Goal: Task Accomplishment & Management: Use online tool/utility

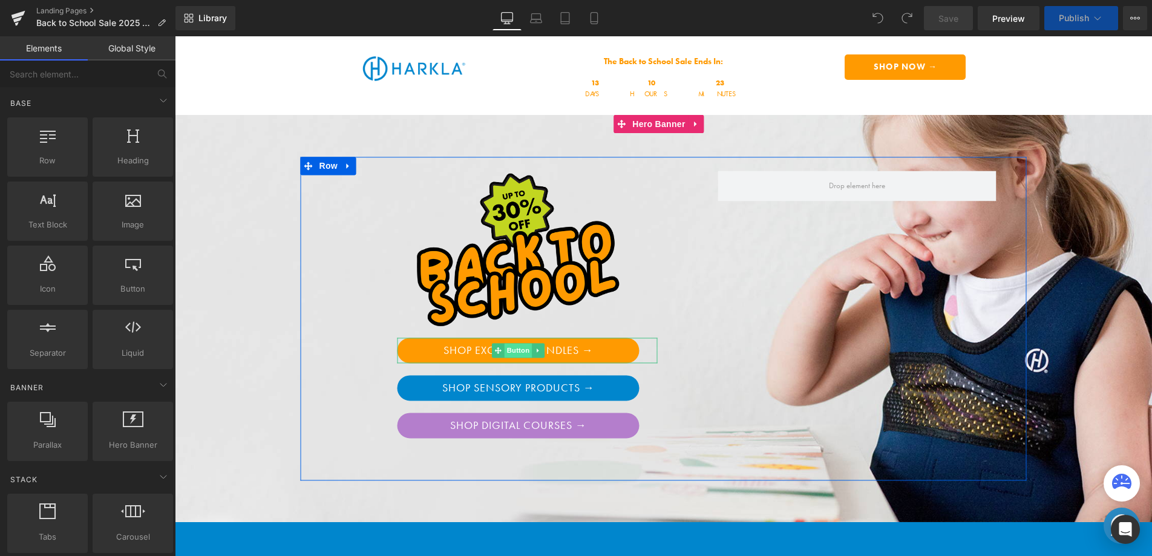
click at [512, 350] on span "Button" at bounding box center [519, 350] width 28 height 15
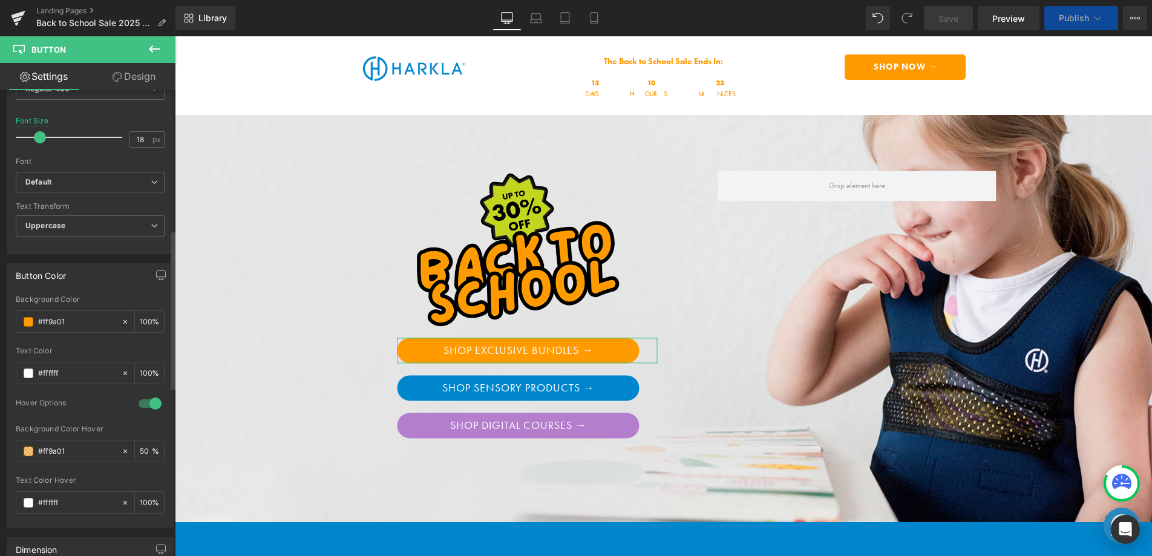
scroll to position [422, 0]
click at [96, 174] on b "Default" at bounding box center [87, 179] width 125 height 10
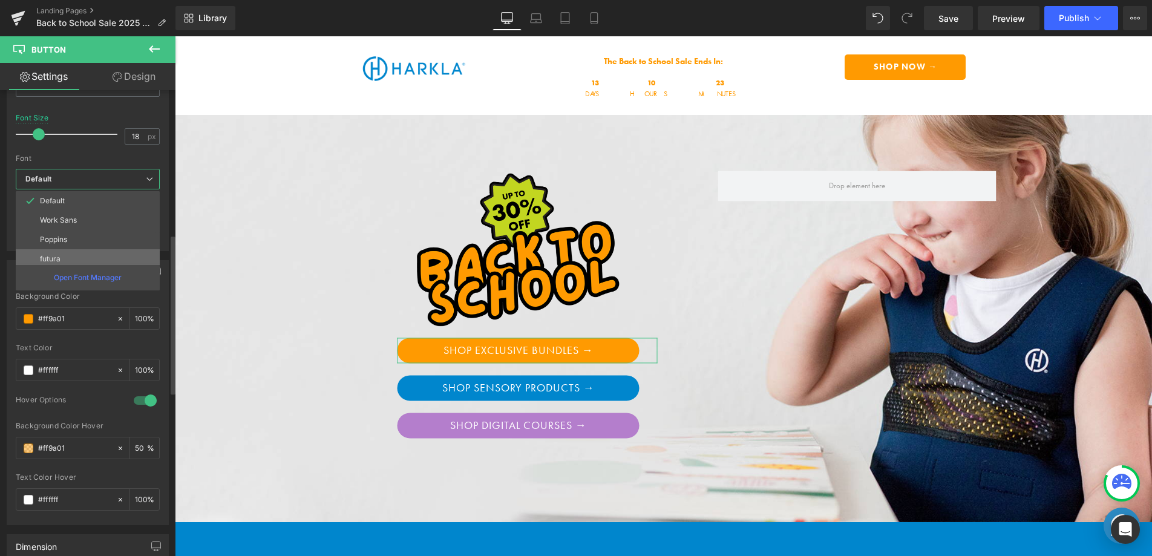
click at [70, 255] on li "futura" at bounding box center [91, 258] width 150 height 19
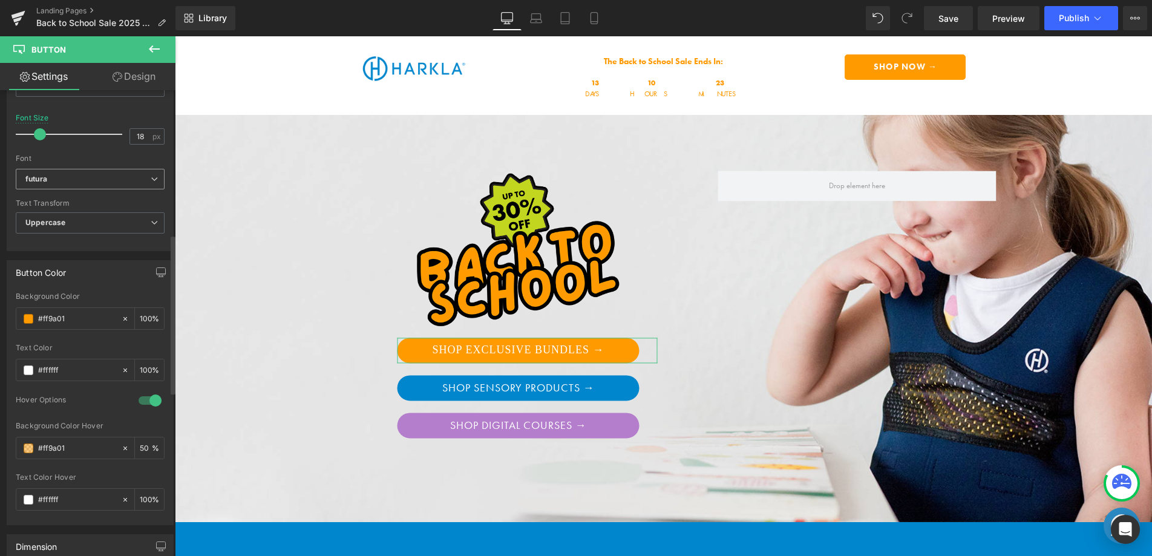
click at [85, 183] on b "futura" at bounding box center [87, 179] width 125 height 10
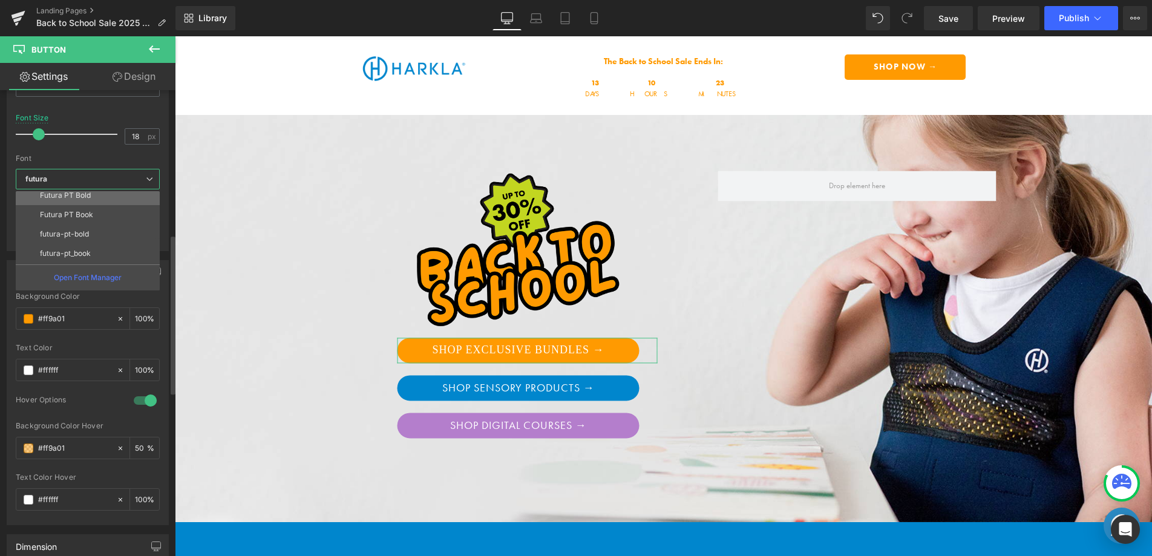
scroll to position [84, 0]
click at [82, 214] on p "Futura PT Book" at bounding box center [66, 214] width 53 height 8
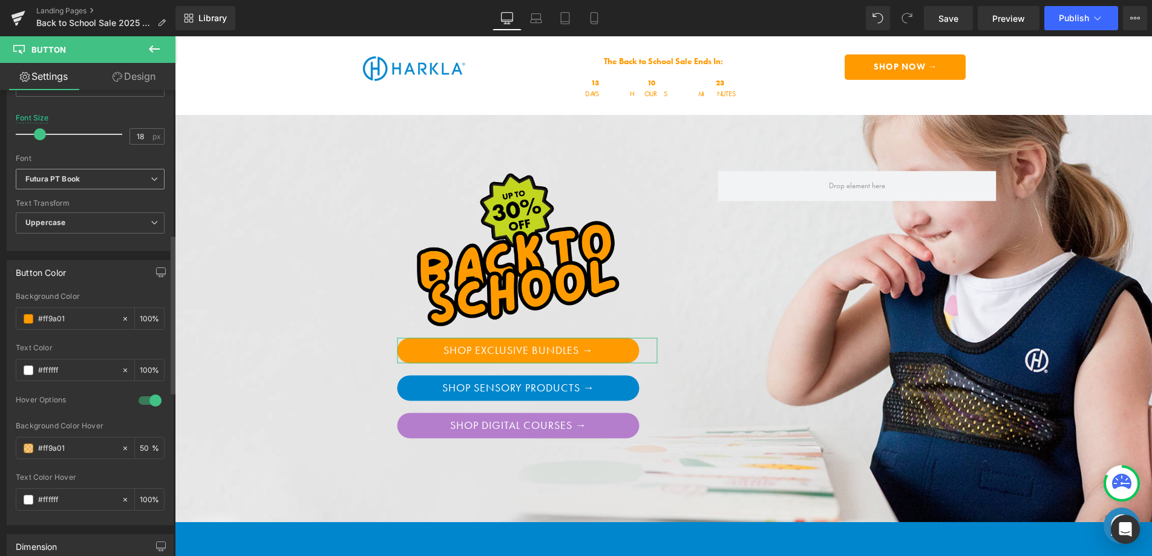
click at [95, 180] on b "Futura PT Book" at bounding box center [87, 179] width 125 height 10
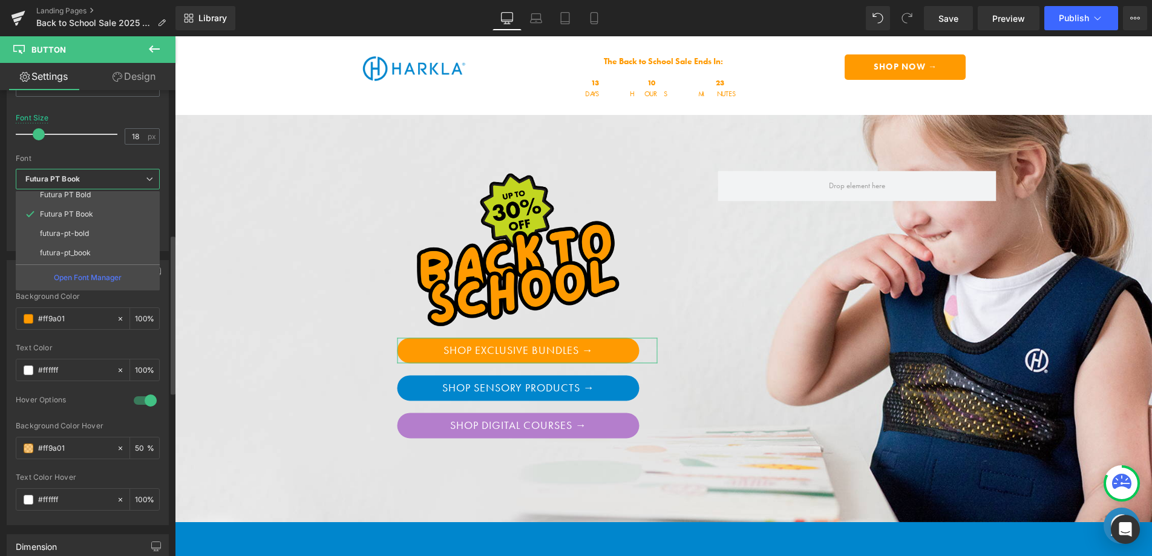
click at [91, 197] on li "Futura PT Bold" at bounding box center [91, 194] width 150 height 19
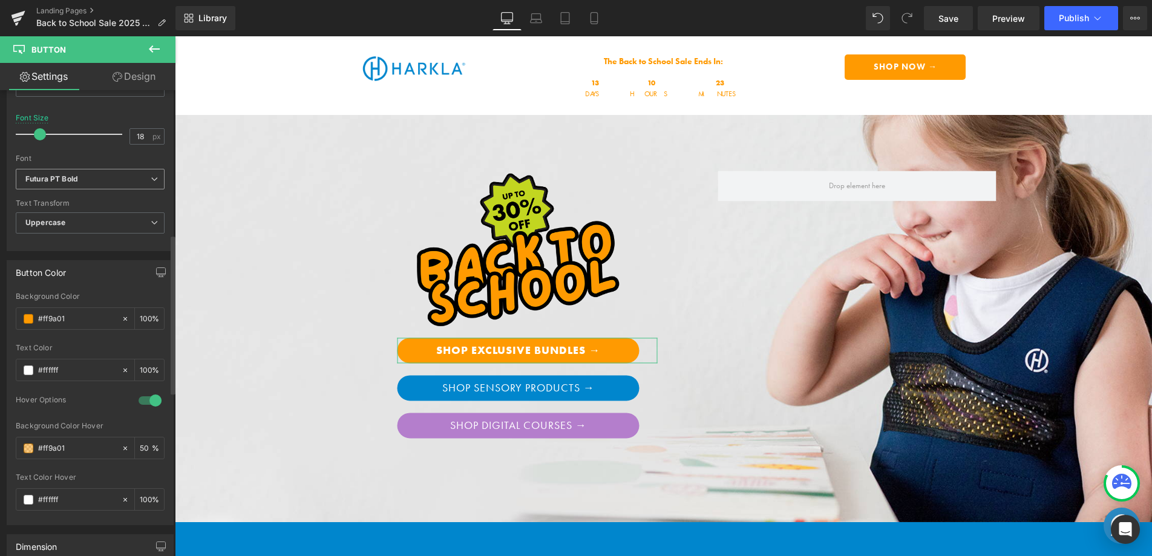
click at [97, 183] on b "Futura PT Bold" at bounding box center [87, 179] width 125 height 10
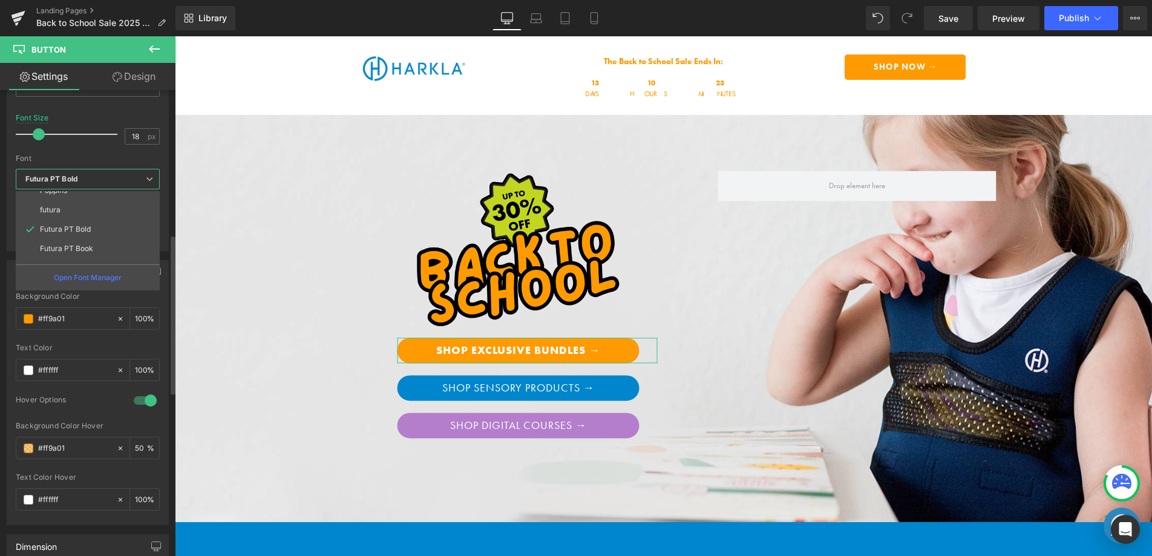
scroll to position [0, 0]
click at [88, 205] on li "Default" at bounding box center [91, 200] width 150 height 19
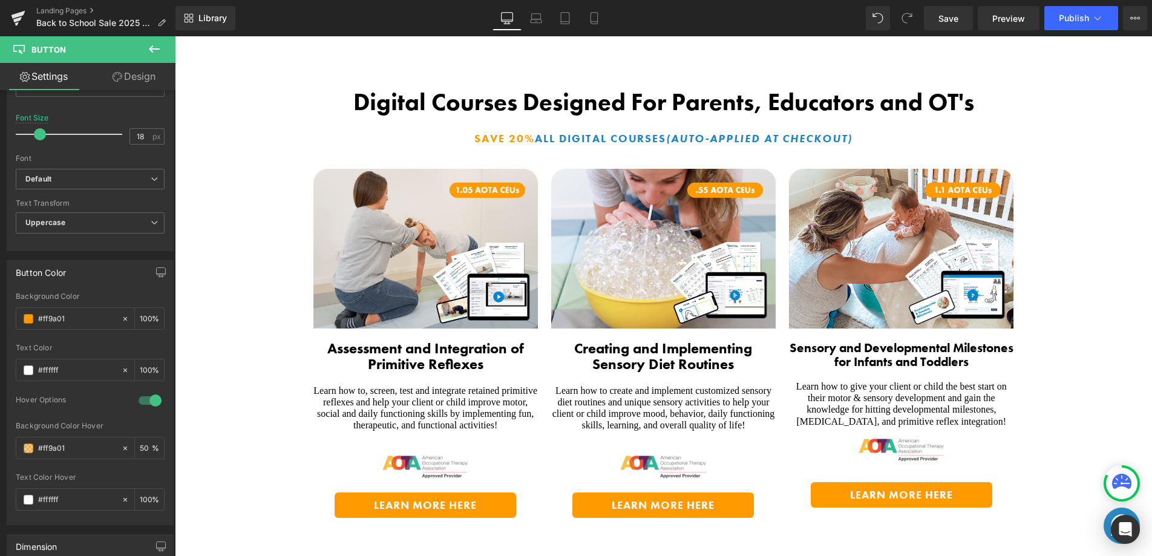
scroll to position [2289, 0]
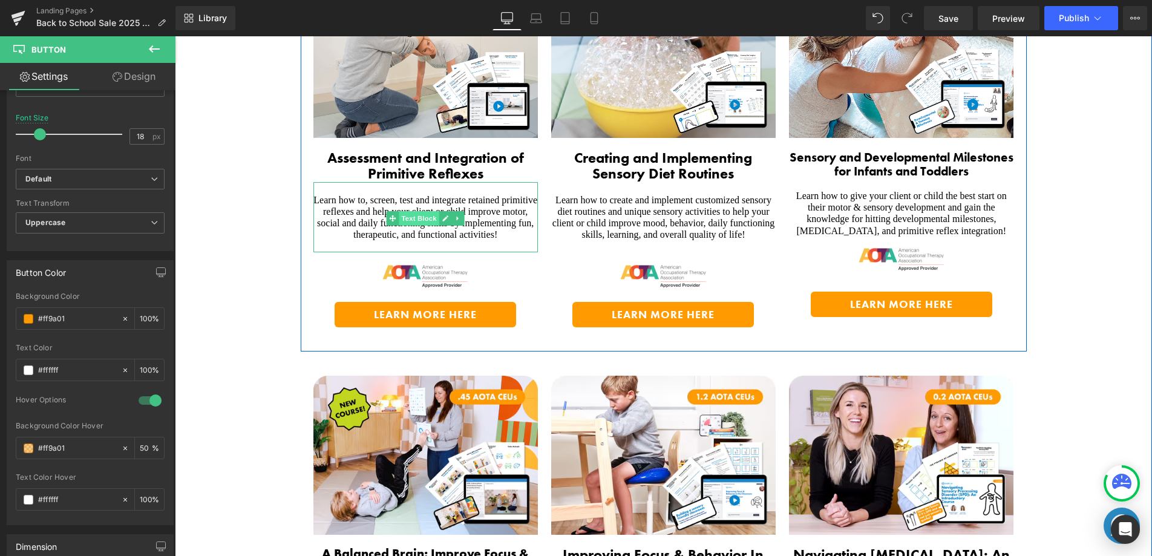
click at [399, 211] on span "Text Block" at bounding box center [419, 218] width 40 height 15
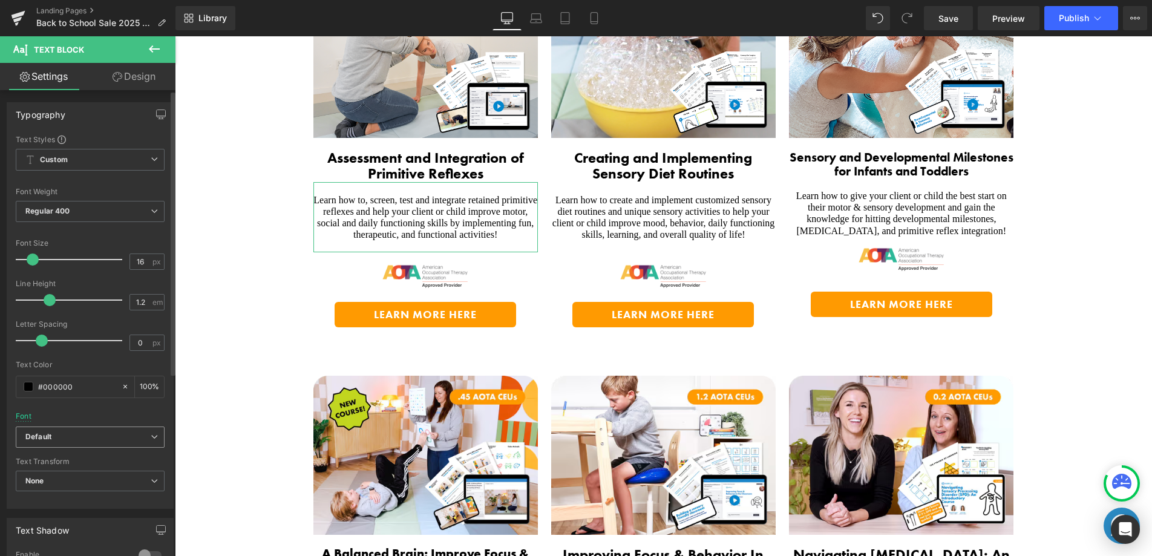
click at [74, 437] on b "Default" at bounding box center [87, 437] width 125 height 10
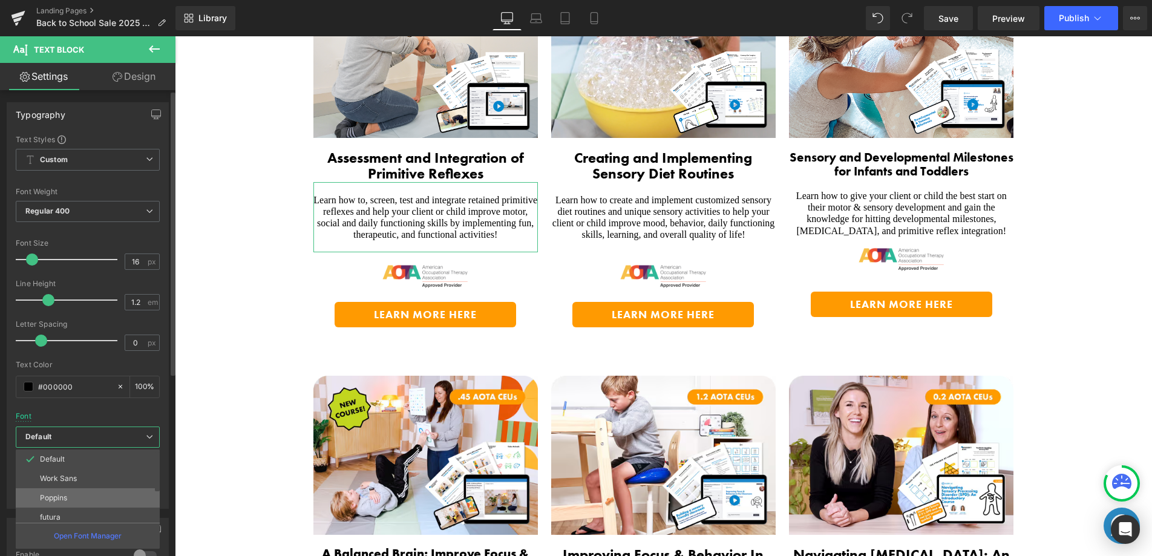
click at [74, 497] on li "Poppins" at bounding box center [91, 497] width 150 height 19
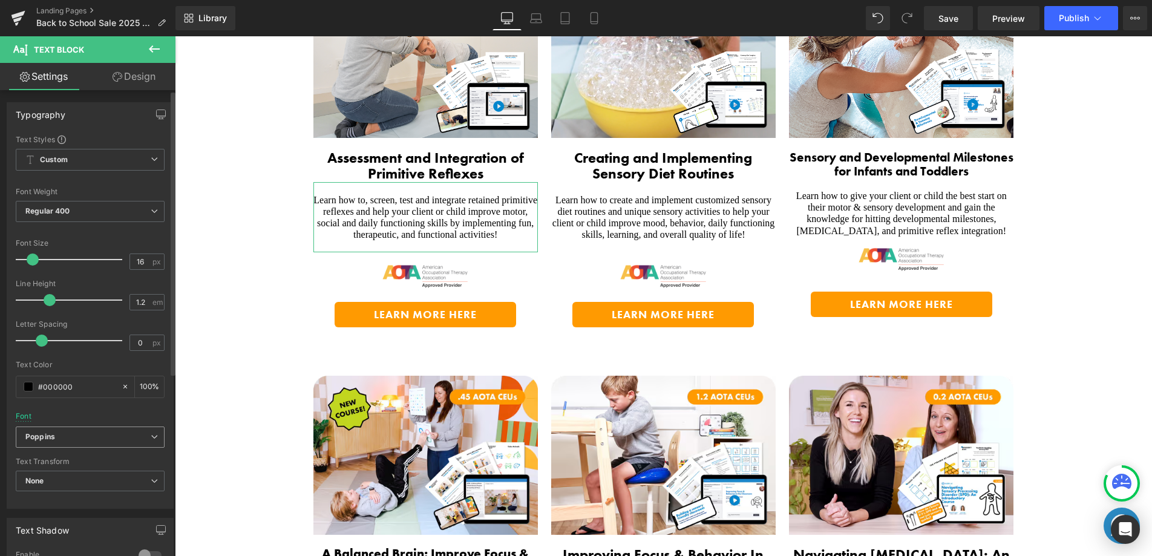
click at [74, 444] on span "Poppins" at bounding box center [90, 437] width 149 height 21
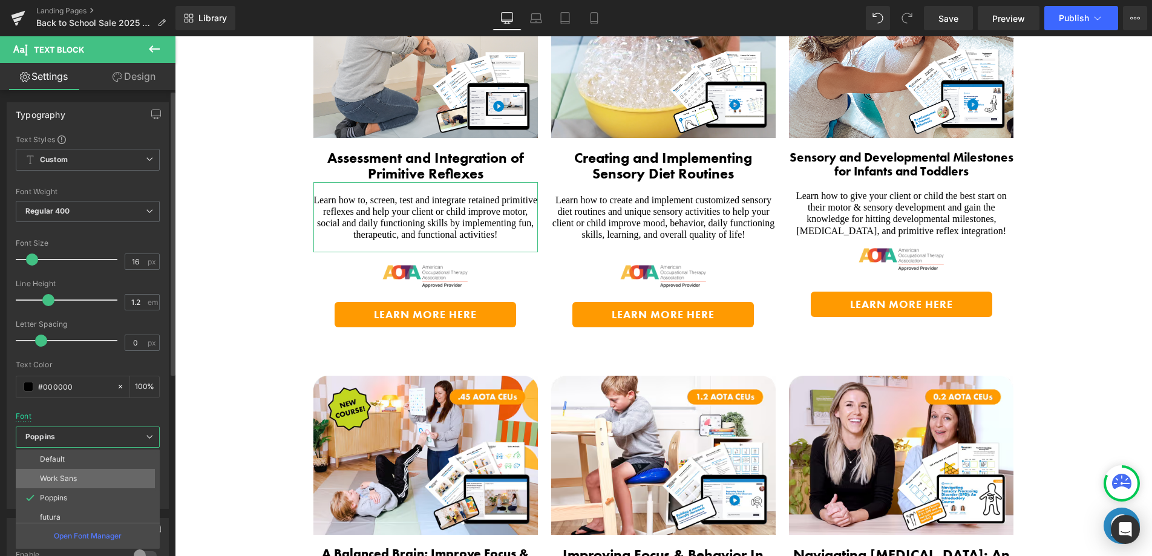
click at [79, 479] on li "Work Sans" at bounding box center [91, 478] width 150 height 19
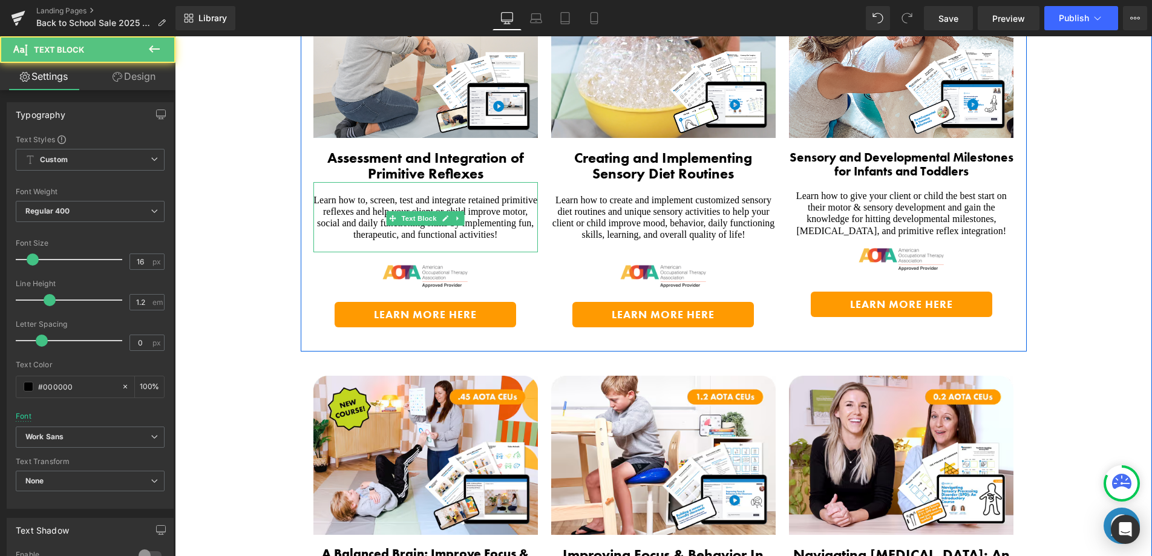
click at [350, 212] on span "Learn how to, screen, test and integrate retained primitive reflexes and help y…" at bounding box center [426, 217] width 224 height 45
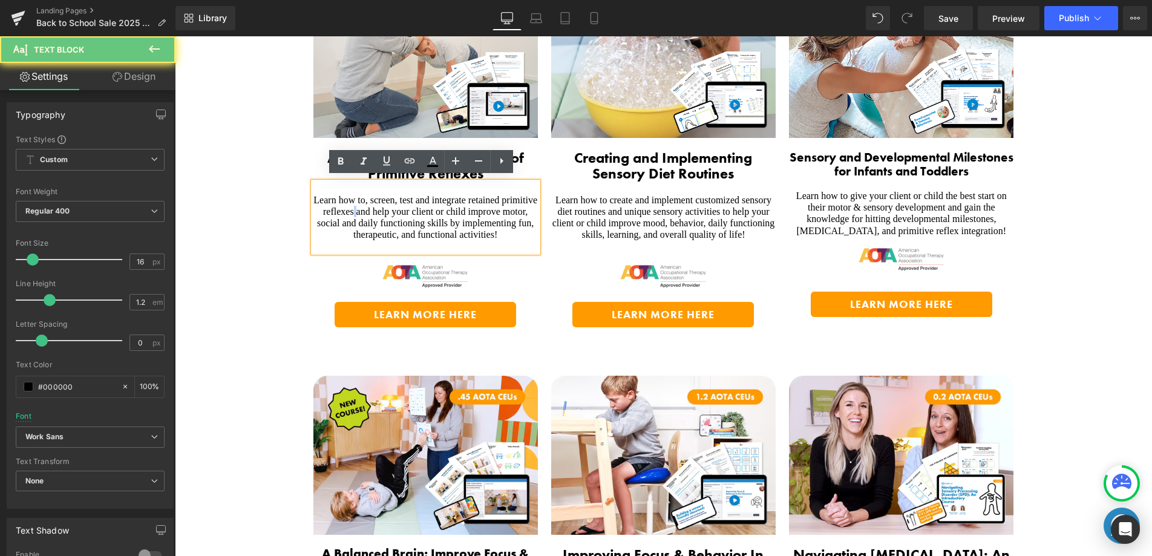
click at [350, 212] on span "Learn how to, screen, test and integrate retained primitive reflexes and help y…" at bounding box center [426, 217] width 224 height 45
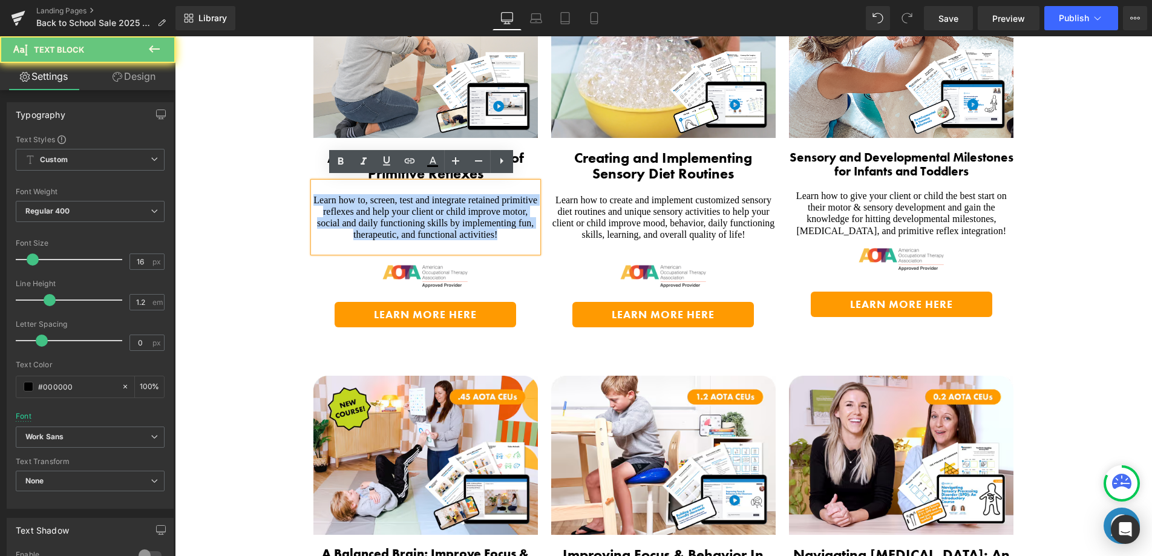
click at [350, 212] on span "Learn how to, screen, test and integrate retained primitive reflexes and help y…" at bounding box center [426, 217] width 224 height 45
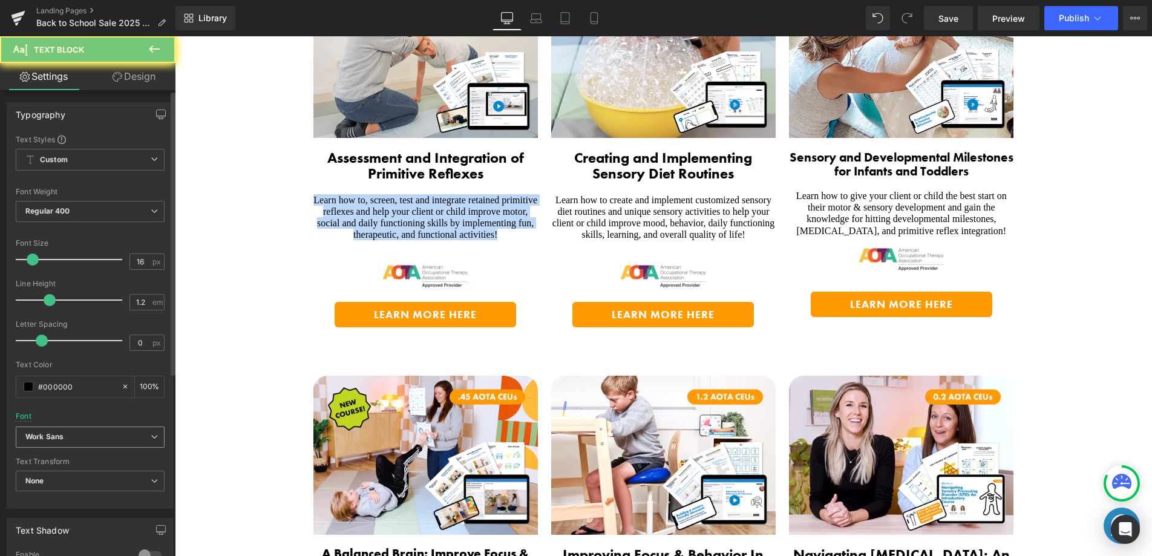
click at [104, 427] on span "Work Sans" at bounding box center [90, 437] width 149 height 21
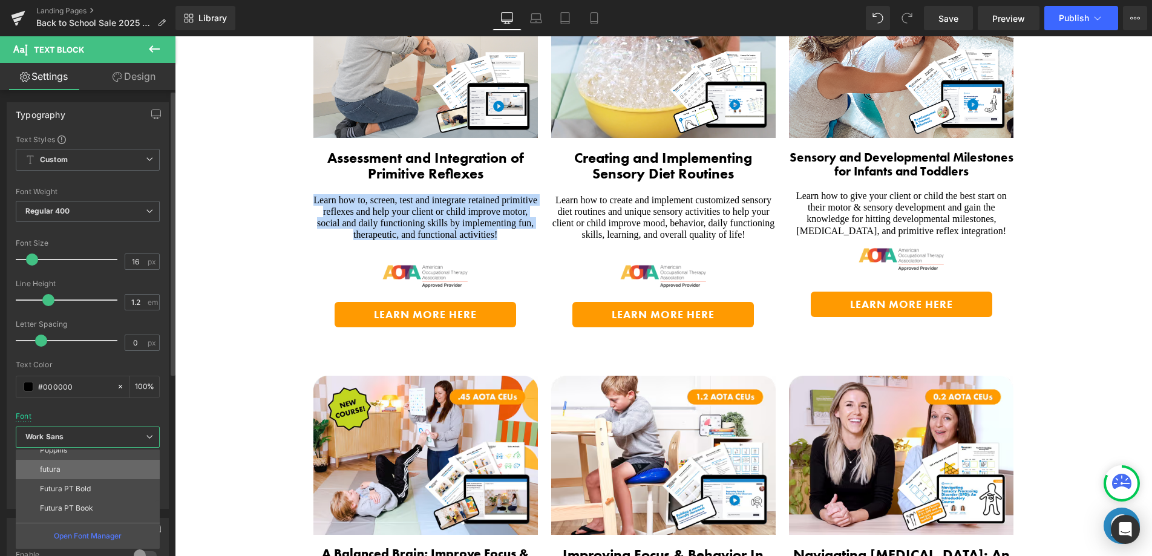
scroll to position [102, 0]
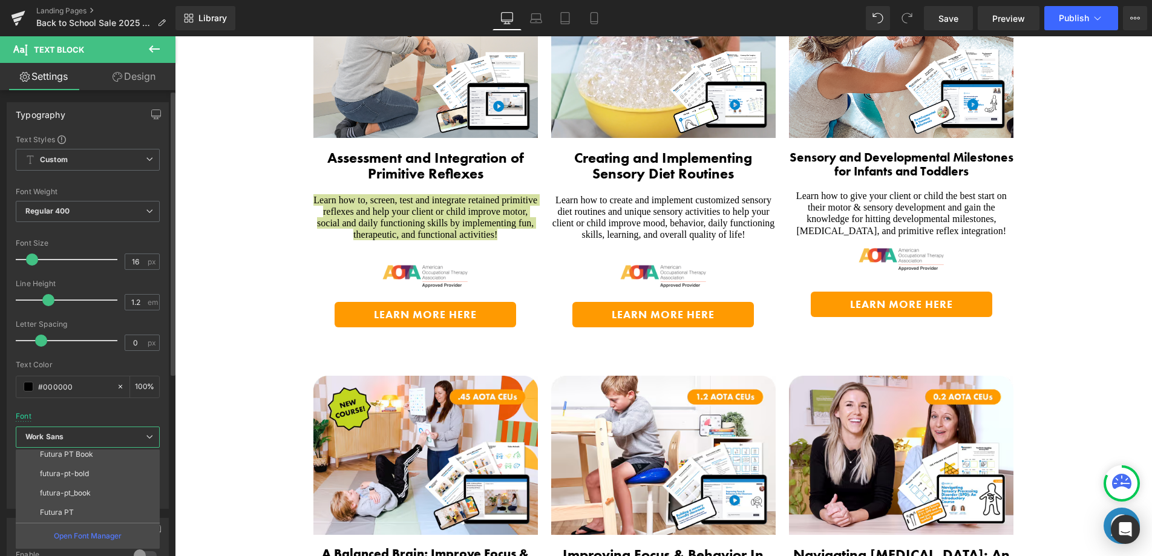
click at [79, 504] on li "Futura PT" at bounding box center [91, 512] width 150 height 19
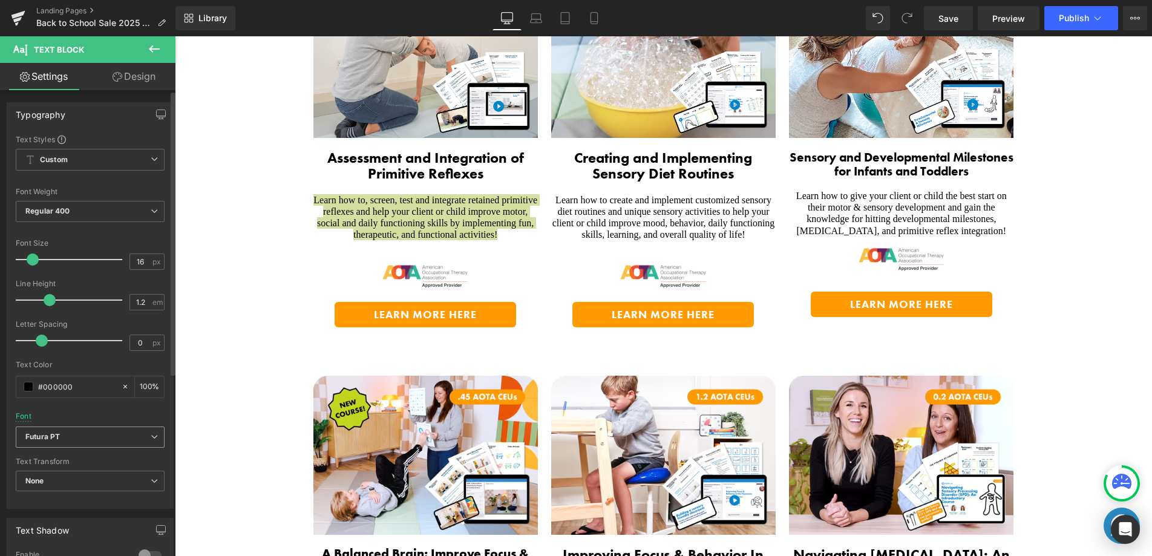
click at [77, 444] on span "Futura PT" at bounding box center [90, 437] width 149 height 21
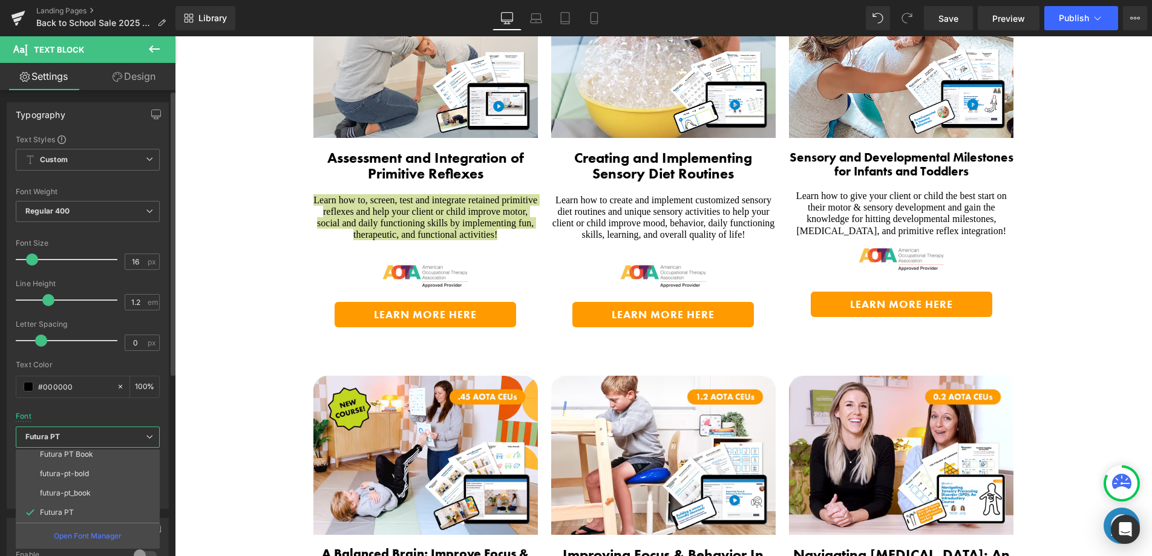
click at [81, 484] on li "futura-pt_book" at bounding box center [91, 493] width 150 height 19
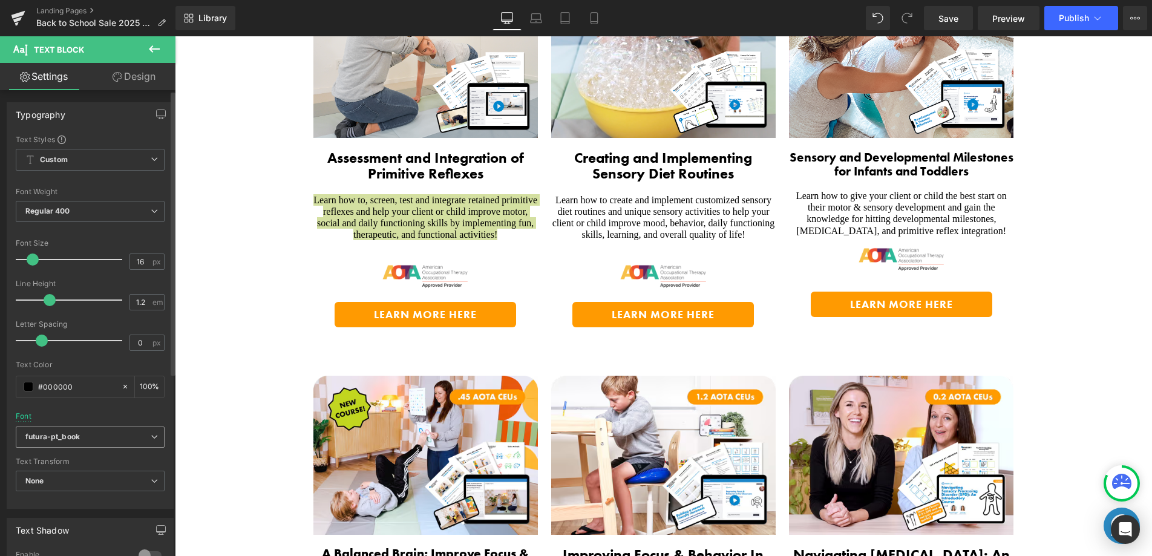
click at [85, 442] on span "futura-pt_book" at bounding box center [90, 437] width 149 height 21
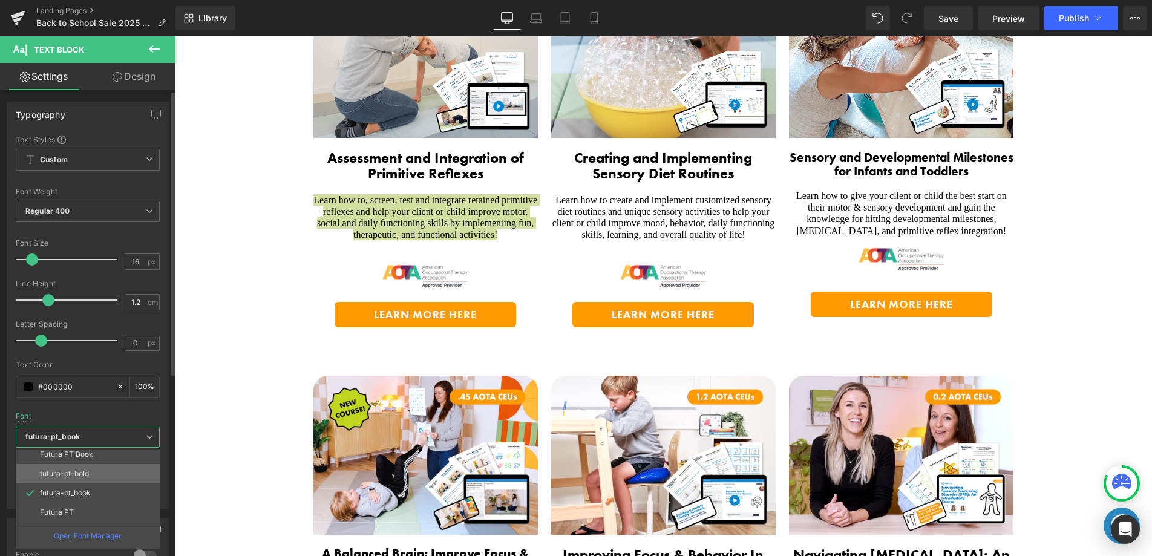
click at [81, 477] on p "futura-pt-bold" at bounding box center [64, 474] width 49 height 8
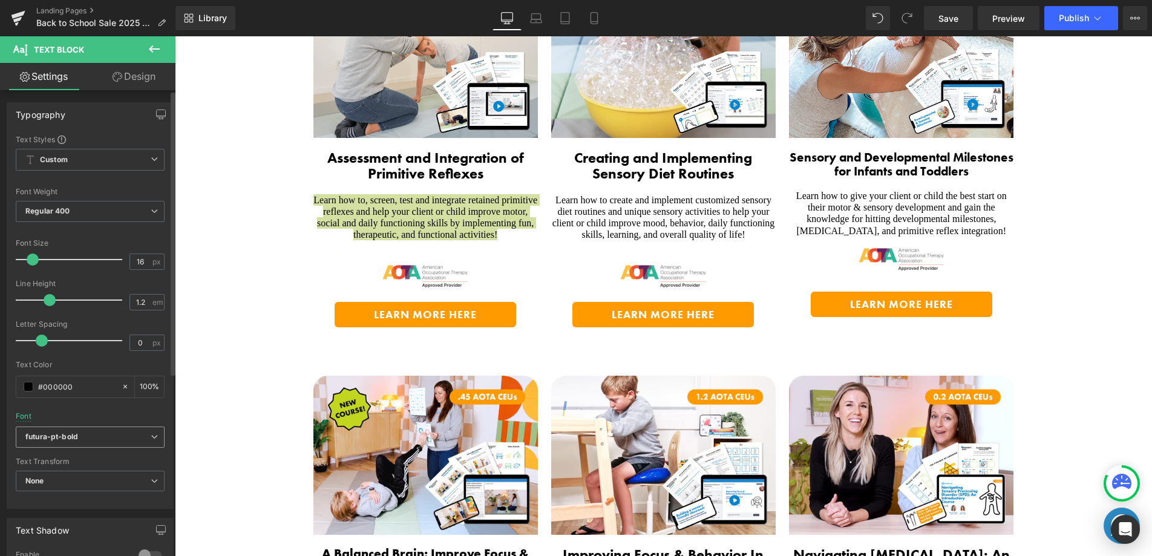
click at [86, 439] on b "futura-pt-bold" at bounding box center [87, 437] width 125 height 10
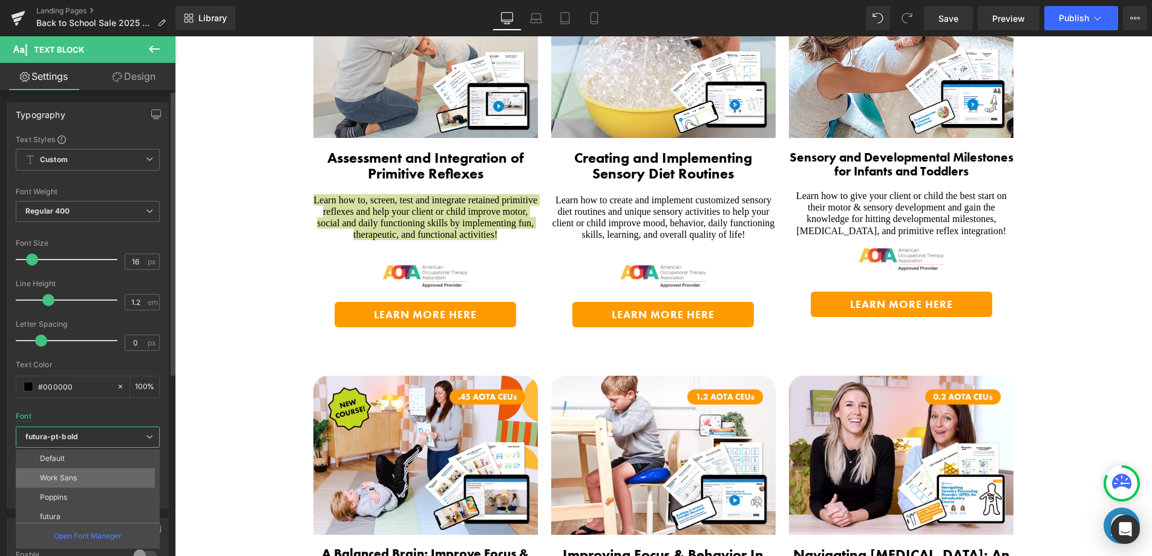
scroll to position [0, 0]
click at [79, 462] on li "Default" at bounding box center [91, 459] width 150 height 19
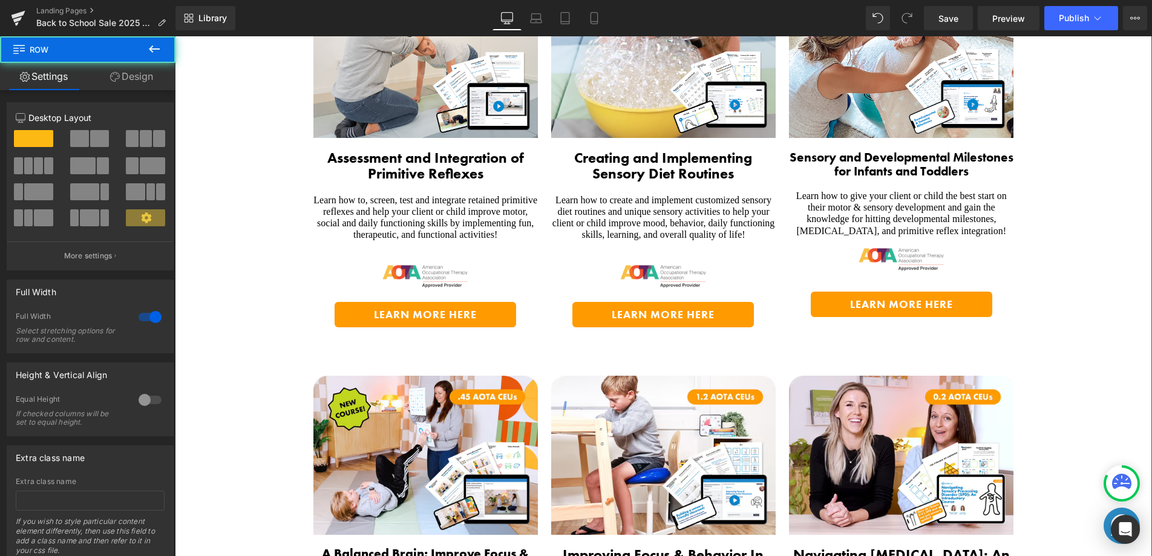
click at [246, 257] on div "Digital Courses Designed For Parents, Educators and OT's Text Block SAVE 20% Al…" at bounding box center [663, 328] width 881 height 863
click at [240, 258] on div "Digital Courses Designed For Parents, Educators and OT's Text Block SAVE 20% Al…" at bounding box center [663, 328] width 881 height 863
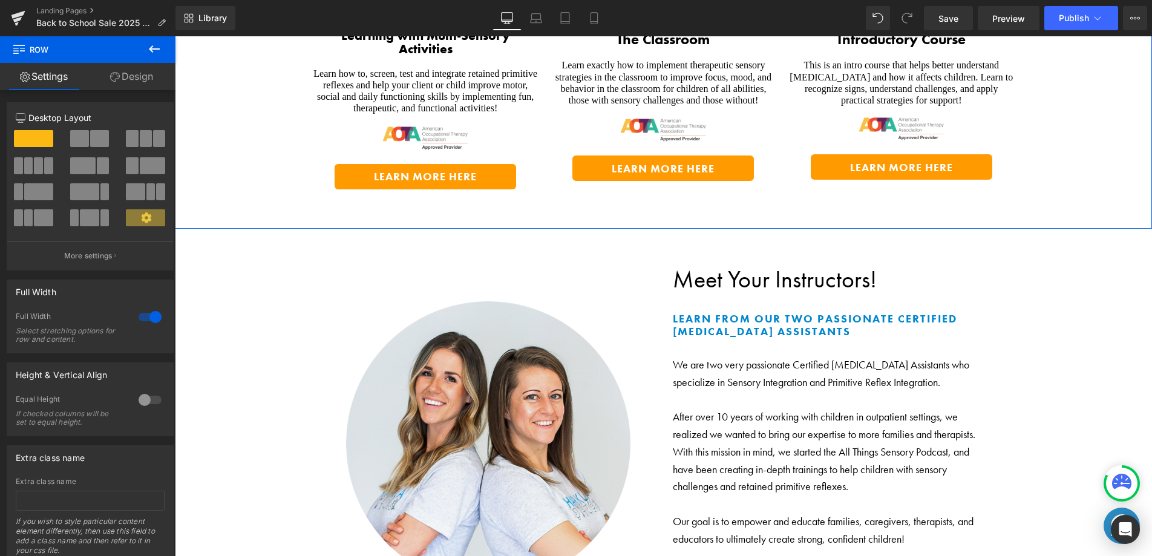
scroll to position [2865, 0]
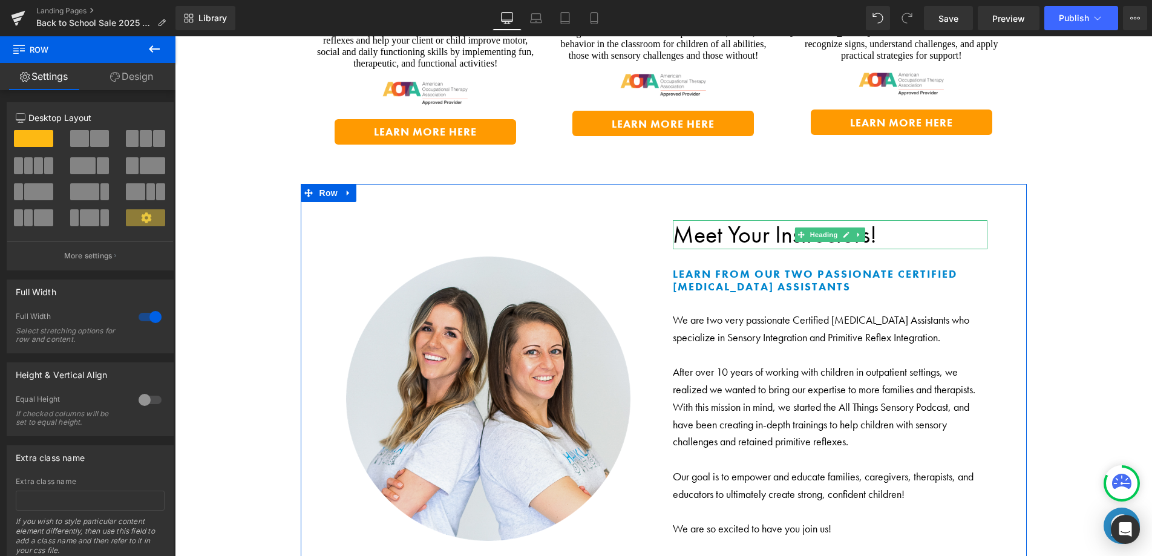
click at [759, 227] on h2 "Meet Your Instructors!" at bounding box center [830, 234] width 315 height 29
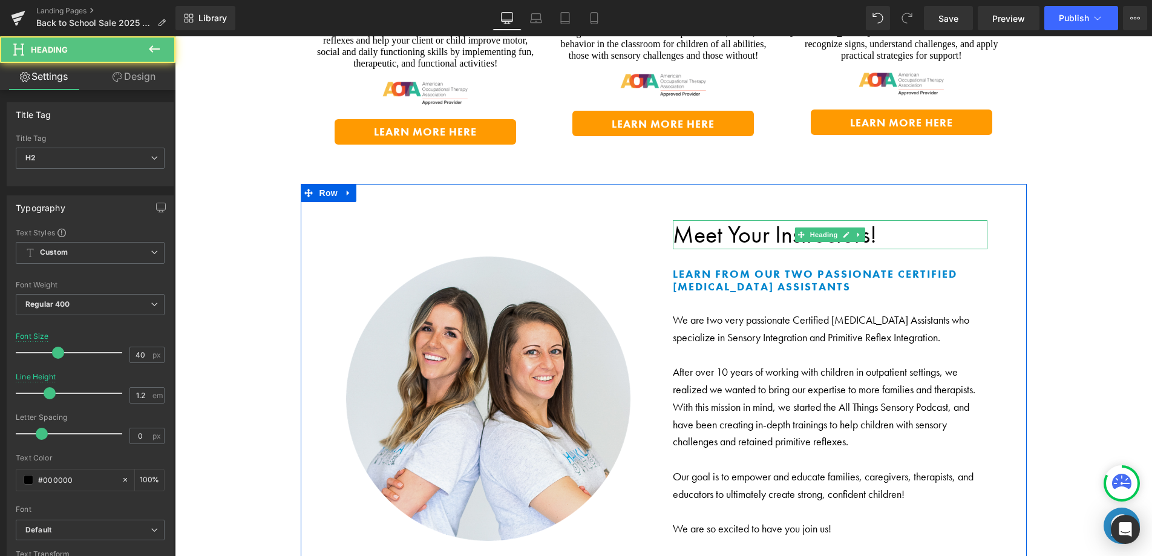
click at [694, 220] on h2 "Meet Your Instructors!" at bounding box center [830, 234] width 315 height 29
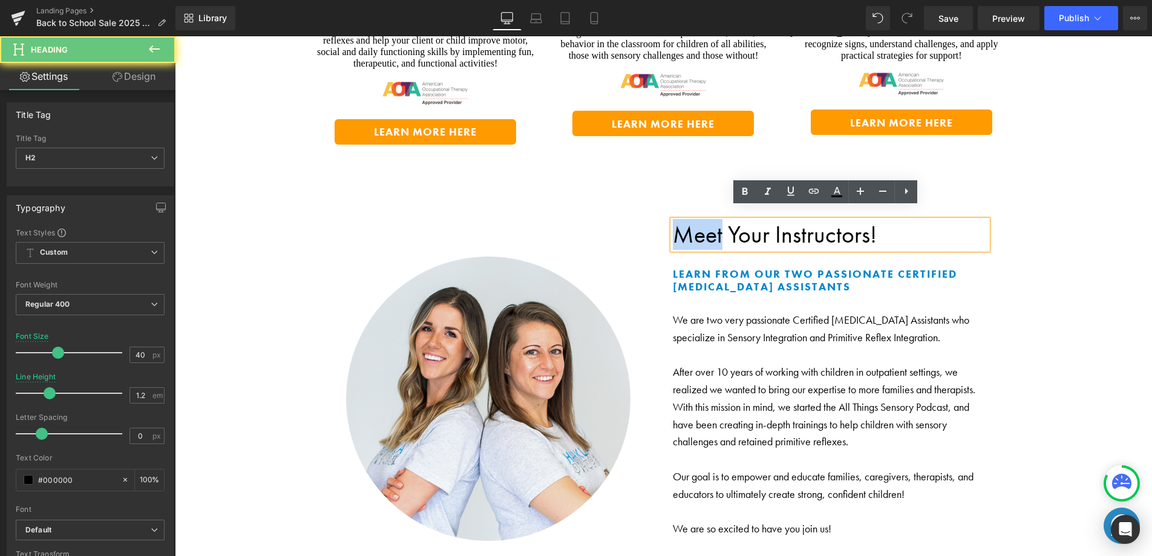
click at [694, 220] on h2 "Meet Your Instructors!" at bounding box center [830, 234] width 315 height 29
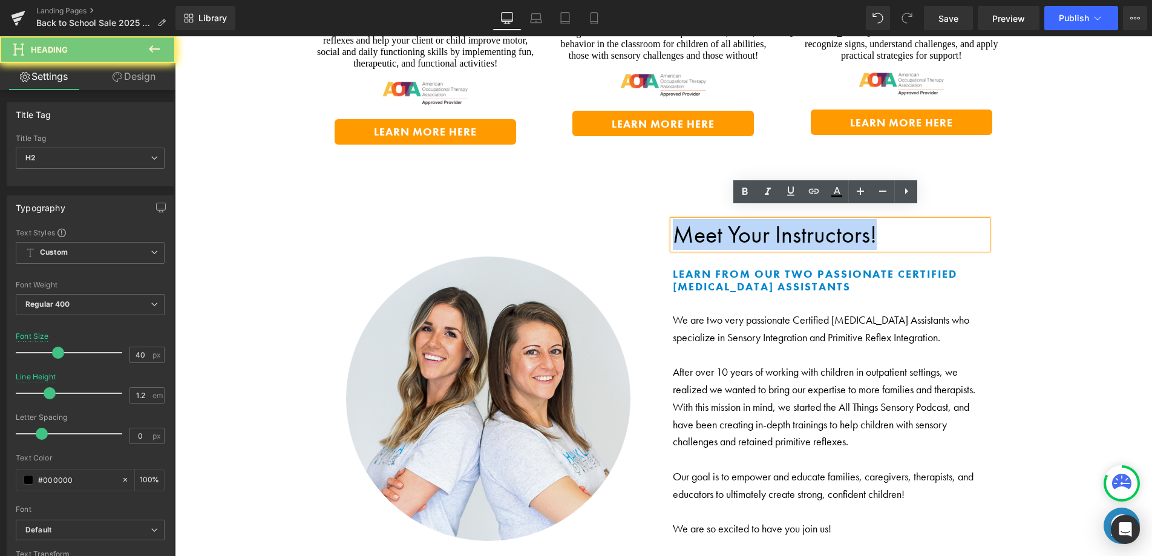
click at [694, 220] on h2 "Meet Your Instructors!" at bounding box center [830, 234] width 315 height 29
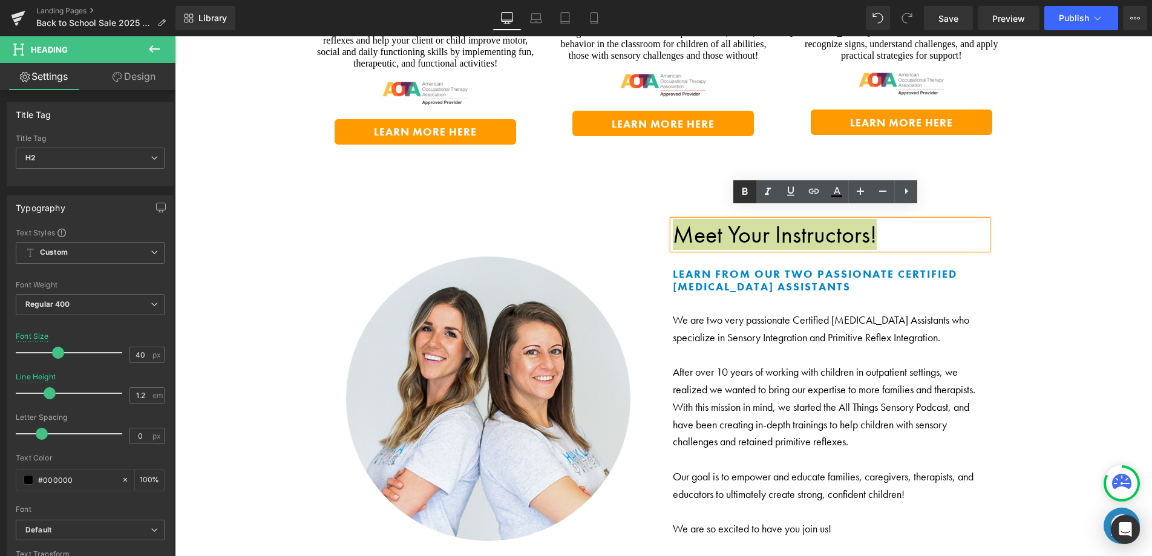
click at [743, 196] on icon at bounding box center [745, 192] width 15 height 15
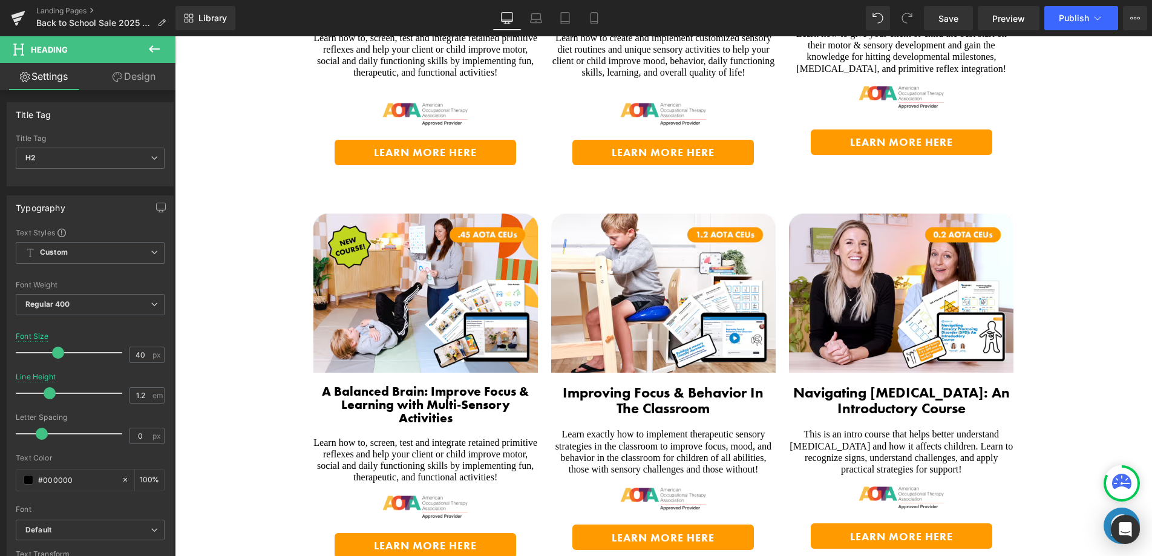
scroll to position [2154, 0]
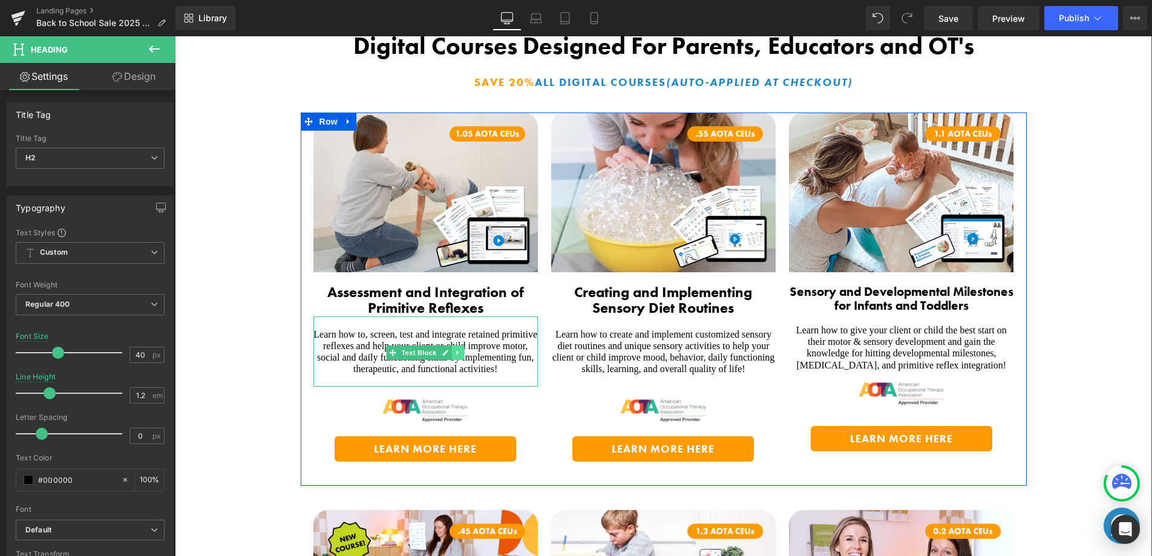
click at [455, 352] on icon at bounding box center [458, 352] width 7 height 7
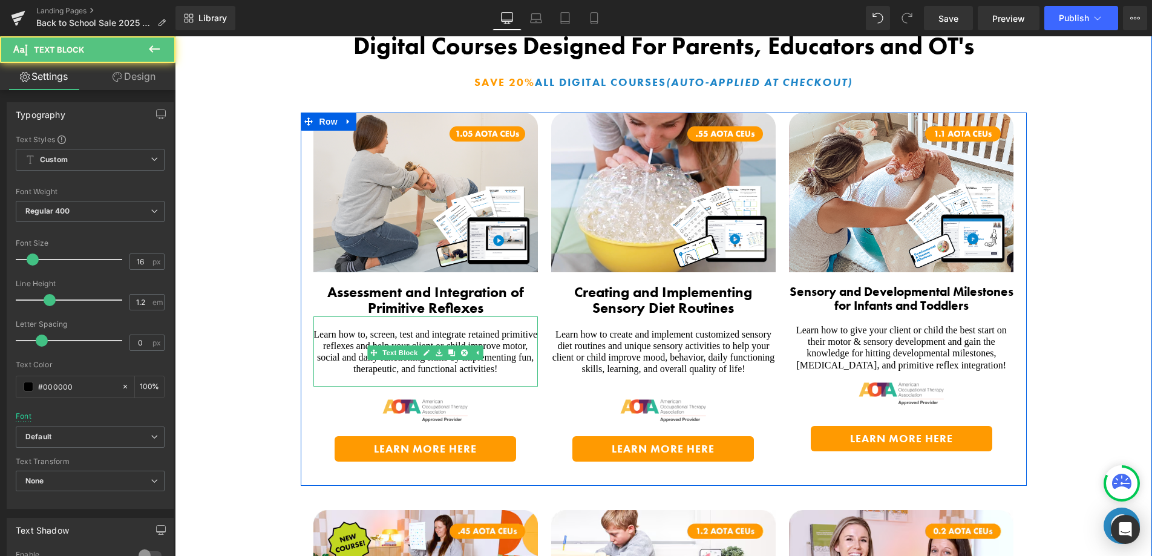
click at [363, 338] on span "Learn how to, screen, test and integrate retained primitive reflexes and help y…" at bounding box center [426, 351] width 224 height 45
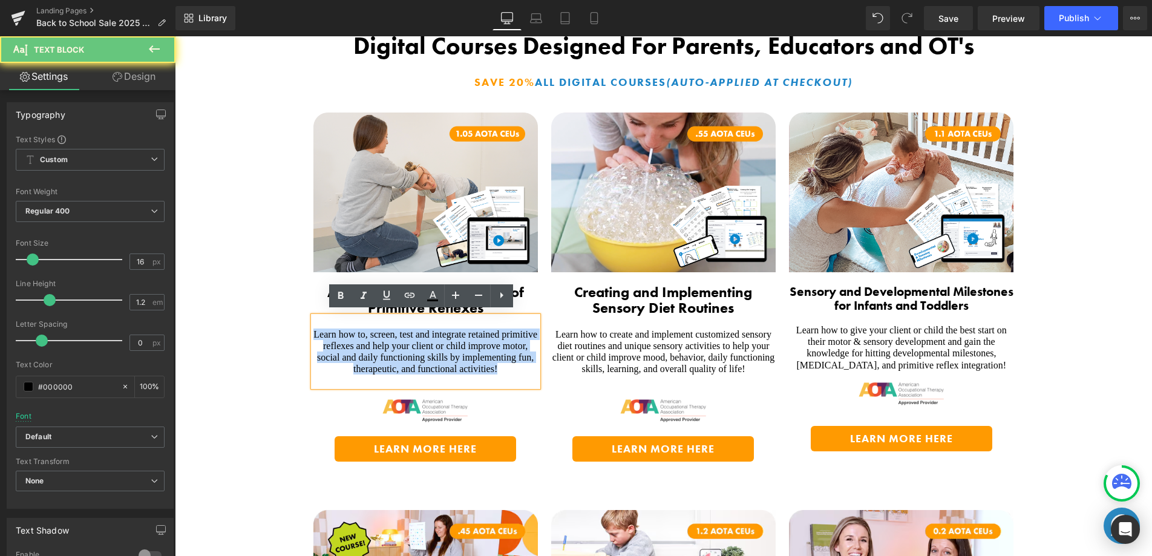
click at [363, 338] on span "Learn how to, screen, test and integrate retained primitive reflexes and help y…" at bounding box center [426, 351] width 224 height 45
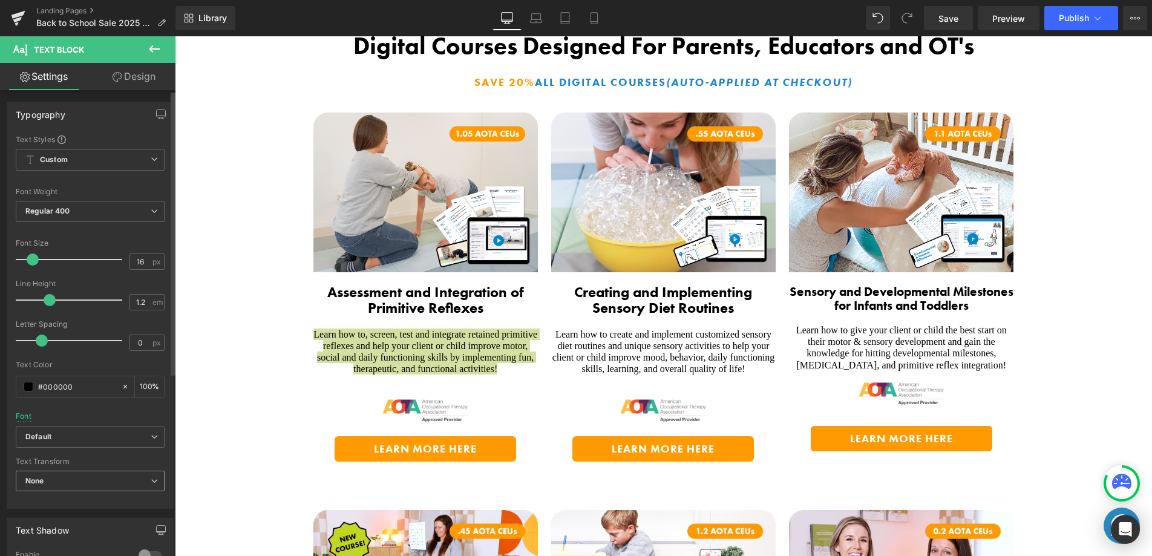
click at [91, 478] on span "None" at bounding box center [90, 481] width 149 height 21
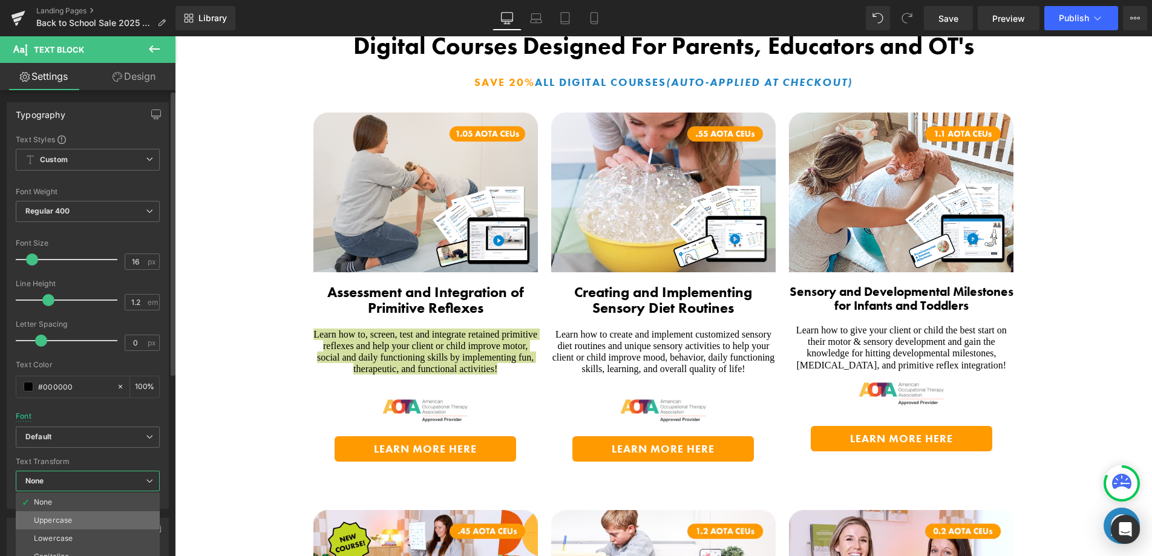
click at [79, 518] on li "Uppercase" at bounding box center [88, 520] width 144 height 18
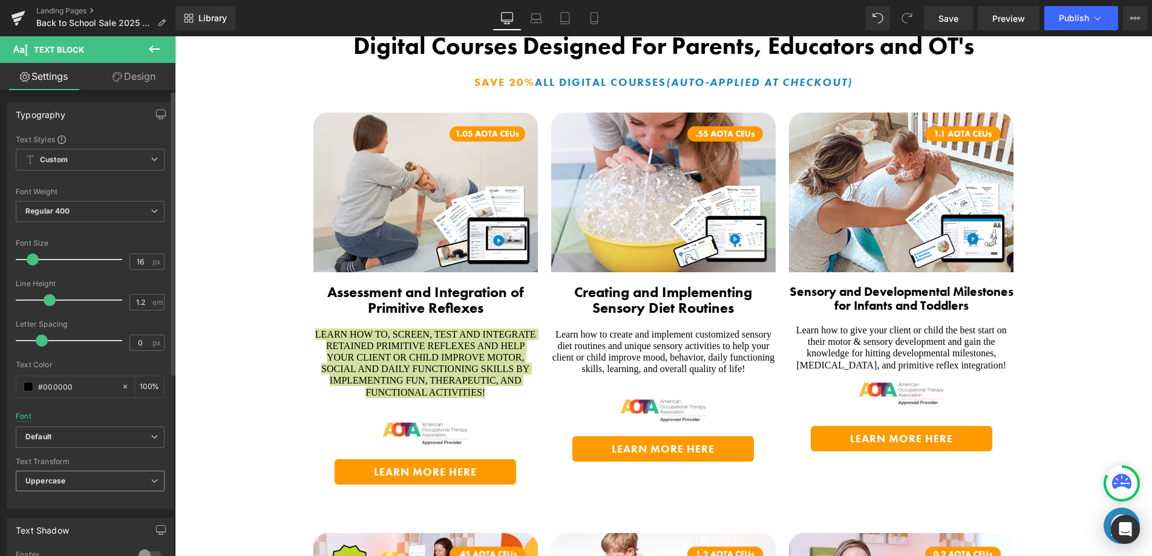
click at [70, 482] on span "Uppercase" at bounding box center [90, 481] width 149 height 21
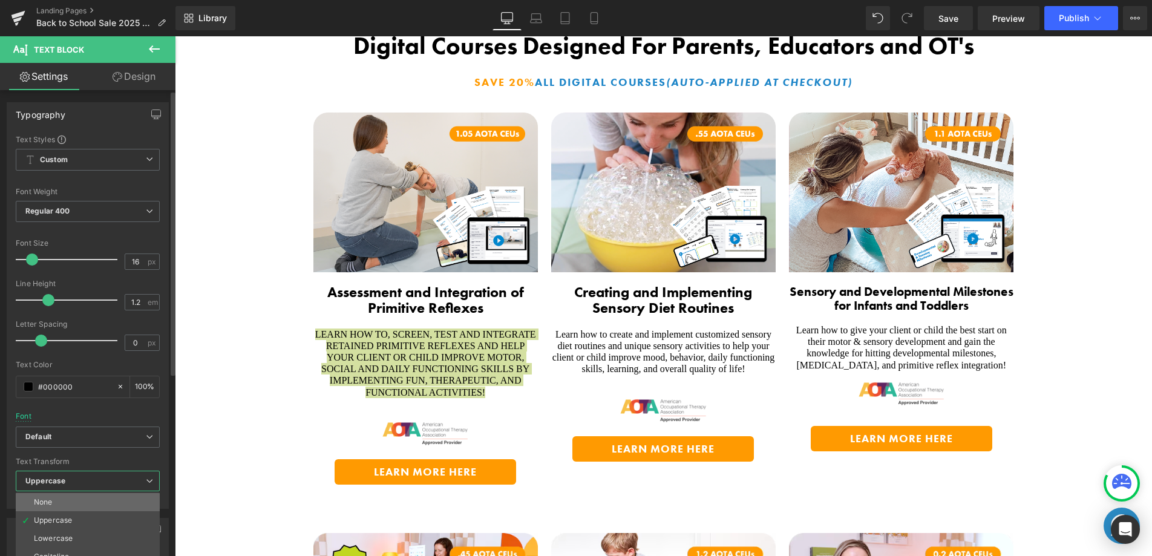
click at [72, 499] on li "None" at bounding box center [88, 502] width 144 height 18
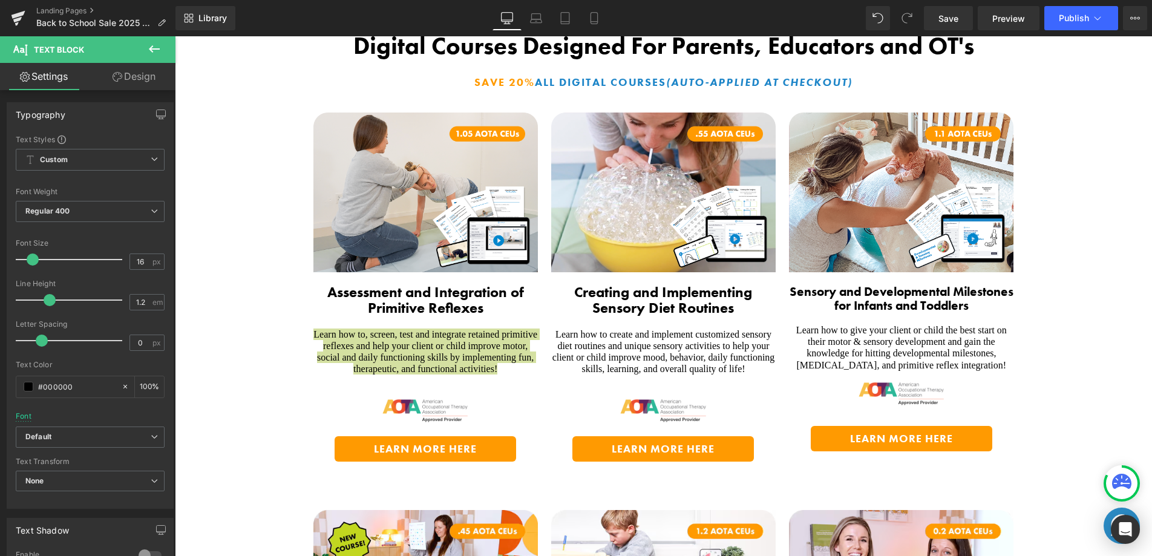
click at [139, 76] on link "Design" at bounding box center [134, 76] width 88 height 27
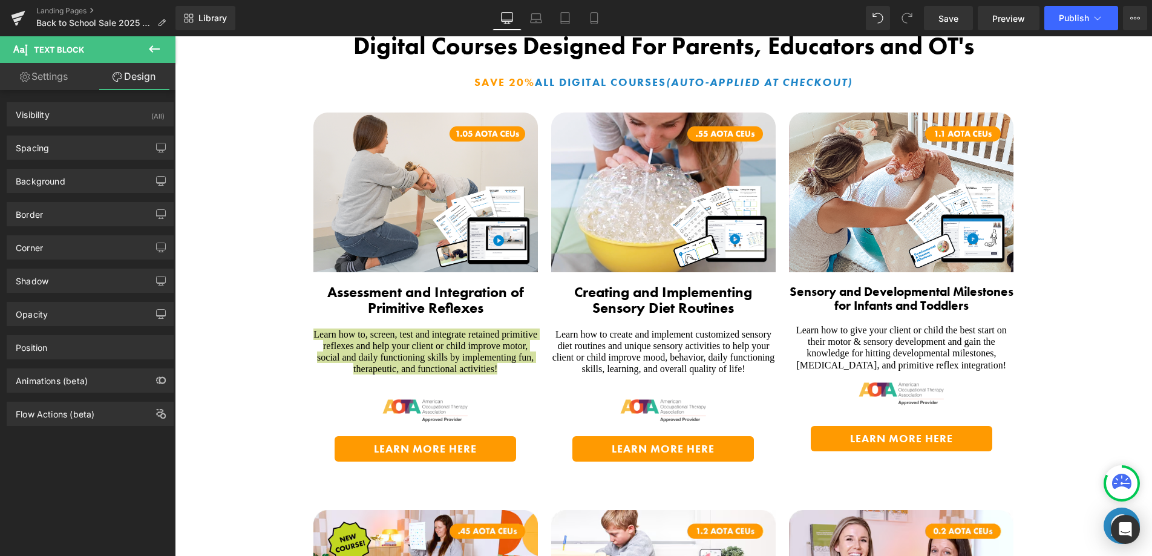
click at [52, 77] on link "Settings" at bounding box center [44, 76] width 88 height 27
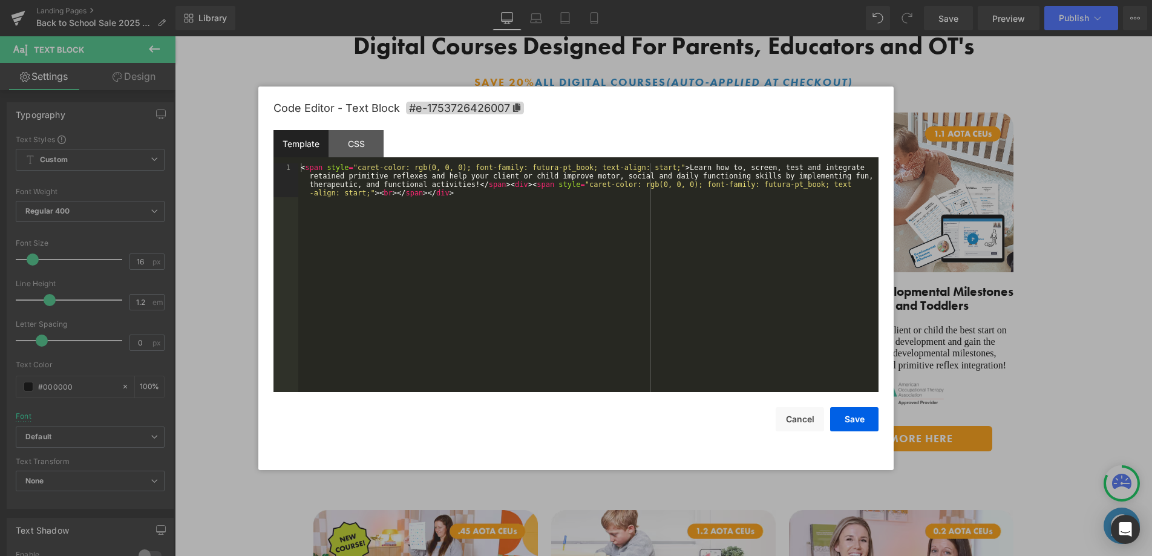
click at [359, 0] on div "Text Block You are previewing how the will restyle your page. You can not edit …" at bounding box center [576, 0] width 1152 height 0
click at [840, 412] on button "Save" at bounding box center [854, 419] width 48 height 24
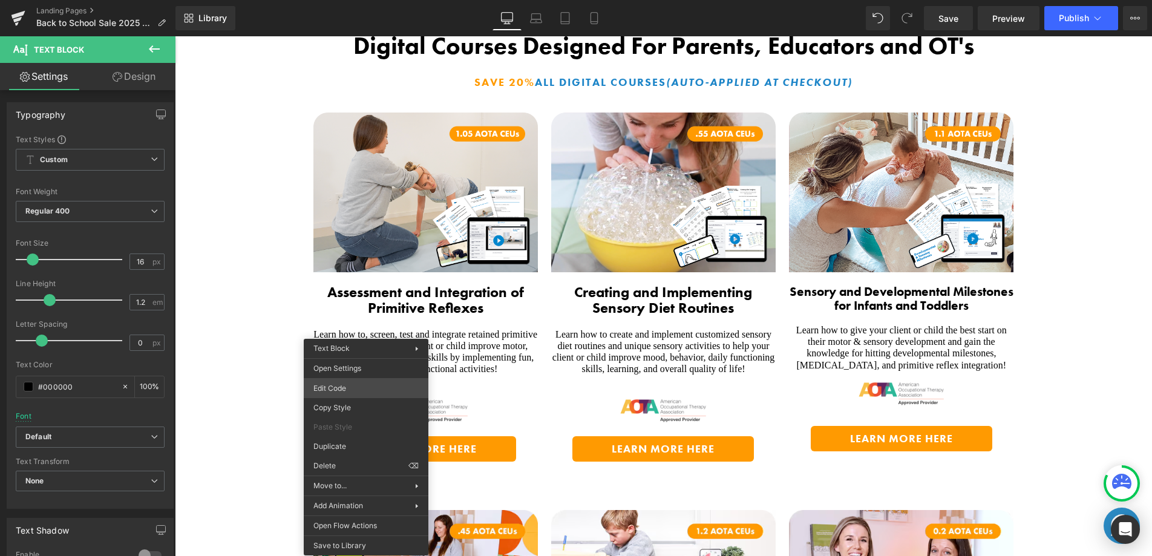
click at [332, 0] on div "Text Block You are previewing how the will restyle your page. You can not edit …" at bounding box center [576, 0] width 1152 height 0
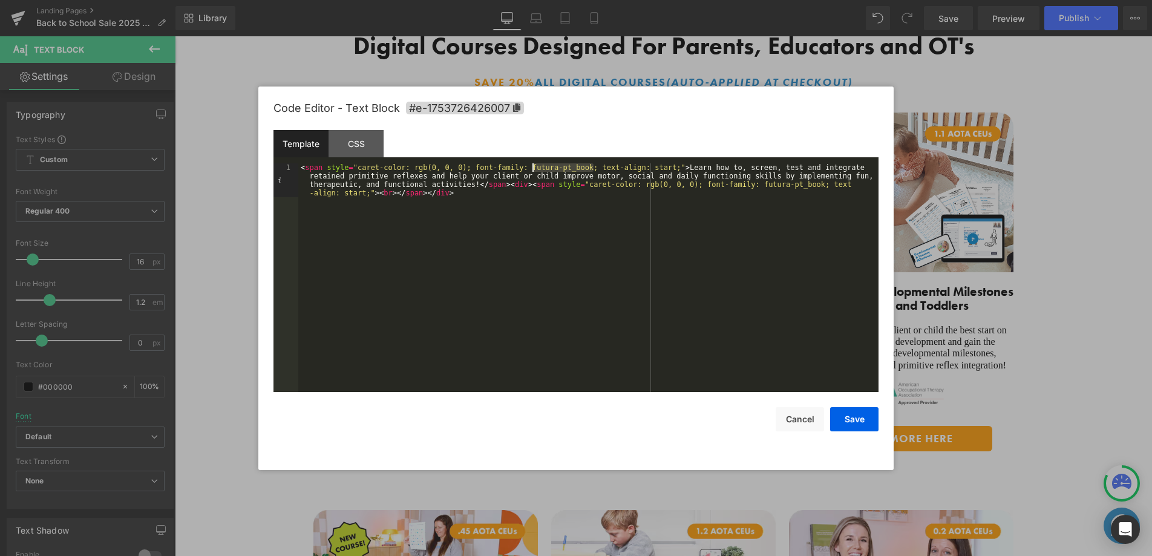
drag, startPoint x: 596, startPoint y: 167, endPoint x: 533, endPoint y: 167, distance: 62.9
click at [533, 167] on div "< span style = "caret-color: rgb(0, 0, 0); font-family: futura-pt_book; text-al…" at bounding box center [588, 311] width 580 height 297
click at [863, 424] on button "Save" at bounding box center [854, 419] width 48 height 24
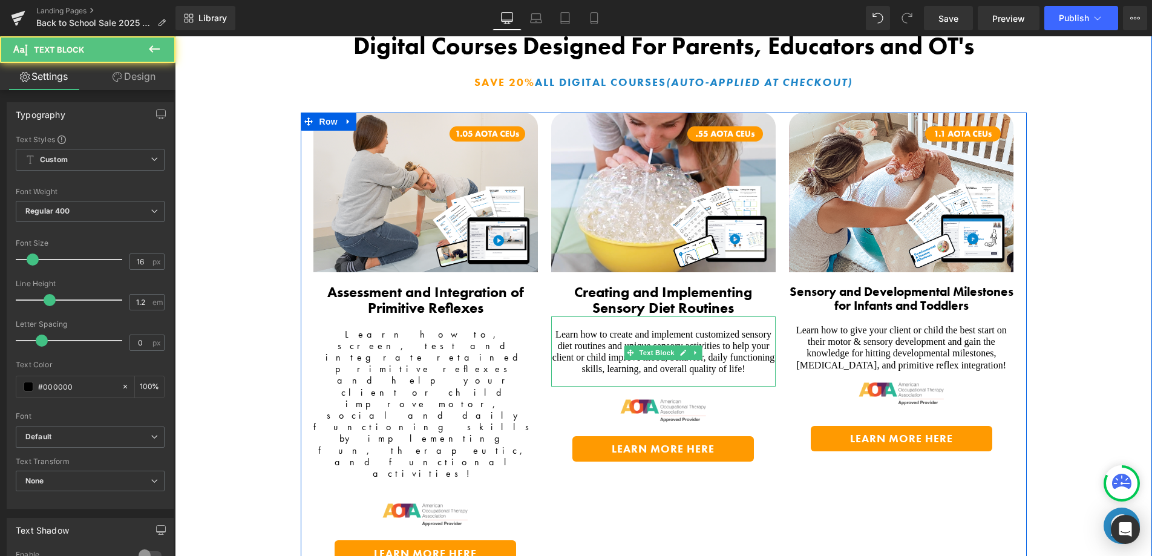
click at [579, 338] on span "Learn how to create and implement customized sensory diet routines and unique s…" at bounding box center [664, 351] width 223 height 45
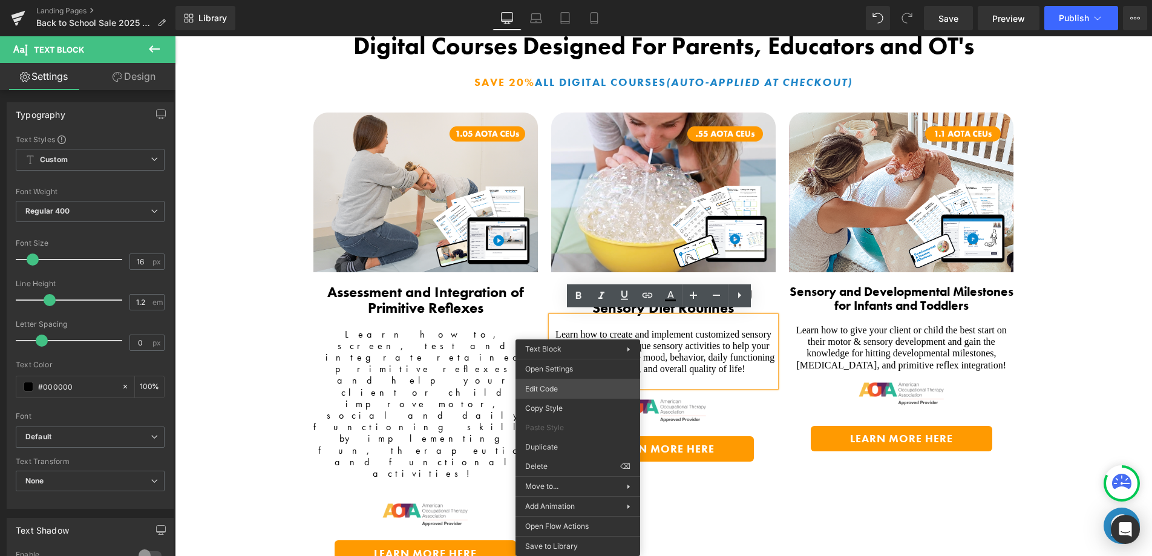
click at [570, 0] on div "Text Block You are previewing how the will restyle your page. You can not edit …" at bounding box center [576, 0] width 1152 height 0
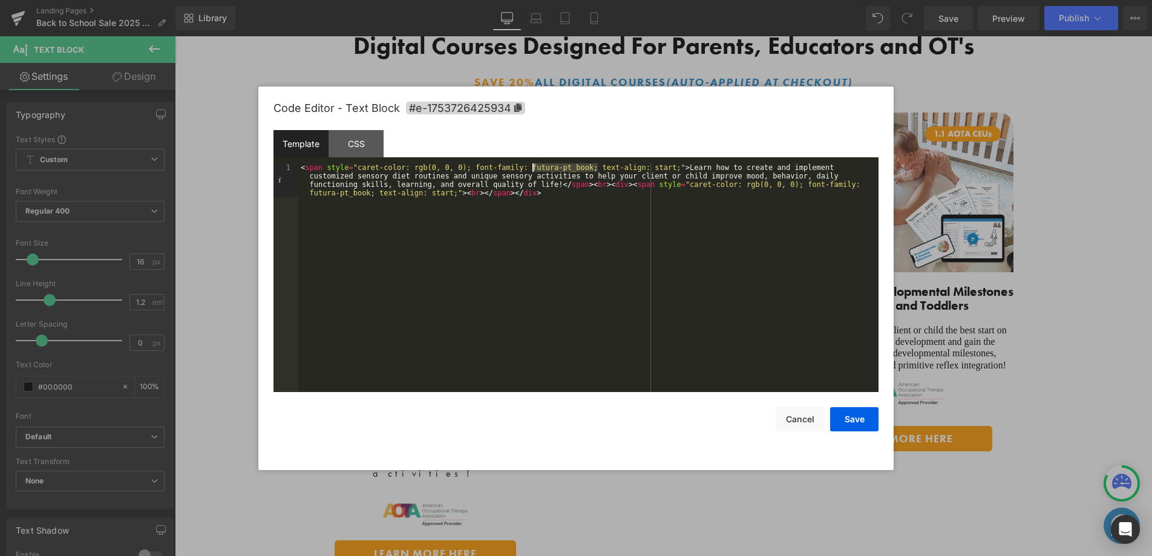
drag, startPoint x: 576, startPoint y: 168, endPoint x: 534, endPoint y: 168, distance: 42.4
click at [534, 168] on div "< span style = "caret-color: rgb(0, 0, 0); font-family: futura-pt_book; text-al…" at bounding box center [588, 311] width 580 height 297
click at [851, 423] on button "Save" at bounding box center [854, 419] width 48 height 24
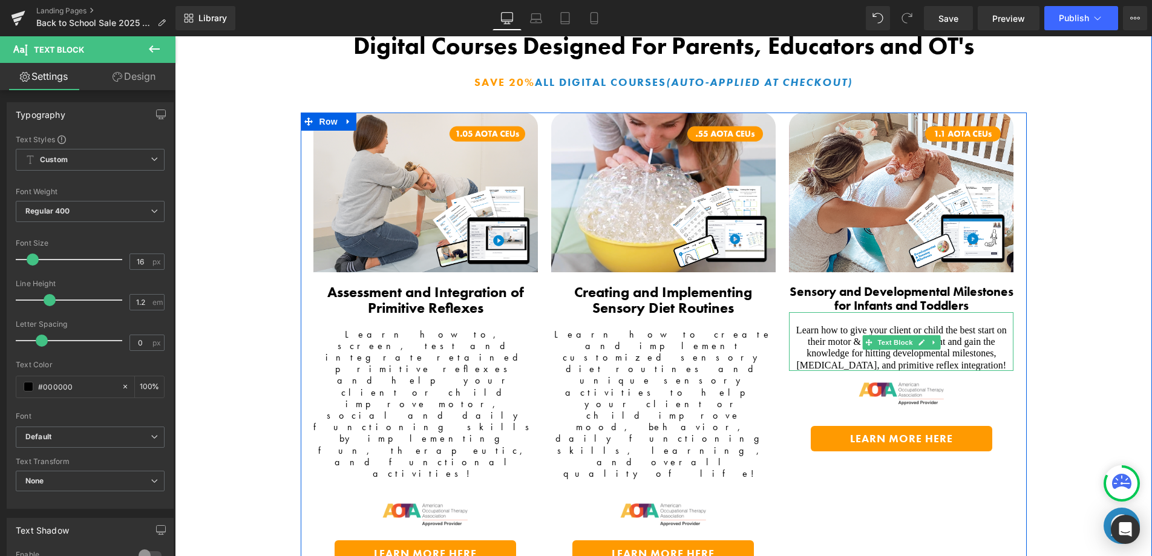
click at [847, 347] on span "Learn how to give your client or child the best start on their motor & sensory …" at bounding box center [902, 347] width 211 height 45
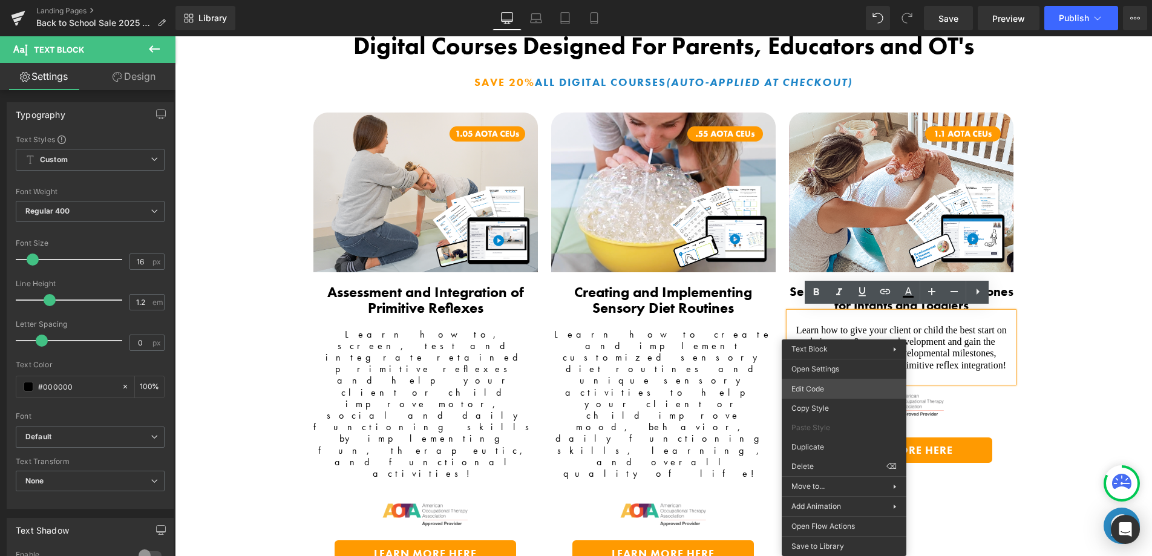
click at [840, 0] on div "Text Block You are previewing how the will restyle your page. You can not edit …" at bounding box center [576, 0] width 1152 height 0
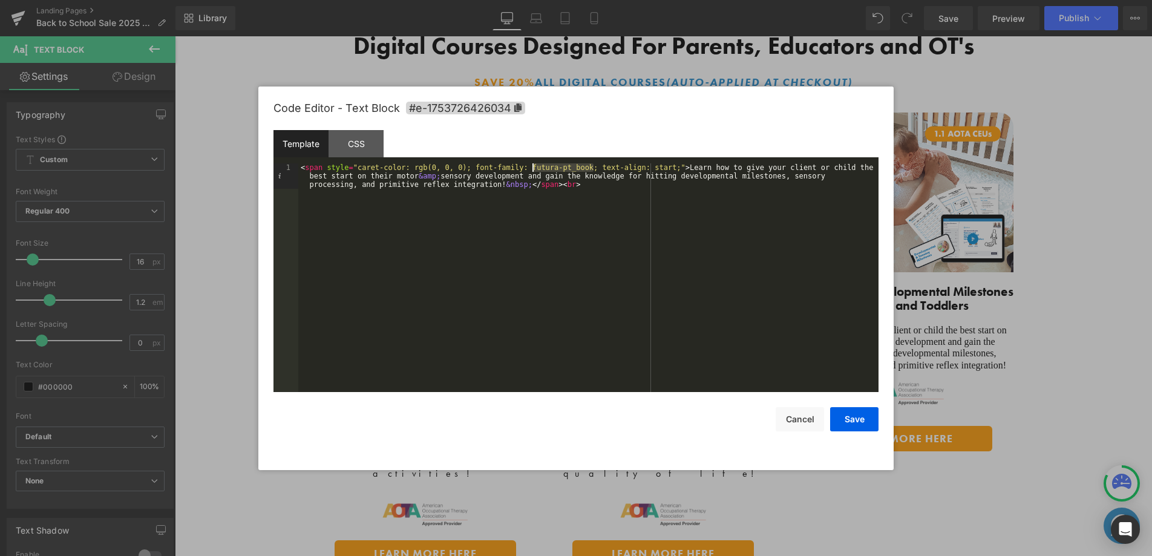
drag, startPoint x: 583, startPoint y: 166, endPoint x: 534, endPoint y: 164, distance: 48.5
click at [534, 165] on div "< span style = "caret-color: rgb(0, 0, 0); font-family: futura-pt_book; text-al…" at bounding box center [588, 303] width 580 height 280
click at [844, 416] on button "Save" at bounding box center [854, 419] width 48 height 24
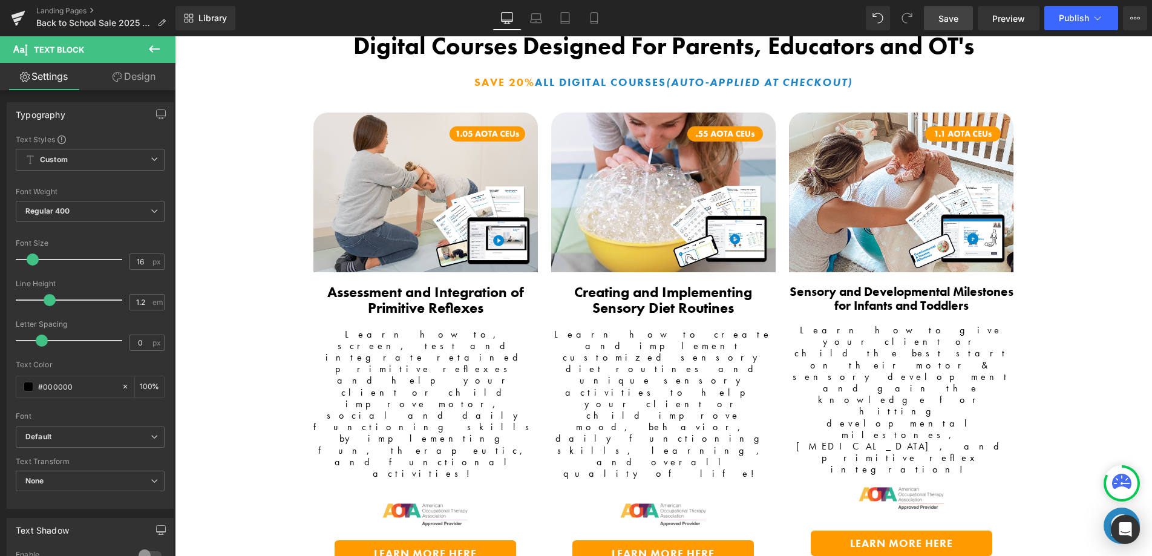
click at [946, 17] on span "Save" at bounding box center [949, 18] width 20 height 13
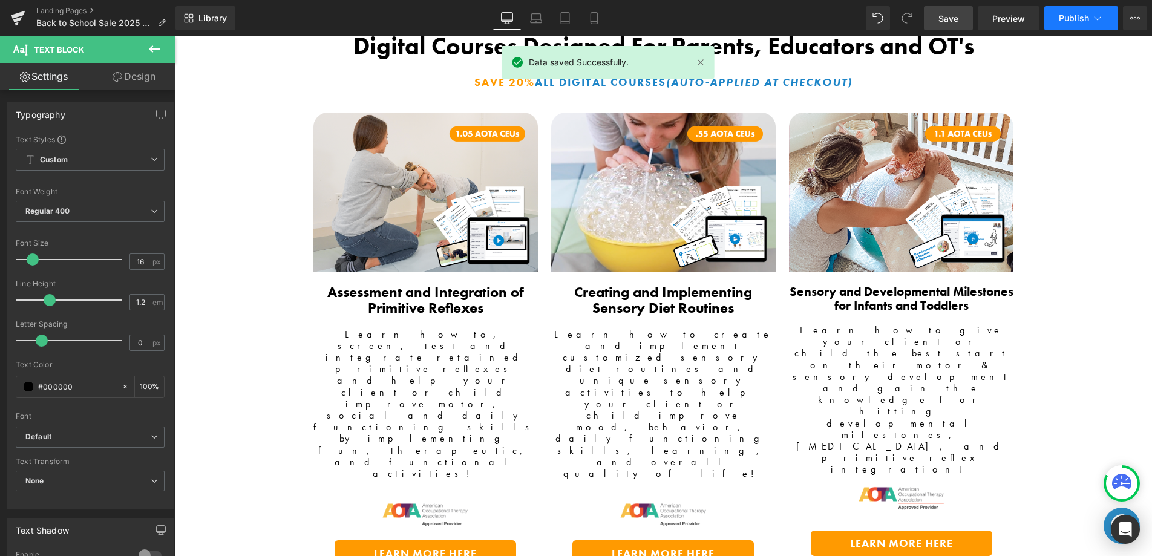
click at [1076, 21] on span "Publish" at bounding box center [1074, 18] width 30 height 10
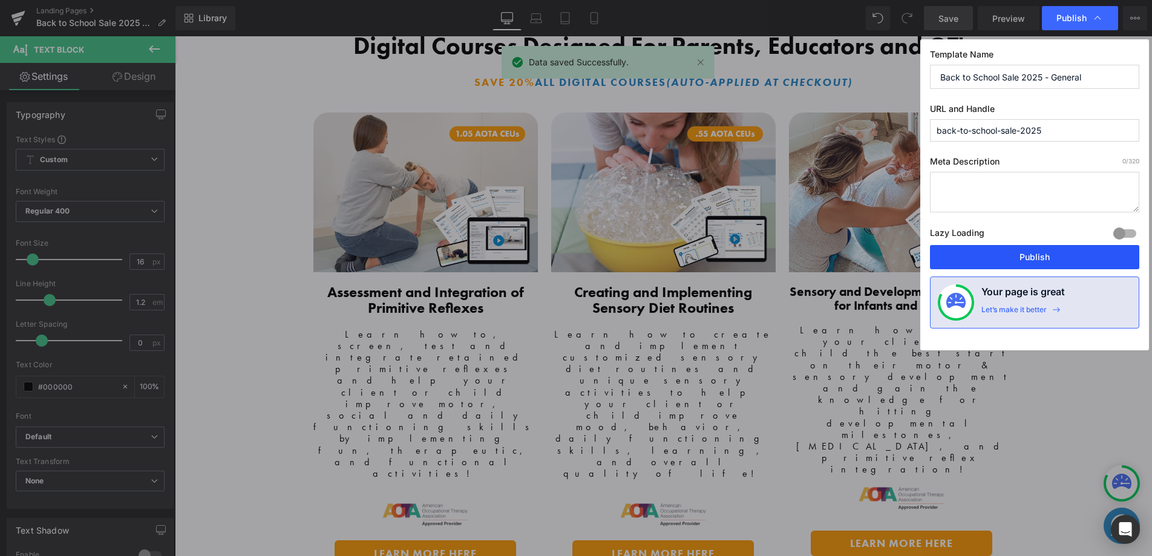
click at [951, 265] on button "Publish" at bounding box center [1034, 257] width 209 height 24
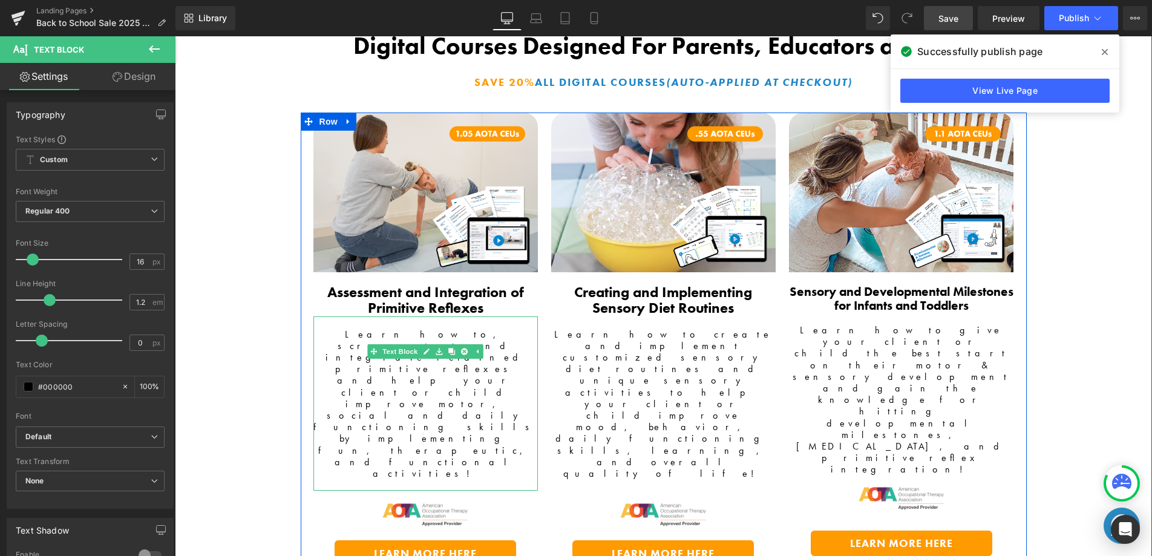
click at [418, 364] on span "Learn how to, screen, test and integrate retained primitive reflexes and help y…" at bounding box center [426, 404] width 224 height 152
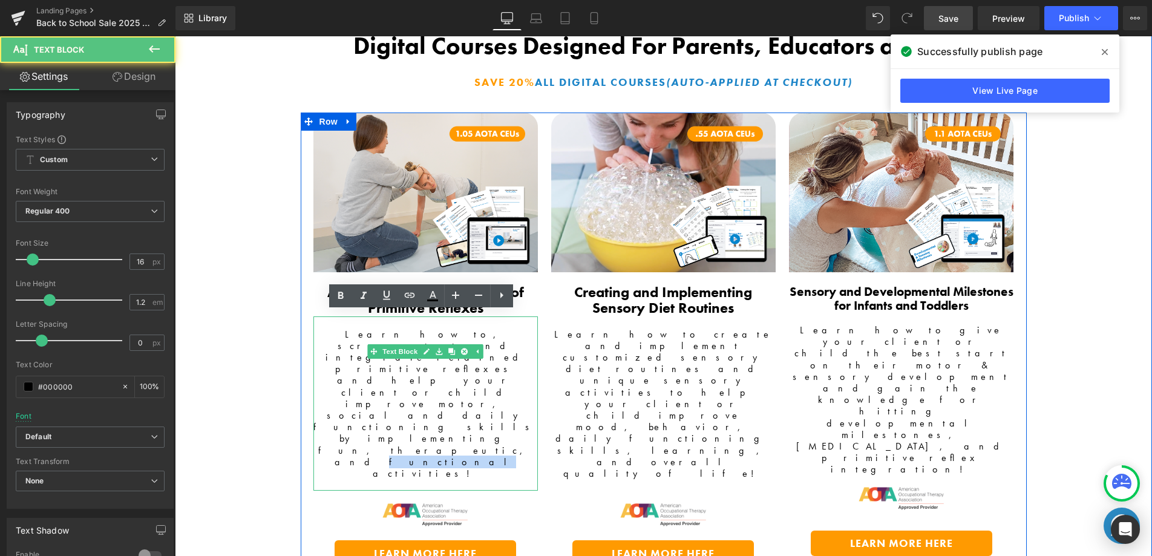
click at [418, 364] on span "Learn how to, screen, test and integrate retained primitive reflexes and help y…" at bounding box center [426, 404] width 224 height 152
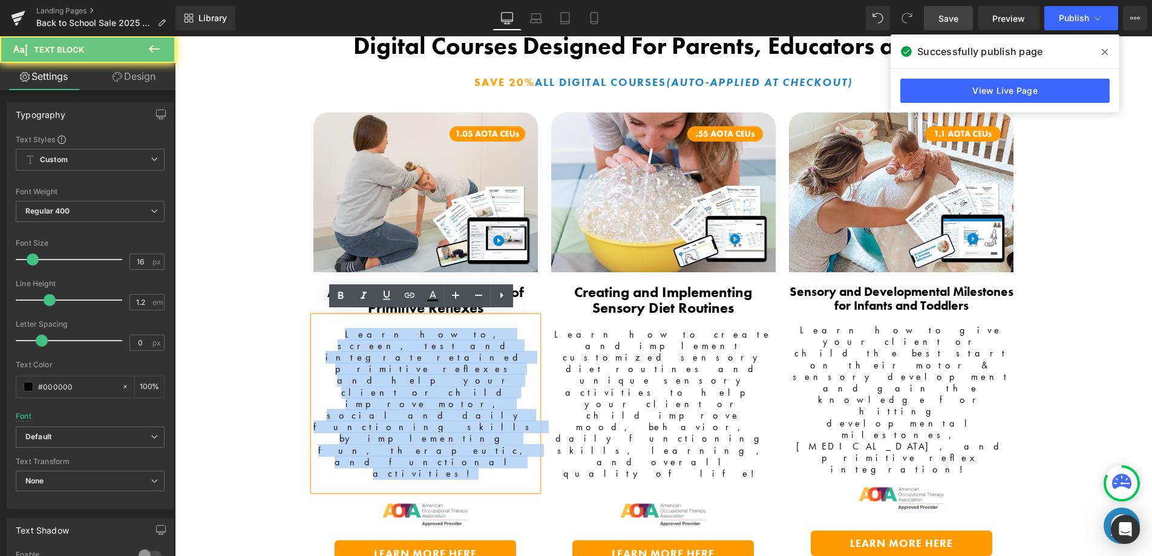
click at [418, 364] on span "Learn how to, screen, test and integrate retained primitive reflexes and help y…" at bounding box center [426, 404] width 224 height 152
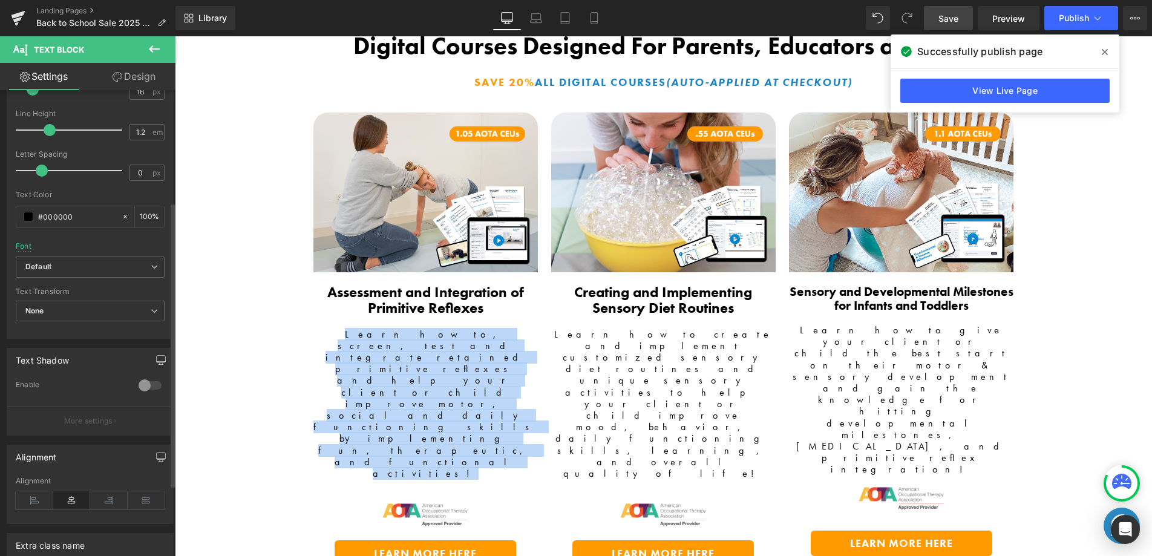
scroll to position [195, 0]
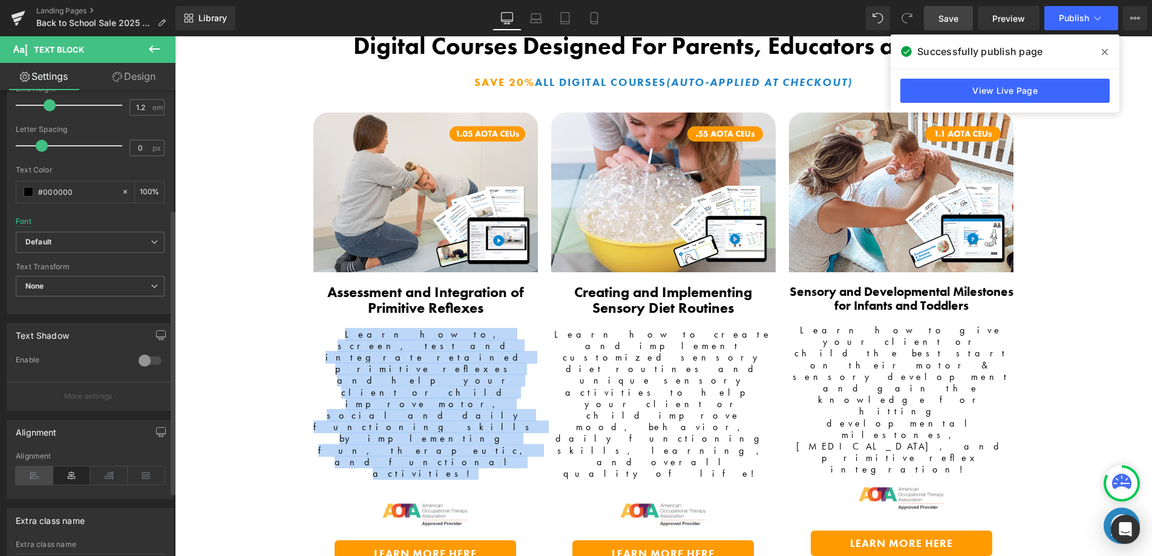
click at [45, 475] on icon at bounding box center [35, 476] width 38 height 18
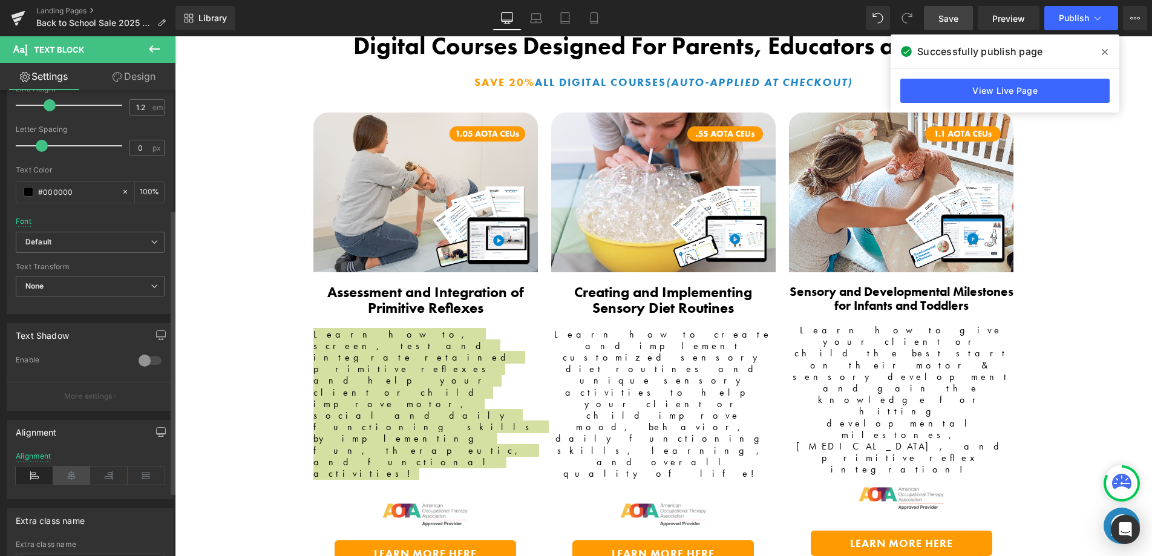
click at [70, 476] on icon at bounding box center [72, 476] width 38 height 18
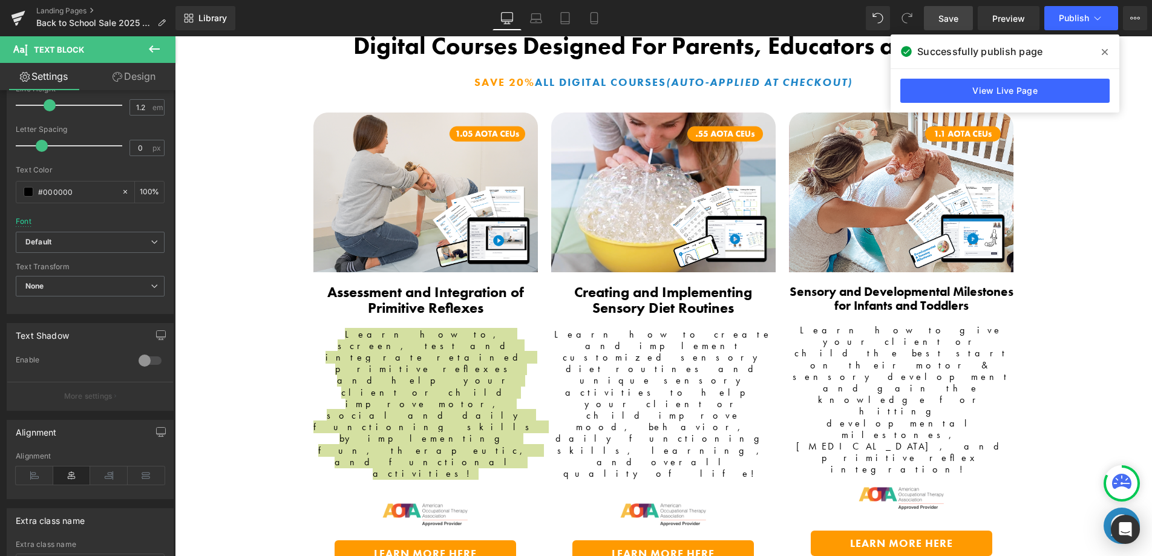
click at [966, 18] on link "Save" at bounding box center [948, 18] width 49 height 24
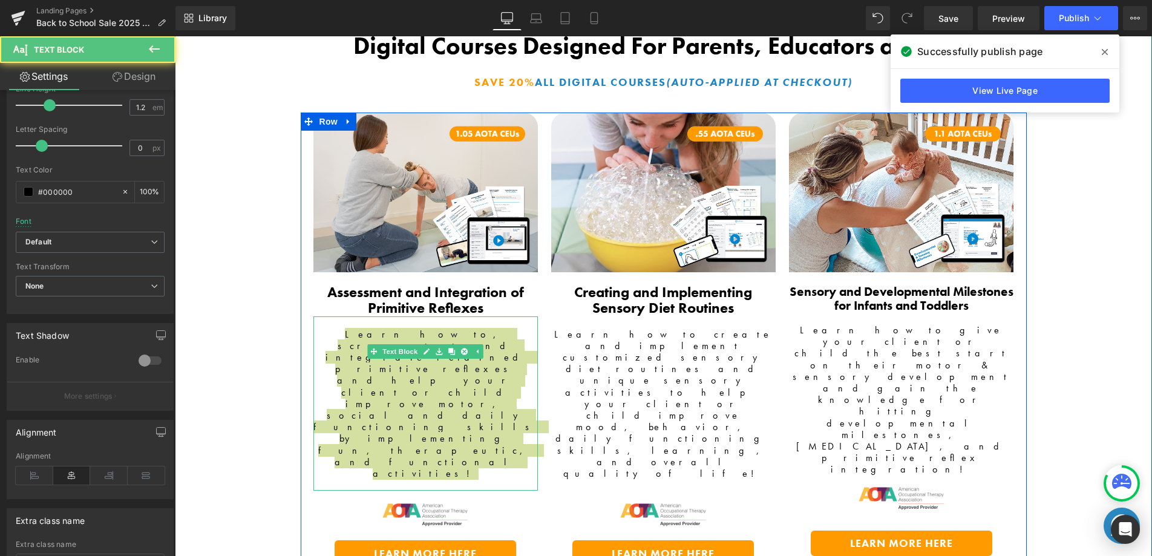
click at [346, 356] on span "Learn how to, screen, test and integrate retained primitive reflexes and help y…" at bounding box center [426, 404] width 224 height 152
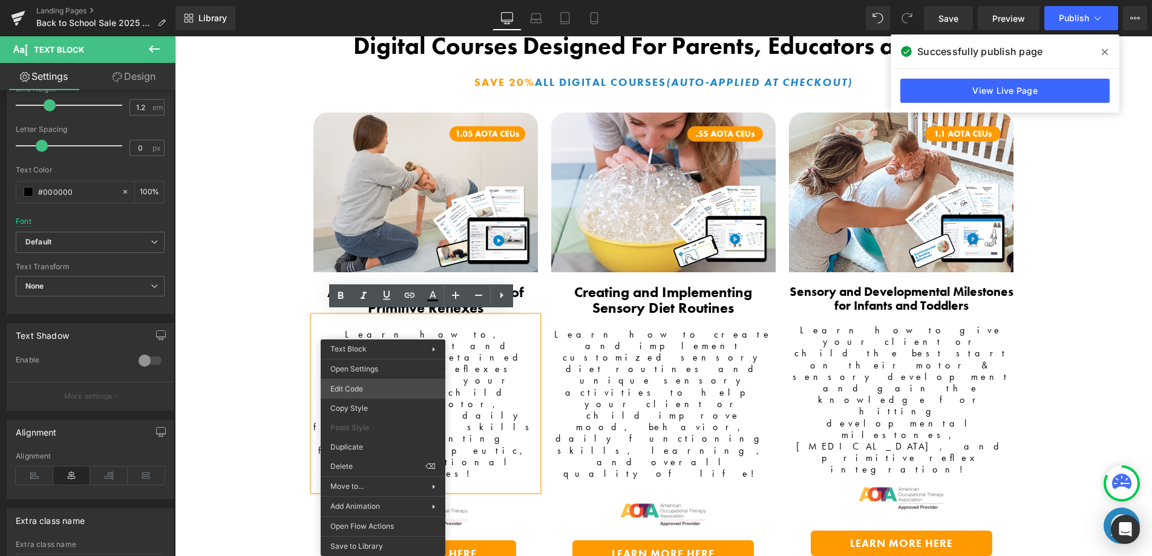
click at [361, 0] on div "Text Block You are previewing how the will restyle your page. You can not edit …" at bounding box center [576, 0] width 1152 height 0
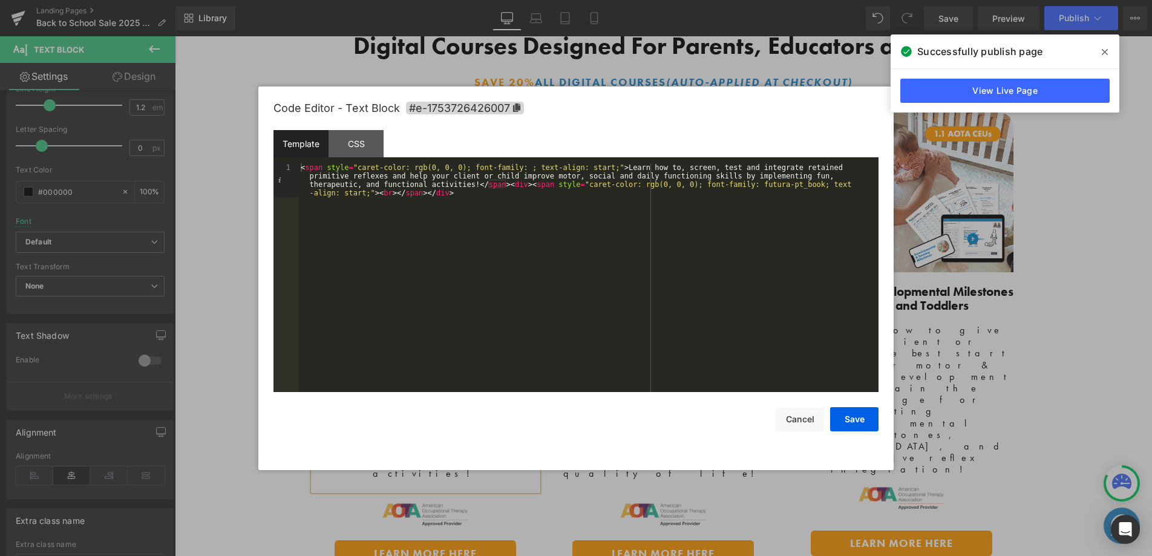
drag, startPoint x: 590, startPoint y: 167, endPoint x: 646, endPoint y: 176, distance: 56.9
click at [590, 167] on div "< span style = "caret-color: rgb(0, 0, 0); font-family: ; text-align: start;" >…" at bounding box center [588, 311] width 580 height 297
drag, startPoint x: 858, startPoint y: 419, endPoint x: 832, endPoint y: 409, distance: 27.4
click at [858, 419] on button "Save" at bounding box center [854, 419] width 48 height 24
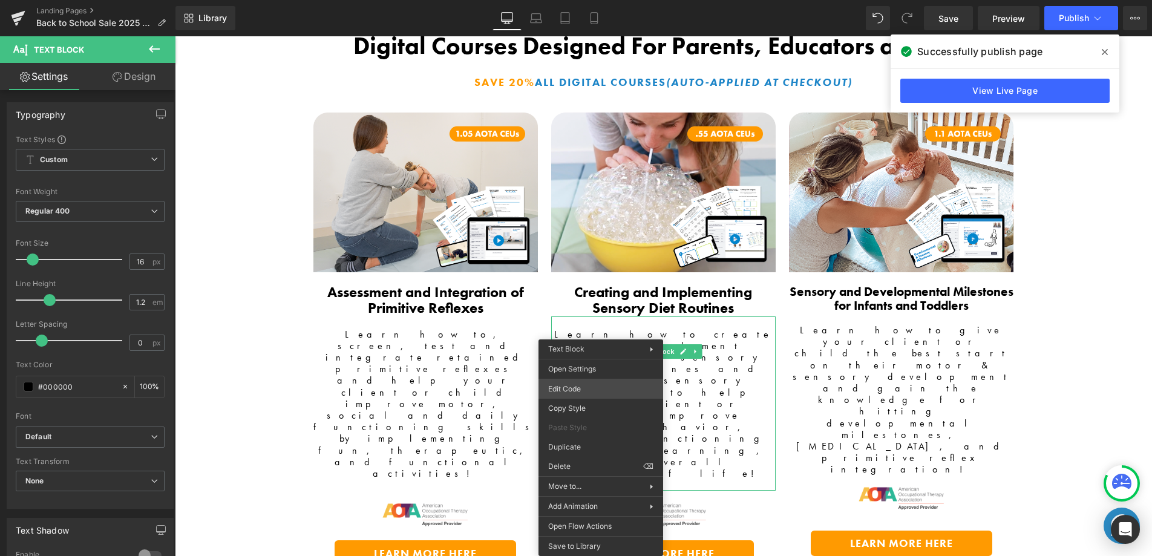
click at [606, 0] on div "Text Block You are previewing how the will restyle your page. You can not edit …" at bounding box center [576, 0] width 1152 height 0
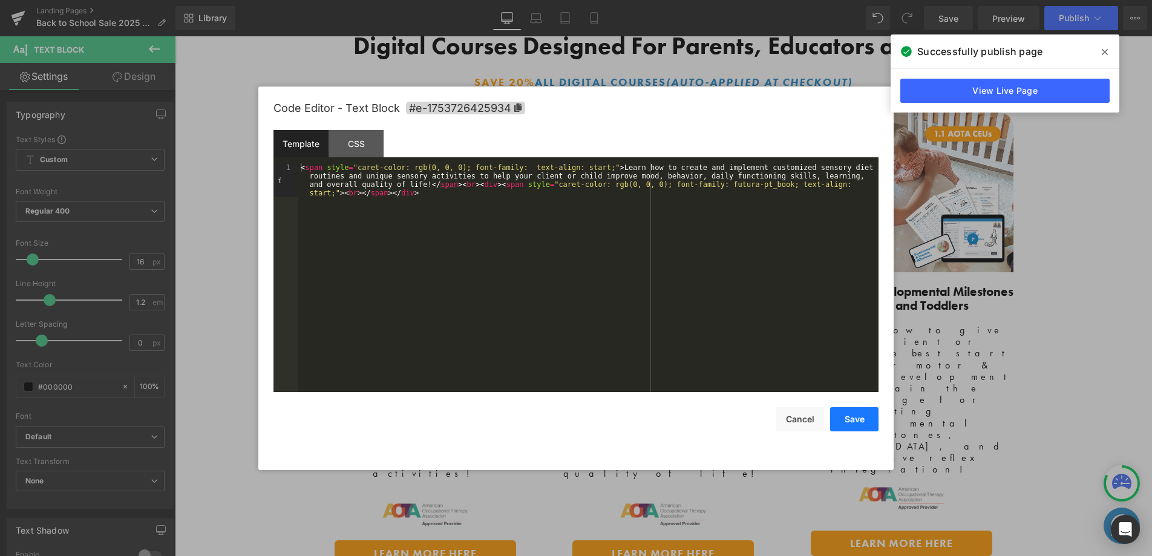
drag, startPoint x: 849, startPoint y: 423, endPoint x: 830, endPoint y: 413, distance: 20.6
click at [848, 422] on button "Save" at bounding box center [854, 419] width 48 height 24
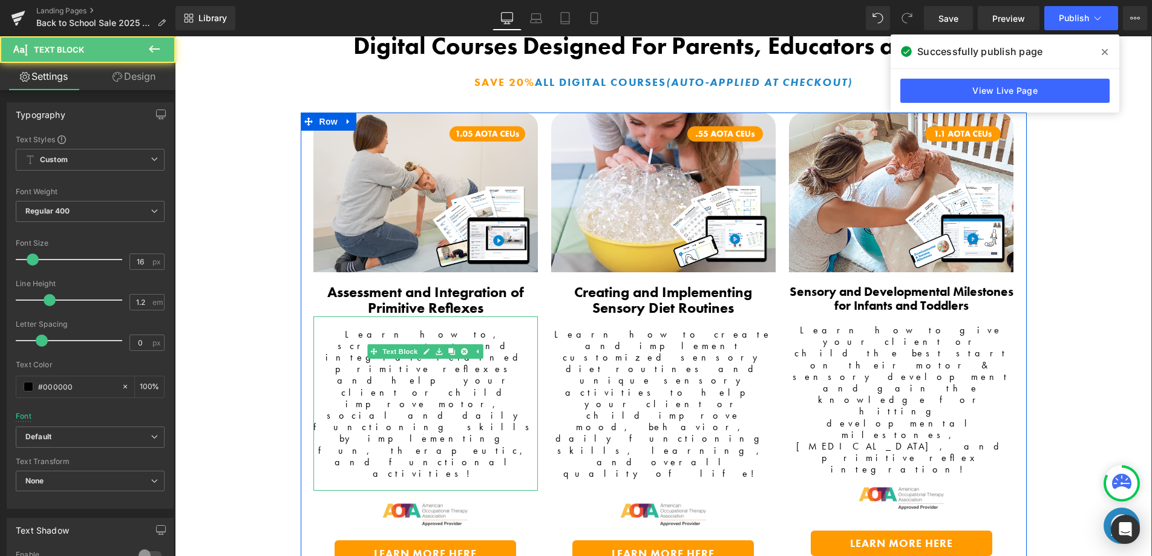
click at [430, 338] on span "Learn how to, screen, test and integrate retained primitive reflexes and help y…" at bounding box center [426, 404] width 224 height 152
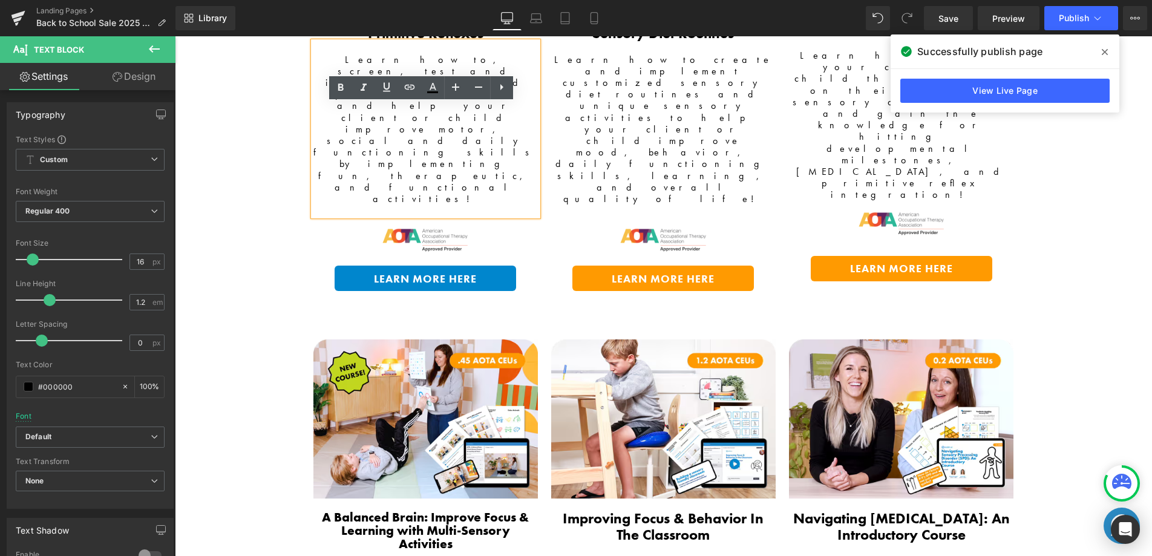
scroll to position [2499, 0]
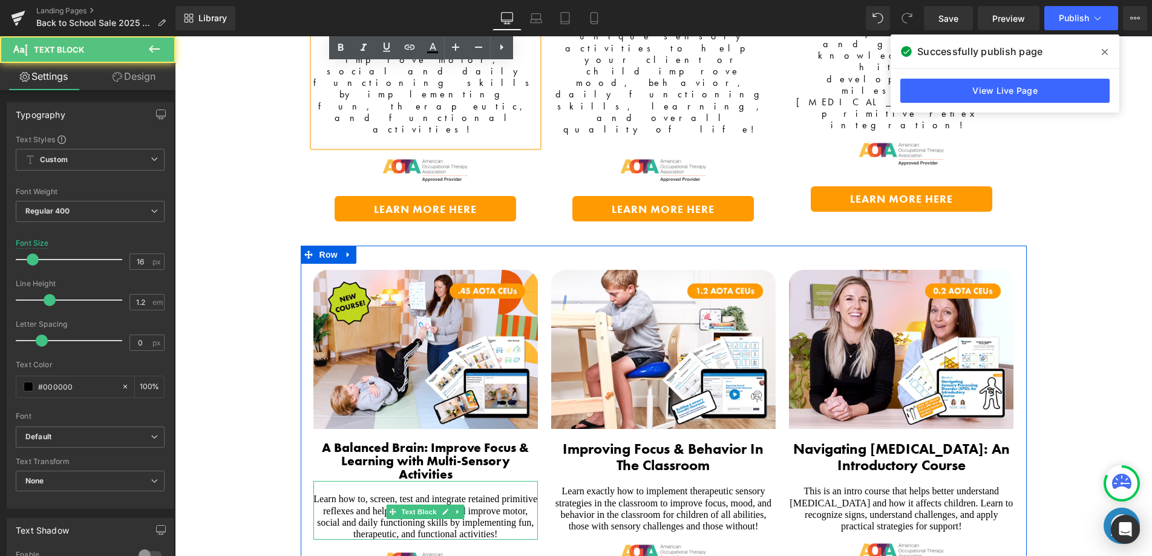
click at [373, 494] on span "Learn how to, screen, test and integrate retained primitive reflexes and help y…" at bounding box center [426, 516] width 224 height 45
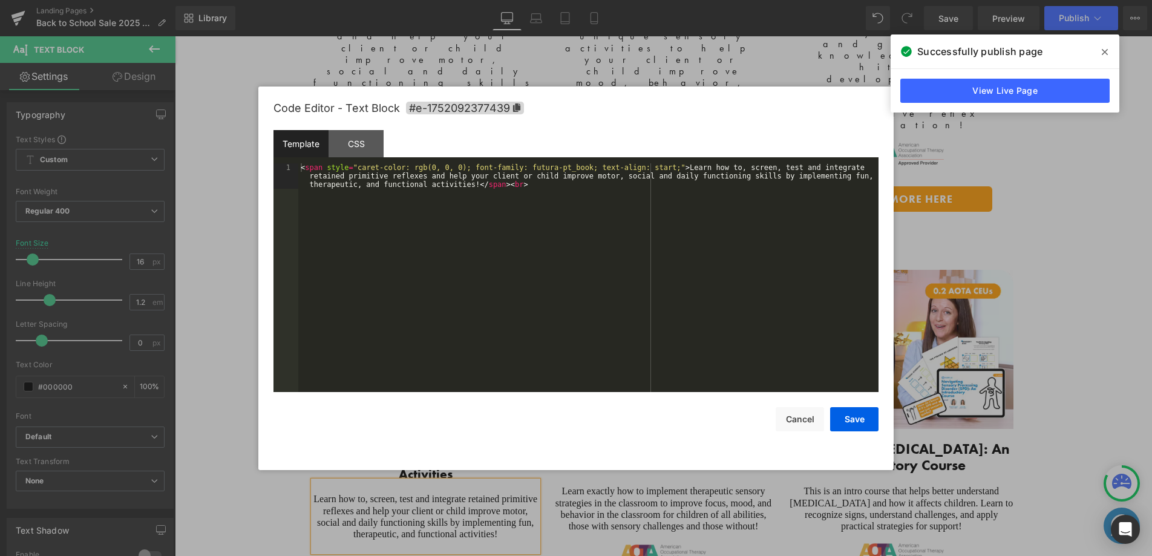
click at [367, 0] on div "Text Block You are previewing how the will restyle your page. You can not edit …" at bounding box center [576, 0] width 1152 height 0
drag, startPoint x: 844, startPoint y: 423, endPoint x: 820, endPoint y: 413, distance: 26.6
click at [843, 423] on button "Save" at bounding box center [854, 419] width 48 height 24
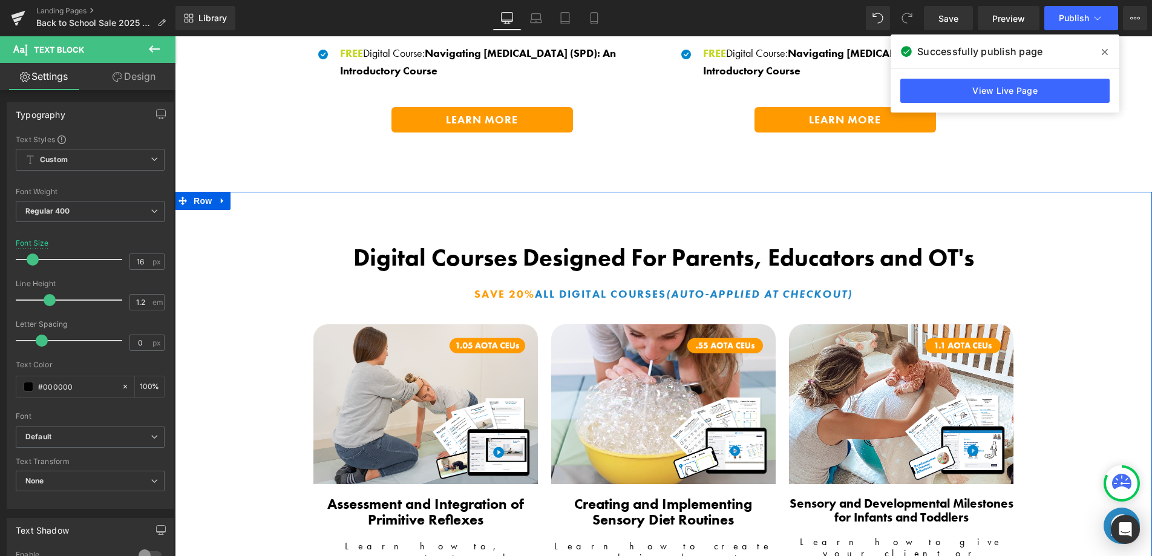
scroll to position [2122, 0]
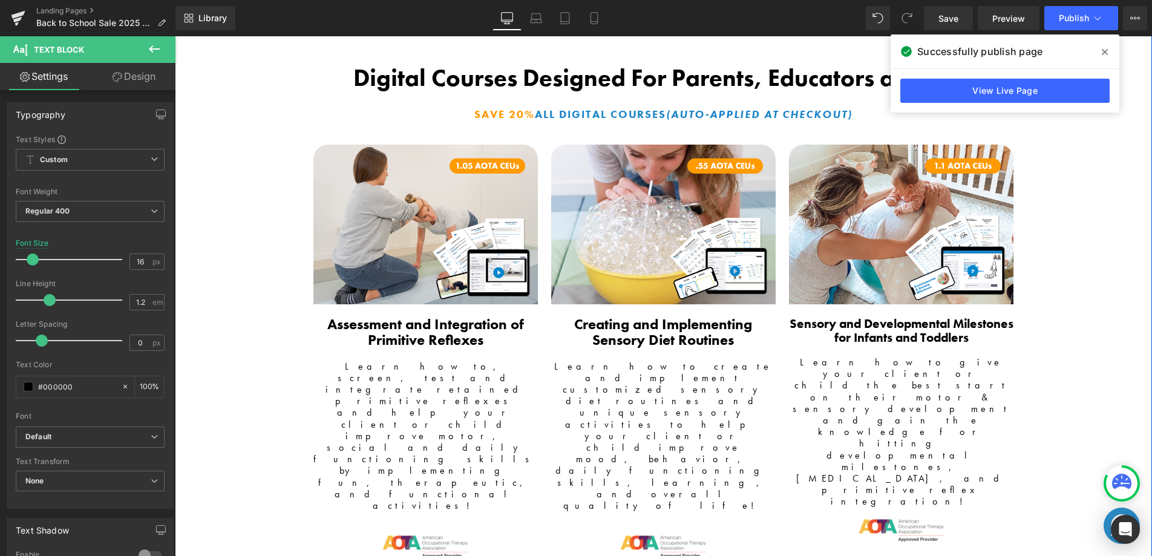
click at [396, 372] on span "Learn how to, screen, test and integrate retained primitive reflexes and help y…" at bounding box center [426, 436] width 224 height 152
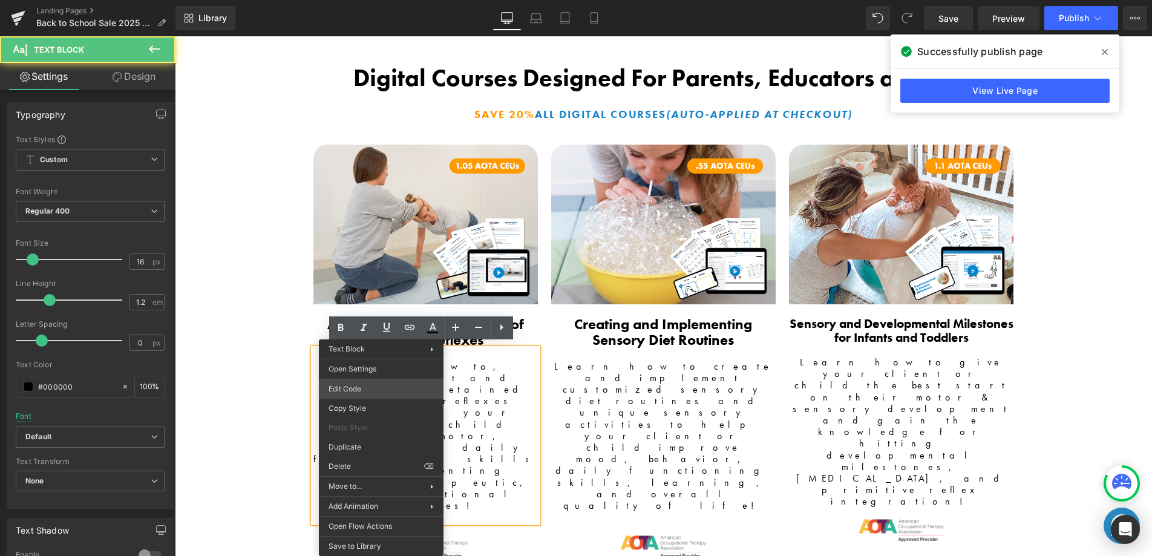
click at [414, 0] on div "Text Block You are previewing how the will restyle your page. You can not edit …" at bounding box center [576, 0] width 1152 height 0
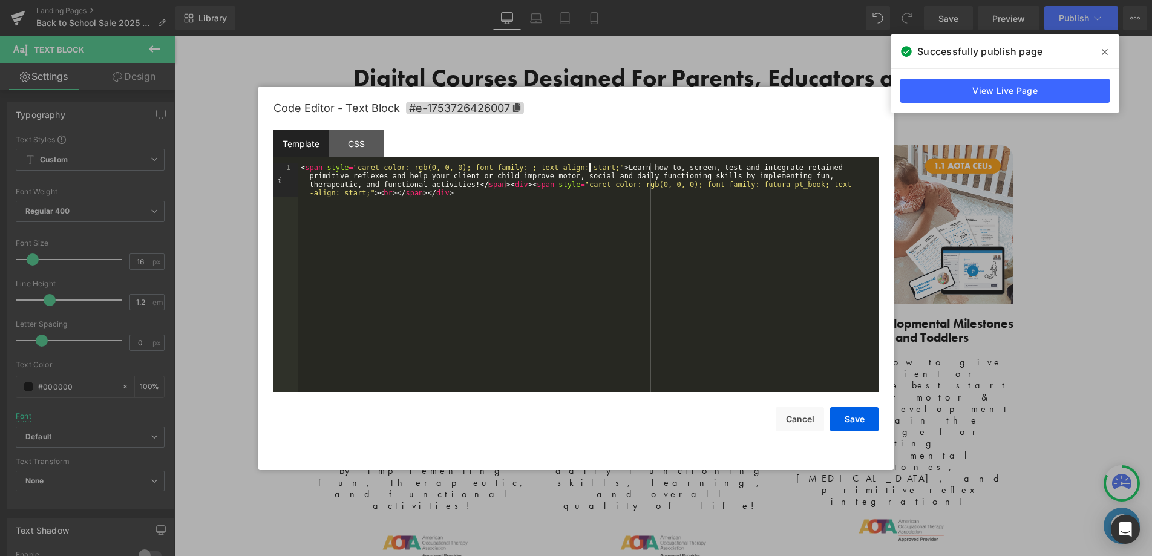
click at [591, 169] on div "< span style = "caret-color: rgb(0, 0, 0); font-family: ; text-align: start;" >…" at bounding box center [588, 311] width 580 height 297
click at [858, 421] on button "Save" at bounding box center [854, 419] width 48 height 24
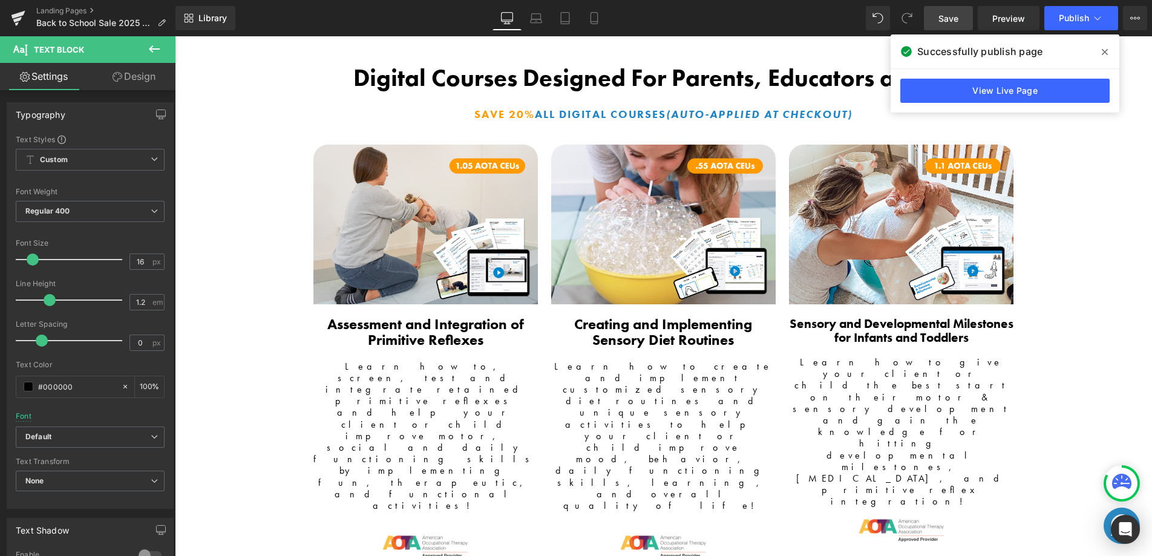
click at [967, 12] on link "Save" at bounding box center [948, 18] width 49 height 24
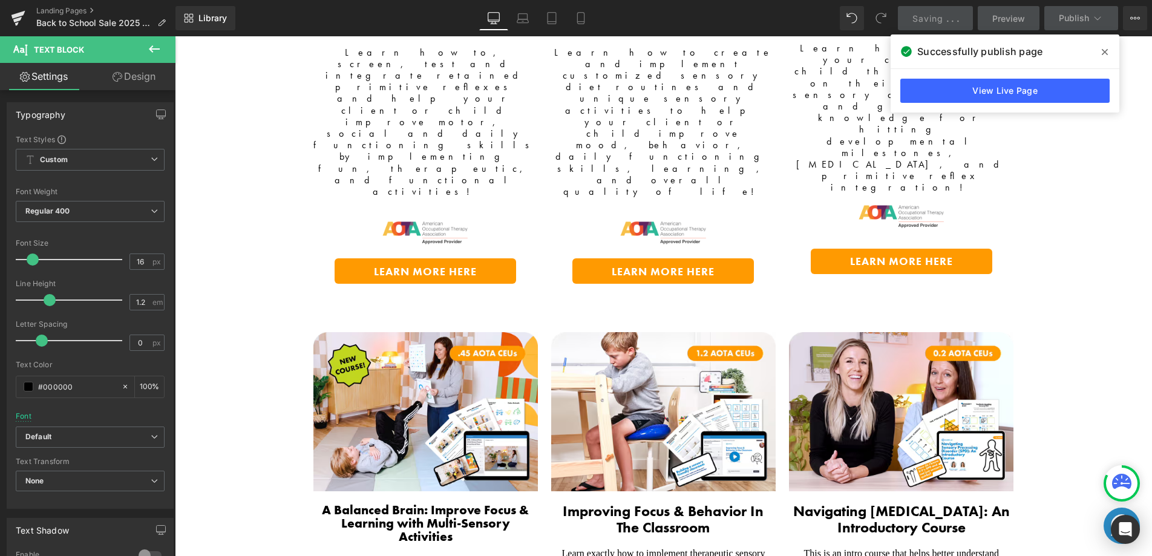
scroll to position [2458, 0]
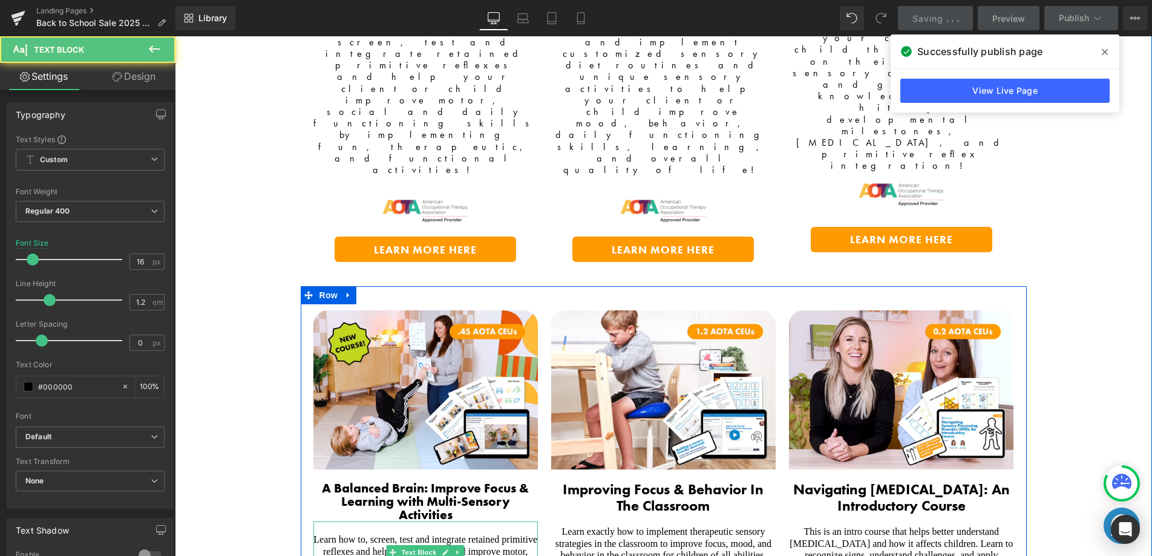
click at [364, 522] on div "Learn how to, screen, test and integrate retained primitive reflexes and help y…" at bounding box center [426, 551] width 225 height 59
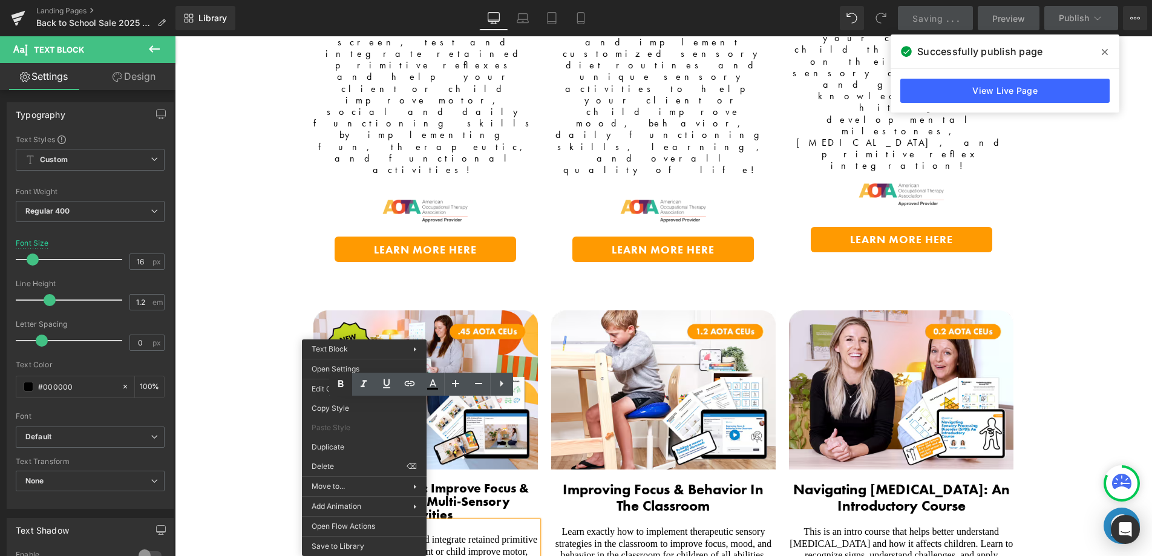
click at [329, 390] on link at bounding box center [340, 384] width 23 height 23
click at [337, 386] on icon at bounding box center [341, 384] width 15 height 15
click at [312, 0] on div "Text Block You are previewing how the will restyle your page. You can not edit …" at bounding box center [576, 0] width 1152 height 0
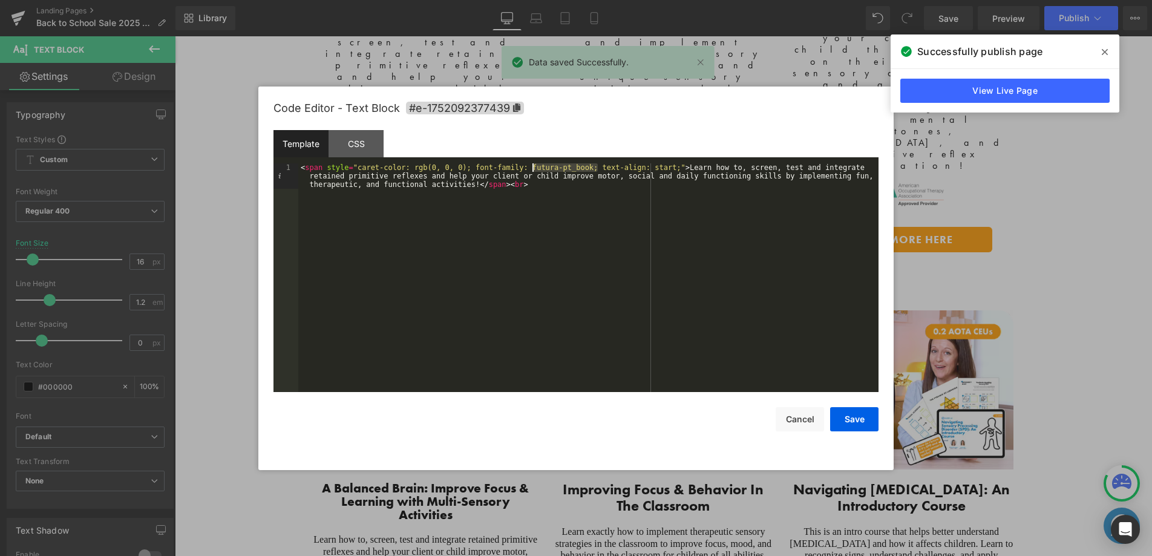
drag, startPoint x: 597, startPoint y: 168, endPoint x: 645, endPoint y: 176, distance: 48.4
click at [534, 168] on div "< span style = "caret-color: rgb(0, 0, 0); font-family: futura-pt_book; text-al…" at bounding box center [588, 303] width 580 height 280
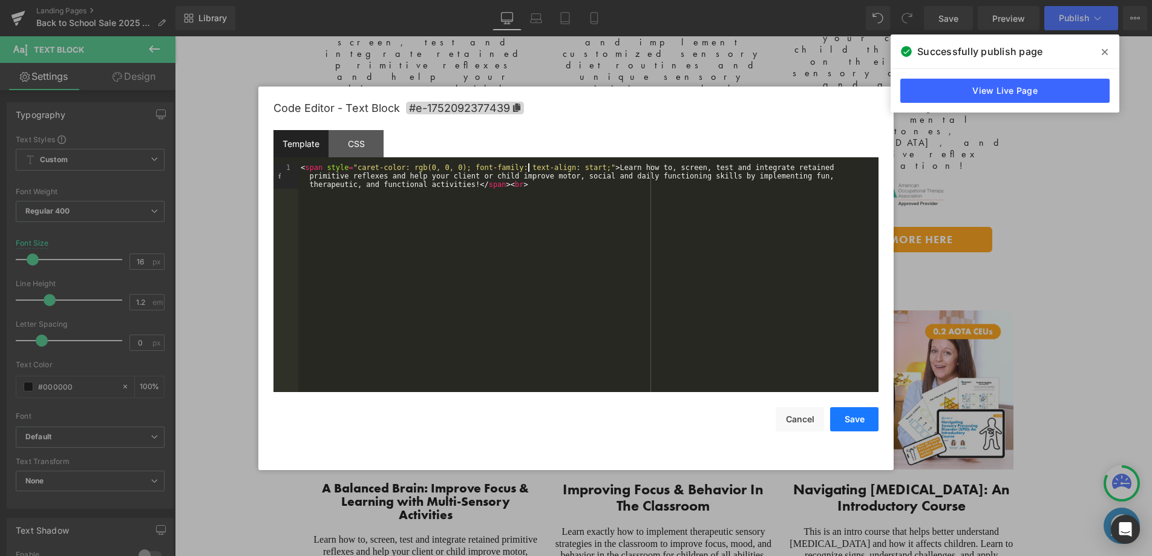
click at [853, 415] on button "Save" at bounding box center [854, 419] width 48 height 24
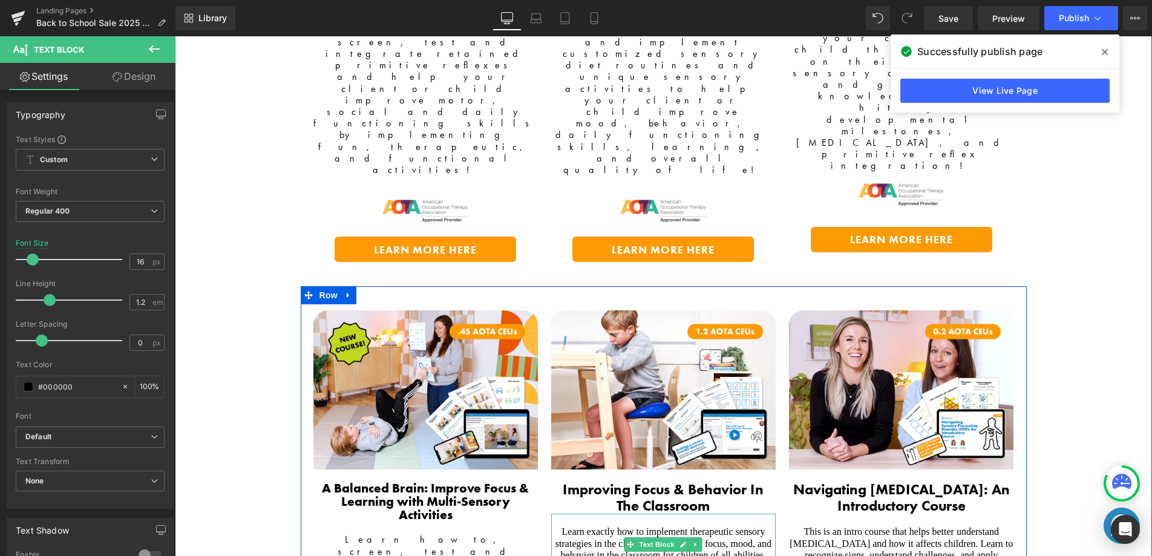
click at [584, 527] on span "Learn exactly how to implement therapeutic sensory strategies in the classroom …" at bounding box center [664, 549] width 216 height 45
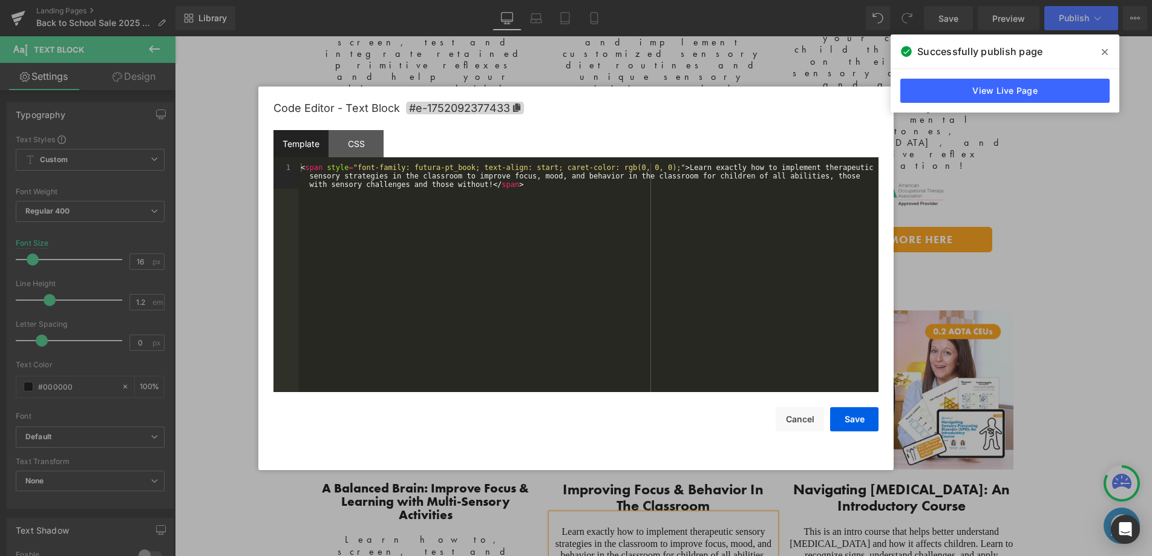
click at [552, 0] on div "Text Block You are previewing how the will restyle your page. You can not edit …" at bounding box center [576, 0] width 1152 height 0
drag, startPoint x: 470, startPoint y: 168, endPoint x: 418, endPoint y: 168, distance: 51.5
click at [418, 168] on div "< span style = "font-family: futura-pt_book; text-align: start; caret-color: rg…" at bounding box center [588, 303] width 580 height 280
click at [849, 421] on button "Save" at bounding box center [854, 419] width 48 height 24
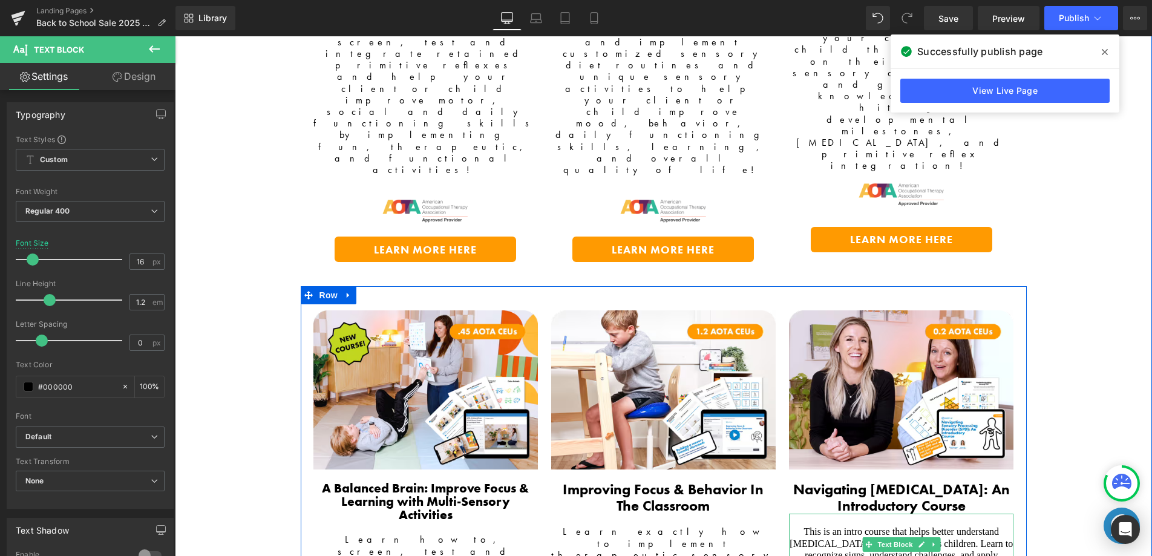
click at [813, 527] on span "This is an intro course that helps better understand [MEDICAL_DATA] and how it …" at bounding box center [901, 549] width 223 height 45
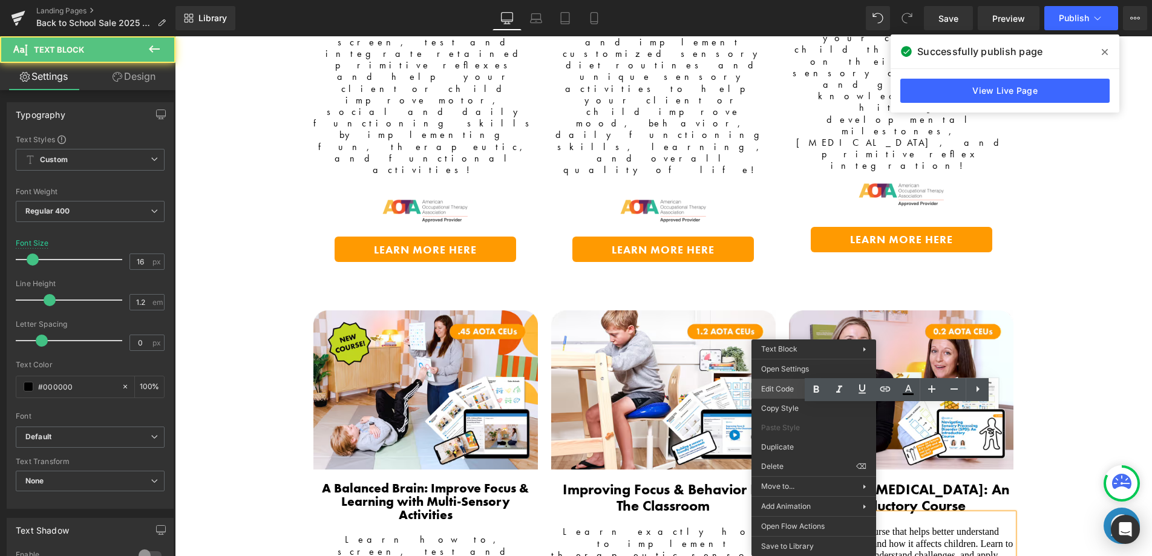
click at [775, 0] on div "Text Block You are previewing how the will restyle your page. You can not edit …" at bounding box center [576, 0] width 1152 height 0
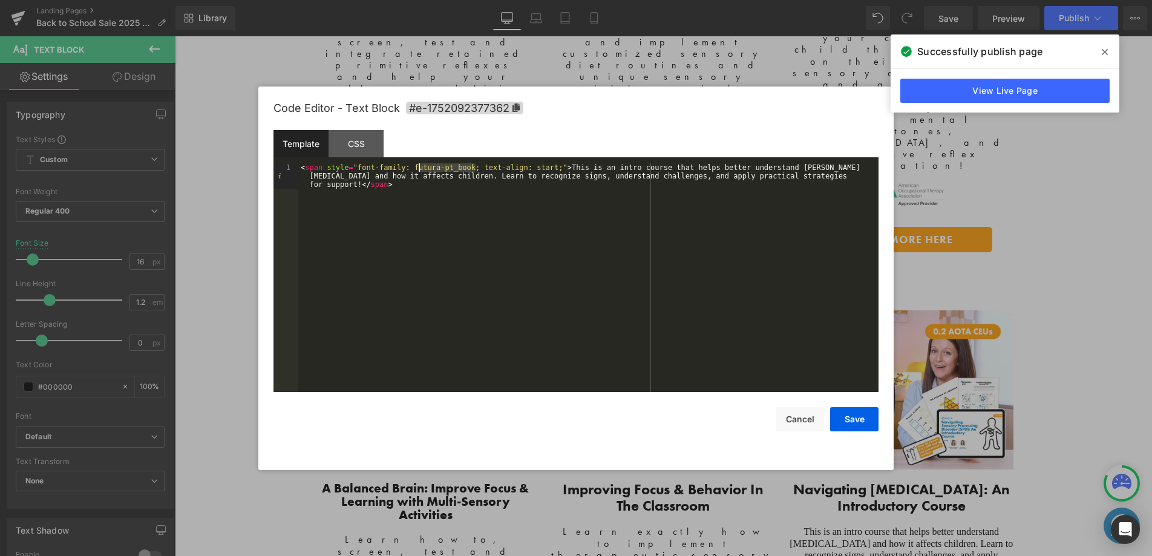
drag, startPoint x: 477, startPoint y: 167, endPoint x: 416, endPoint y: 165, distance: 61.2
click at [416, 165] on div "< span style = "font-family: futura-pt_book; text-align: start;" > This is an i…" at bounding box center [588, 303] width 580 height 280
drag, startPoint x: 842, startPoint y: 417, endPoint x: 611, endPoint y: 358, distance: 238.7
click at [842, 417] on button "Save" at bounding box center [854, 419] width 48 height 24
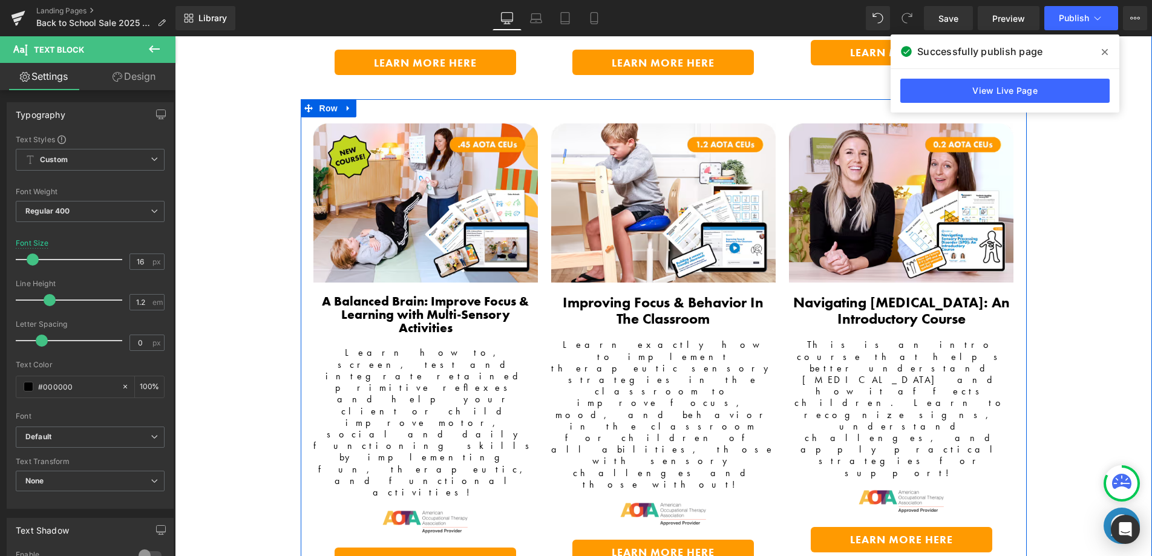
scroll to position [2646, 0]
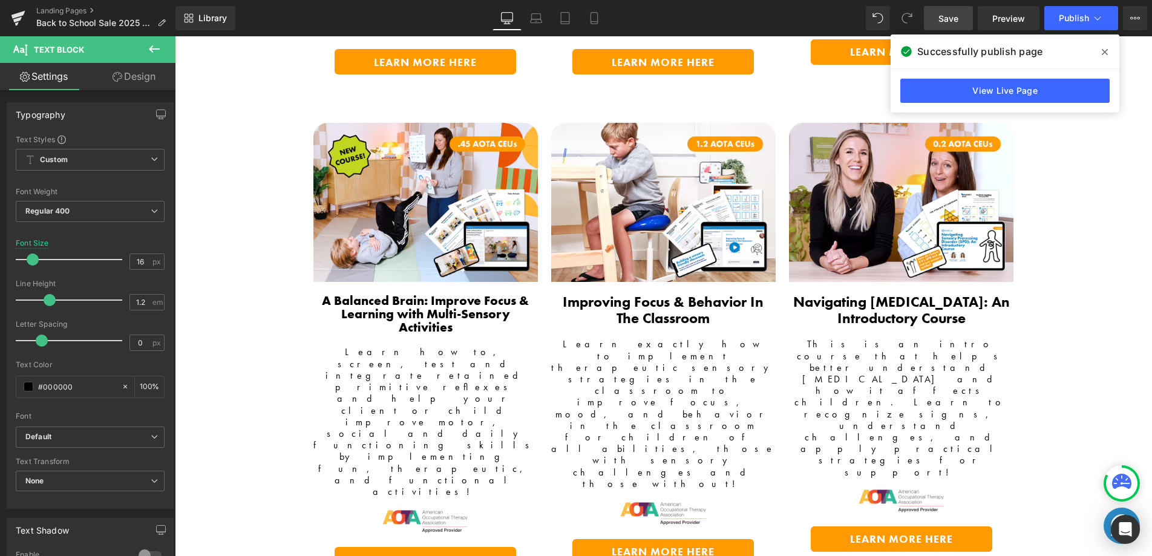
click at [952, 21] on span "Save" at bounding box center [949, 18] width 20 height 13
click at [1079, 24] on button "Publish" at bounding box center [1082, 18] width 74 height 24
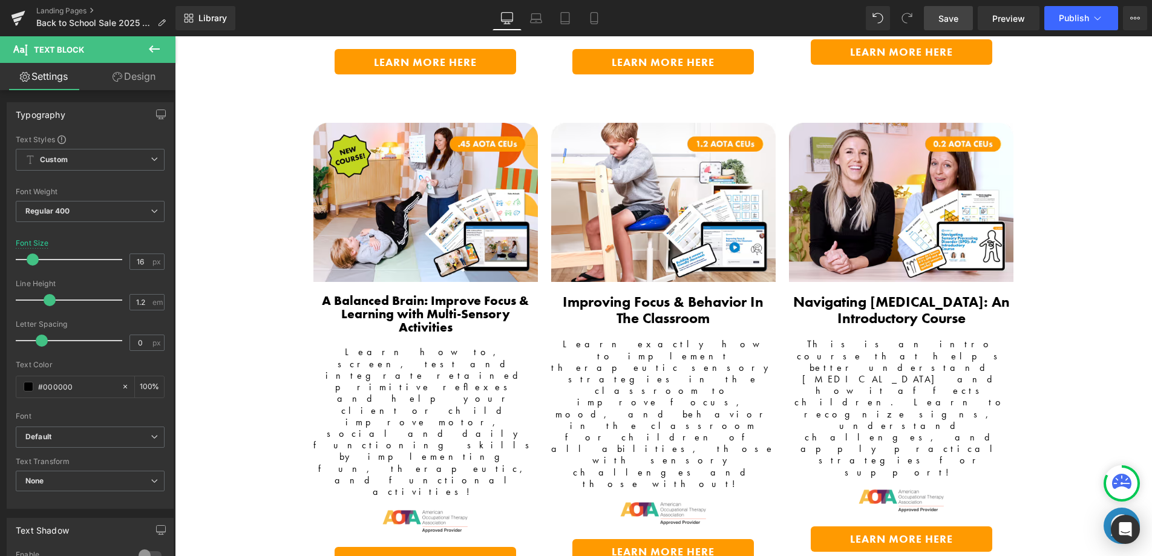
drag, startPoint x: 1174, startPoint y: 440, endPoint x: 994, endPoint y: 402, distance: 184.4
click at [1070, 18] on span "Publish" at bounding box center [1074, 18] width 30 height 10
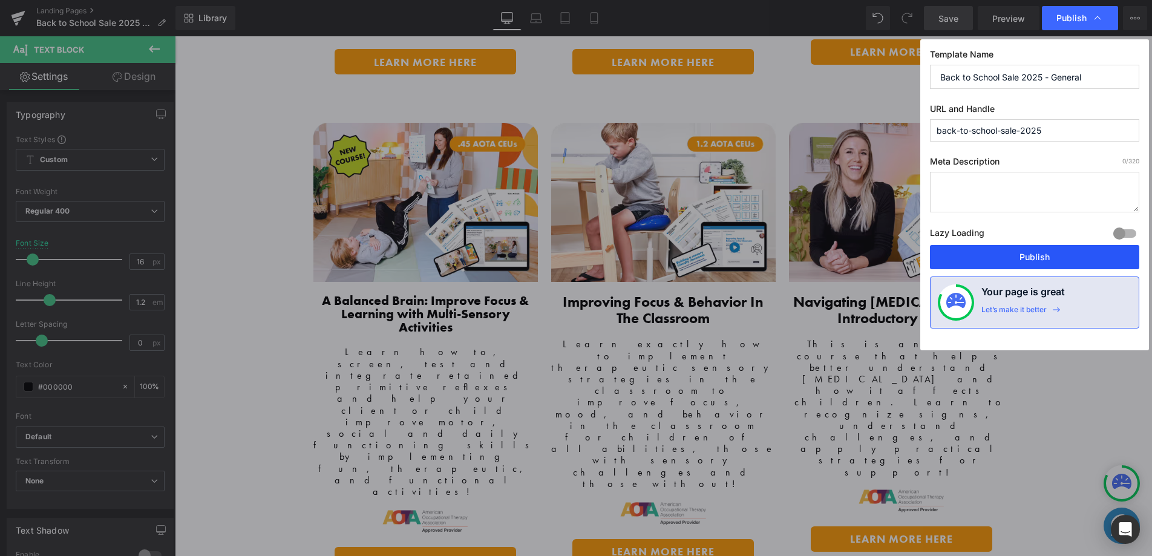
click at [1018, 263] on button "Publish" at bounding box center [1034, 257] width 209 height 24
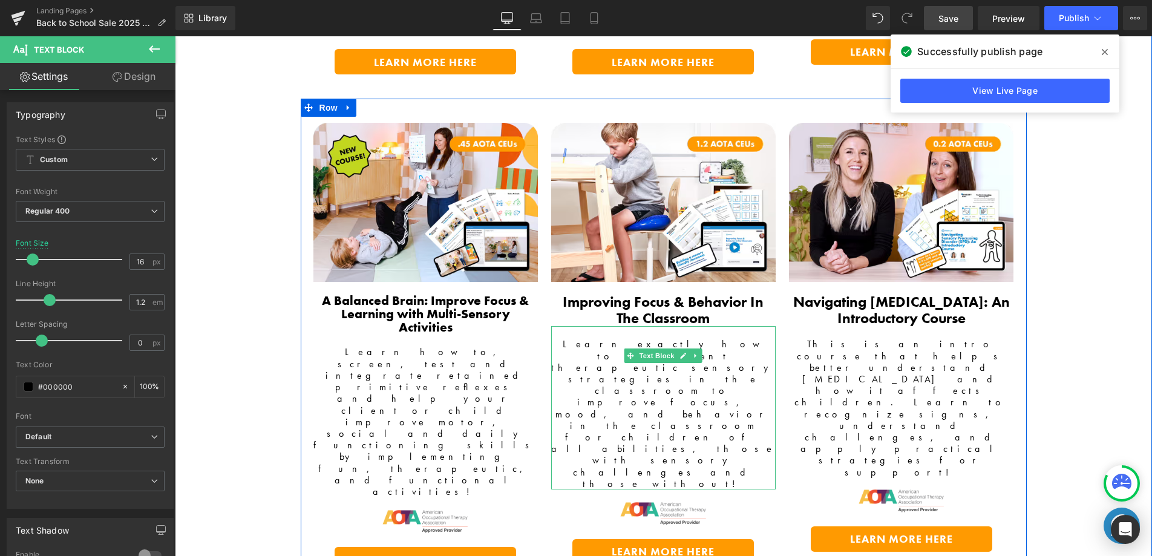
click at [577, 338] on span "Learn exactly how to implement therapeutic sensory strategies in the classroom …" at bounding box center [663, 414] width 224 height 152
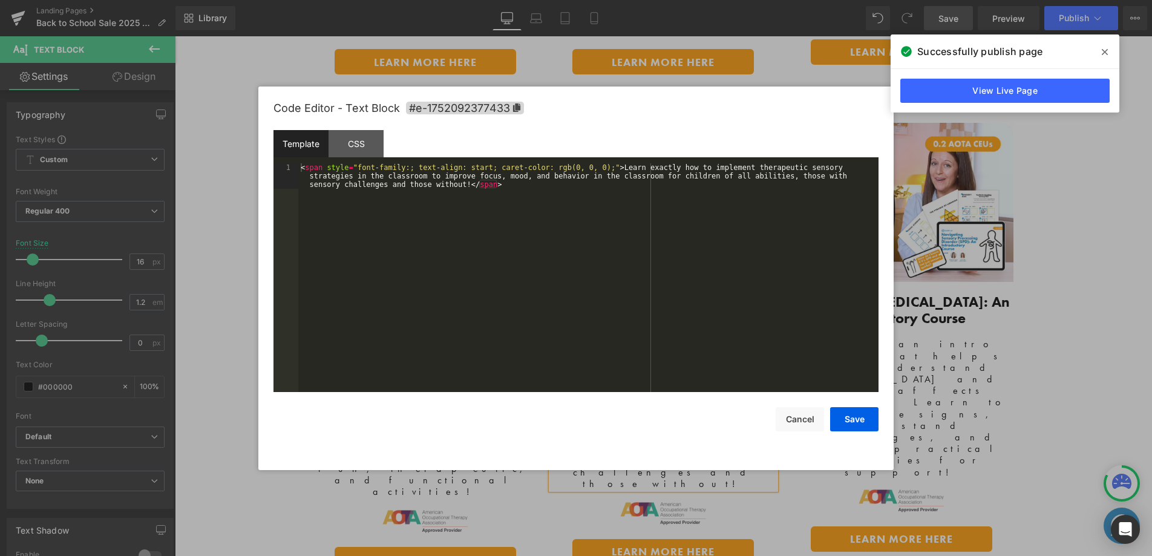
click at [583, 0] on div "Text Block You are previewing how the will restyle your page. You can not edit …" at bounding box center [576, 0] width 1152 height 0
click at [467, 167] on div "< span style = "font-family:; text-align: start; caret-color: rgb(0, 0, 0);" > …" at bounding box center [588, 303] width 580 height 280
click at [853, 421] on button "Save" at bounding box center [854, 419] width 48 height 24
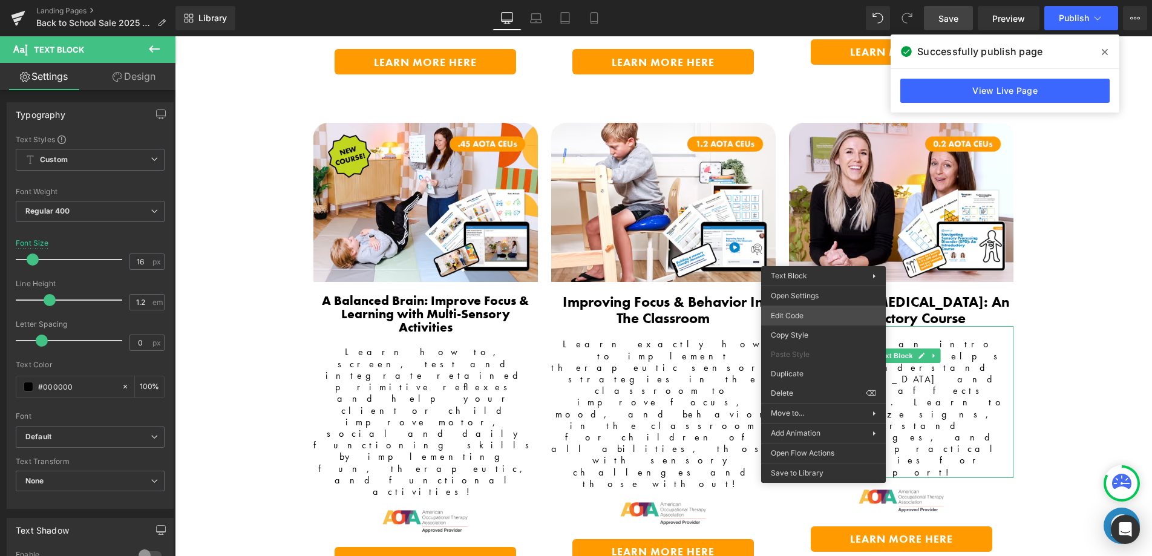
click at [830, 0] on div "Text Block You are previewing how the will restyle your page. You can not edit …" at bounding box center [576, 0] width 1152 height 0
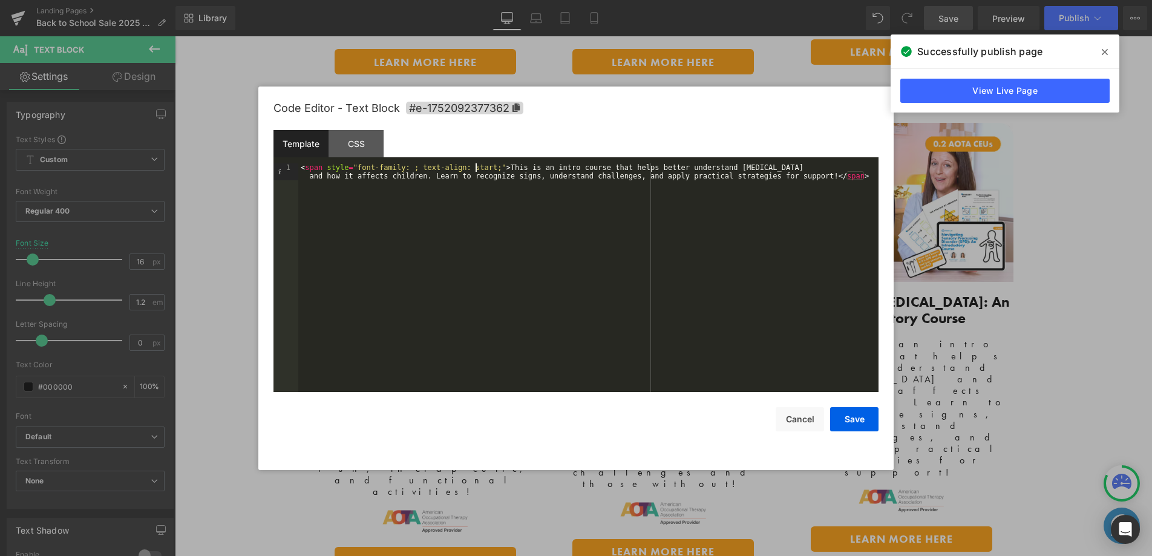
click at [478, 167] on div "< span style = "font-family: ; text-align: start;" > This is an intro course th…" at bounding box center [588, 294] width 580 height 263
click at [838, 418] on button "Save" at bounding box center [854, 419] width 48 height 24
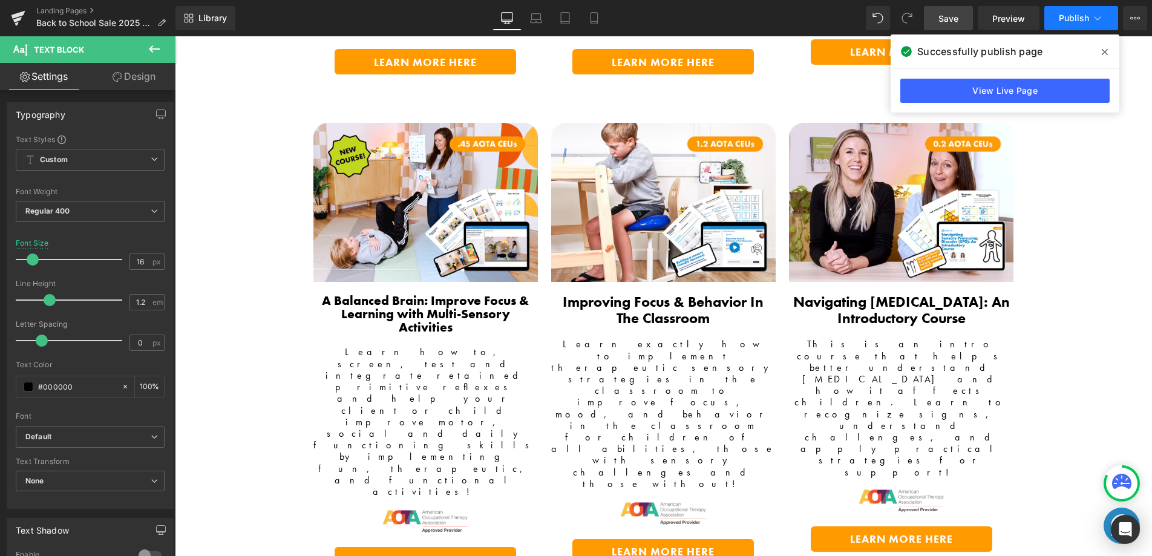
click at [1062, 21] on span "Publish" at bounding box center [1074, 18] width 30 height 10
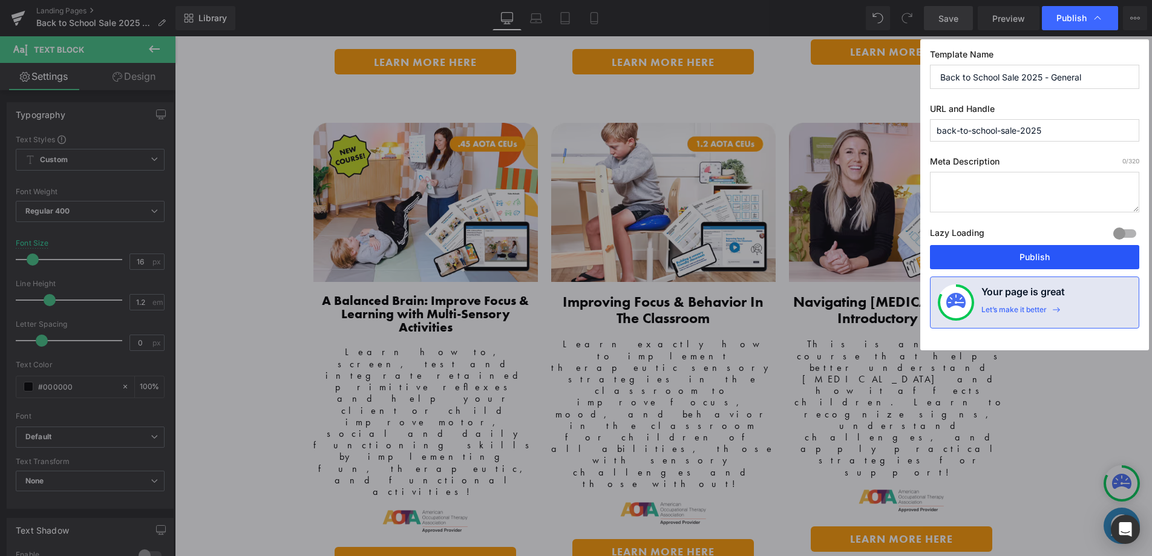
drag, startPoint x: 983, startPoint y: 263, endPoint x: 657, endPoint y: 483, distance: 393.3
click at [983, 263] on button "Publish" at bounding box center [1034, 257] width 209 height 24
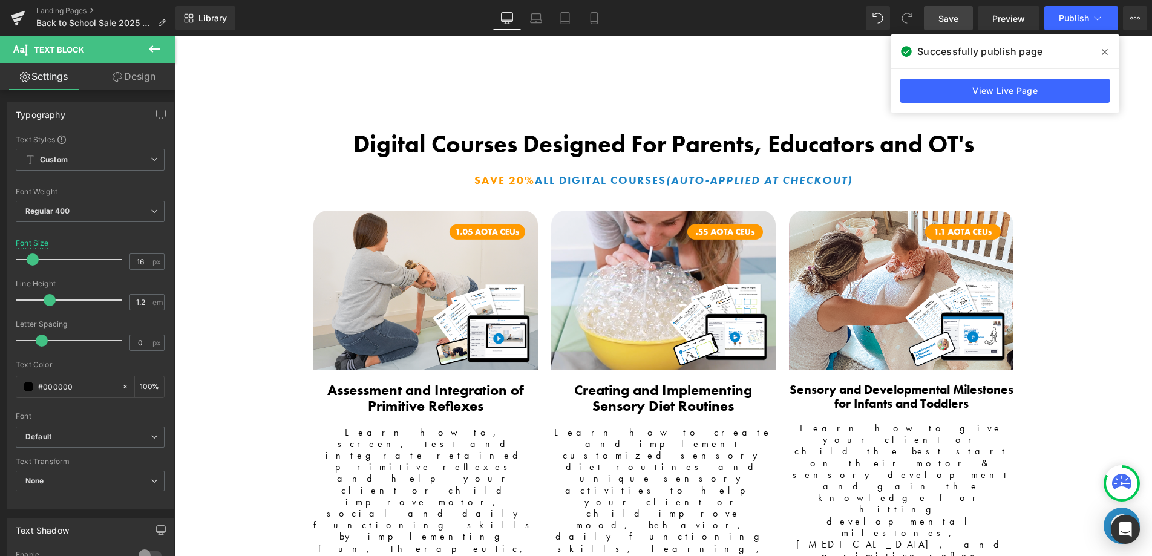
scroll to position [2054, 0]
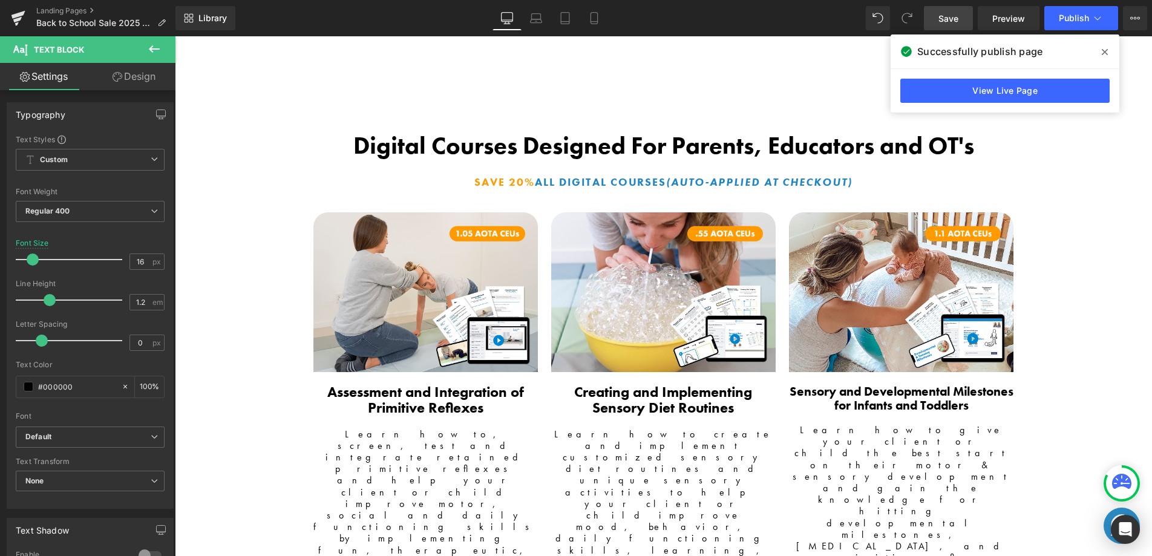
click at [1111, 53] on span at bounding box center [1105, 51] width 19 height 19
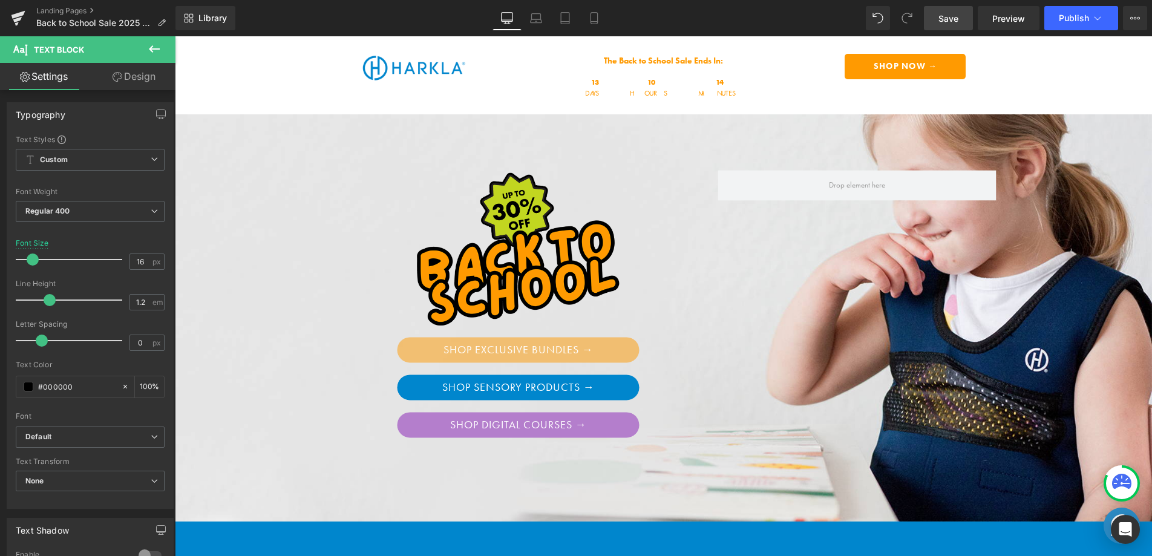
scroll to position [2, 0]
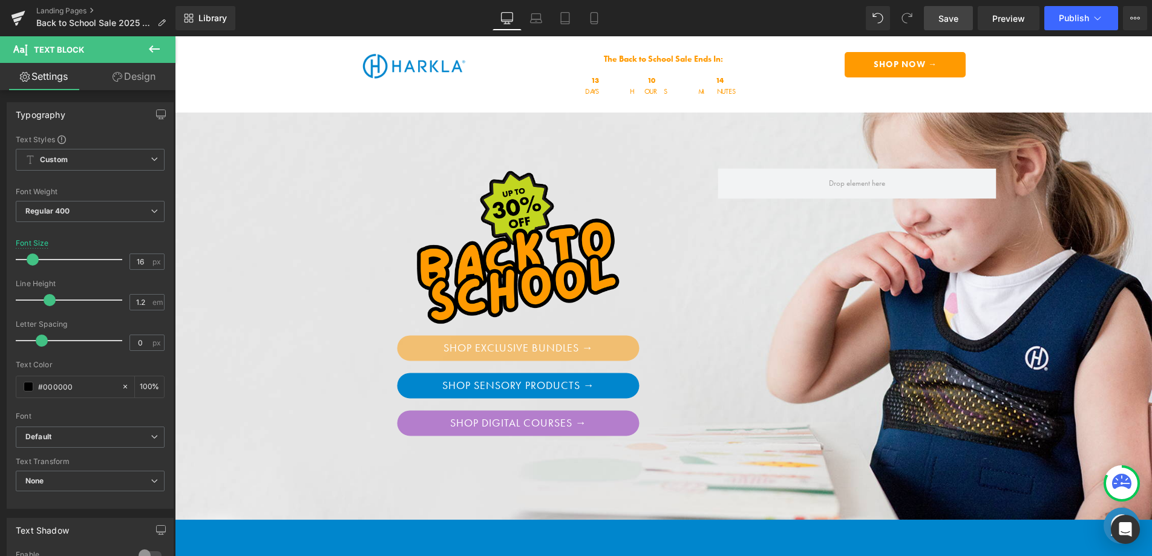
click at [507, 348] on div "Shop Exclusive Bundles → Button" at bounding box center [528, 347] width 260 height 25
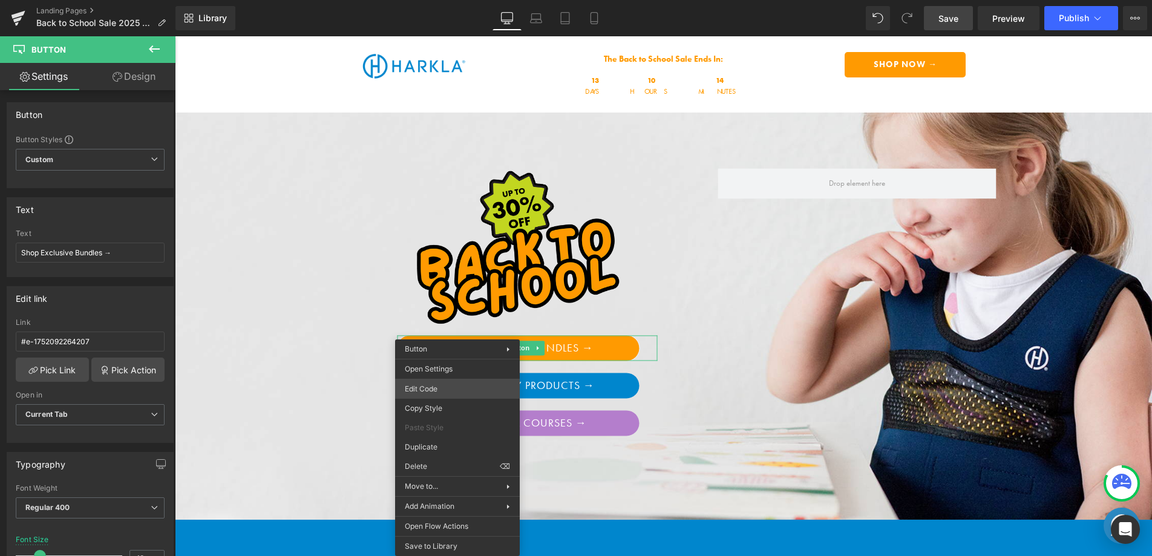
click at [440, 0] on div "Text Block You are previewing how the will restyle your page. You can not edit …" at bounding box center [576, 0] width 1152 height 0
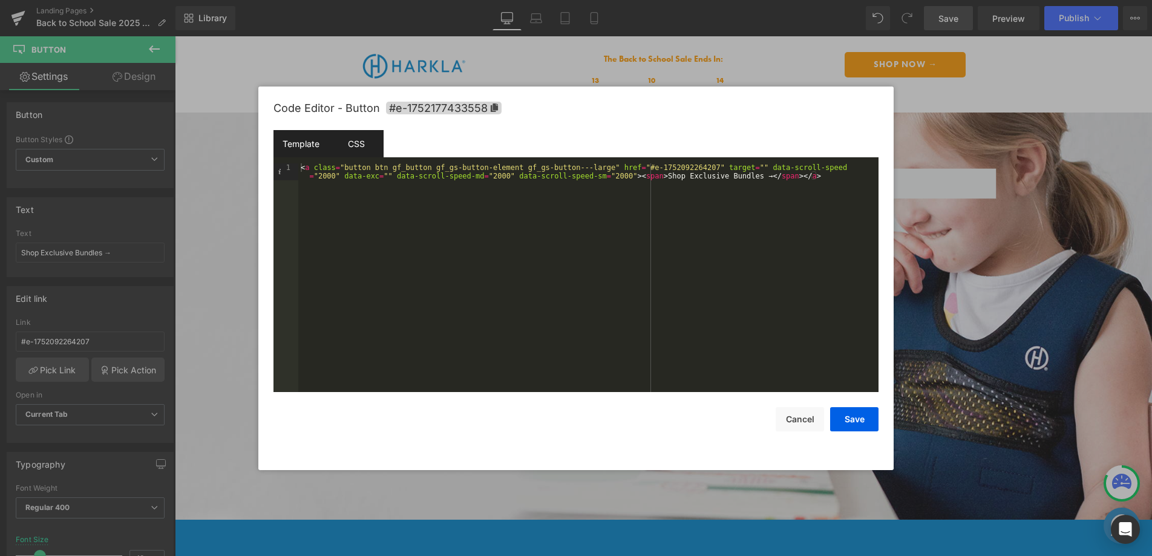
click at [372, 152] on div "CSS" at bounding box center [356, 143] width 55 height 27
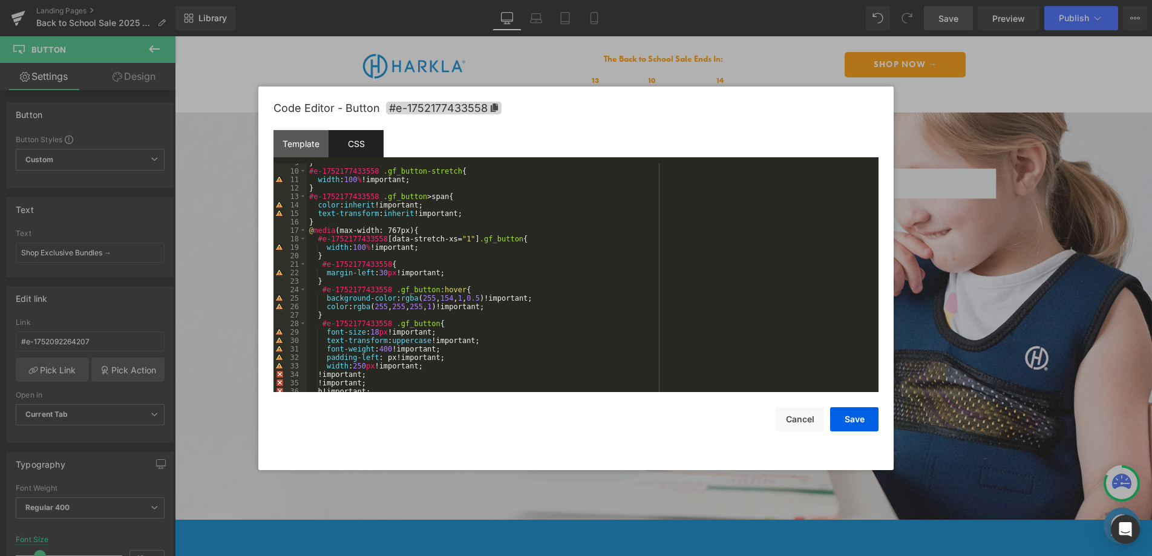
scroll to position [0, 0]
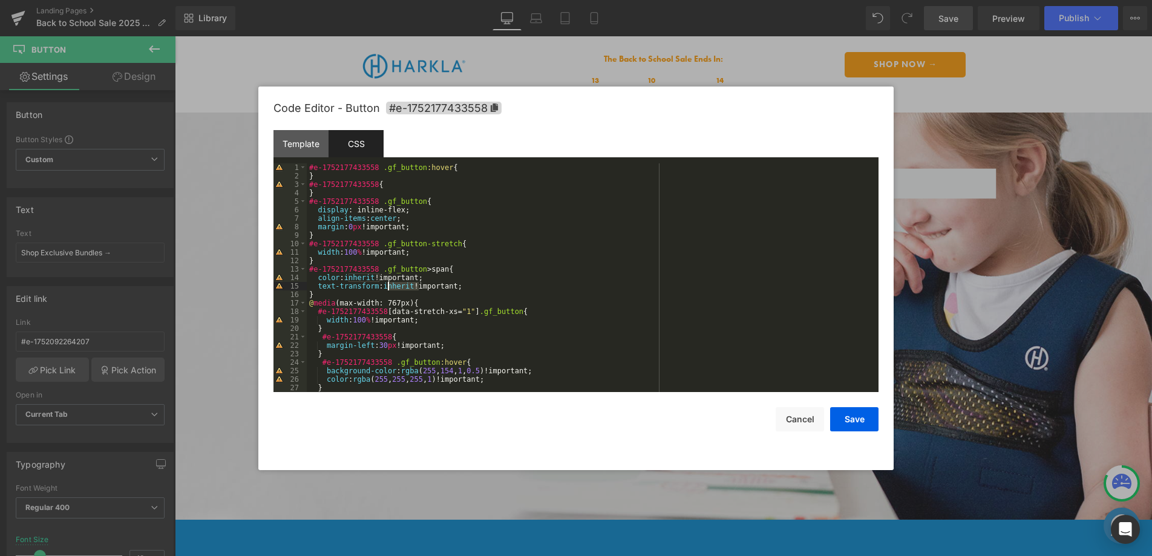
drag, startPoint x: 418, startPoint y: 286, endPoint x: 392, endPoint y: 285, distance: 26.1
click at [390, 287] on div "#e-1752177433558 .gf_button :hover { } #e-1752177433558 { } #e-1752177433558 .g…" at bounding box center [590, 286] width 567 height 246
click at [288, 147] on div "Template" at bounding box center [301, 143] width 55 height 27
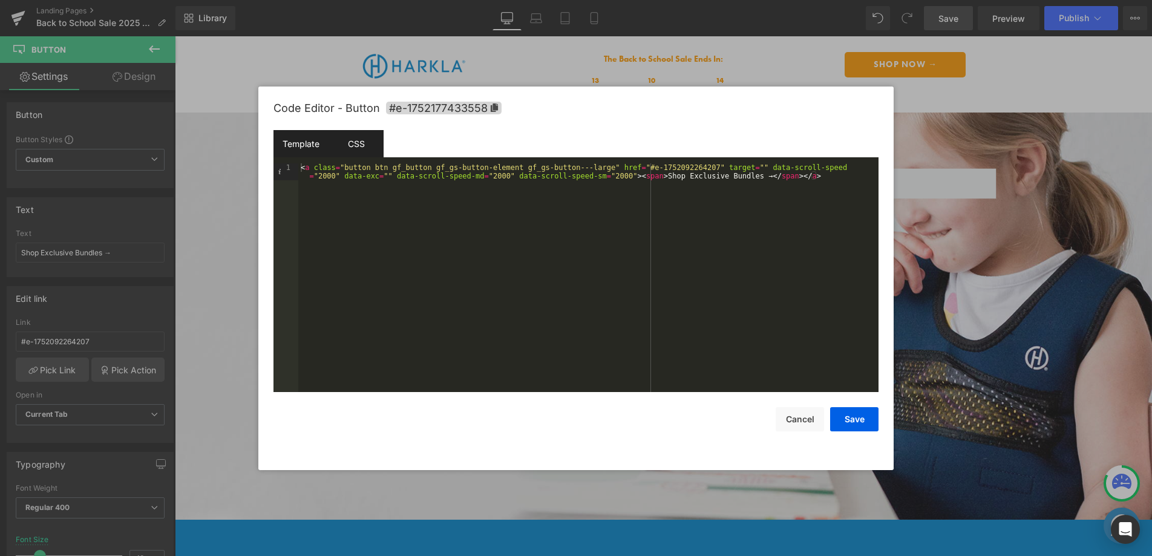
click at [358, 146] on div "CSS" at bounding box center [356, 143] width 55 height 27
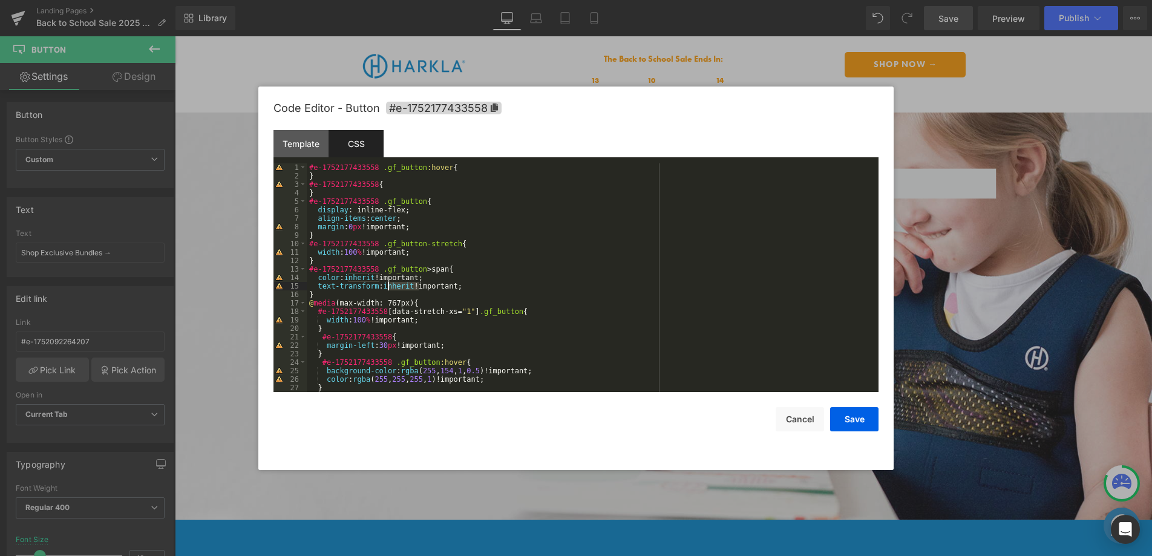
drag, startPoint x: 401, startPoint y: 286, endPoint x: 407, endPoint y: 285, distance: 6.1
click at [401, 286] on div "#e-1752177433558 .gf_button :hover { } #e-1752177433558 { } #e-1752177433558 .g…" at bounding box center [590, 286] width 567 height 246
drag, startPoint x: 418, startPoint y: 286, endPoint x: 453, endPoint y: 296, distance: 37.2
click at [390, 286] on div "#e-1752177433558 .gf_button :hover { } #e-1752177433558 { } #e-1752177433558 .g…" at bounding box center [590, 286] width 567 height 246
click at [866, 422] on button "Save" at bounding box center [854, 419] width 48 height 24
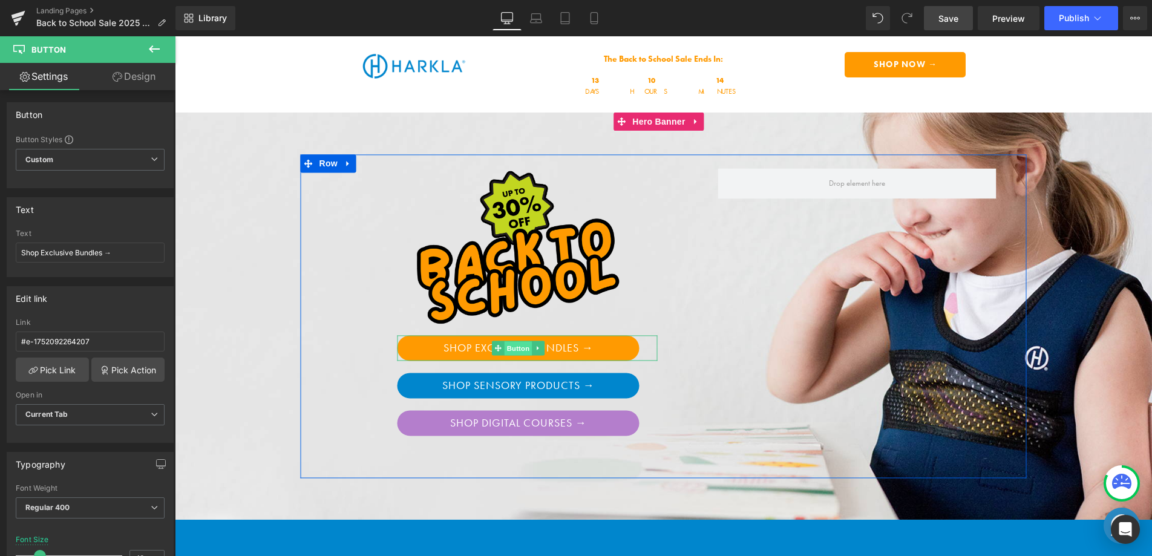
click at [511, 347] on span "Button" at bounding box center [519, 348] width 28 height 15
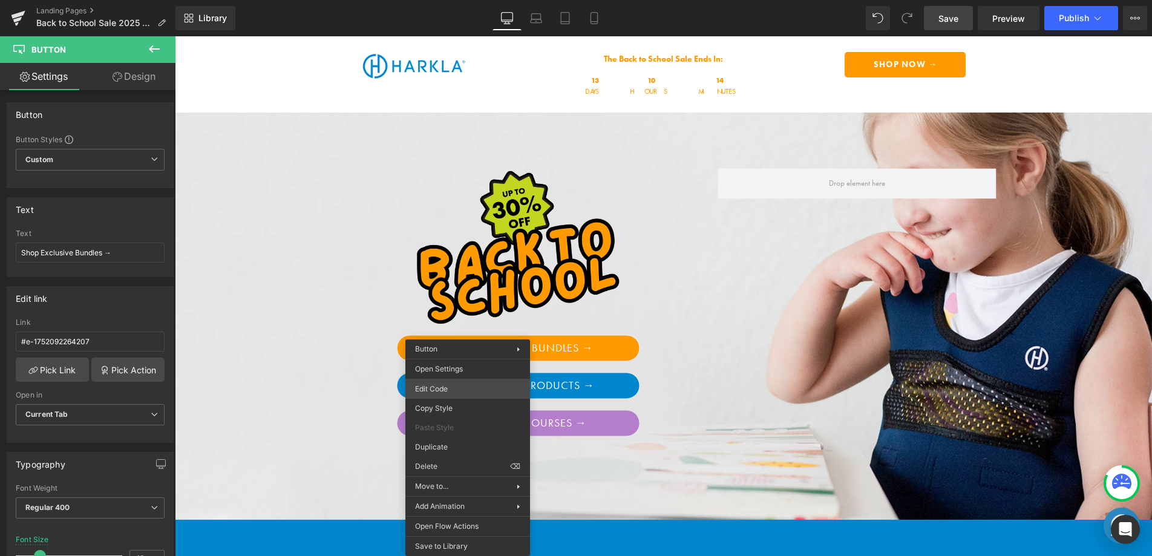
click at [468, 0] on div "Button You are previewing how the will restyle your page. You can not edit Elem…" at bounding box center [576, 0] width 1152 height 0
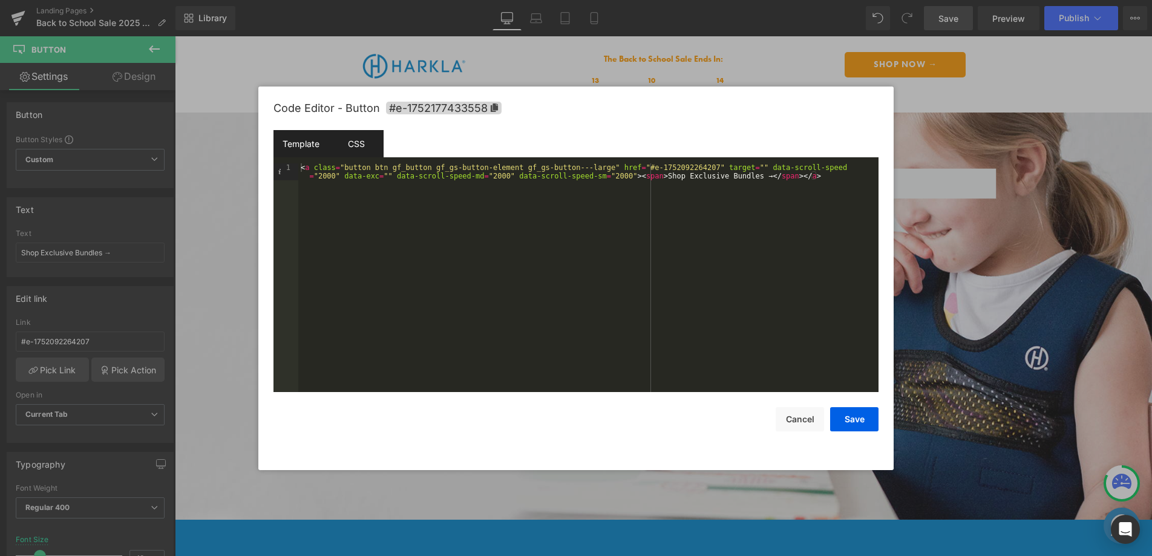
click at [360, 137] on div "CSS" at bounding box center [356, 143] width 55 height 27
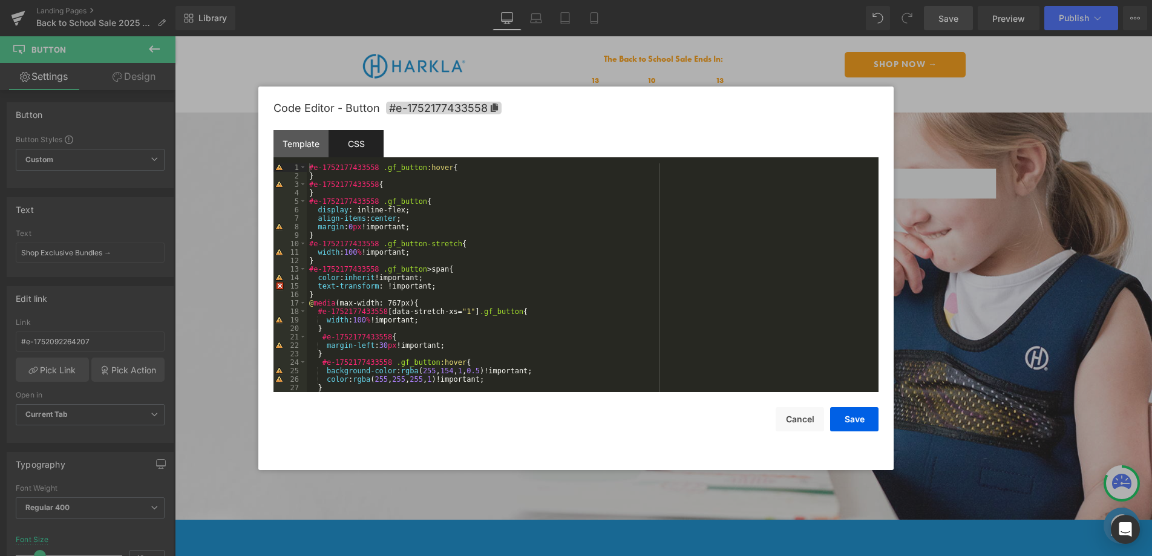
drag, startPoint x: 388, startPoint y: 286, endPoint x: 416, endPoint y: 289, distance: 28.6
click at [388, 286] on div "#e-1752177433558 .gf_button :hover { } #e-1752177433558 { } #e-1752177433558 .g…" at bounding box center [590, 286] width 567 height 246
click at [367, 275] on div "#e-1752177433558 .gf_button :hover { } #e-1752177433558 { } #e-1752177433558 .g…" at bounding box center [590, 286] width 567 height 246
click at [795, 418] on button "Cancel" at bounding box center [800, 419] width 48 height 24
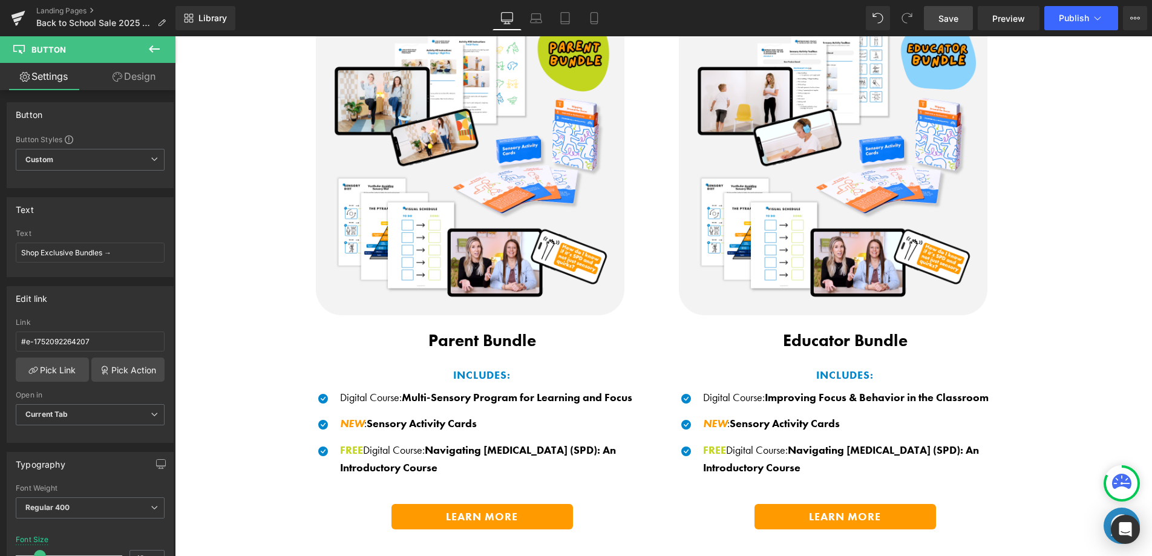
scroll to position [1617, 0]
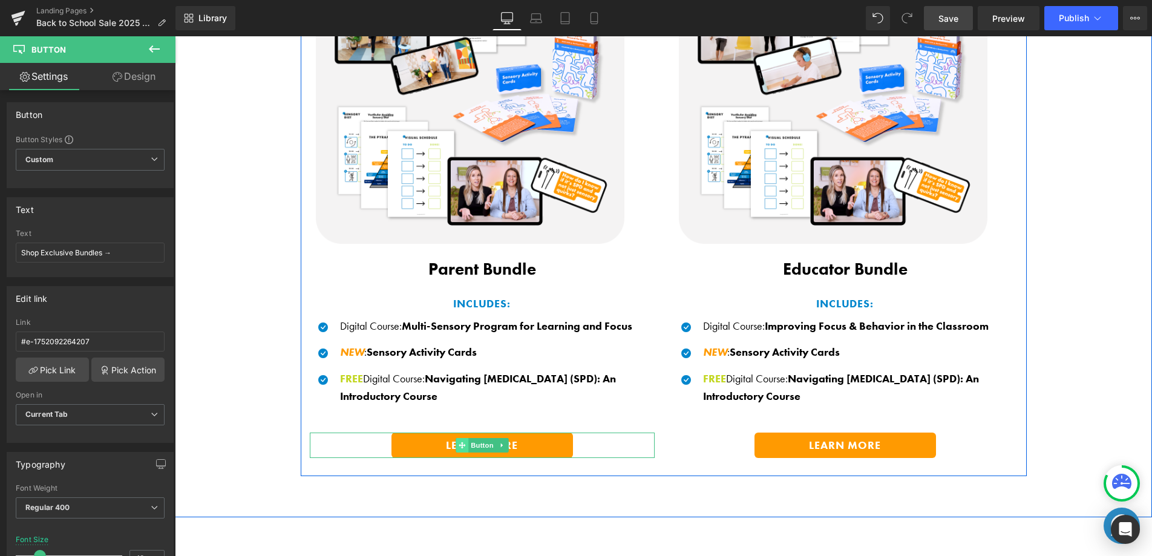
click at [473, 441] on span "Button" at bounding box center [482, 445] width 28 height 15
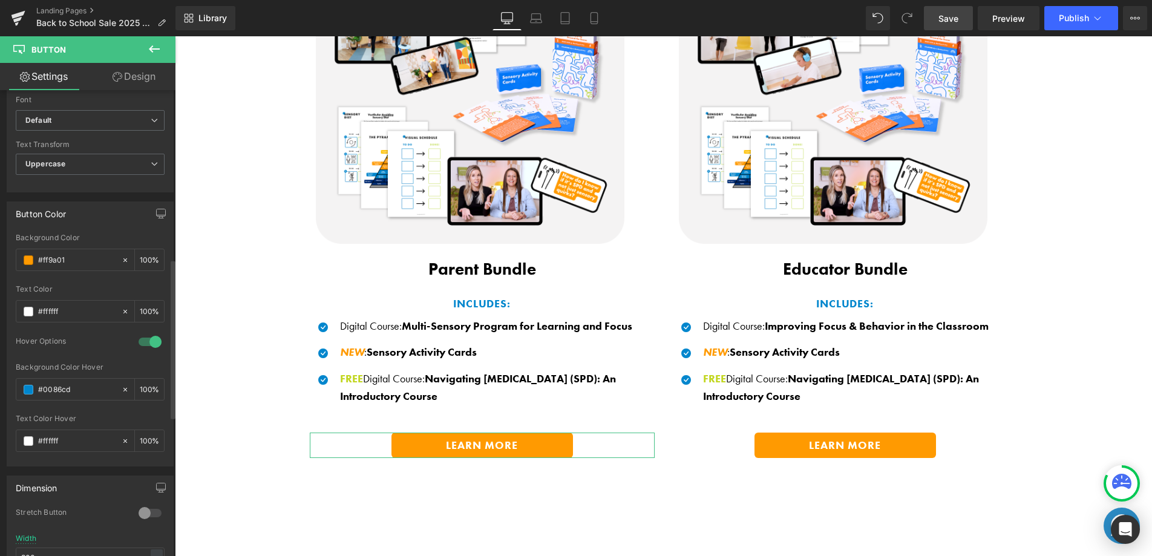
scroll to position [902, 0]
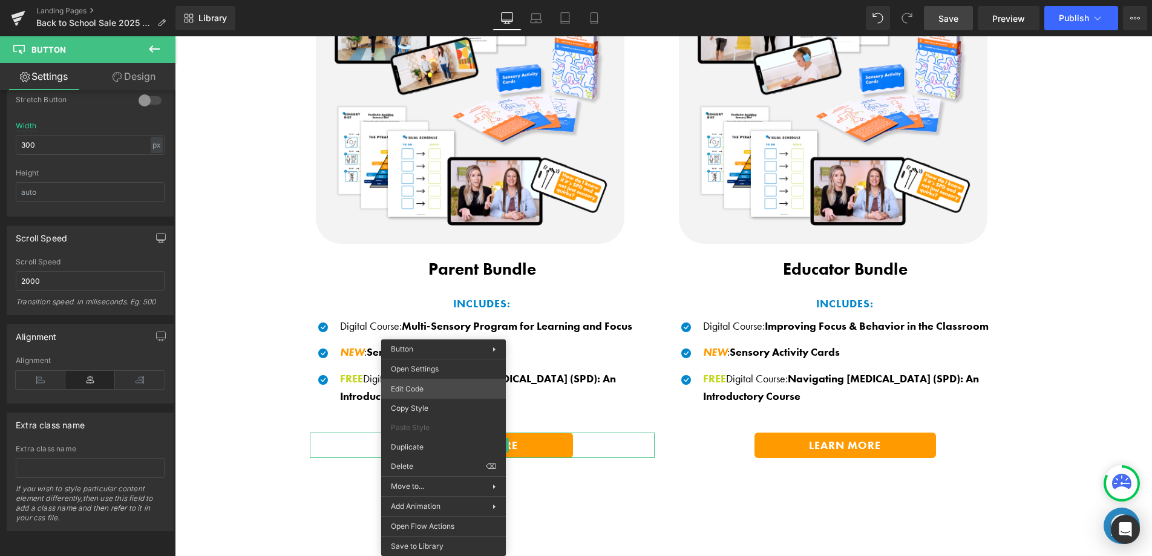
click at [412, 0] on div "Button You are previewing how the will restyle your page. You can not edit Elem…" at bounding box center [576, 0] width 1152 height 0
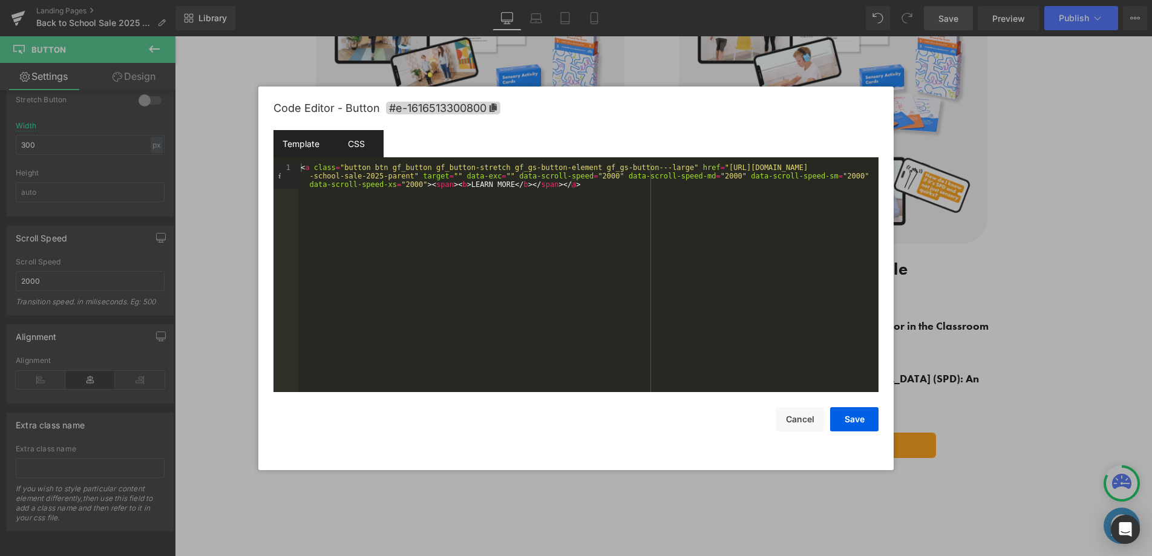
click at [358, 149] on div "CSS" at bounding box center [356, 143] width 55 height 27
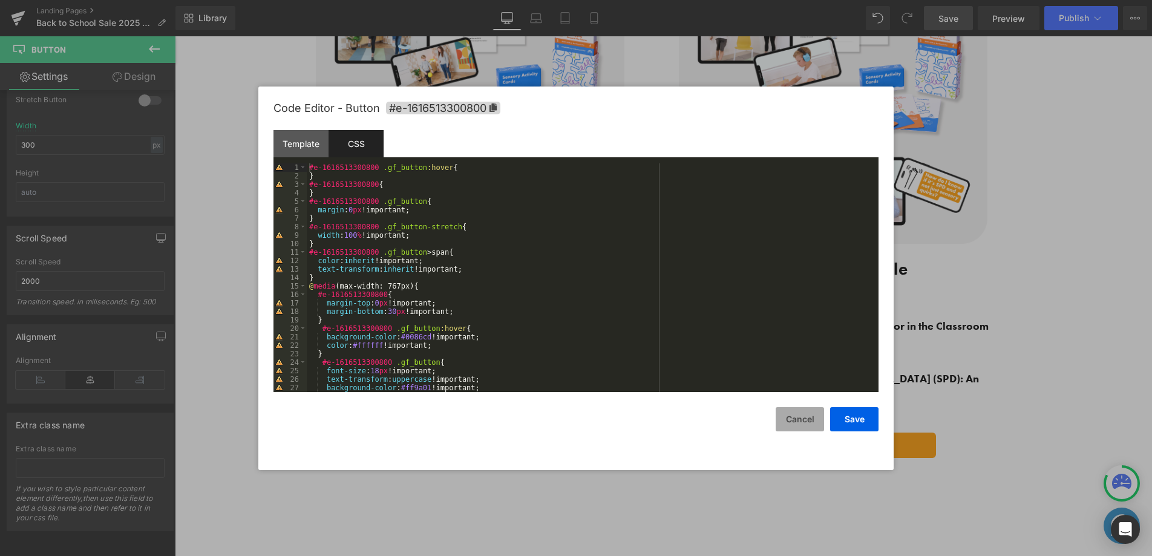
click at [812, 418] on button "Cancel" at bounding box center [800, 419] width 48 height 24
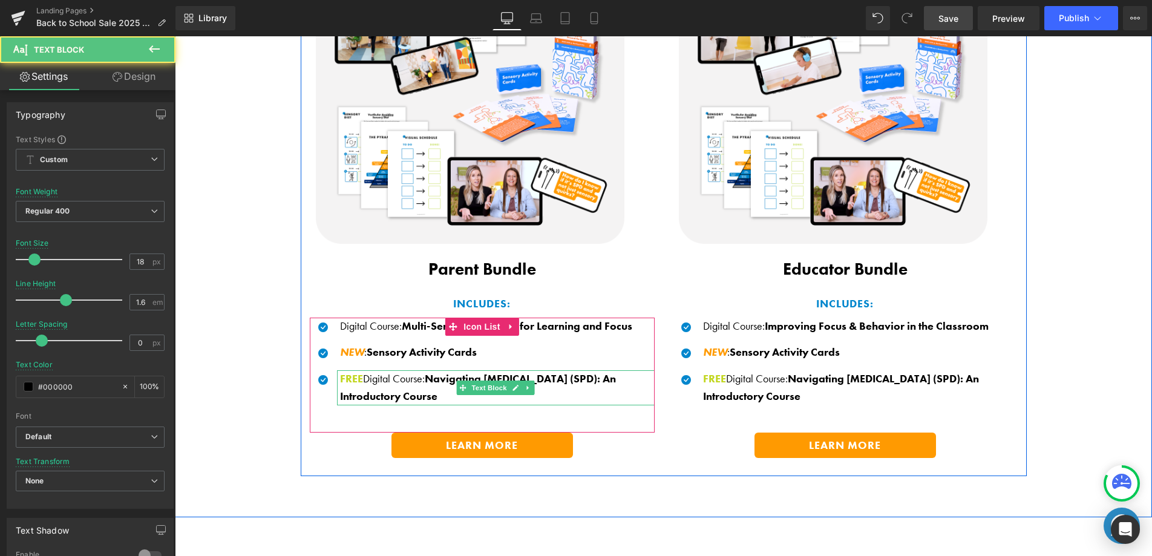
click at [415, 375] on p "FREE Digital Course : Navigating Sensory Processing Disorder (SPD): An Introduc…" at bounding box center [497, 387] width 315 height 35
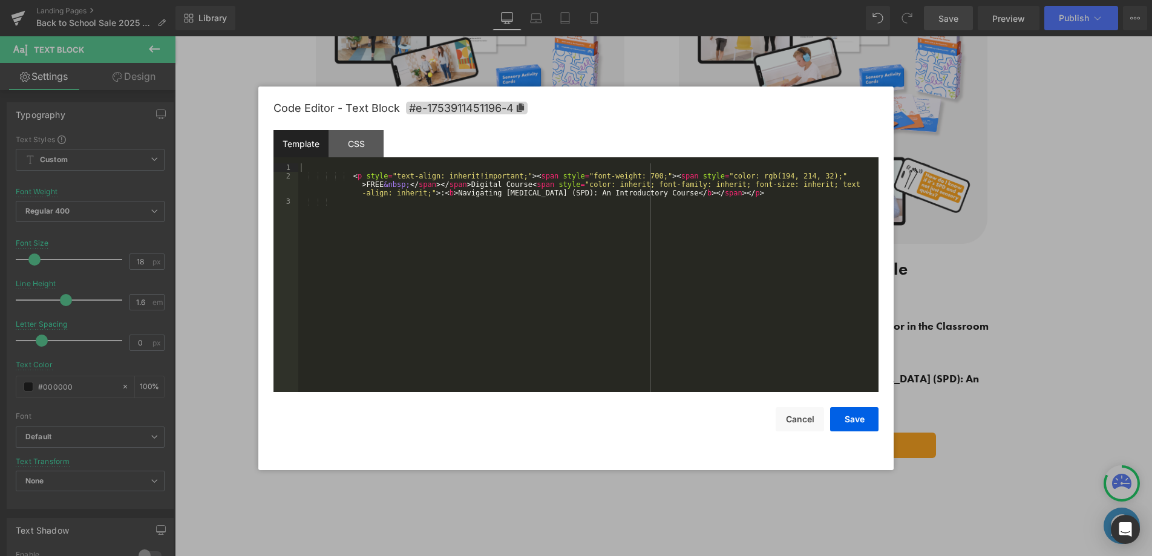
click at [409, 0] on div "Button You are previewing how the will restyle your page. You can not edit Elem…" at bounding box center [576, 0] width 1152 height 0
click at [366, 145] on div "CSS" at bounding box center [356, 143] width 55 height 27
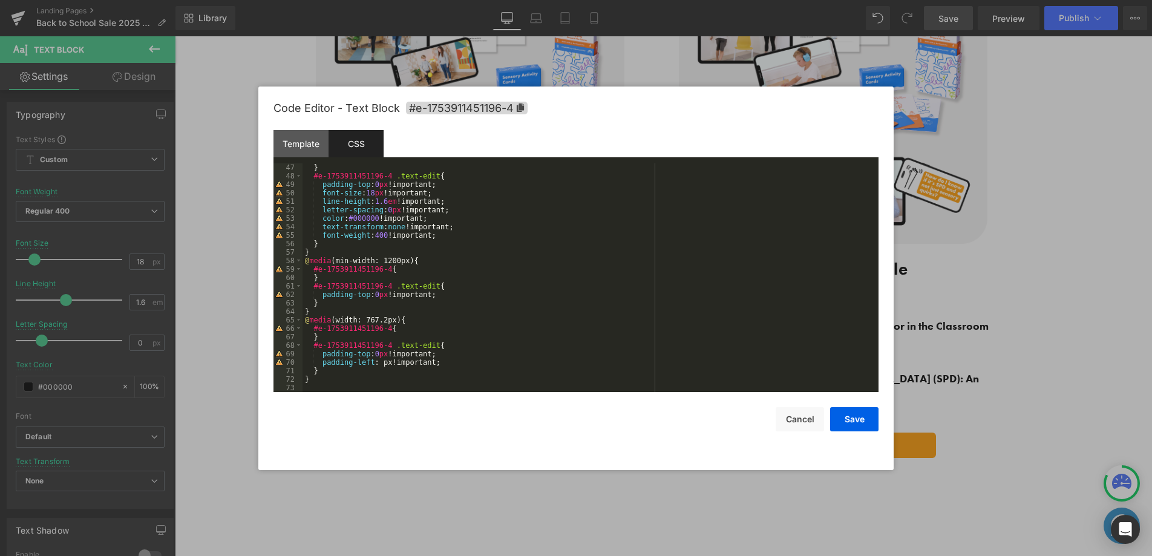
scroll to position [0, 0]
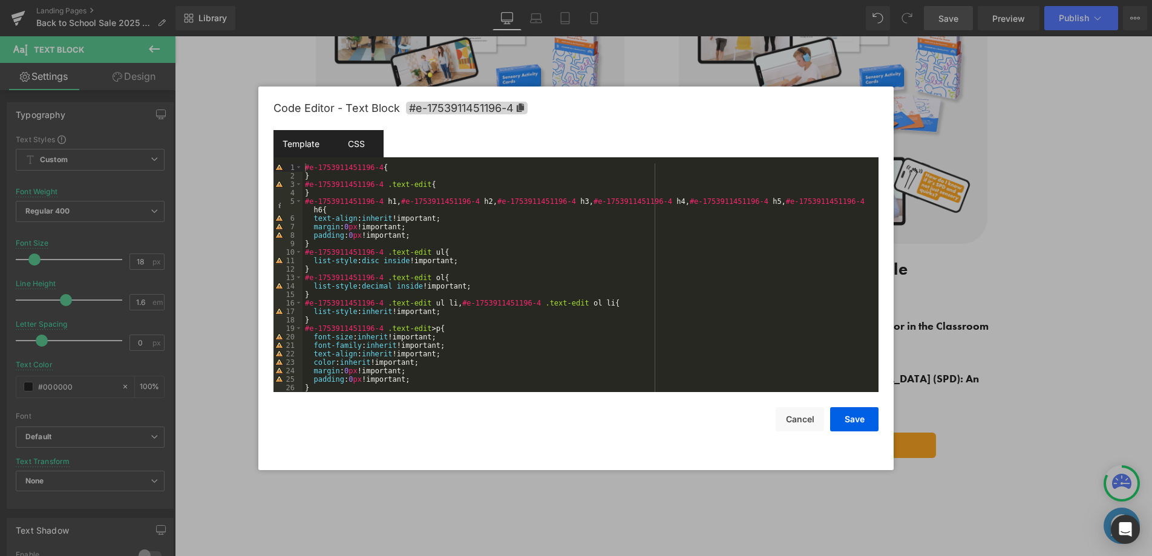
click at [304, 149] on div "Template" at bounding box center [301, 143] width 55 height 27
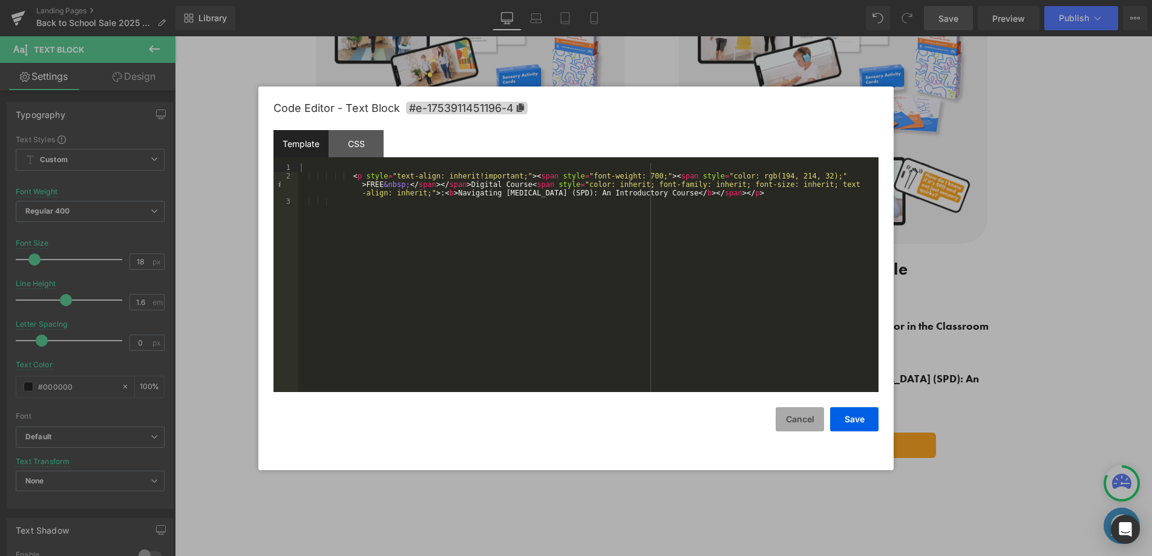
click at [798, 421] on button "Cancel" at bounding box center [800, 419] width 48 height 24
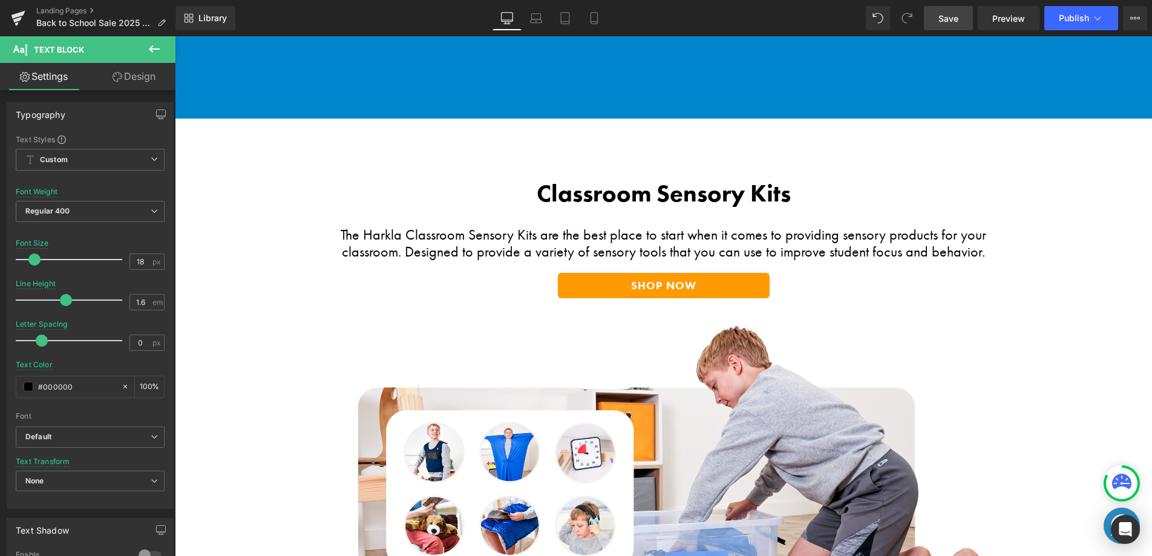
scroll to position [4227, 0]
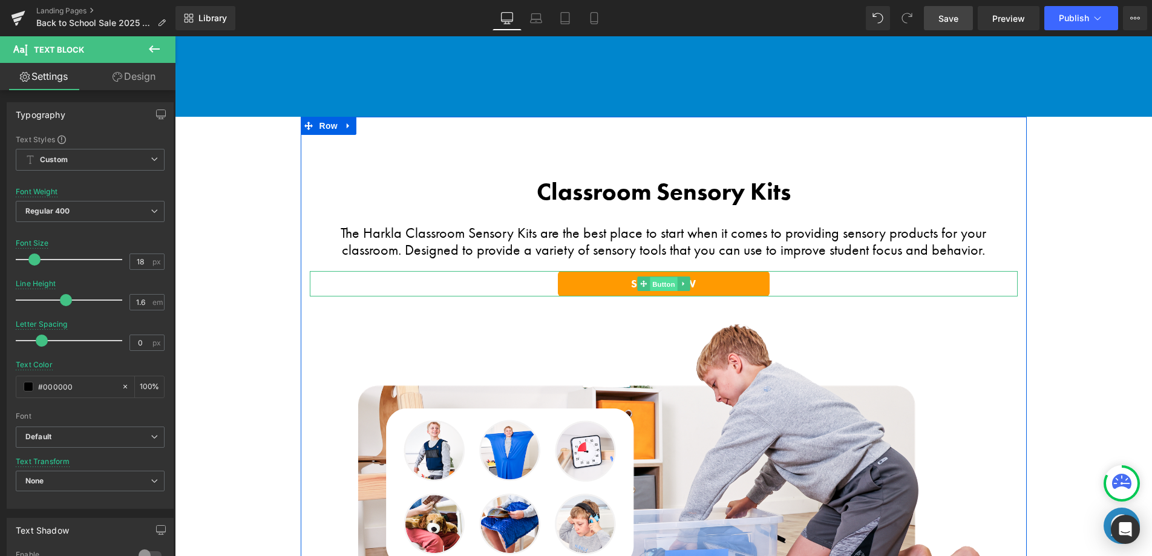
click at [660, 277] on span "Button" at bounding box center [664, 284] width 28 height 15
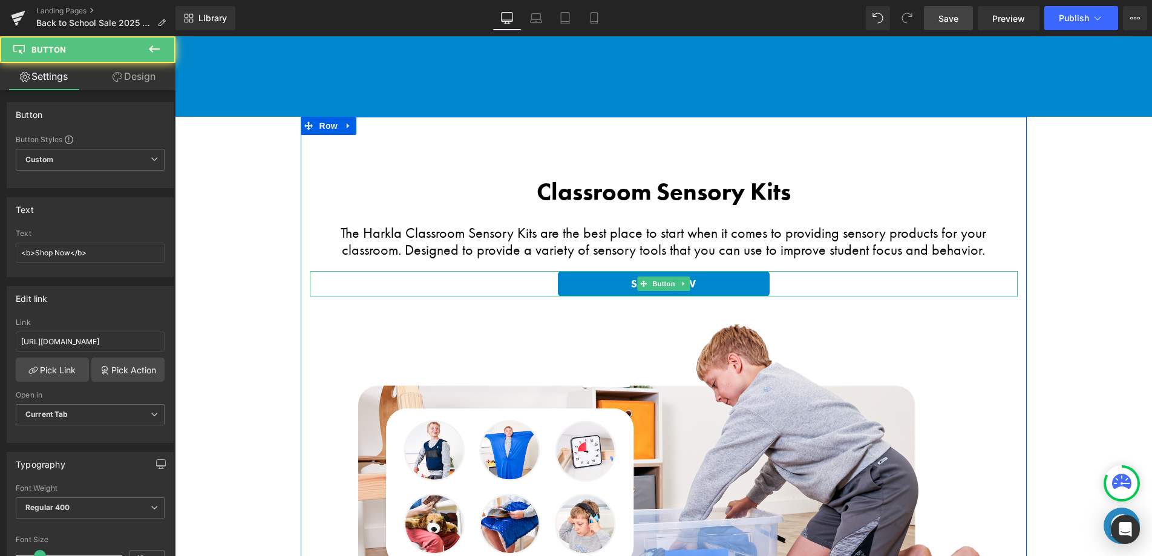
click at [620, 271] on link "Shop Now" at bounding box center [664, 283] width 212 height 25
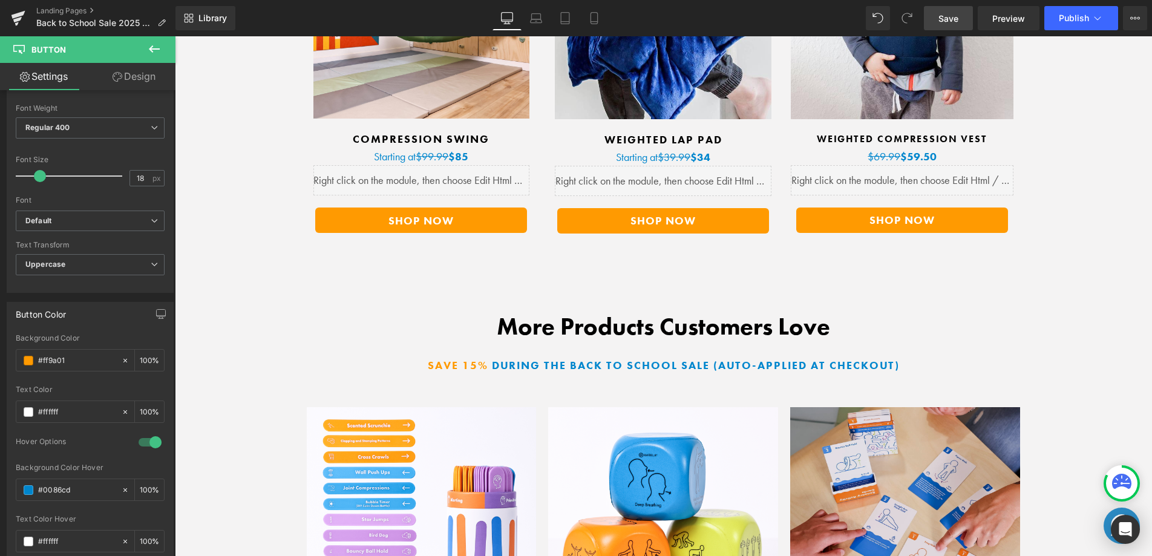
scroll to position [5181, 0]
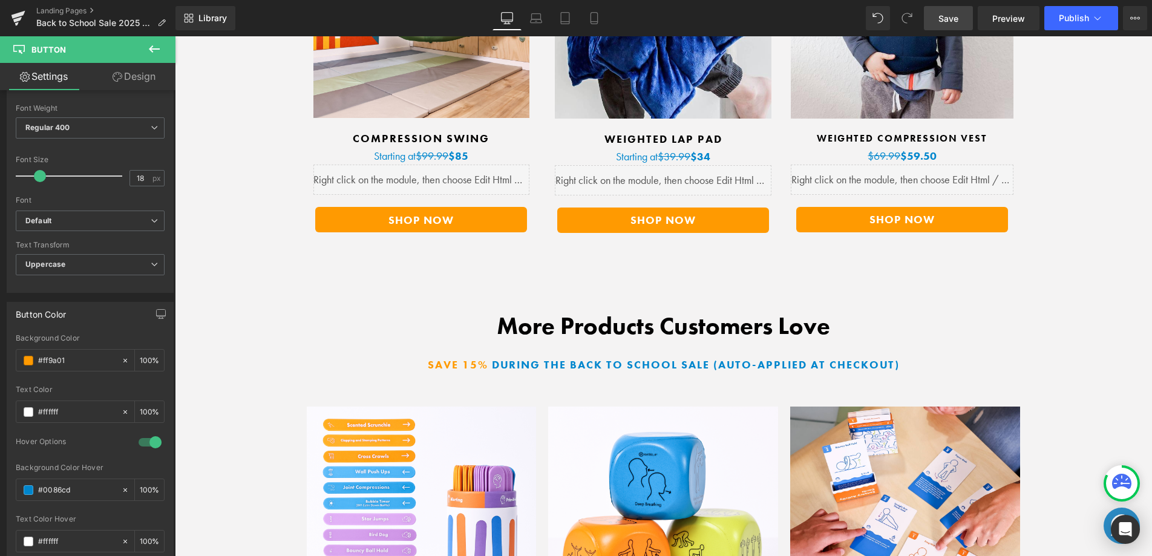
click at [947, 29] on link "Save" at bounding box center [948, 18] width 49 height 24
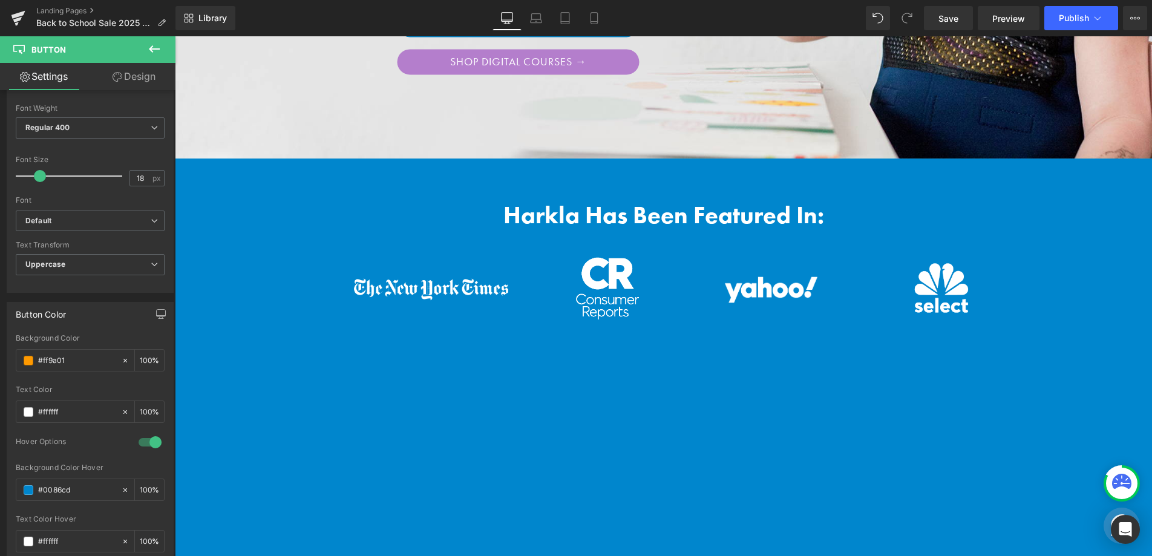
scroll to position [0, 0]
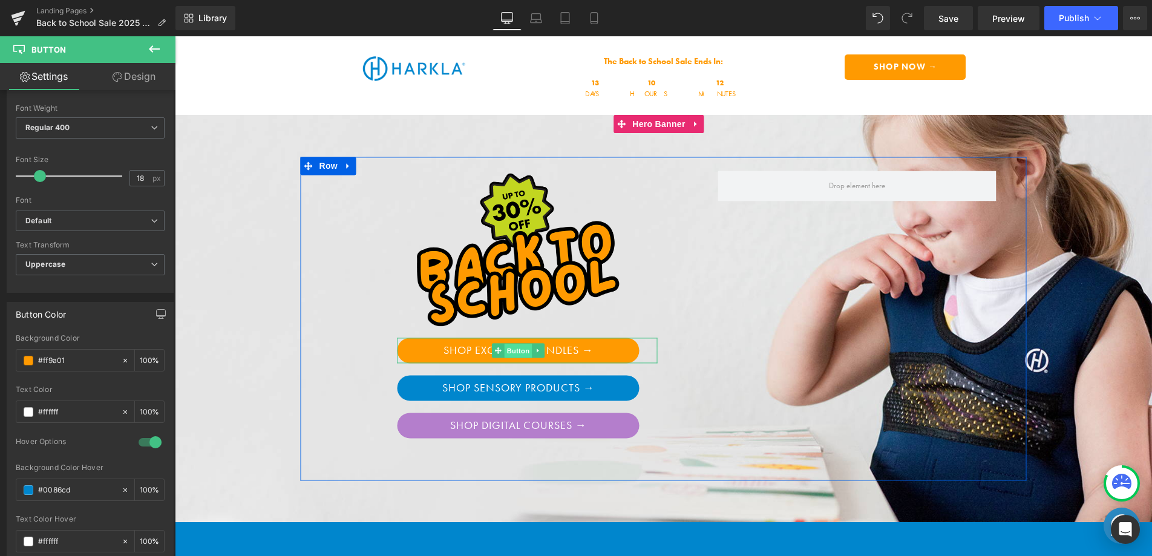
click at [510, 347] on span "Button" at bounding box center [519, 351] width 28 height 15
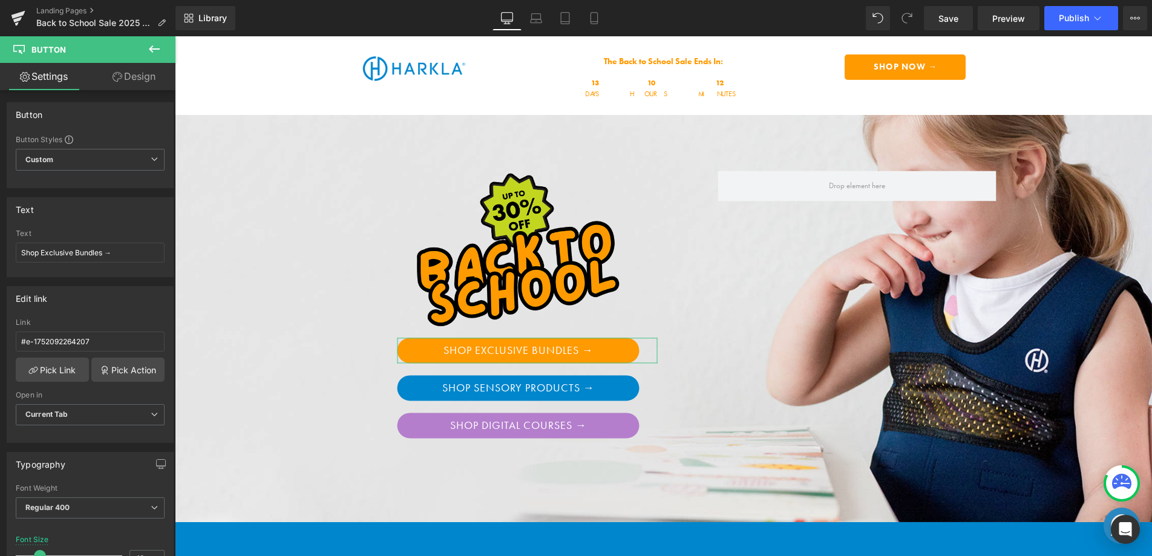
drag, startPoint x: 139, startPoint y: 73, endPoint x: 128, endPoint y: 82, distance: 14.2
click at [139, 73] on link "Design" at bounding box center [134, 76] width 88 height 27
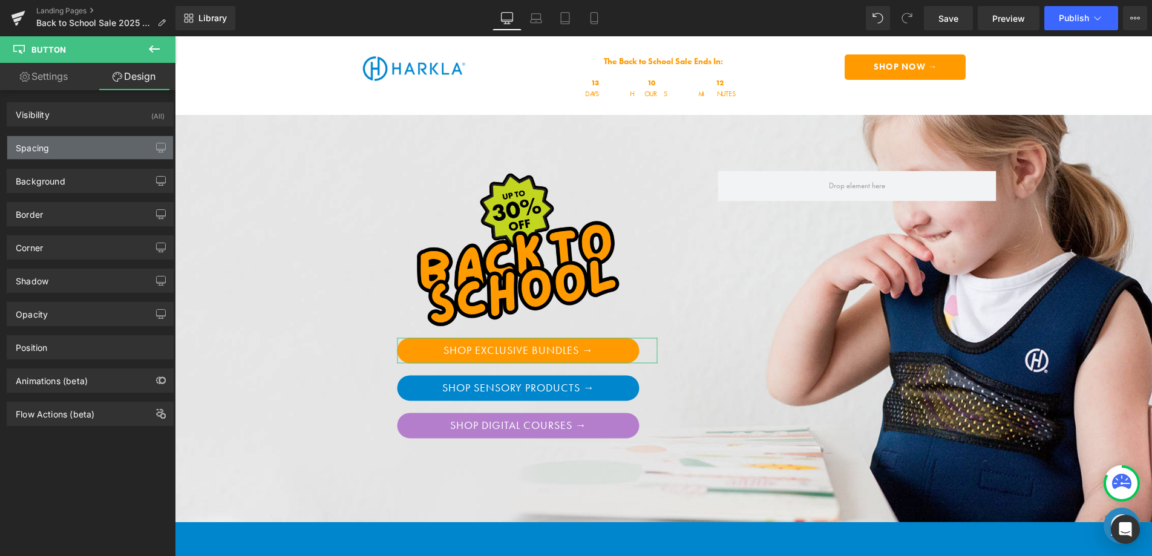
click at [85, 145] on div "Spacing" at bounding box center [90, 147] width 166 height 23
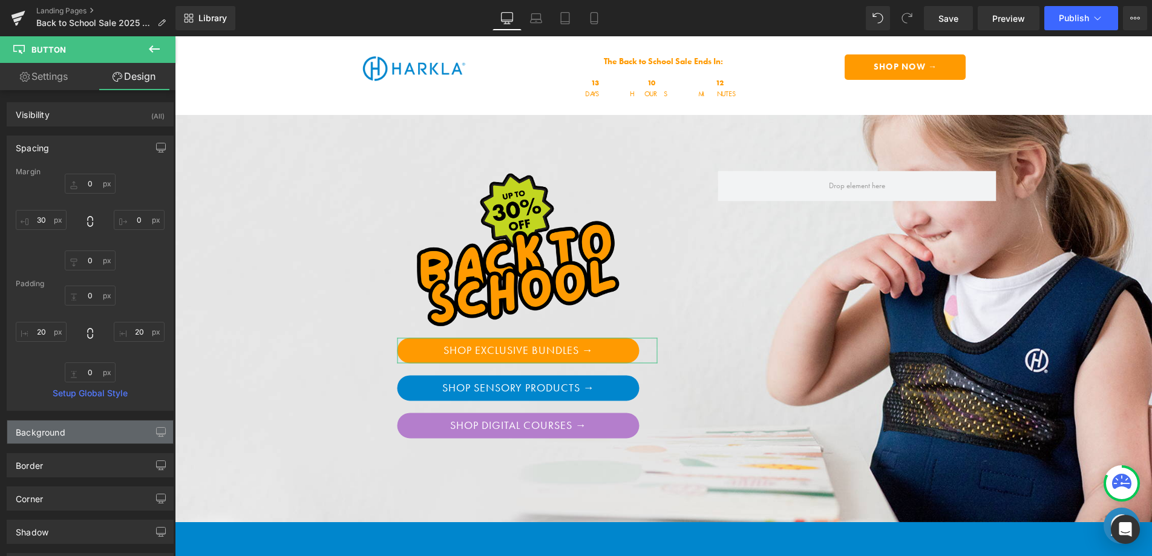
click at [87, 426] on div "Background" at bounding box center [90, 432] width 166 height 23
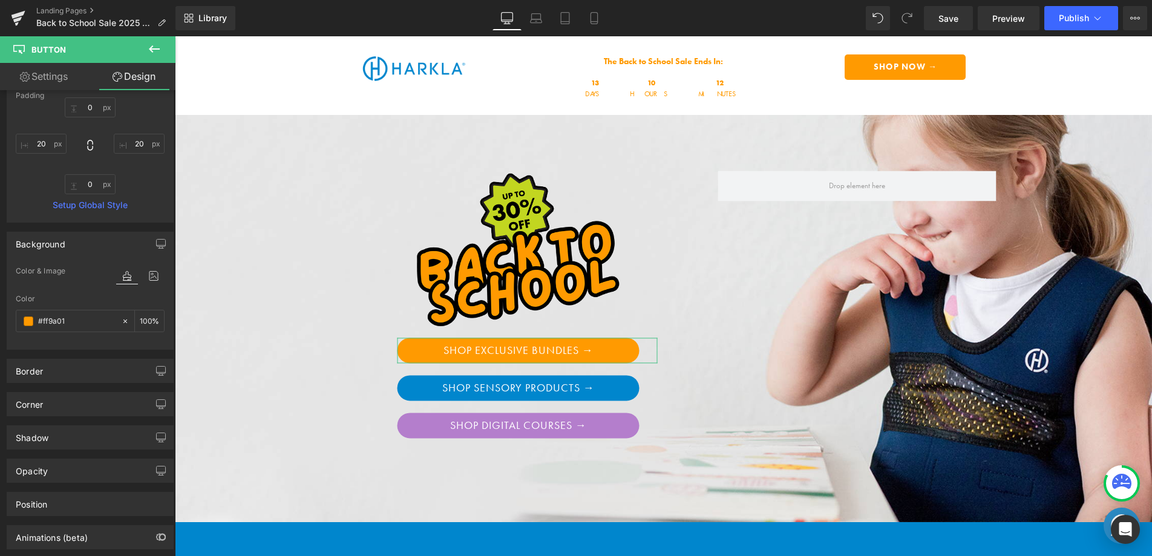
scroll to position [189, 0]
click at [68, 375] on div "Border" at bounding box center [90, 370] width 166 height 23
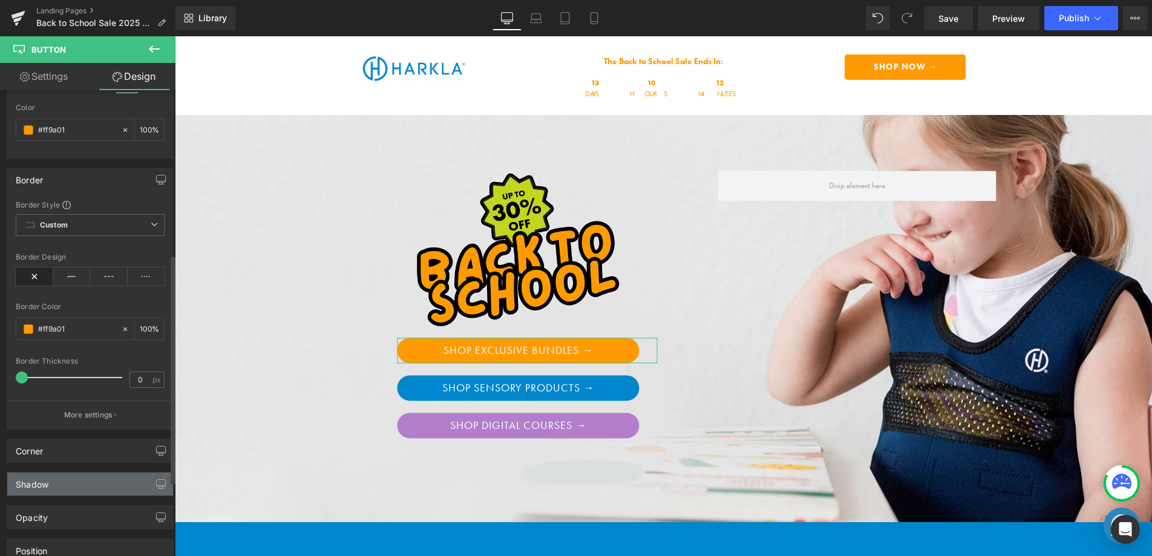
scroll to position [393, 0]
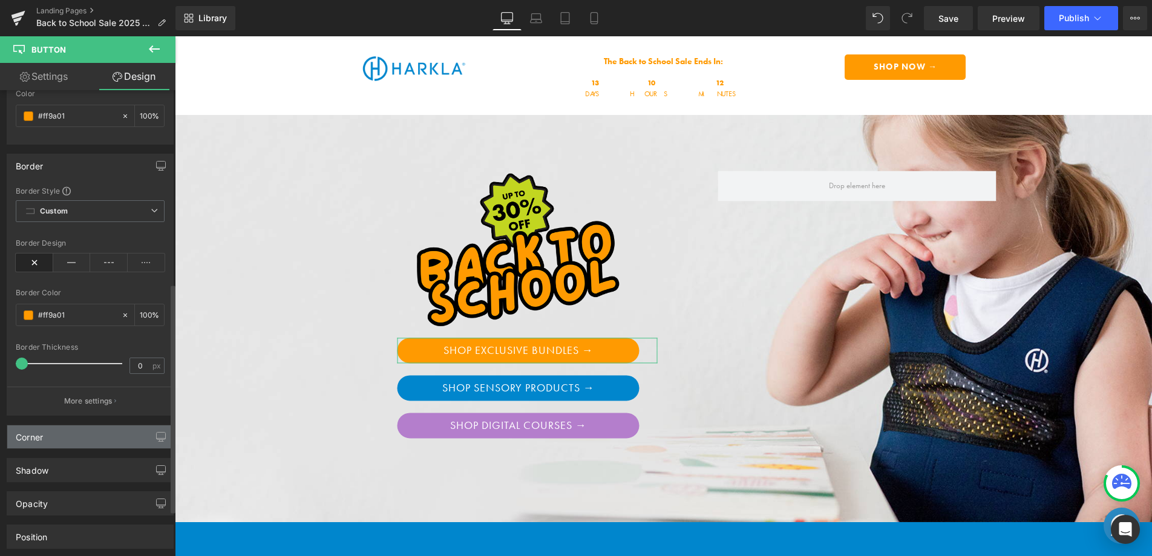
click at [80, 445] on div "Corner" at bounding box center [90, 437] width 166 height 23
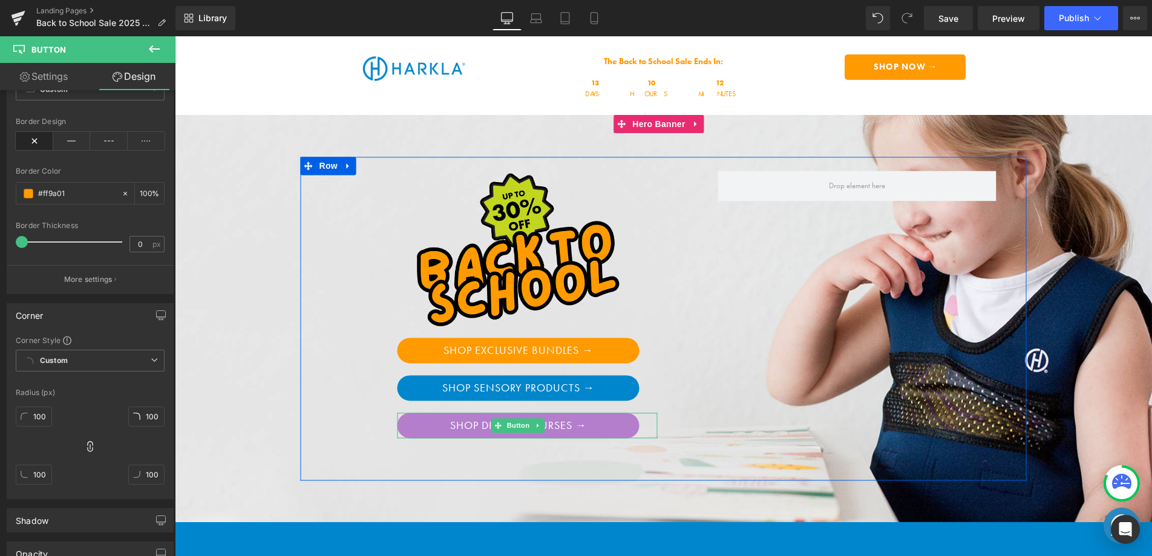
scroll to position [2, 0]
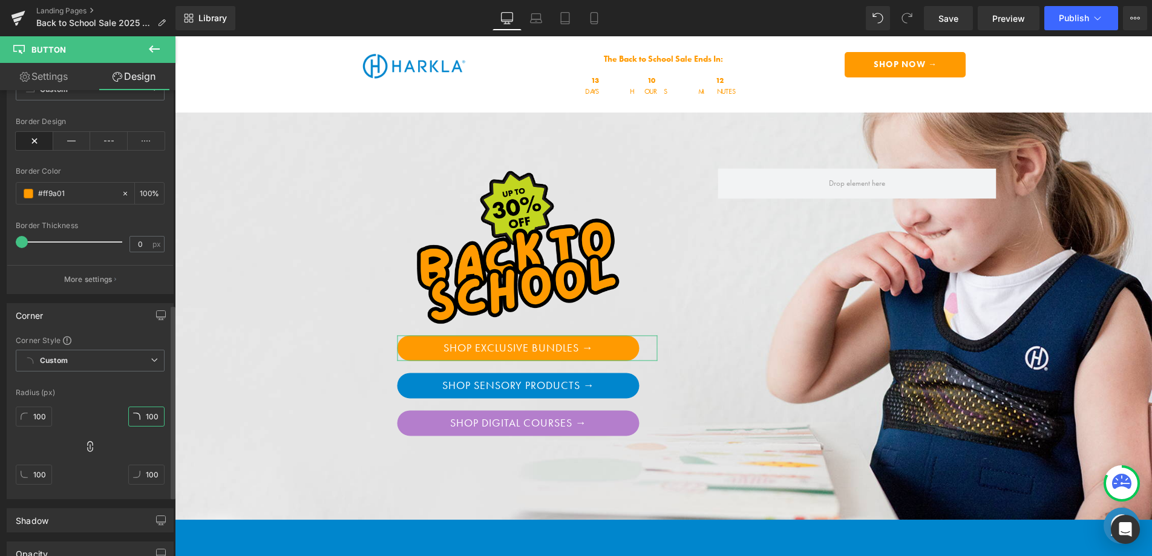
click at [148, 413] on input "100" at bounding box center [146, 417] width 36 height 20
type input "50"
click at [145, 475] on input "100" at bounding box center [146, 475] width 36 height 20
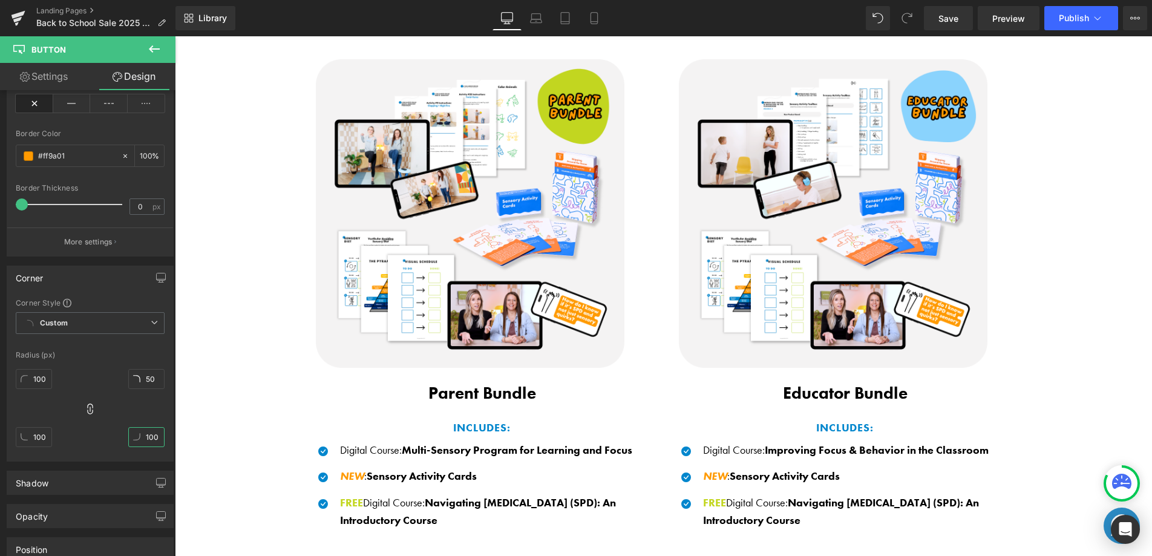
scroll to position [1882, 0]
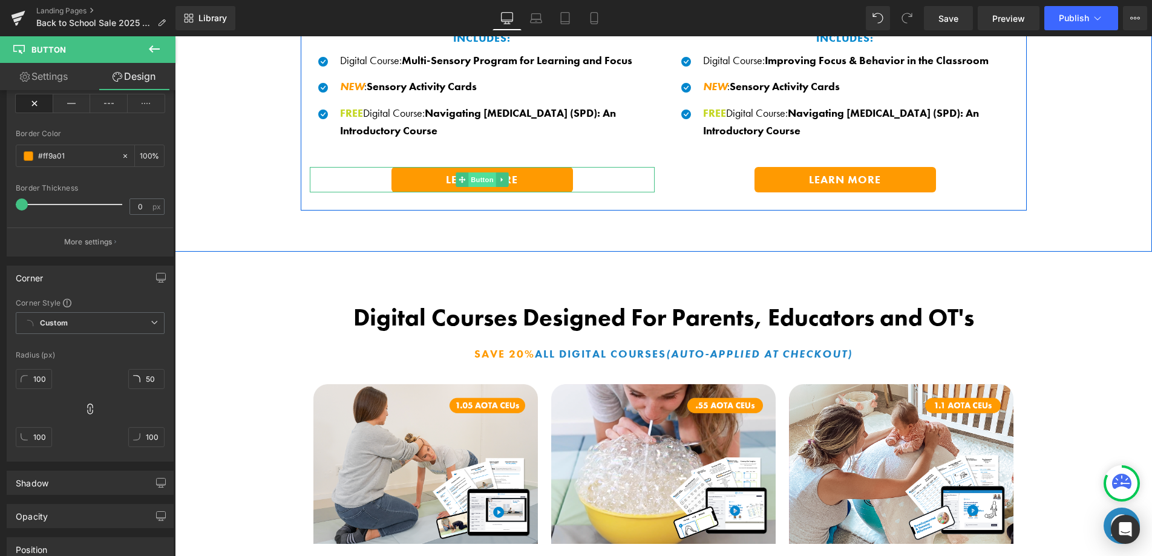
click at [468, 177] on span "Button" at bounding box center [482, 180] width 28 height 15
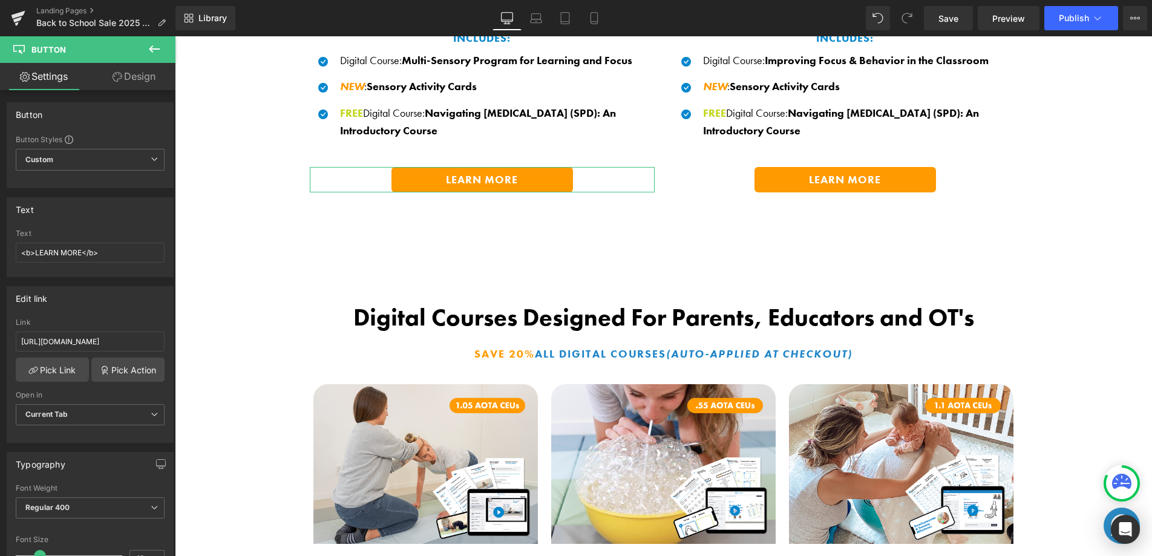
drag, startPoint x: 134, startPoint y: 74, endPoint x: 131, endPoint y: 80, distance: 6.5
click at [134, 74] on link "Design" at bounding box center [134, 76] width 88 height 27
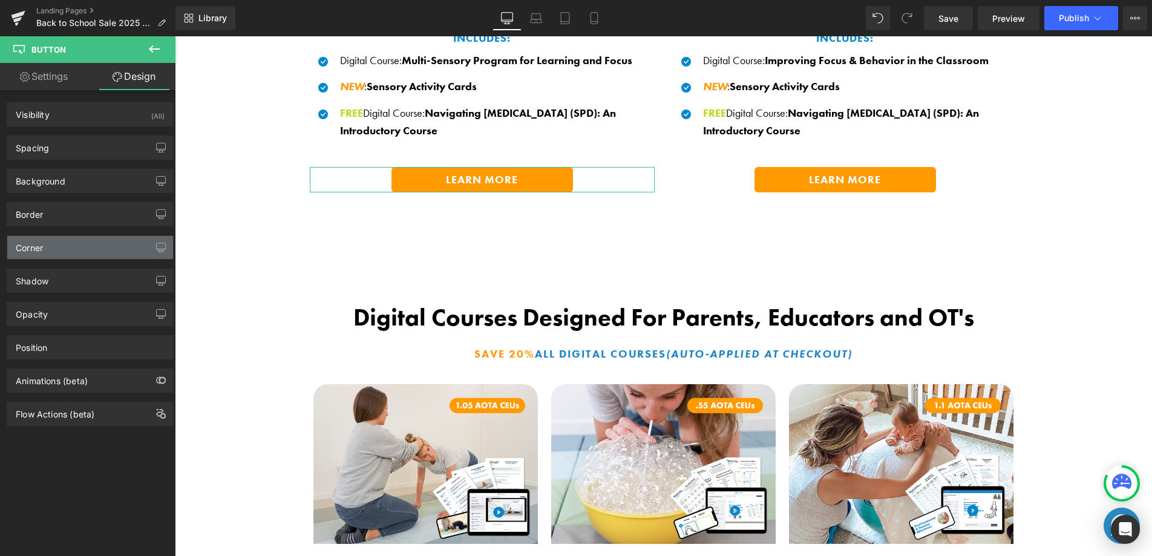
click at [66, 246] on div "Corner" at bounding box center [90, 247] width 166 height 23
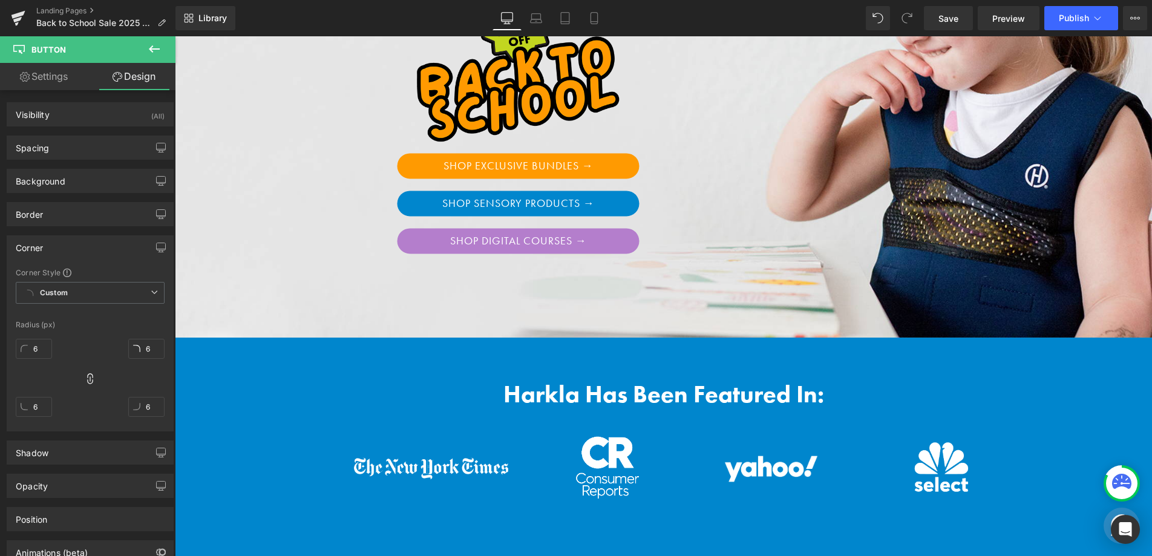
scroll to position [0, 0]
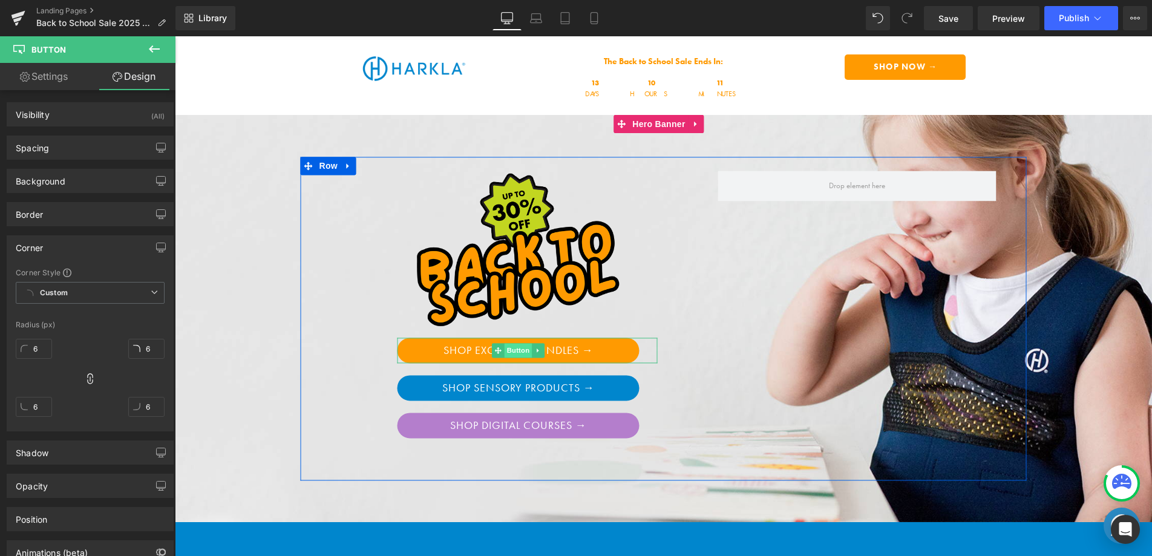
click at [518, 352] on span "Button" at bounding box center [519, 350] width 28 height 15
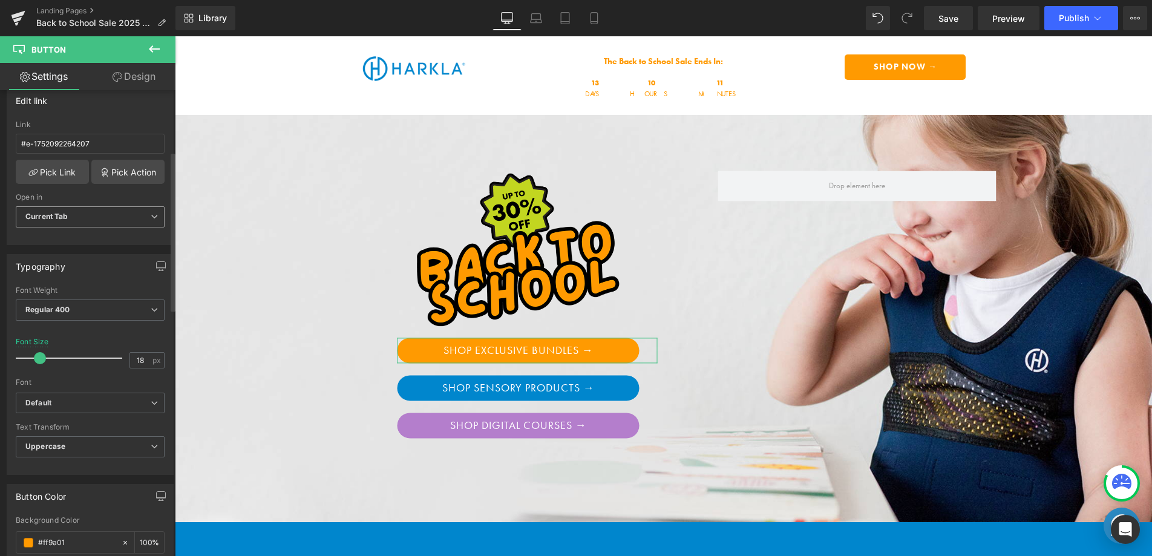
scroll to position [389, 0]
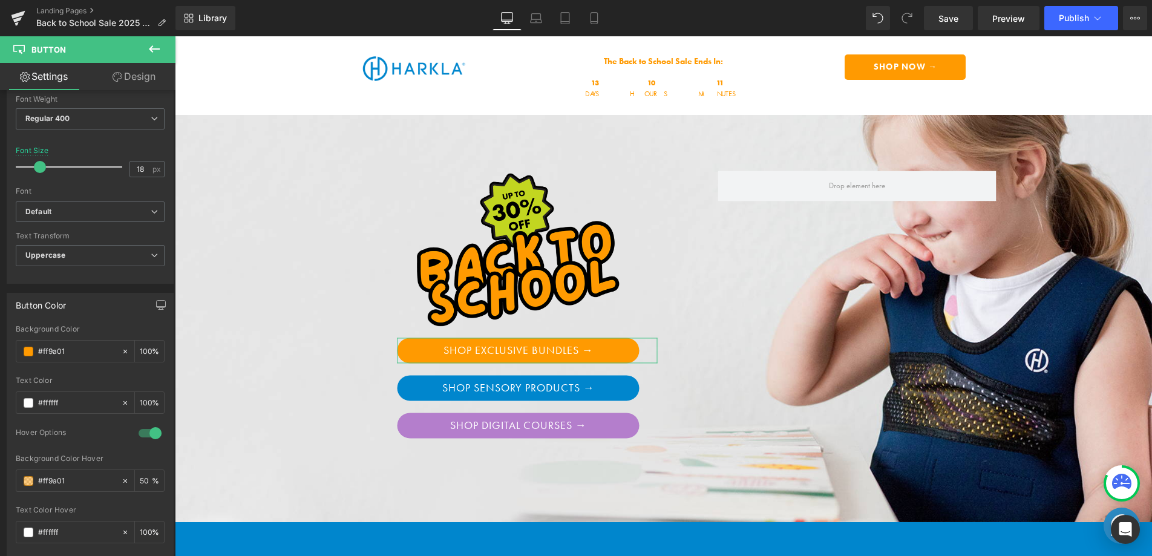
drag, startPoint x: 144, startPoint y: 85, endPoint x: 110, endPoint y: 284, distance: 202.1
click at [144, 85] on link "Design" at bounding box center [134, 76] width 88 height 27
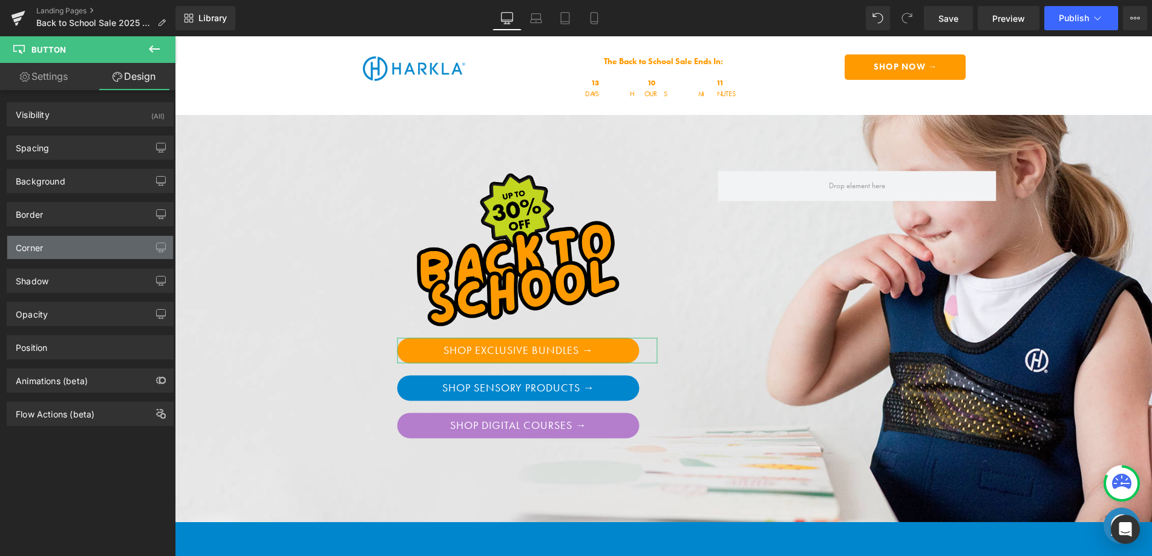
click at [107, 241] on div "Corner" at bounding box center [90, 247] width 166 height 23
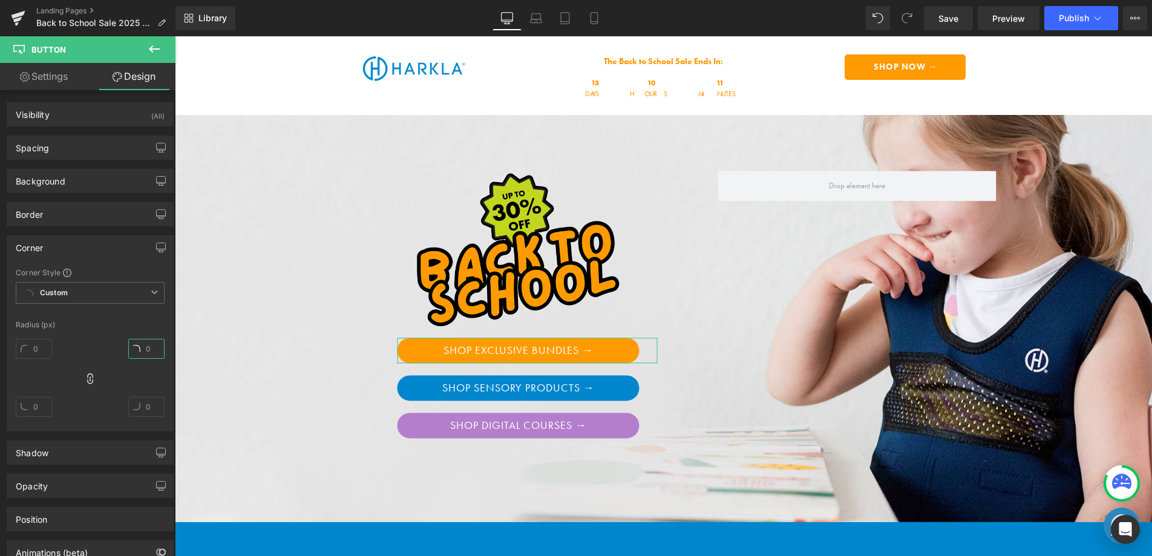
click at [148, 347] on input "text" at bounding box center [146, 349] width 36 height 20
type input "5"
type input "6"
click at [151, 295] on icon at bounding box center [154, 292] width 7 height 7
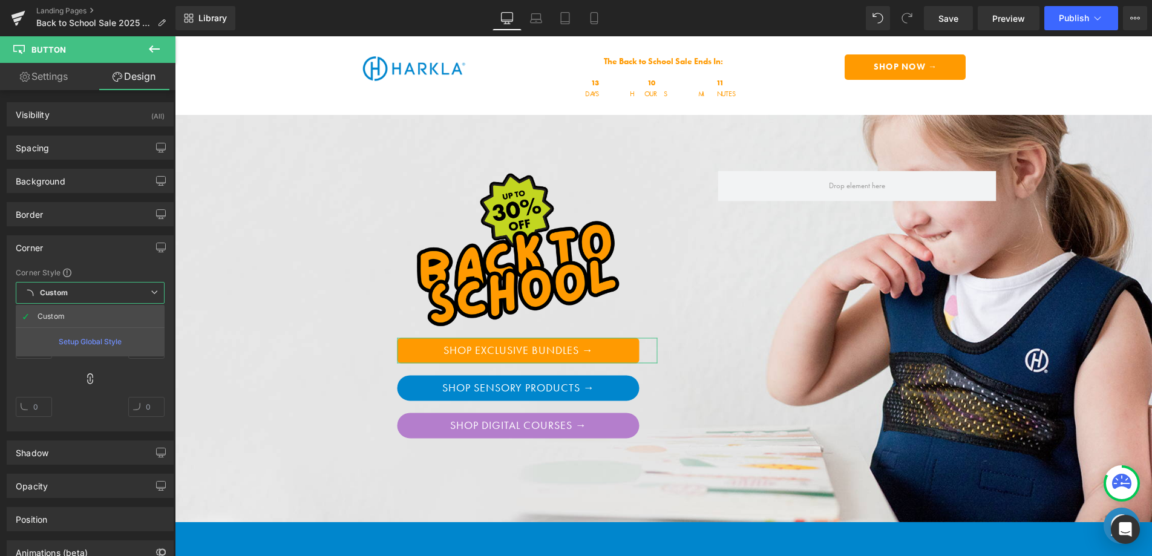
click at [81, 318] on li "Custom" at bounding box center [90, 317] width 149 height 22
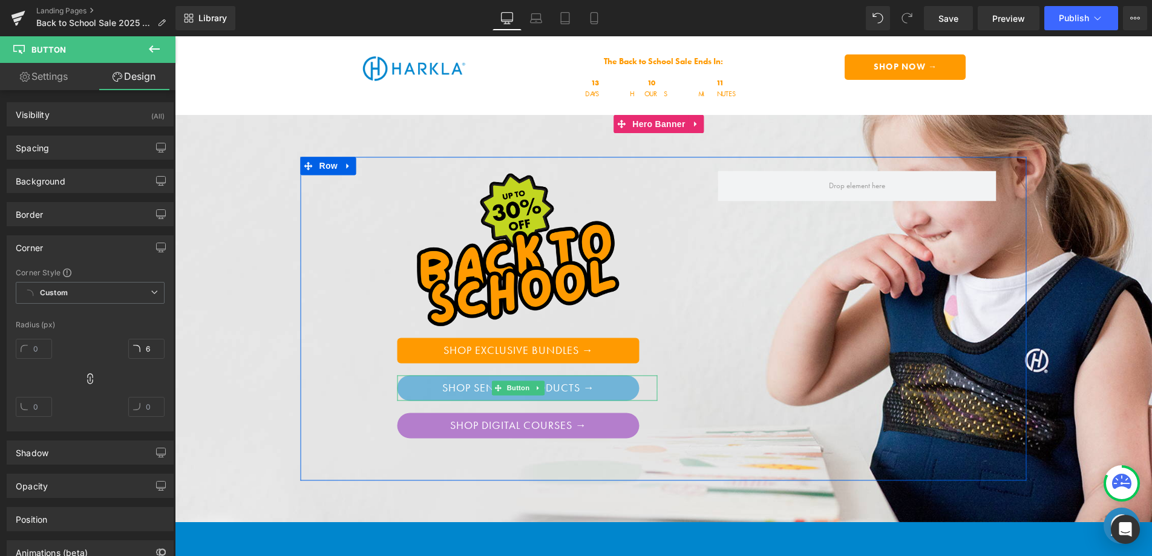
drag, startPoint x: 511, startPoint y: 389, endPoint x: 480, endPoint y: 377, distance: 33.7
click at [511, 389] on span "Button" at bounding box center [519, 388] width 28 height 15
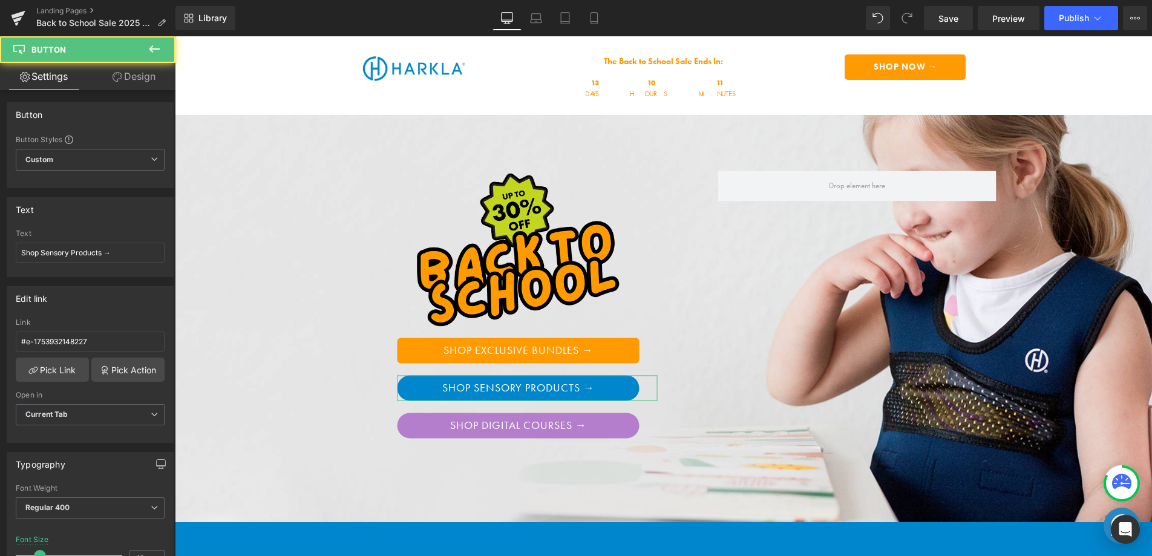
click at [137, 82] on link "Design" at bounding box center [134, 76] width 88 height 27
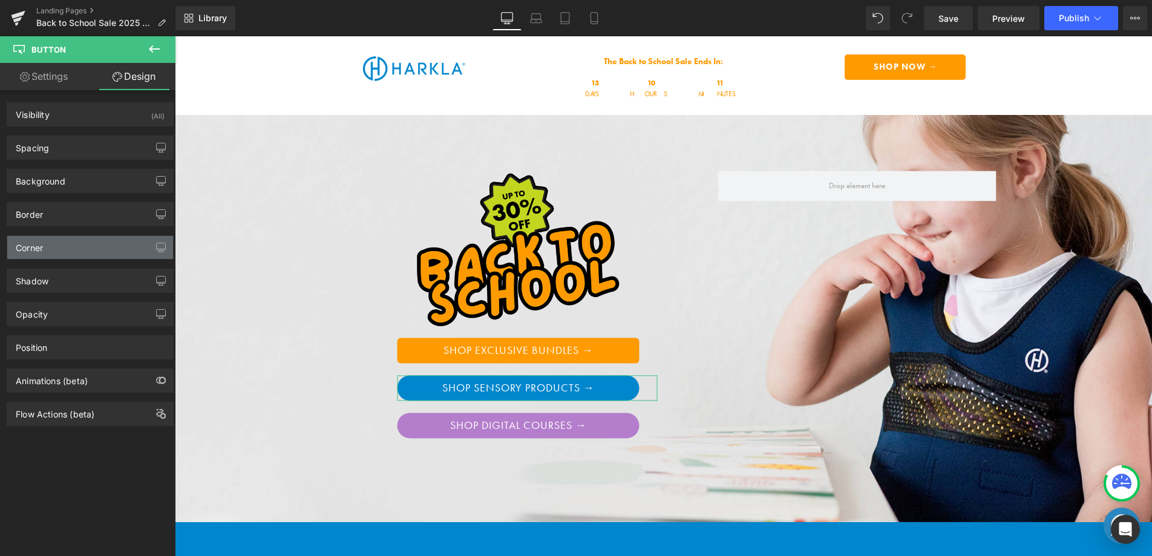
click at [97, 244] on div "Corner" at bounding box center [90, 247] width 166 height 23
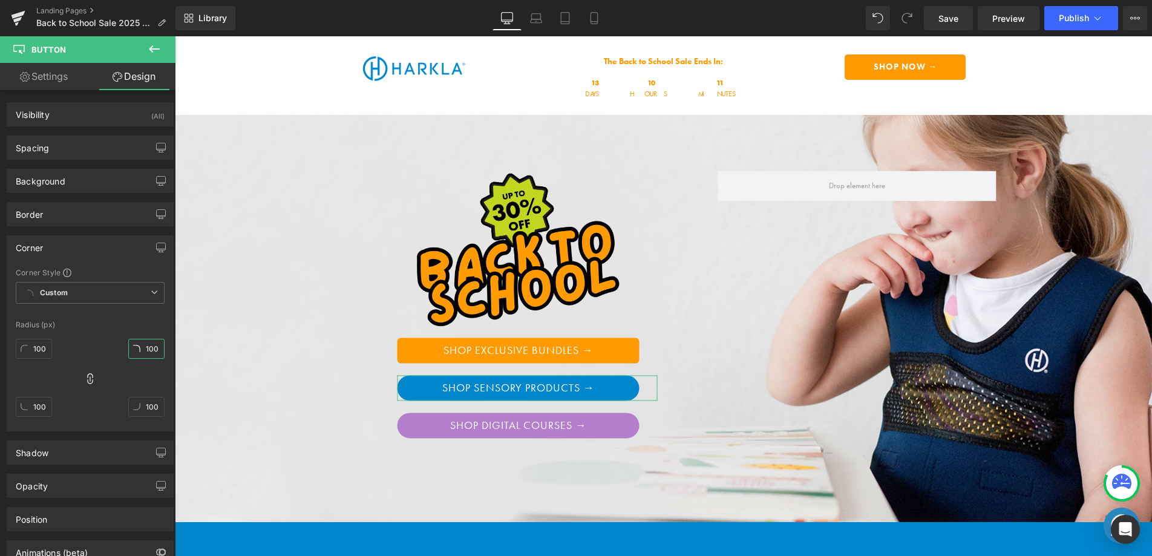
click at [130, 347] on input "100" at bounding box center [146, 349] width 36 height 20
type input "6"
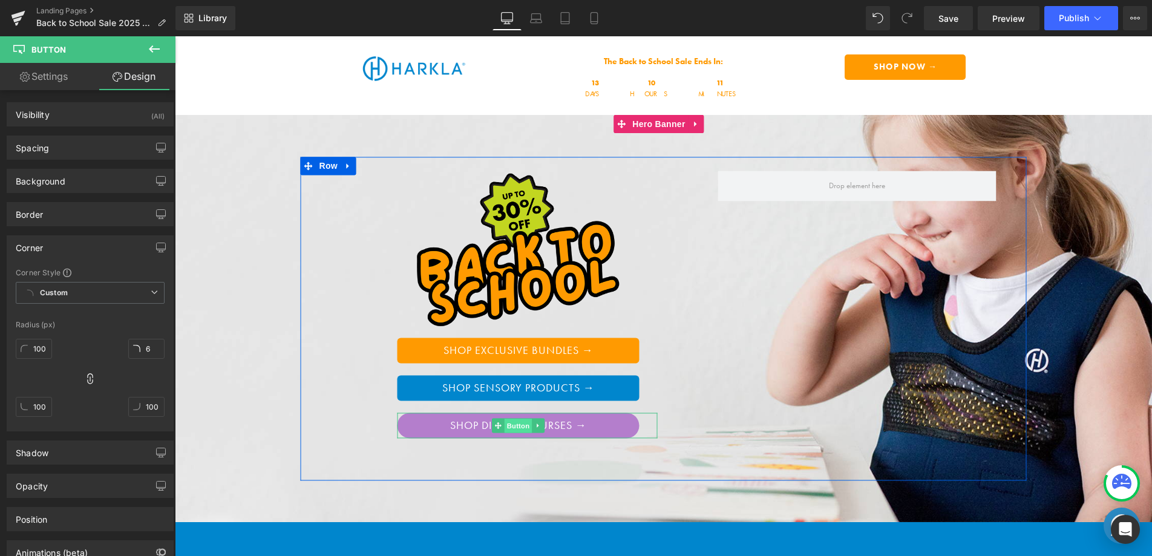
click at [511, 426] on span "Button" at bounding box center [519, 426] width 28 height 15
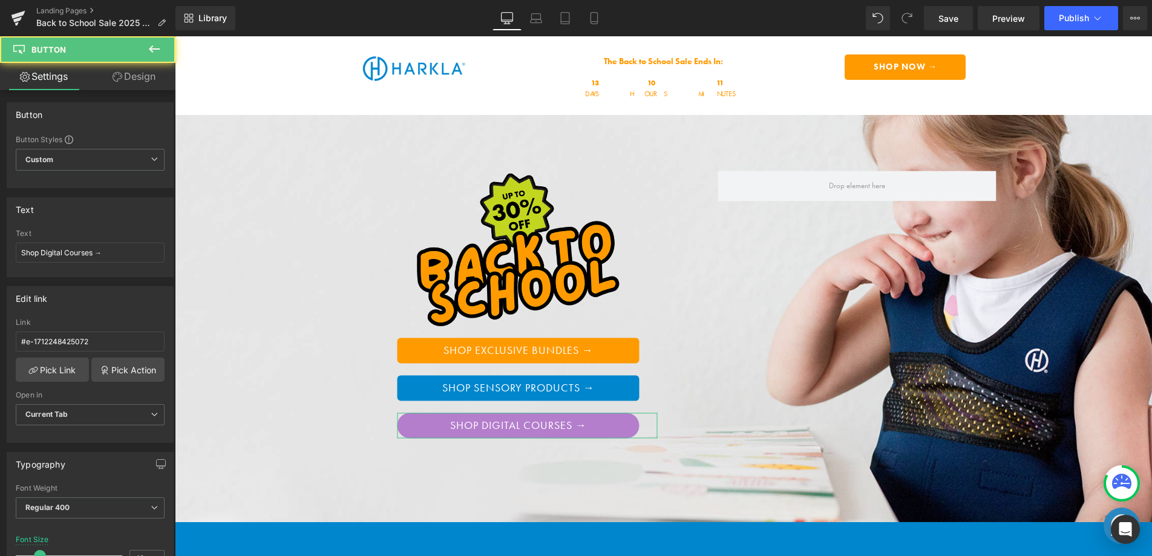
drag, startPoint x: 140, startPoint y: 79, endPoint x: 116, endPoint y: 214, distance: 137.7
click at [140, 80] on link "Design" at bounding box center [134, 76] width 88 height 27
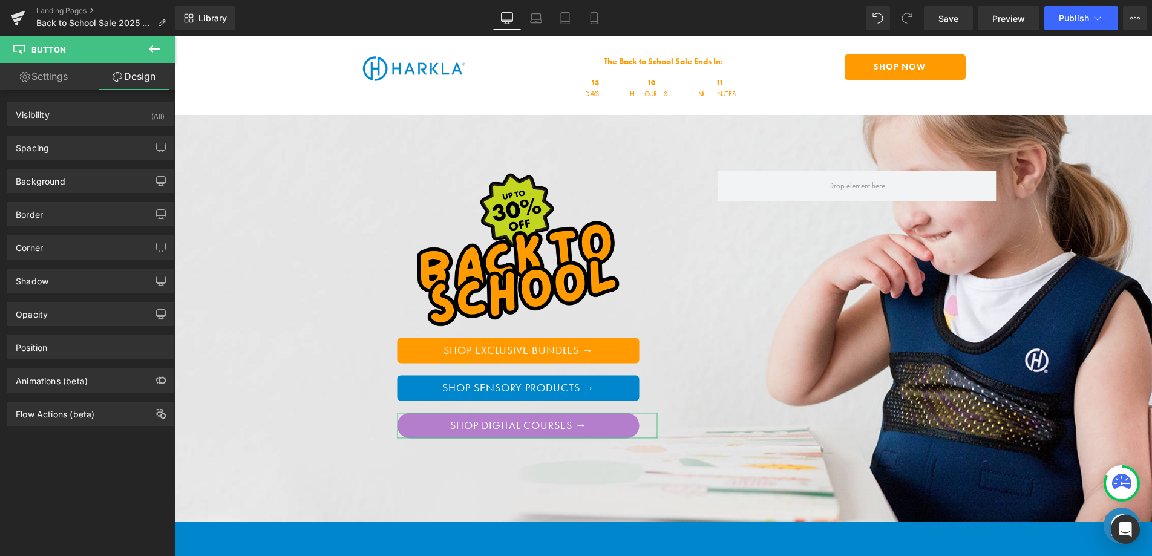
click at [104, 199] on div "Border Border Style Custom Custom Setup Global Style Custom Setup Global Style …" at bounding box center [90, 209] width 181 height 33
click at [110, 213] on div "Border" at bounding box center [90, 214] width 166 height 23
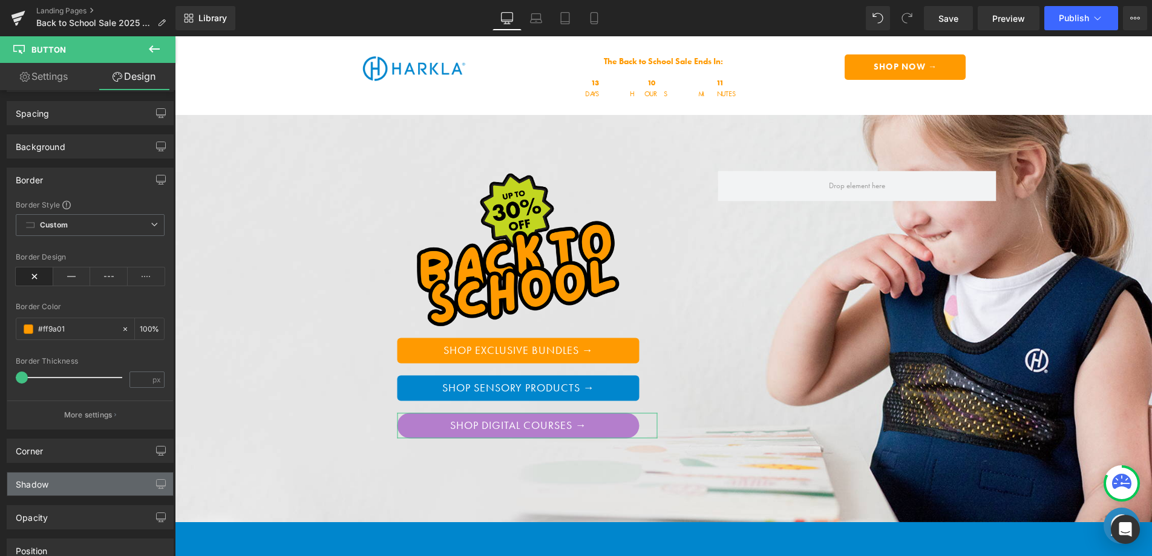
scroll to position [58, 0]
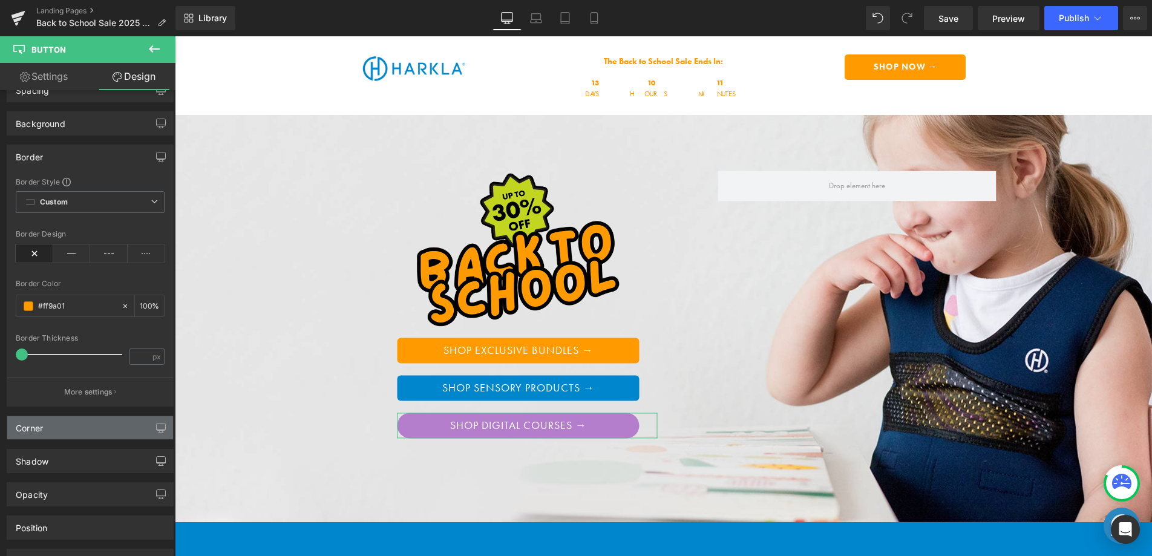
click at [94, 423] on div "Corner" at bounding box center [90, 427] width 166 height 23
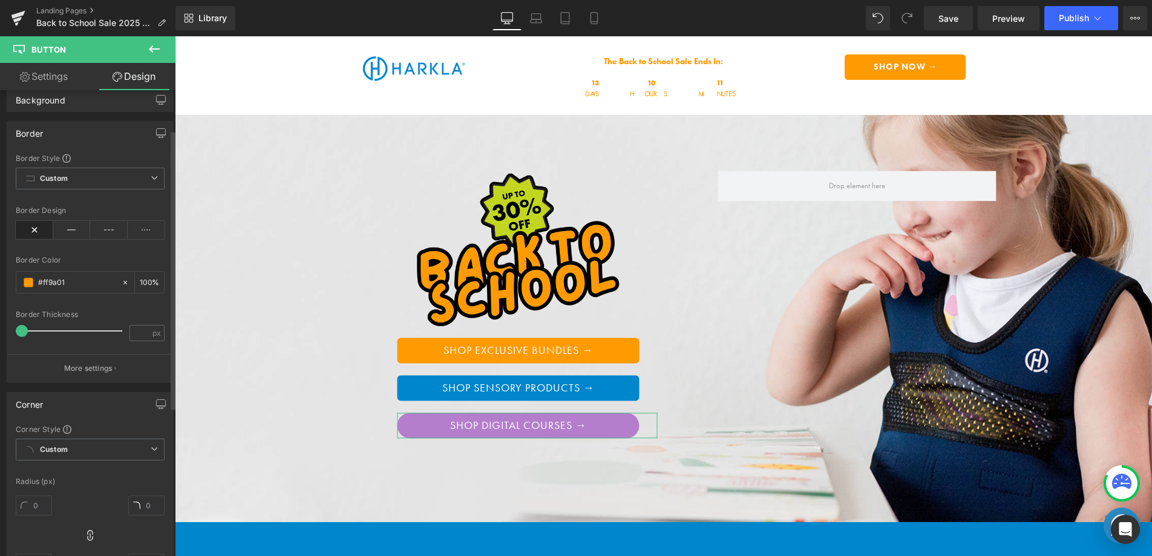
scroll to position [261, 0]
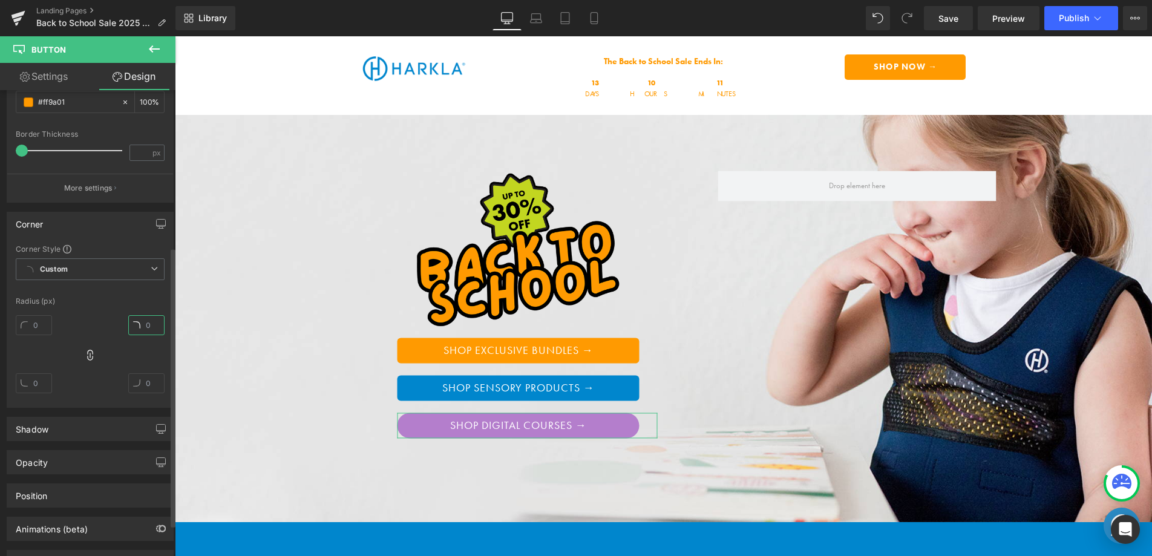
click at [128, 323] on input "text" at bounding box center [146, 325] width 36 height 20
type input "6"
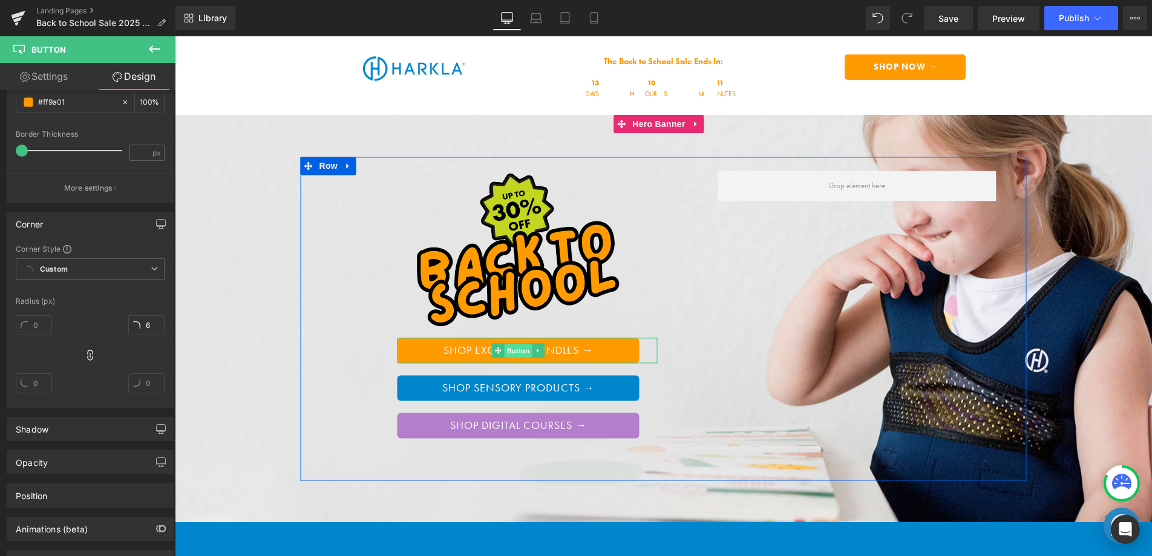
click at [514, 348] on span "Button" at bounding box center [519, 351] width 28 height 15
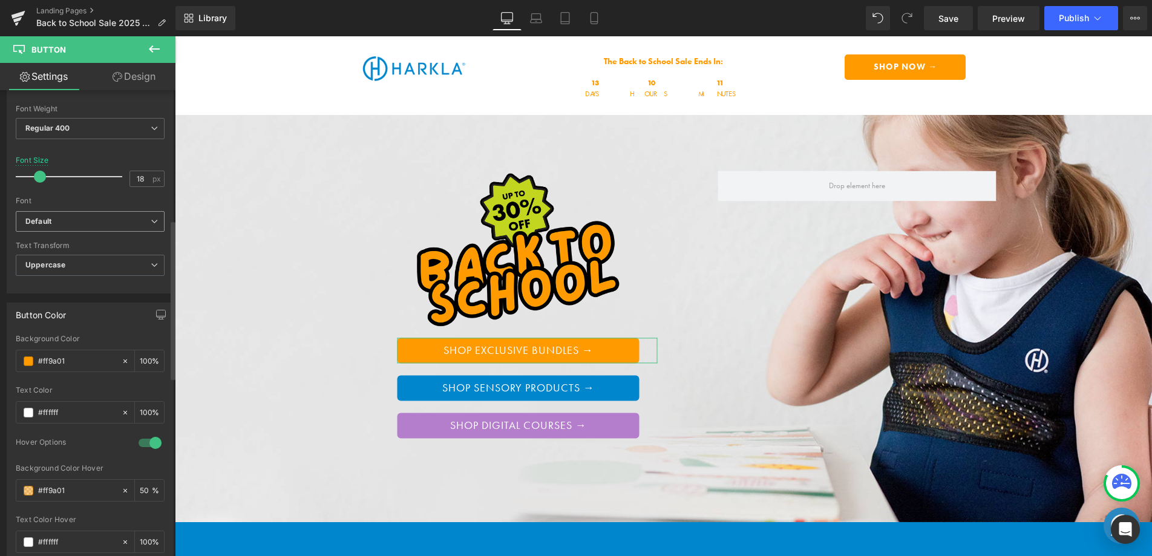
scroll to position [380, 0]
click at [85, 217] on b "Default" at bounding box center [87, 221] width 125 height 10
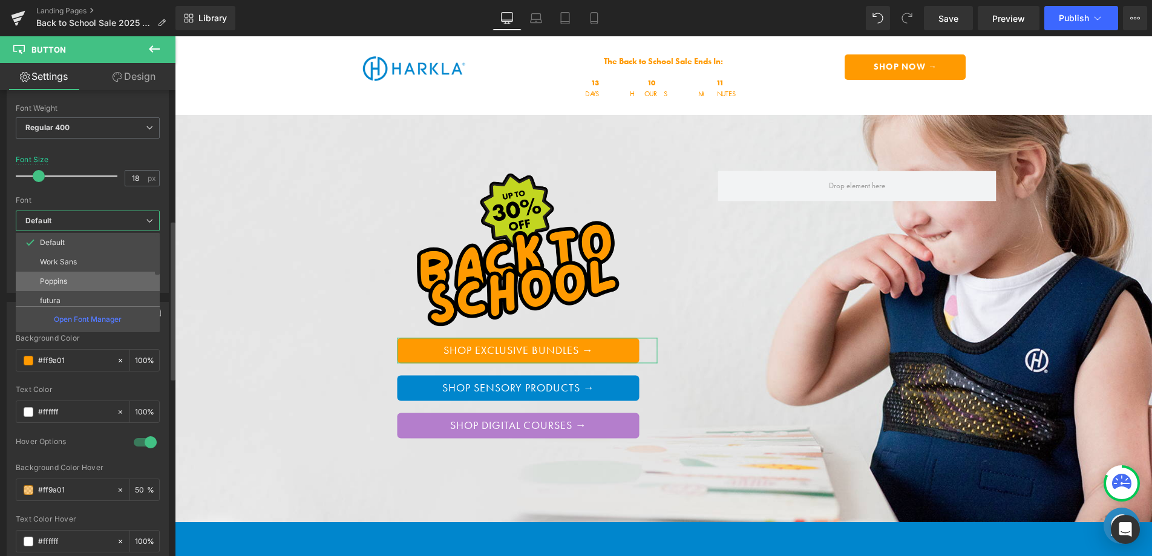
click at [60, 280] on p "Poppins" at bounding box center [53, 281] width 27 height 8
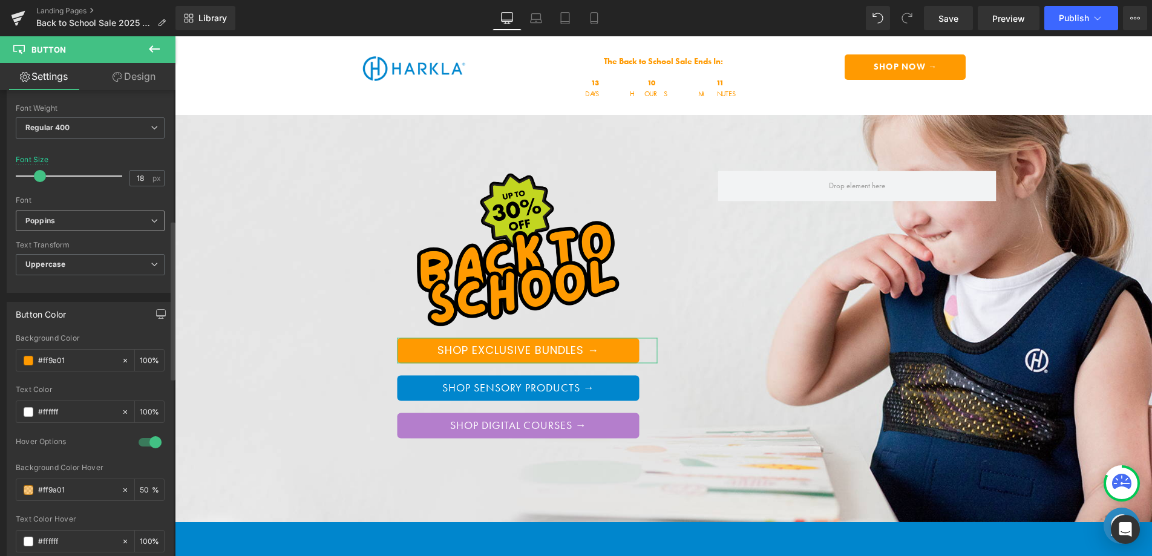
click at [84, 223] on b "Poppins" at bounding box center [87, 221] width 125 height 10
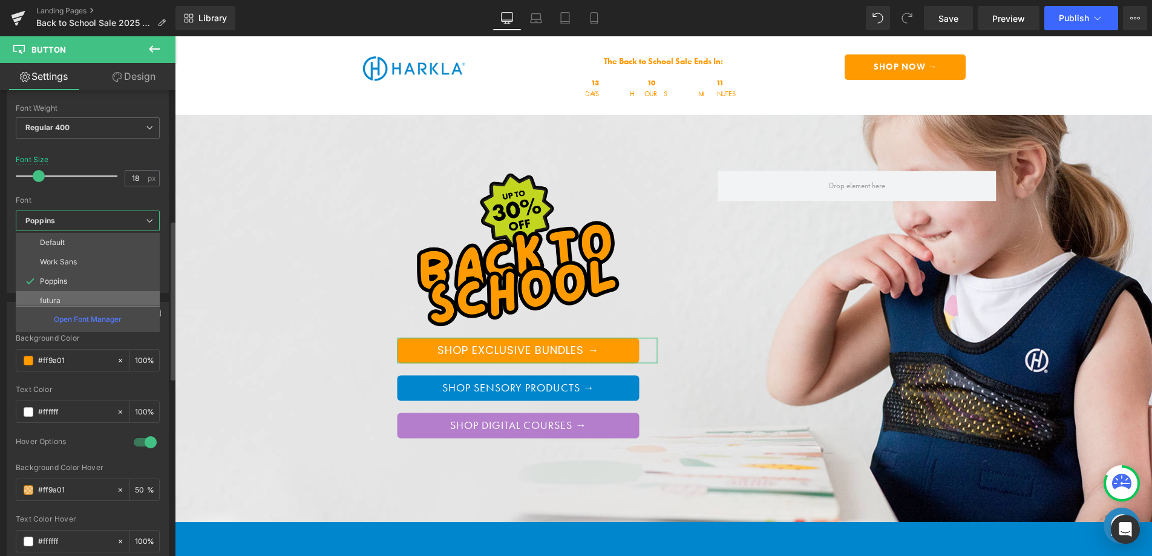
click at [60, 302] on li "futura" at bounding box center [91, 300] width 150 height 19
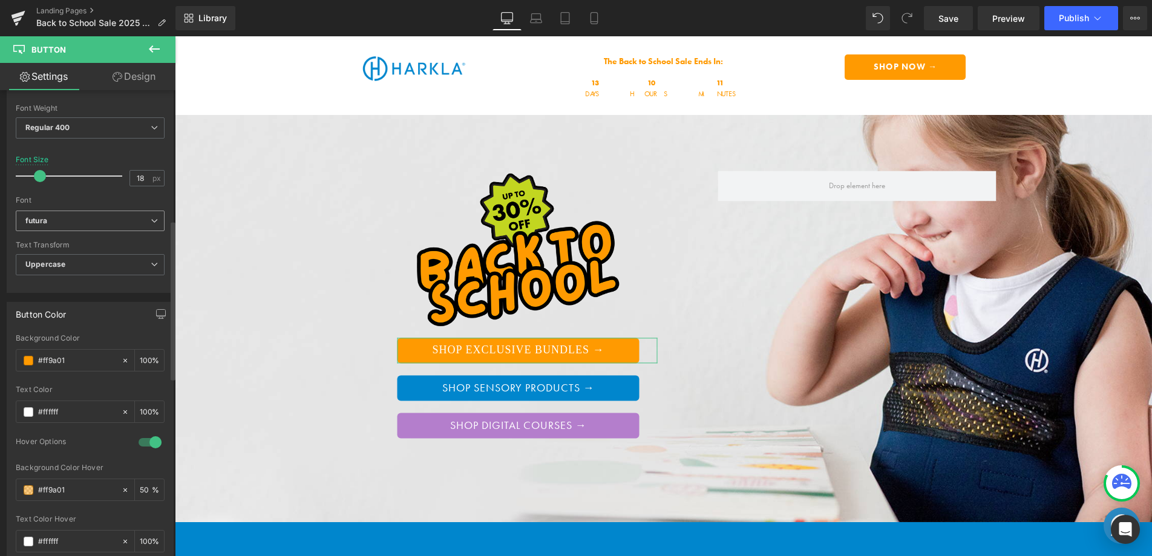
click at [87, 222] on b "futura" at bounding box center [87, 221] width 125 height 10
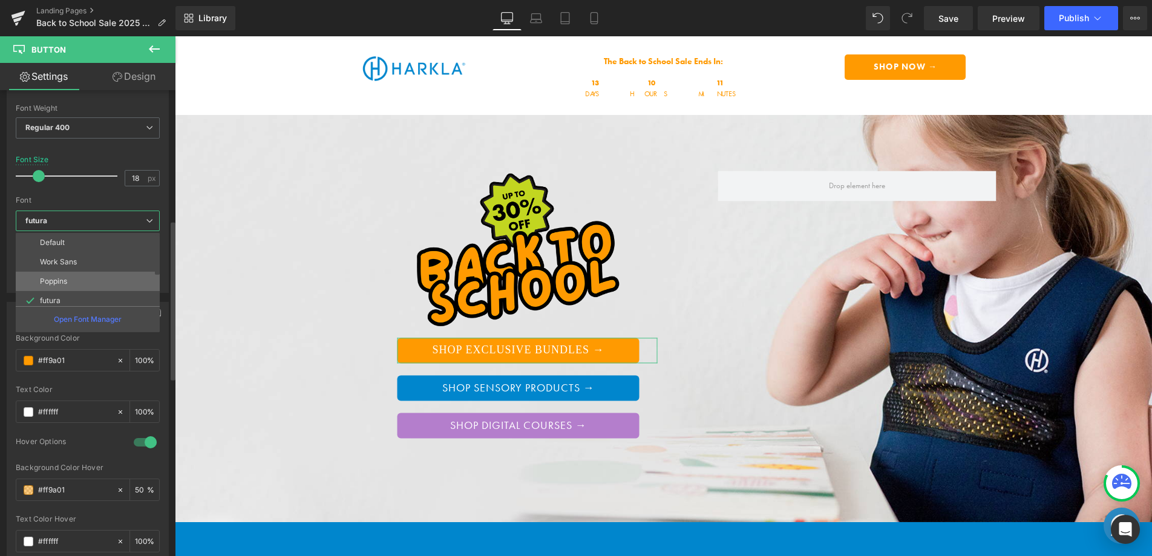
drag, startPoint x: 74, startPoint y: 273, endPoint x: 413, endPoint y: 327, distance: 342.7
click at [74, 273] on li "Poppins" at bounding box center [91, 281] width 150 height 19
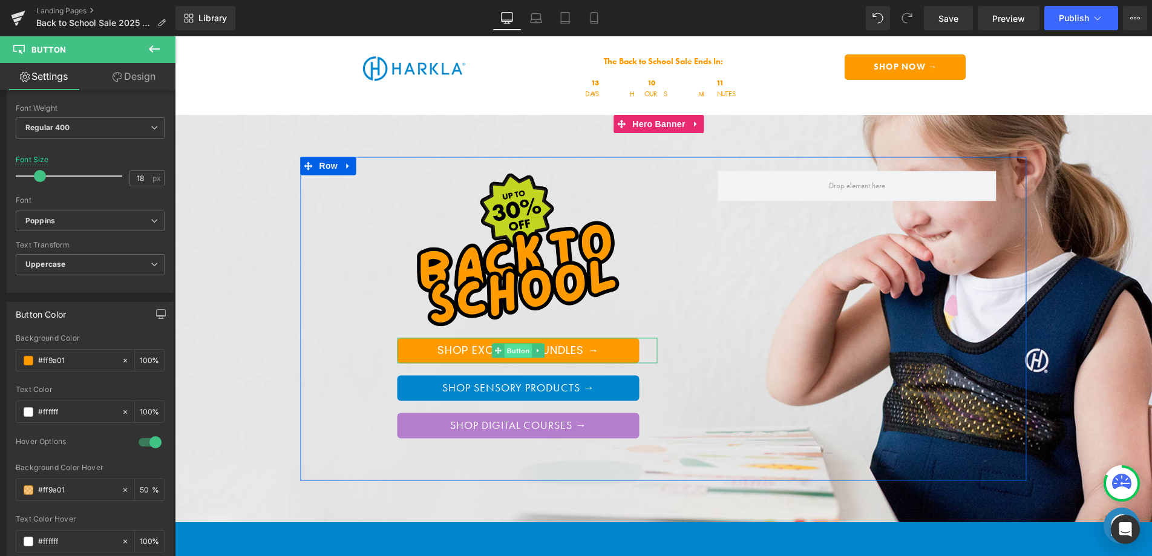
click at [516, 350] on span "Button" at bounding box center [519, 351] width 28 height 15
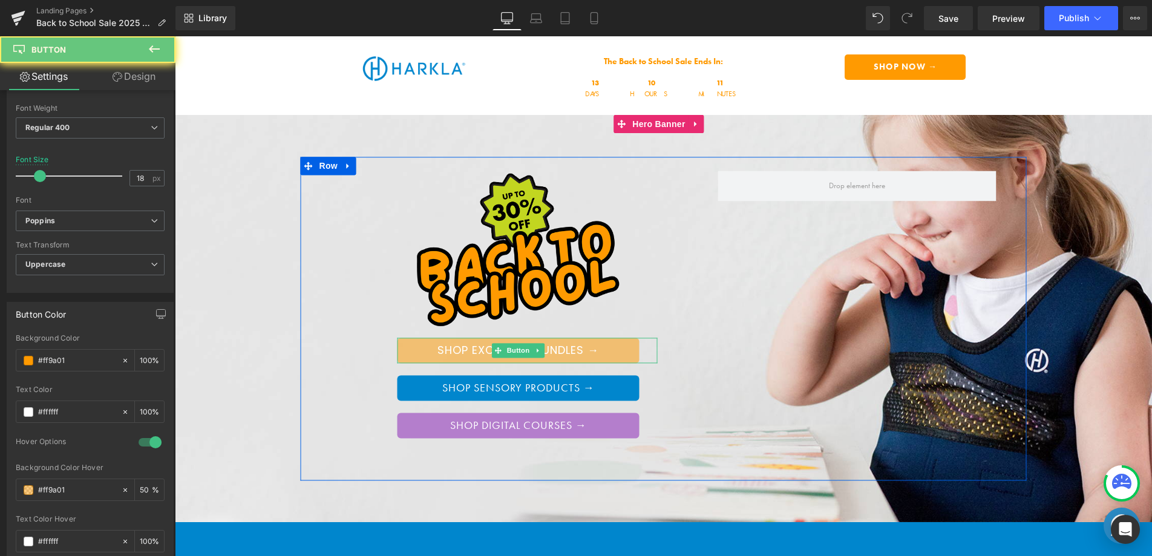
click at [466, 349] on span "Shop Exclusive Bundles →" at bounding box center [519, 350] width 162 height 13
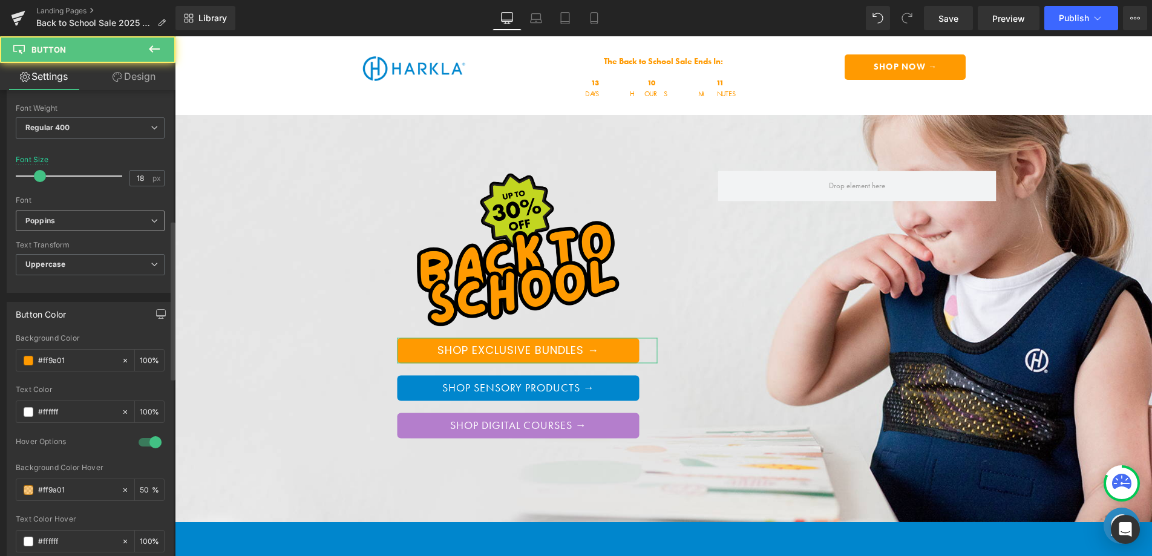
click at [111, 231] on span "Poppins" at bounding box center [90, 221] width 149 height 21
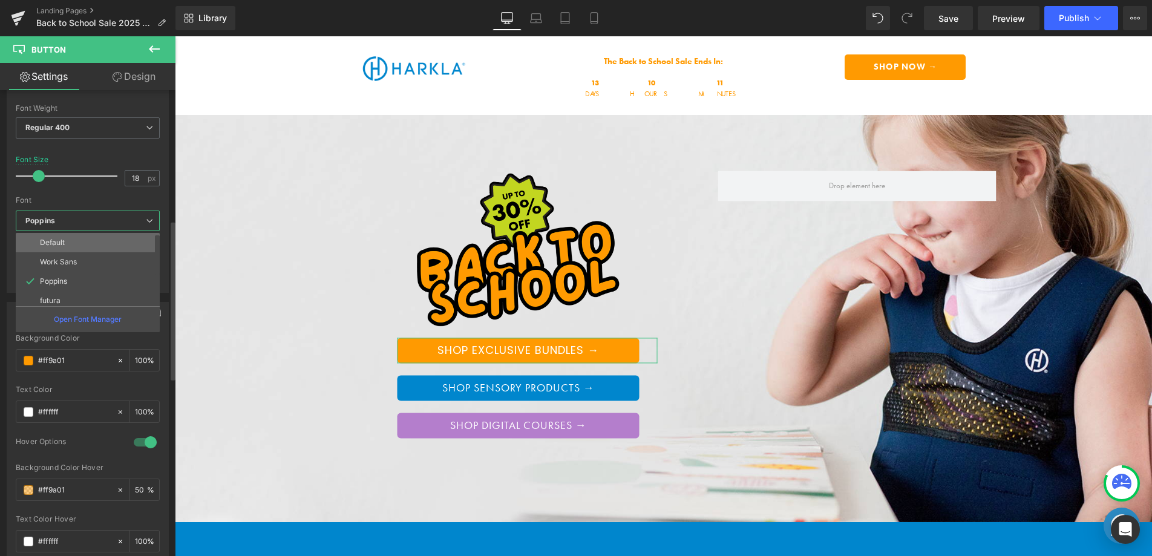
click at [81, 247] on li "Default" at bounding box center [91, 242] width 150 height 19
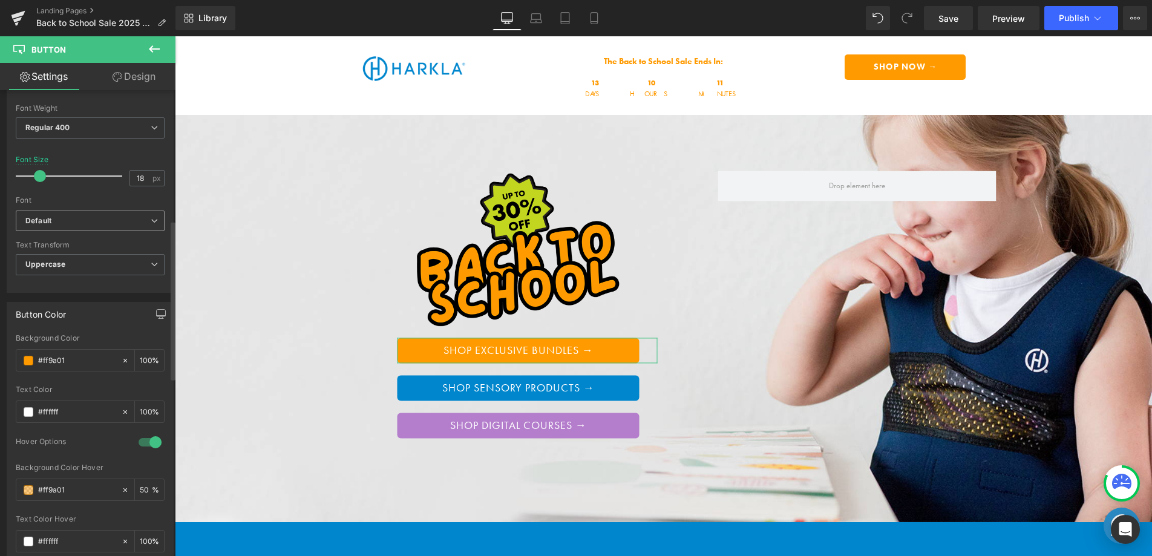
click at [89, 216] on b "Default" at bounding box center [87, 221] width 125 height 10
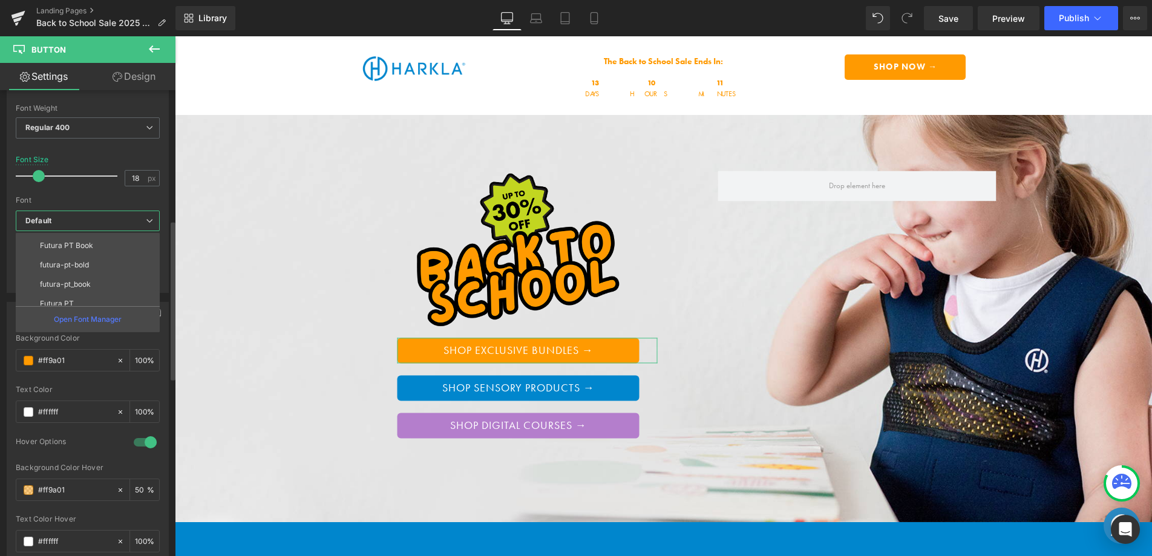
scroll to position [102, 0]
click at [85, 258] on p "futura-pt-bold" at bounding box center [64, 257] width 49 height 8
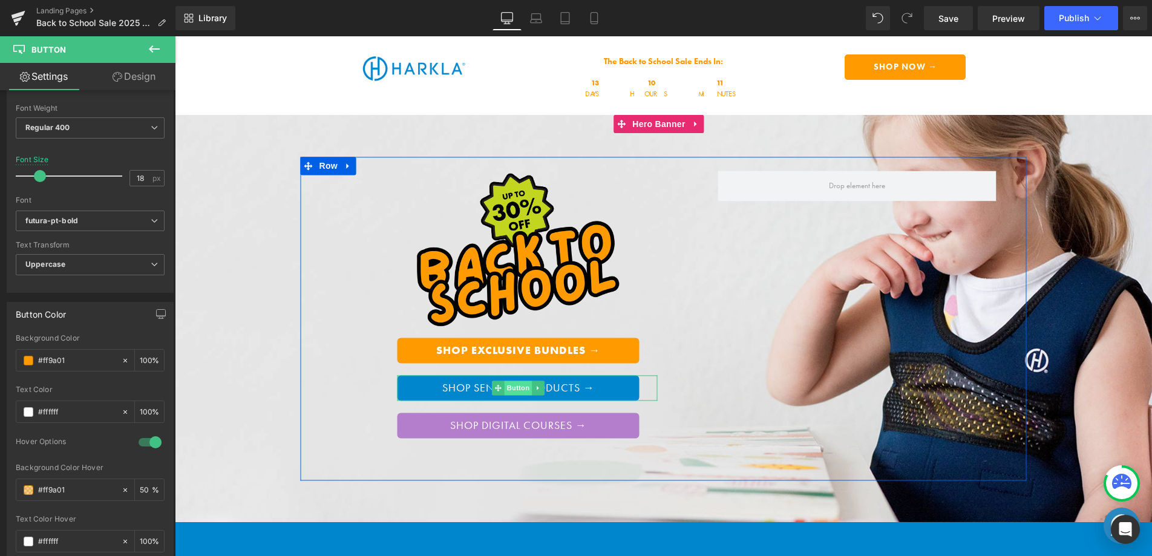
click at [510, 383] on span "Button" at bounding box center [519, 388] width 28 height 15
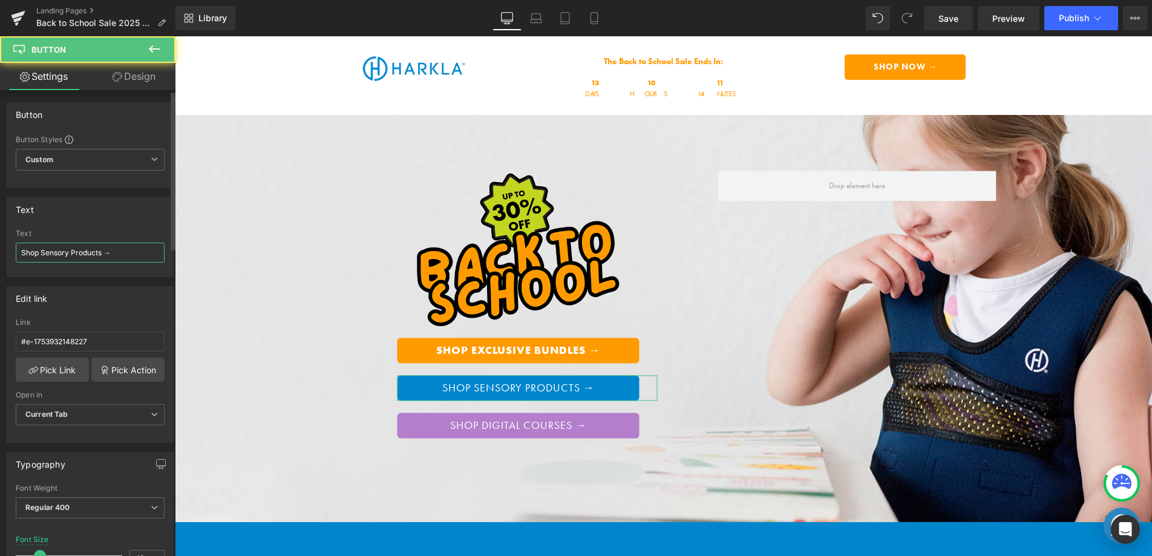
click at [111, 254] on input "Shop Sensory Products →" at bounding box center [90, 253] width 149 height 20
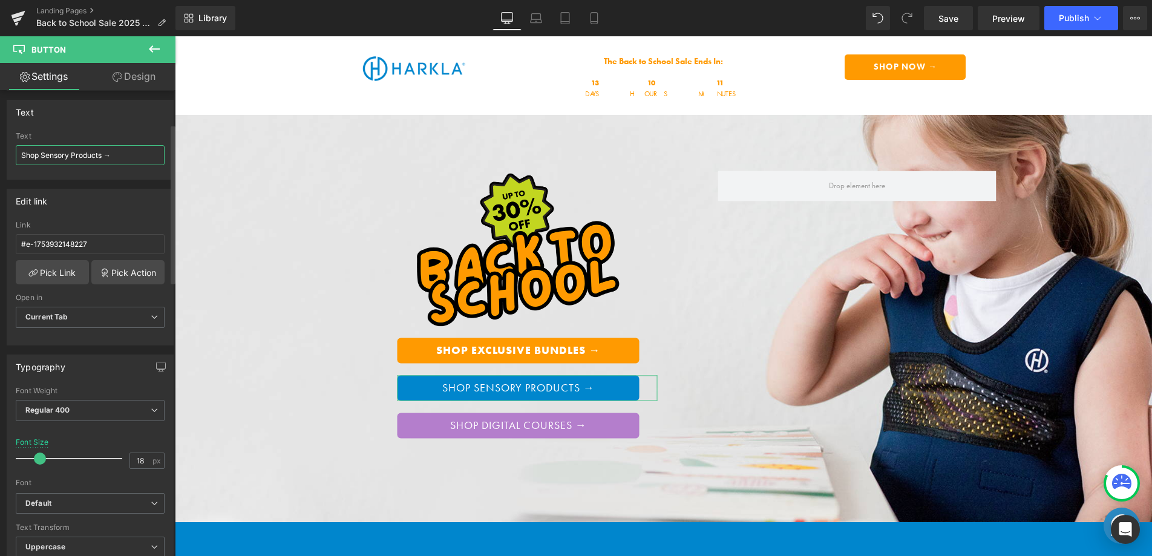
scroll to position [99, 0]
click at [94, 319] on span "Current Tab" at bounding box center [90, 316] width 149 height 21
click at [94, 319] on span "Current Tab" at bounding box center [88, 316] width 144 height 21
click at [71, 504] on b "Default" at bounding box center [87, 503] width 125 height 10
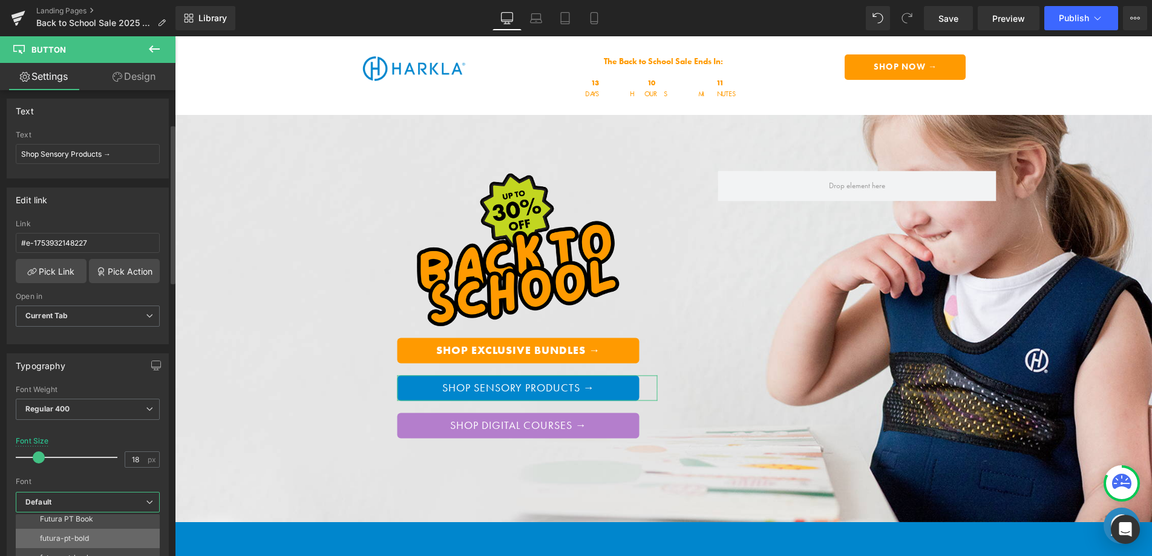
click at [107, 541] on li "futura-pt-bold" at bounding box center [91, 538] width 150 height 19
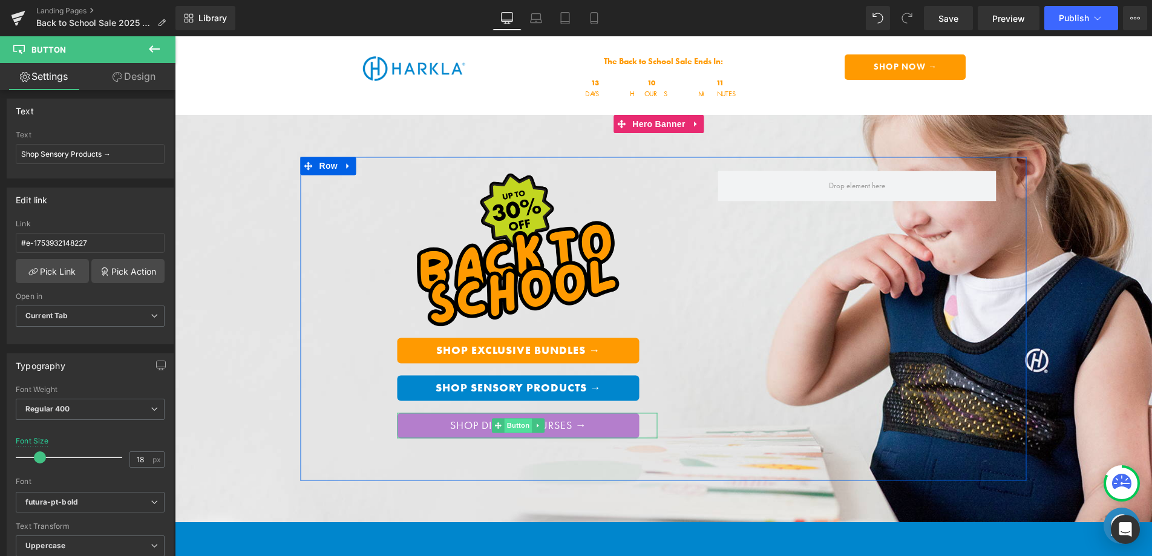
click at [511, 425] on span "Button" at bounding box center [519, 425] width 28 height 15
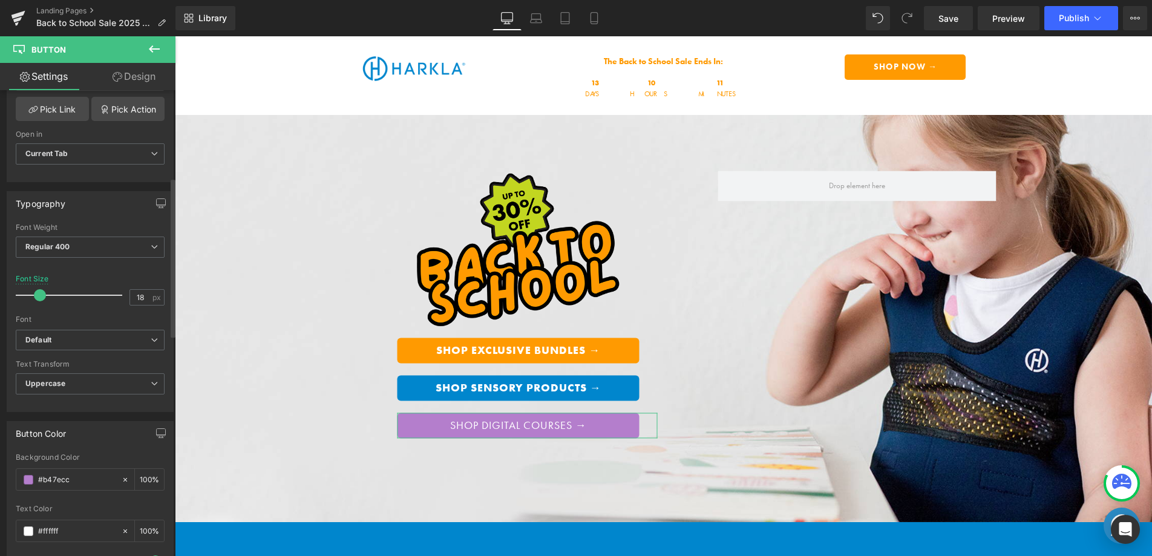
scroll to position [264, 0]
click at [112, 379] on span "Uppercase" at bounding box center [90, 380] width 149 height 21
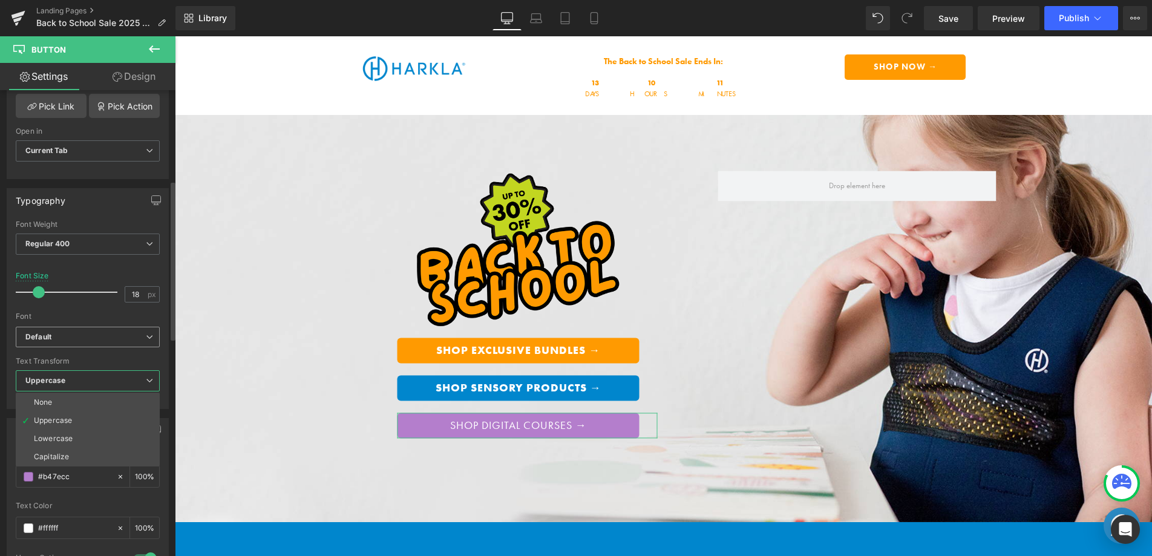
click at [114, 343] on span "Default" at bounding box center [88, 337] width 144 height 21
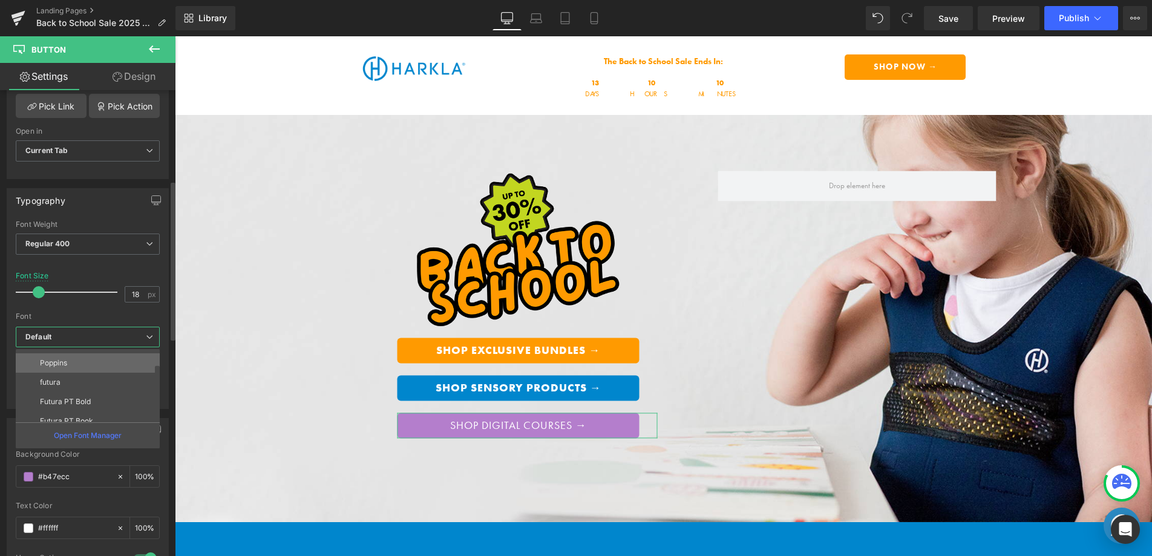
scroll to position [102, 0]
drag, startPoint x: 100, startPoint y: 372, endPoint x: 110, endPoint y: 366, distance: 11.1
click at [100, 372] on li "futura-pt-bold" at bounding box center [91, 373] width 150 height 19
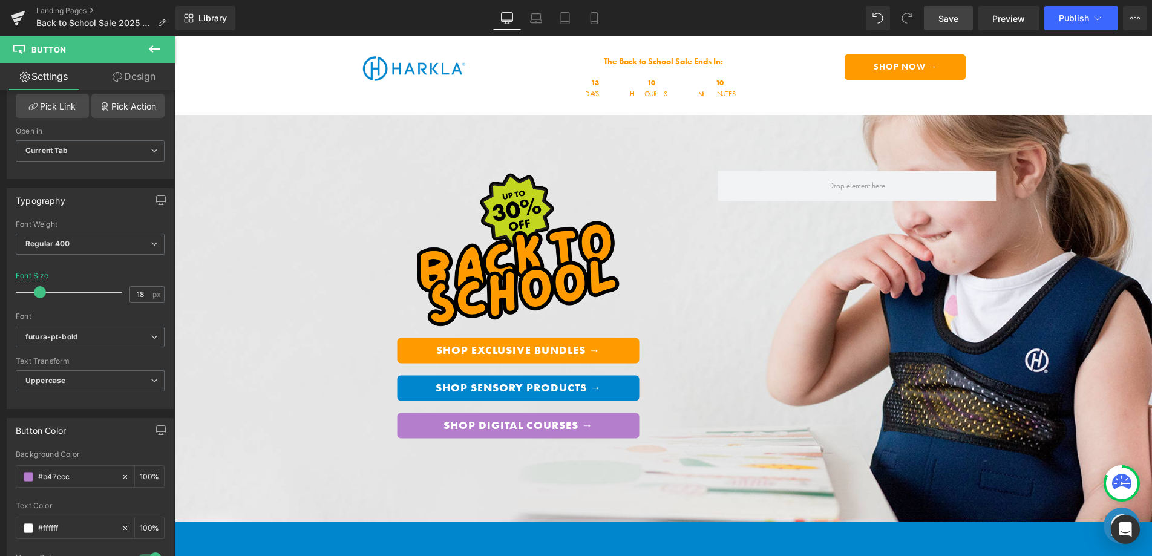
click at [951, 24] on link "Save" at bounding box center [948, 18] width 49 height 24
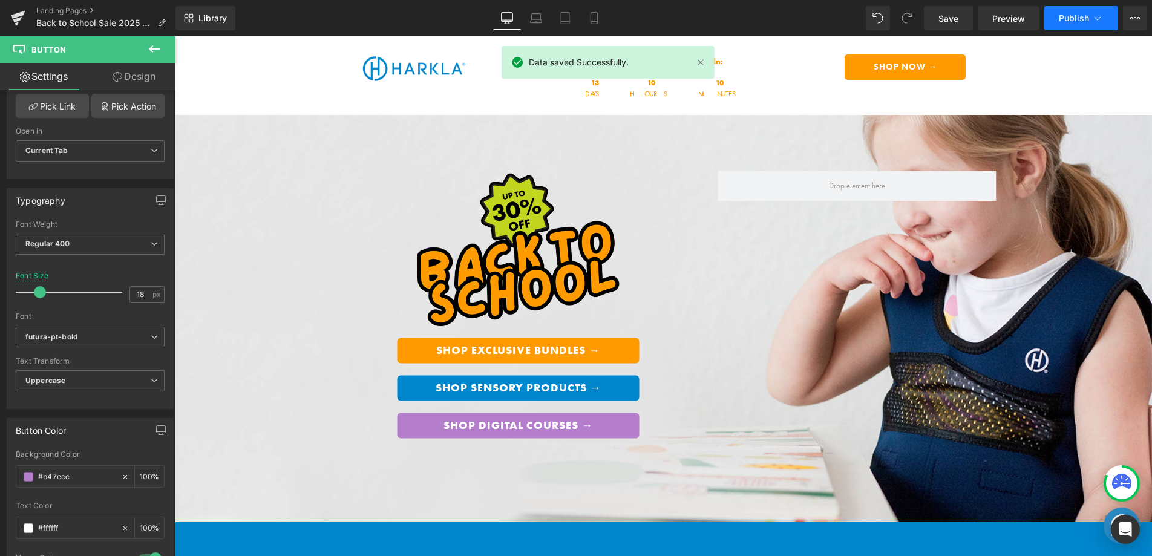
click at [1070, 17] on span "Publish" at bounding box center [1074, 18] width 30 height 10
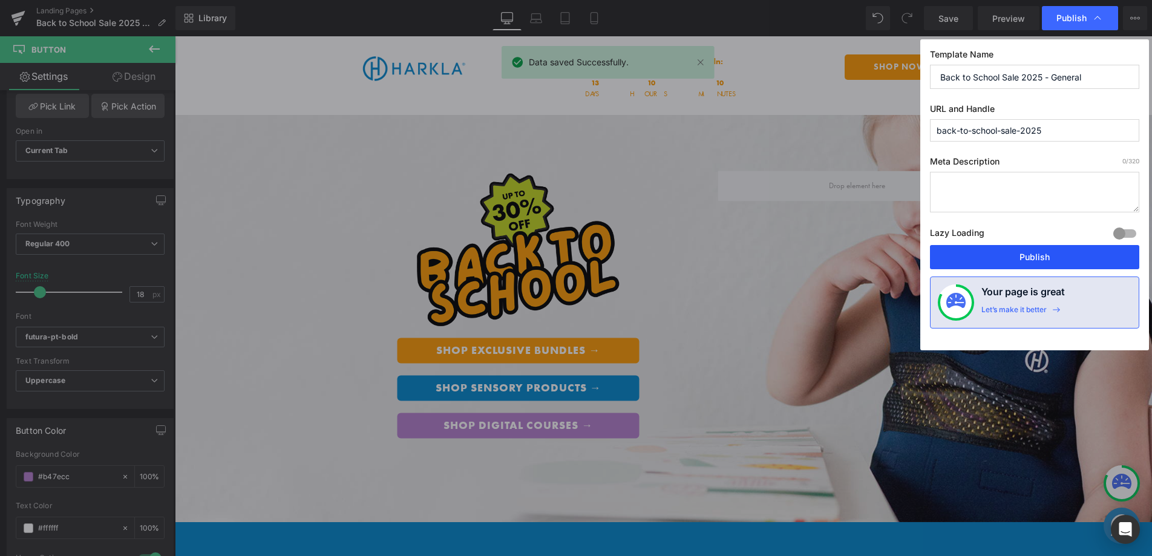
click at [1023, 260] on button "Publish" at bounding box center [1034, 257] width 209 height 24
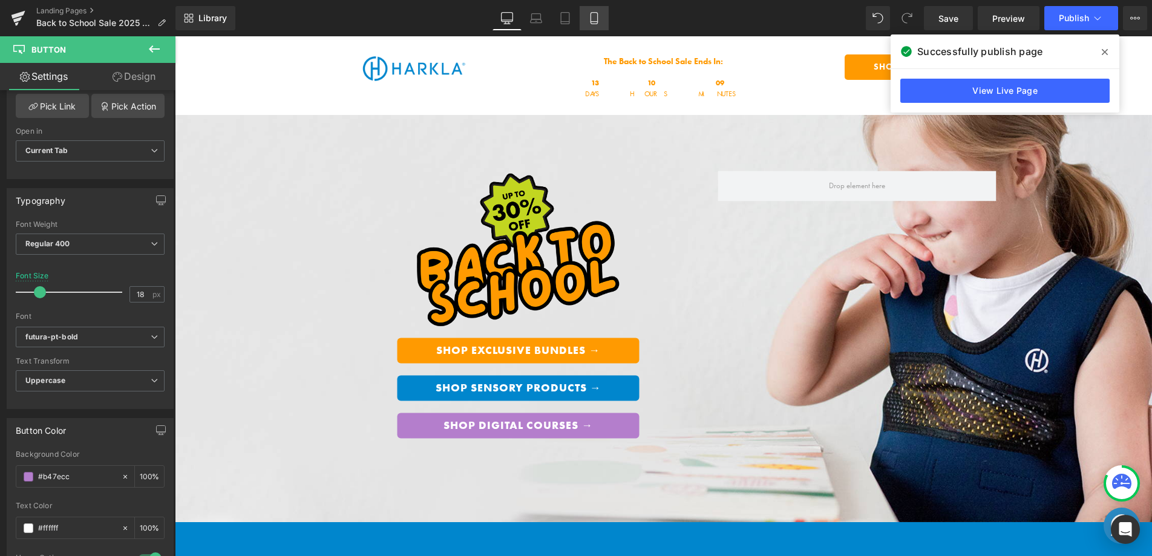
click at [600, 13] on icon at bounding box center [594, 18] width 12 height 12
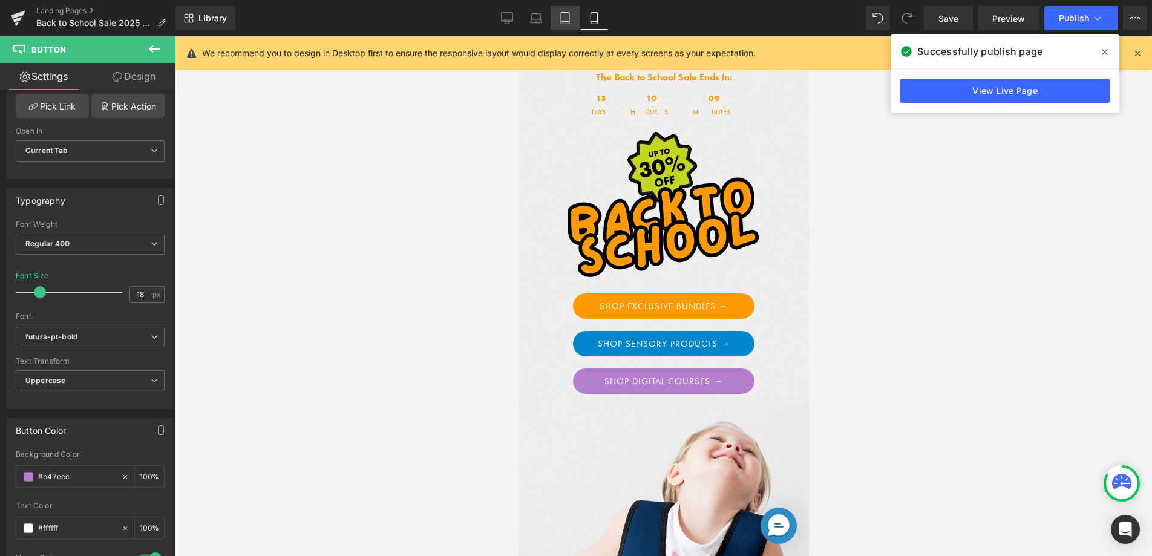
click at [558, 25] on link "Tablet" at bounding box center [565, 18] width 29 height 24
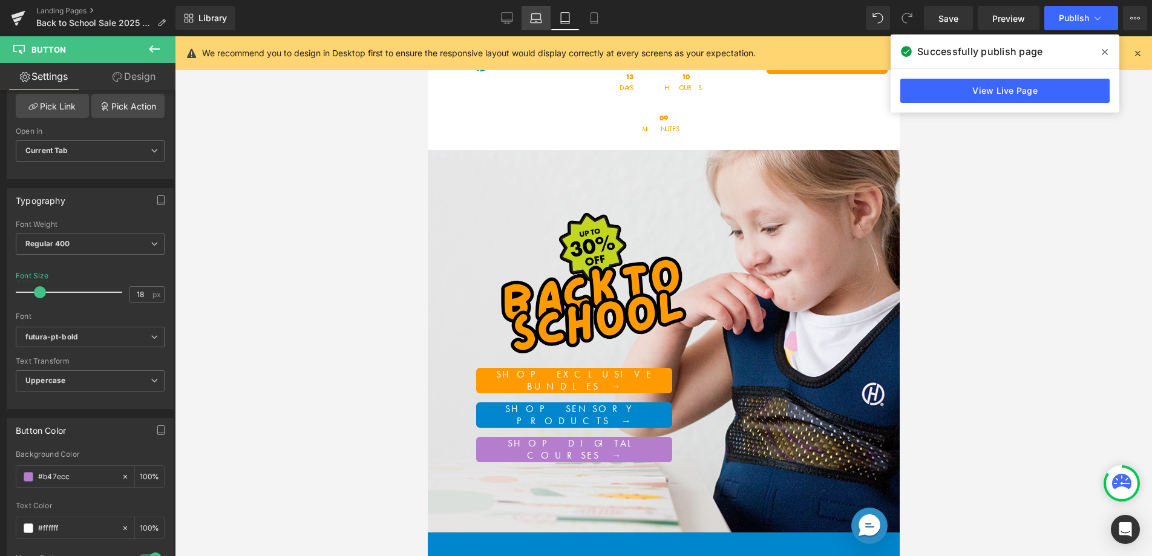
click at [534, 24] on icon at bounding box center [536, 18] width 12 height 12
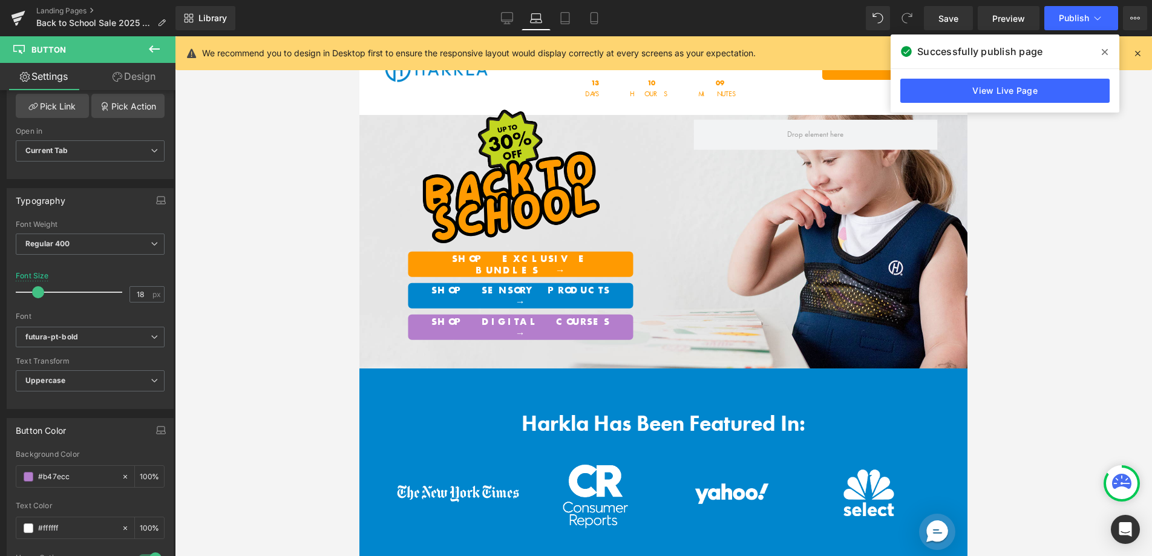
scroll to position [100, 0]
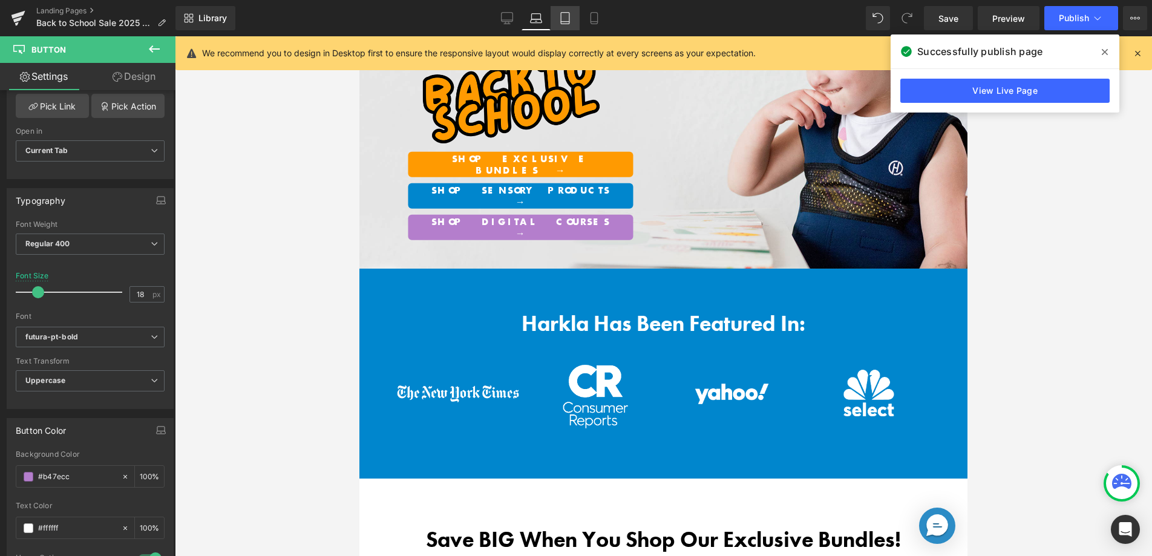
click at [570, 22] on icon at bounding box center [565, 19] width 8 height 12
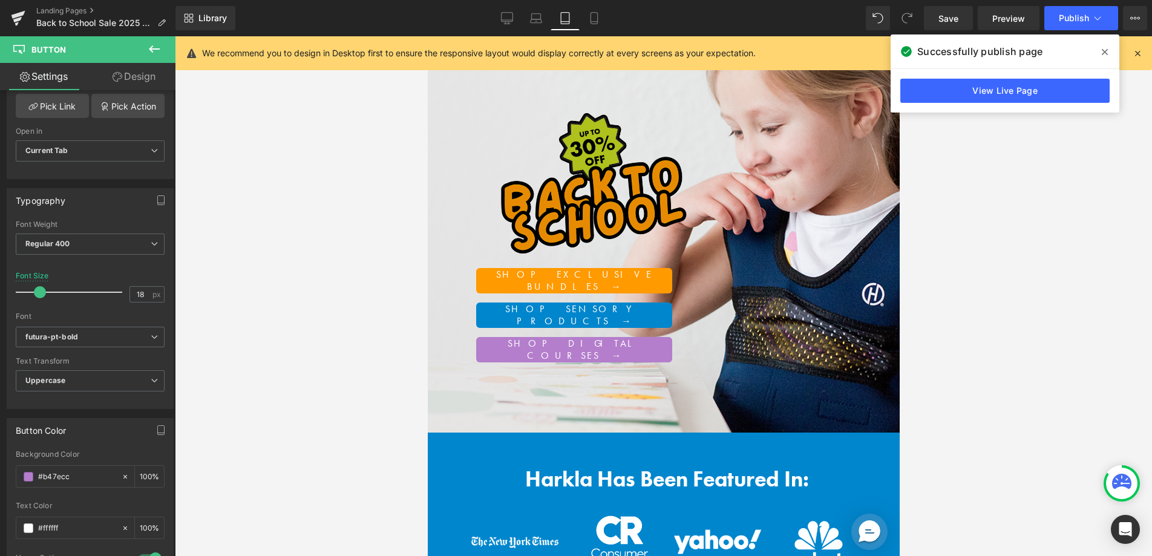
scroll to position [0, 0]
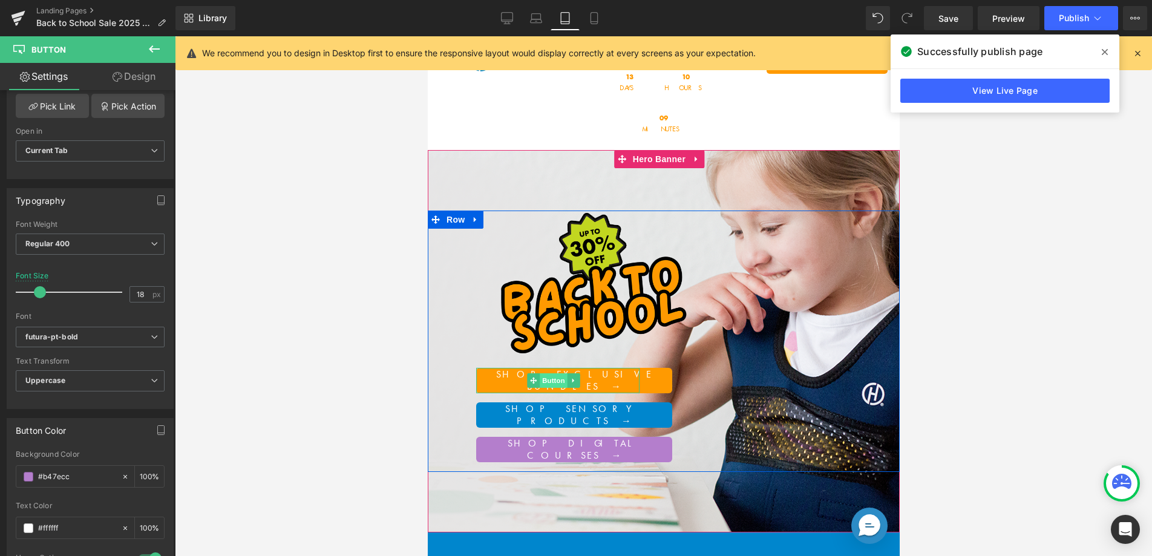
click at [564, 373] on span "Button" at bounding box center [553, 380] width 28 height 15
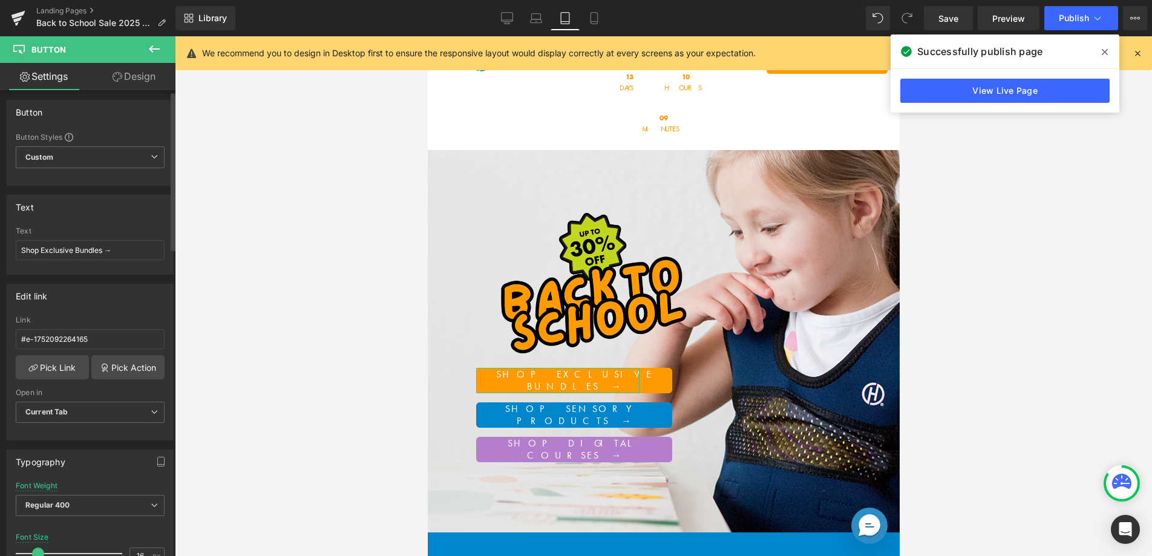
scroll to position [5, 0]
click at [517, 20] on link "Desktop" at bounding box center [507, 18] width 29 height 24
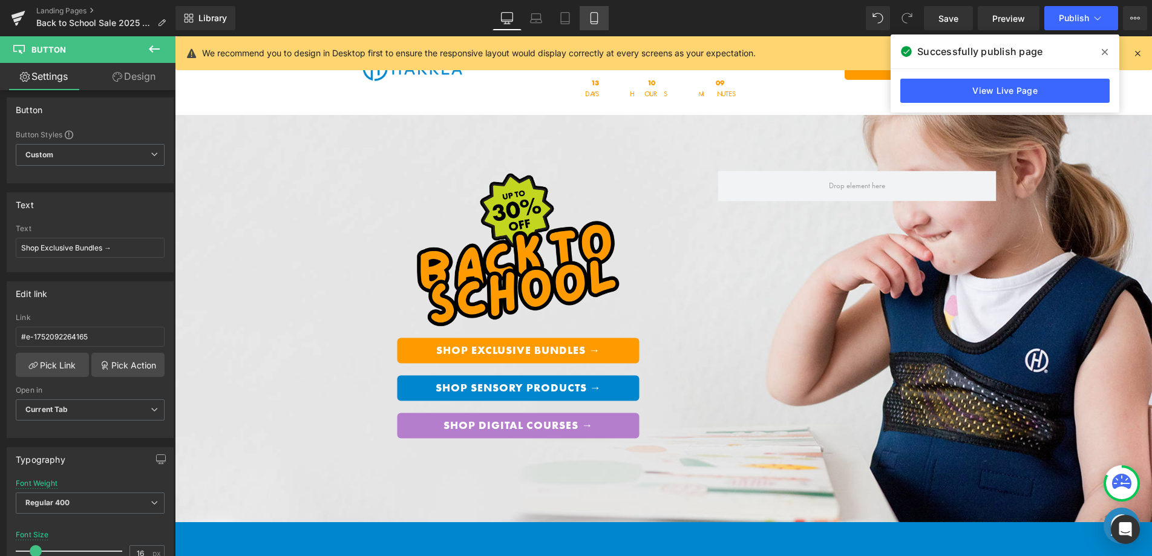
click at [588, 19] on link "Mobile" at bounding box center [594, 18] width 29 height 24
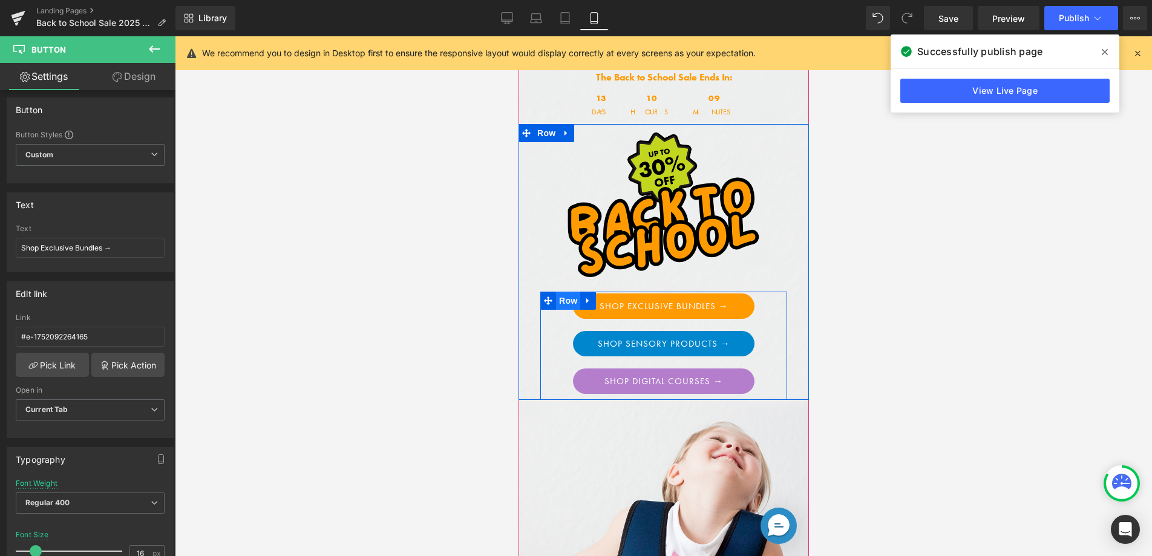
click at [563, 301] on span "Row" at bounding box center [568, 301] width 24 height 18
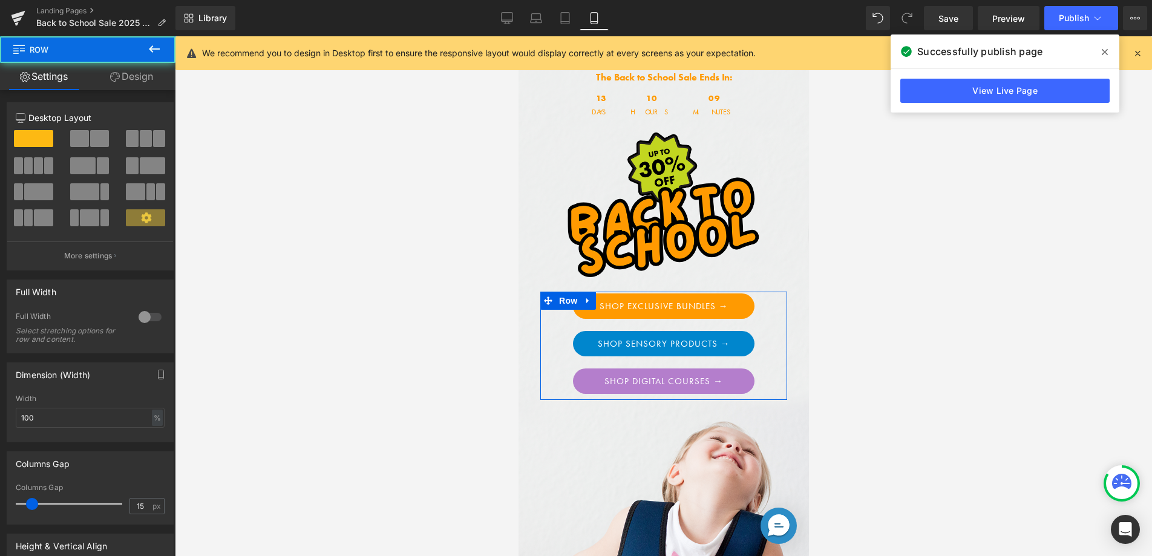
drag, startPoint x: 124, startPoint y: 82, endPoint x: 83, endPoint y: 108, distance: 48.7
click at [124, 82] on link "Design" at bounding box center [132, 76] width 88 height 27
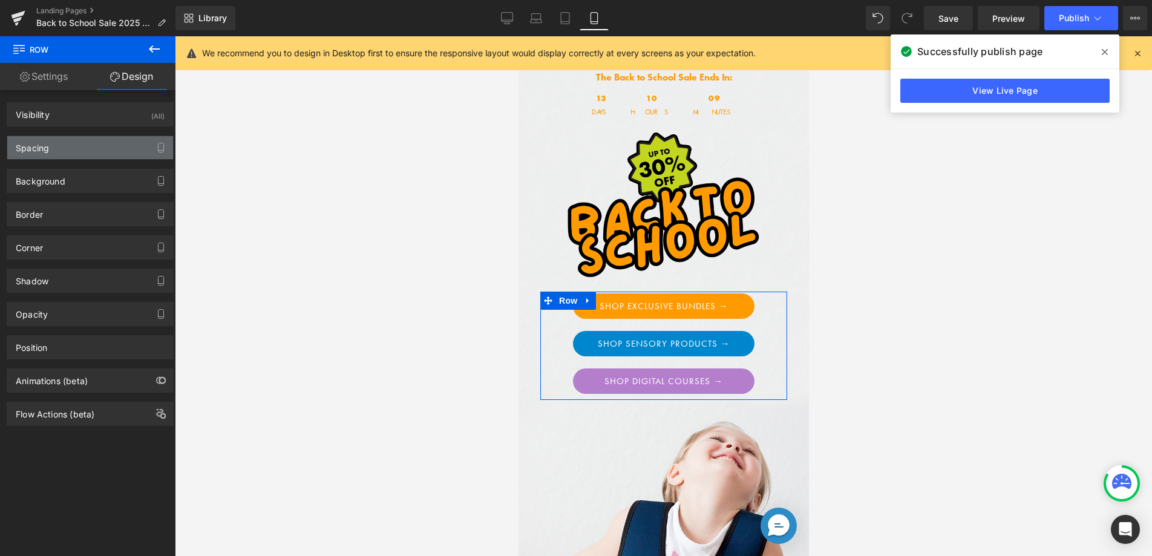
click at [70, 152] on div "Spacing" at bounding box center [90, 147] width 166 height 23
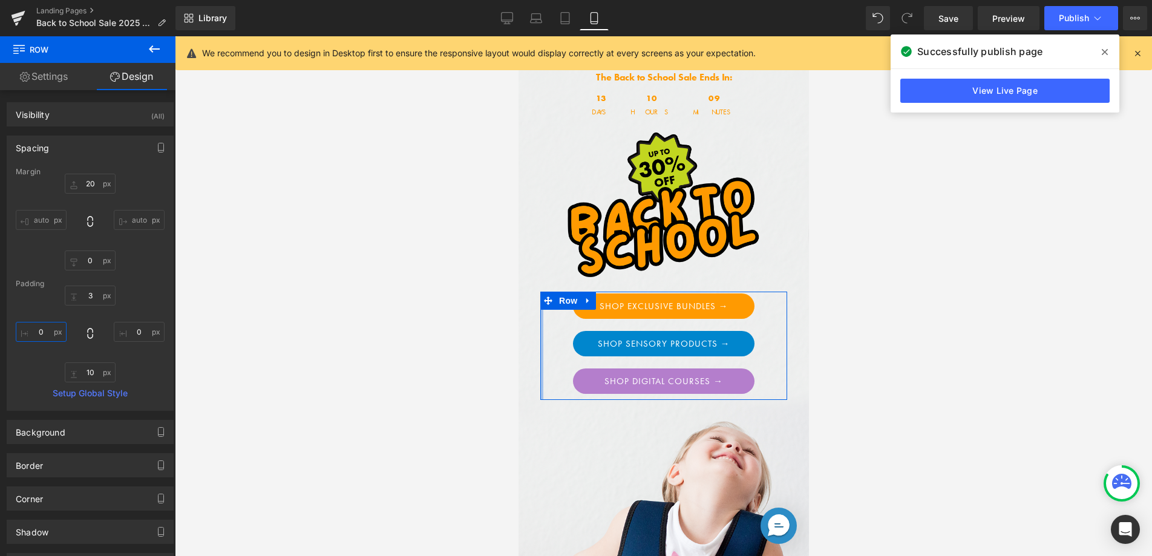
click at [33, 333] on input "0" at bounding box center [41, 332] width 51 height 20
type input "-"
click at [654, 299] on span "Button" at bounding box center [659, 306] width 28 height 15
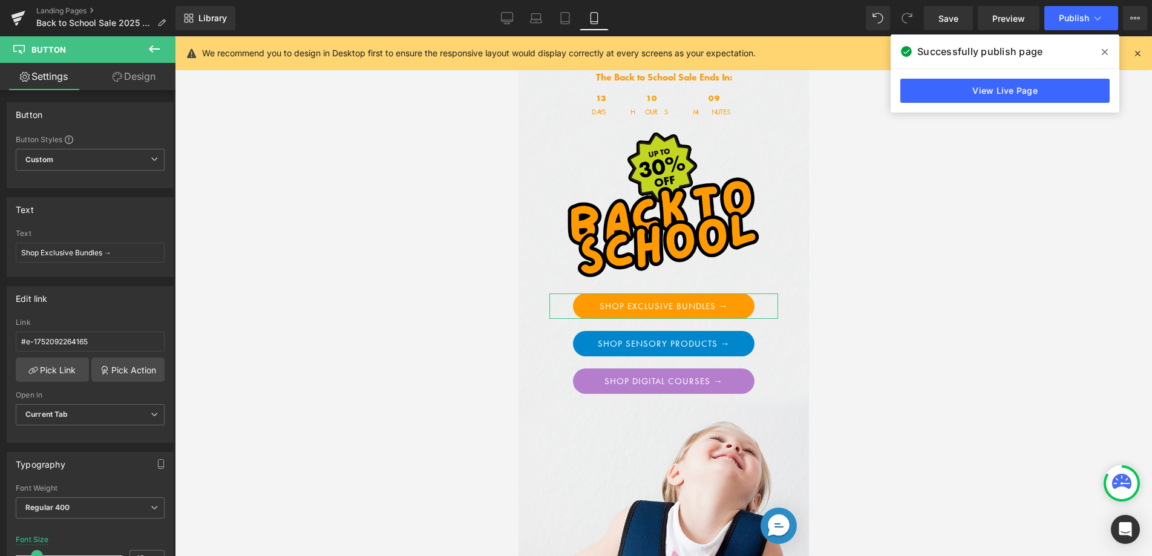
drag, startPoint x: 137, startPoint y: 83, endPoint x: 87, endPoint y: 150, distance: 83.8
click at [137, 83] on link "Design" at bounding box center [134, 76] width 88 height 27
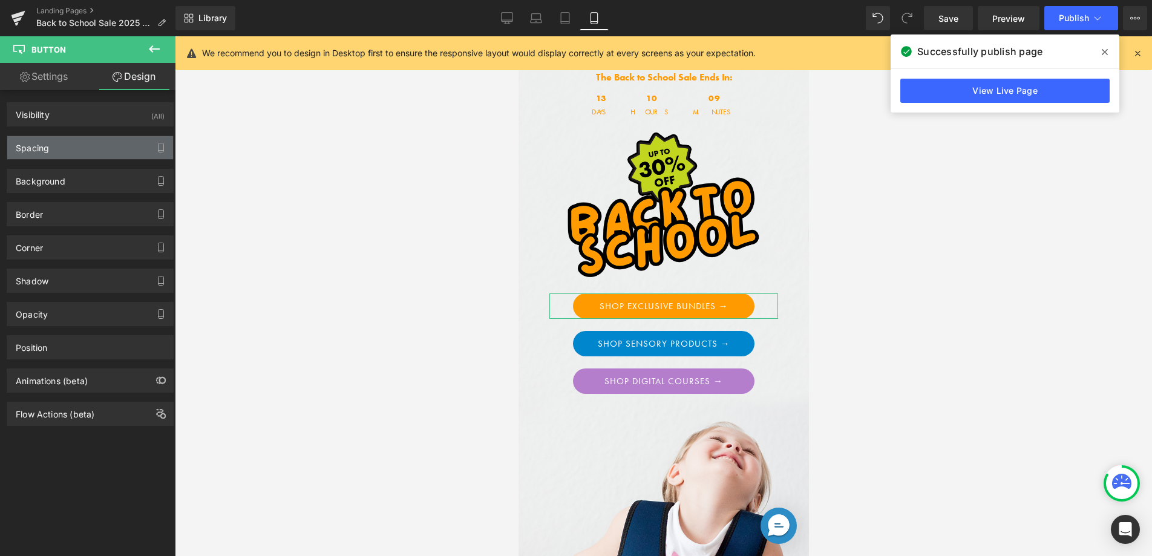
click at [86, 156] on div "Spacing" at bounding box center [90, 147] width 166 height 23
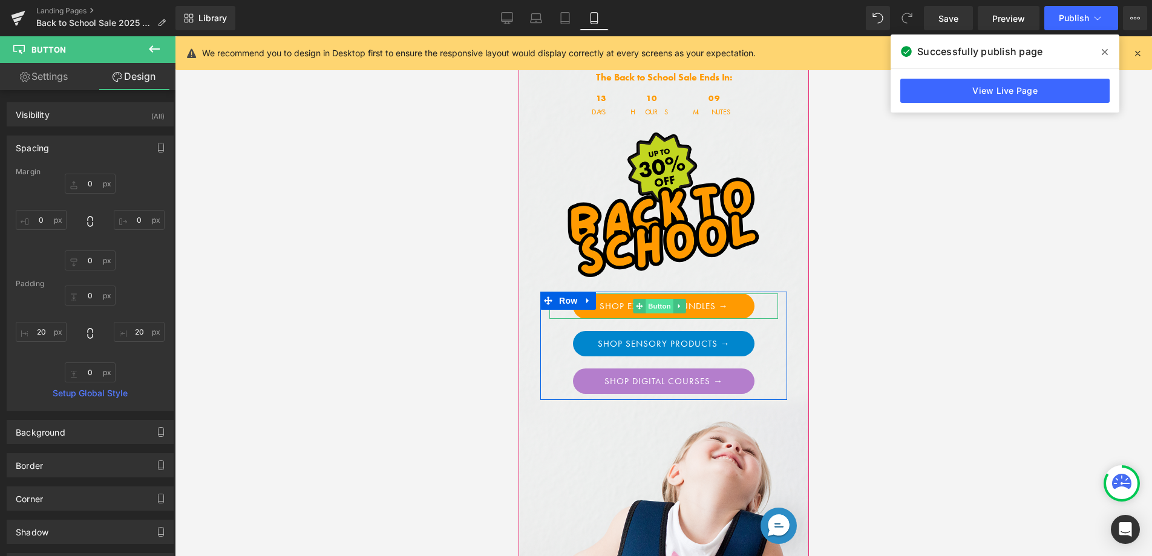
drag, startPoint x: 662, startPoint y: 301, endPoint x: 646, endPoint y: 301, distance: 15.7
click at [662, 301] on span "Button" at bounding box center [659, 306] width 28 height 15
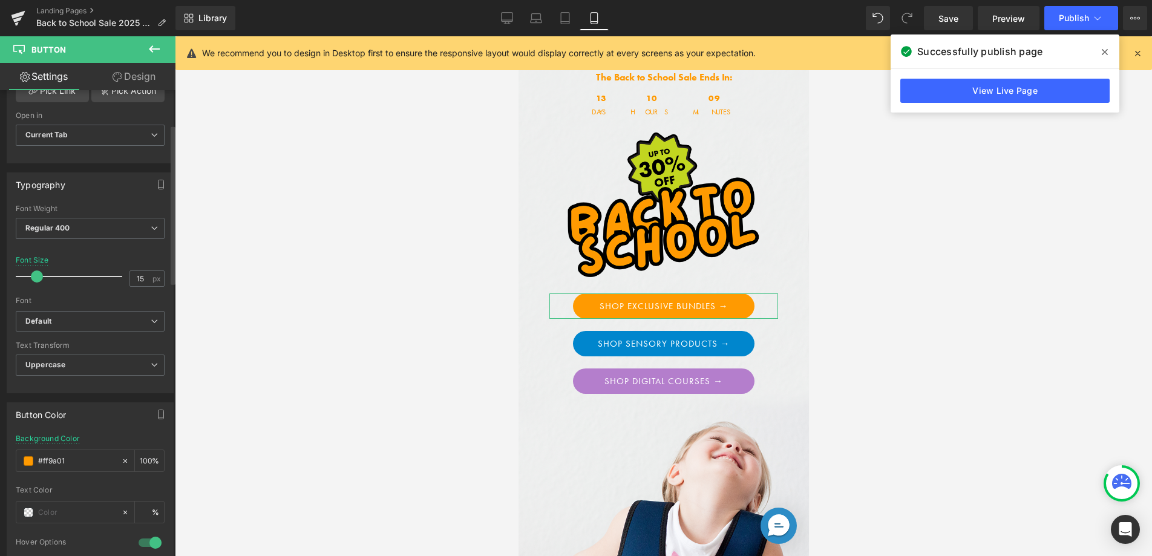
scroll to position [301, 0]
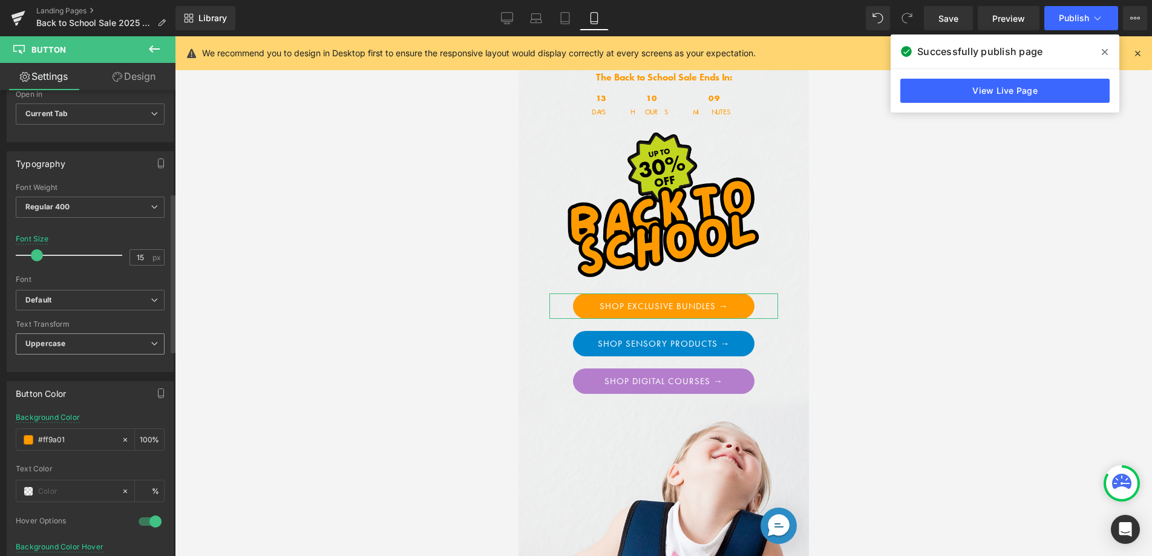
click at [77, 347] on span "Uppercase" at bounding box center [90, 344] width 149 height 21
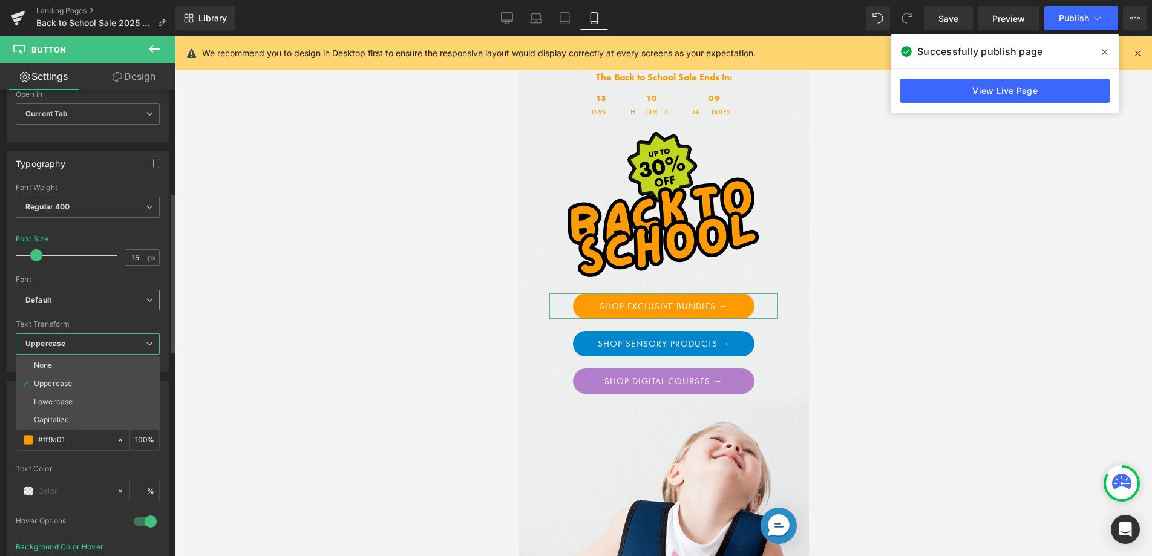
click at [88, 307] on span "Default" at bounding box center [88, 300] width 144 height 21
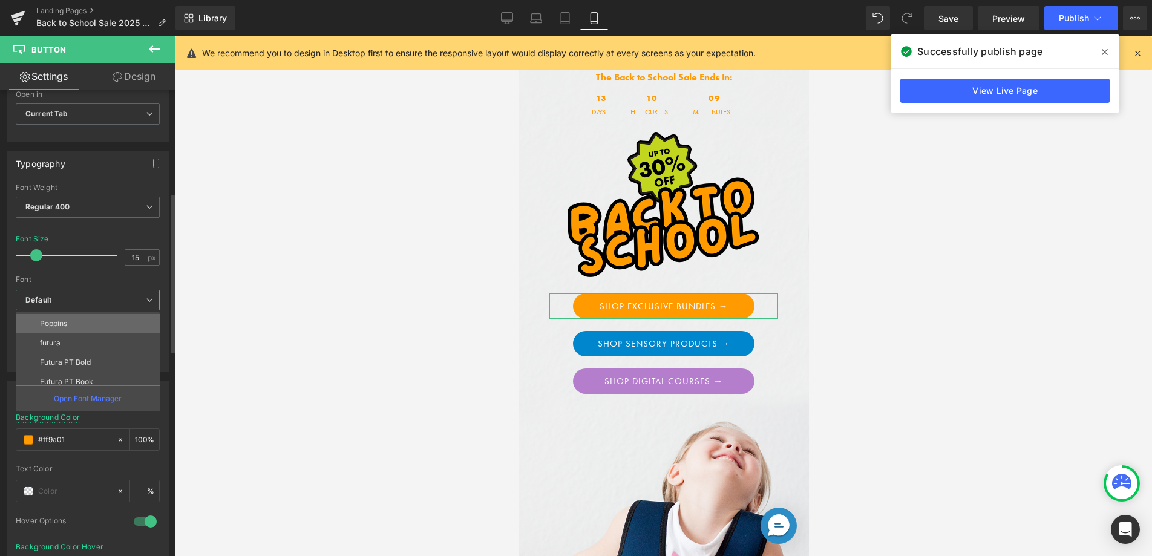
scroll to position [102, 0]
click at [94, 335] on li "futura-pt-bold" at bounding box center [91, 336] width 150 height 19
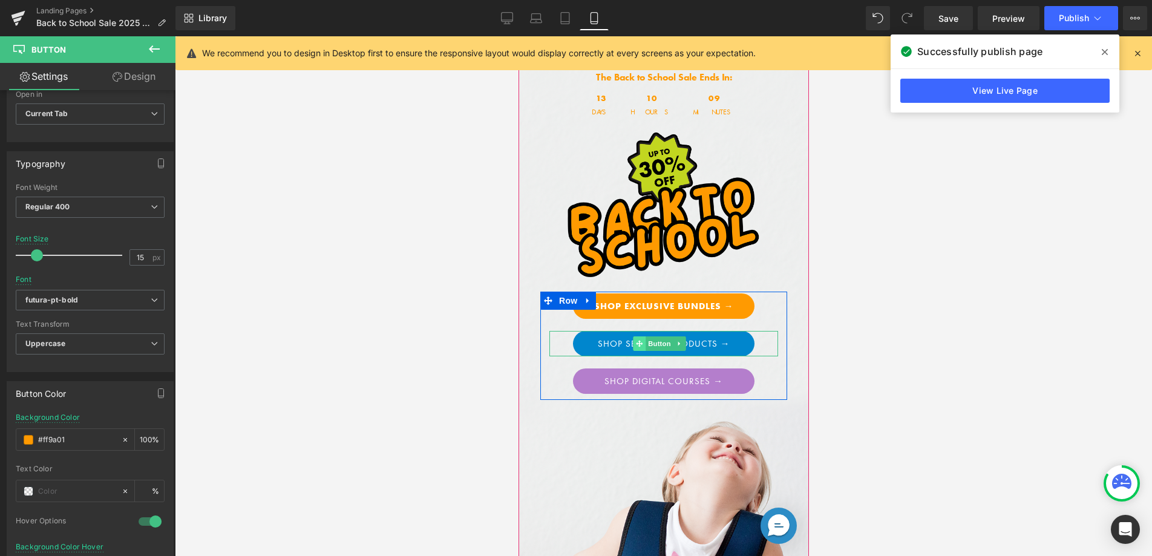
drag, startPoint x: 654, startPoint y: 337, endPoint x: 637, endPoint y: 337, distance: 17.6
click at [654, 337] on span "Button" at bounding box center [659, 344] width 28 height 15
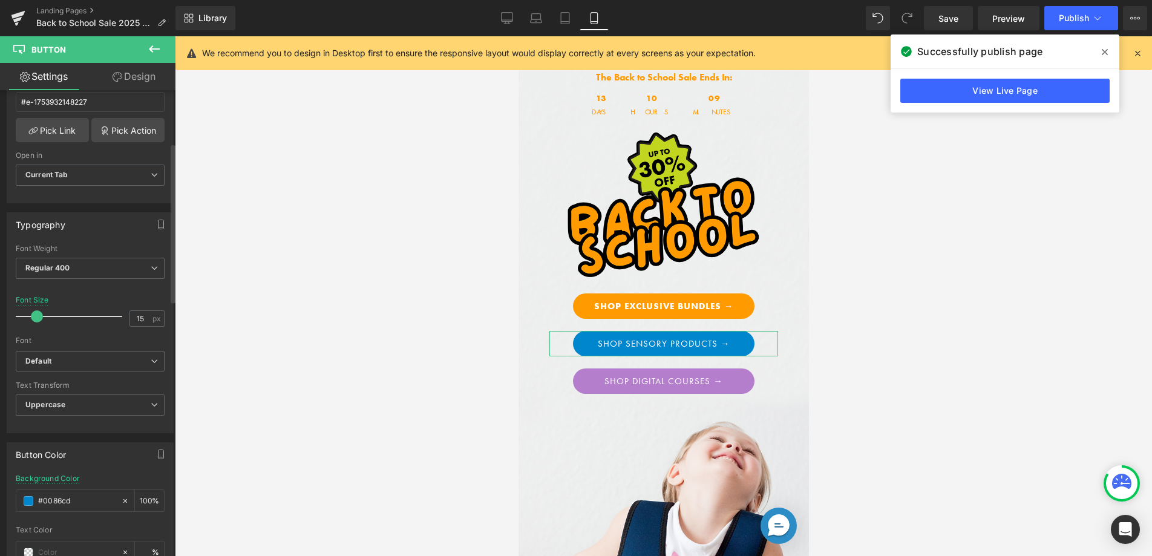
scroll to position [242, 0]
click at [85, 363] on b "Default" at bounding box center [87, 359] width 125 height 10
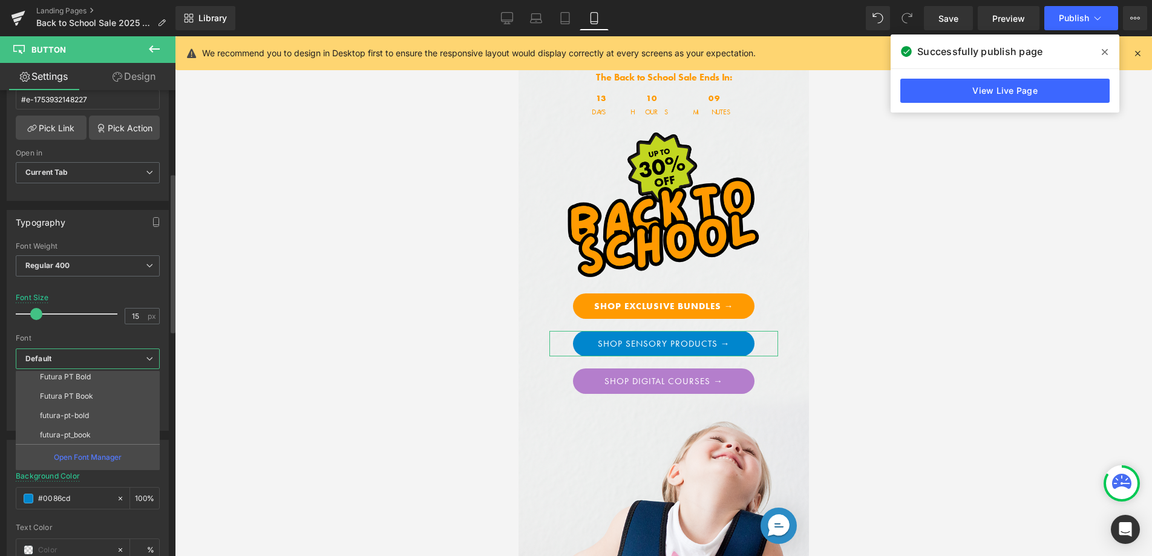
scroll to position [102, 0]
click at [91, 392] on li "futura-pt-bold" at bounding box center [91, 395] width 150 height 19
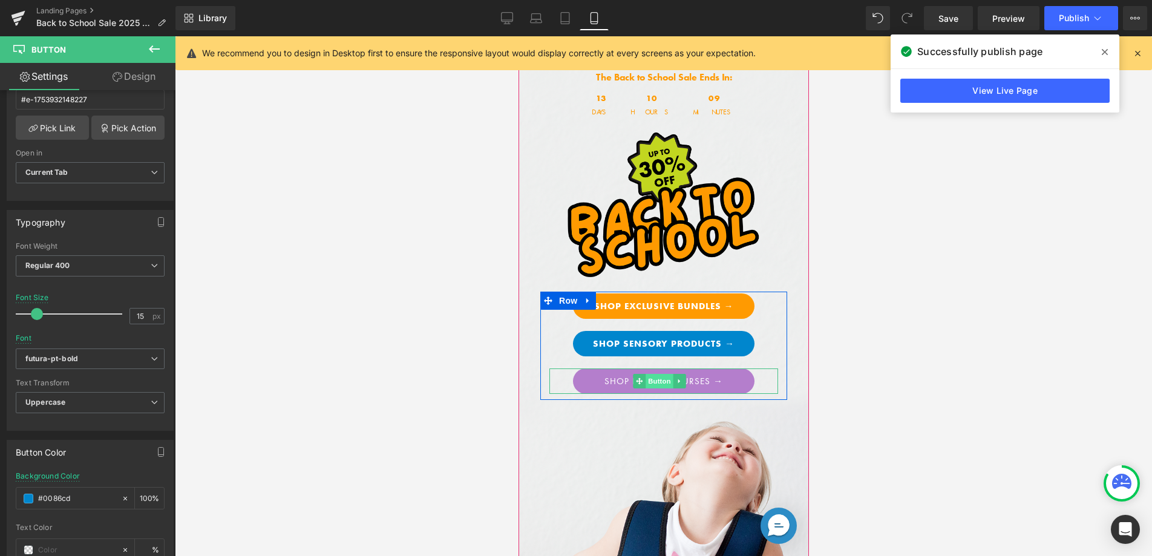
click at [667, 374] on span "Button" at bounding box center [659, 381] width 28 height 15
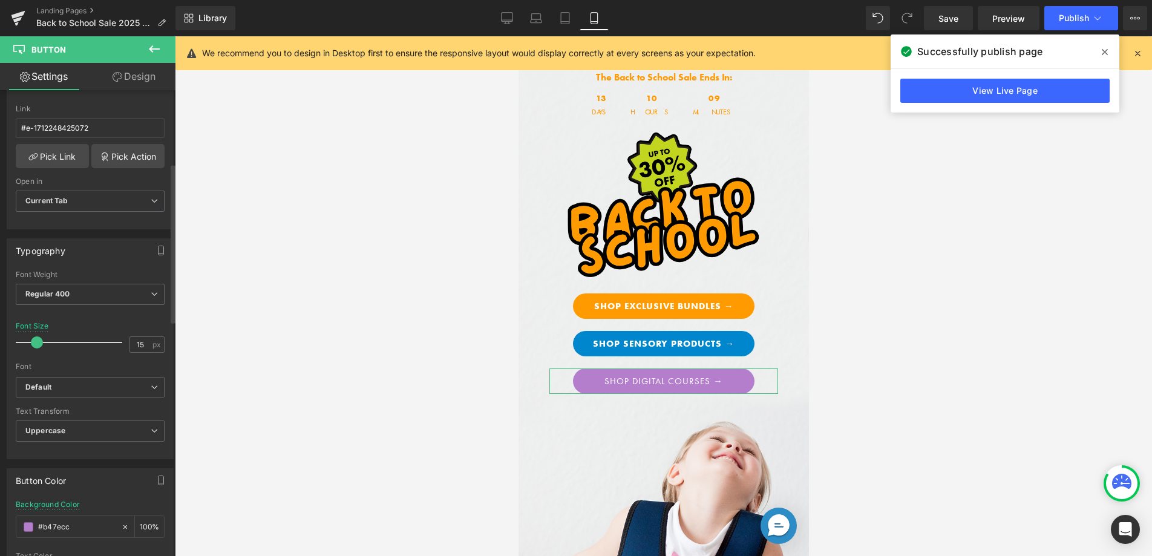
scroll to position [360, 0]
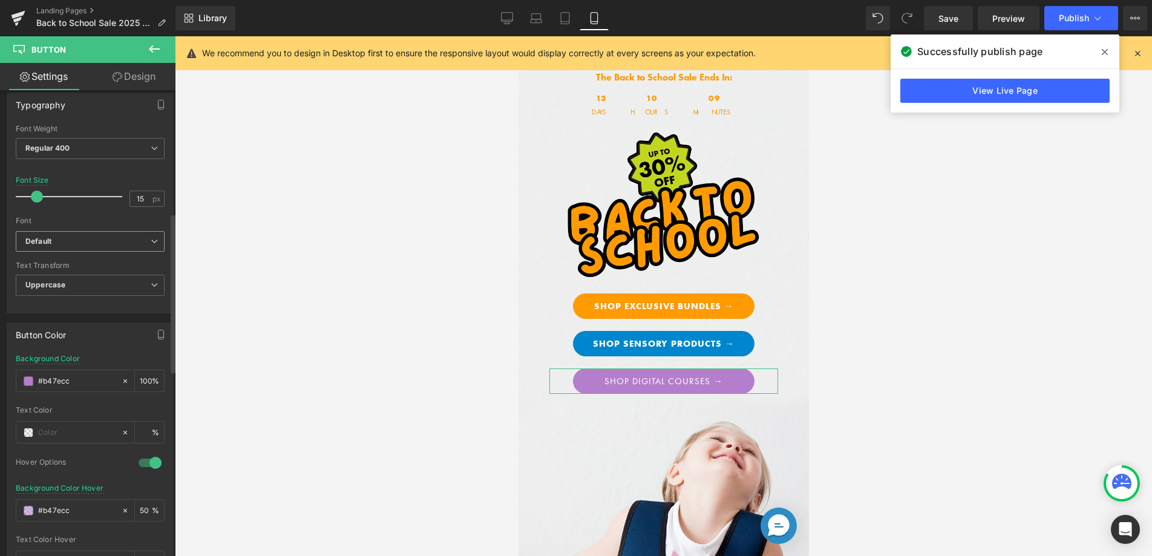
click at [91, 246] on b "Default" at bounding box center [87, 242] width 125 height 10
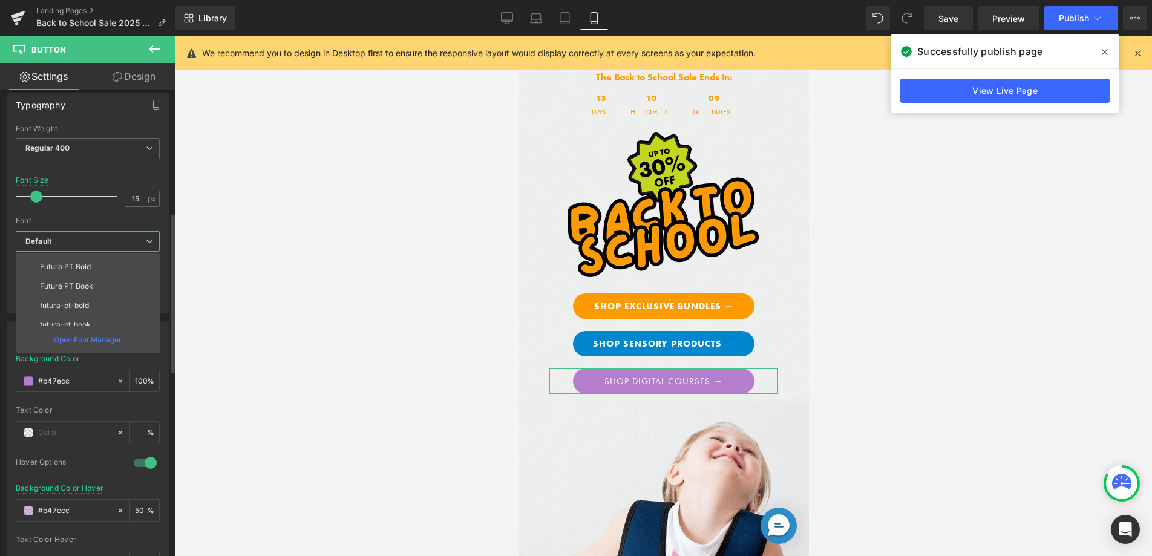
scroll to position [77, 0]
click at [99, 298] on li "futura-pt-bold" at bounding box center [91, 302] width 150 height 19
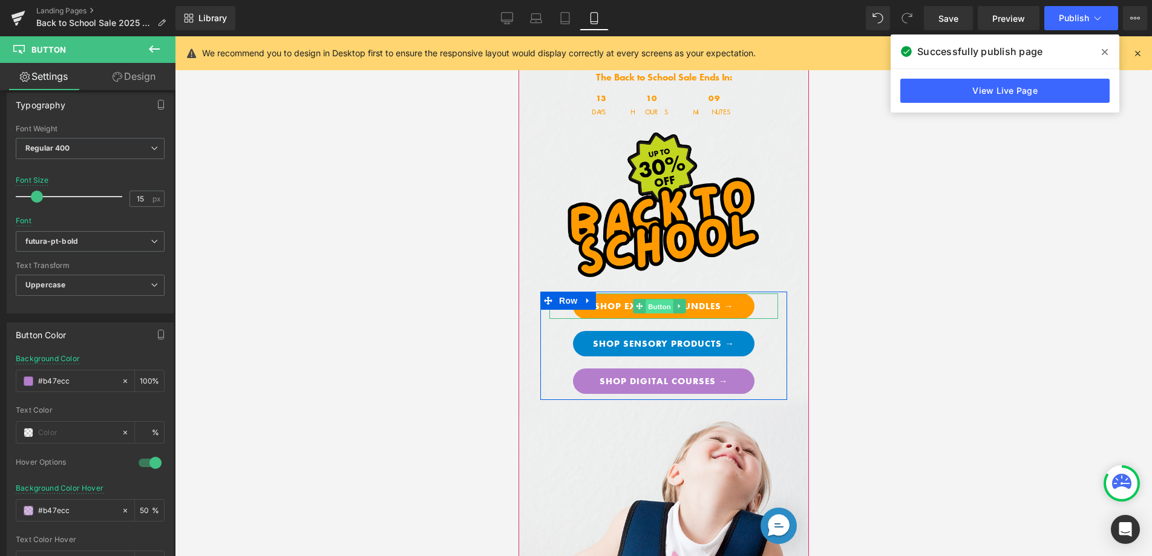
click at [656, 303] on span "Button" at bounding box center [659, 307] width 28 height 15
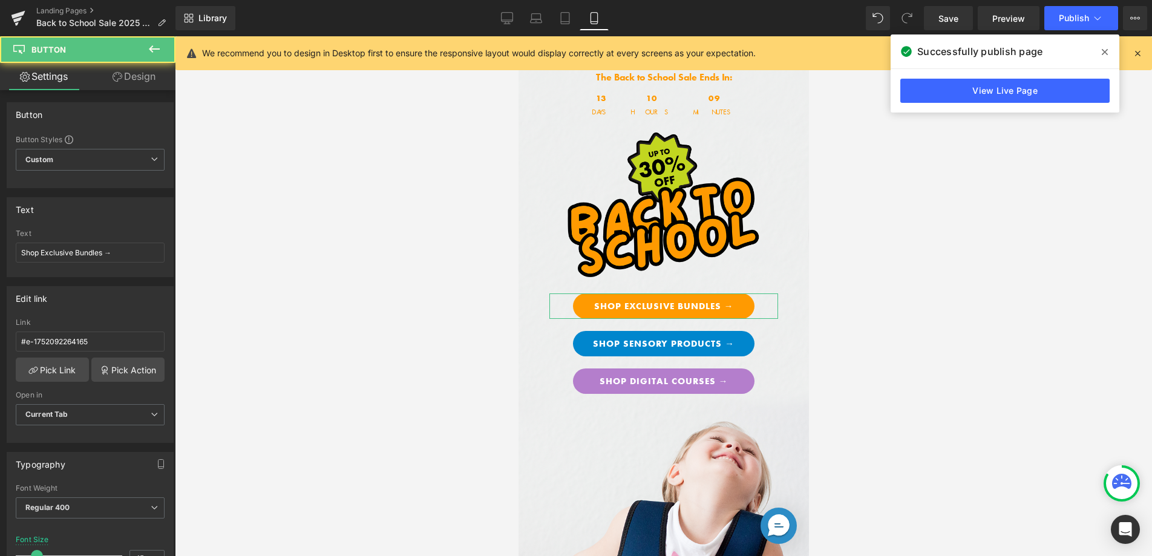
click at [116, 76] on icon at bounding box center [118, 77] width 10 height 10
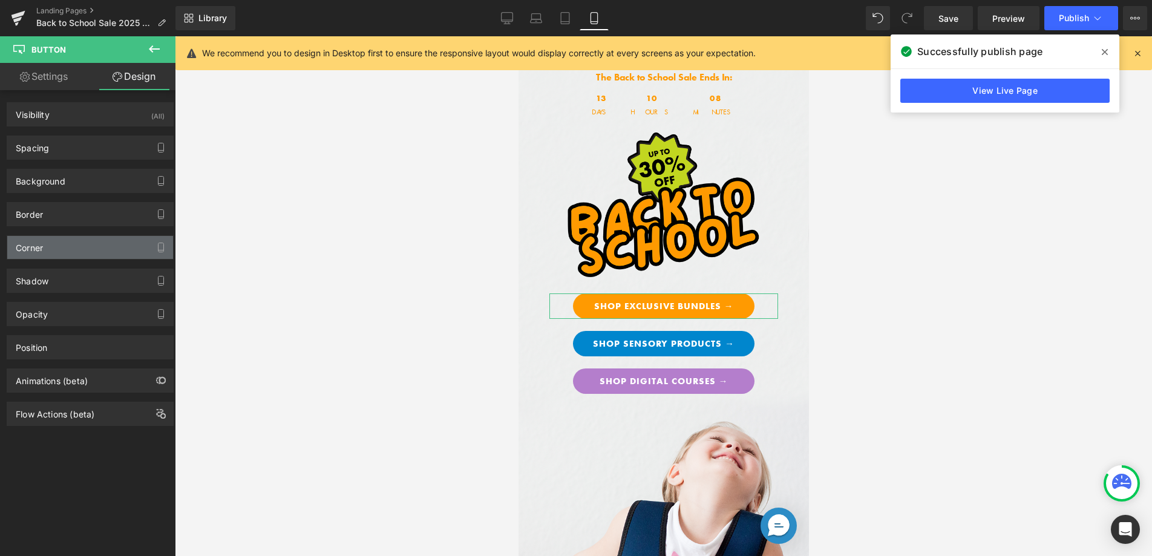
click at [96, 244] on div "Corner" at bounding box center [90, 247] width 166 height 23
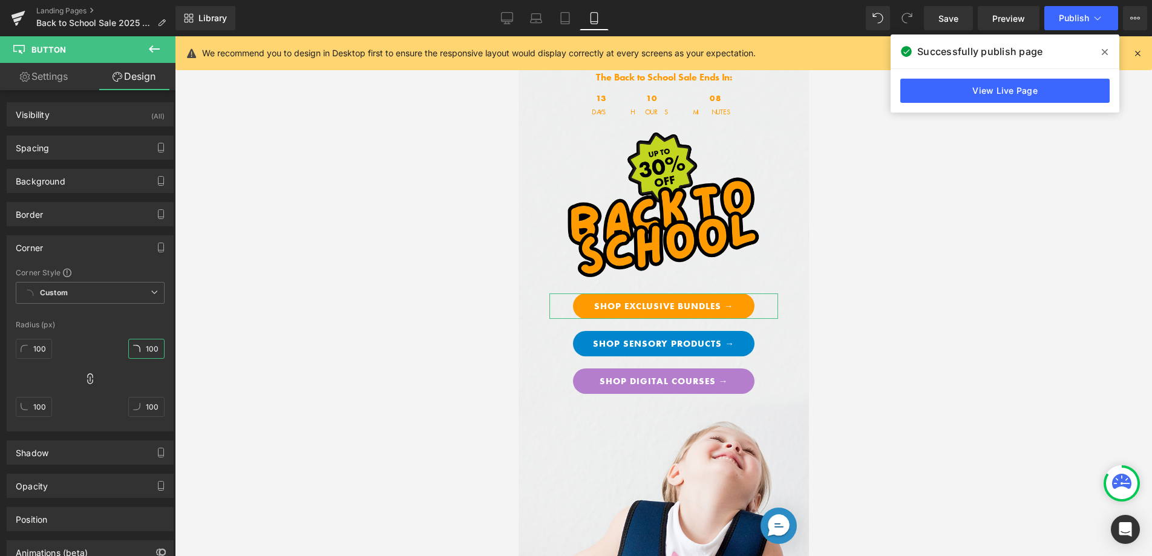
drag, startPoint x: 146, startPoint y: 347, endPoint x: 134, endPoint y: 347, distance: 12.1
click at [134, 347] on input "100" at bounding box center [146, 349] width 36 height 20
type input "6"
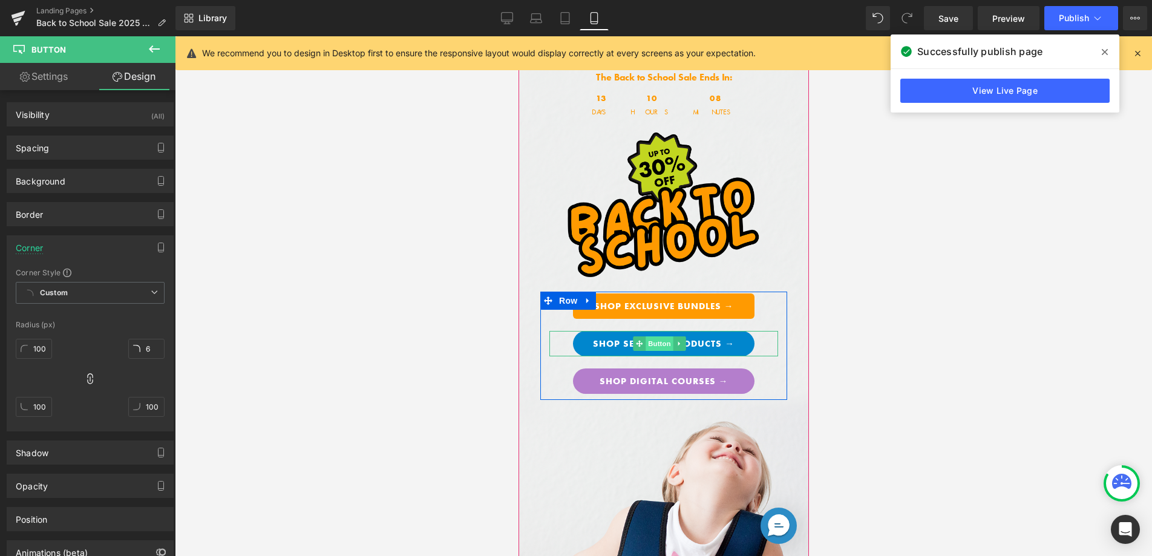
click at [662, 338] on span "Button" at bounding box center [659, 344] width 28 height 15
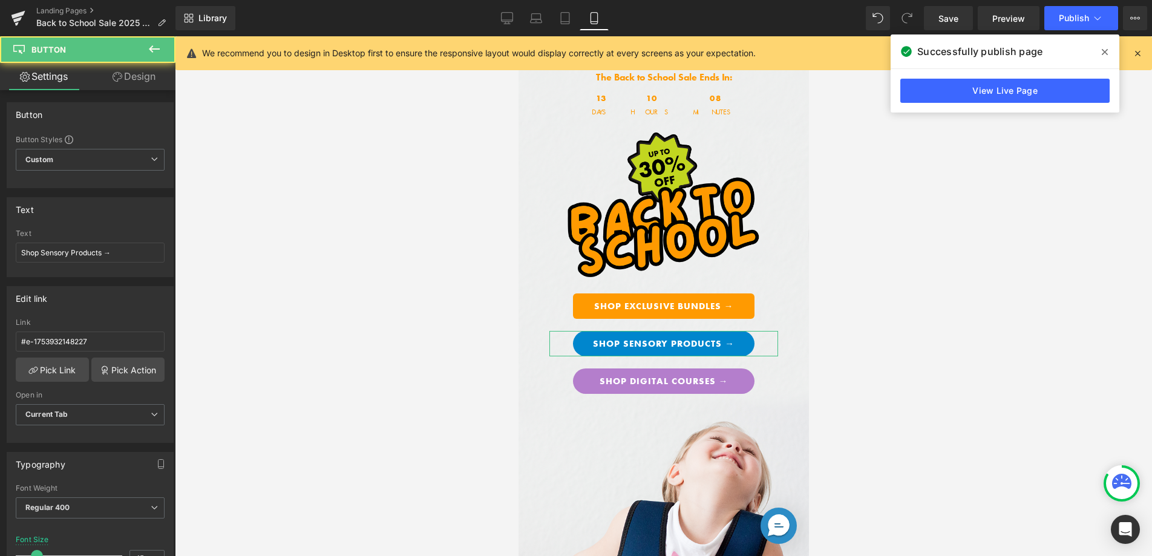
drag, startPoint x: 153, startPoint y: 82, endPoint x: 119, endPoint y: 120, distance: 51.0
click at [153, 82] on link "Design" at bounding box center [134, 76] width 88 height 27
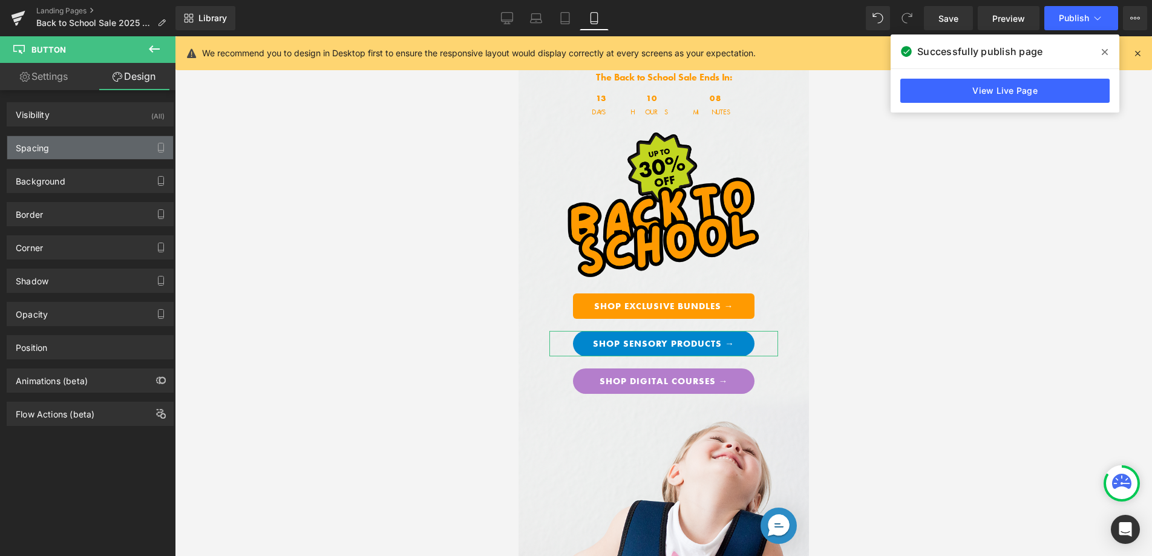
click at [111, 140] on div "Spacing" at bounding box center [90, 147] width 166 height 23
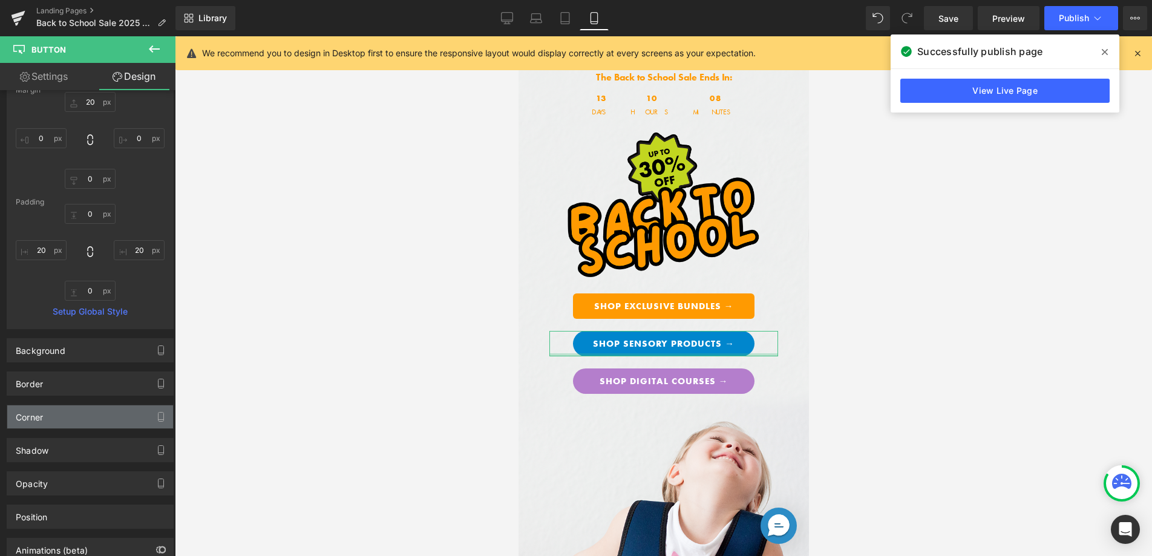
scroll to position [96, 0]
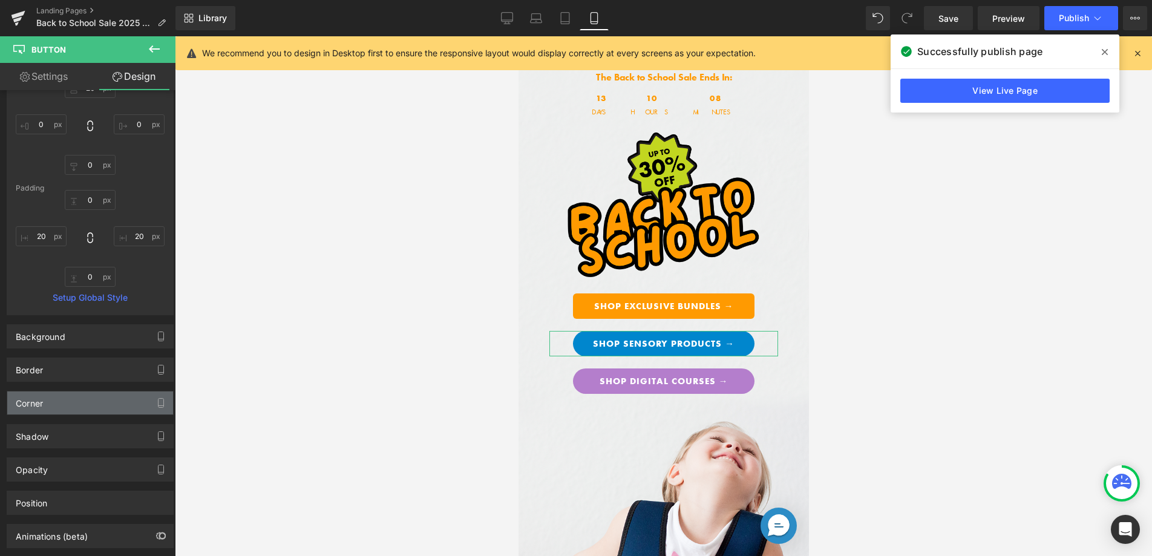
click at [82, 397] on div "Corner" at bounding box center [90, 403] width 166 height 23
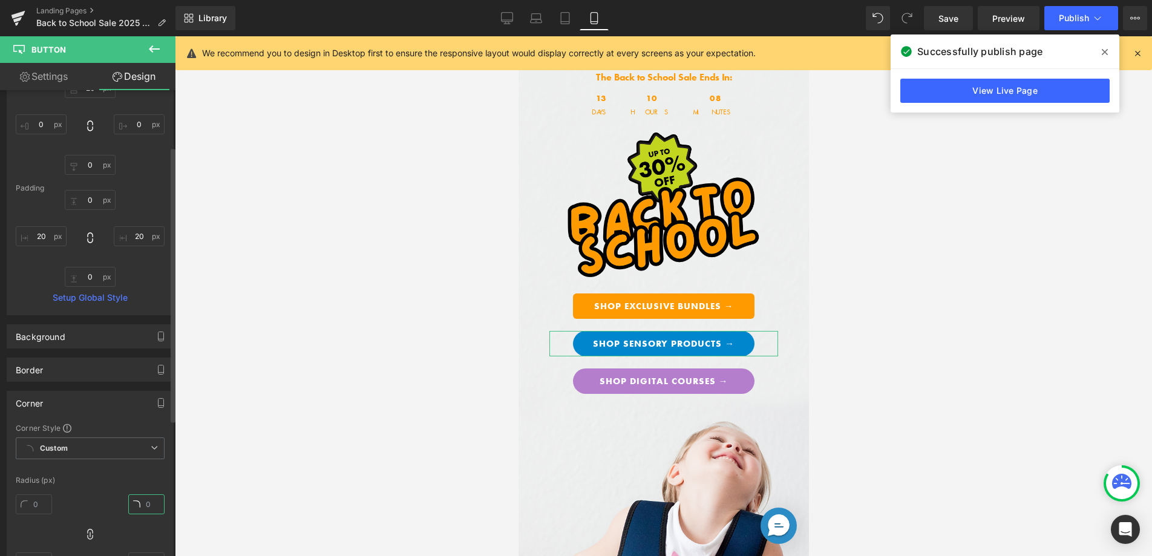
click at [150, 505] on input "text" at bounding box center [146, 505] width 36 height 20
type input "6"
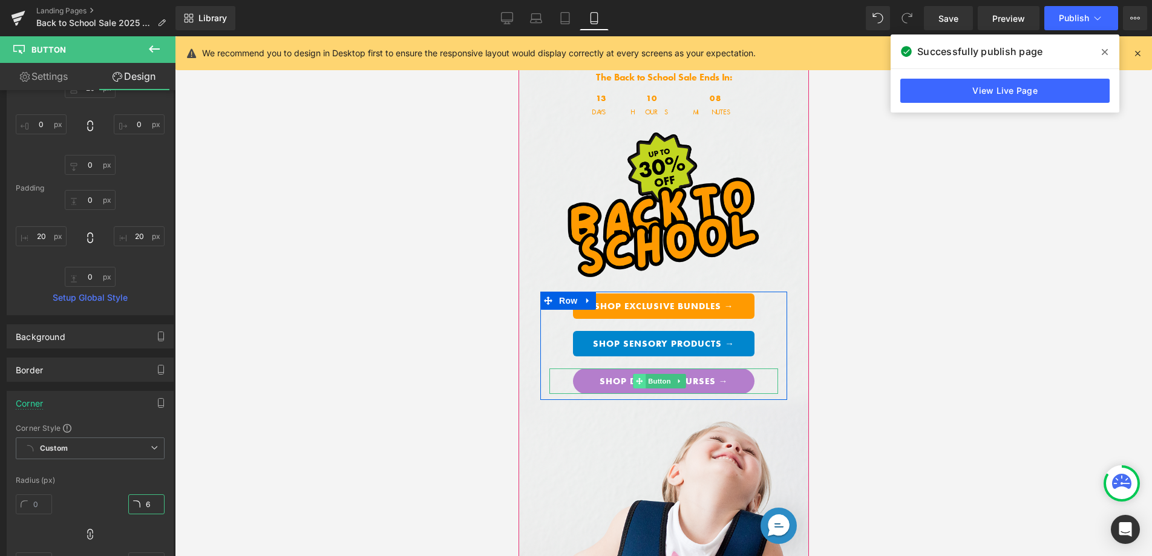
drag, startPoint x: 661, startPoint y: 377, endPoint x: 644, endPoint y: 367, distance: 19.5
click at [661, 377] on span "Button" at bounding box center [659, 381] width 28 height 15
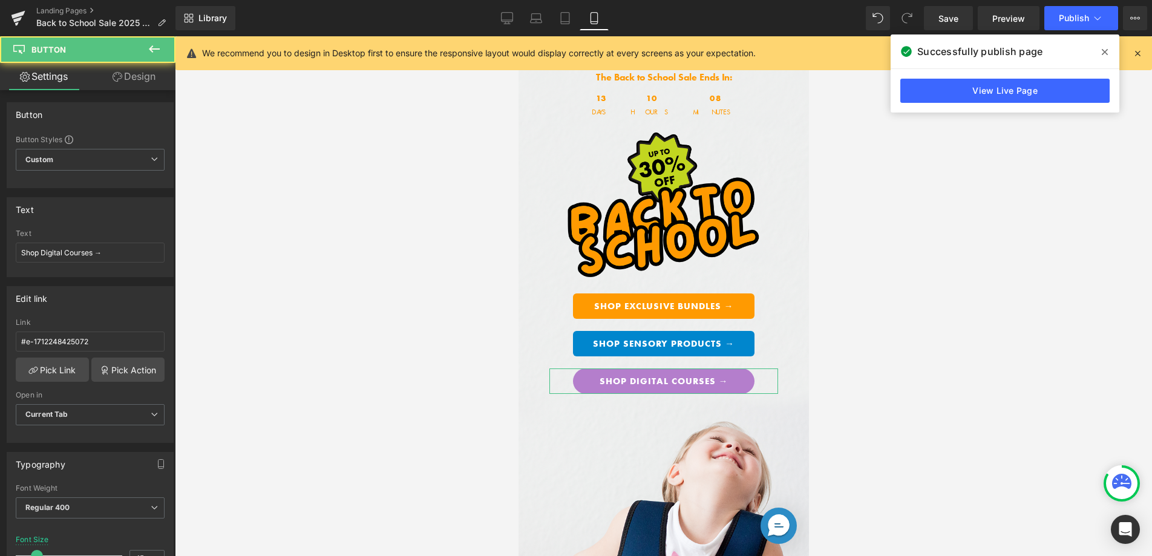
click at [152, 76] on link "Design" at bounding box center [134, 76] width 88 height 27
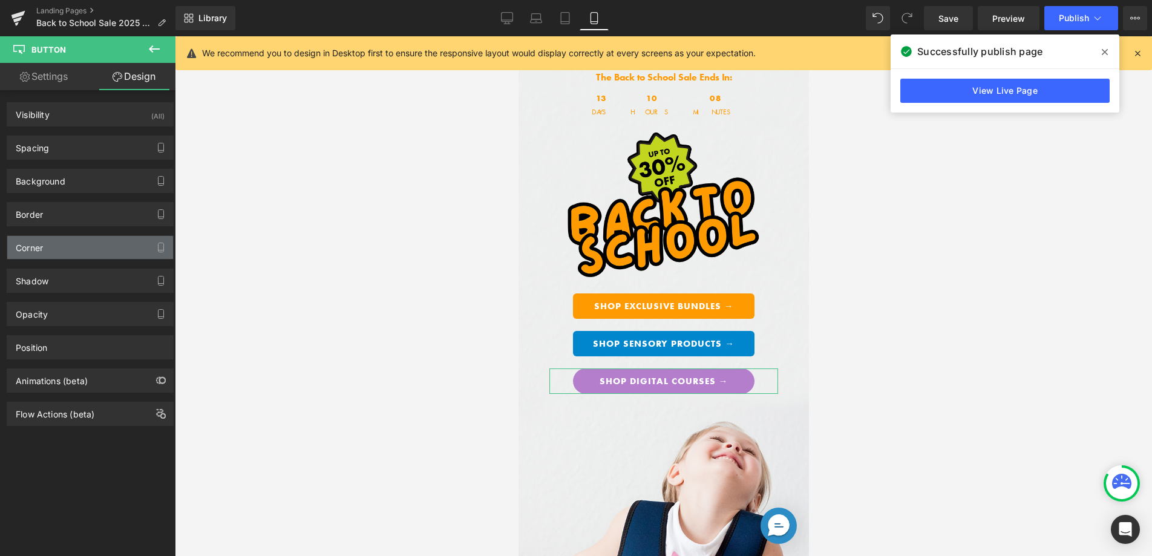
click at [110, 258] on div "Corner" at bounding box center [90, 247] width 166 height 23
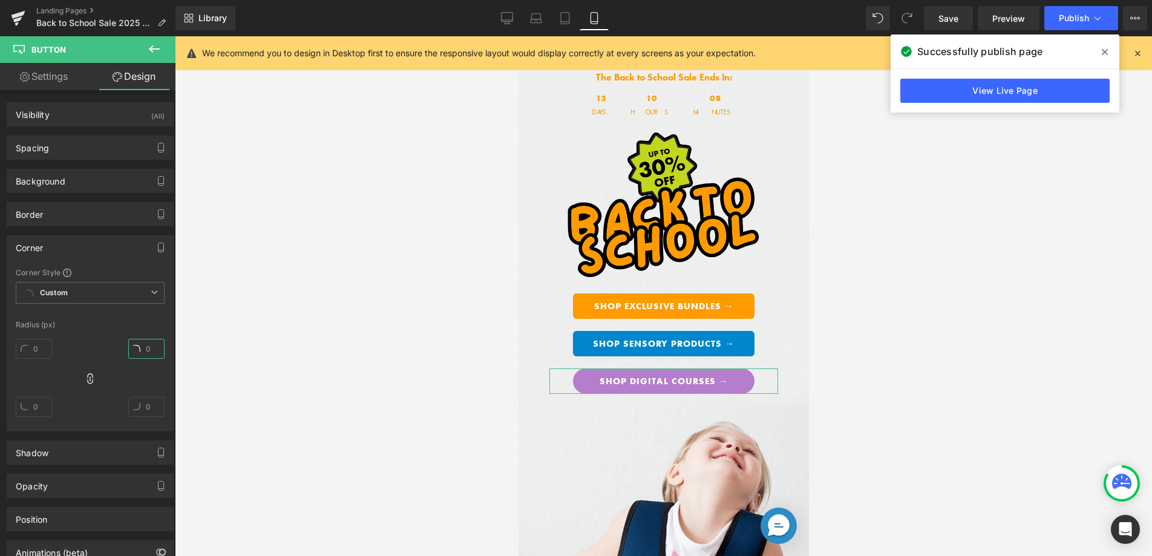
drag, startPoint x: 140, startPoint y: 346, endPoint x: 133, endPoint y: 346, distance: 7.3
click at [133, 346] on input "text" at bounding box center [146, 349] width 36 height 20
type input "6"
click at [967, 11] on link "Save" at bounding box center [948, 18] width 49 height 24
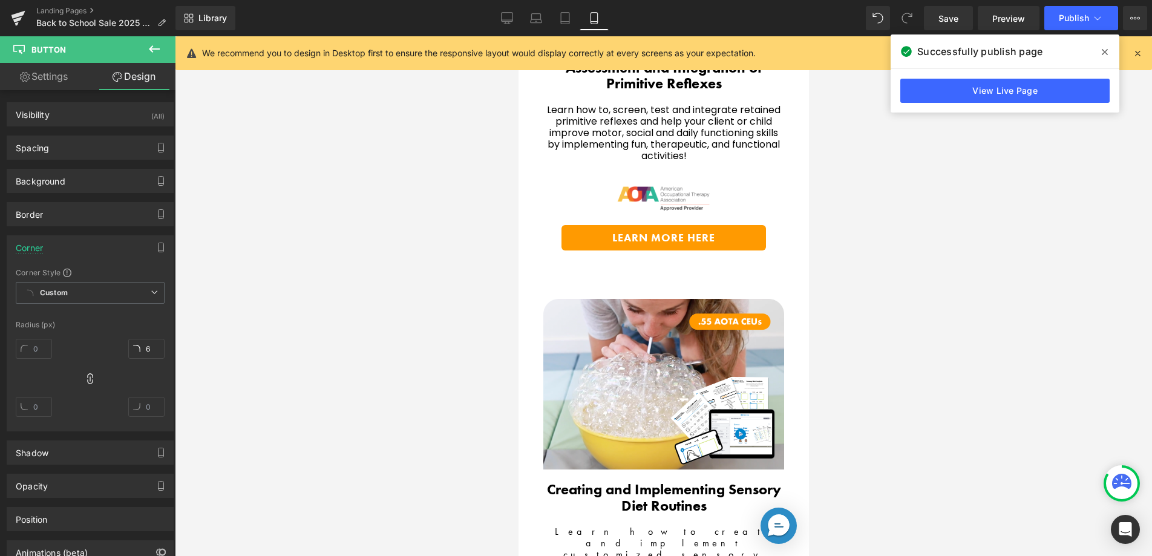
scroll to position [2221, 0]
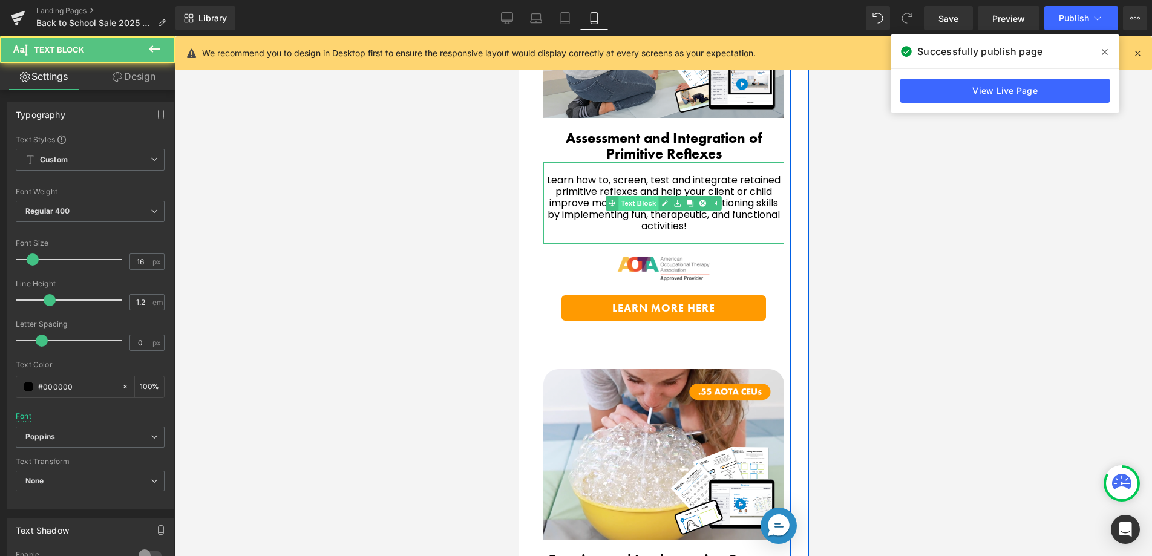
click at [619, 199] on div "Learn how to, screen, test and integrate retained primitive reflexes and help y…" at bounding box center [663, 203] width 241 height 82
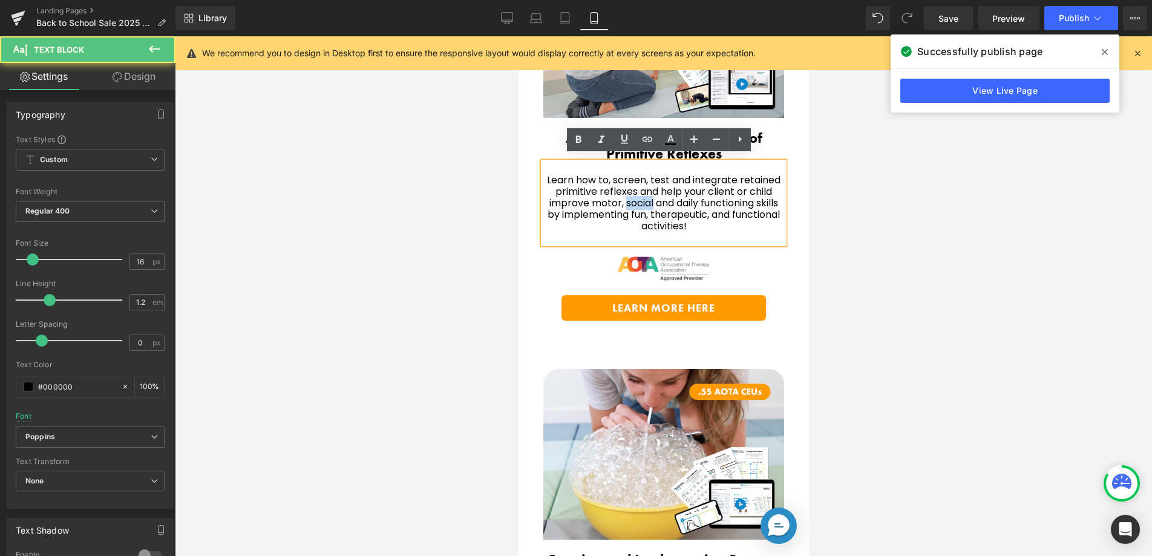
click at [619, 199] on span "Learn how to, screen, test and integrate retained primitive reflexes and help y…" at bounding box center [664, 203] width 234 height 61
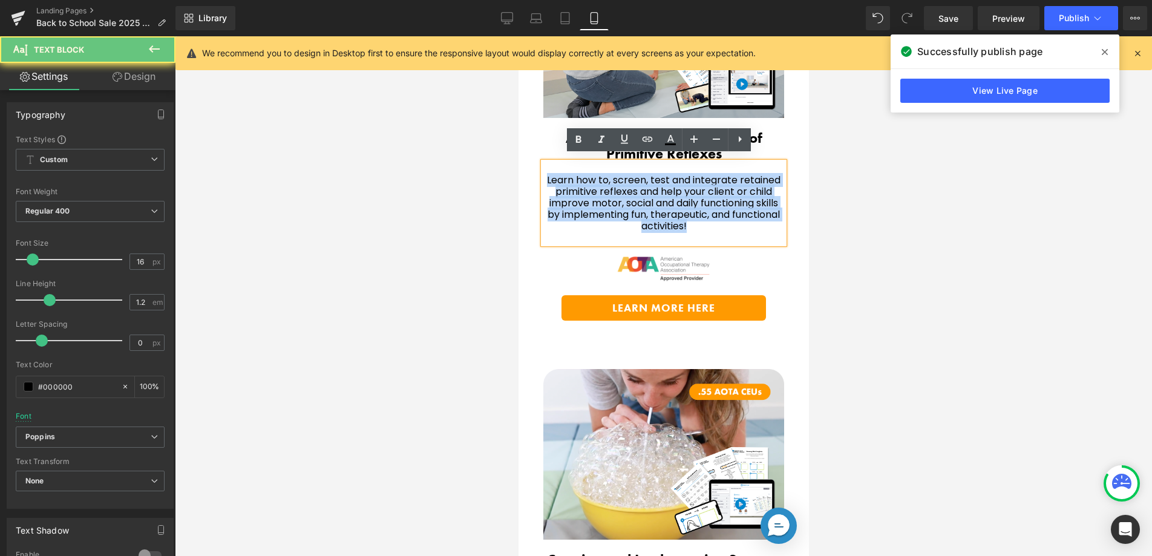
click at [619, 199] on span "Learn how to, screen, test and integrate retained primitive reflexes and help y…" at bounding box center [664, 203] width 234 height 61
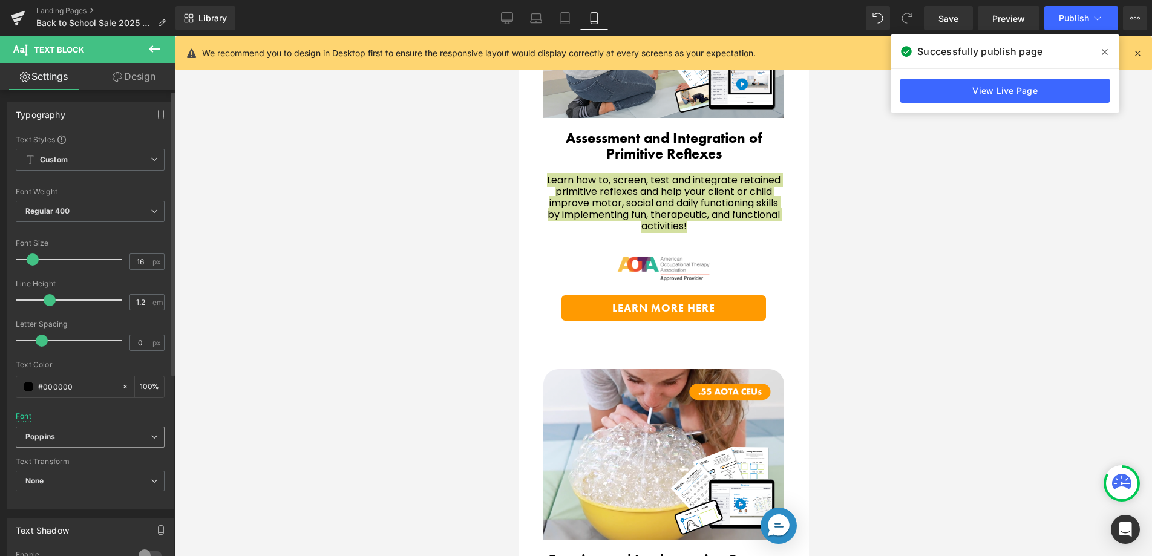
click at [100, 441] on b "Poppins" at bounding box center [87, 437] width 125 height 10
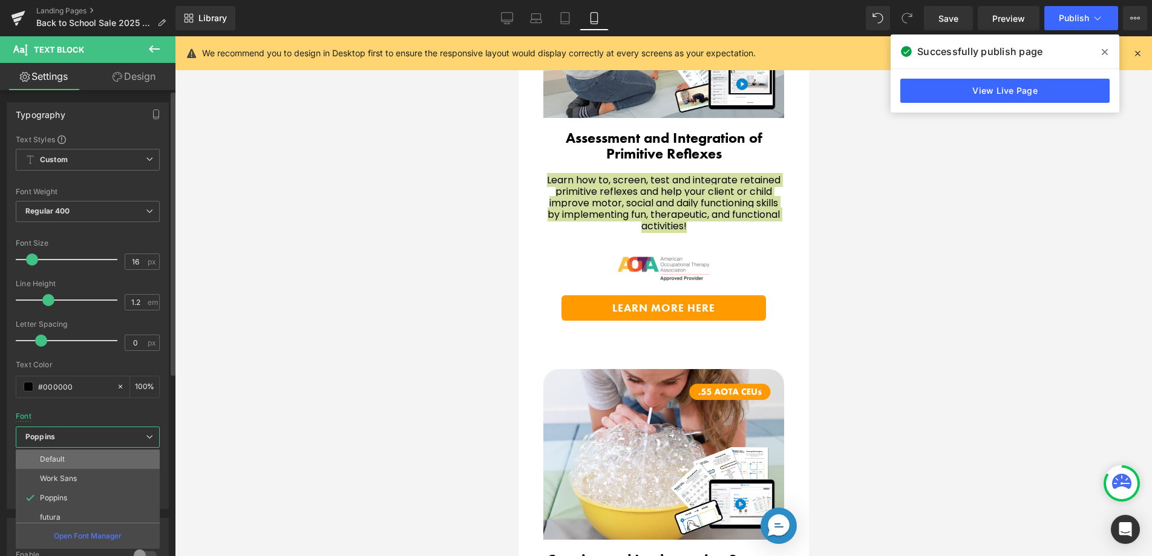
click at [78, 467] on li "Default" at bounding box center [91, 459] width 150 height 19
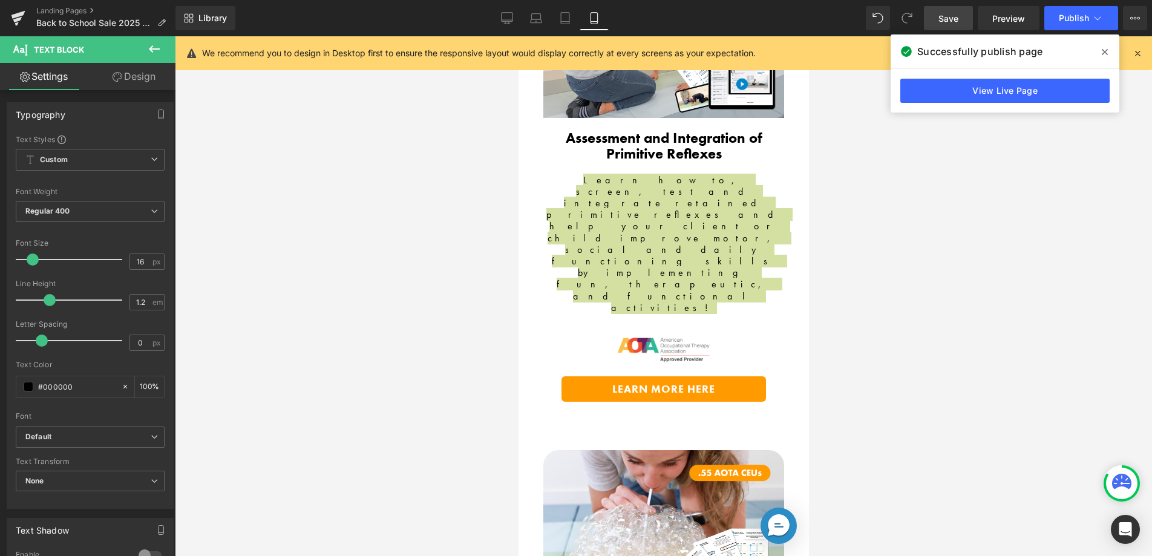
click at [949, 24] on span "Save" at bounding box center [949, 18] width 20 height 13
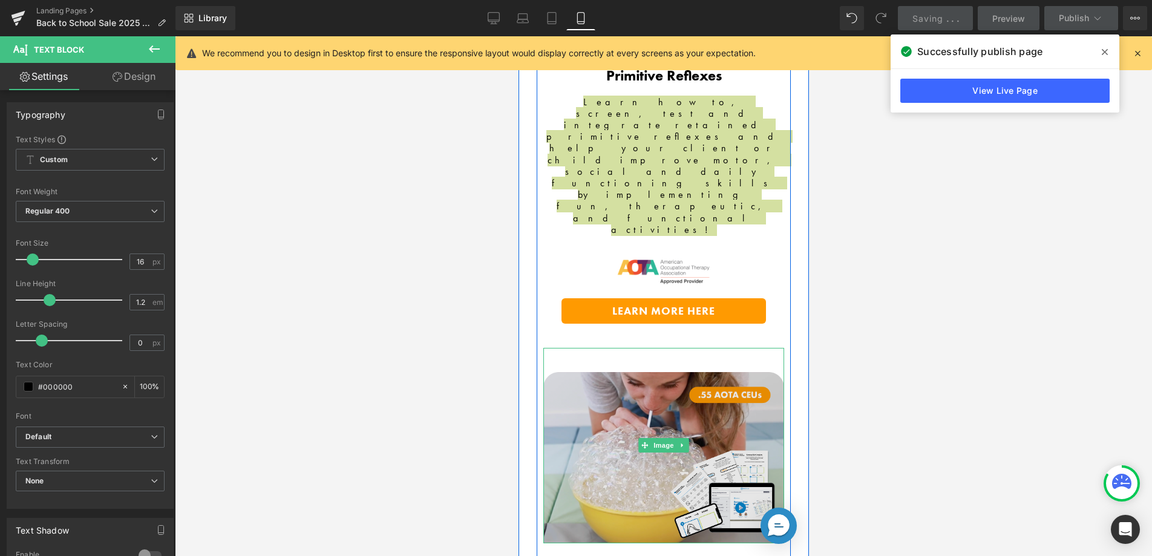
scroll to position [2275, 0]
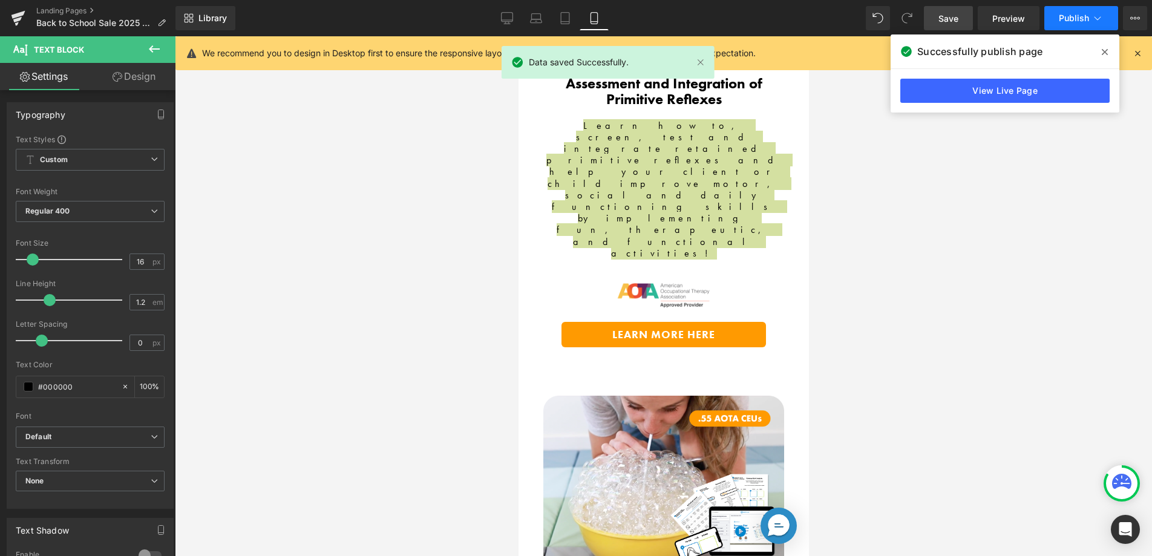
click at [1077, 25] on button "Publish" at bounding box center [1082, 18] width 74 height 24
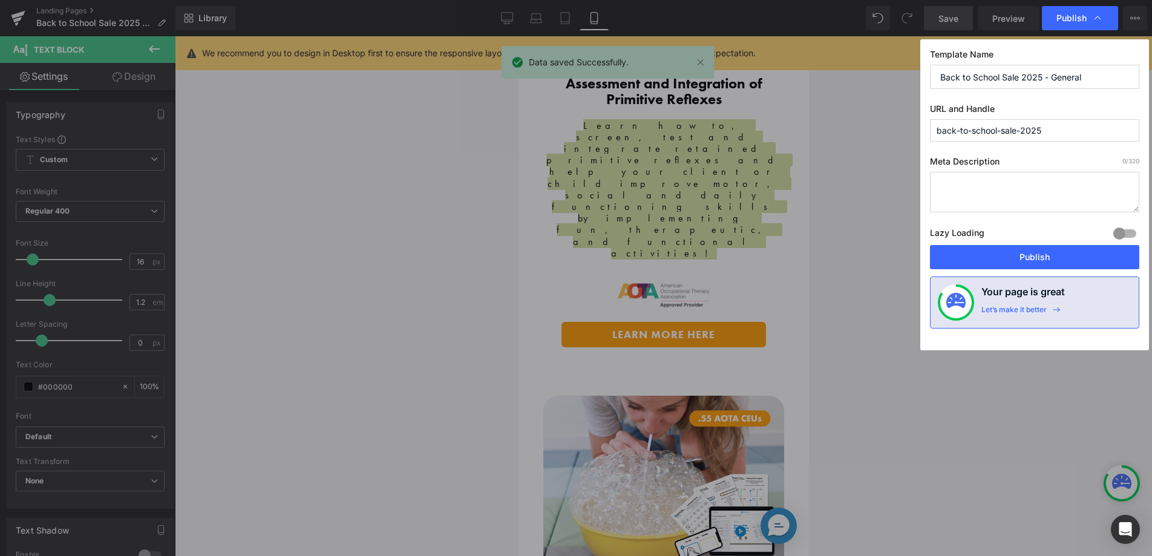
click at [1014, 257] on button "Publish" at bounding box center [1034, 257] width 209 height 24
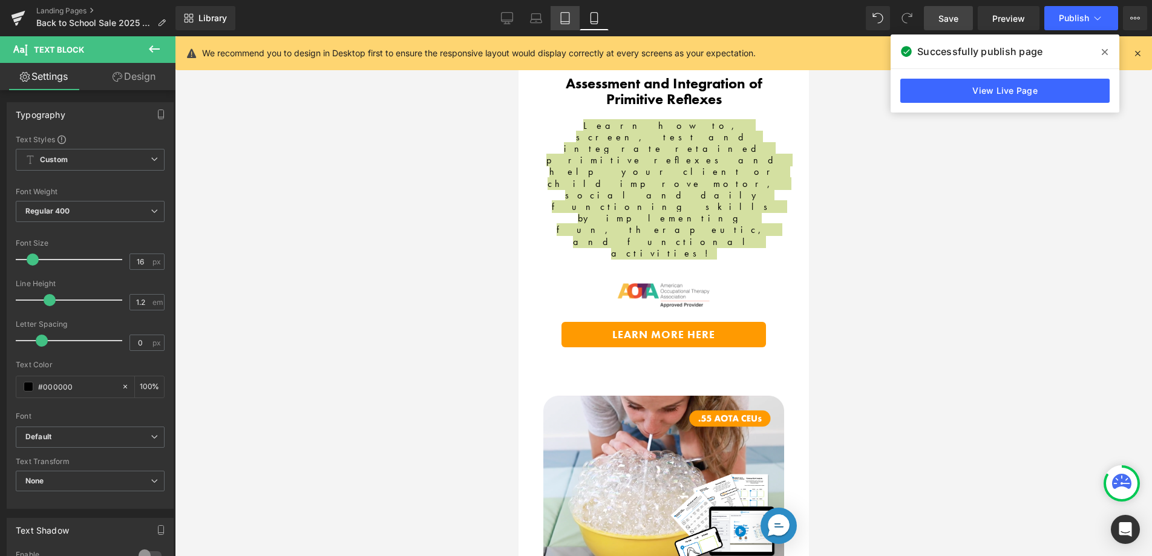
click at [575, 19] on link "Tablet" at bounding box center [565, 18] width 29 height 24
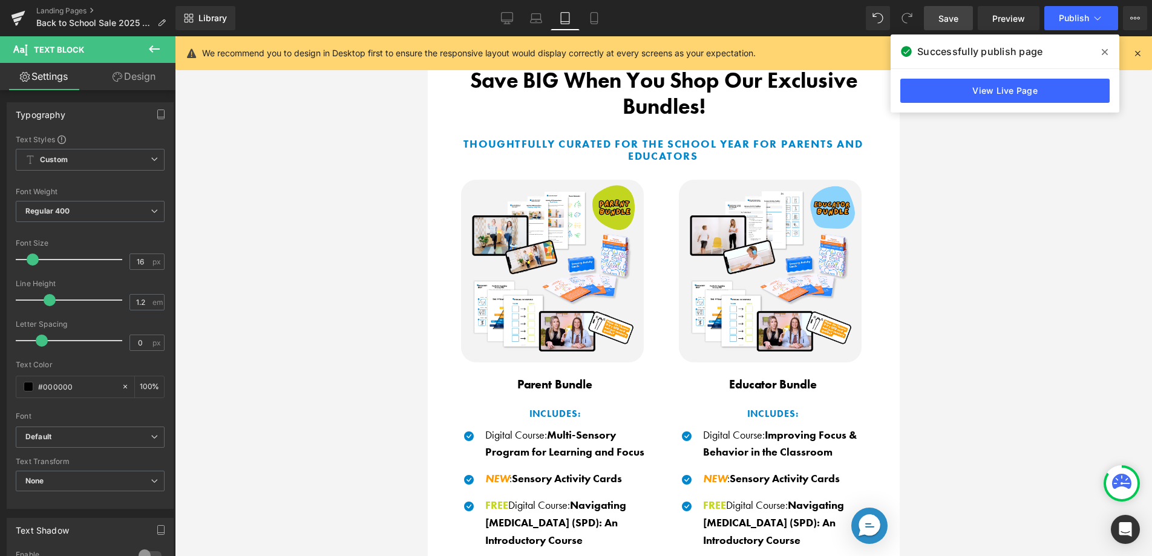
scroll to position [0, 0]
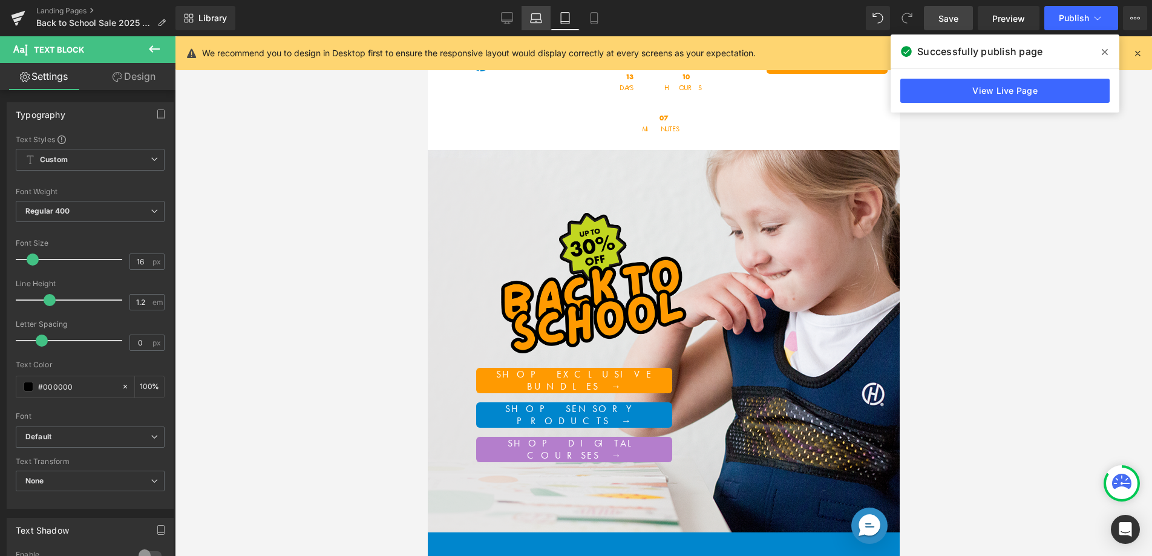
click at [531, 23] on icon at bounding box center [536, 18] width 12 height 12
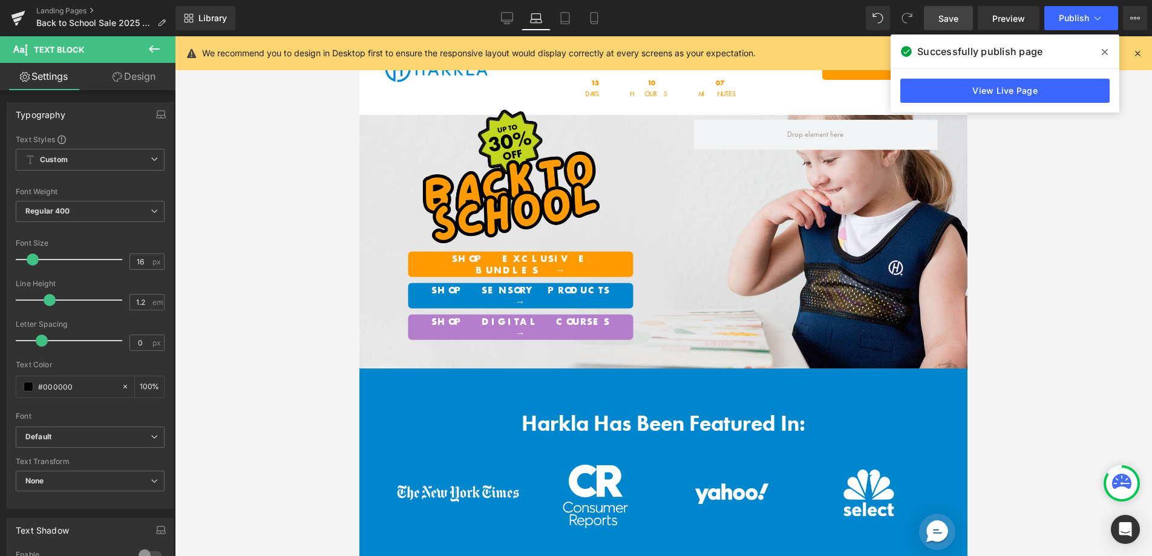
scroll to position [42, 0]
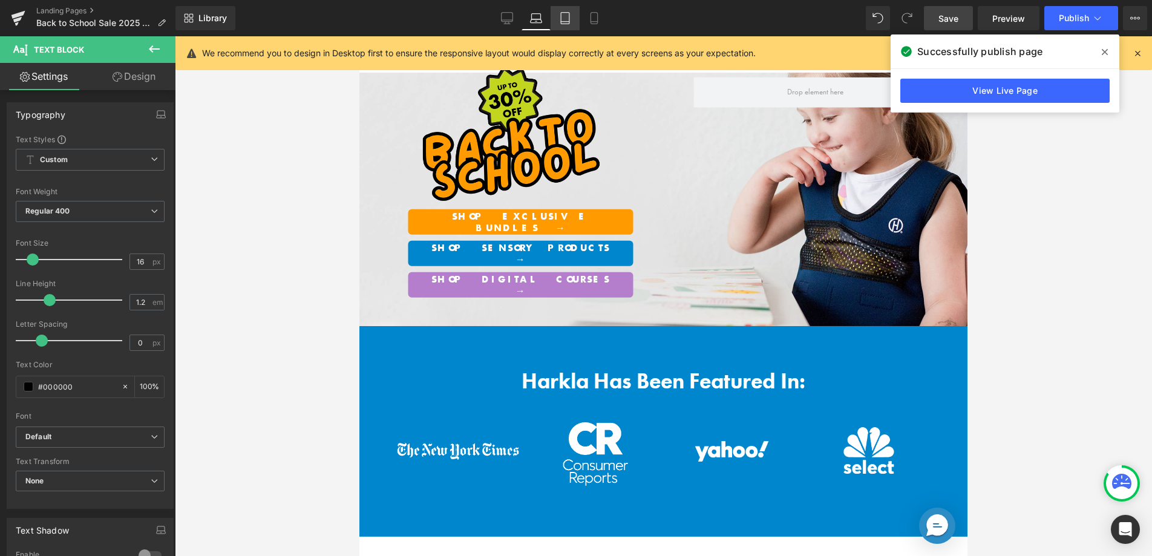
click at [572, 19] on link "Tablet" at bounding box center [565, 18] width 29 height 24
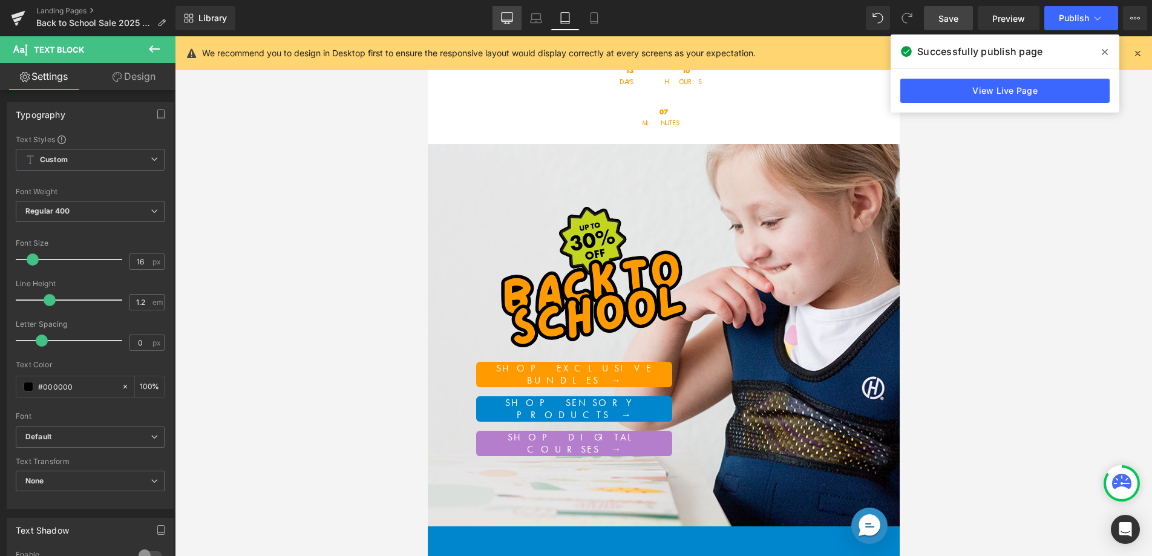
click at [502, 19] on icon at bounding box center [508, 17] width 12 height 9
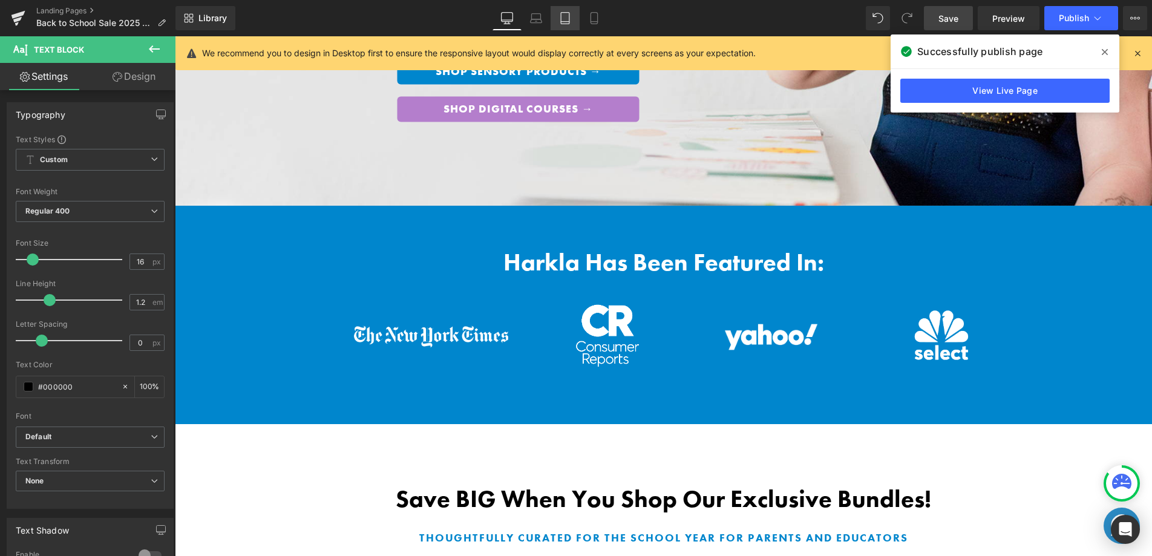
click at [564, 24] on icon at bounding box center [565, 19] width 8 height 12
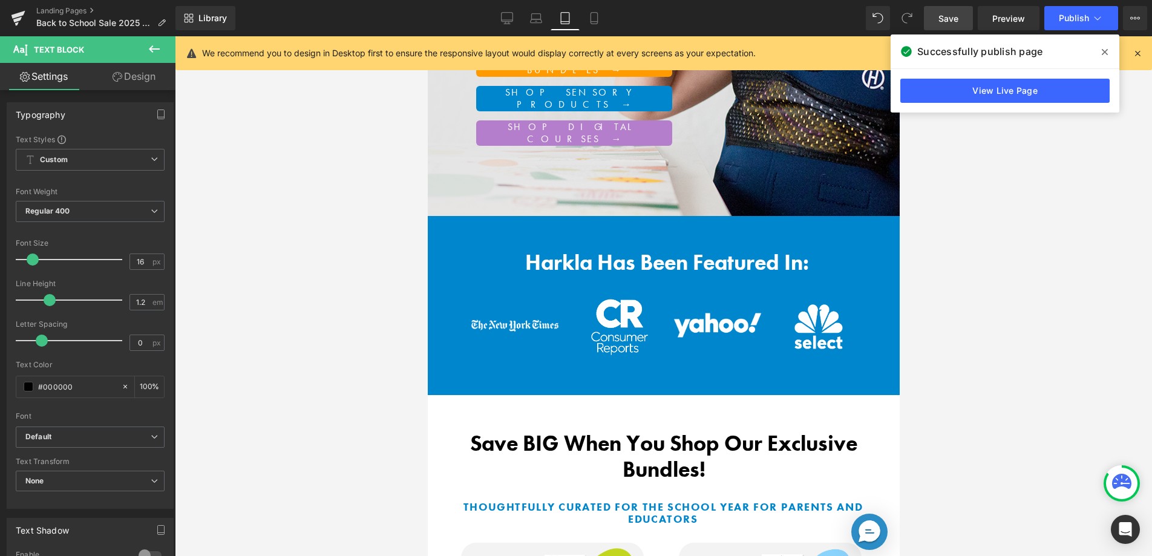
scroll to position [37, 0]
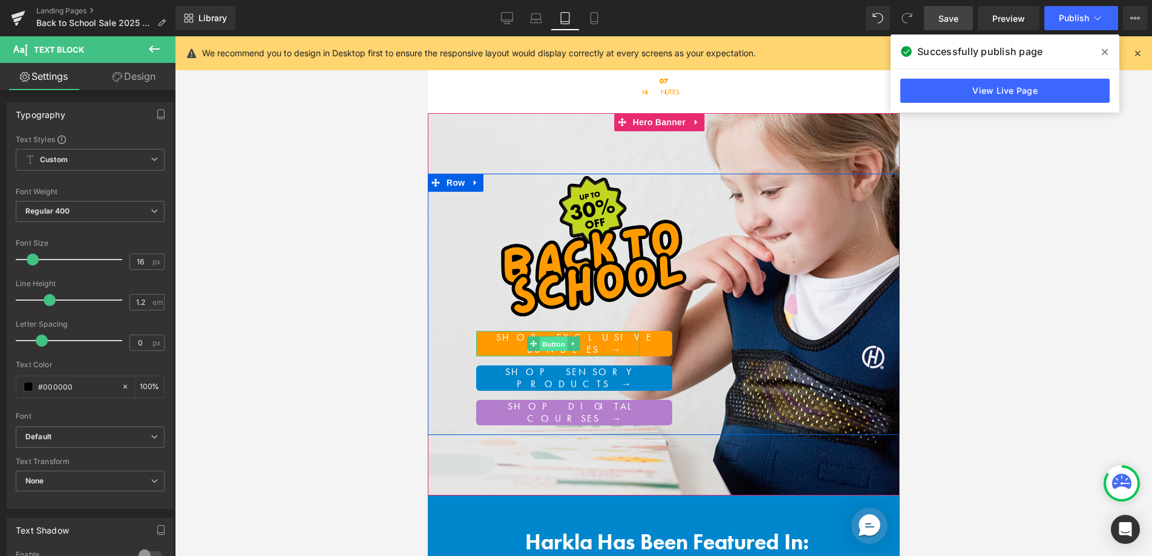
click at [554, 337] on span "Button" at bounding box center [553, 344] width 28 height 15
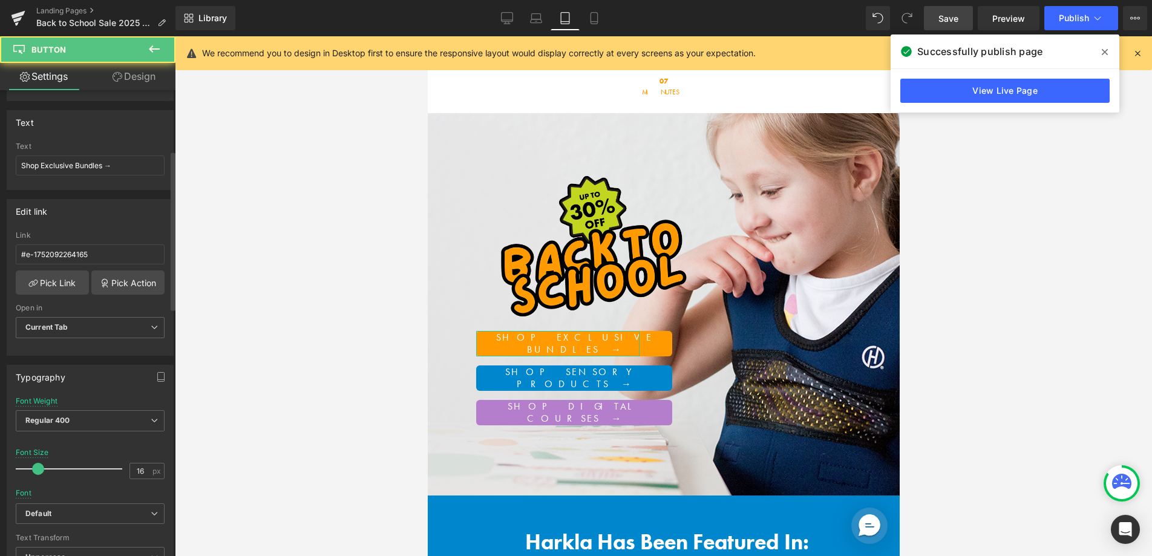
scroll to position [251, 0]
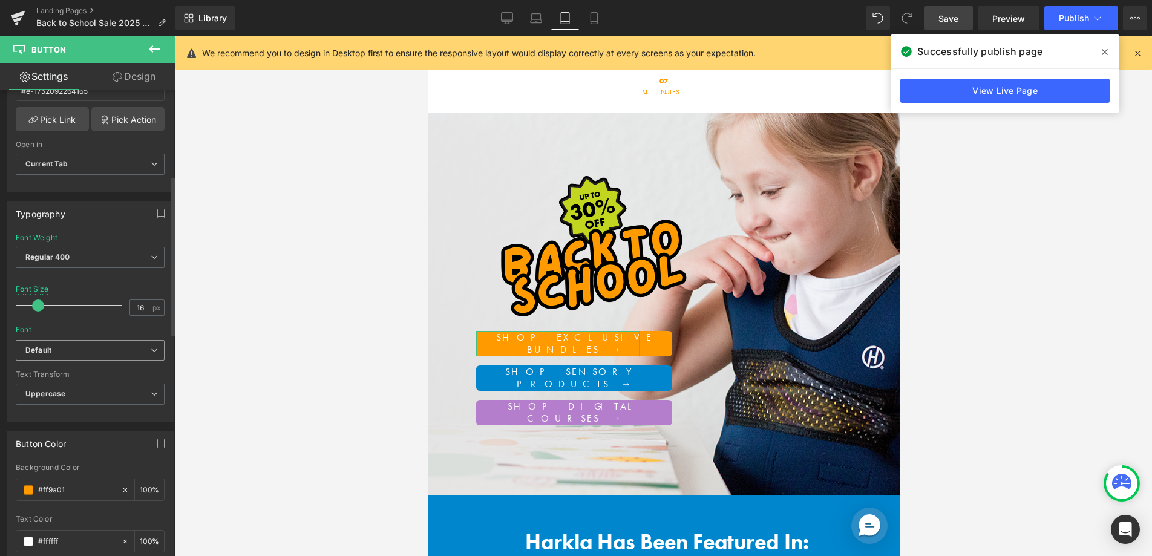
click at [102, 352] on b "Default" at bounding box center [87, 351] width 125 height 10
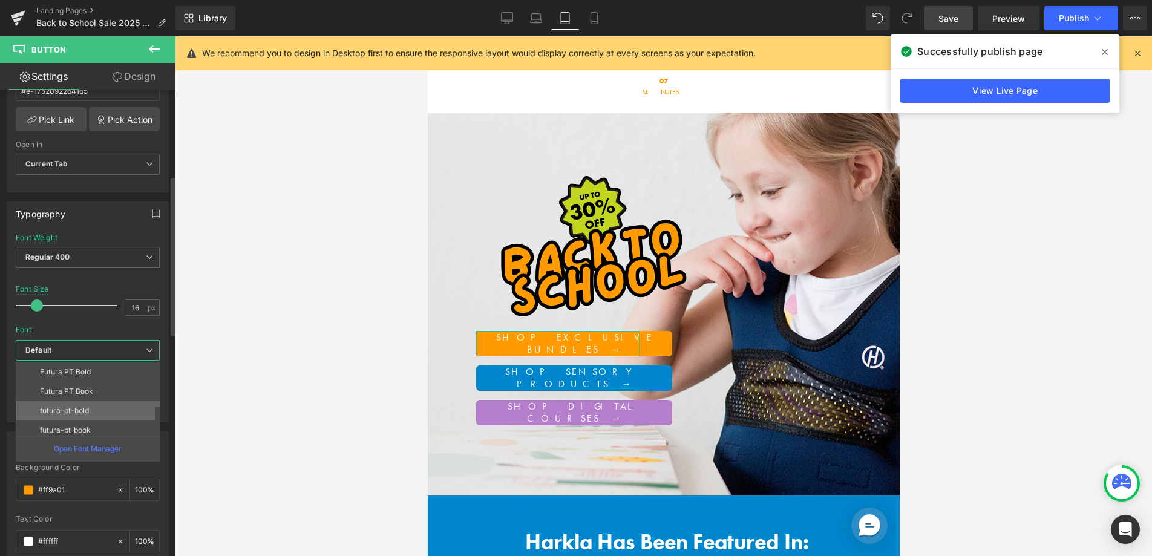
scroll to position [78, 0]
click at [96, 373] on li "Futura PT Bold" at bounding box center [91, 371] width 150 height 19
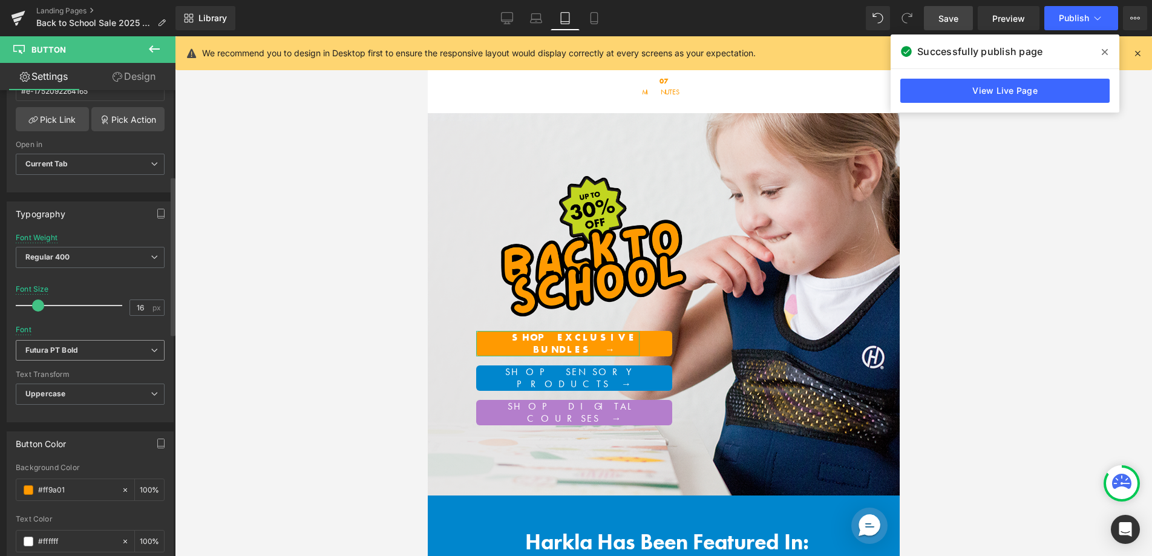
click at [114, 342] on span "Futura PT Bold" at bounding box center [90, 350] width 149 height 21
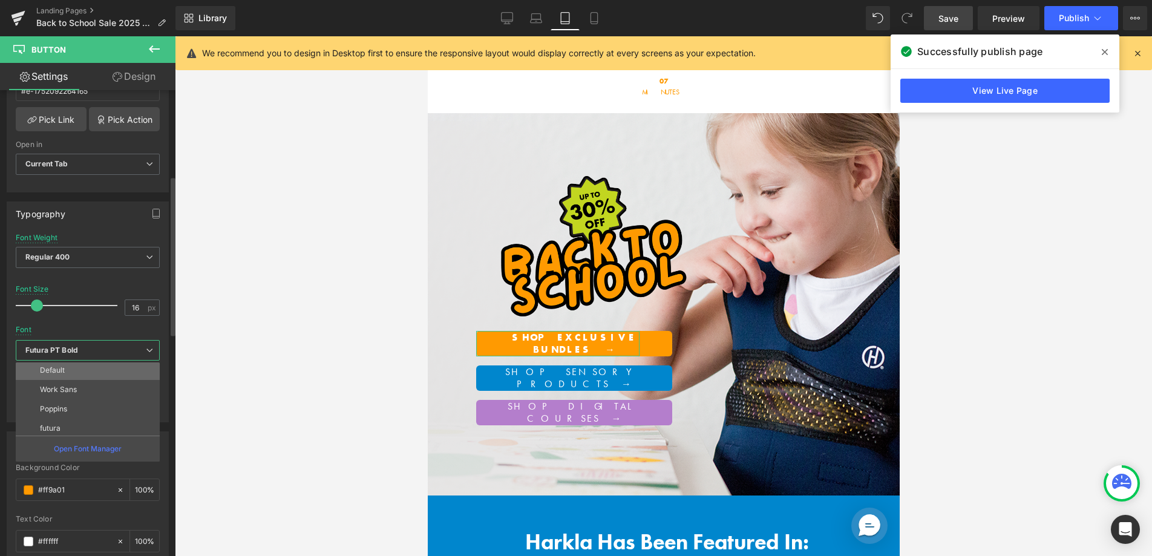
scroll to position [0, 0]
click at [86, 379] on li "Default" at bounding box center [91, 372] width 150 height 19
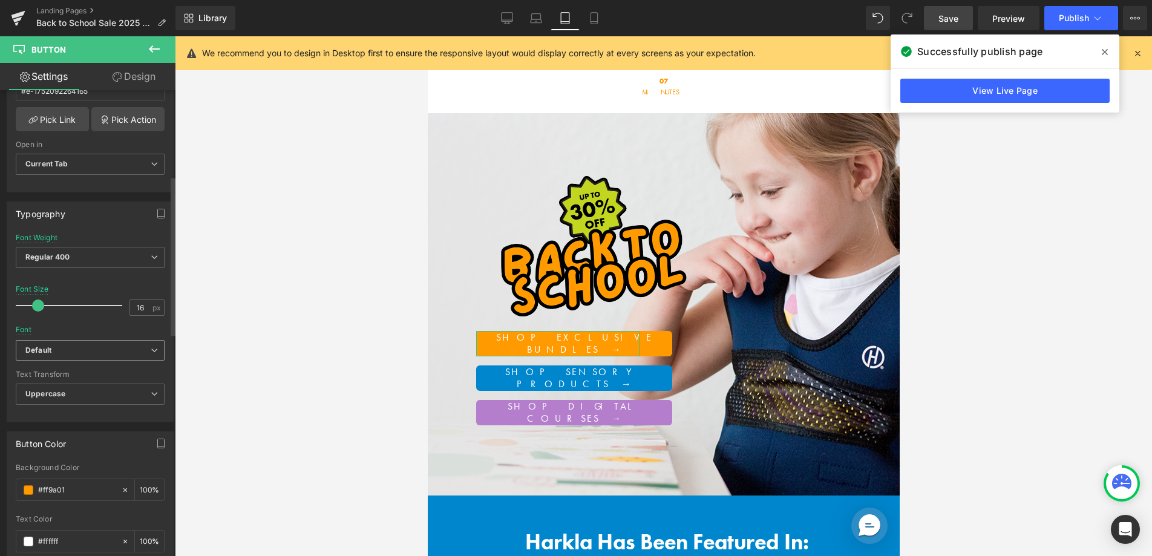
click at [93, 354] on b "Default" at bounding box center [87, 351] width 125 height 10
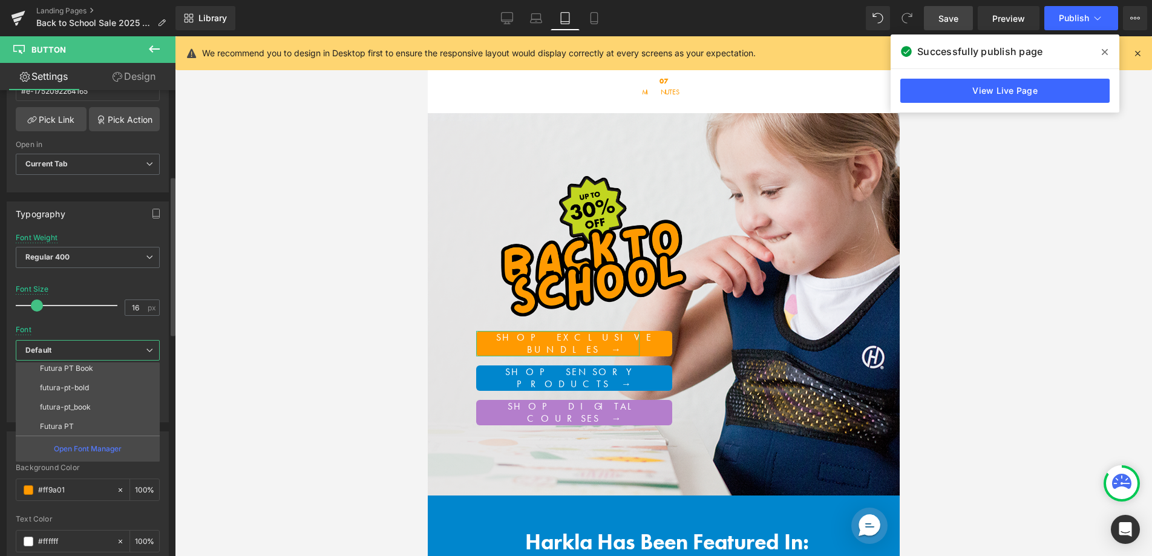
scroll to position [102, 0]
click at [96, 378] on li "futura-pt-bold" at bounding box center [91, 386] width 150 height 19
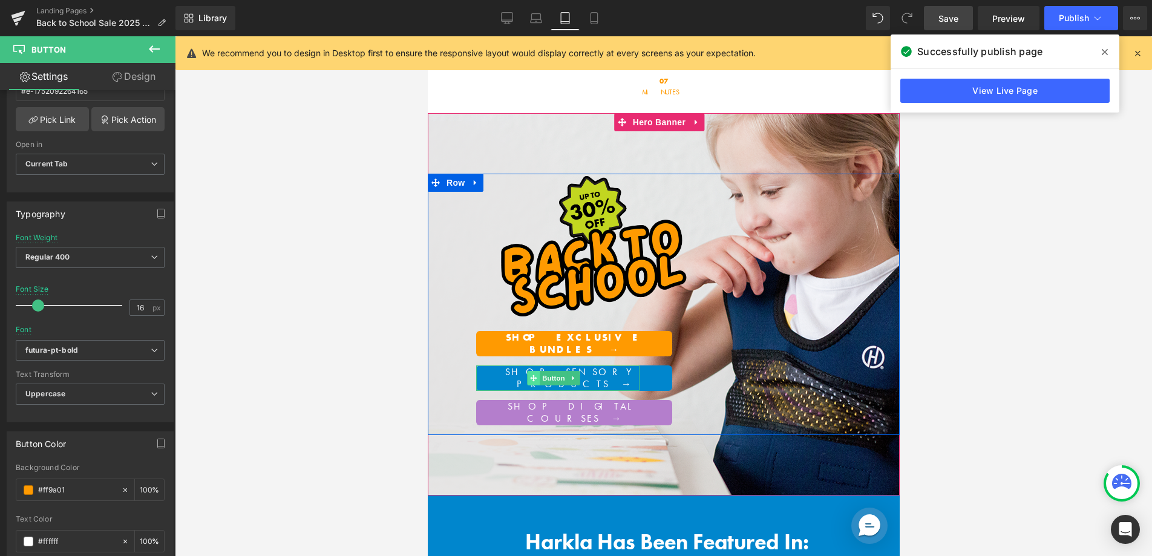
drag, startPoint x: 565, startPoint y: 335, endPoint x: 539, endPoint y: 338, distance: 26.2
click at [565, 371] on span "Button" at bounding box center [553, 378] width 28 height 15
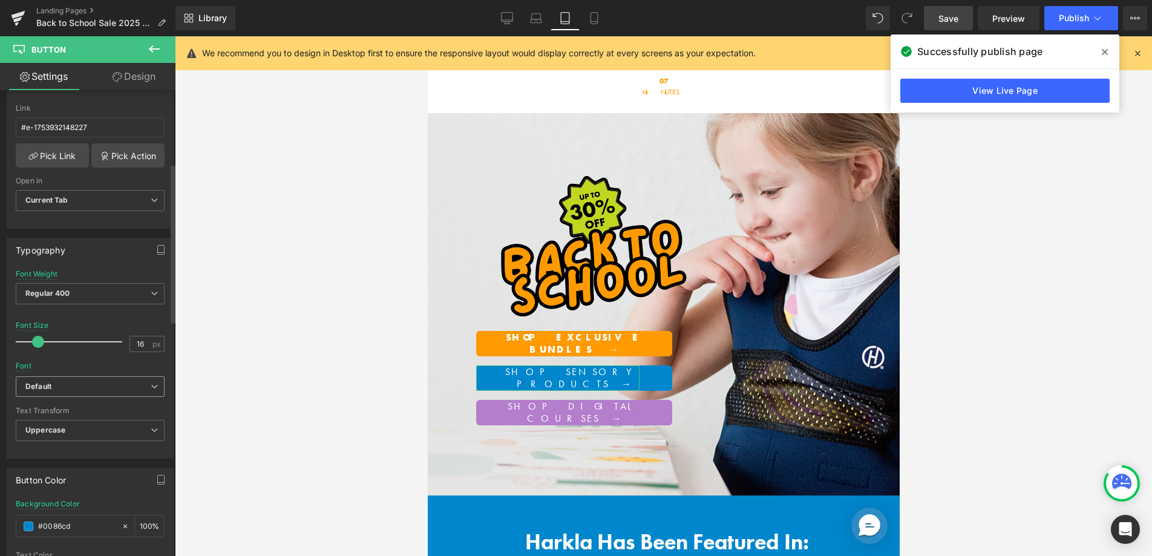
scroll to position [215, 0]
click at [98, 381] on b "Default" at bounding box center [87, 386] width 125 height 10
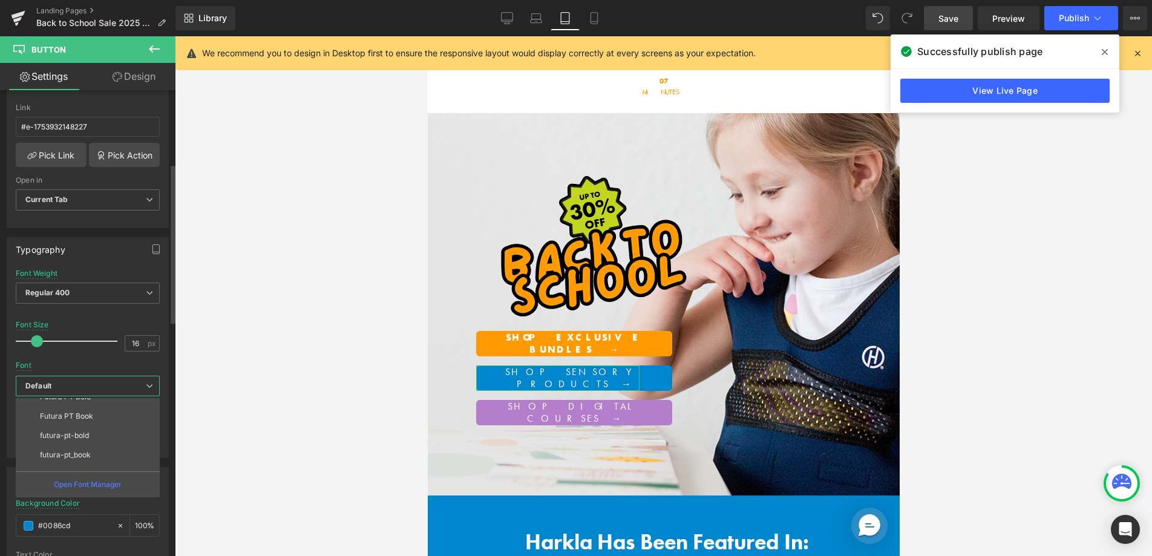
scroll to position [102, 0]
click at [88, 419] on p "futura-pt-bold" at bounding box center [64, 422] width 49 height 8
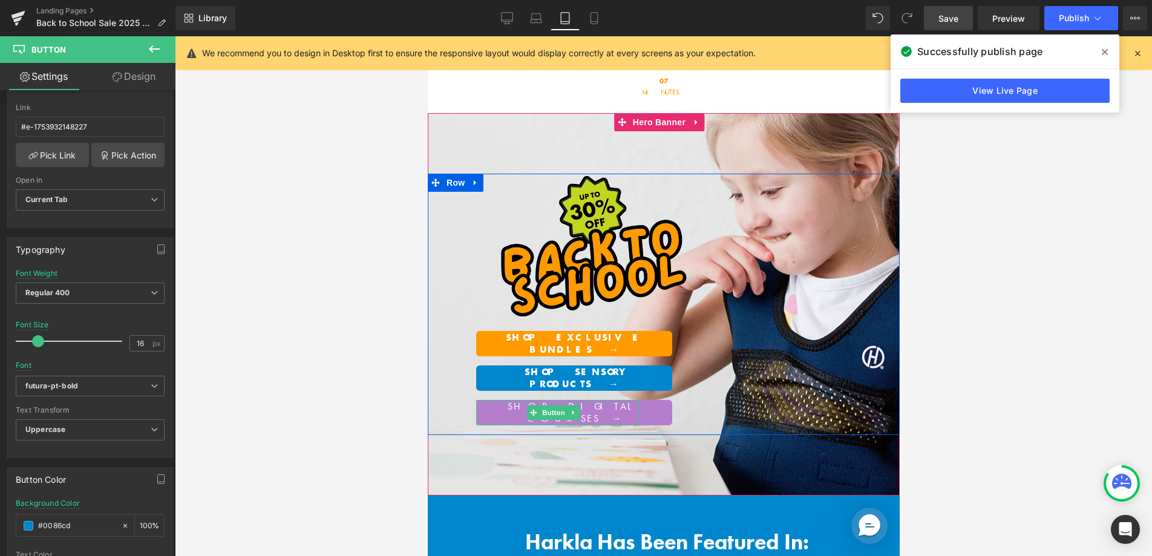
drag, startPoint x: 556, startPoint y: 371, endPoint x: 471, endPoint y: 372, distance: 84.7
click at [556, 406] on span "Button" at bounding box center [553, 413] width 28 height 15
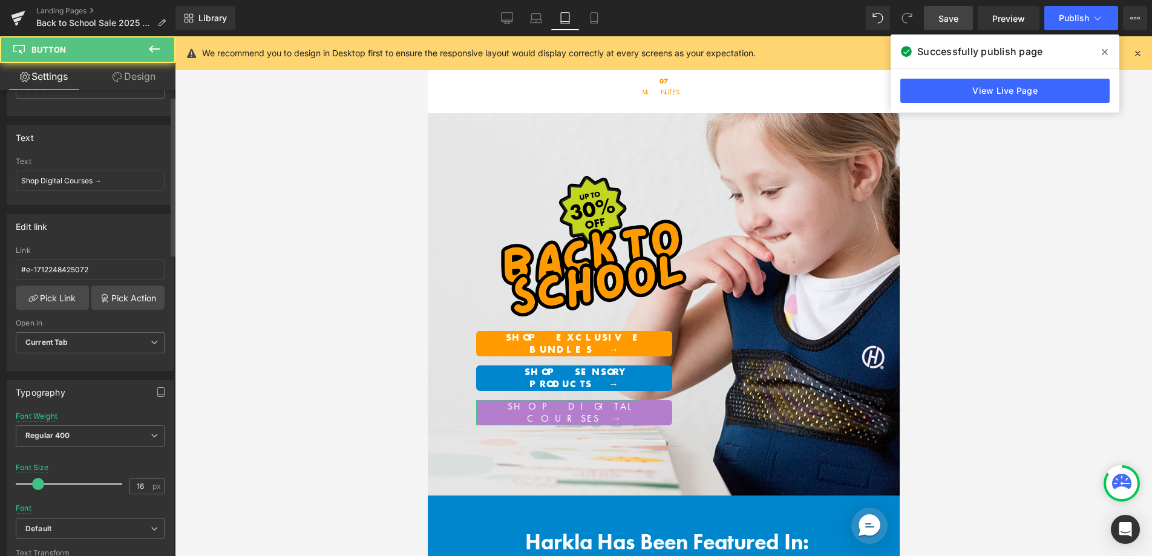
scroll to position [162, 0]
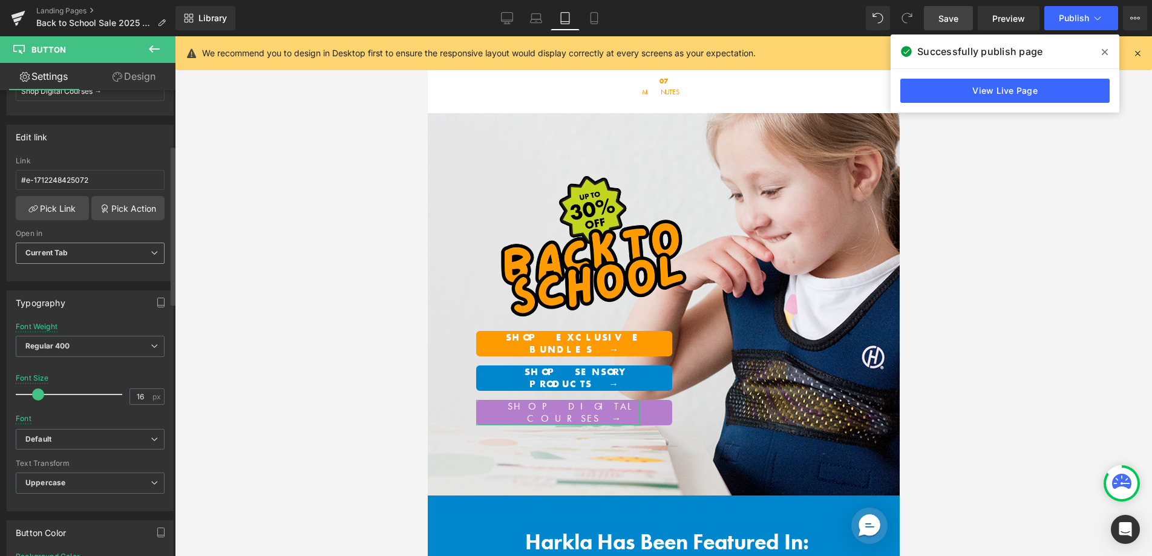
click at [110, 251] on span "Current Tab" at bounding box center [90, 253] width 149 height 21
drag, startPoint x: 100, startPoint y: 245, endPoint x: 100, endPoint y: 276, distance: 31.5
click at [100, 245] on span "Current Tab" at bounding box center [88, 253] width 144 height 21
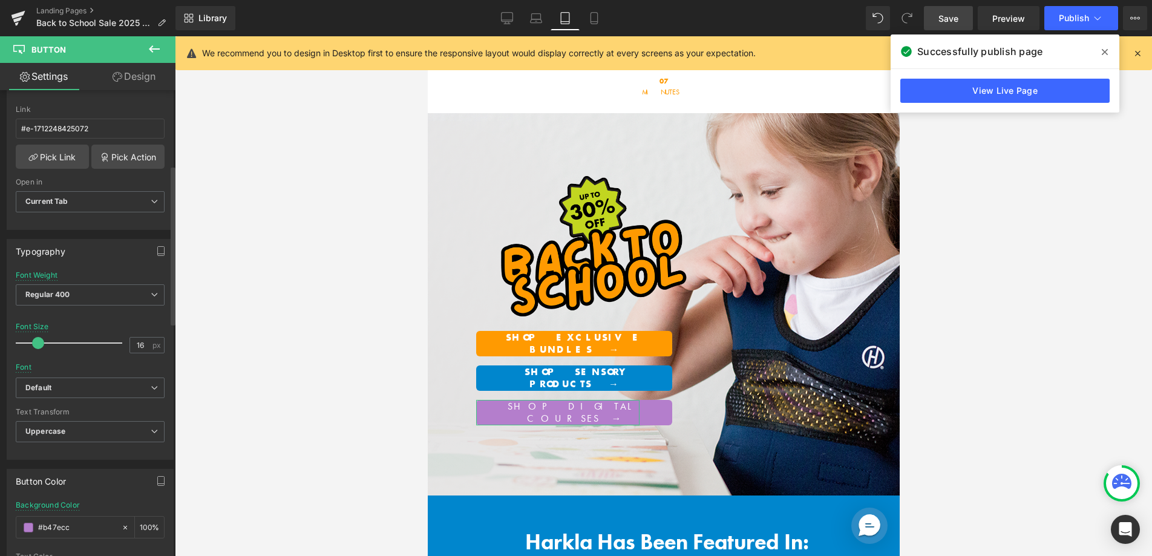
scroll to position [220, 0]
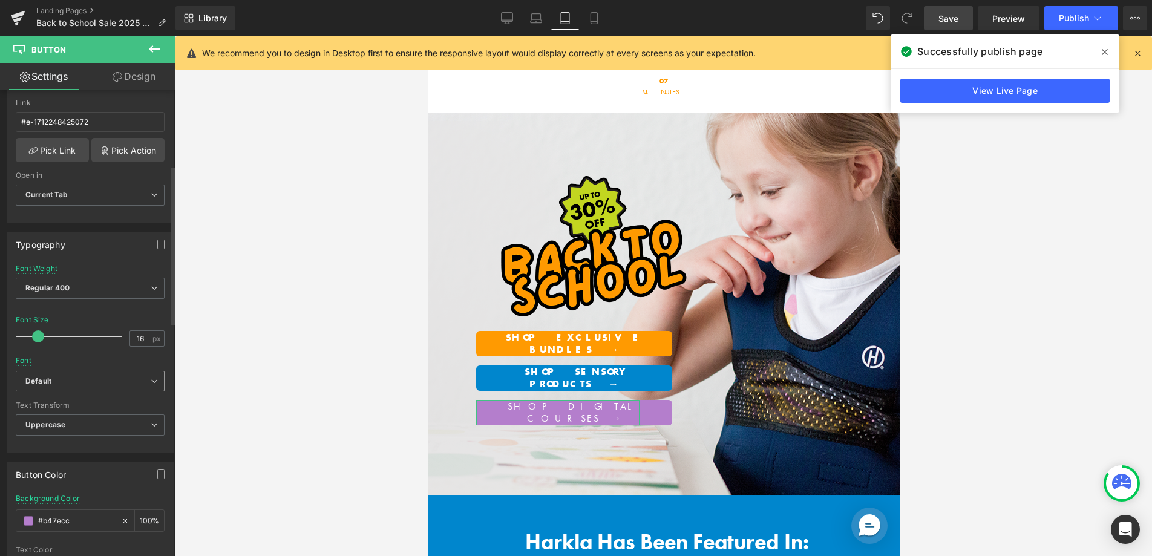
click at [98, 379] on b "Default" at bounding box center [87, 381] width 125 height 10
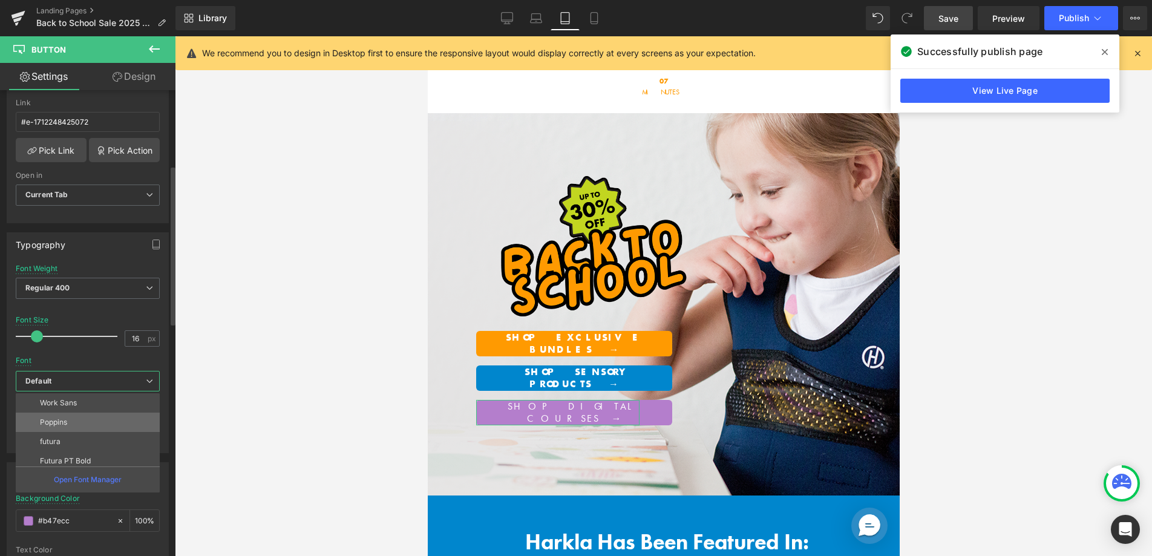
scroll to position [76, 0]
click at [91, 406] on li "Futura PT Bold" at bounding box center [91, 404] width 150 height 19
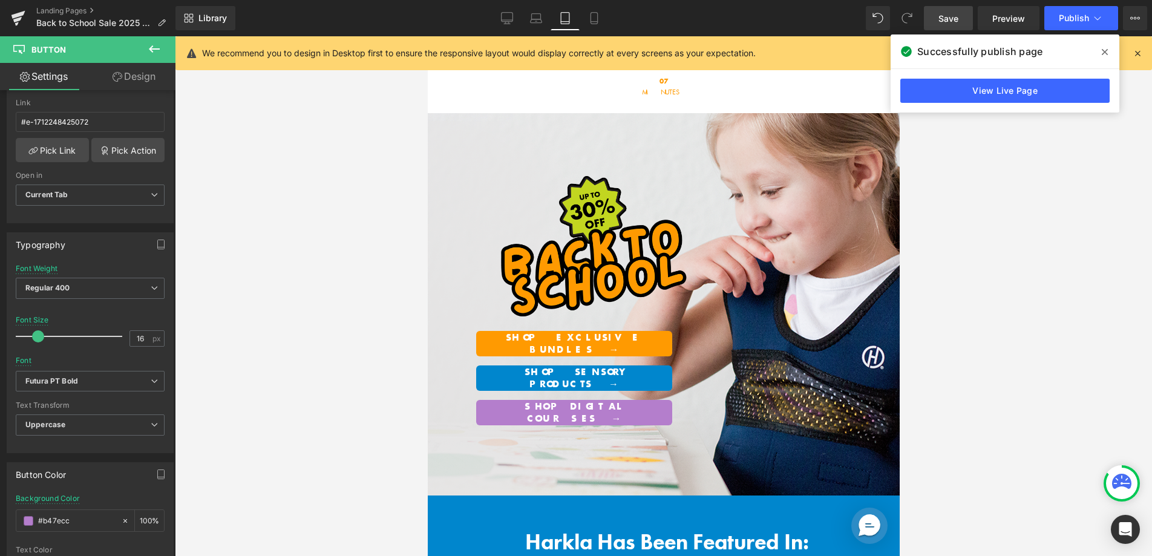
drag, startPoint x: 967, startPoint y: 24, endPoint x: 439, endPoint y: 58, distance: 528.3
click at [966, 24] on link "Save" at bounding box center [948, 18] width 49 height 24
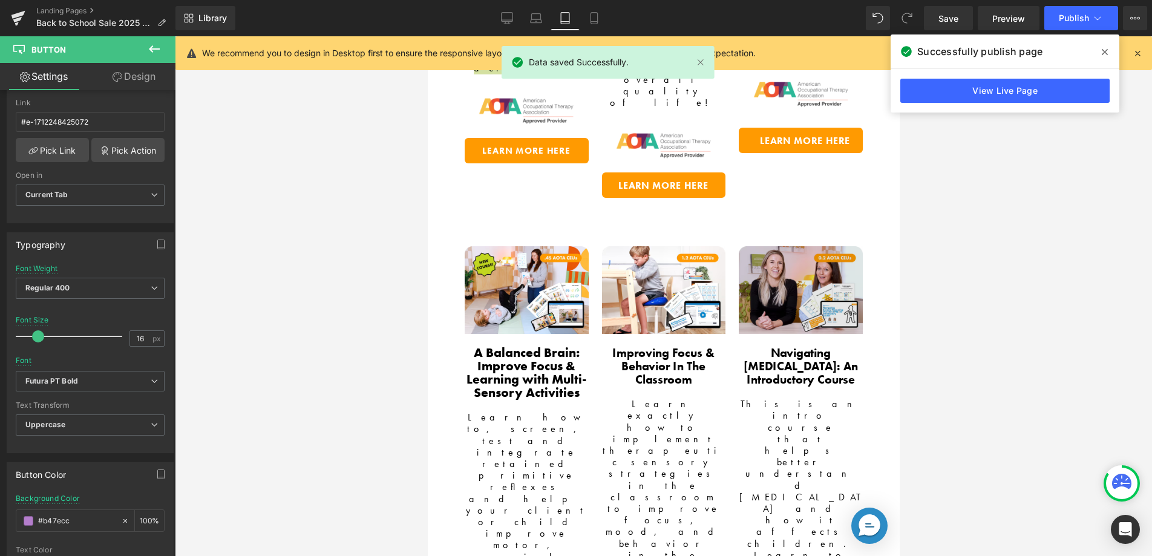
scroll to position [1809, 0]
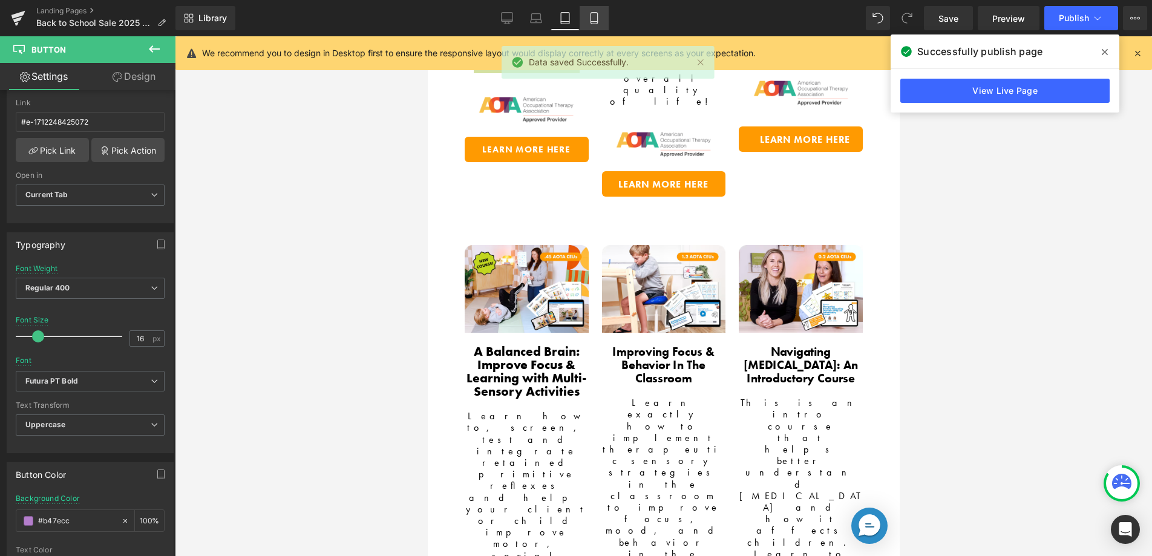
click at [596, 22] on icon at bounding box center [594, 22] width 7 height 0
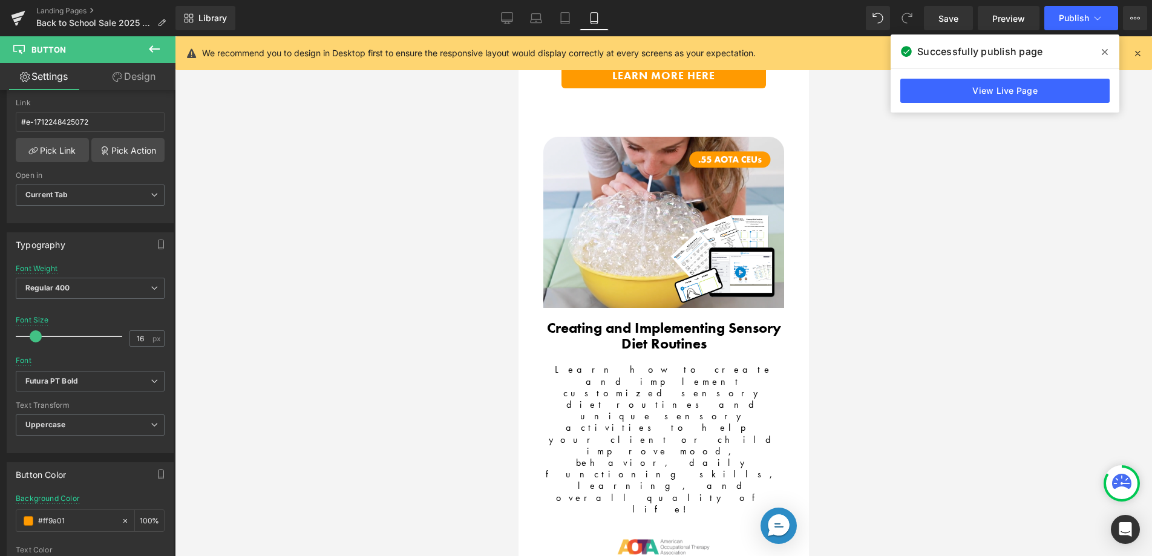
scroll to position [2545, 0]
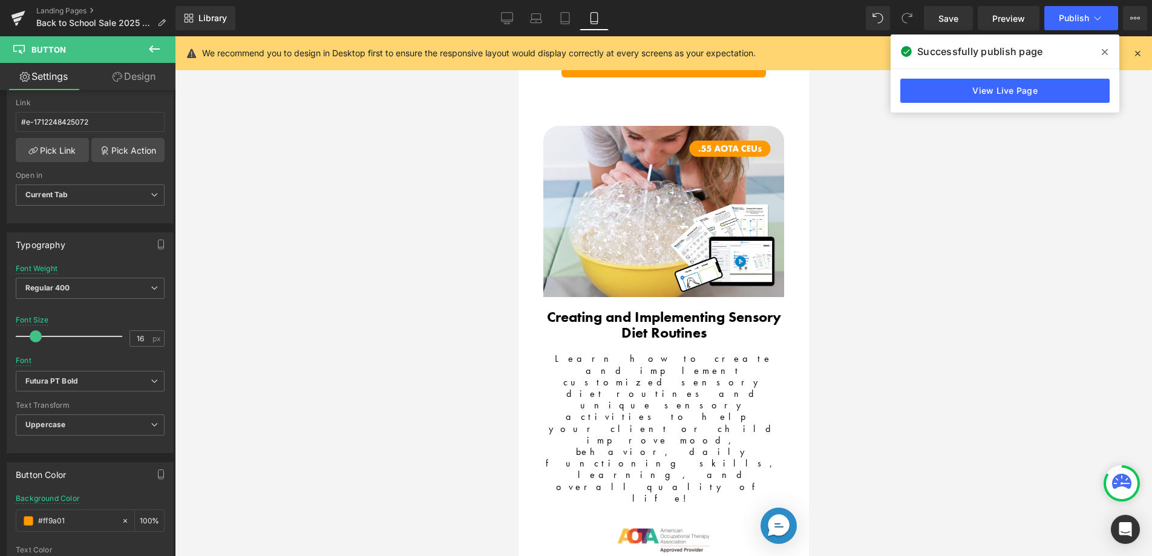
click at [636, 369] on span "Text Block" at bounding box center [649, 376] width 40 height 15
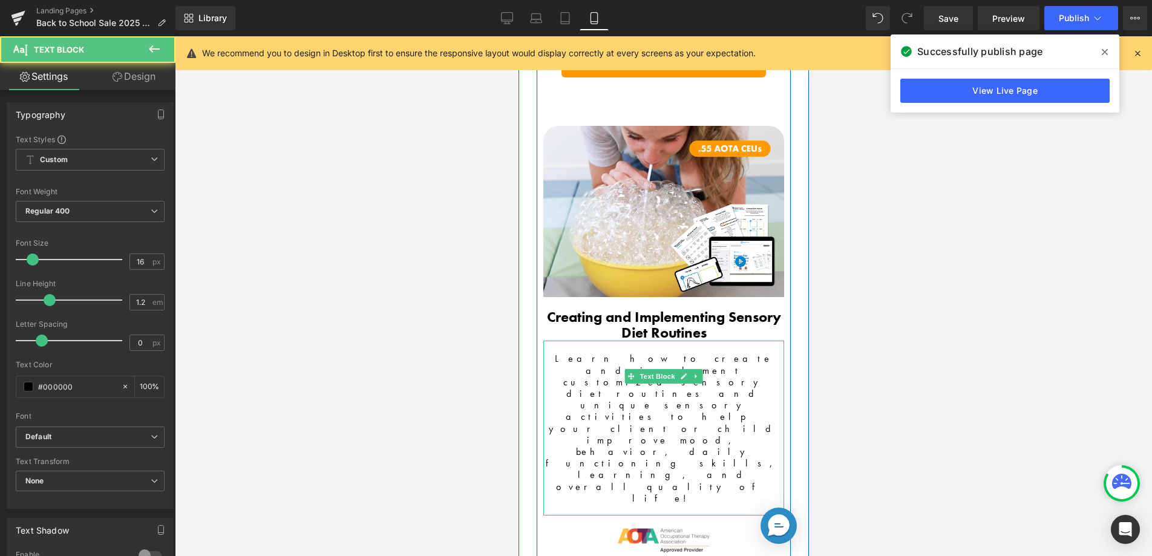
click at [579, 341] on div "Learn how to create and implement customized sensory diet routines and unique s…" at bounding box center [663, 428] width 241 height 175
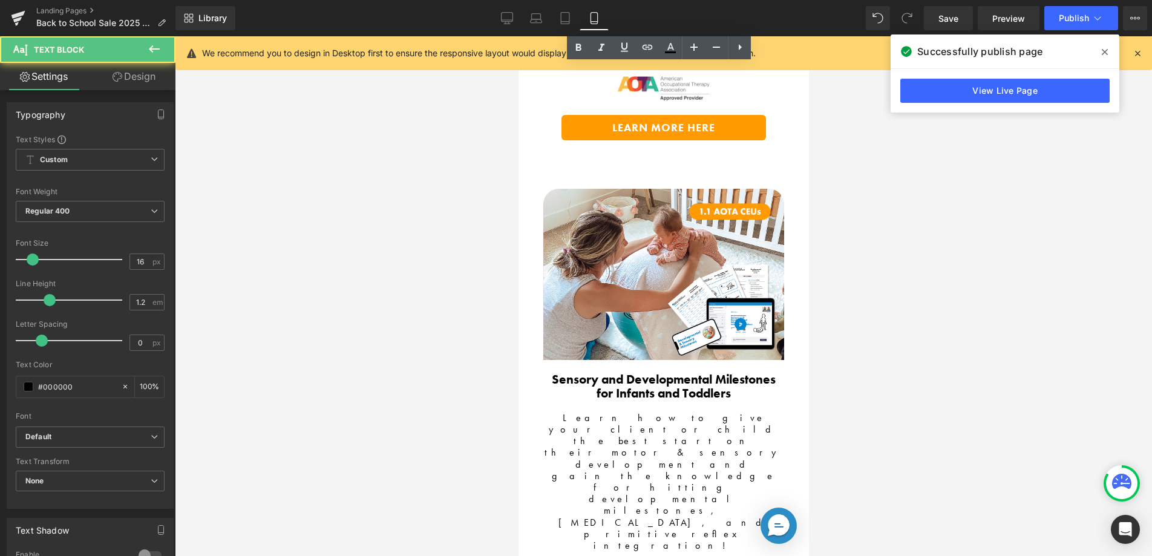
scroll to position [3115, 0]
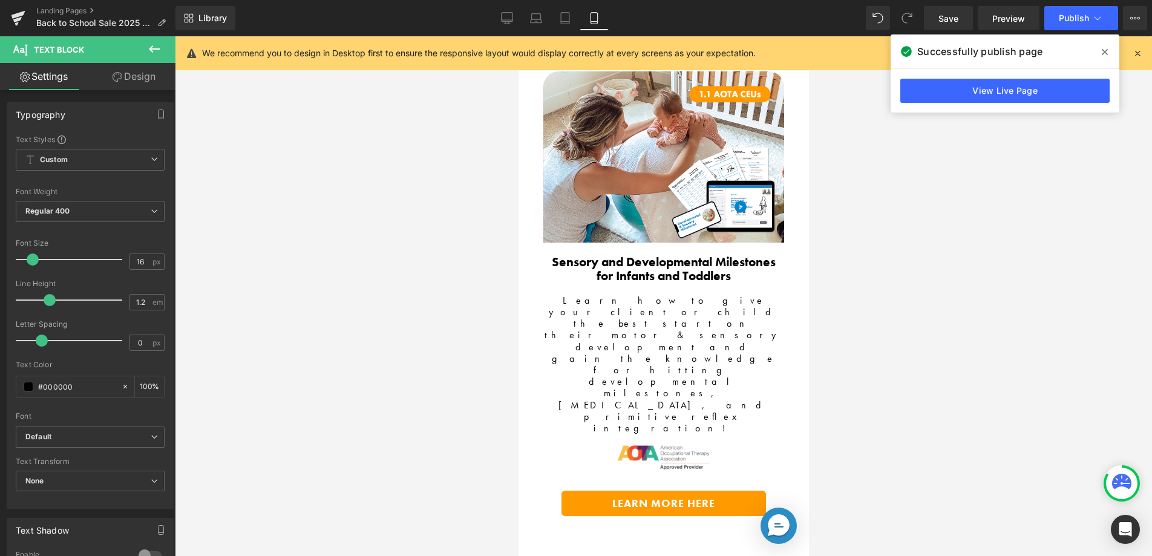
click at [577, 505] on div "Rendering Content" at bounding box center [576, 508] width 74 height 13
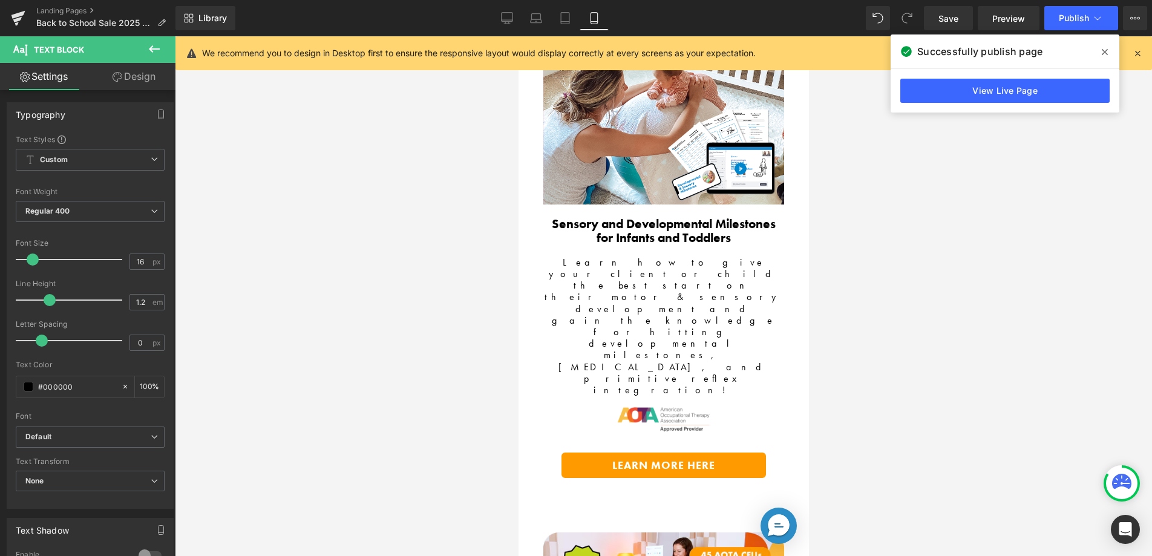
scroll to position [3154, 0]
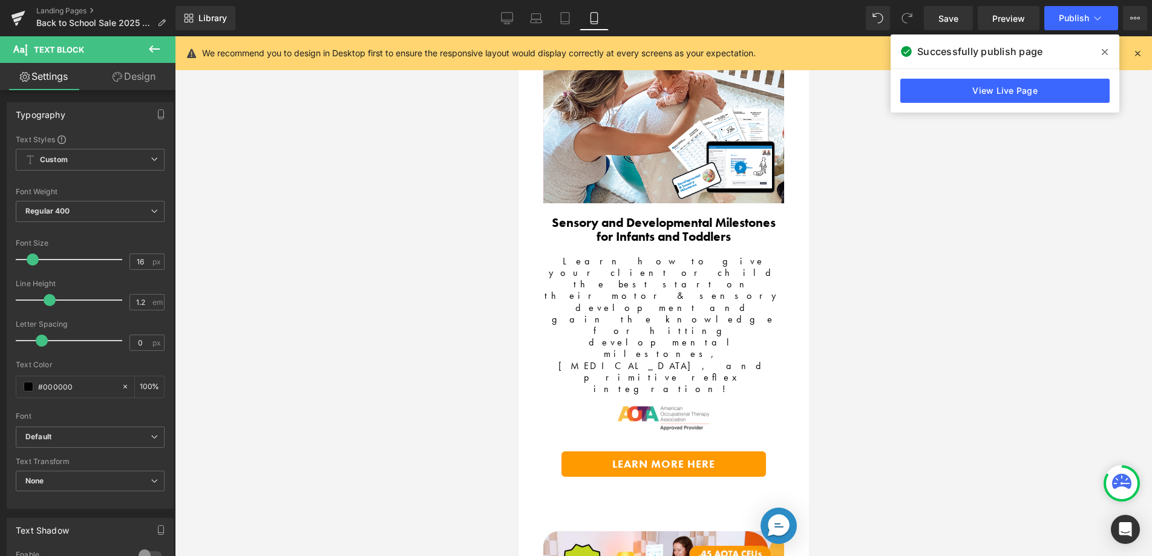
click at [576, 503] on div "Rendering Content" at bounding box center [576, 508] width 74 height 13
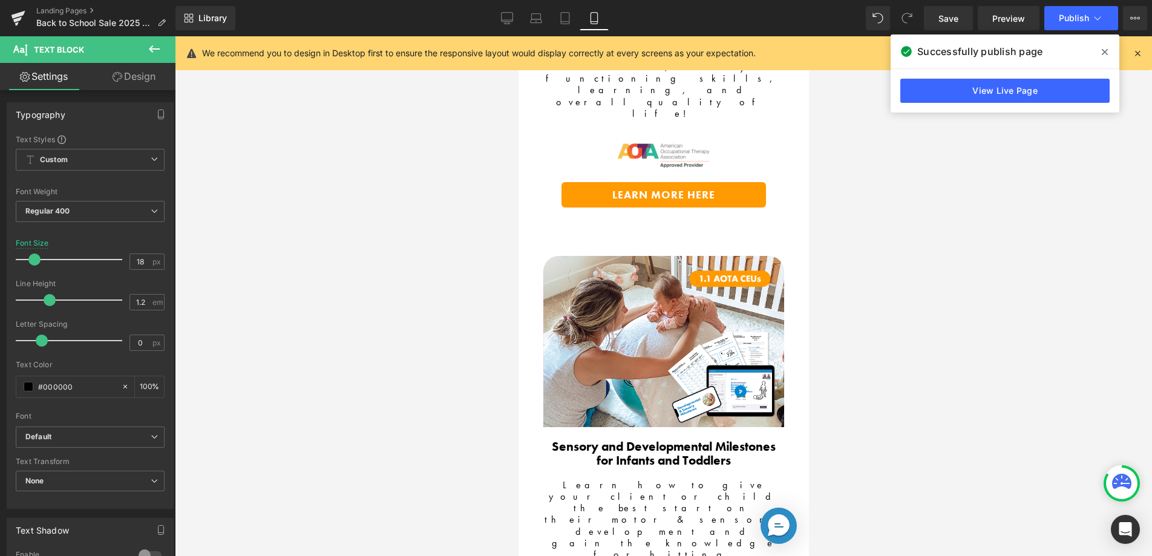
scroll to position [2884, 0]
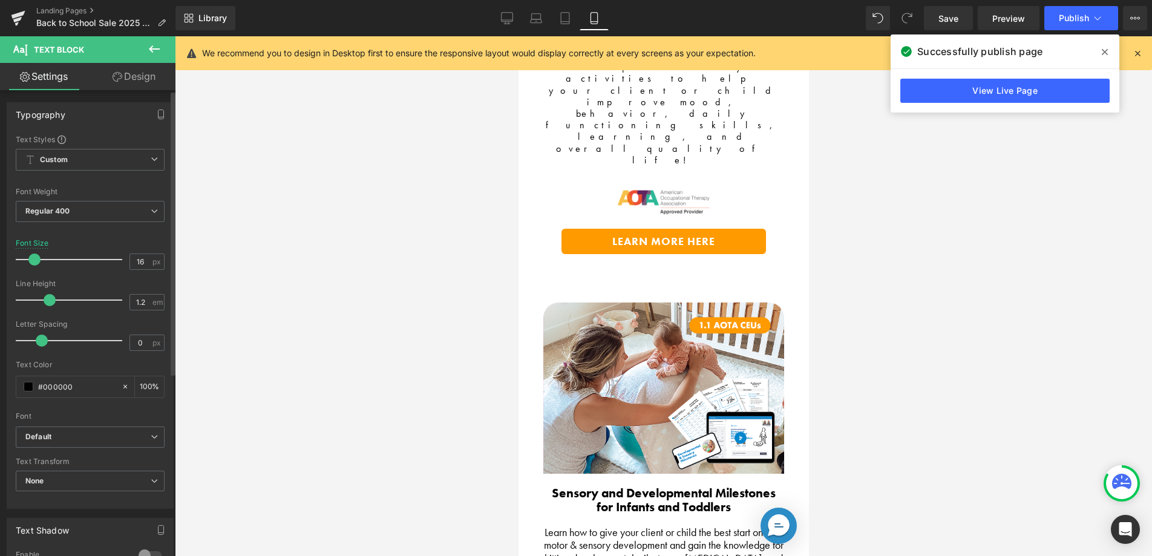
click at [36, 259] on span at bounding box center [34, 260] width 12 height 12
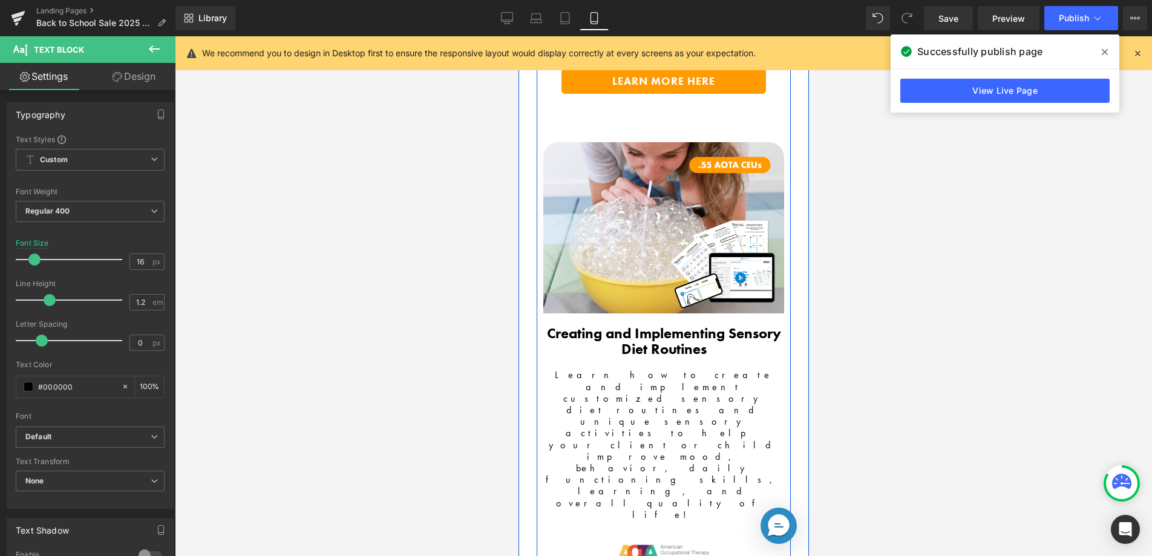
scroll to position [2528, 0]
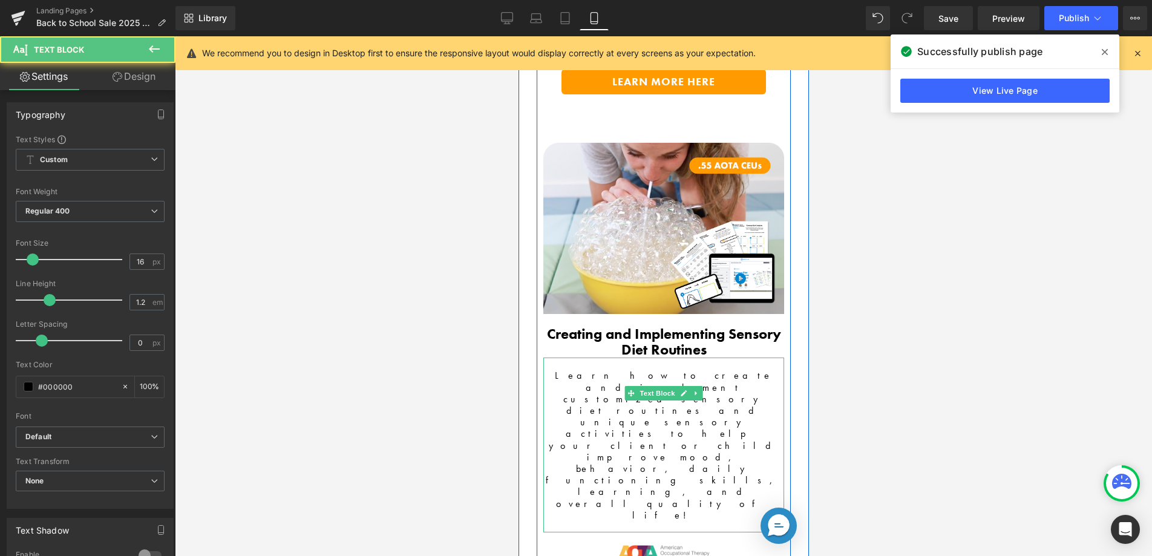
click at [567, 369] on span "Learn how to create and implement customized sensory diet routines and unique s…" at bounding box center [663, 445] width 237 height 152
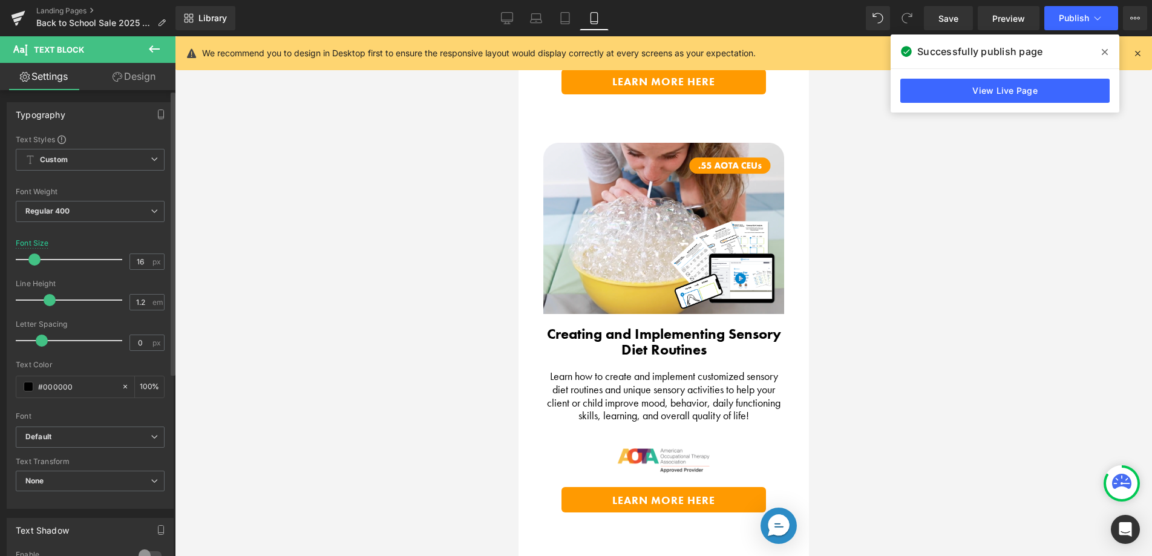
click at [32, 258] on span at bounding box center [34, 260] width 12 height 12
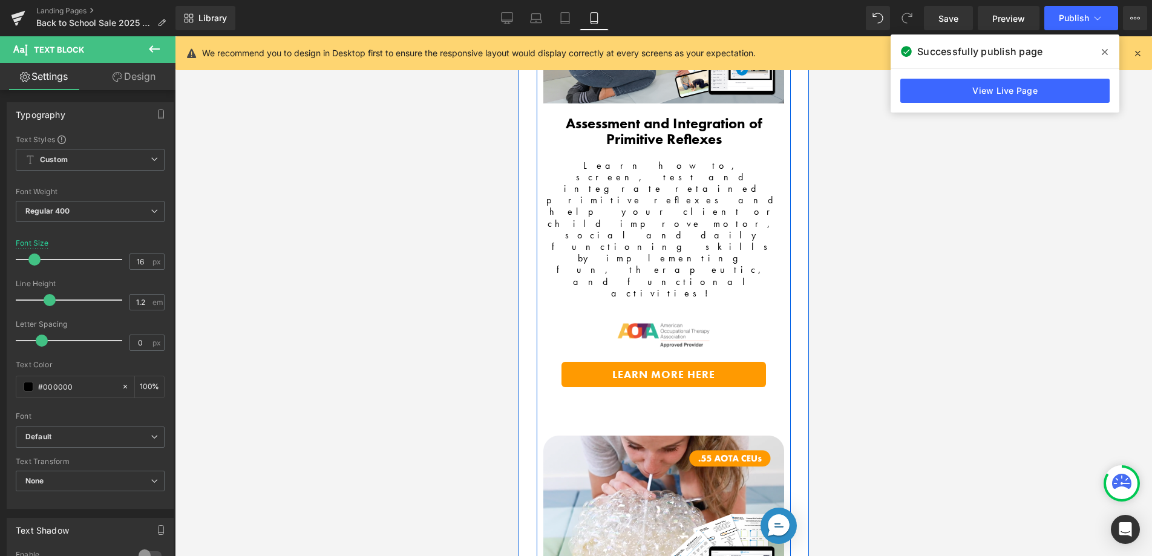
scroll to position [2232, 0]
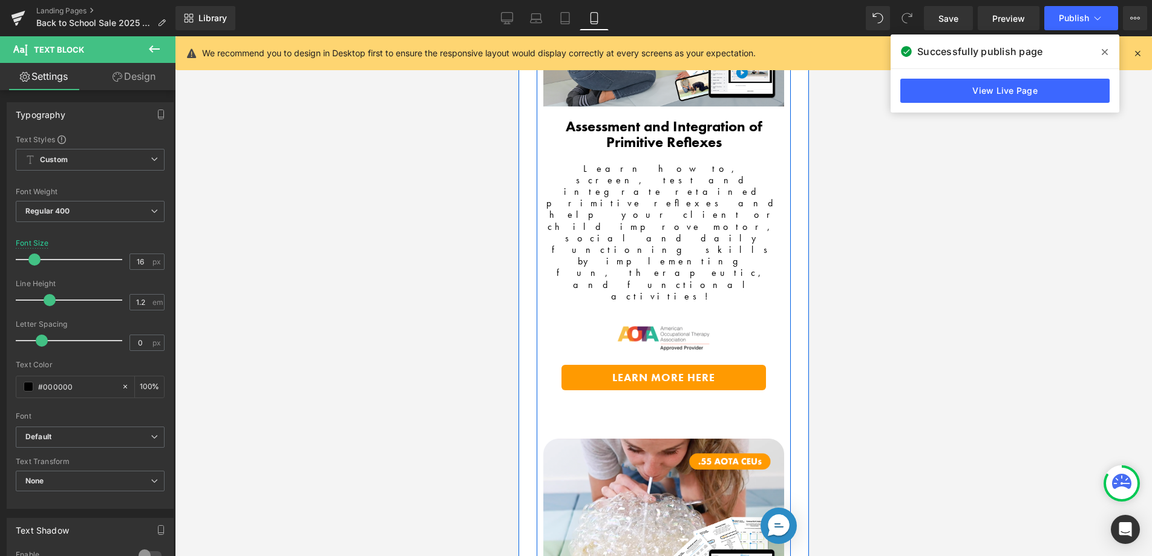
click at [565, 189] on span "Learn how to, screen, test and integrate retained primitive reflexes and help y…" at bounding box center [663, 232] width 235 height 140
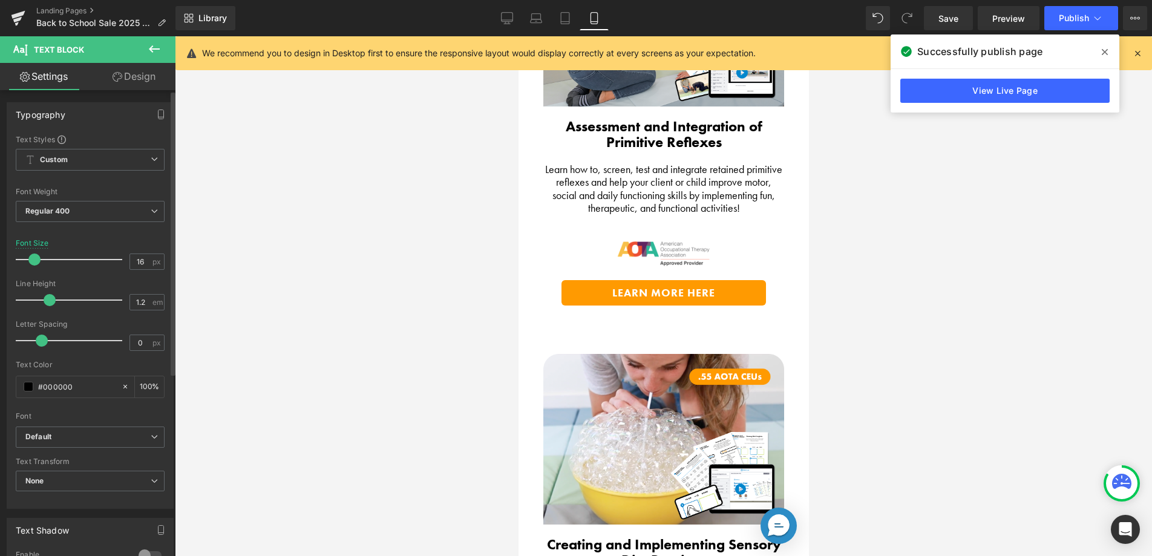
click at [34, 259] on span at bounding box center [34, 260] width 12 height 12
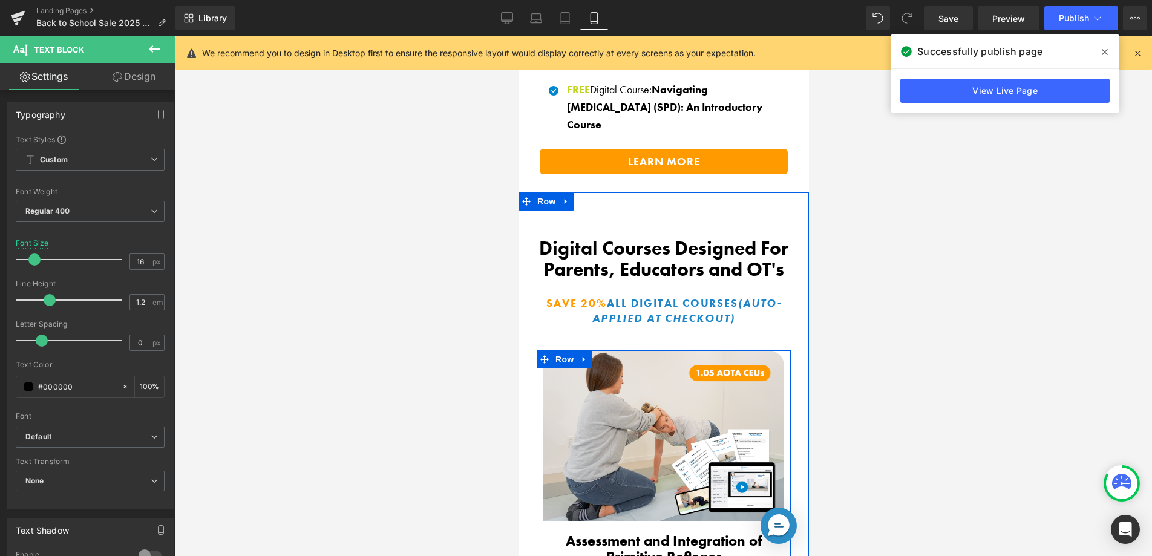
scroll to position [1813, 0]
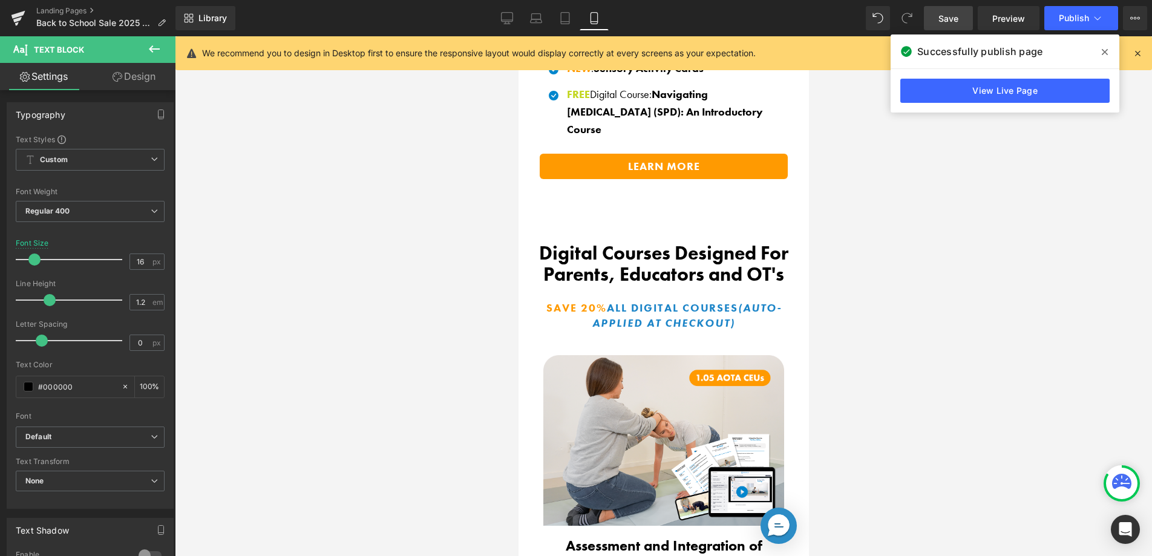
click at [953, 12] on span "Save" at bounding box center [949, 18] width 20 height 13
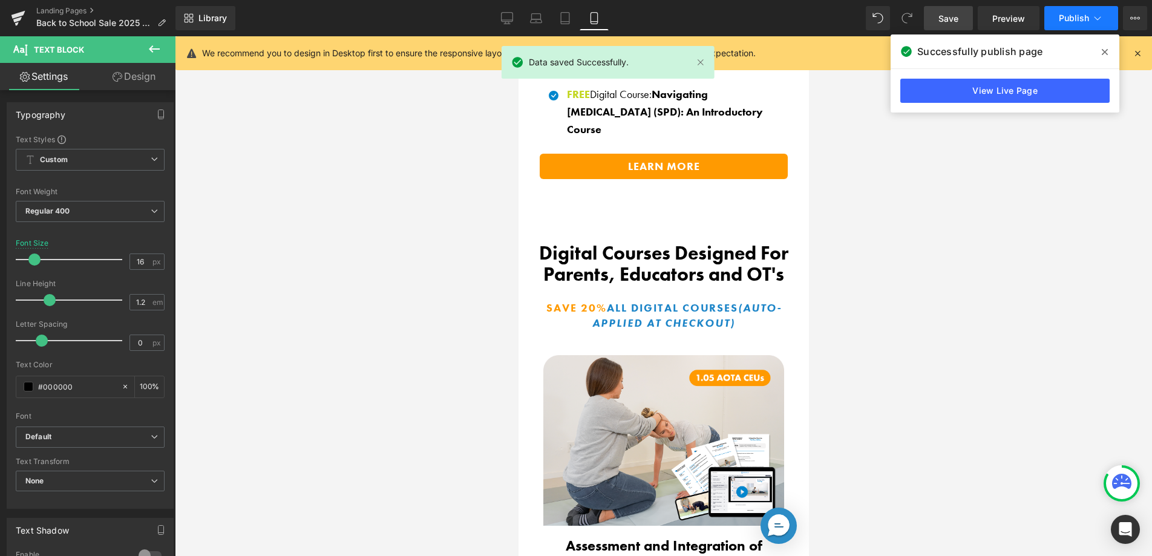
click at [1079, 15] on span "Publish" at bounding box center [1074, 18] width 30 height 10
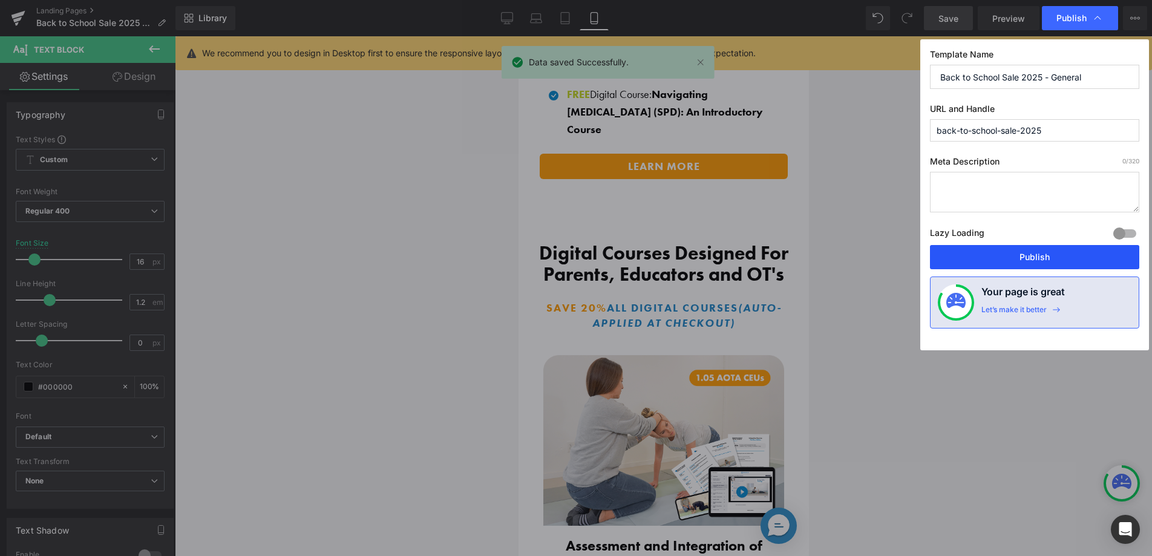
click at [1011, 262] on button "Publish" at bounding box center [1034, 257] width 209 height 24
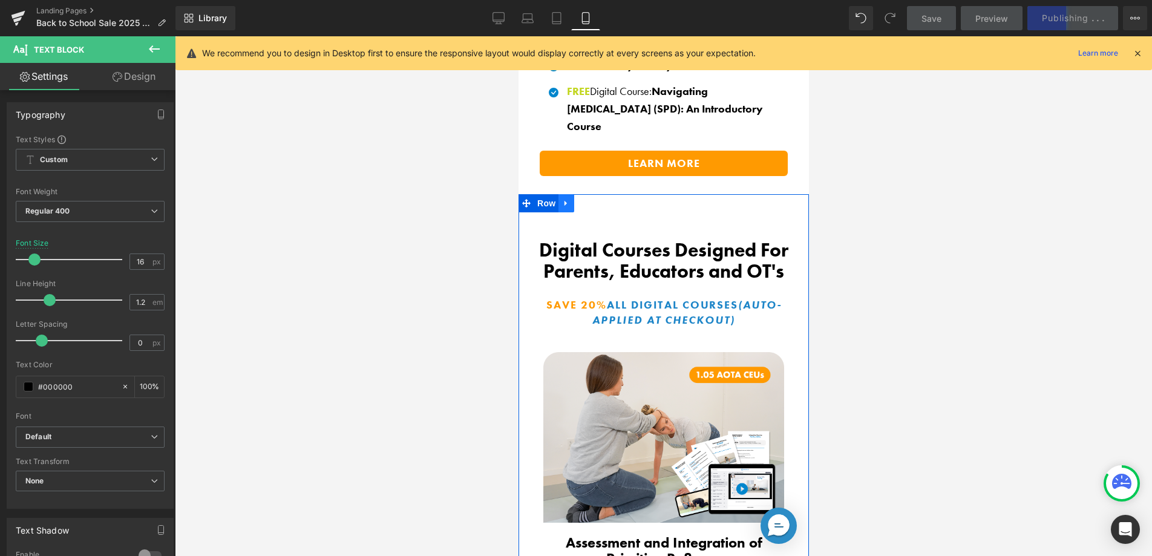
scroll to position [1828, 0]
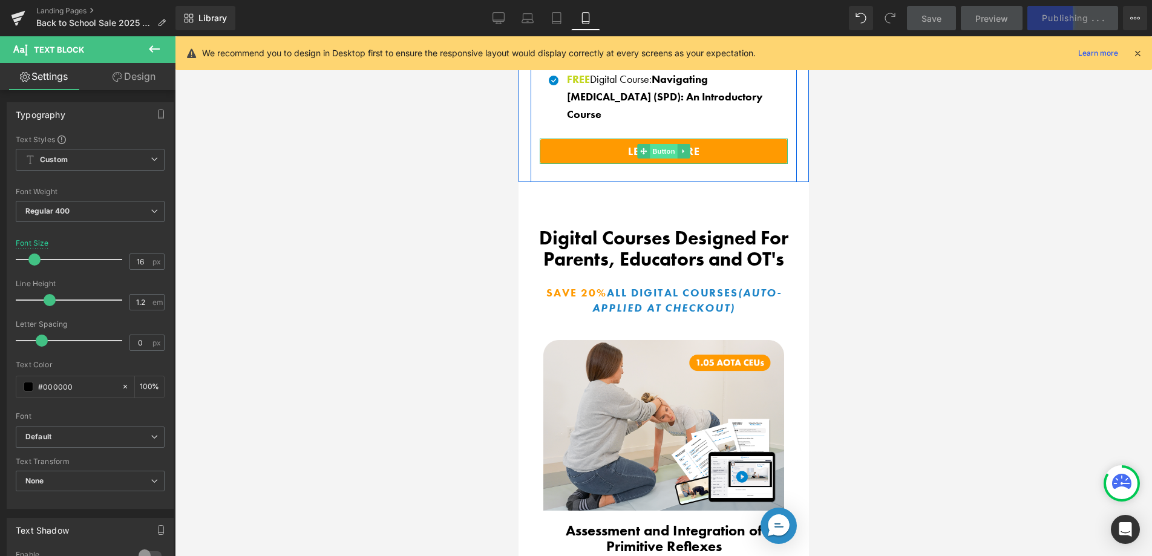
click at [662, 148] on span "Button" at bounding box center [663, 151] width 28 height 15
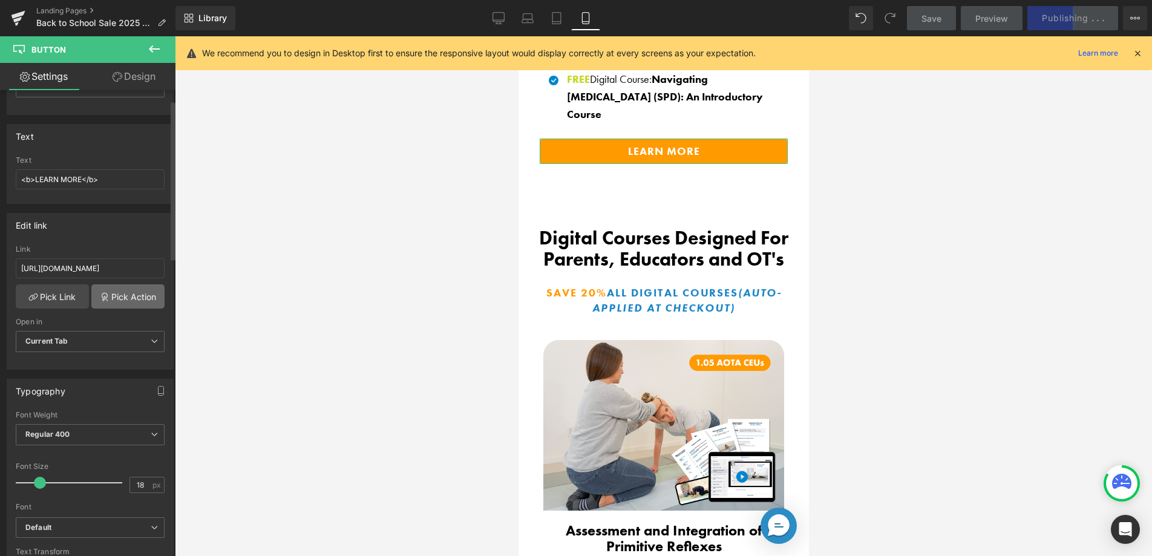
scroll to position [249, 0]
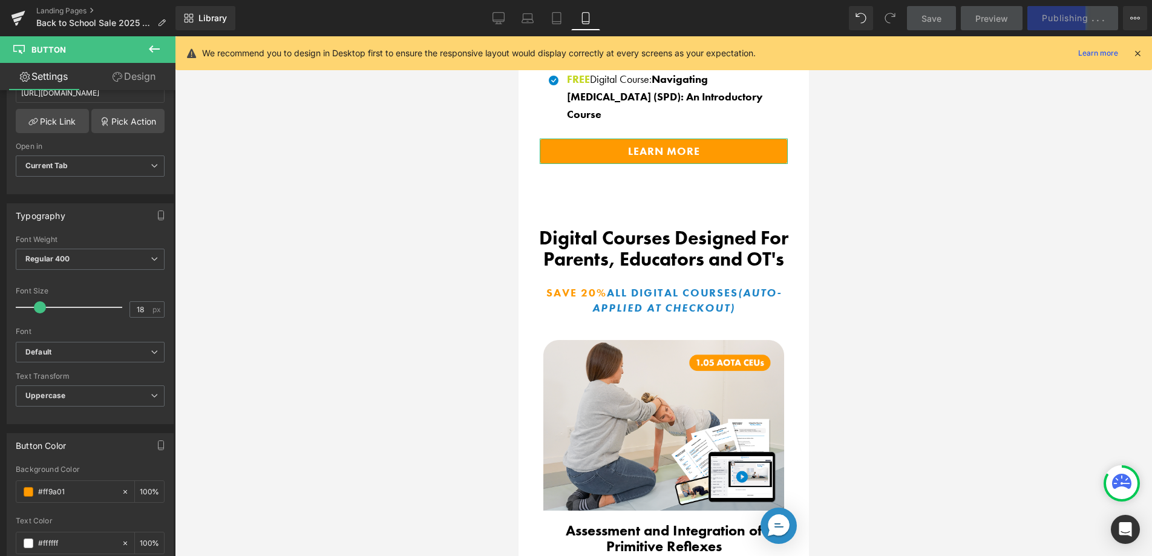
click at [133, 74] on link "Design" at bounding box center [134, 76] width 88 height 27
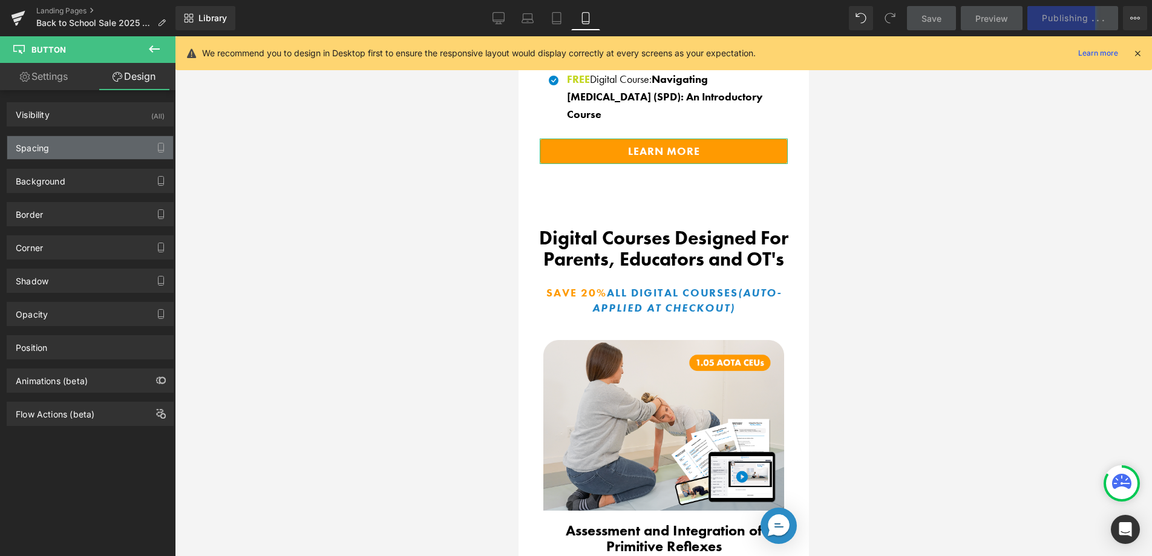
click at [92, 154] on div "Spacing" at bounding box center [90, 147] width 166 height 23
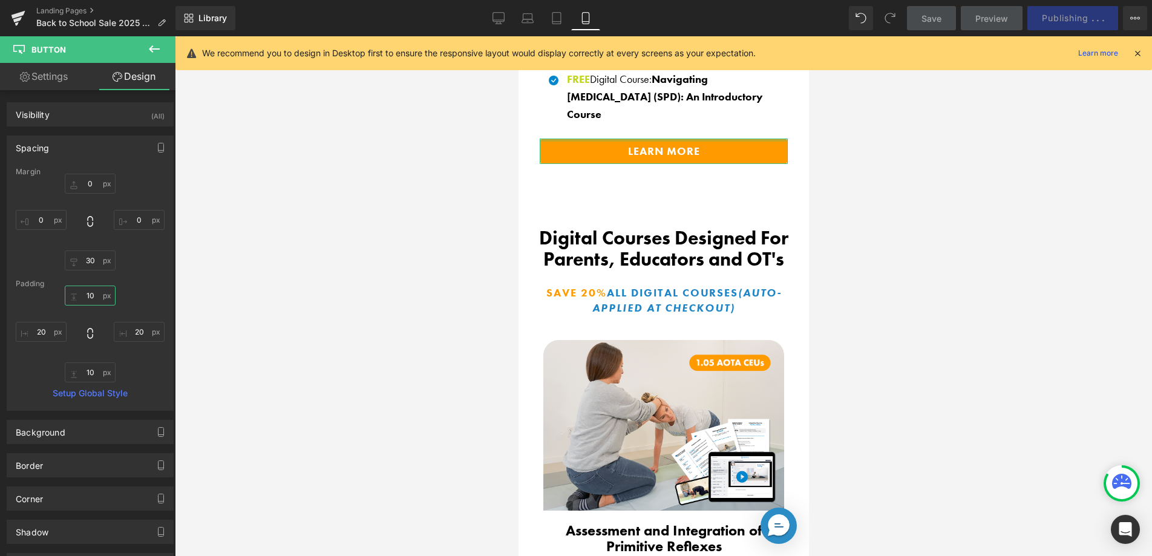
click at [87, 293] on input "10" at bounding box center [90, 296] width 51 height 20
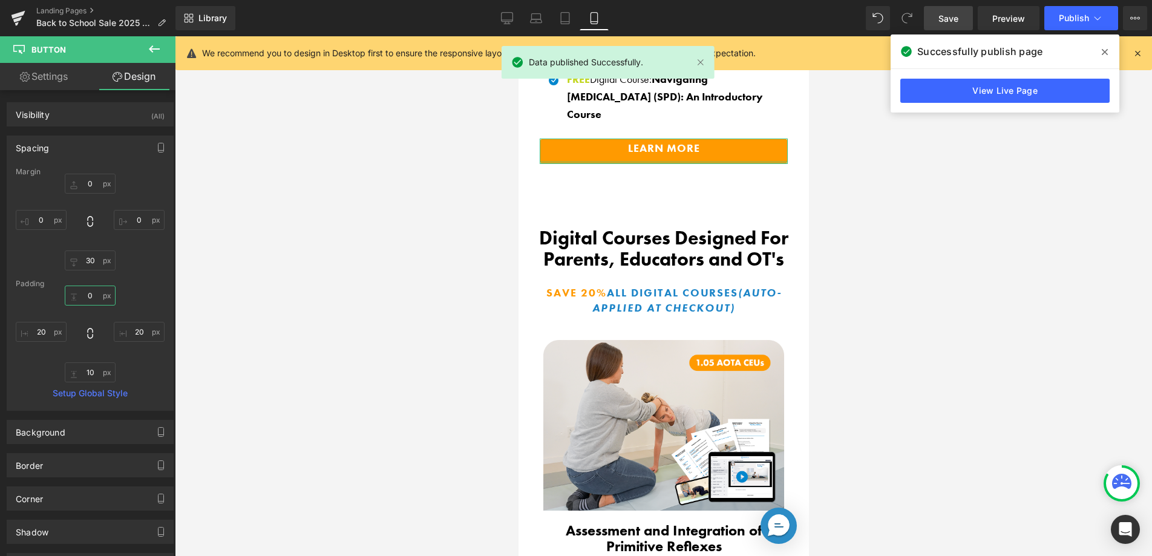
type input "10"
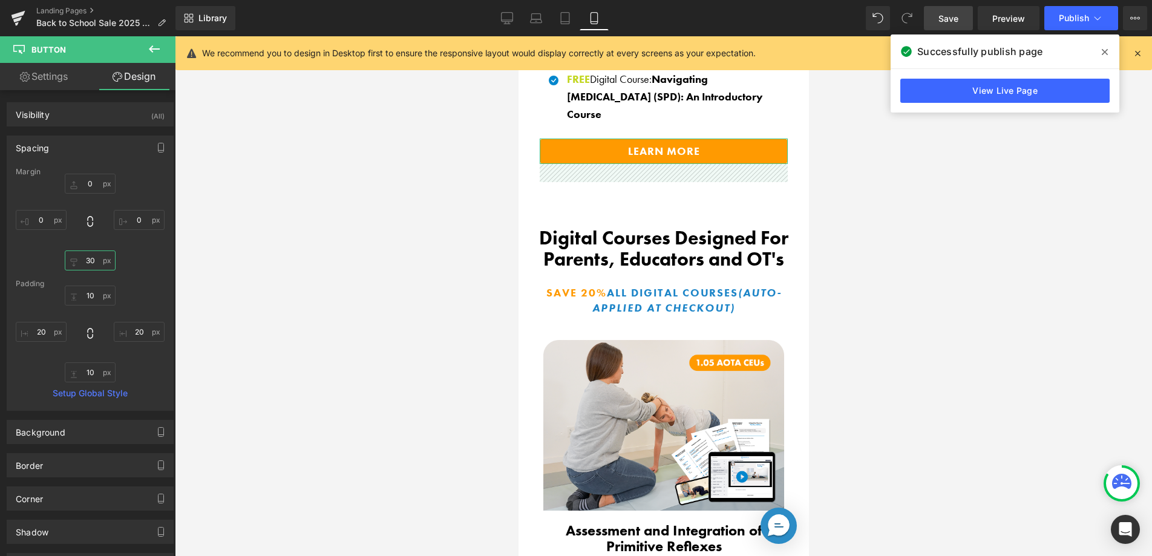
click at [85, 258] on input "30" at bounding box center [90, 261] width 51 height 20
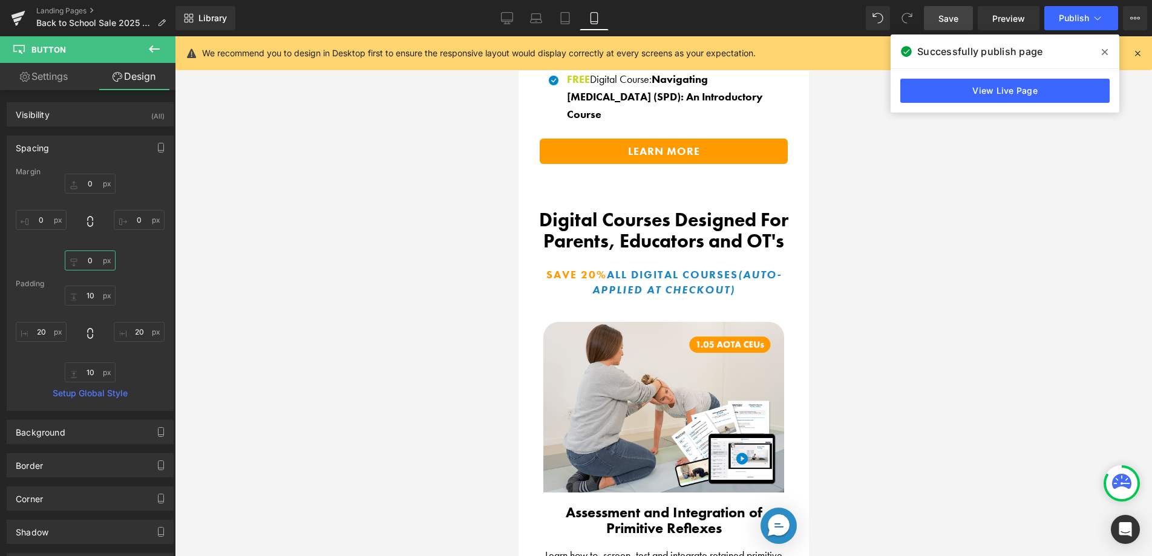
type input "30"
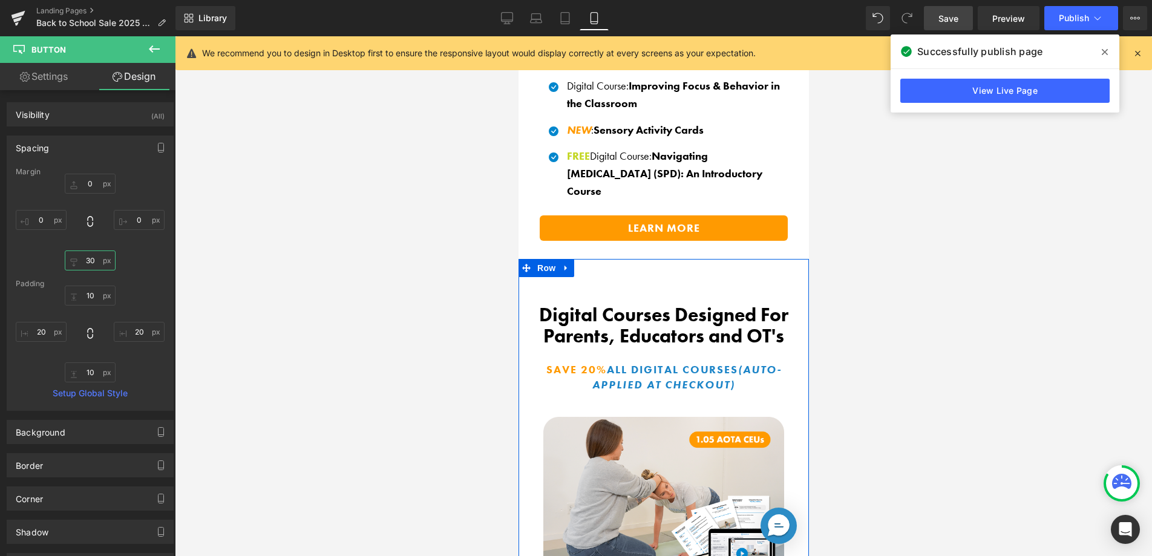
scroll to position [1742, 0]
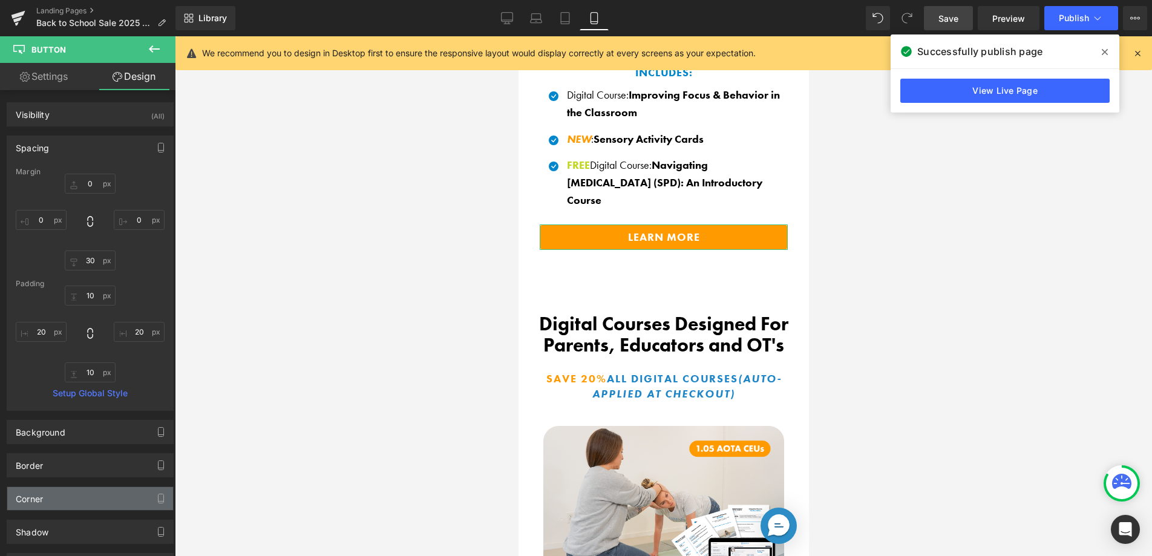
click at [101, 494] on div "Corner" at bounding box center [90, 498] width 166 height 23
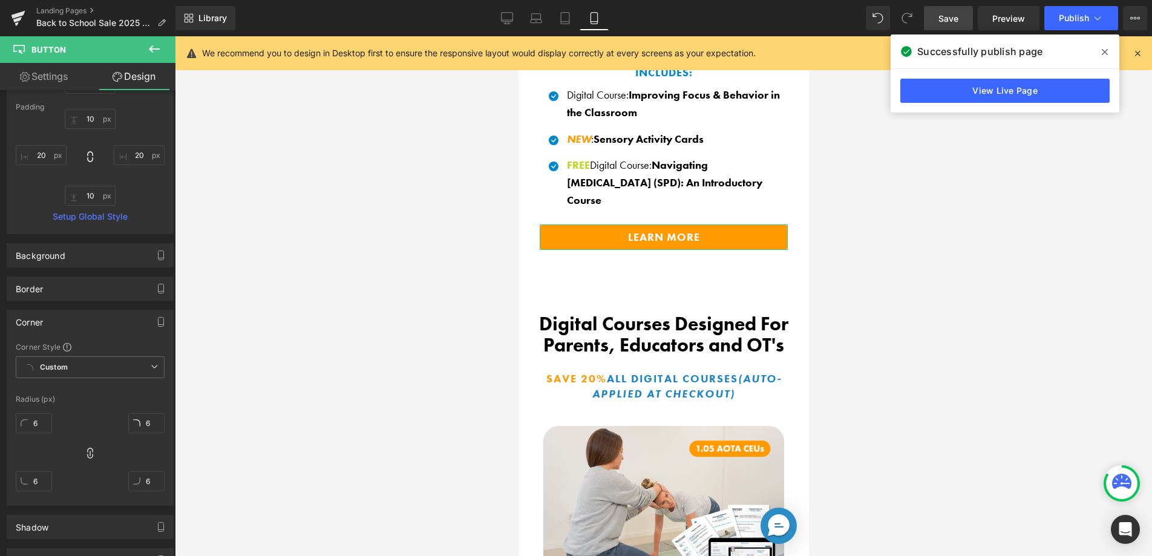
scroll to position [196, 0]
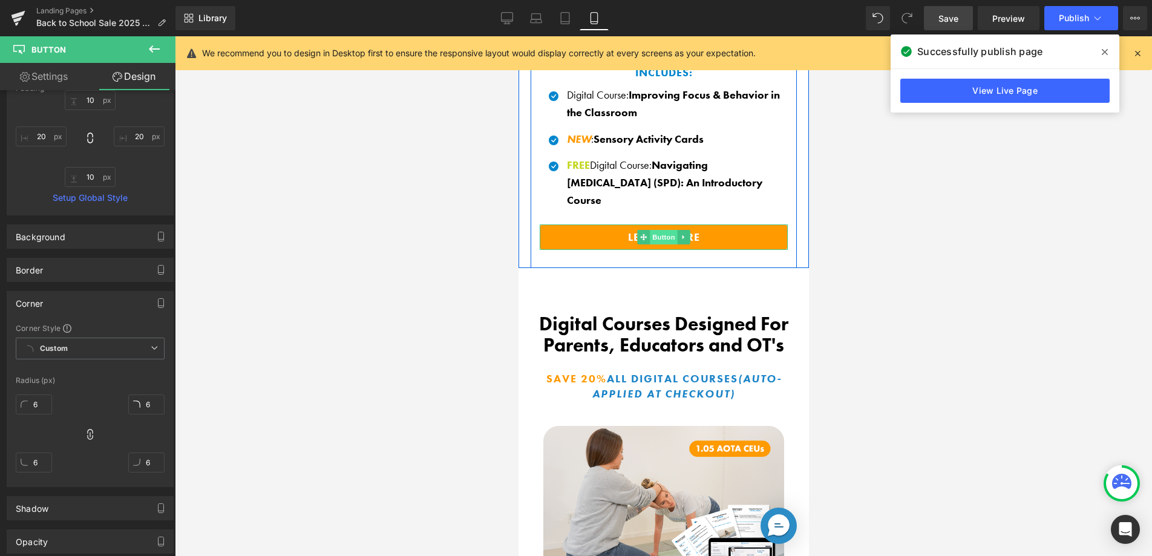
drag, startPoint x: 668, startPoint y: 231, endPoint x: 661, endPoint y: 232, distance: 7.5
click at [668, 231] on span "Button" at bounding box center [663, 237] width 28 height 15
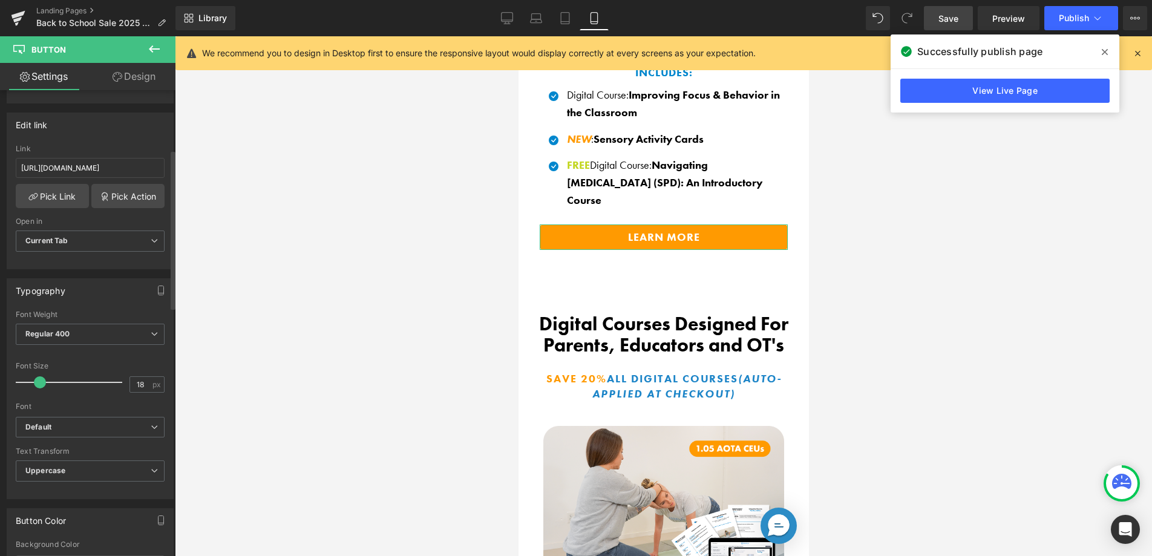
scroll to position [176, 0]
click at [111, 422] on b "Default" at bounding box center [87, 425] width 125 height 10
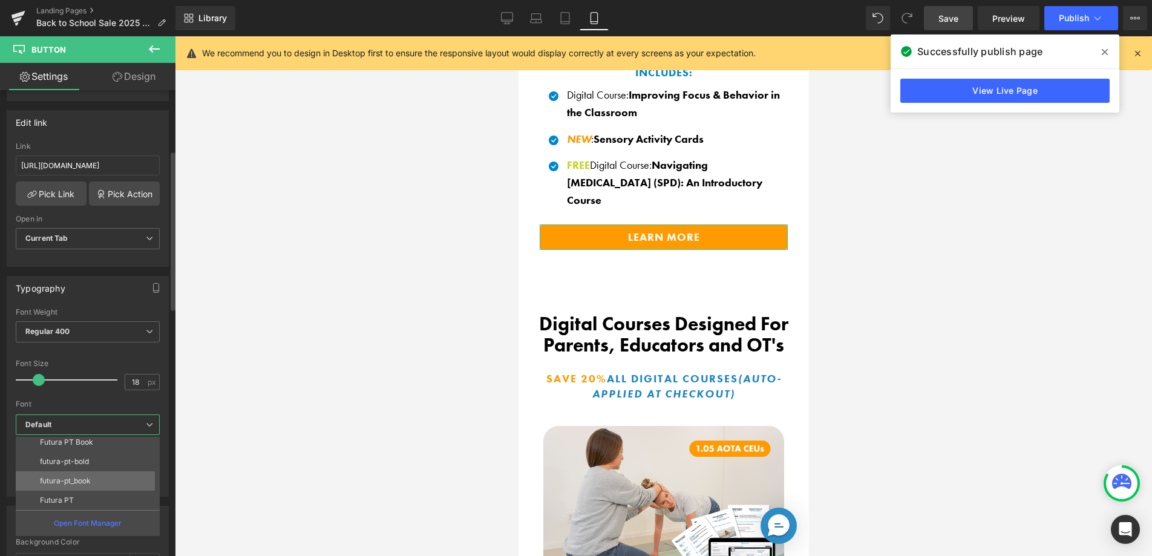
scroll to position [102, 0]
click at [96, 458] on li "futura-pt-bold" at bounding box center [91, 461] width 150 height 19
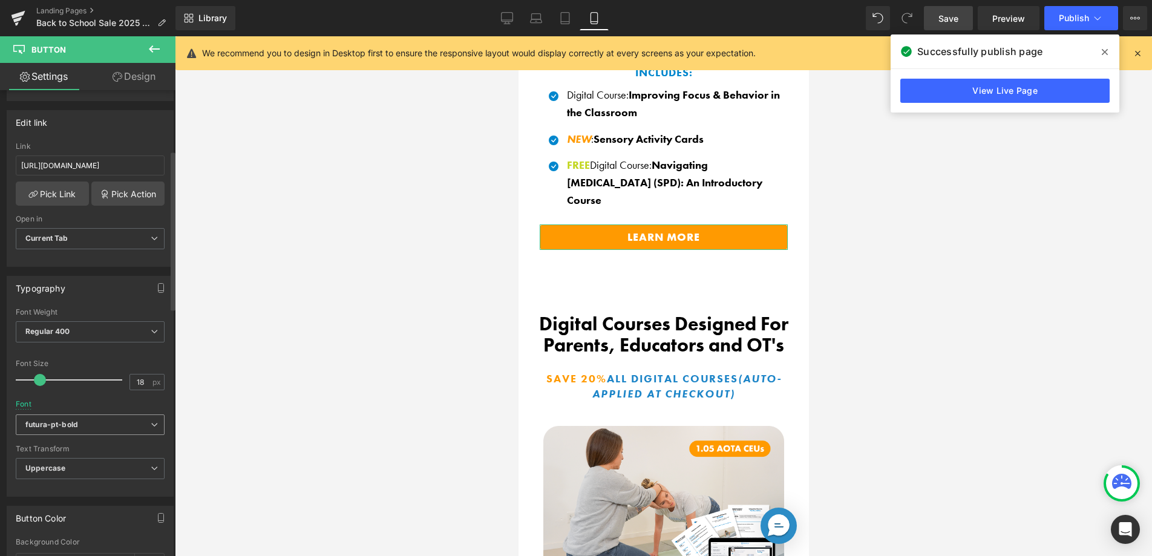
click at [99, 419] on span "futura-pt-bold" at bounding box center [90, 425] width 149 height 21
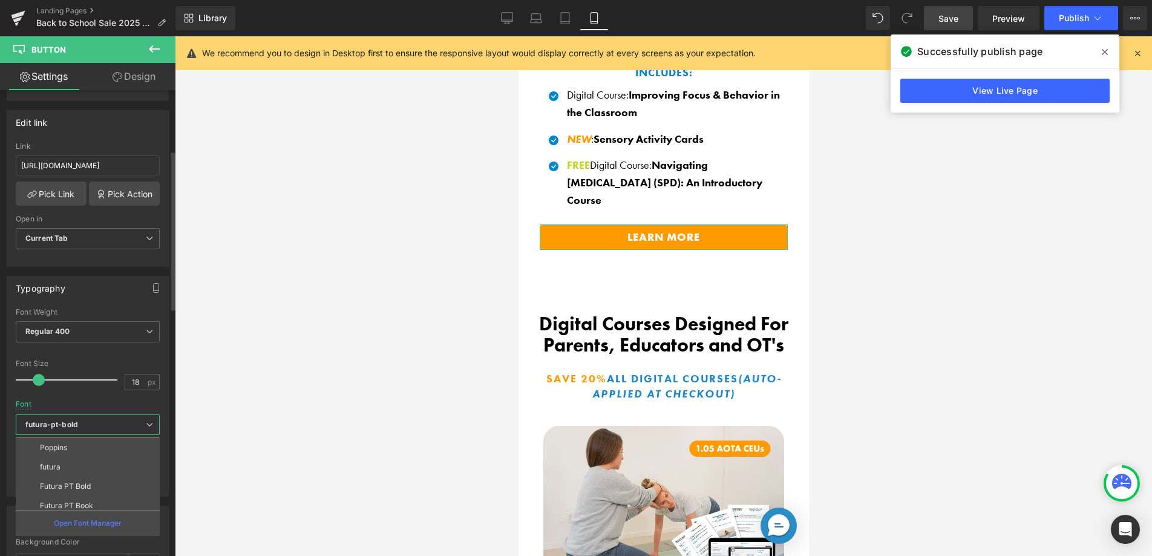
scroll to position [0, 0]
click at [97, 442] on li "Default" at bounding box center [91, 446] width 150 height 19
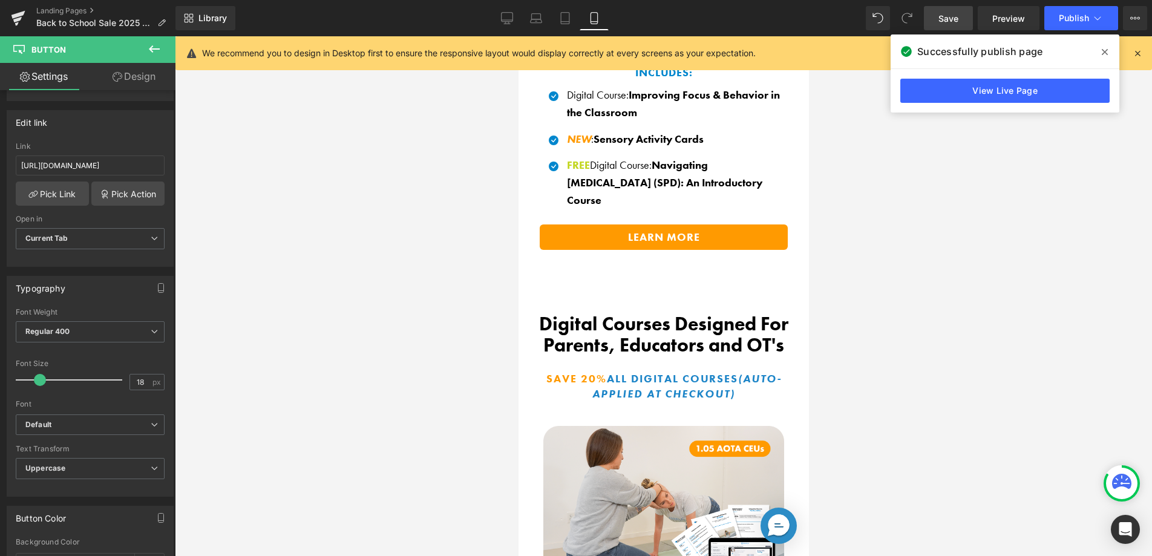
click at [958, 16] on span "Save" at bounding box center [949, 18] width 20 height 13
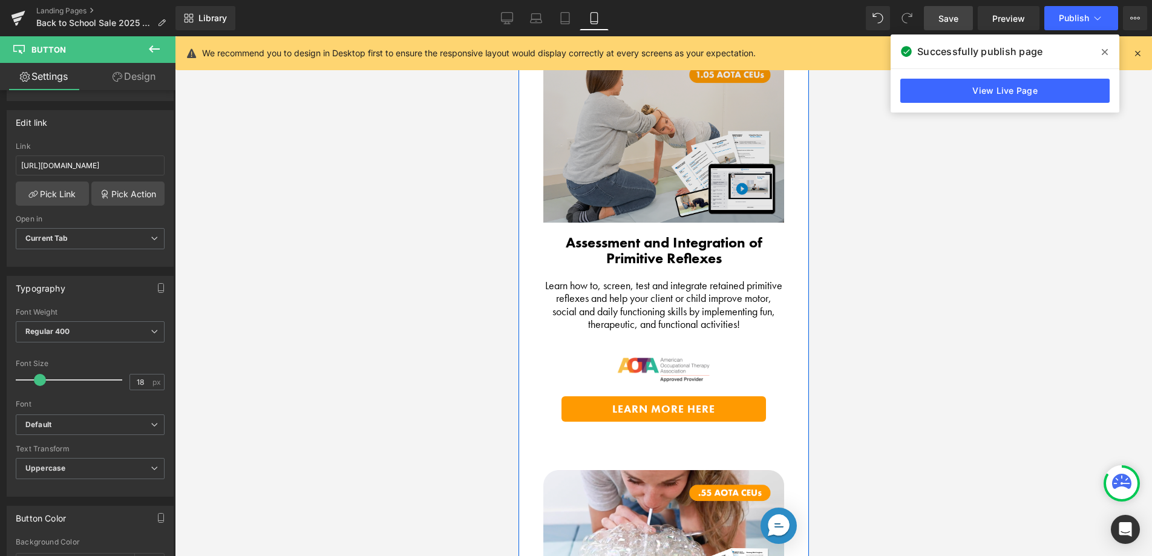
scroll to position [2118, 0]
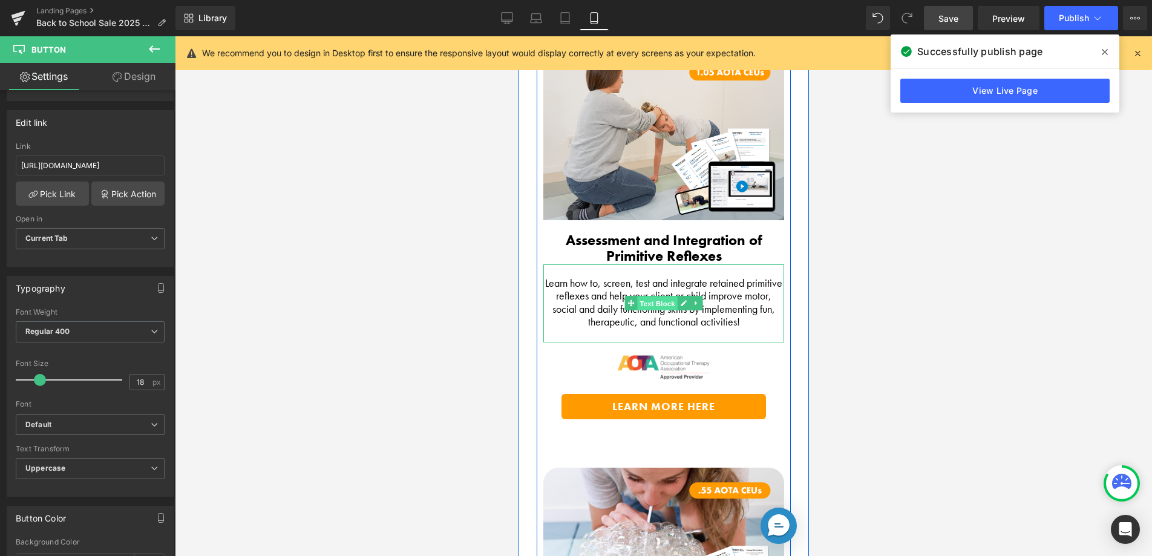
click at [651, 297] on span "Text Block" at bounding box center [657, 304] width 40 height 15
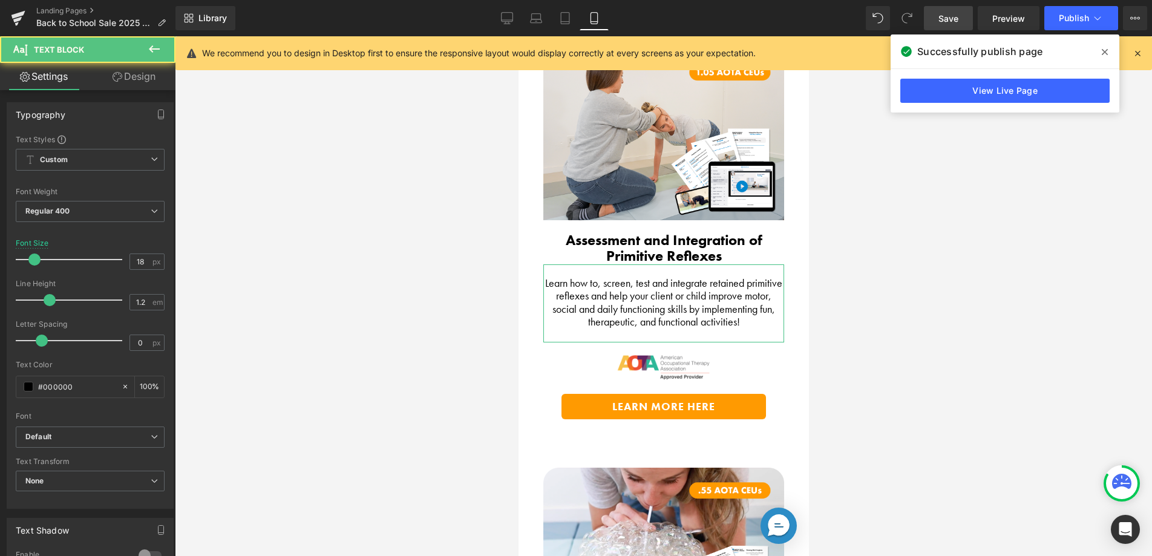
drag, startPoint x: 151, startPoint y: 76, endPoint x: 125, endPoint y: 108, distance: 41.4
click at [151, 76] on link "Design" at bounding box center [134, 76] width 88 height 27
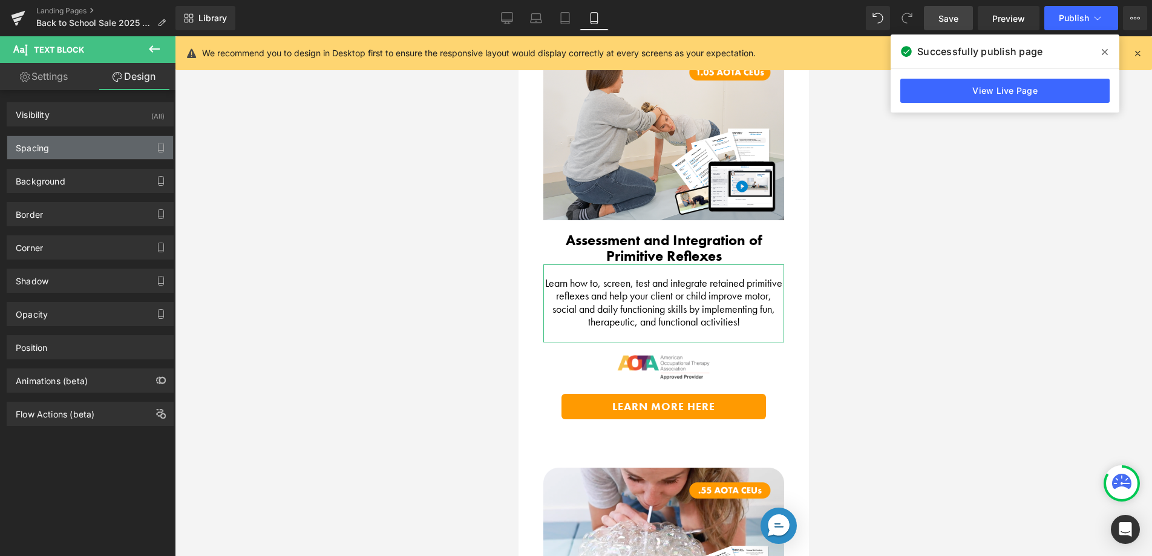
click at [118, 136] on div "Spacing" at bounding box center [90, 147] width 166 height 23
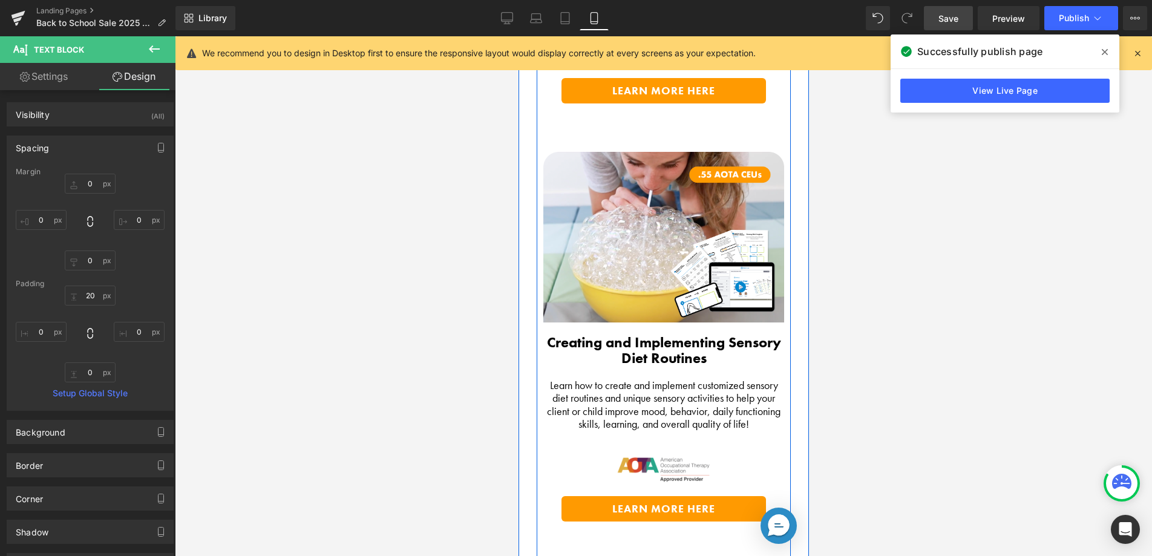
scroll to position [2566, 0]
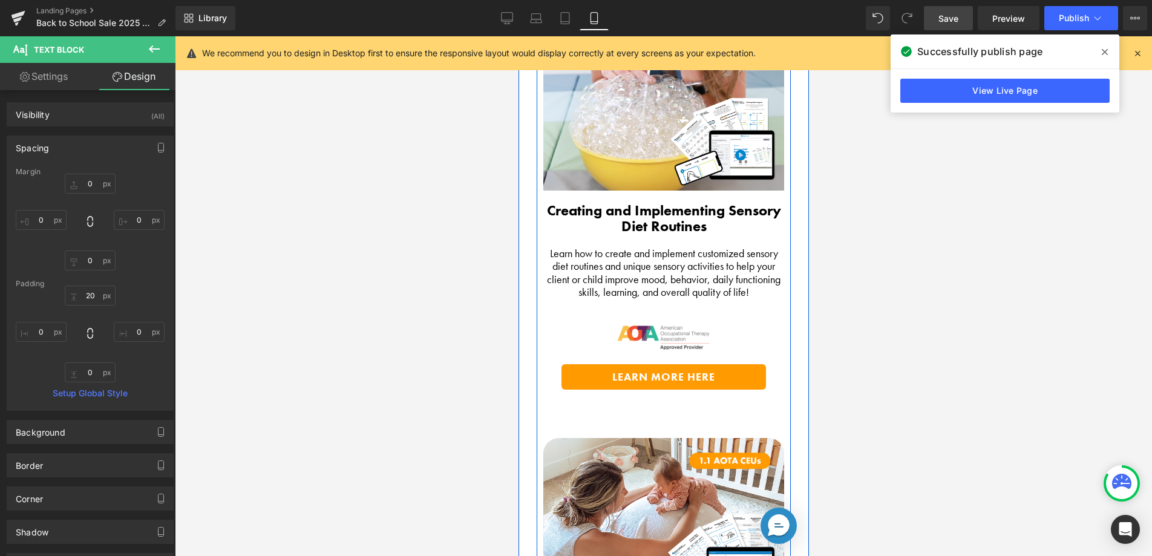
click at [601, 286] on span "Learn how to create and implement customized sensory diet routines and unique s…" at bounding box center [664, 272] width 234 height 53
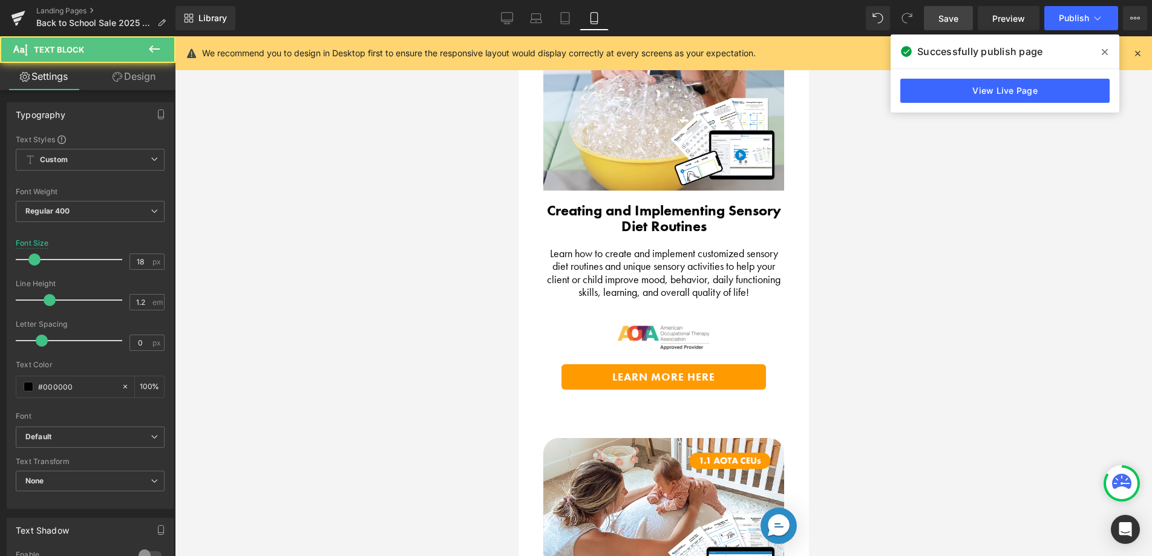
click at [137, 81] on link "Design" at bounding box center [134, 76] width 88 height 27
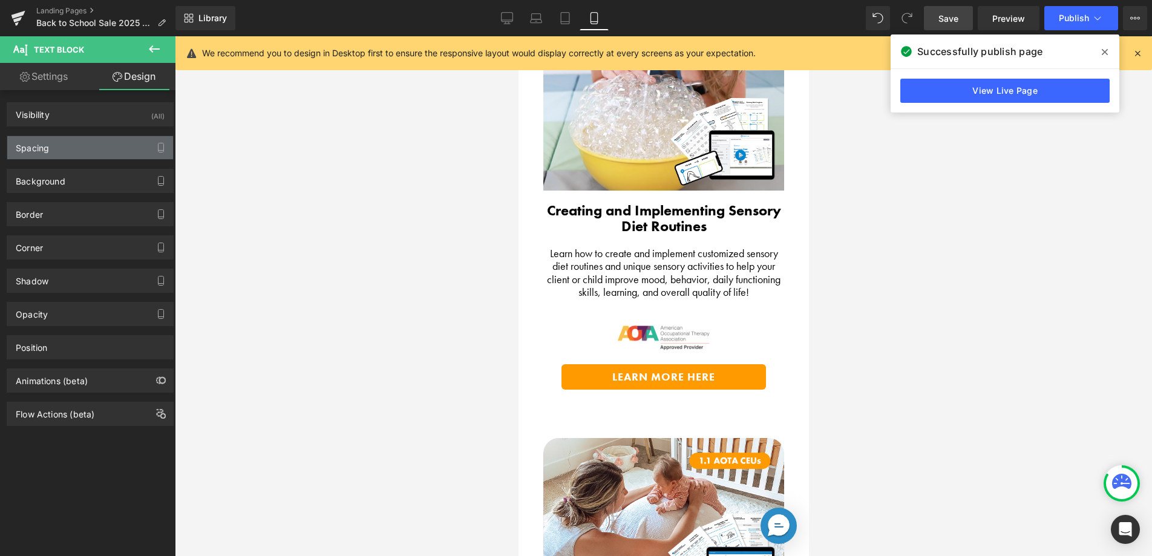
click at [90, 154] on div "Spacing" at bounding box center [90, 147] width 166 height 23
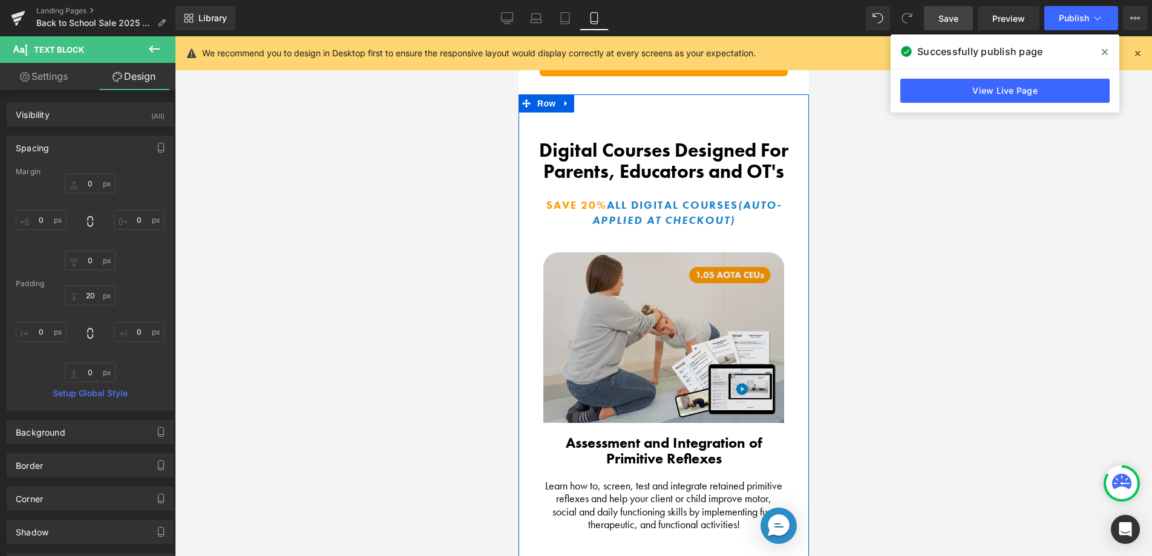
scroll to position [1930, 0]
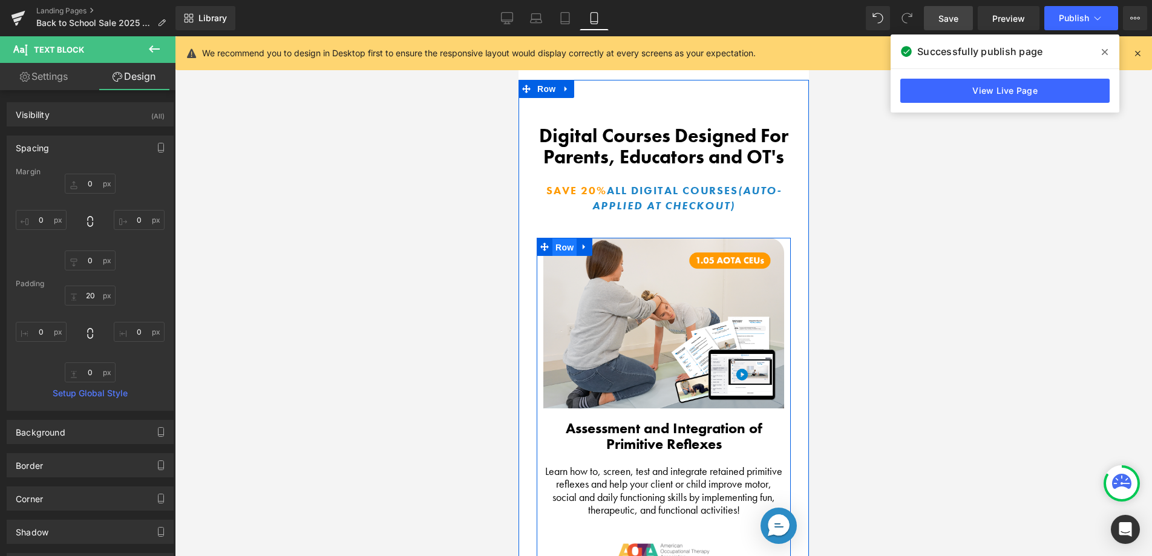
click at [554, 242] on span "Row" at bounding box center [564, 247] width 24 height 18
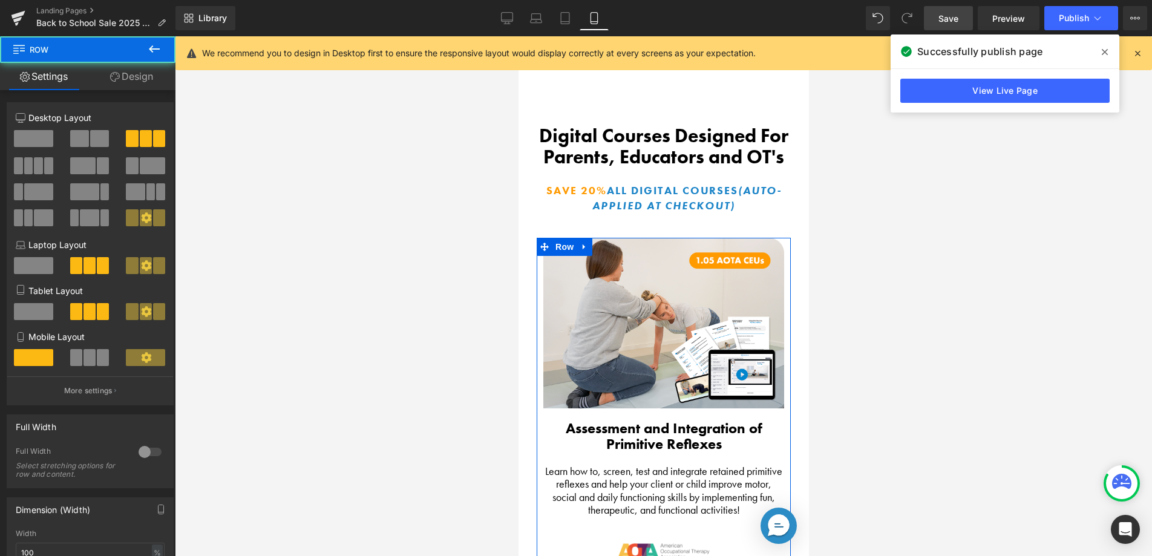
click at [152, 81] on link "Design" at bounding box center [132, 76] width 88 height 27
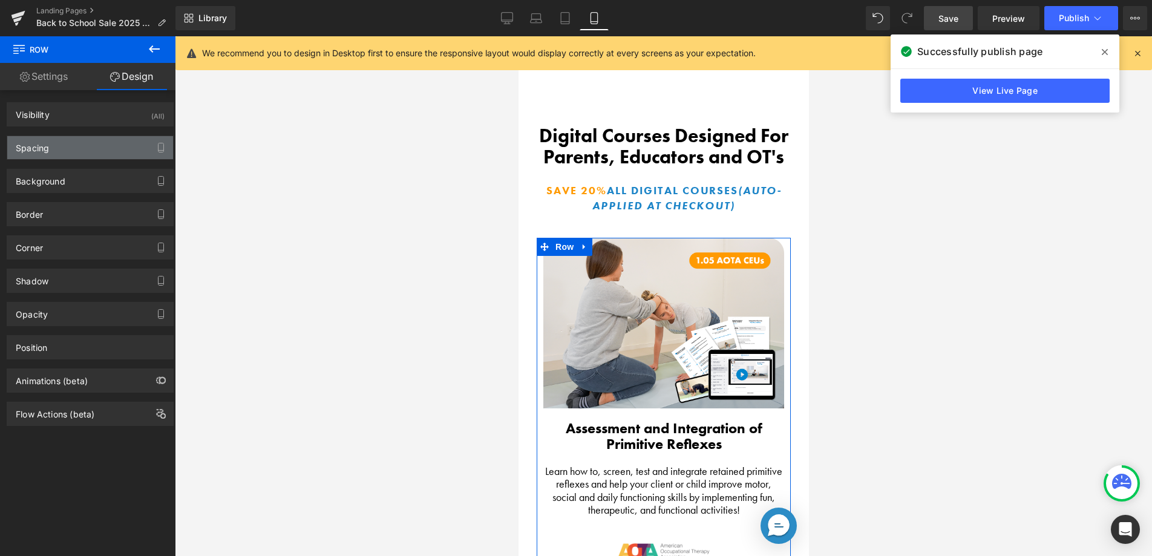
click at [75, 142] on div "Spacing" at bounding box center [90, 147] width 166 height 23
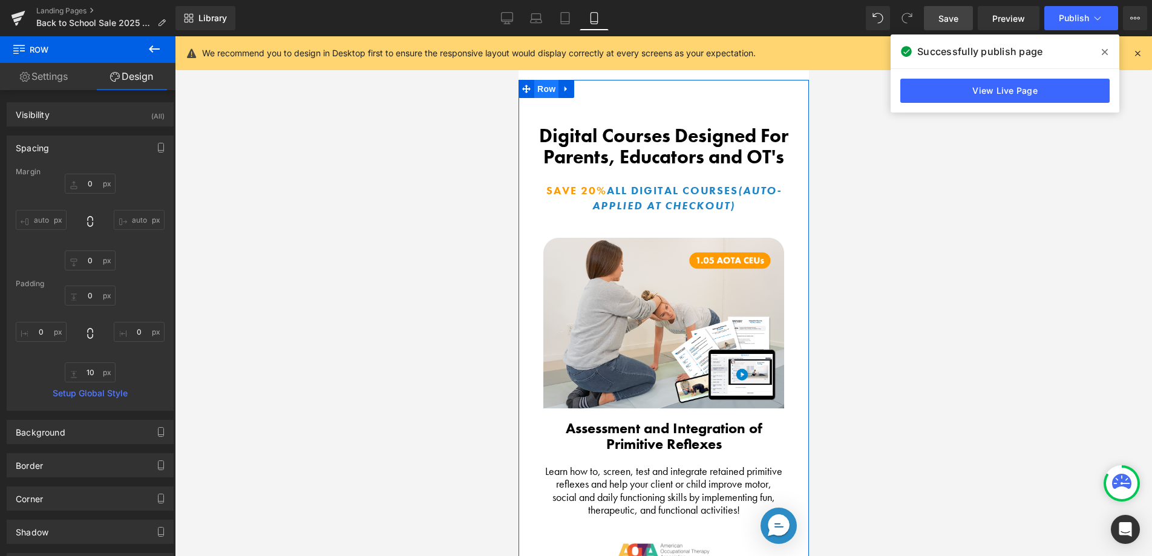
click at [545, 84] on span "Row" at bounding box center [546, 89] width 24 height 18
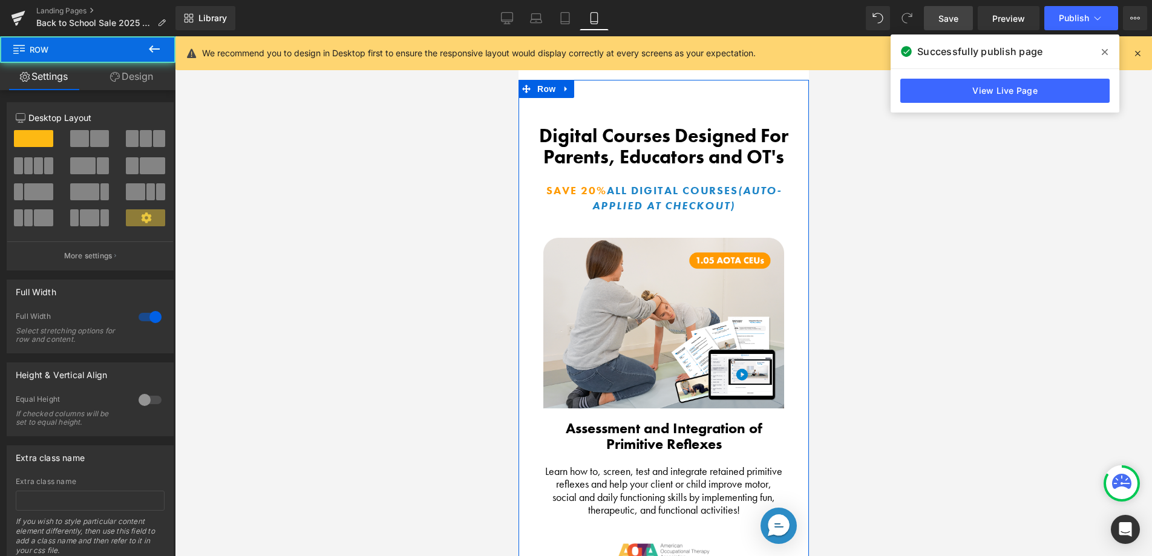
click at [136, 77] on link "Design" at bounding box center [132, 76] width 88 height 27
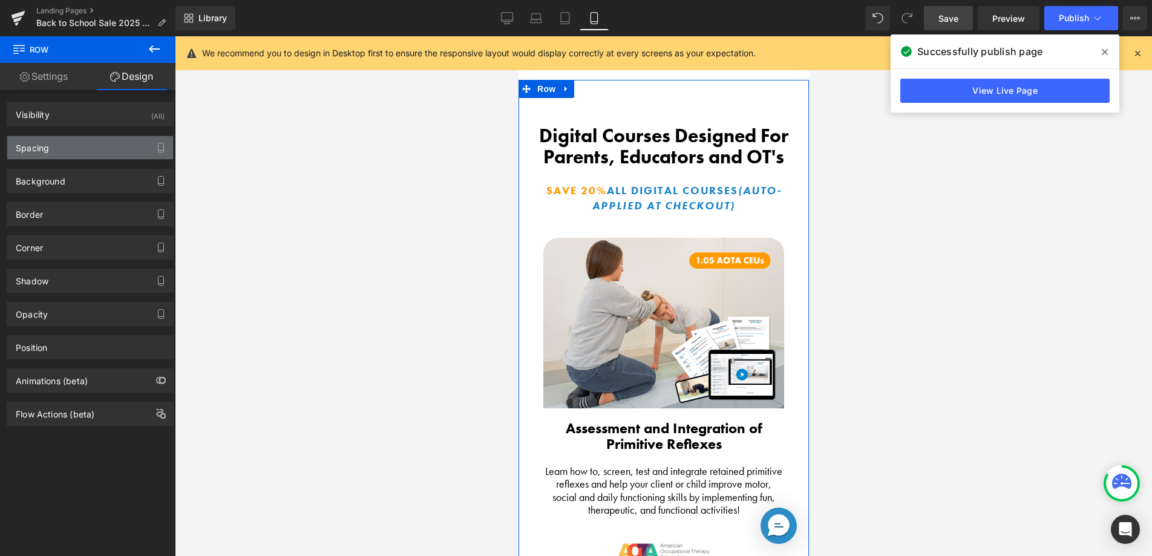
click at [70, 143] on div "Spacing" at bounding box center [90, 147] width 166 height 23
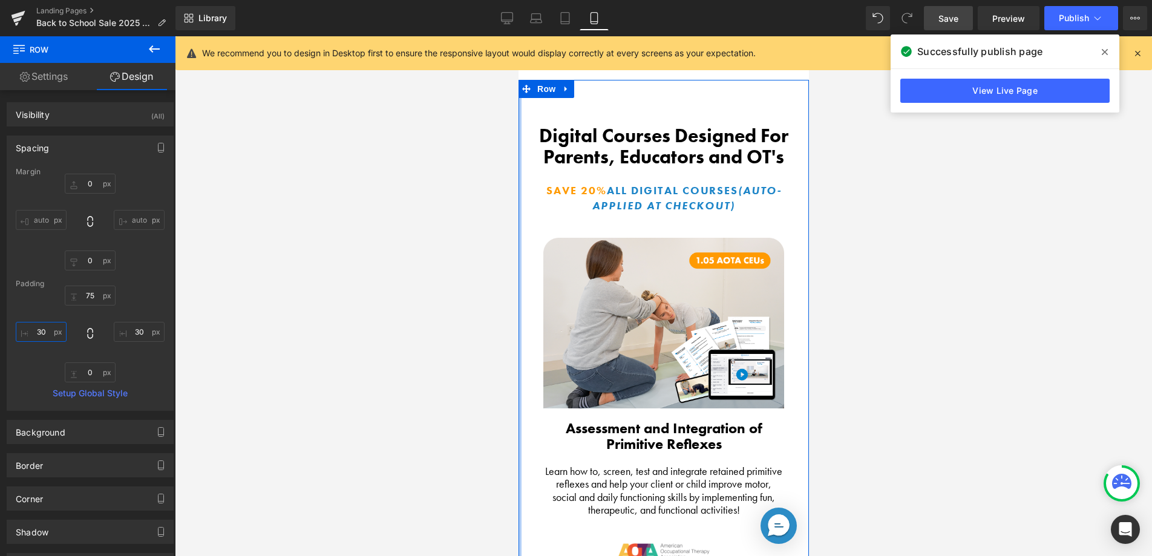
click at [39, 332] on input "30" at bounding box center [41, 332] width 51 height 20
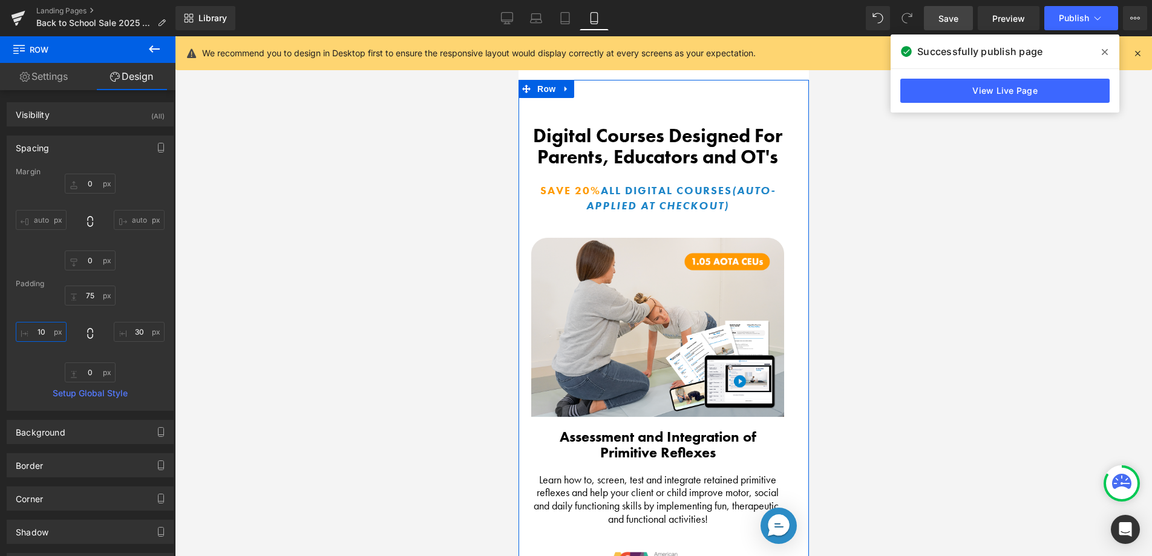
type input "1"
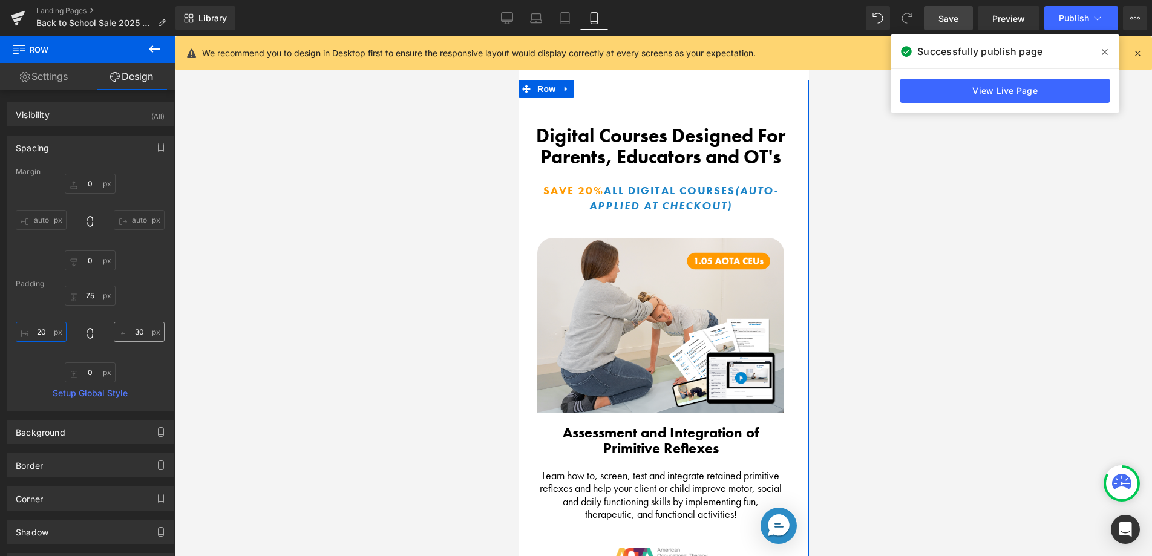
type input "20"
click at [131, 332] on input "30" at bounding box center [139, 332] width 51 height 20
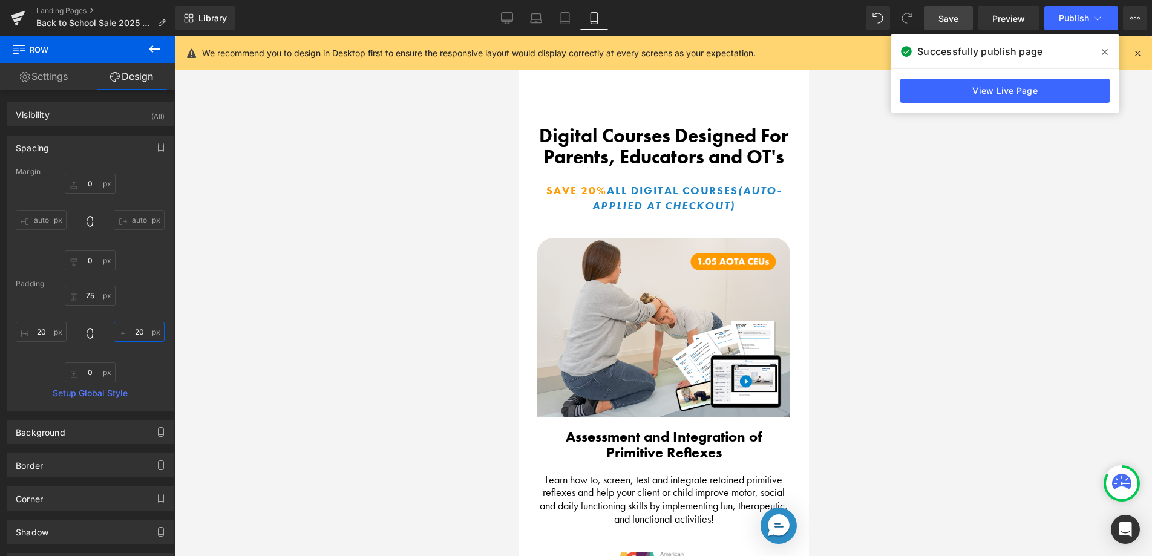
type input "20"
click at [947, 13] on span "Save" at bounding box center [949, 18] width 20 height 13
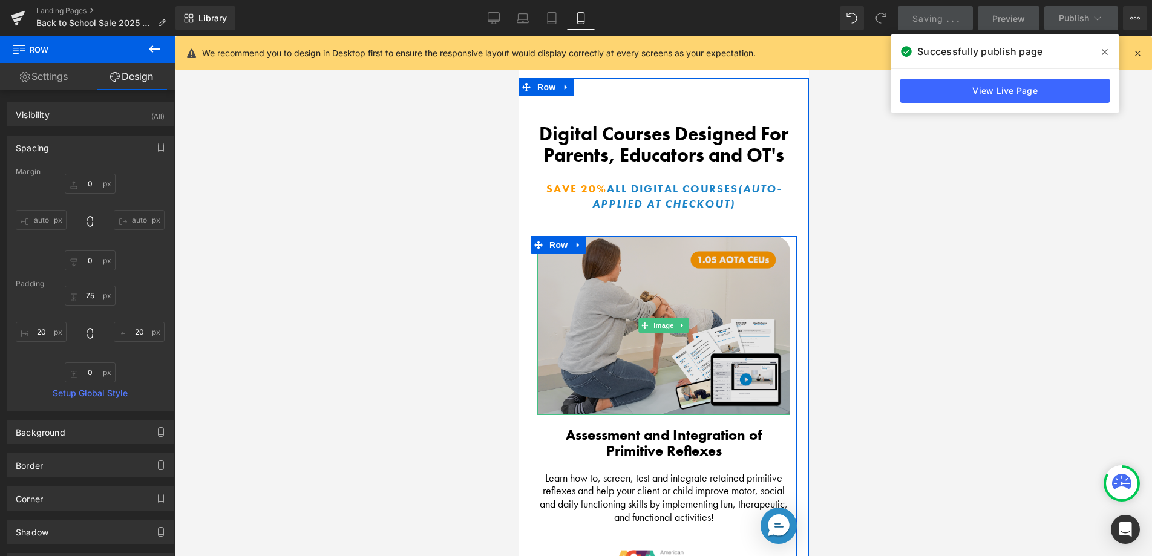
scroll to position [1933, 0]
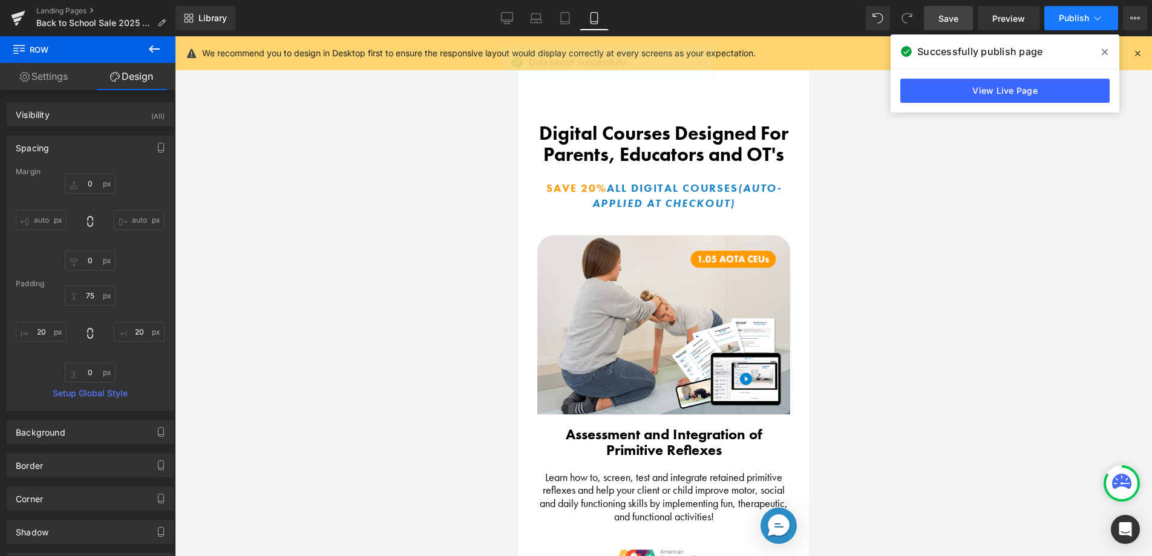
click at [1086, 10] on button "Publish" at bounding box center [1082, 18] width 74 height 24
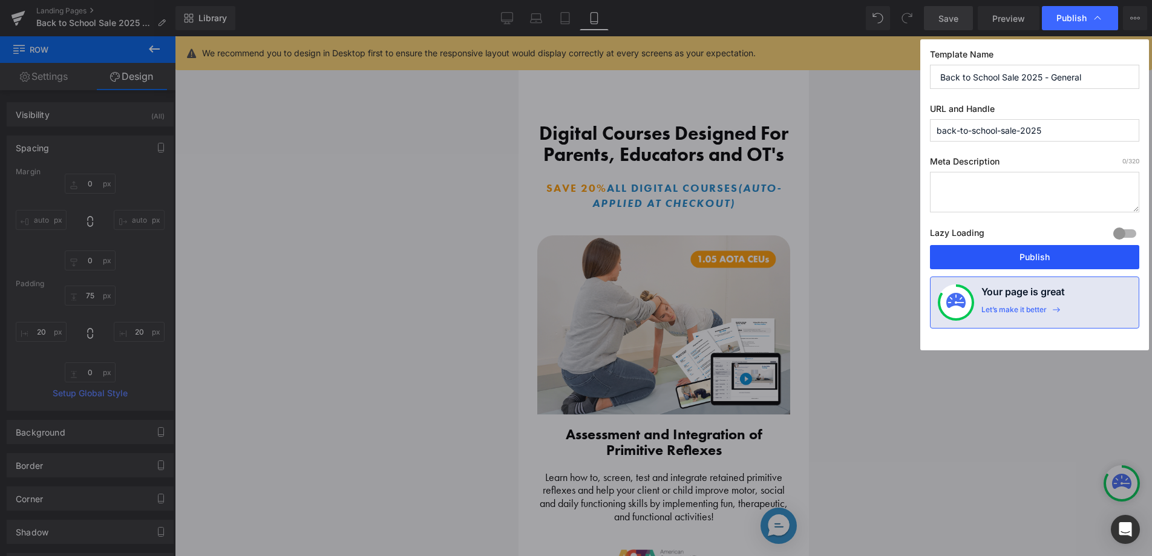
click at [948, 251] on button "Publish" at bounding box center [1034, 257] width 209 height 24
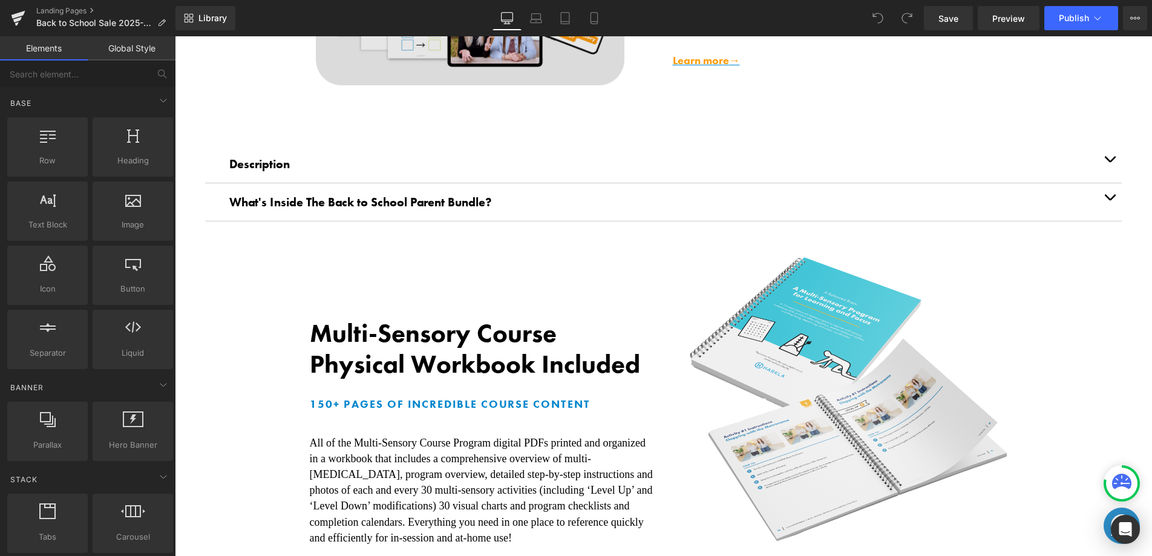
scroll to position [854, 0]
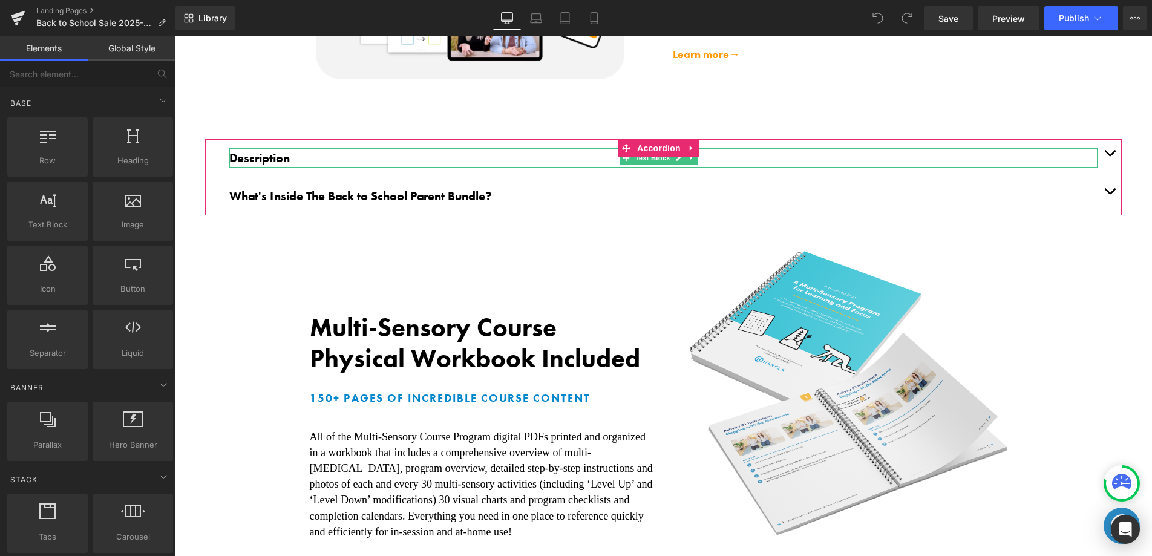
drag, startPoint x: 1065, startPoint y: 156, endPoint x: 1074, endPoint y: 155, distance: 8.6
click at [1065, 156] on p "Description" at bounding box center [663, 157] width 869 height 19
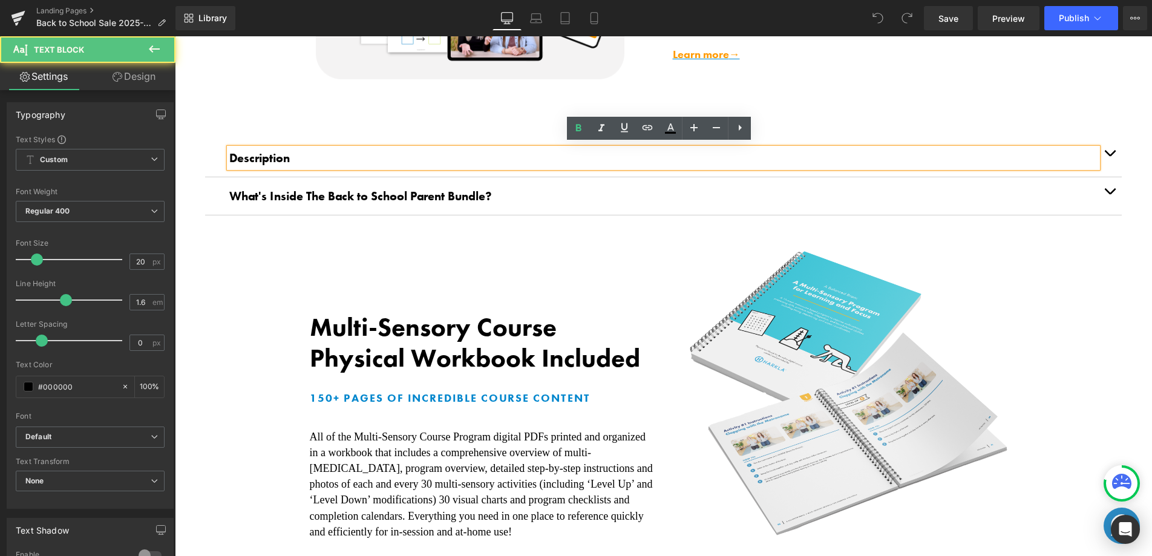
click at [1106, 155] on button "button" at bounding box center [1110, 158] width 24 height 38
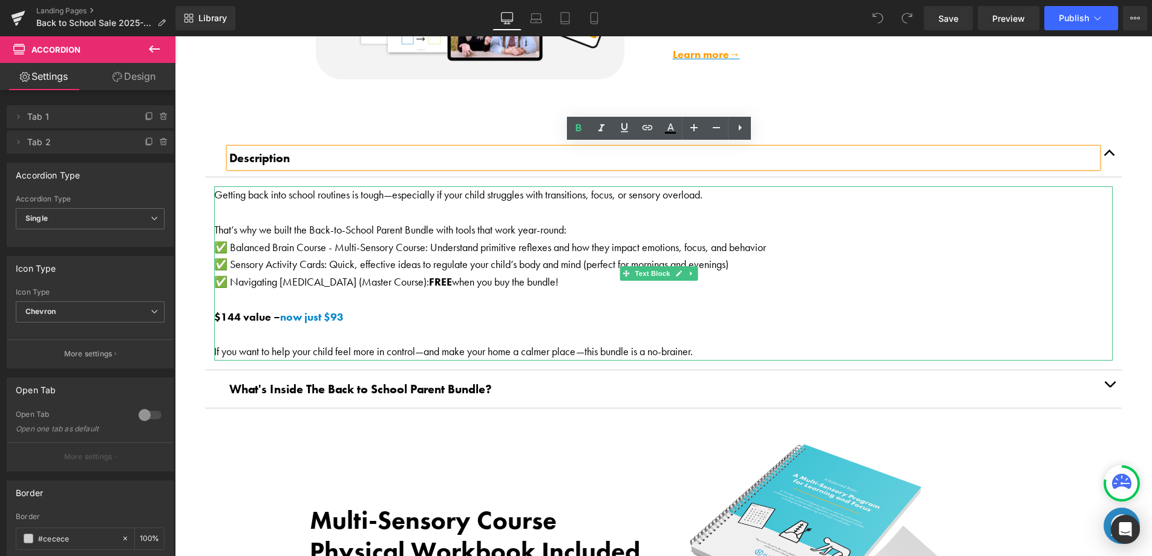
click at [369, 225] on p "That’s why we built the Back-to-School Parent Bundle with tools that work year-…" at bounding box center [663, 231] width 899 height 18
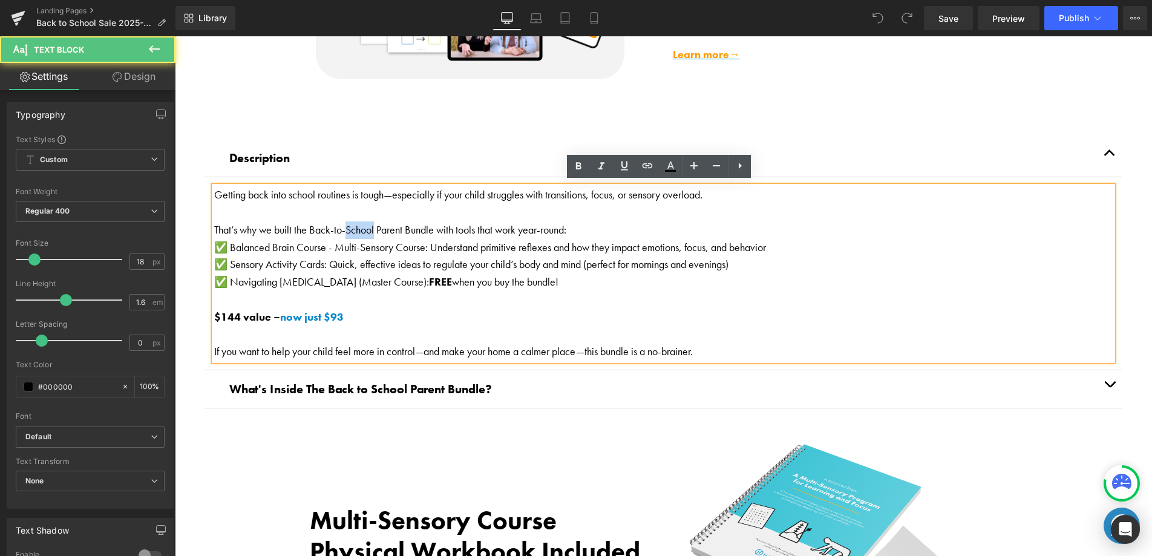
click at [369, 225] on p "That’s why we built the Back-to-School Parent Bundle with tools that work year-…" at bounding box center [663, 231] width 899 height 18
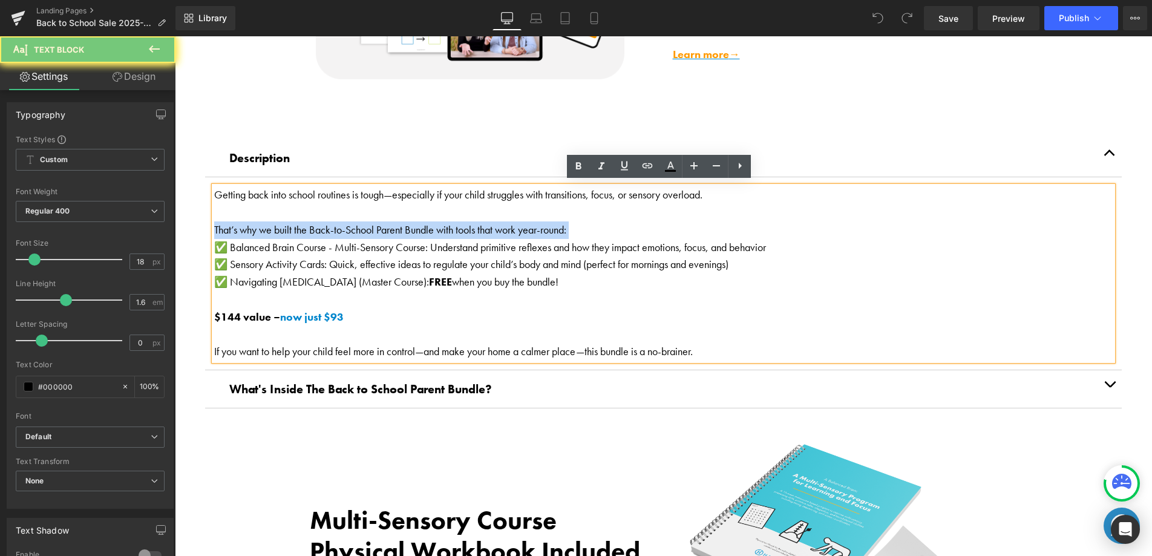
click at [369, 225] on p "That’s why we built the Back-to-School Parent Bundle with tools that work year-…" at bounding box center [663, 231] width 899 height 18
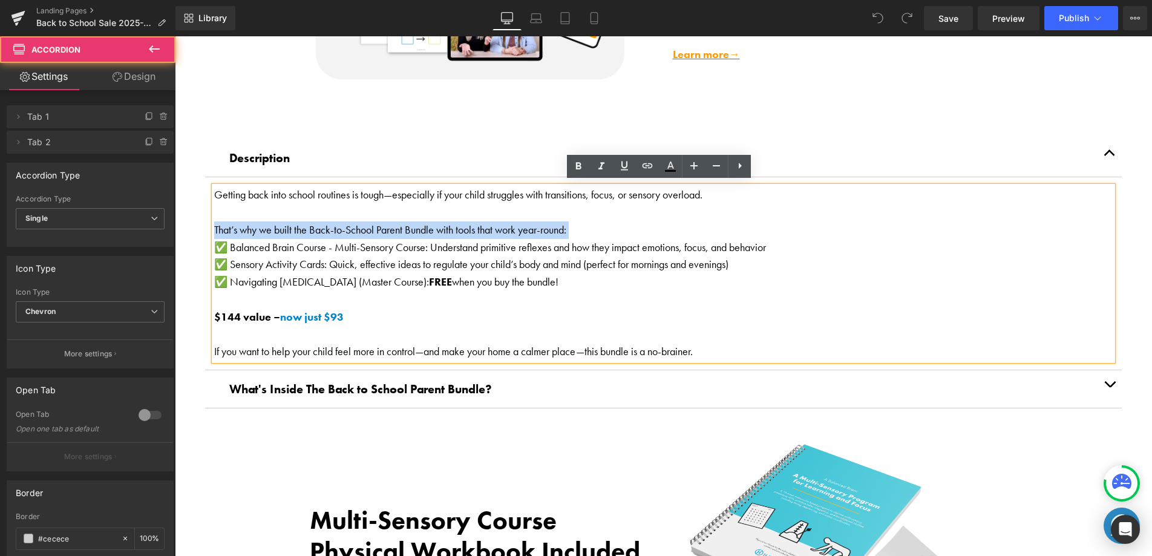
click at [1102, 386] on button "button" at bounding box center [1110, 389] width 24 height 38
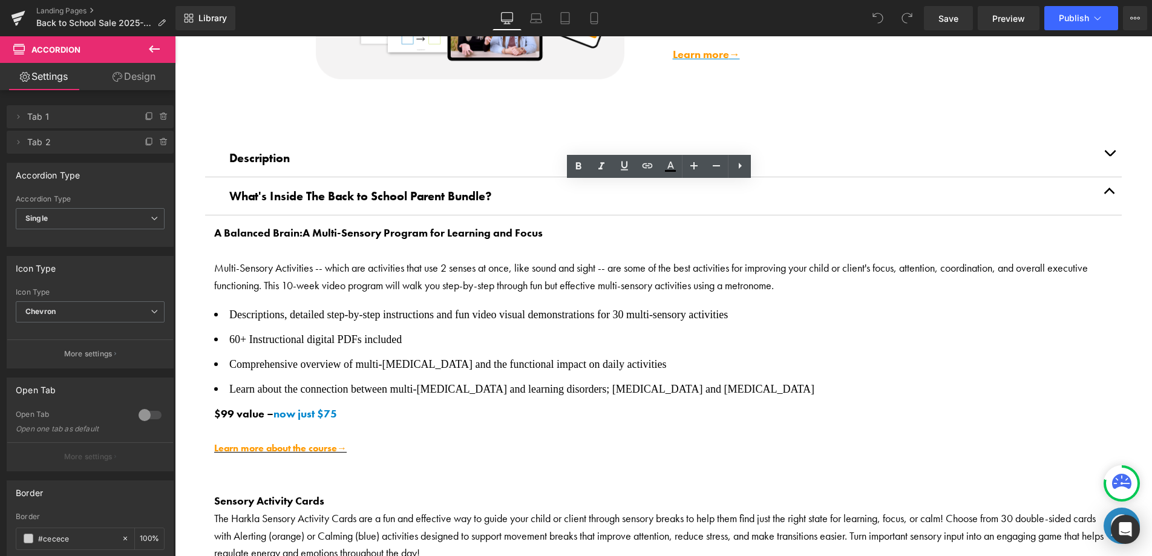
click at [274, 319] on li "Descriptions, detailed step-by-step instructions and fun video visual demonstra…" at bounding box center [663, 315] width 899 height 18
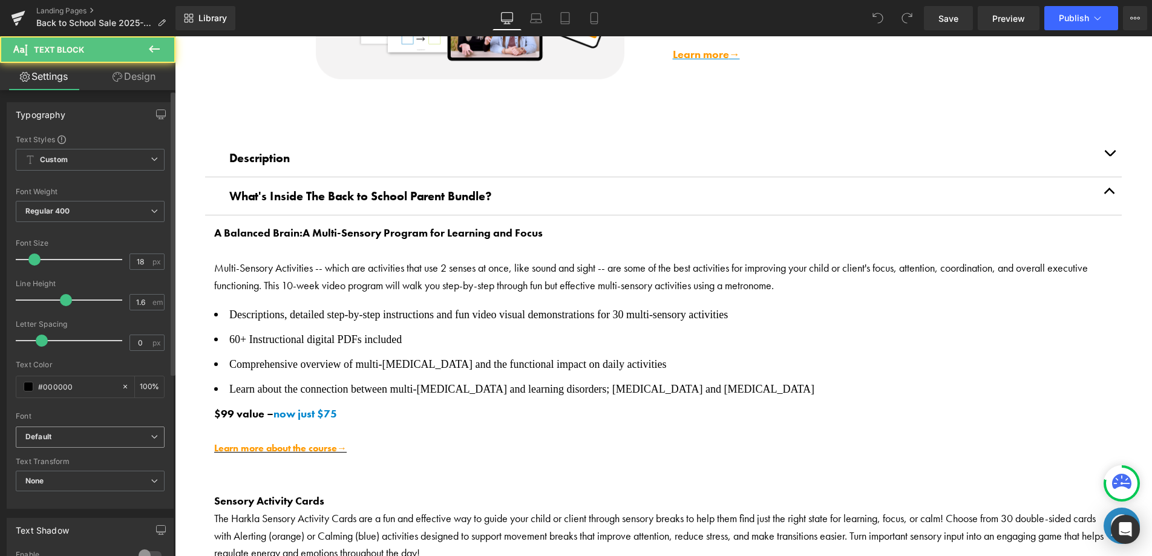
click at [103, 441] on b "Default" at bounding box center [87, 437] width 125 height 10
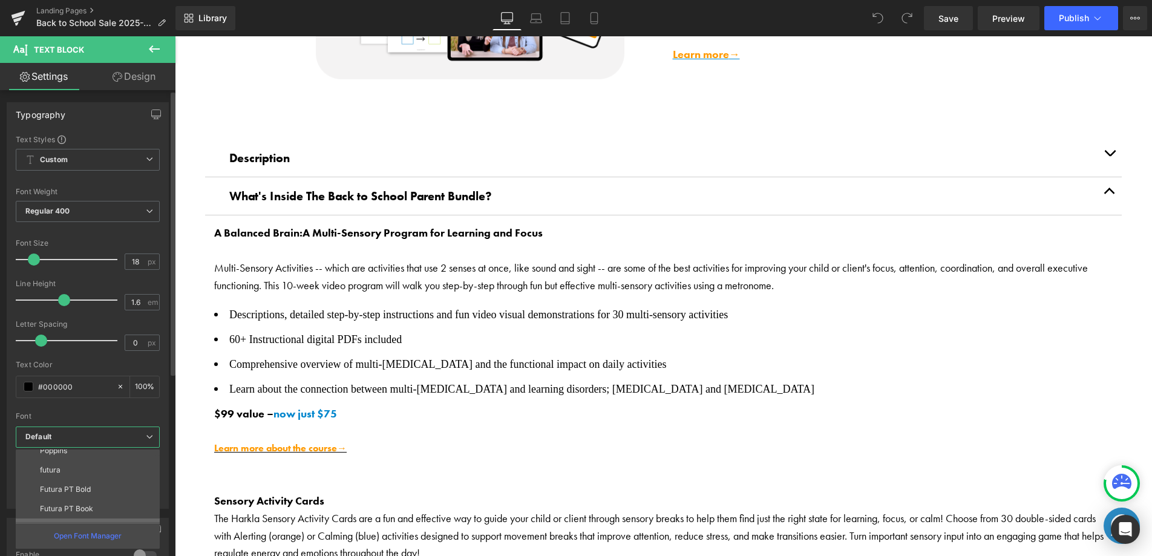
scroll to position [67, 0]
click at [97, 488] on li "Futura PT Book" at bounding box center [91, 489] width 150 height 19
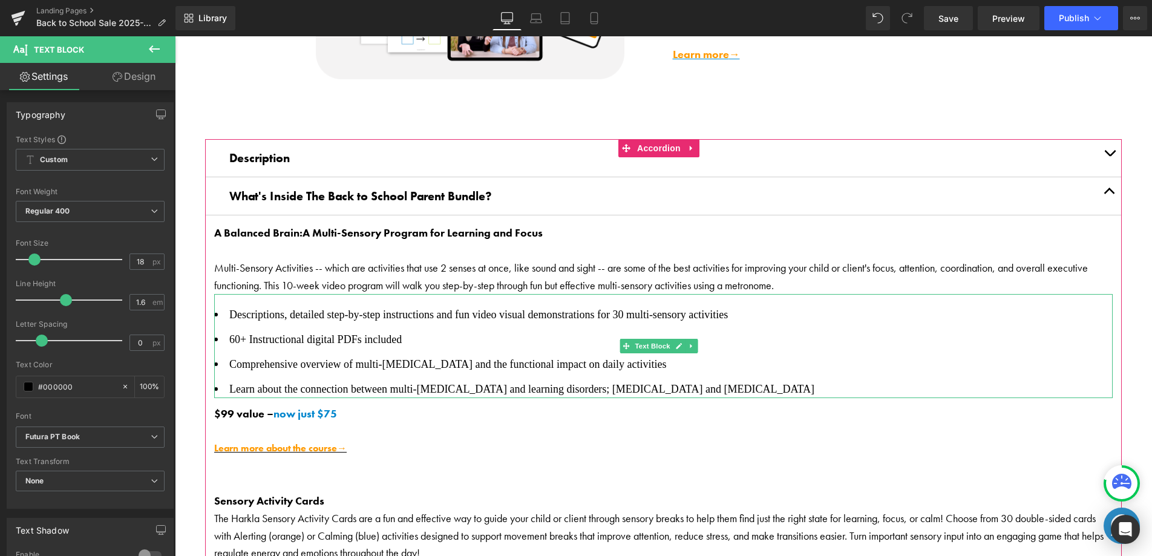
click at [332, 358] on span "Comprehensive overview of multi-sensory processing and the functional impact on…" at bounding box center [447, 364] width 437 height 12
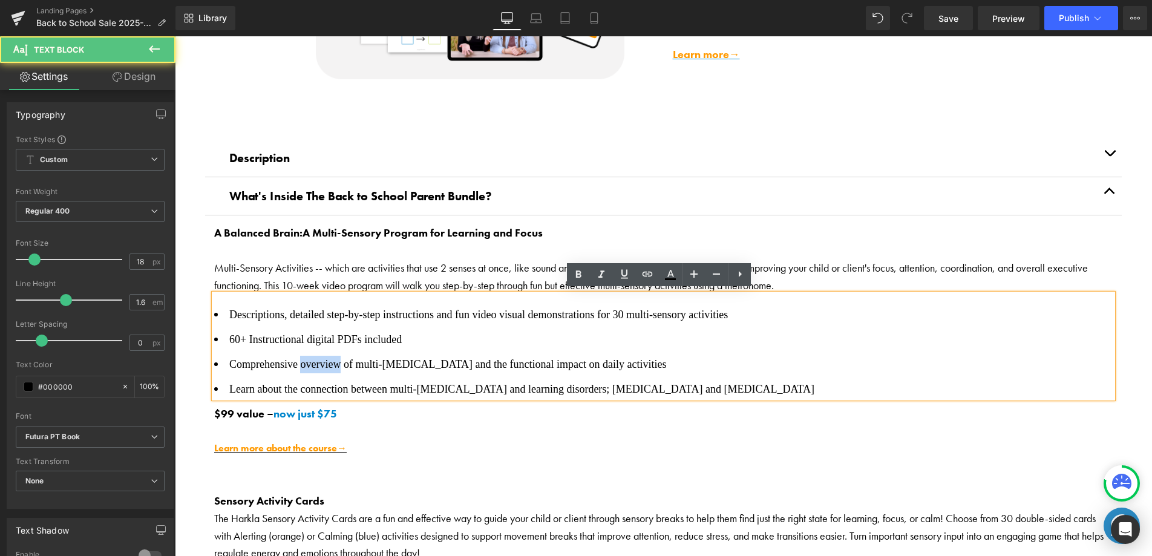
click at [332, 358] on span "Comprehensive overview of multi-sensory processing and the functional impact on…" at bounding box center [447, 364] width 437 height 12
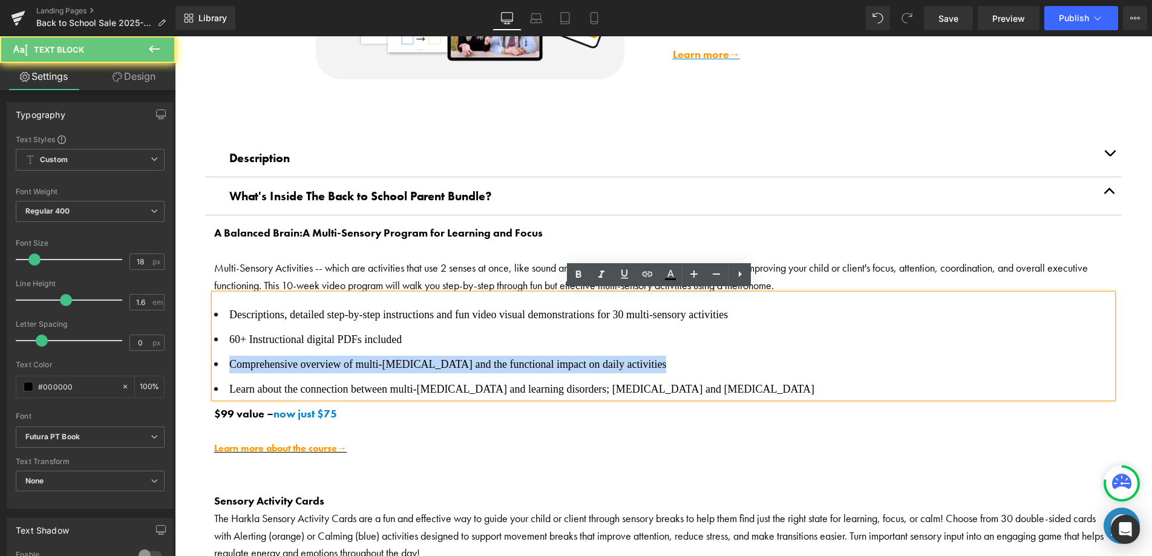
click at [332, 358] on span "Comprehensive overview of multi-sensory processing and the functional impact on…" at bounding box center [447, 364] width 437 height 12
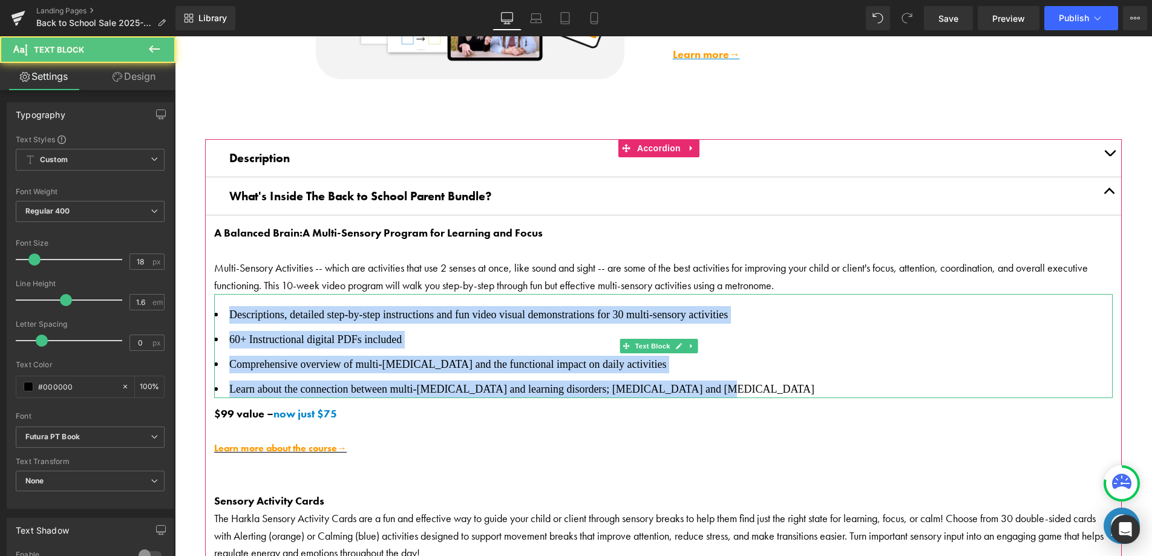
drag, startPoint x: 594, startPoint y: 376, endPoint x: 197, endPoint y: 335, distance: 399.1
click at [231, 297] on div "Descriptions, detailed step-by-step instructions and fun video visual demonstra…" at bounding box center [663, 346] width 899 height 104
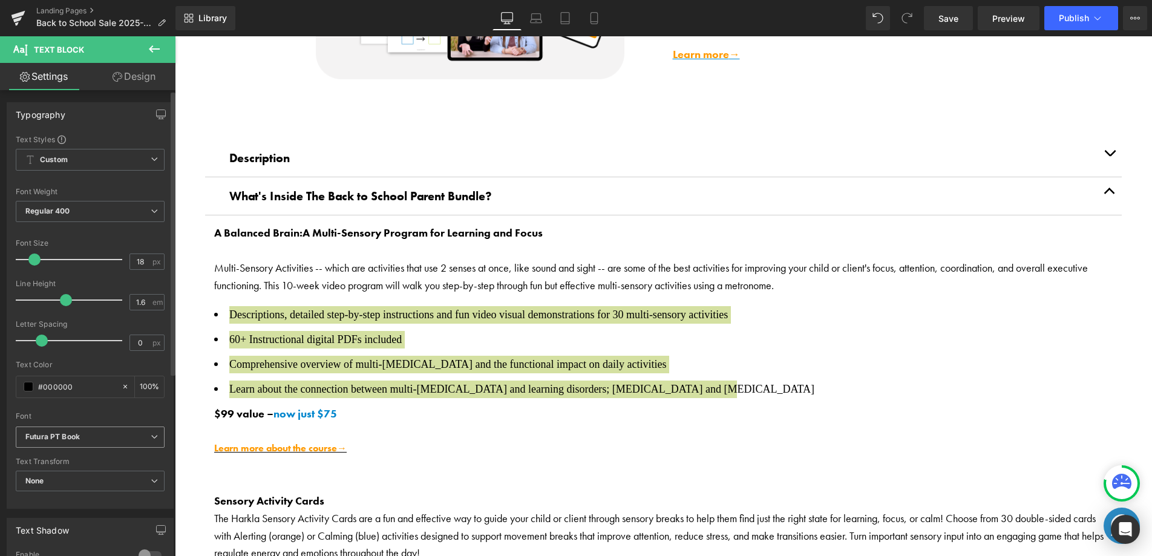
drag, startPoint x: 120, startPoint y: 435, endPoint x: 100, endPoint y: 446, distance: 22.8
click at [120, 435] on b "Futura PT Book" at bounding box center [87, 437] width 125 height 10
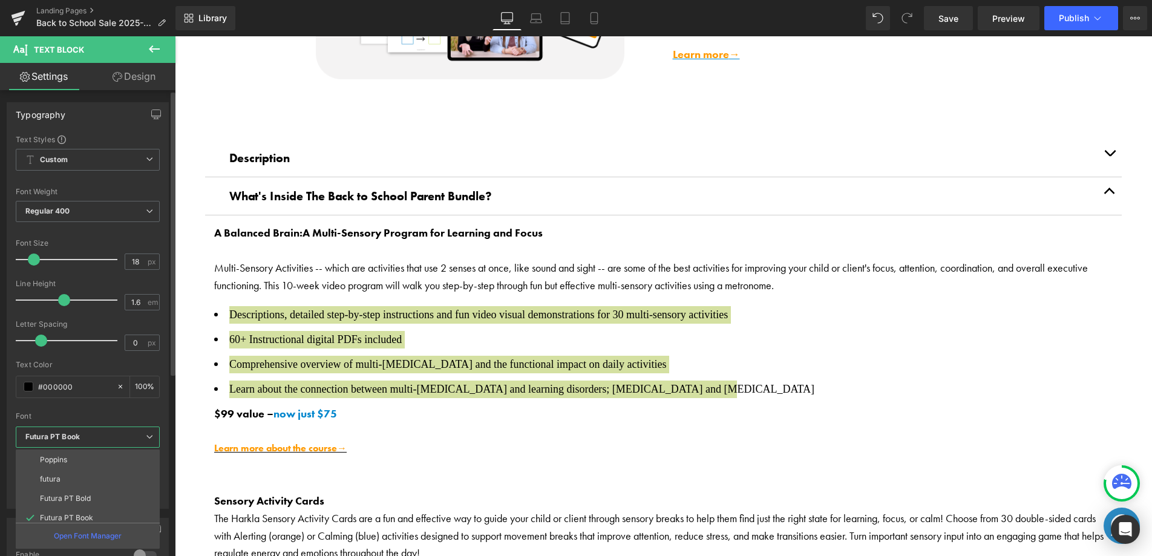
scroll to position [0, 0]
click at [65, 458] on li "Default" at bounding box center [91, 459] width 150 height 19
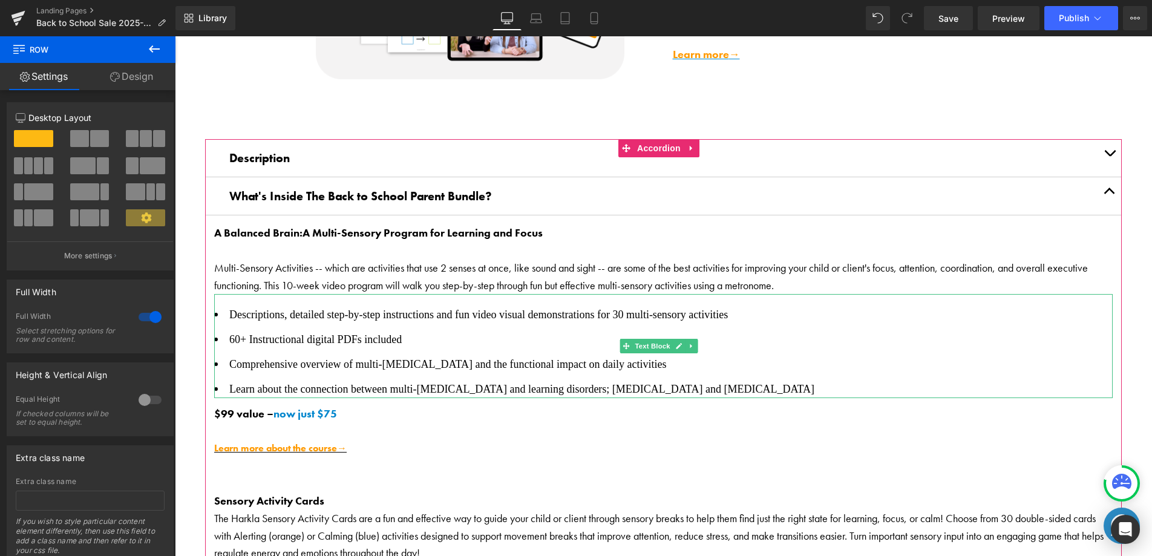
click at [342, 314] on span "Descriptions, detailed step-by-step instructions and fun video visual demonstra…" at bounding box center [478, 315] width 499 height 12
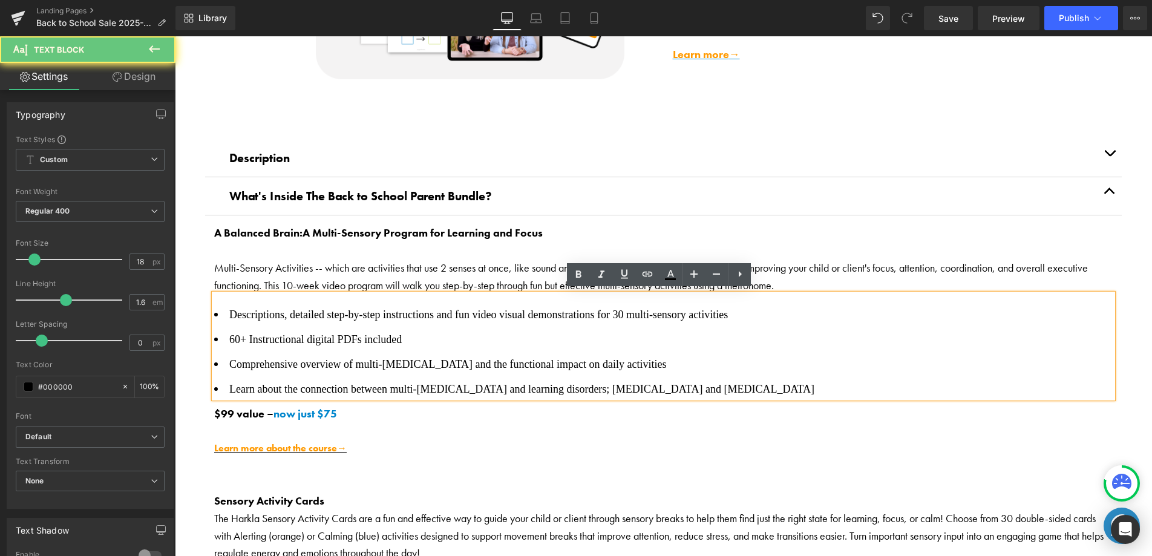
click at [342, 313] on span "Descriptions, detailed step-by-step instructions and fun video visual demonstra…" at bounding box center [478, 315] width 499 height 12
click at [341, 313] on span "Descriptions, detailed step-by-step instructions and fun video visual demonstra…" at bounding box center [478, 315] width 499 height 12
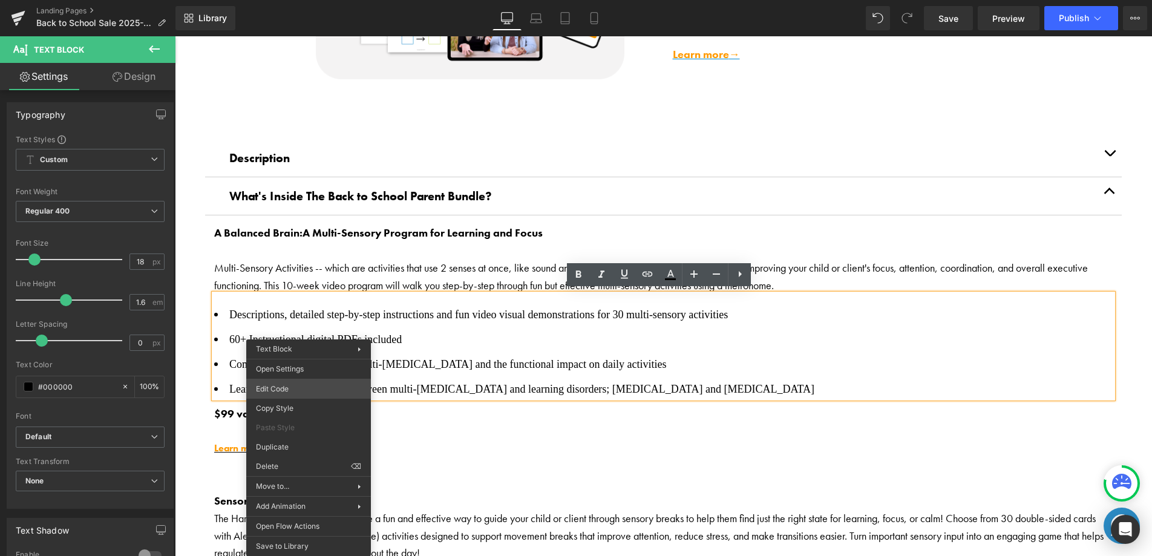
click at [315, 0] on div "You are previewing how the will restyle your page. You can not edit Elements in…" at bounding box center [576, 0] width 1152 height 0
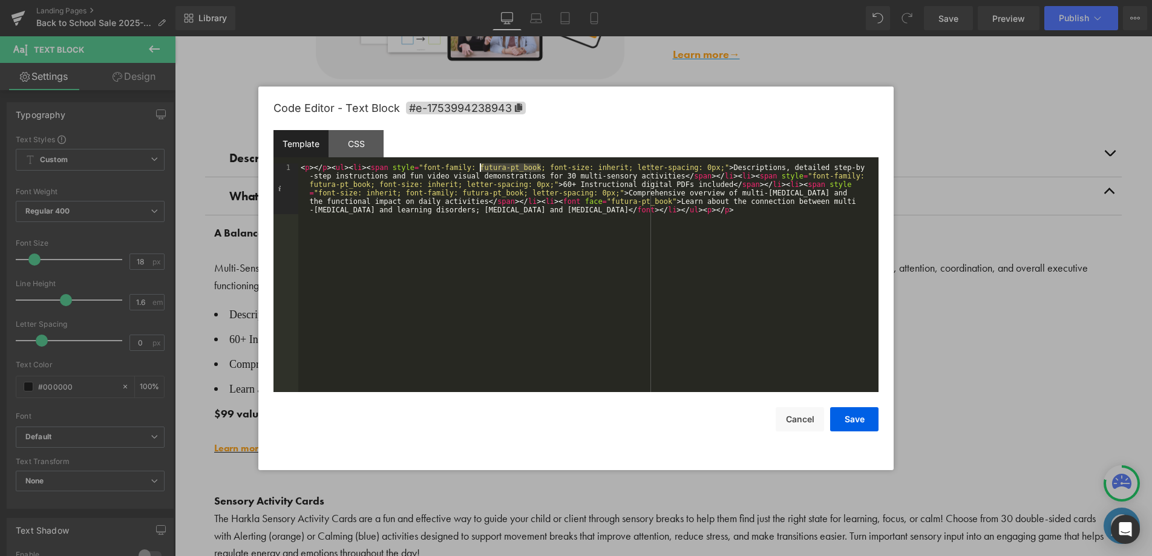
drag, startPoint x: 541, startPoint y: 169, endPoint x: 482, endPoint y: 168, distance: 58.7
click at [482, 168] on div "< p > </ p > < ul > < li > < span style = "font-family: futura-pt_book; font-si…" at bounding box center [588, 328] width 580 height 330
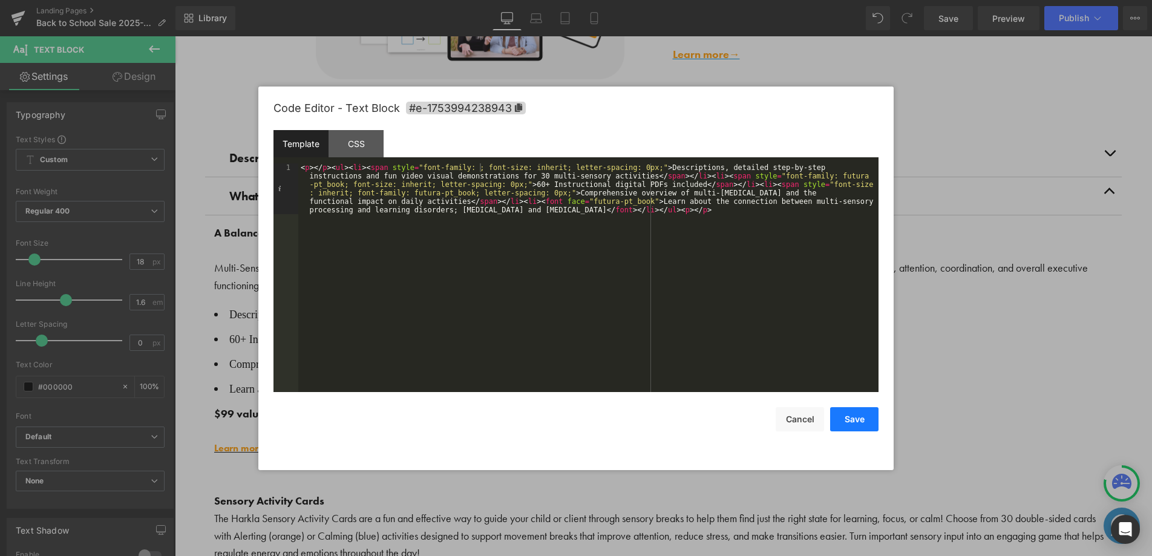
click at [860, 415] on button "Save" at bounding box center [854, 419] width 48 height 24
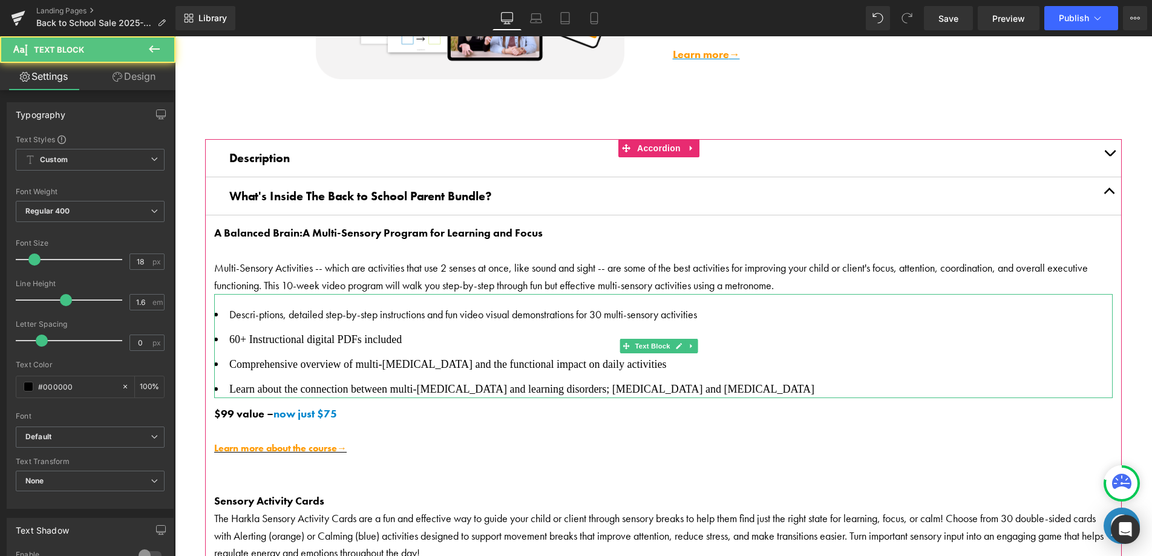
click at [264, 307] on span "Descri-ptions, detailed step-by-step instructions and fun video visual demonstr…" at bounding box center [463, 314] width 468 height 14
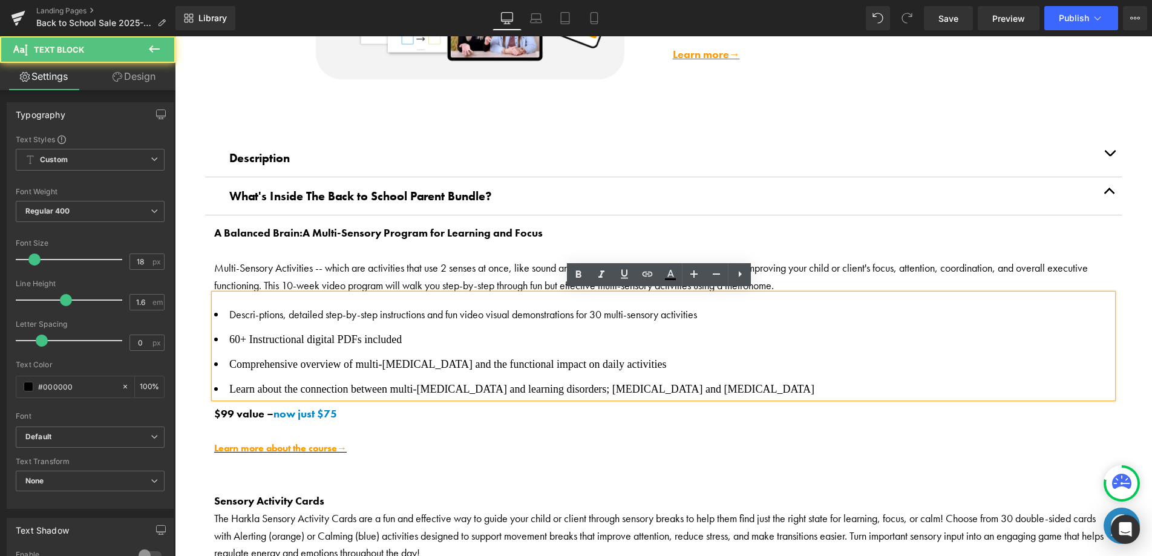
click at [258, 309] on span "Descri-ptions, detailed step-by-step instructions and fun video visual demonstr…" at bounding box center [463, 314] width 468 height 14
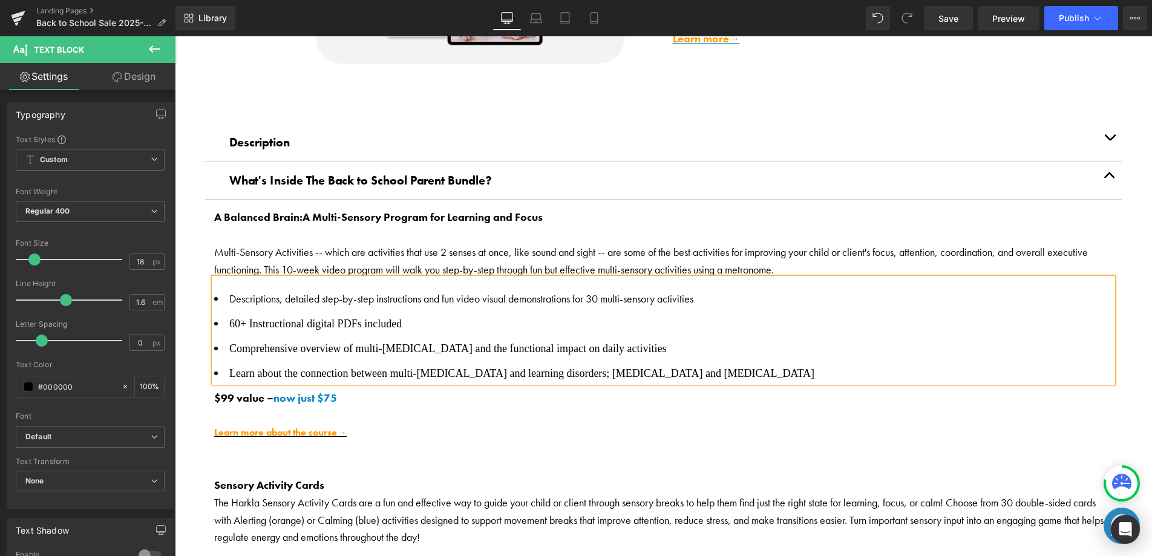
scroll to position [882, 0]
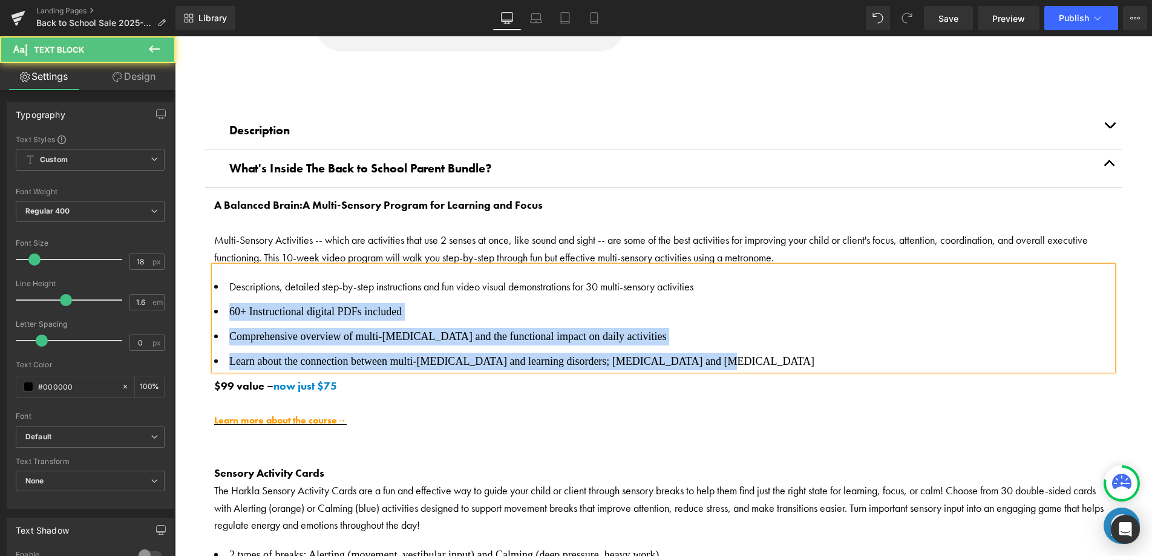
drag, startPoint x: 682, startPoint y: 360, endPoint x: 226, endPoint y: 316, distance: 457.9
click at [222, 316] on ul "Descriptions, detailed step-by-step instructions and fun video visual demonstra…" at bounding box center [663, 323] width 899 height 91
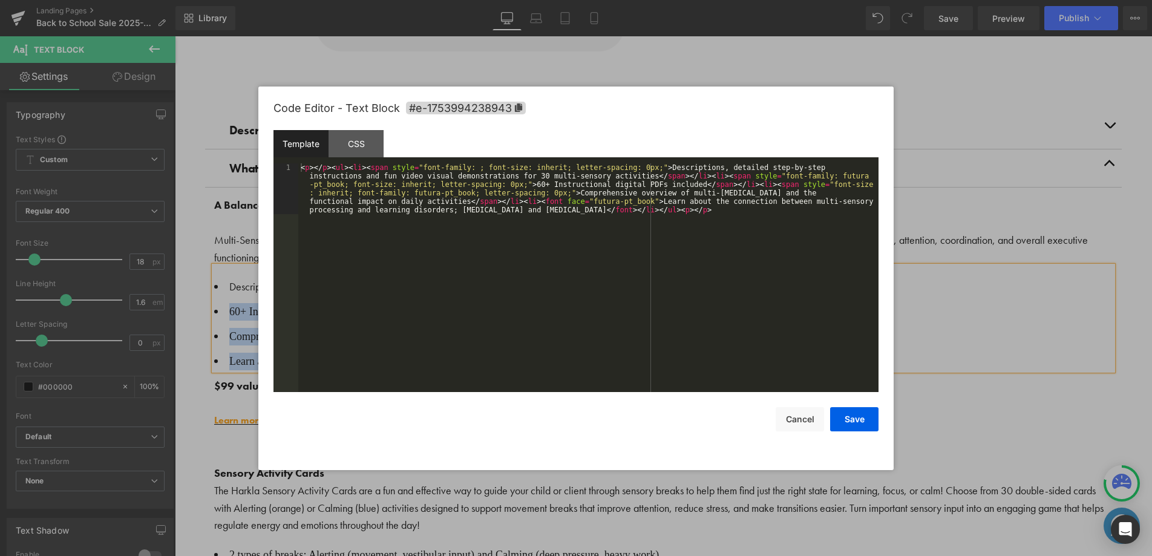
click at [248, 366] on body "You are previewing how the will restyle your page. You can not edit Elements in…" at bounding box center [576, 278] width 1152 height 556
click at [812, 427] on button "Cancel" at bounding box center [800, 419] width 48 height 24
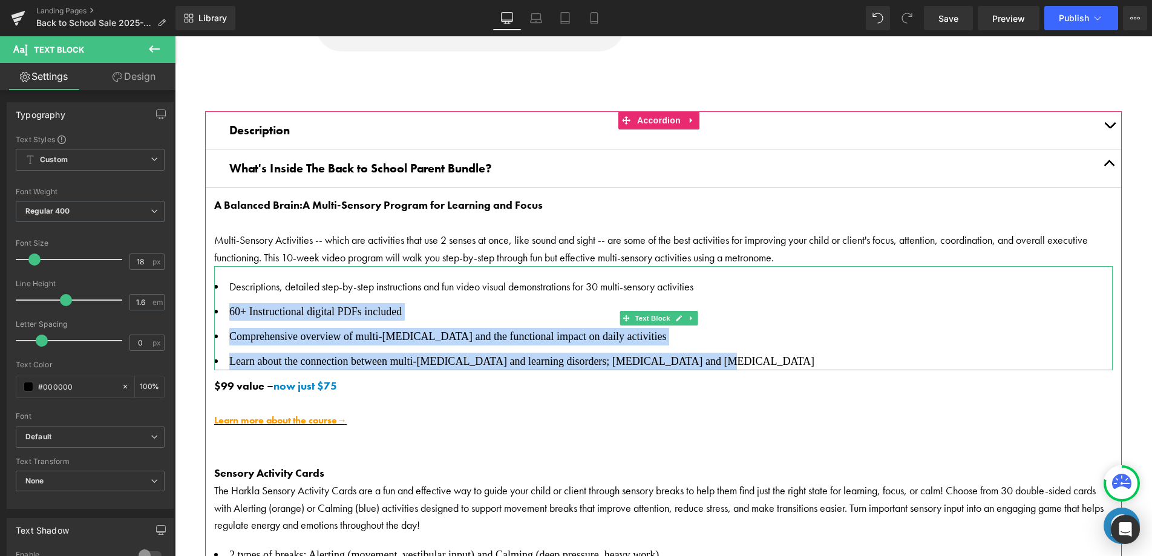
click at [251, 315] on li "60+ Instructional digital PDFs included" at bounding box center [663, 312] width 899 height 18
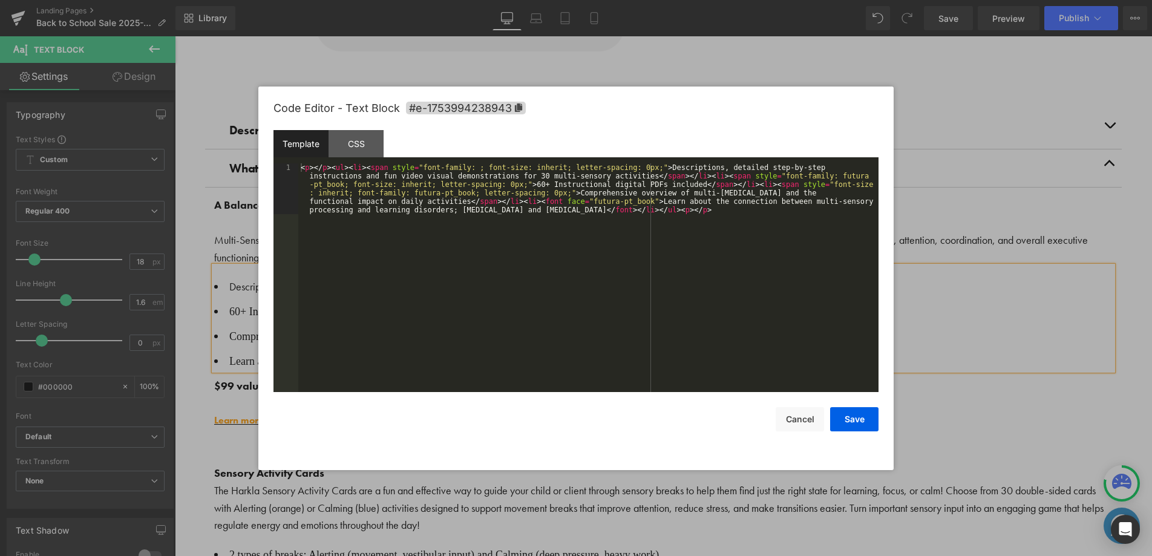
click at [250, 359] on body "You are previewing how the will restyle your page. You can not edit Elements in…" at bounding box center [576, 278] width 1152 height 556
drag, startPoint x: 803, startPoint y: 424, endPoint x: 797, endPoint y: 422, distance: 6.8
click at [803, 424] on button "Cancel" at bounding box center [800, 419] width 48 height 24
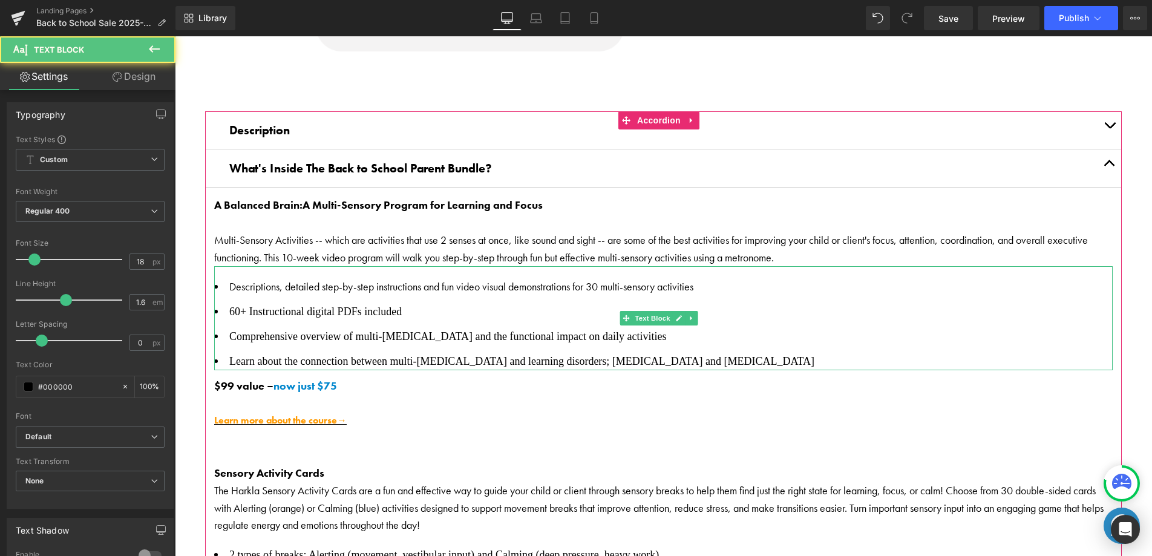
click at [427, 342] on ul "Descriptions, detailed step-by-step instructions and fun video visual demonstra…" at bounding box center [663, 323] width 899 height 91
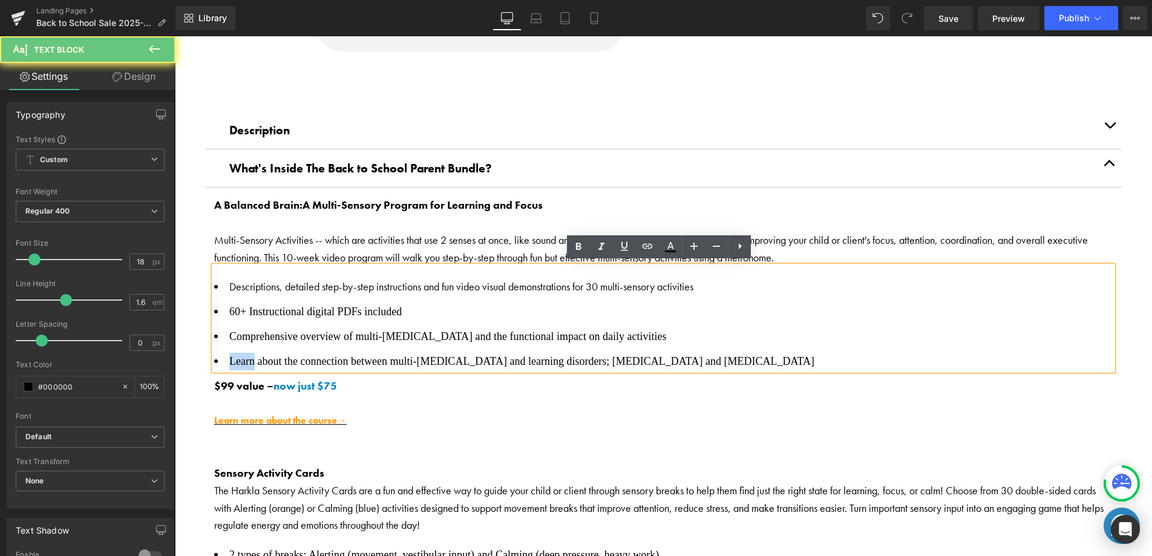
click at [427, 342] on ul "Descriptions, detailed step-by-step instructions and fun video visual demonstra…" at bounding box center [663, 323] width 899 height 91
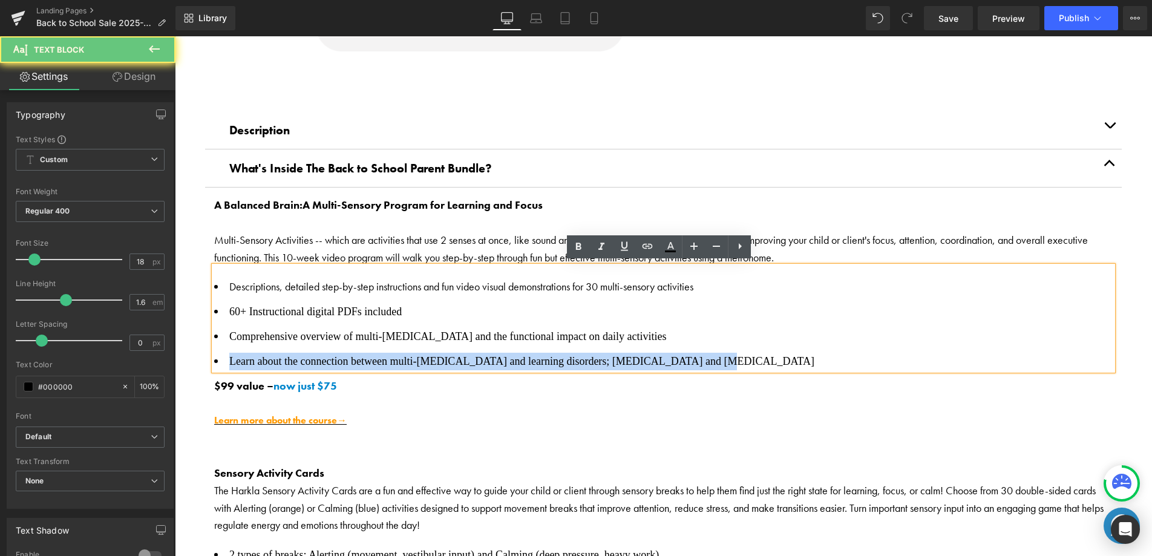
click at [427, 342] on ul "Descriptions, detailed step-by-step instructions and fun video visual demonstra…" at bounding box center [663, 323] width 899 height 91
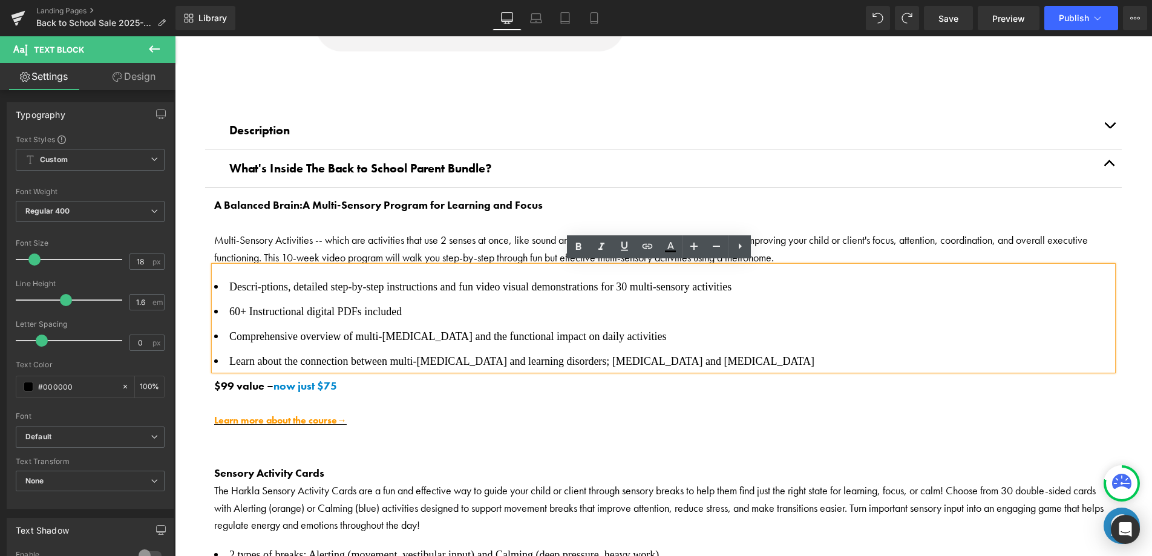
click at [325, 291] on li "Descri-ptions, detailed step-by-step instructions and fun video visual demonstr…" at bounding box center [663, 287] width 899 height 18
click at [263, 288] on span "Descri-ptions, detailed step-by-step instructions and fun video visual demonstr…" at bounding box center [480, 287] width 502 height 12
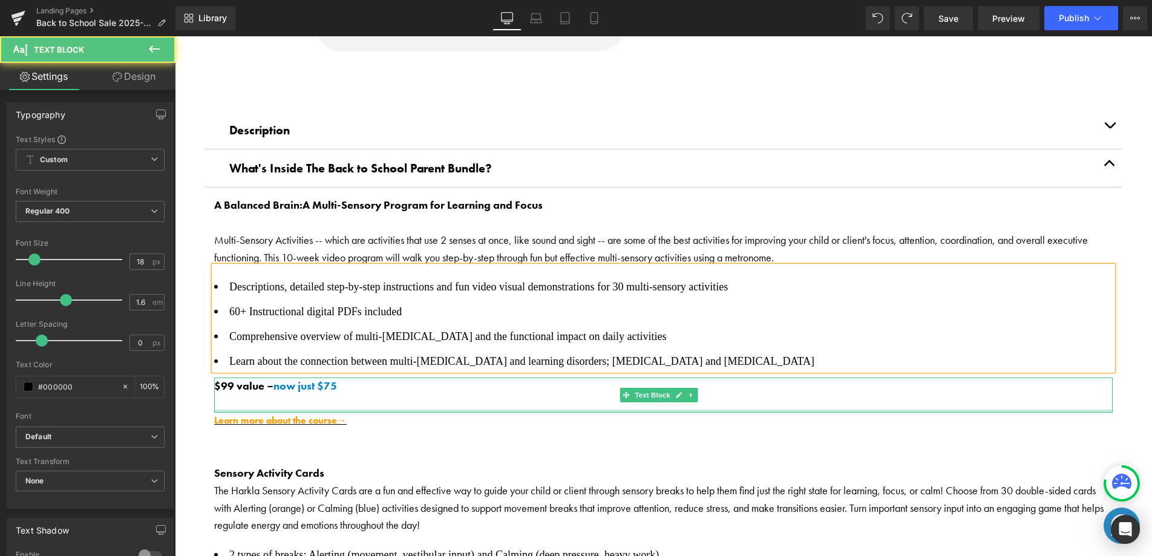
drag, startPoint x: 697, startPoint y: 406, endPoint x: 526, endPoint y: 312, distance: 195.1
click at [695, 405] on div "$99 value – now just $75" at bounding box center [663, 396] width 899 height 36
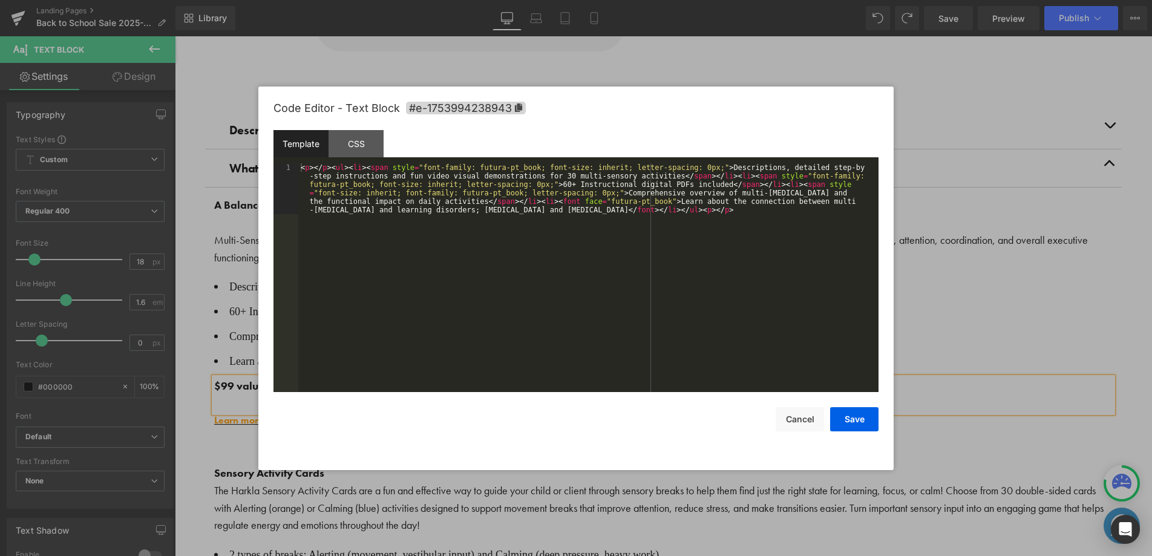
click at [288, 0] on div "You are previewing how the will restyle your page. You can not edit Elements in…" at bounding box center [576, 0] width 1152 height 0
drag, startPoint x: 534, startPoint y: 168, endPoint x: 481, endPoint y: 166, distance: 53.3
click at [480, 166] on div "< p > </ p > < ul > < li > < span style = "font-family: futura-pt_book; font-si…" at bounding box center [588, 328] width 580 height 330
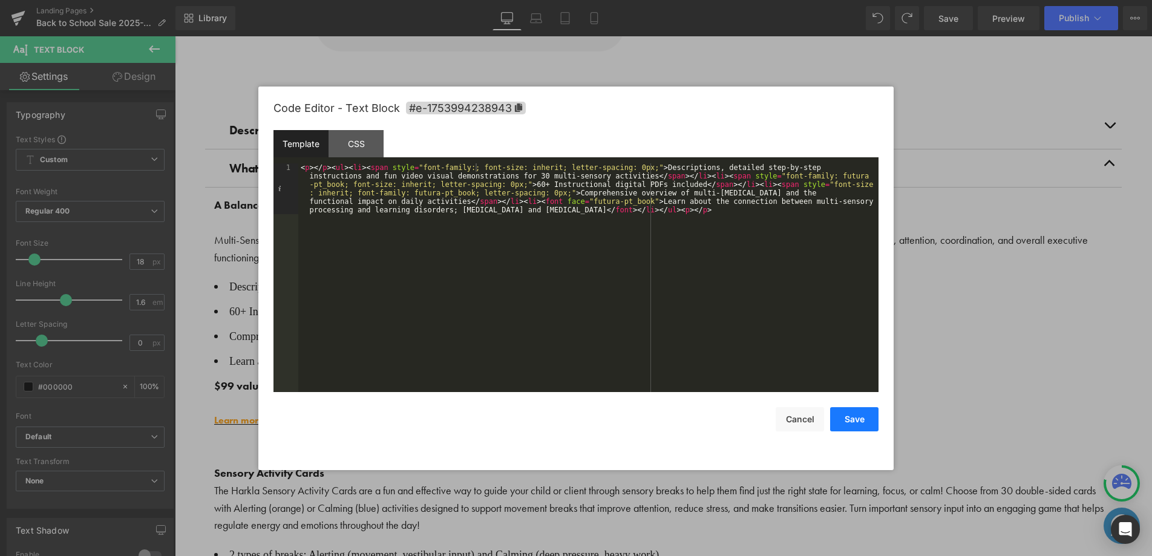
click at [855, 426] on button "Save" at bounding box center [854, 419] width 48 height 24
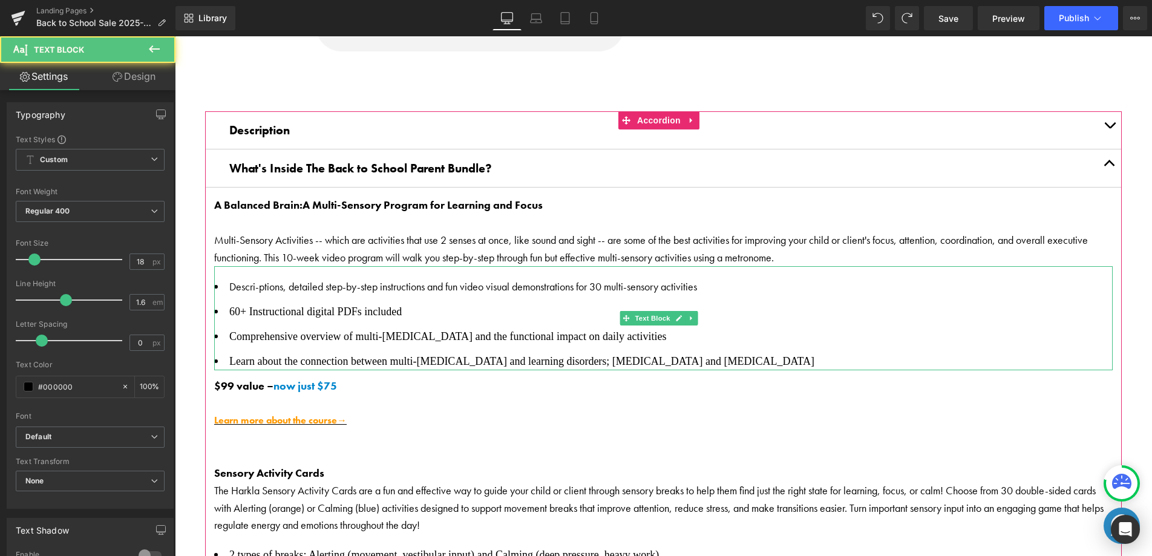
click at [260, 286] on span "Descri-ptions, detailed step-by-step instructions and fun video visual demonstr…" at bounding box center [463, 287] width 468 height 14
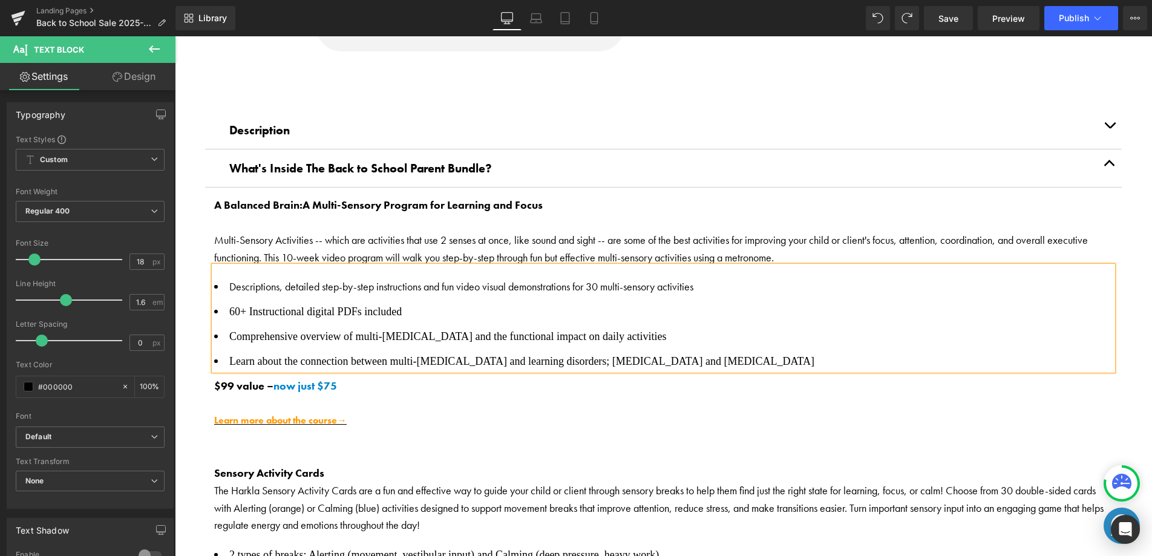
drag, startPoint x: 278, startPoint y: 303, endPoint x: 281, endPoint y: 309, distance: 6.2
click at [278, 306] on span "60+ Instructional digital PDFs included" at bounding box center [315, 312] width 173 height 12
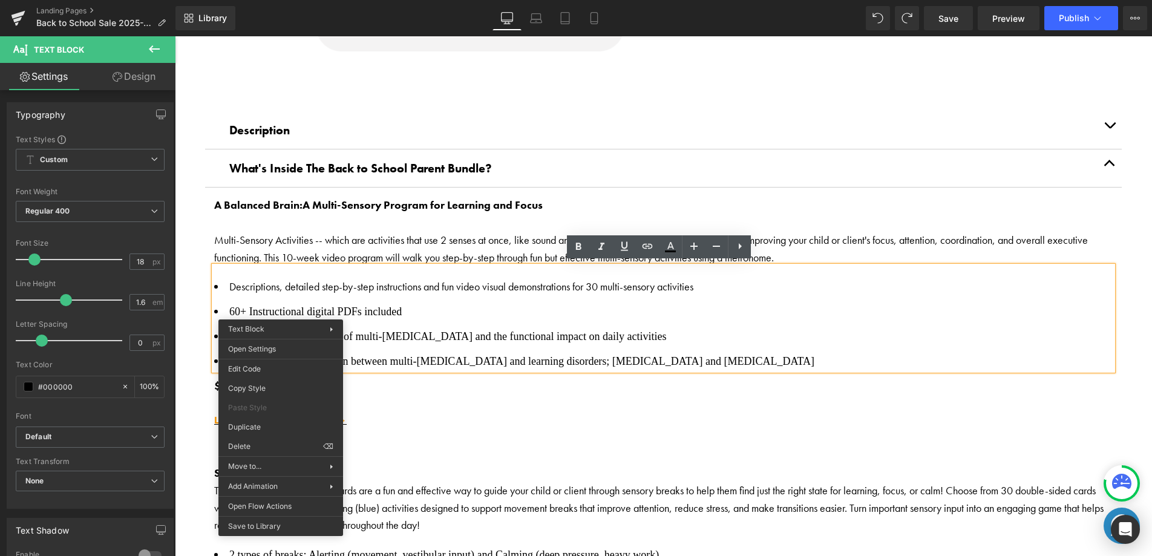
drag, startPoint x: 273, startPoint y: 317, endPoint x: 275, endPoint y: 311, distance: 6.3
click at [272, 317] on ul "Descriptions, detailed step-by-step instructions and fun video visual demonstra…" at bounding box center [663, 323] width 899 height 91
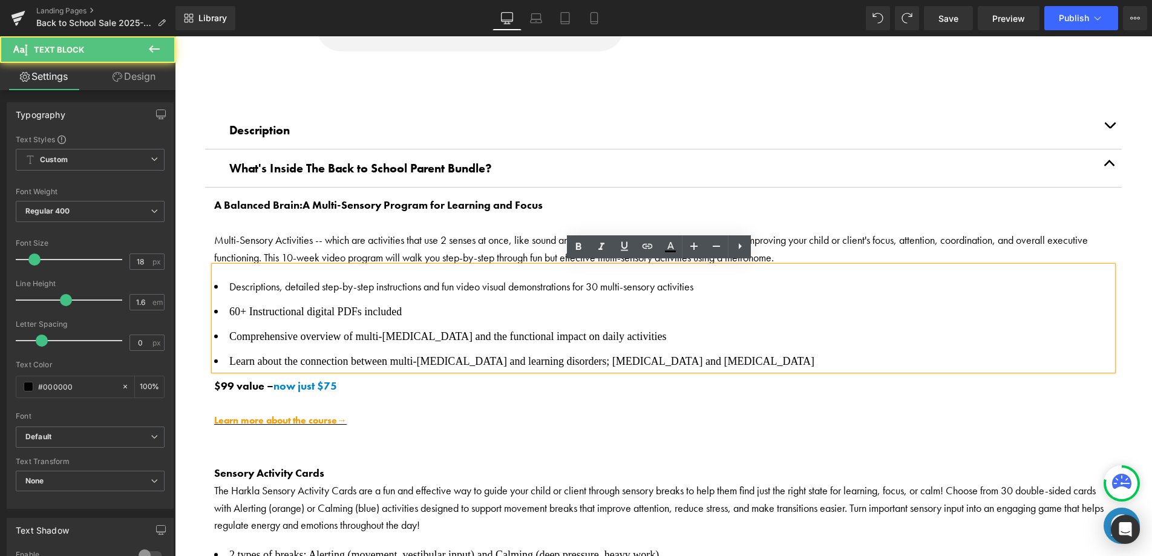
click at [275, 309] on span "60+ Instructional digital PDFs included" at bounding box center [315, 312] width 173 height 12
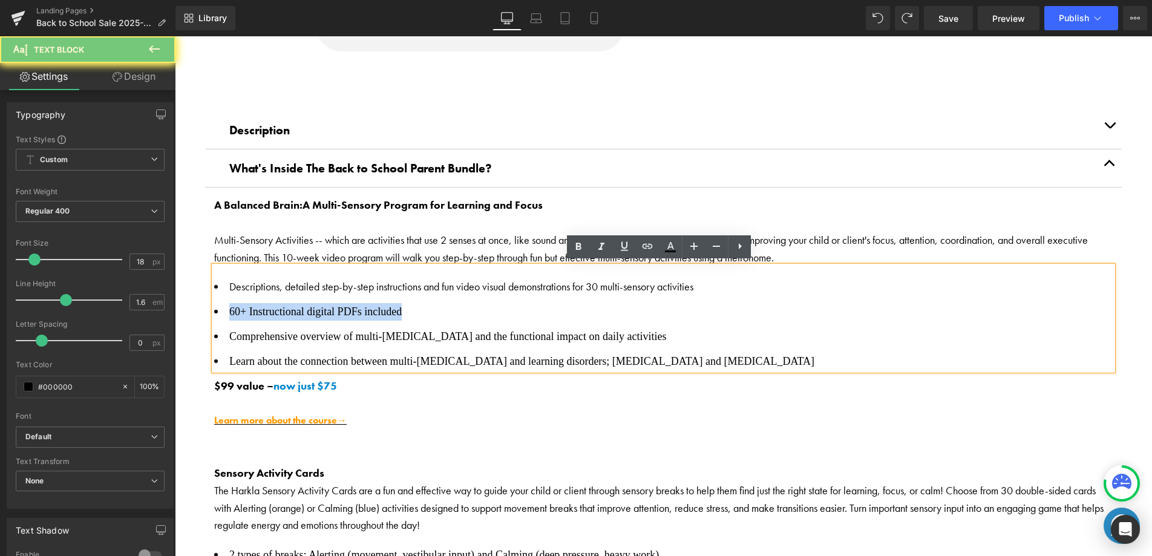
click at [275, 309] on span "60+ Instructional digital PDFs included" at bounding box center [315, 312] width 173 height 12
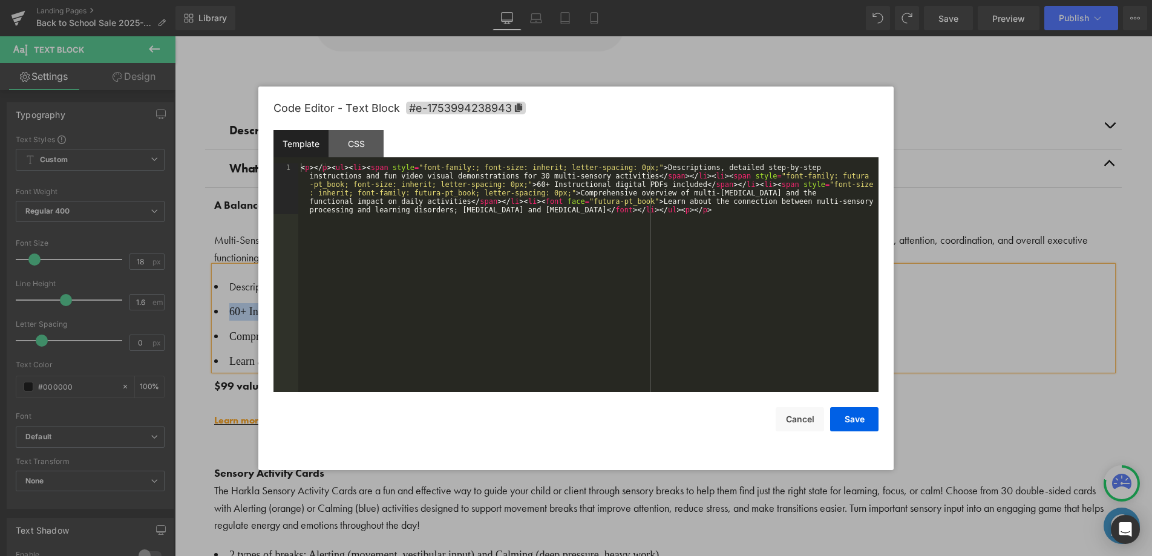
click at [275, 0] on div "You are previewing how the will restyle your page. You can not edit Elements in…" at bounding box center [576, 0] width 1152 height 0
click at [350, 143] on div "CSS" at bounding box center [356, 143] width 55 height 27
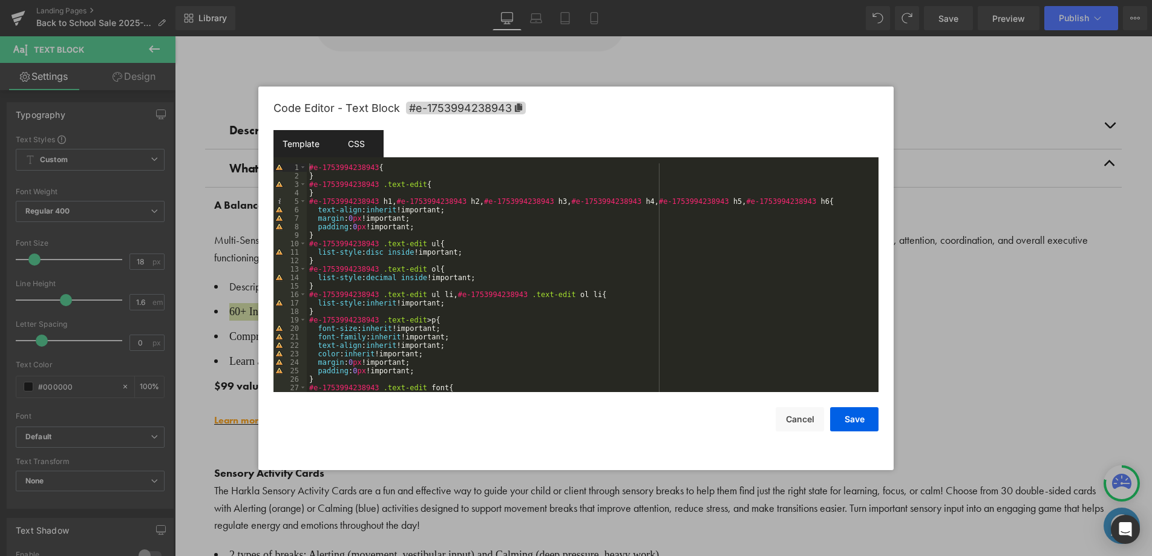
click at [295, 146] on div "Template" at bounding box center [301, 143] width 55 height 27
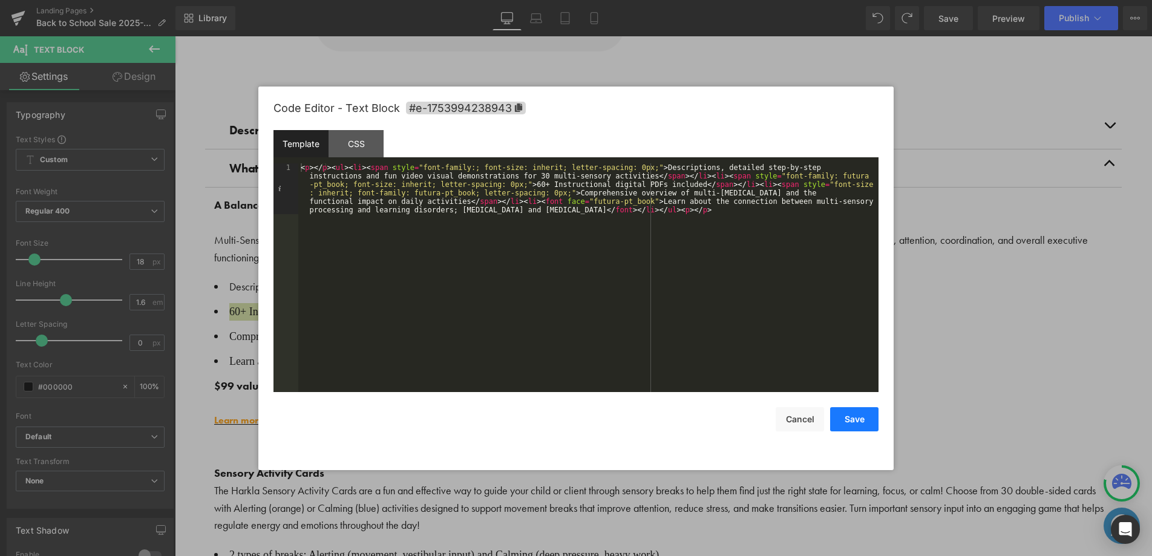
click at [862, 419] on button "Save" at bounding box center [854, 419] width 48 height 24
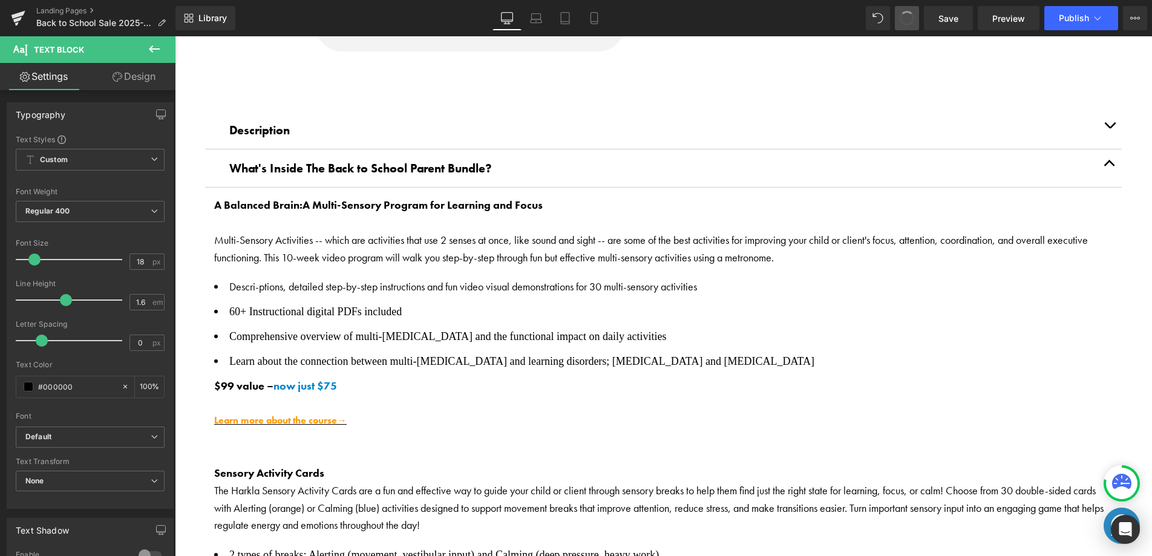
drag, startPoint x: 912, startPoint y: 27, endPoint x: 905, endPoint y: 28, distance: 7.5
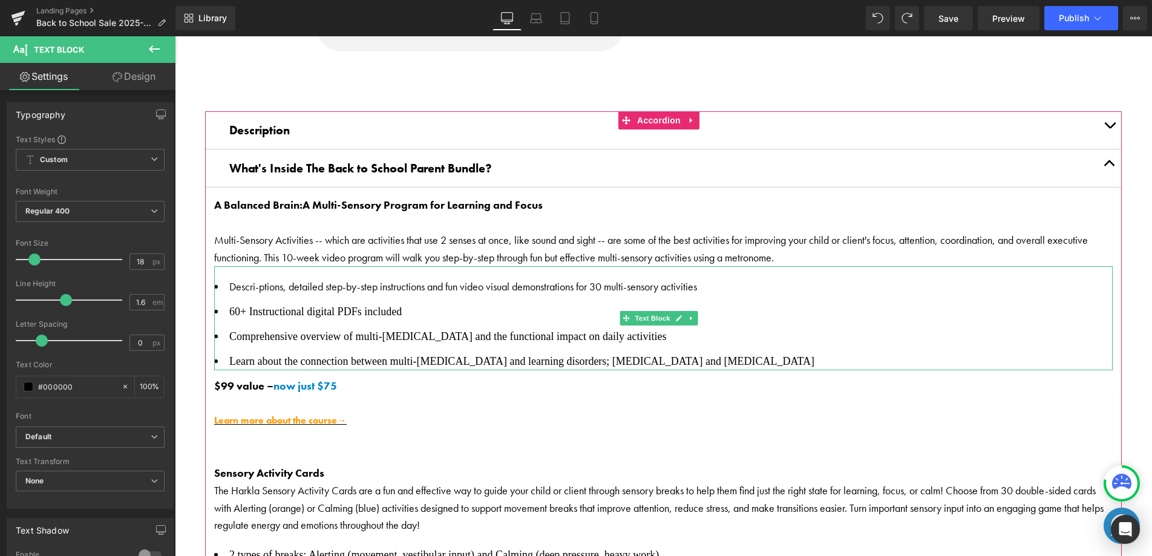
click at [259, 286] on span "Descri-ptions, detailed step-by-step instructions and fun video visual demonstr…" at bounding box center [463, 287] width 468 height 14
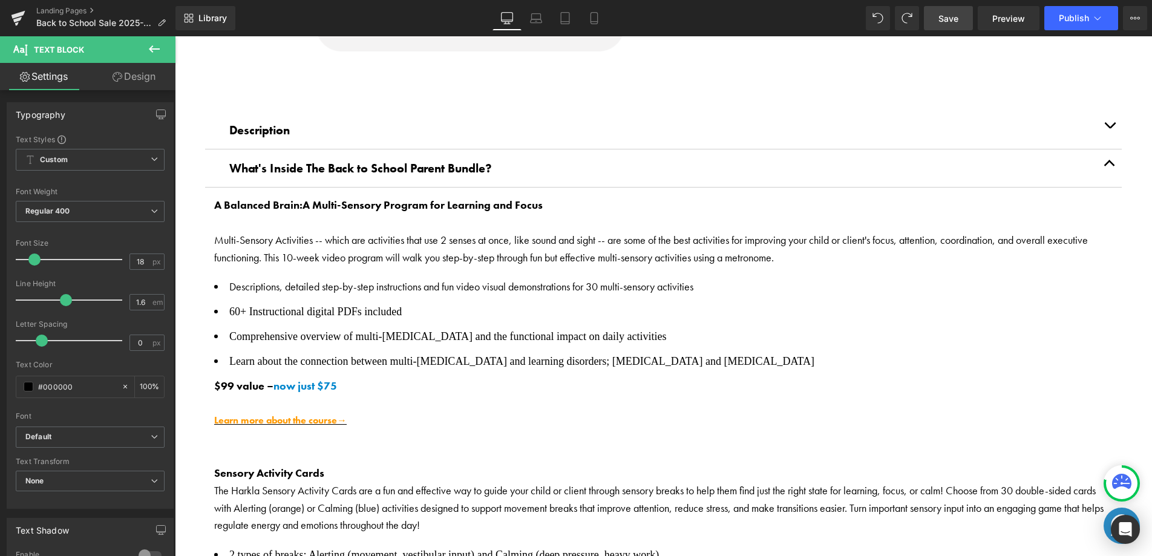
click at [964, 26] on link "Save" at bounding box center [948, 18] width 49 height 24
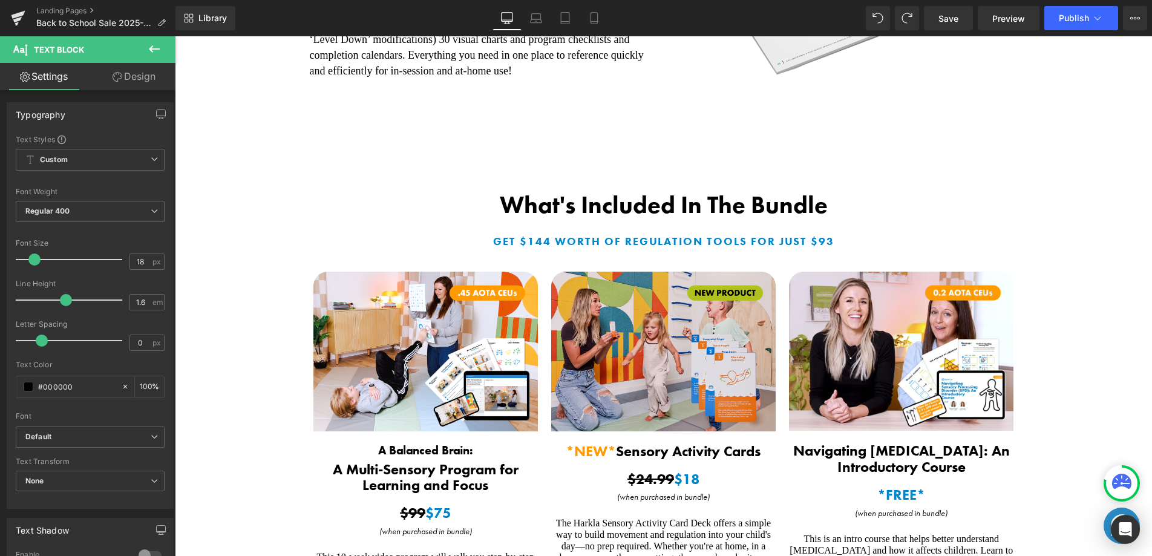
scroll to position [1695, 0]
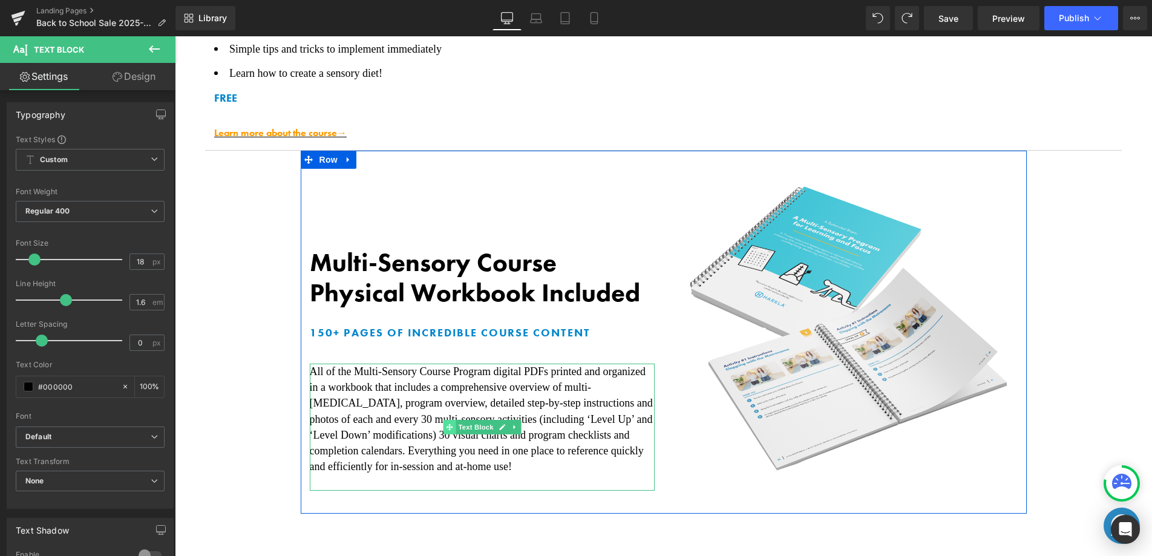
click at [446, 425] on icon at bounding box center [449, 427] width 7 height 7
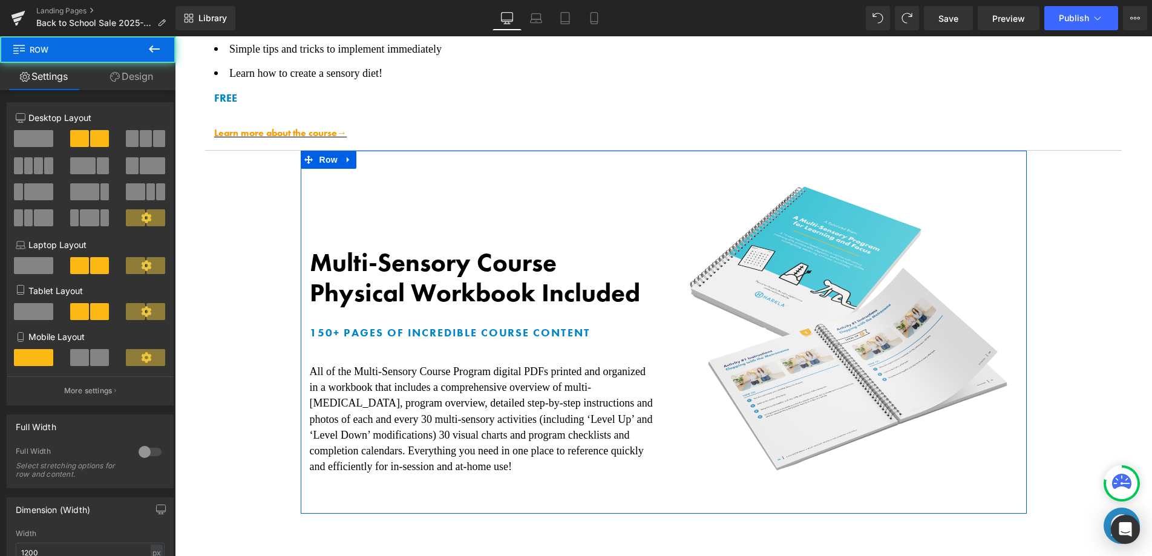
click at [303, 409] on div "Multi-Sensory Course Physical Workbook Included Heading 150+ Pages Of incredibl…" at bounding box center [482, 351] width 363 height 280
click at [320, 406] on span "All of the Multi-Sensory Course Program digital PDFs printed and organized in a…" at bounding box center [481, 419] width 343 height 107
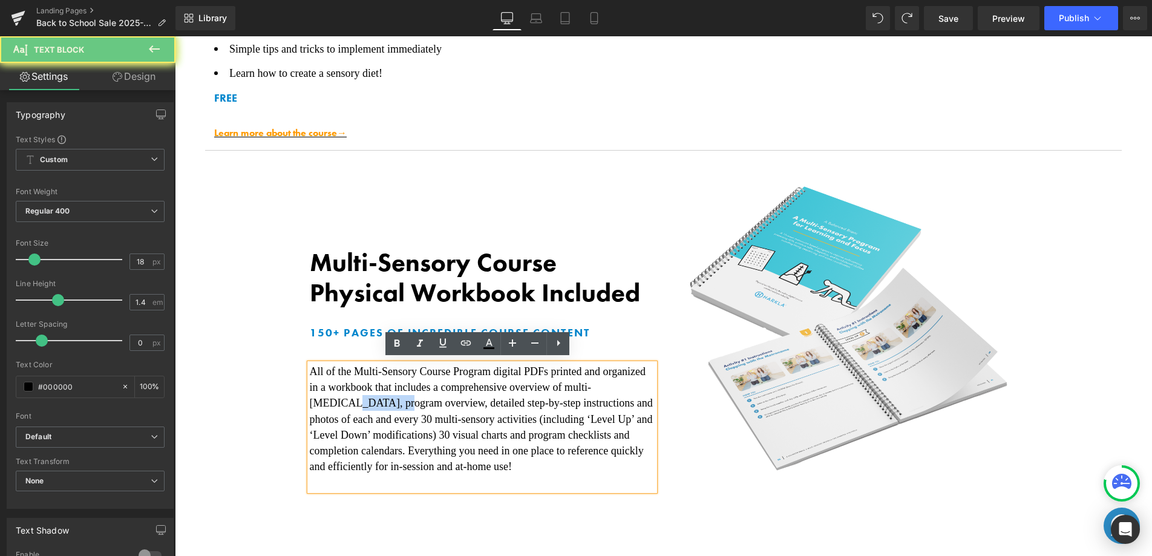
click at [320, 406] on span "All of the Multi-Sensory Course Program digital PDFs printed and organized in a…" at bounding box center [481, 419] width 343 height 107
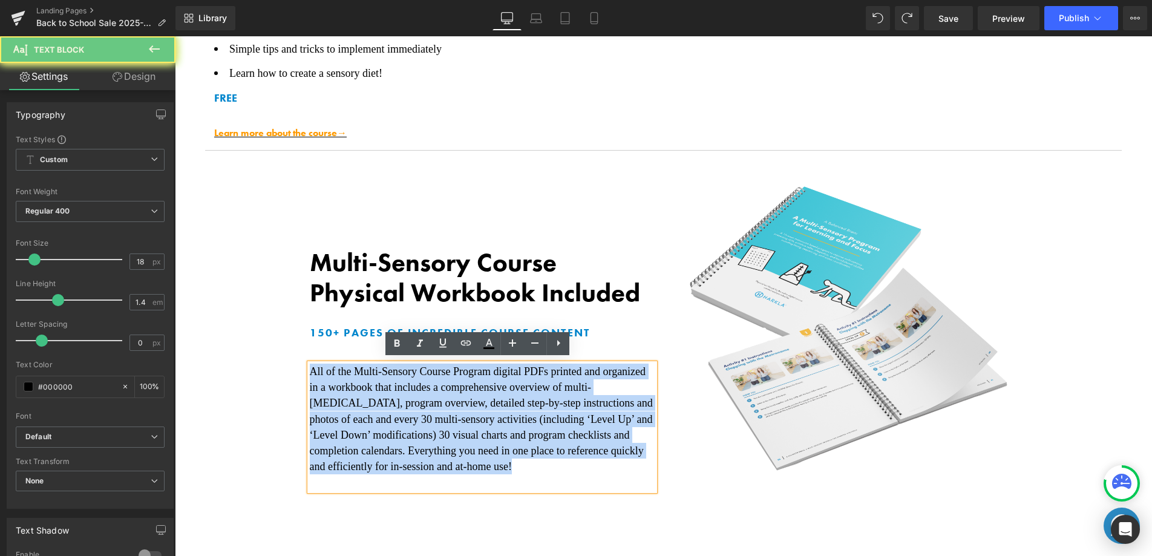
click at [320, 406] on span "All of the Multi-Sensory Course Program digital PDFs printed and organized in a…" at bounding box center [481, 419] width 343 height 107
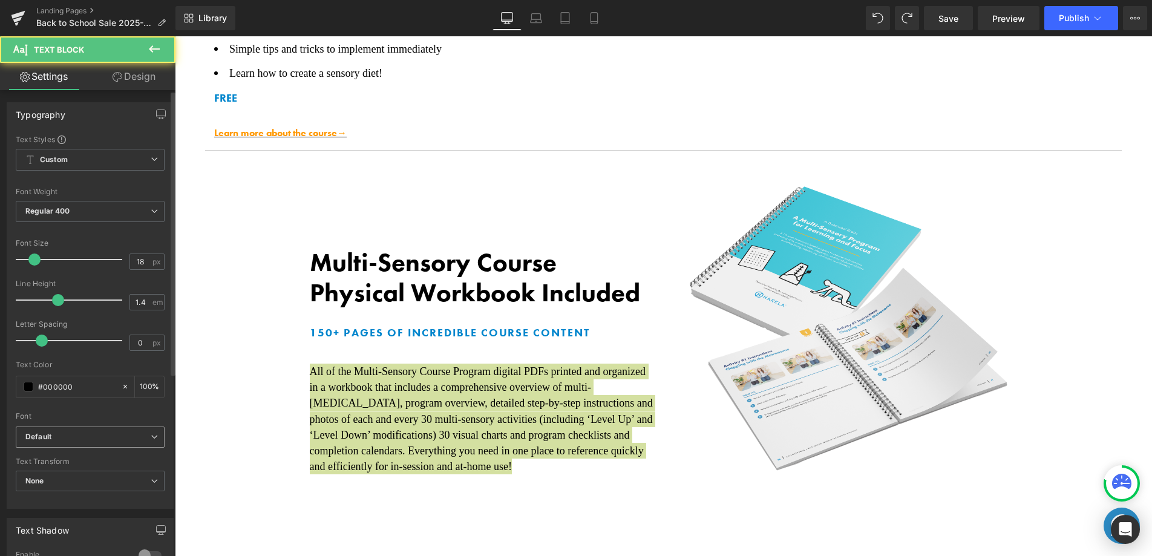
click at [136, 441] on b "Default" at bounding box center [87, 437] width 125 height 10
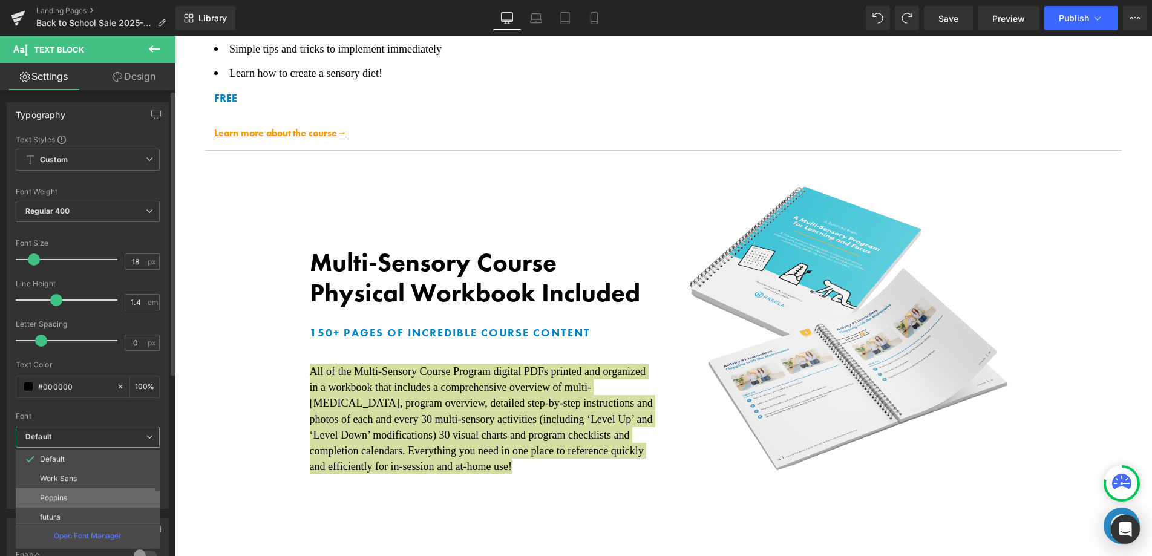
click at [100, 499] on li "Poppins" at bounding box center [91, 497] width 150 height 19
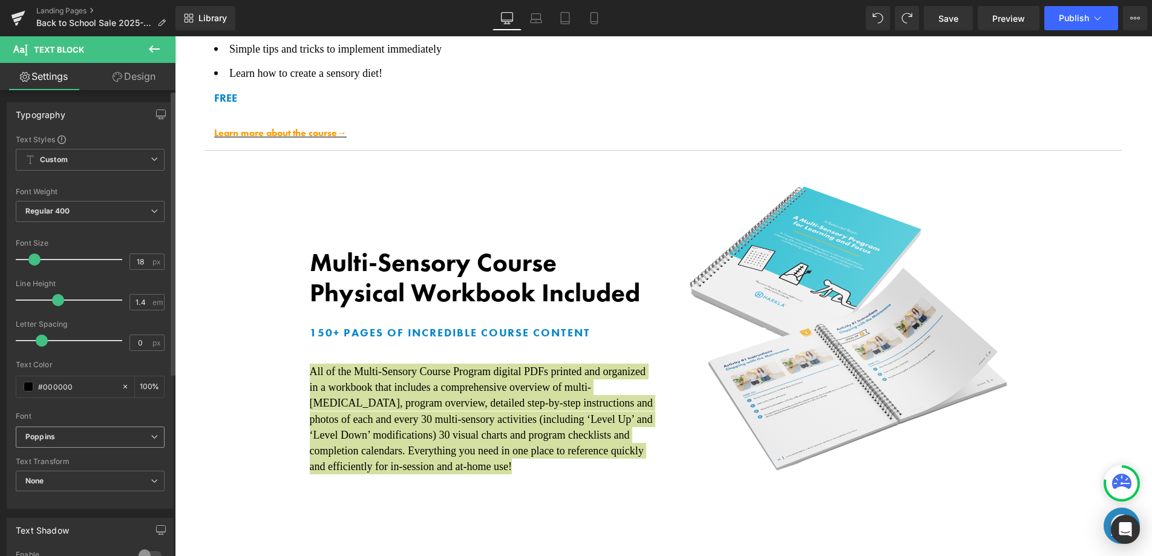
click at [104, 441] on b "Poppins" at bounding box center [87, 437] width 125 height 10
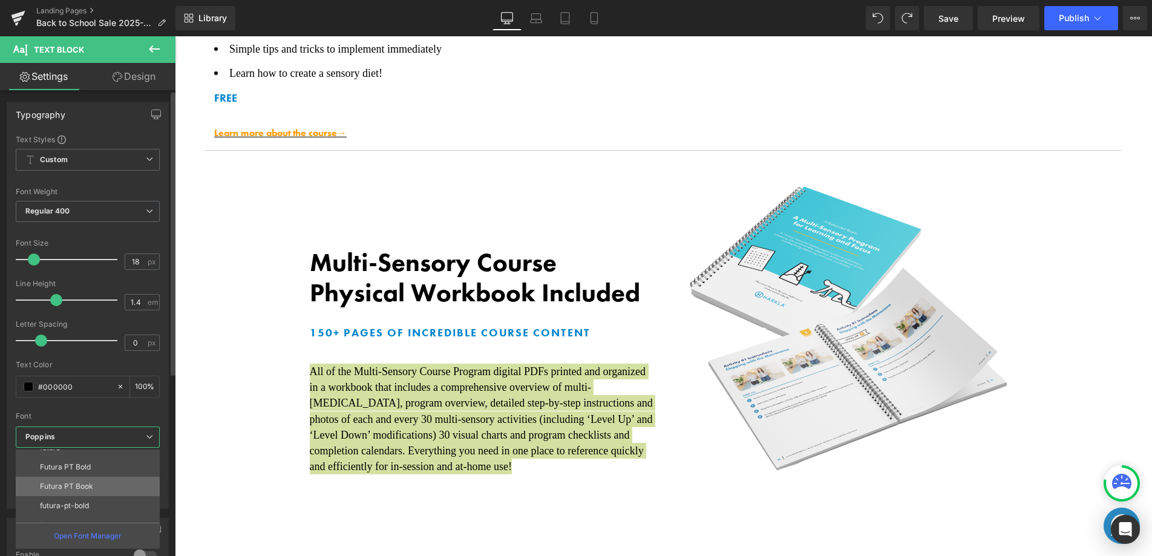
scroll to position [102, 0]
click at [94, 484] on li "futura-pt_book" at bounding box center [91, 493] width 150 height 19
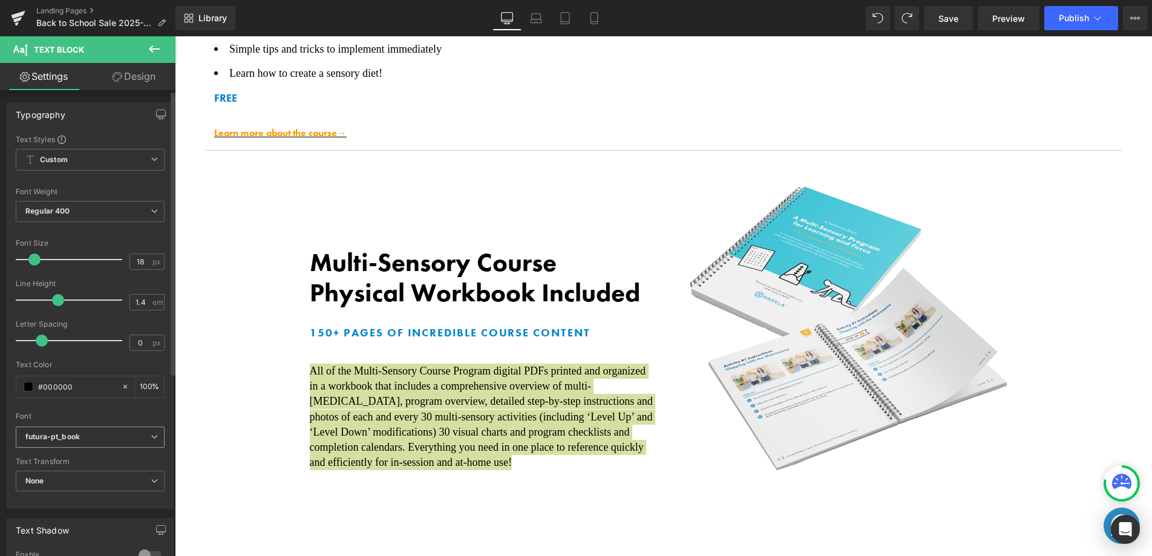
click at [102, 437] on b "futura-pt_book" at bounding box center [87, 437] width 125 height 10
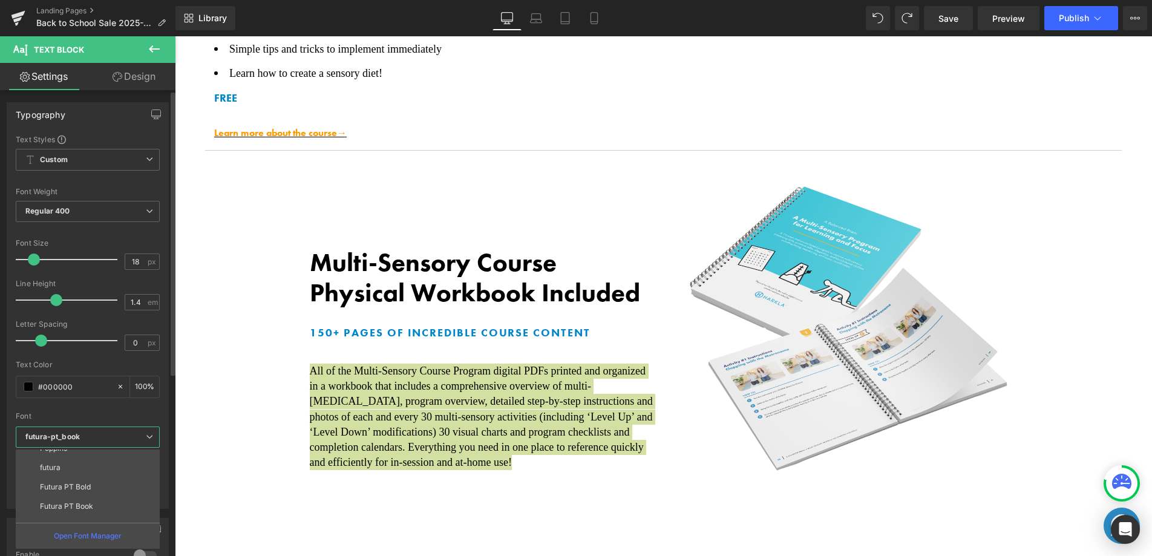
scroll to position [0, 0]
click at [79, 458] on li "Default" at bounding box center [91, 459] width 150 height 19
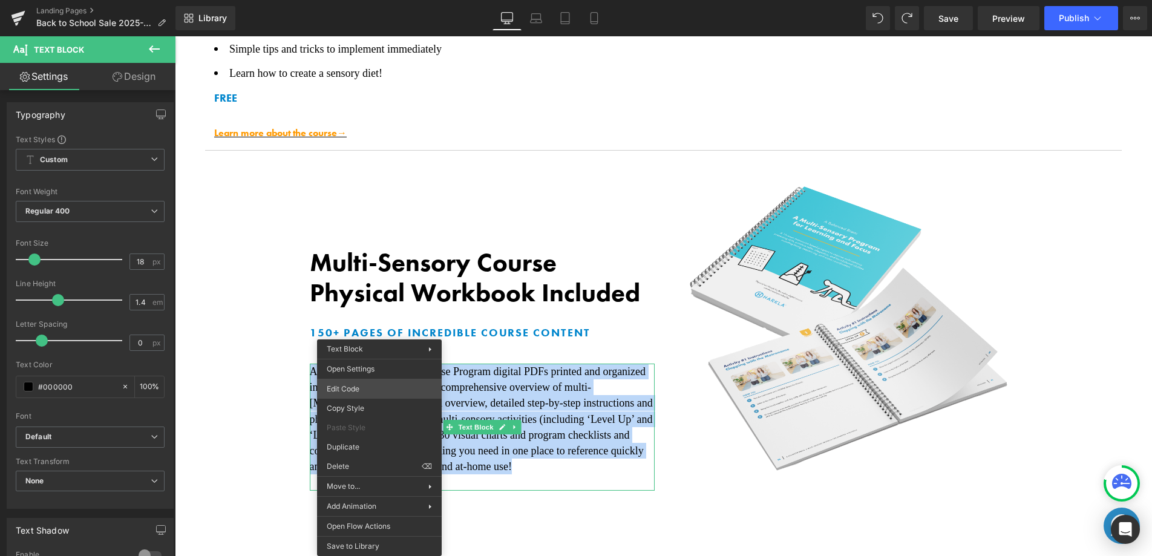
click at [369, 0] on div "Text Block You are previewing how the will restyle your page. You can not edit …" at bounding box center [576, 0] width 1152 height 0
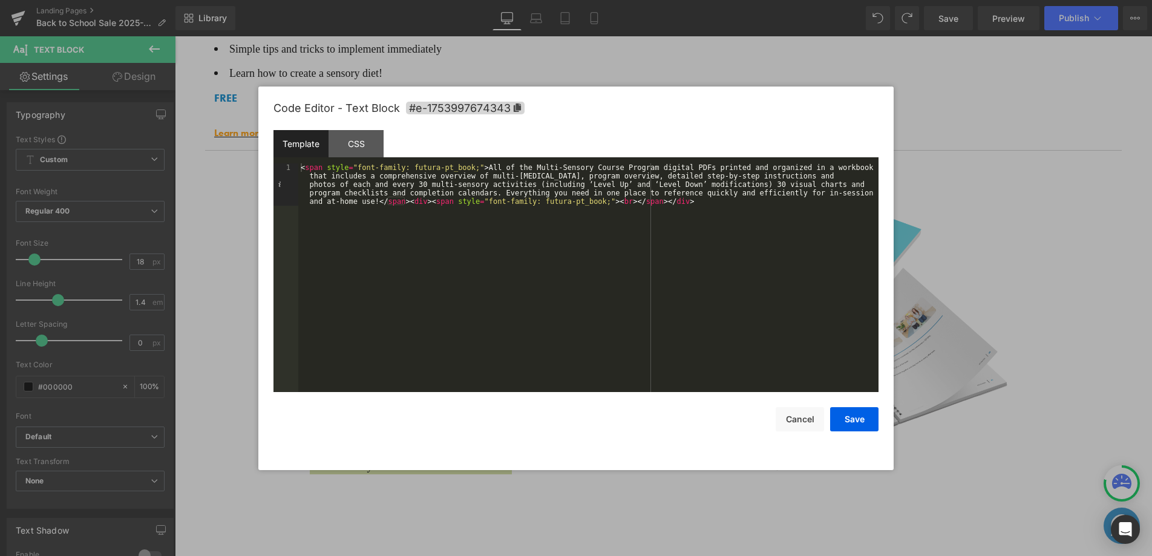
click at [463, 168] on div "< span style = "font-family: futura-pt_book;" > All of the Multi-Sensory Course…" at bounding box center [588, 320] width 580 height 314
drag, startPoint x: 476, startPoint y: 168, endPoint x: 416, endPoint y: 168, distance: 59.3
click at [416, 168] on div "< span style = "font-family: futura-pt_book;" > All of the Multi-Sensory Course…" at bounding box center [588, 320] width 580 height 314
drag, startPoint x: 883, startPoint y: 422, endPoint x: 876, endPoint y: 422, distance: 6.7
click at [882, 422] on div "Code Editor - Text Block #e-1753997674343 Template CSS 1 < span style = "font-f…" at bounding box center [576, 279] width 636 height 384
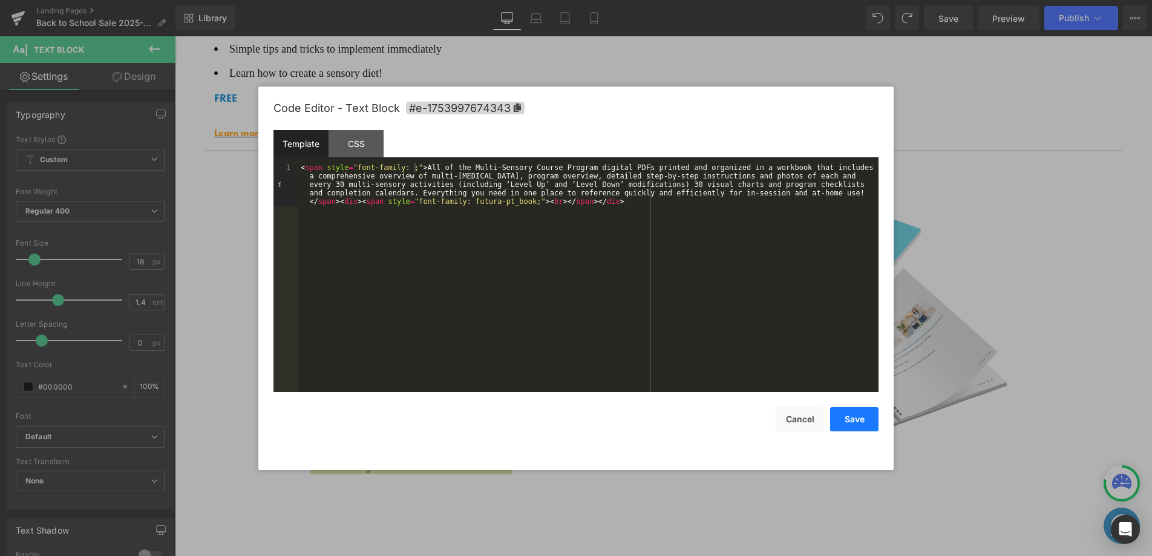
click at [863, 422] on button "Save" at bounding box center [854, 419] width 48 height 24
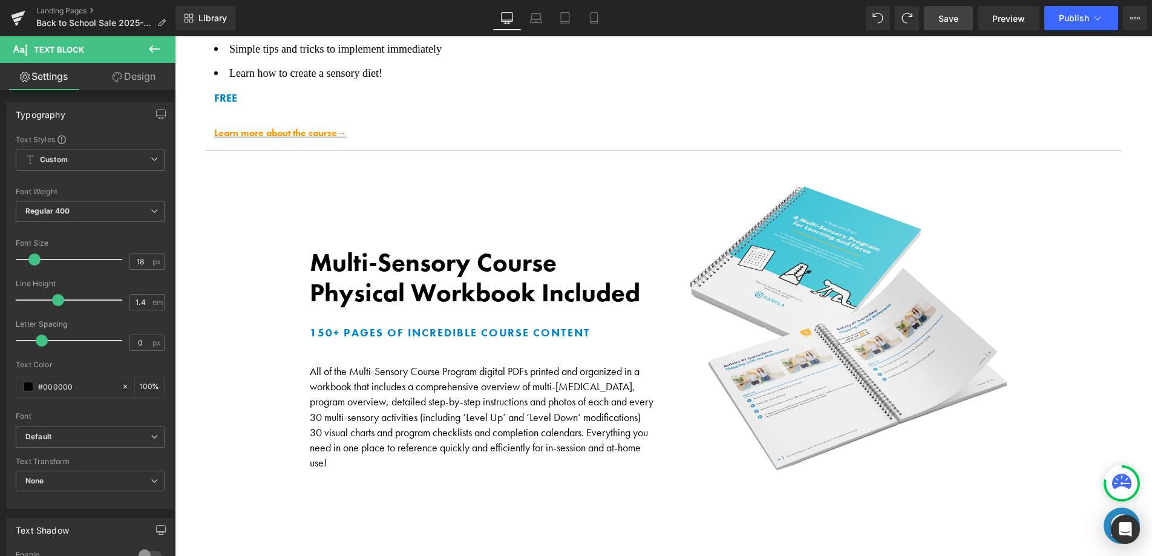
click at [946, 21] on span "Save" at bounding box center [949, 18] width 20 height 13
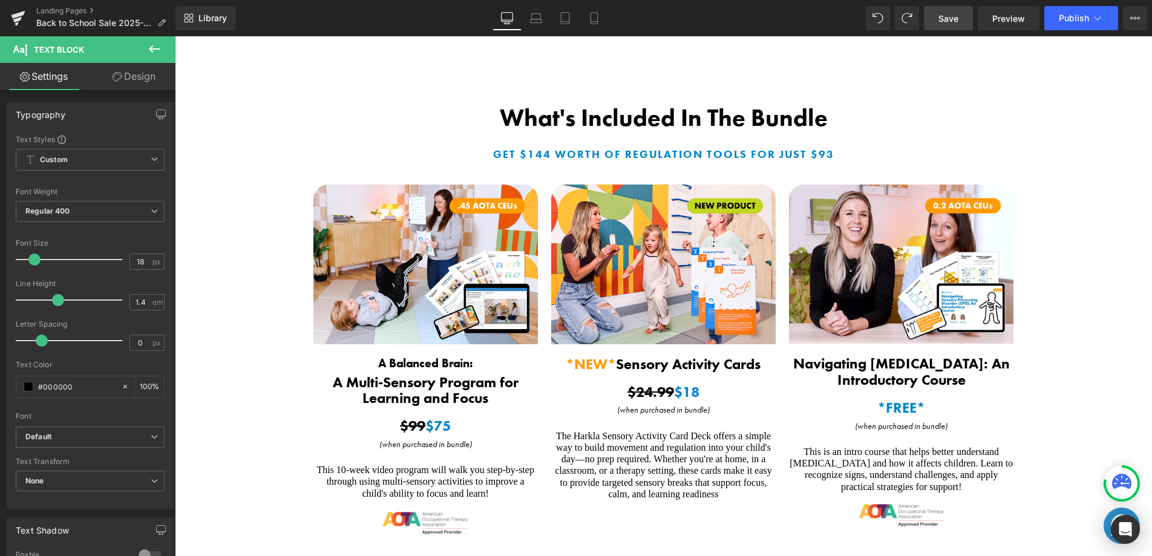
scroll to position [2179, 0]
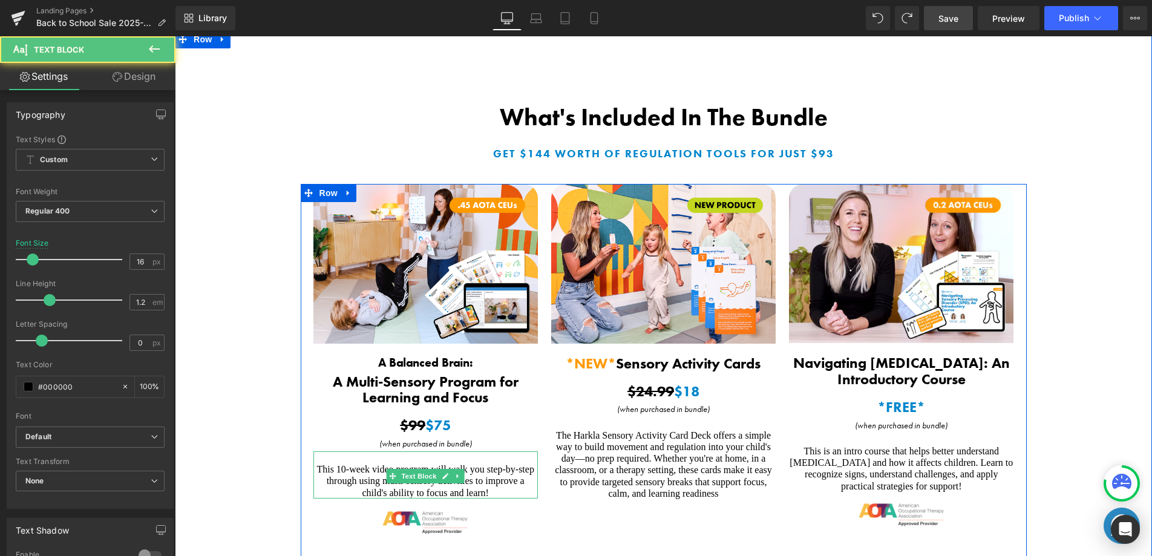
click at [352, 472] on div "This 10-week video program will walk you step-by-step through using multi-senso…" at bounding box center [426, 475] width 225 height 47
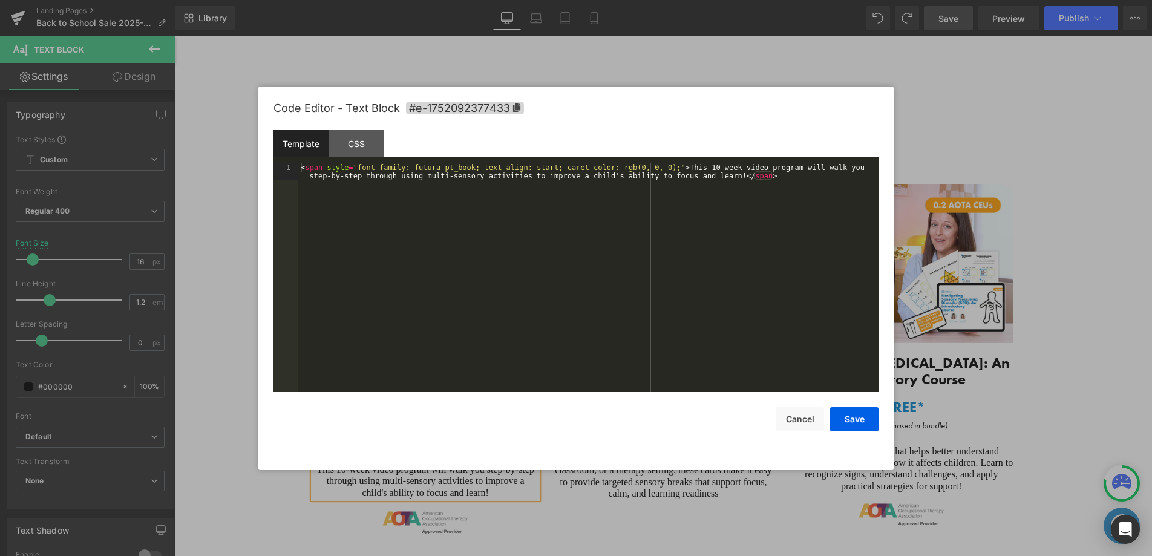
click at [309, 0] on div "Text Block You are previewing how the will restyle your page. You can not edit …" at bounding box center [576, 0] width 1152 height 0
drag, startPoint x: 476, startPoint y: 167, endPoint x: 415, endPoint y: 166, distance: 61.7
click at [415, 166] on div "< span style = "font-family: futura-pt_book; text-align: start; caret-color: rg…" at bounding box center [588, 294] width 580 height 263
click at [854, 427] on button "Save" at bounding box center [854, 419] width 48 height 24
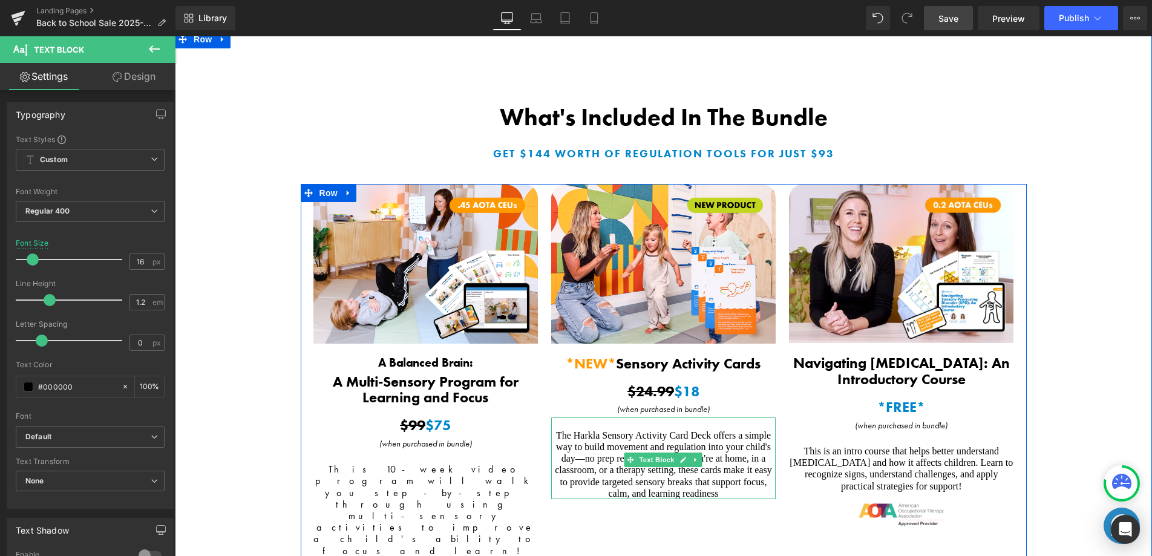
click at [589, 465] on span "The Harkla Sensory Activity Card Deck offers a simple way to build movement and…" at bounding box center [663, 464] width 217 height 68
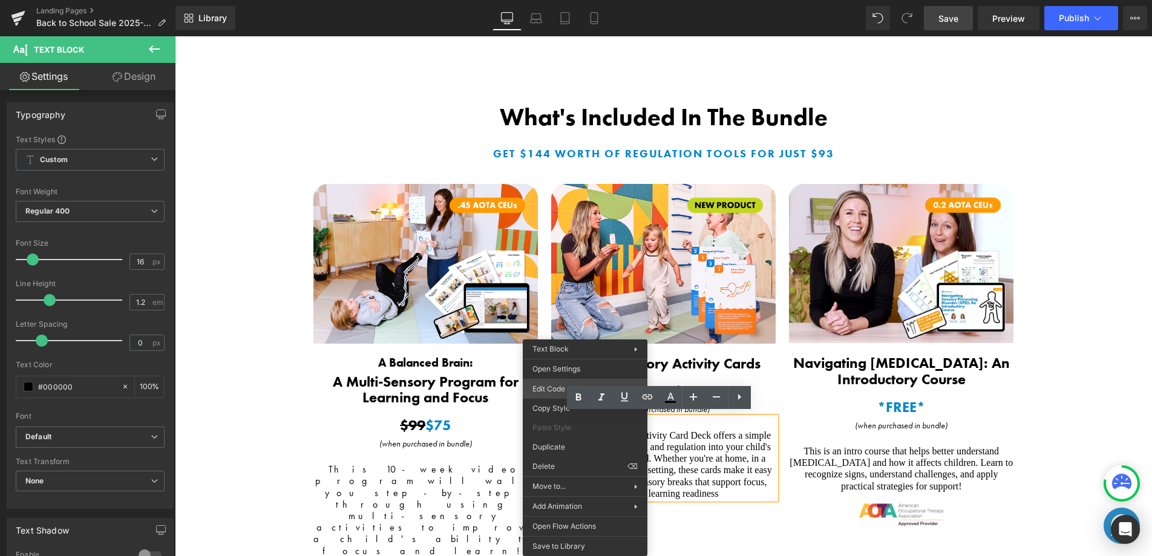
click at [539, 0] on div "Text Block You are previewing how the will restyle your page. You can not edit …" at bounding box center [576, 0] width 1152 height 0
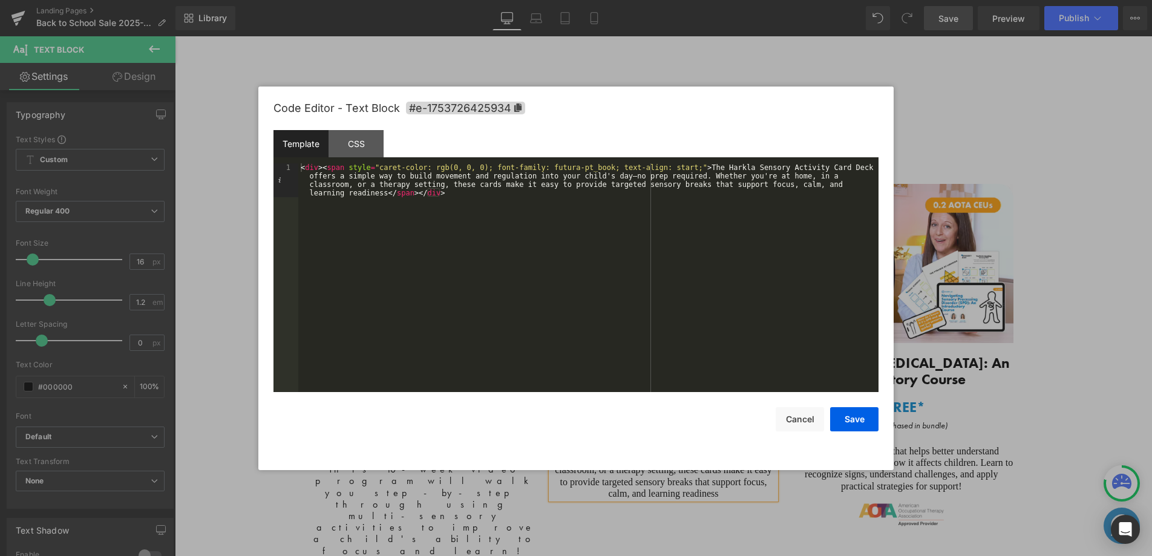
drag, startPoint x: 451, startPoint y: 168, endPoint x: 496, endPoint y: 165, distance: 44.9
click at [453, 166] on div "< div > < span style = "caret-color: rgb(0, 0, 0); font-family: futura-pt_book;…" at bounding box center [588, 311] width 580 height 297
drag, startPoint x: 602, startPoint y: 169, endPoint x: 559, endPoint y: 168, distance: 43.6
click at [563, 169] on div "< div > < span style = "caret-color: rgb(0, 0, 0); font-family: futura-pt_book;…" at bounding box center [588, 311] width 580 height 297
click at [854, 427] on button "Save" at bounding box center [854, 419] width 48 height 24
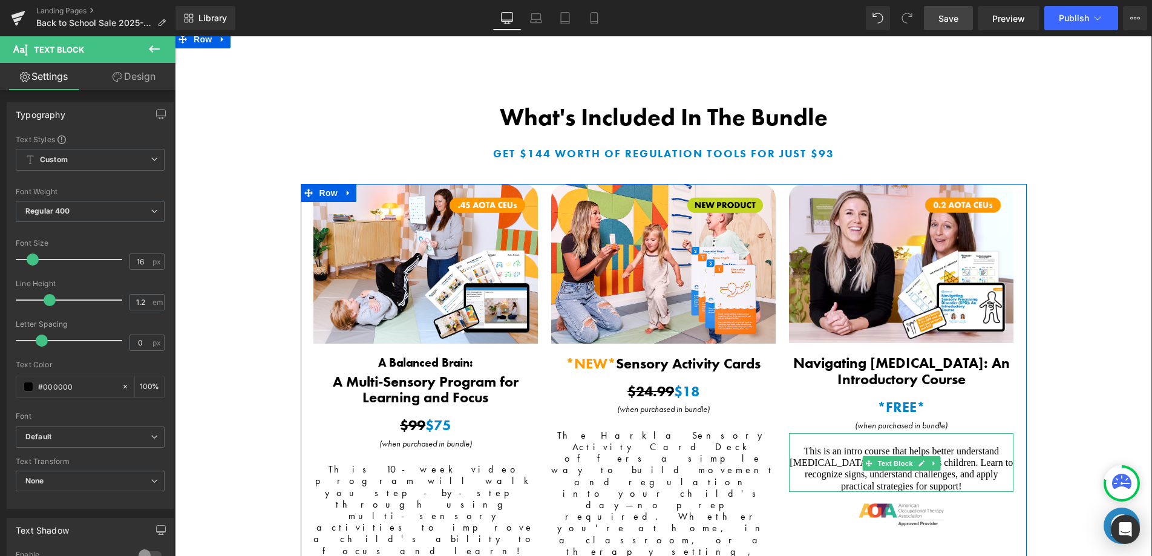
click at [808, 462] on span "This is an intro course that helps better understand [MEDICAL_DATA] and how it …" at bounding box center [901, 468] width 223 height 45
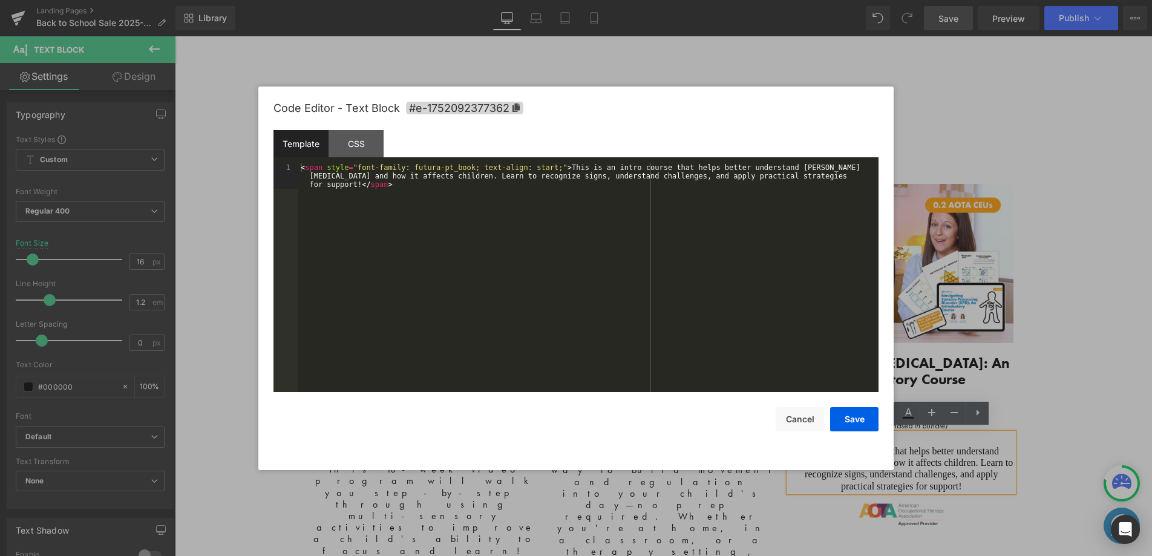
click at [778, 0] on div "Text Block You are previewing how the will restyle your page. You can not edit …" at bounding box center [576, 0] width 1152 height 0
click at [531, 169] on div "< span style = "font-family: futura-pt_book; text-align: start;" > This is an i…" at bounding box center [588, 303] width 580 height 280
drag, startPoint x: 470, startPoint y: 166, endPoint x: 416, endPoint y: 168, distance: 53.9
click at [416, 168] on div "< span style = "font-family: futura-pt_book; text-align: start;" > This is an i…" at bounding box center [588, 303] width 580 height 280
click at [864, 417] on button "Save" at bounding box center [854, 419] width 48 height 24
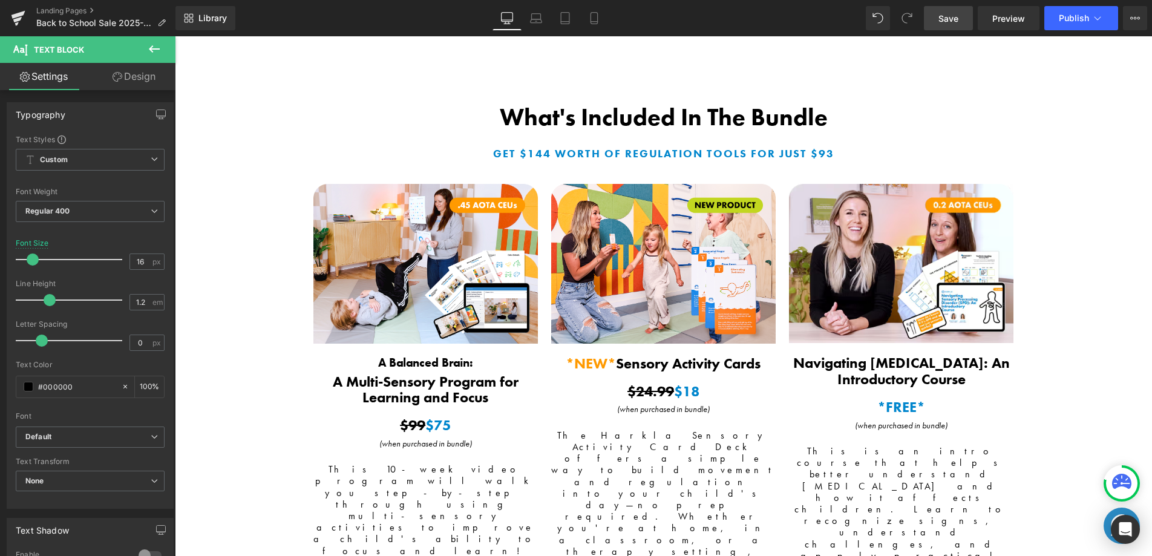
click at [951, 22] on span "Save" at bounding box center [949, 18] width 20 height 13
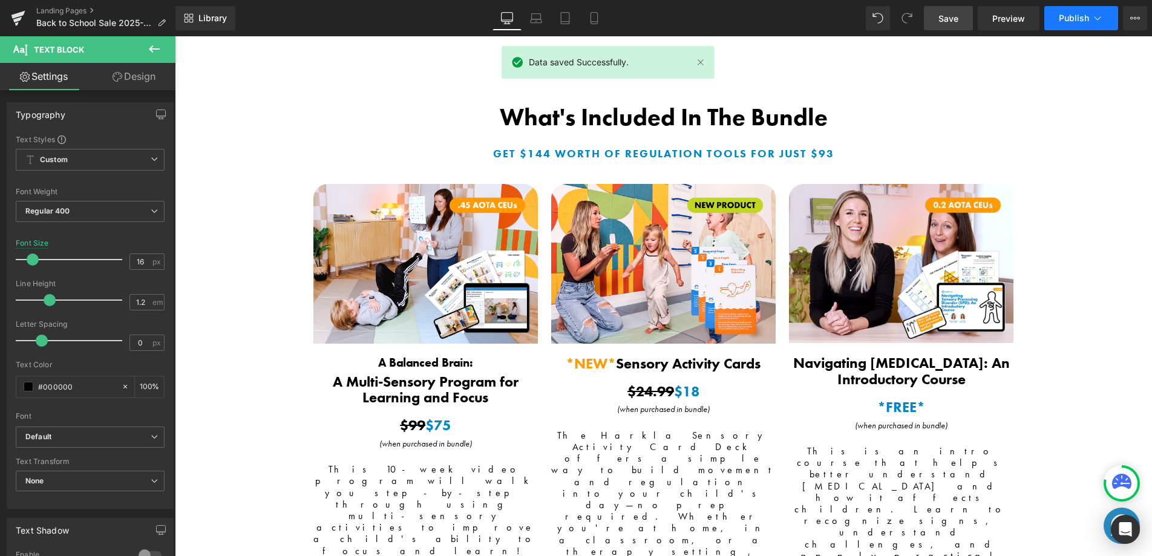
click at [1074, 22] on span "Publish" at bounding box center [1074, 18] width 30 height 10
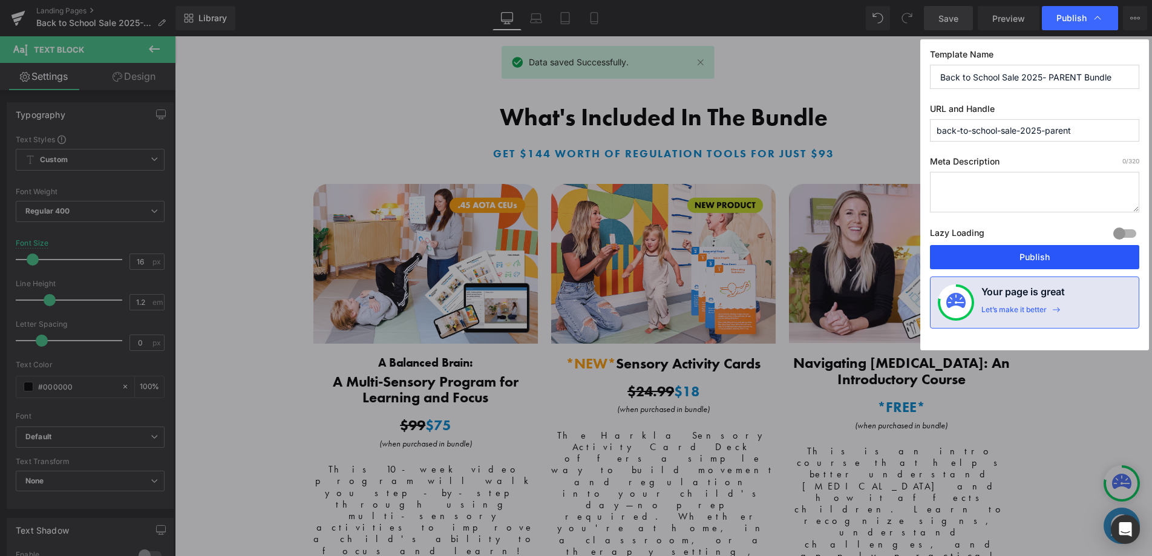
click at [1008, 266] on button "Publish" at bounding box center [1034, 257] width 209 height 24
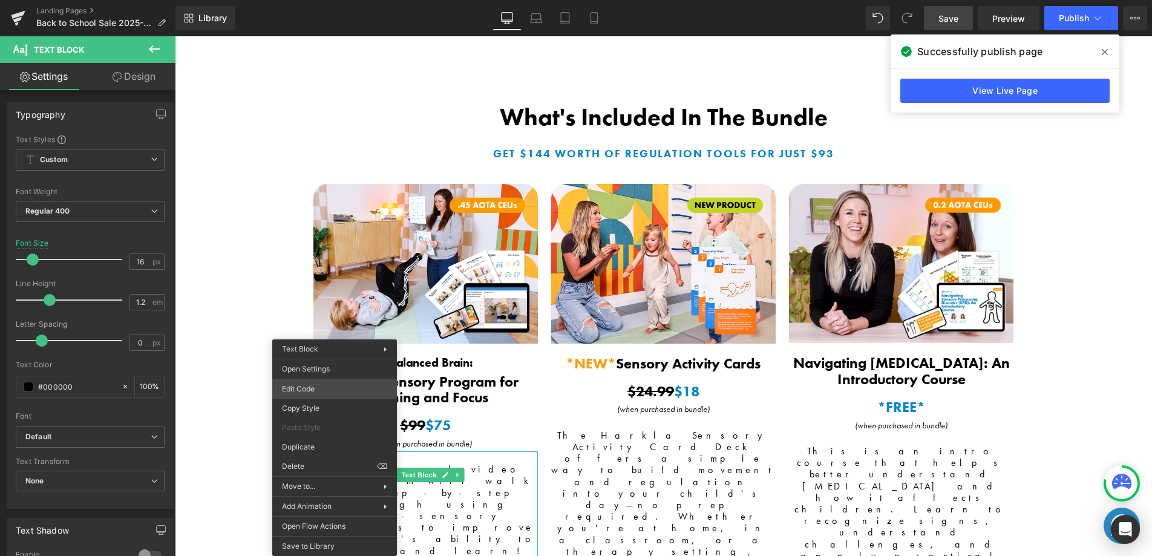
click at [306, 0] on div "Text Block You are previewing how the will restyle your page. You can not edit …" at bounding box center [576, 0] width 1152 height 0
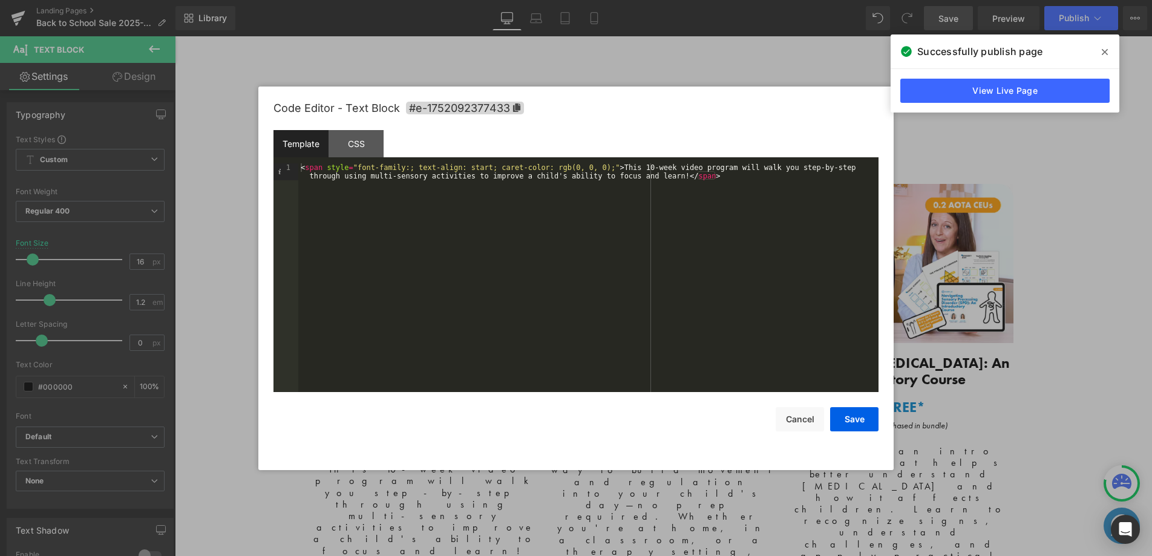
click at [468, 167] on div "< span style = "font-family:; text-align: start; caret-color: rgb(0, 0, 0);" > …" at bounding box center [588, 294] width 580 height 263
drag, startPoint x: 489, startPoint y: 166, endPoint x: 468, endPoint y: 167, distance: 21.2
click at [468, 168] on div "< span style = "font-family:; text-align:center; start; caret-color: rgb(0, 0, …" at bounding box center [588, 294] width 580 height 263
click at [866, 417] on button "Save" at bounding box center [854, 419] width 48 height 24
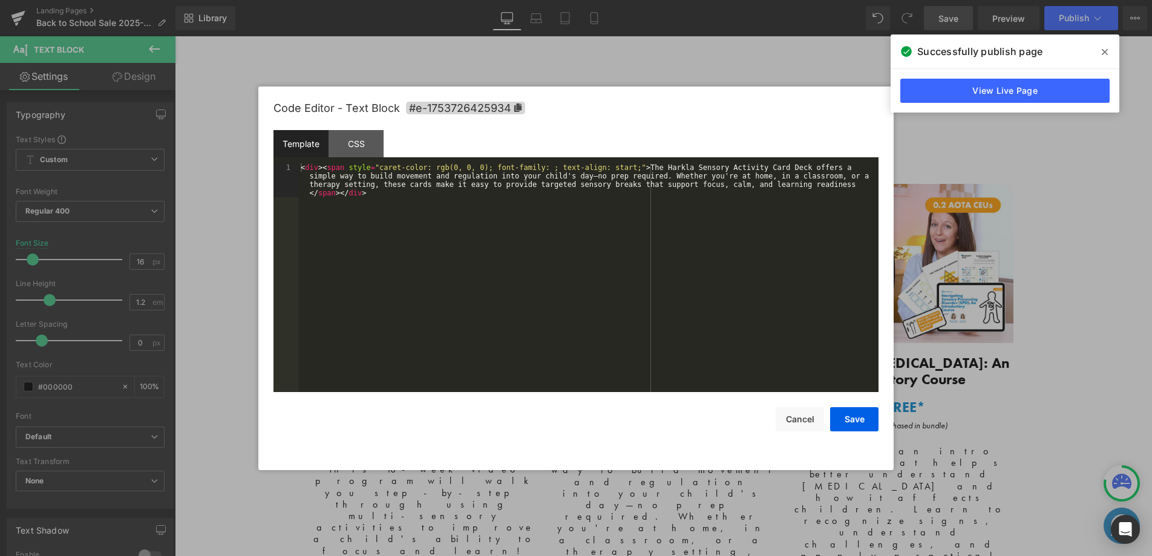
click at [556, 0] on div "Text Block You are previewing how the will restyle your page. You can not edit …" at bounding box center [576, 0] width 1152 height 0
drag, startPoint x: 613, startPoint y: 168, endPoint x: 669, endPoint y: 175, distance: 57.4
click at [613, 168] on div "< div > < span style = "caret-color: rgb(0, 0, 0); font-family: ; text-align: s…" at bounding box center [588, 311] width 580 height 297
click at [844, 421] on button "Save" at bounding box center [854, 419] width 48 height 24
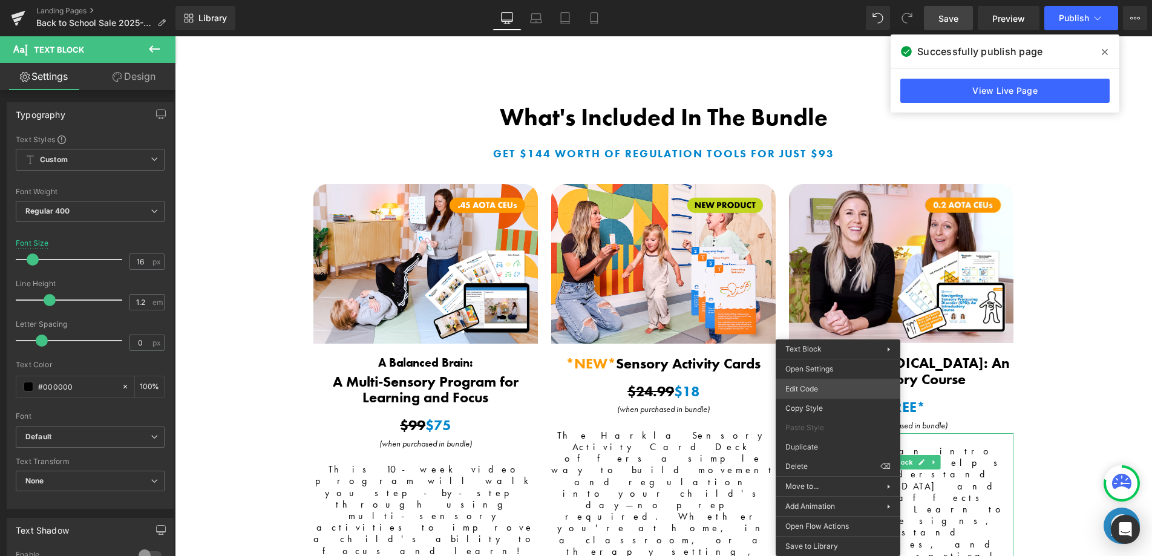
click at [799, 0] on div "Text Block You are previewing how the will restyle your page. You can not edit …" at bounding box center [576, 0] width 1152 height 0
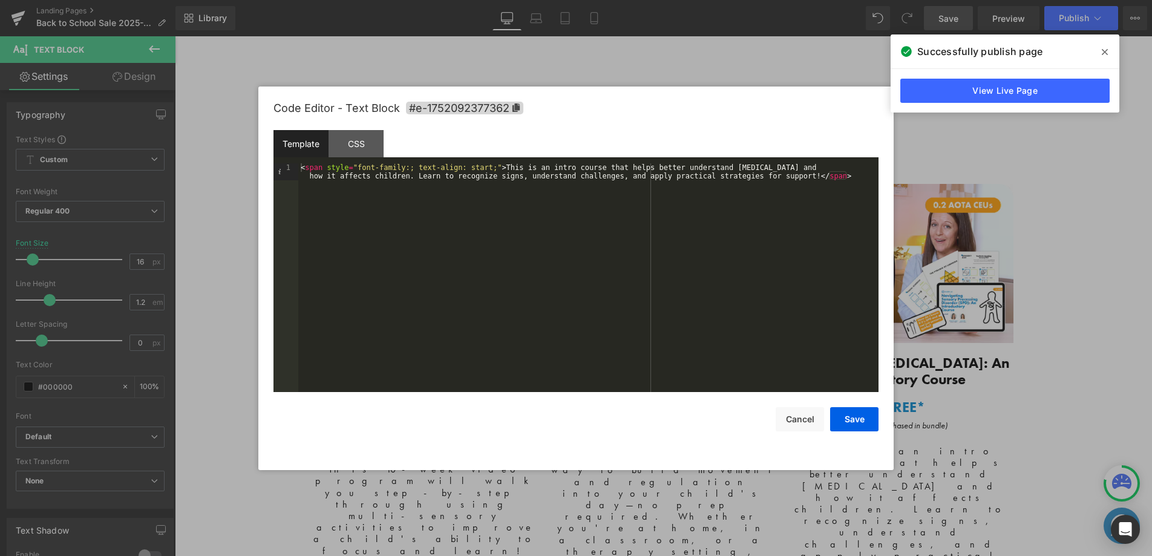
drag, startPoint x: 468, startPoint y: 167, endPoint x: 498, endPoint y: 170, distance: 30.4
click at [468, 168] on div "< span style = "font-family:; text-align: start;" > This is an intro course tha…" at bounding box center [588, 294] width 580 height 263
click at [855, 419] on button "Save" at bounding box center [854, 419] width 48 height 24
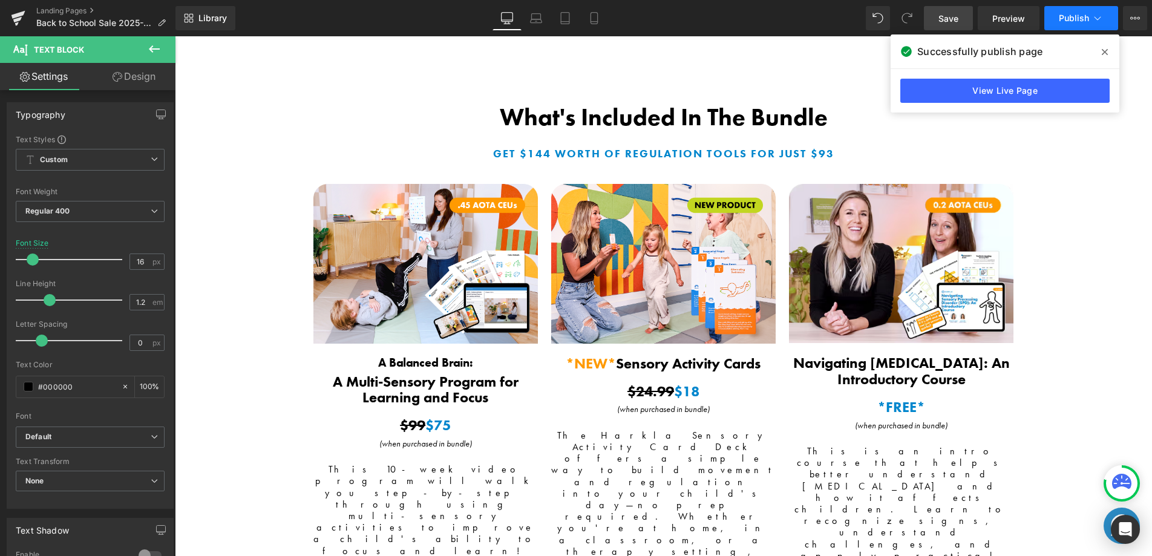
click at [1065, 18] on span "Publish" at bounding box center [1074, 18] width 30 height 10
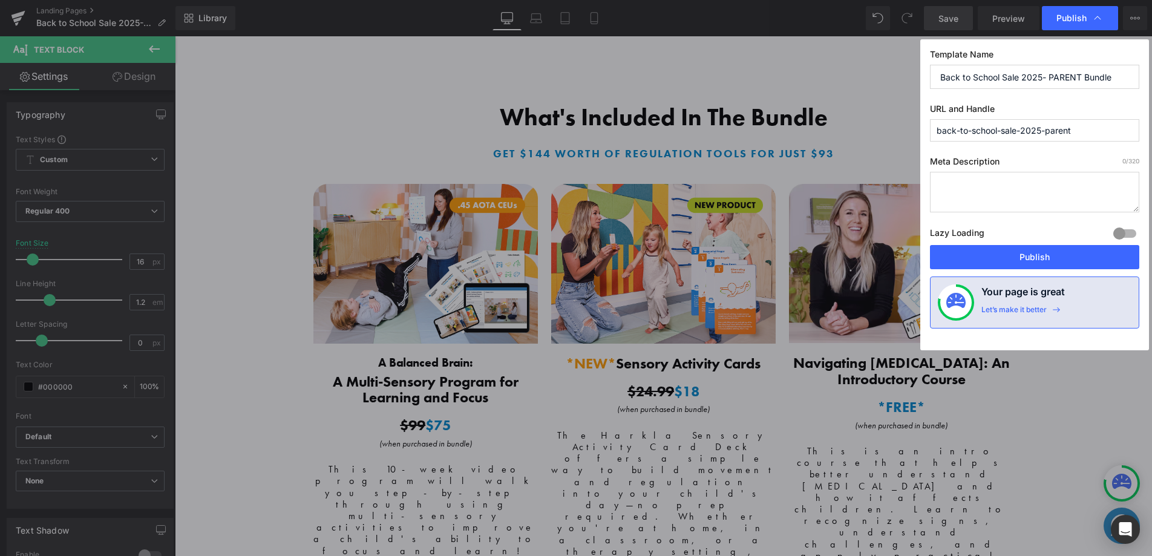
drag, startPoint x: 1063, startPoint y: 102, endPoint x: 905, endPoint y: 44, distance: 168.5
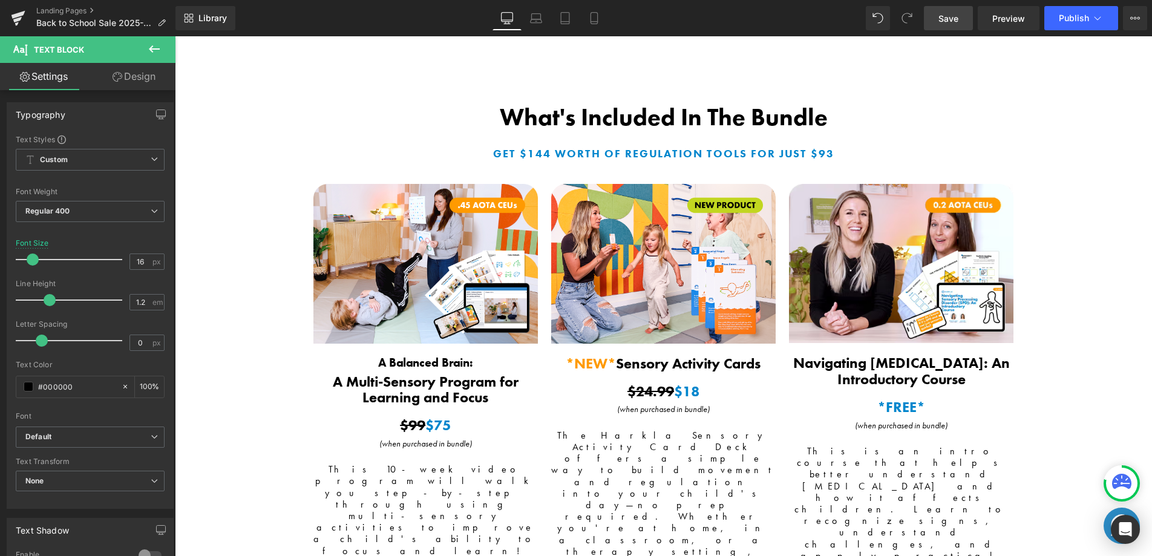
click at [940, 19] on span "Save" at bounding box center [949, 18] width 20 height 13
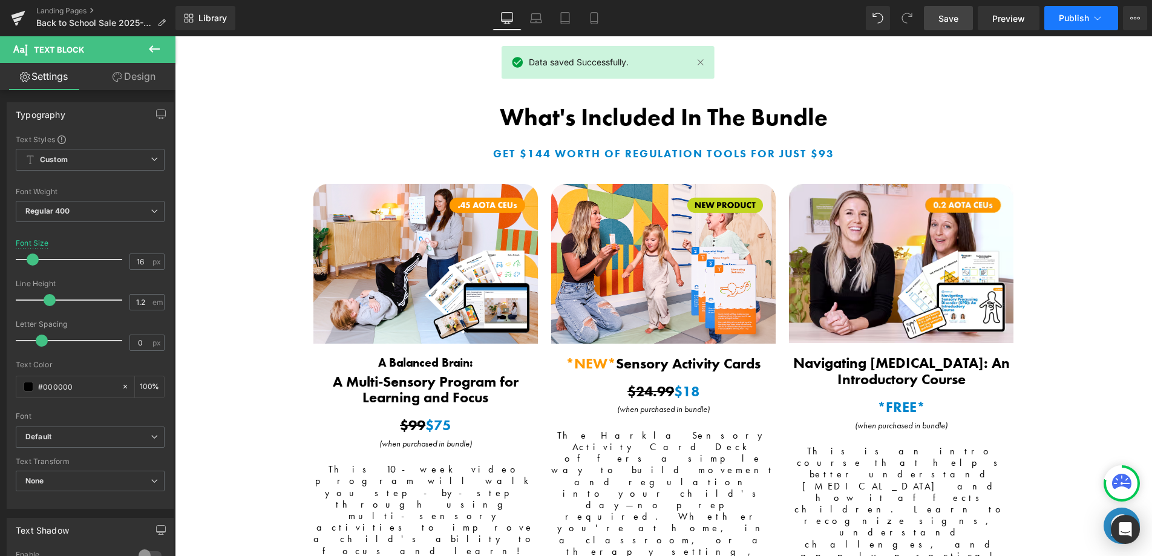
click at [1066, 13] on span "Publish" at bounding box center [1074, 18] width 30 height 10
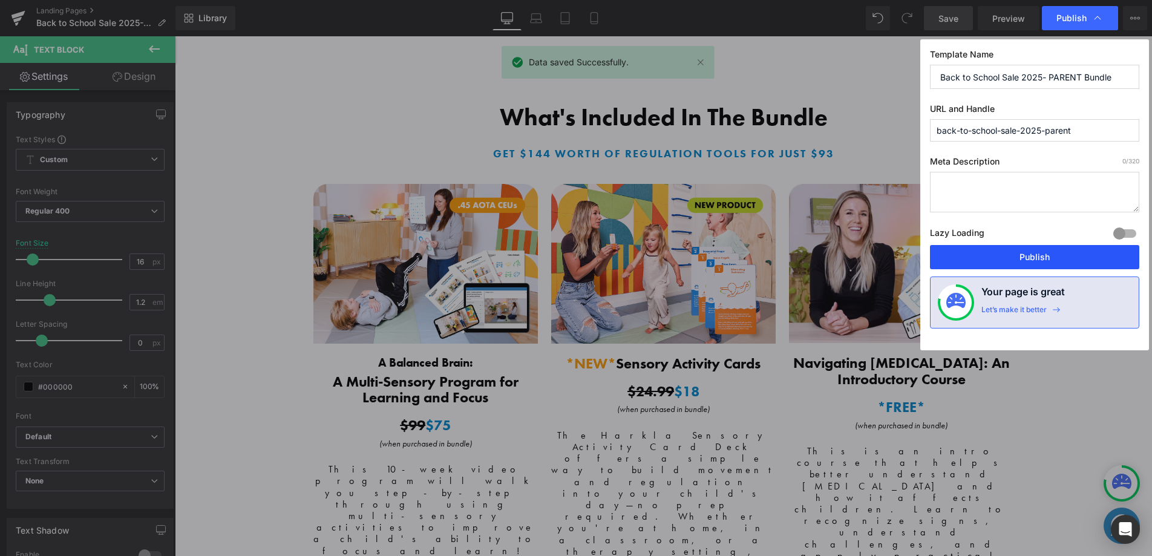
click at [992, 263] on button "Publish" at bounding box center [1034, 257] width 209 height 24
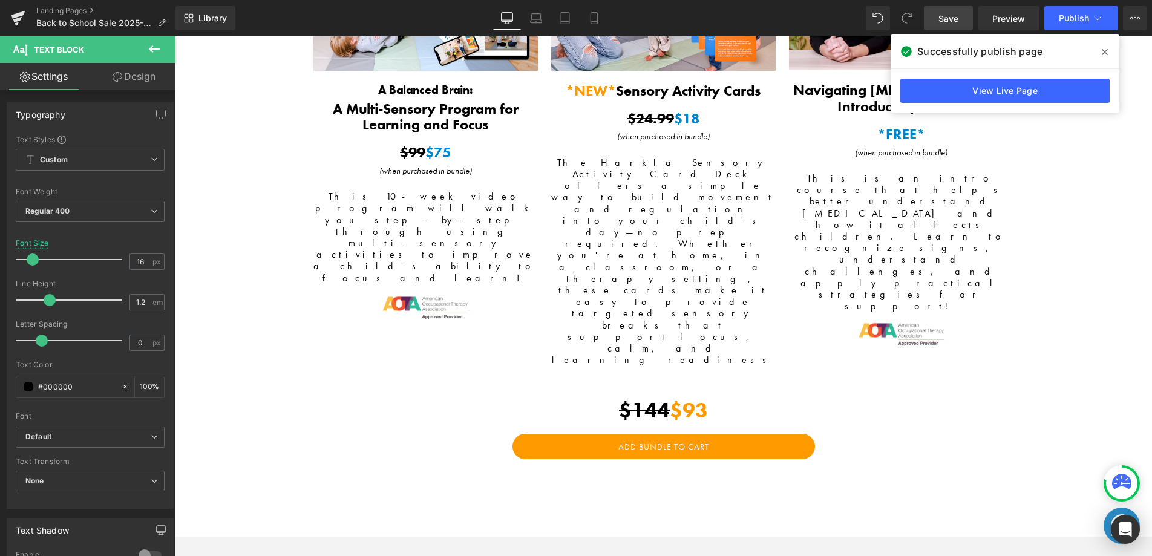
scroll to position [2468, 0]
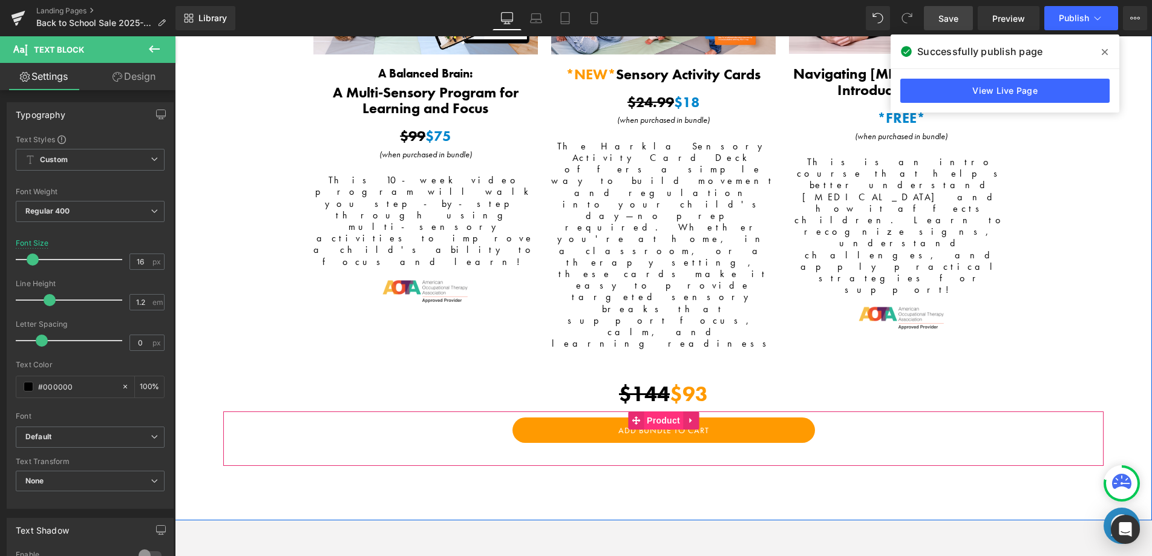
click at [658, 412] on span "Product" at bounding box center [663, 421] width 39 height 18
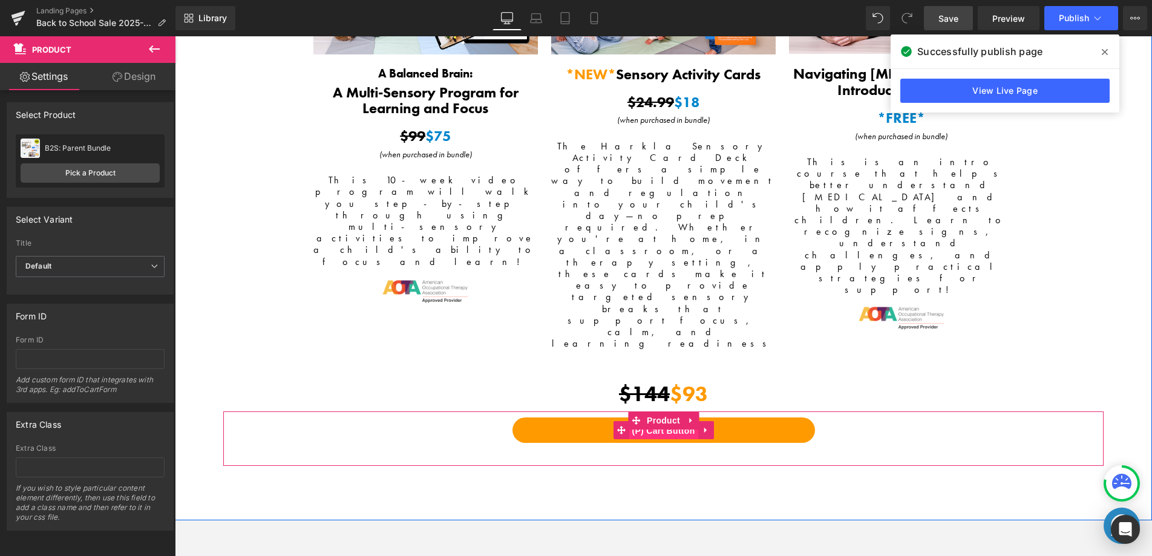
click at [659, 422] on span "(P) Cart Button" at bounding box center [663, 431] width 69 height 18
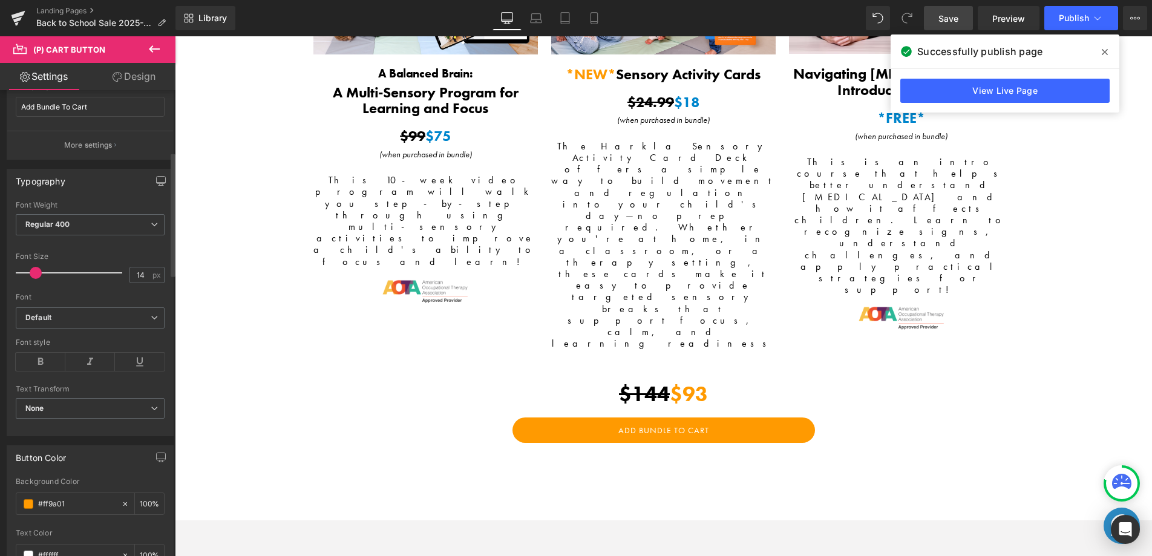
scroll to position [390, 0]
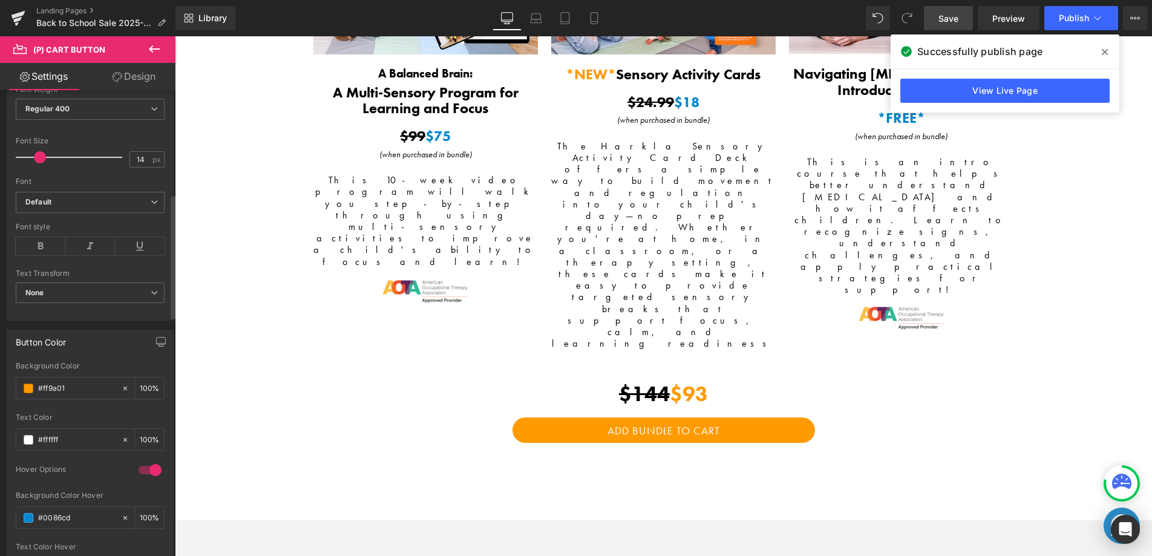
click at [41, 158] on span at bounding box center [40, 157] width 12 height 12
click at [107, 301] on span "None" at bounding box center [90, 293] width 149 height 21
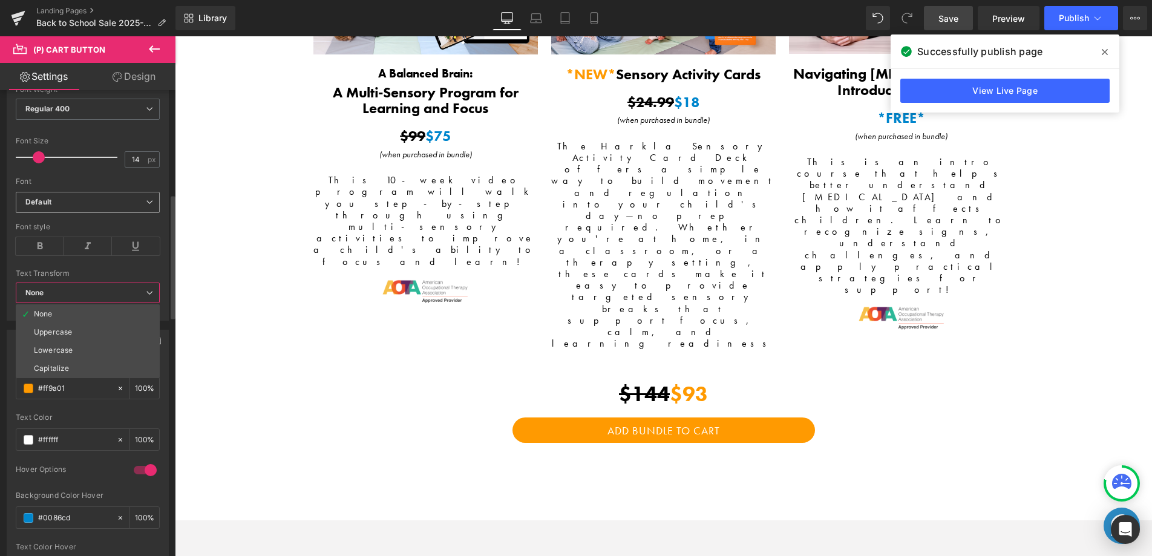
click at [70, 209] on span "Default" at bounding box center [88, 202] width 144 height 21
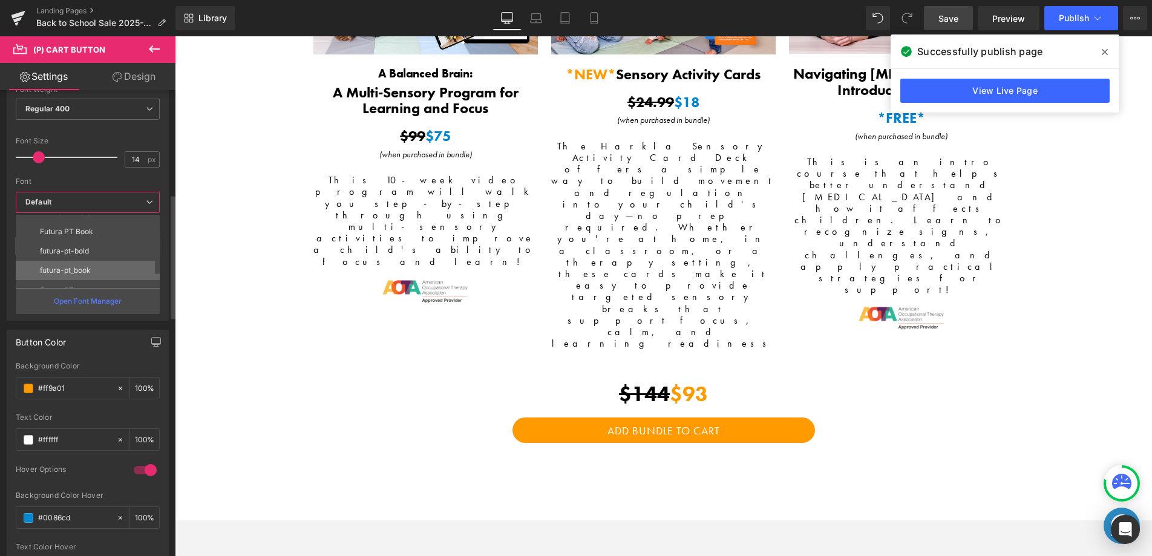
scroll to position [98, 0]
click at [68, 243] on p "futura-pt-bold" at bounding box center [64, 242] width 49 height 8
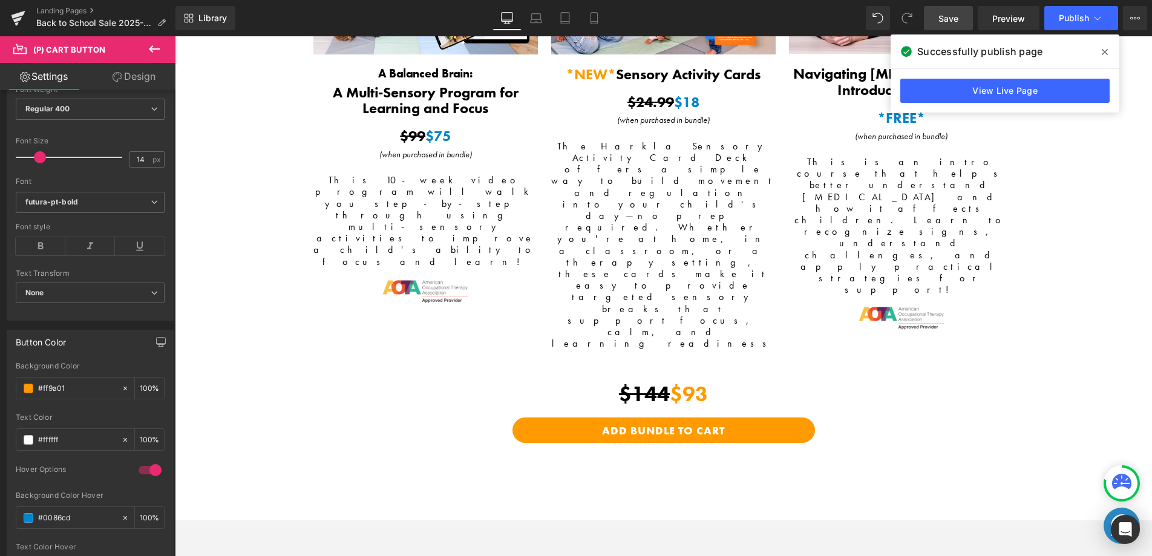
click at [946, 23] on span "Save" at bounding box center [949, 18] width 20 height 13
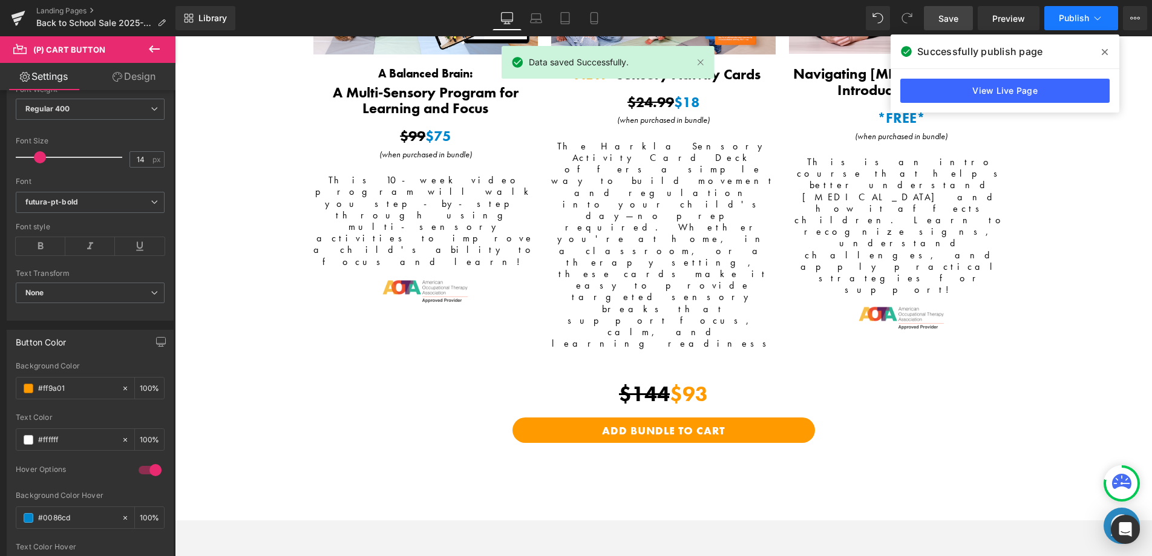
click at [1075, 27] on button "Publish" at bounding box center [1082, 18] width 74 height 24
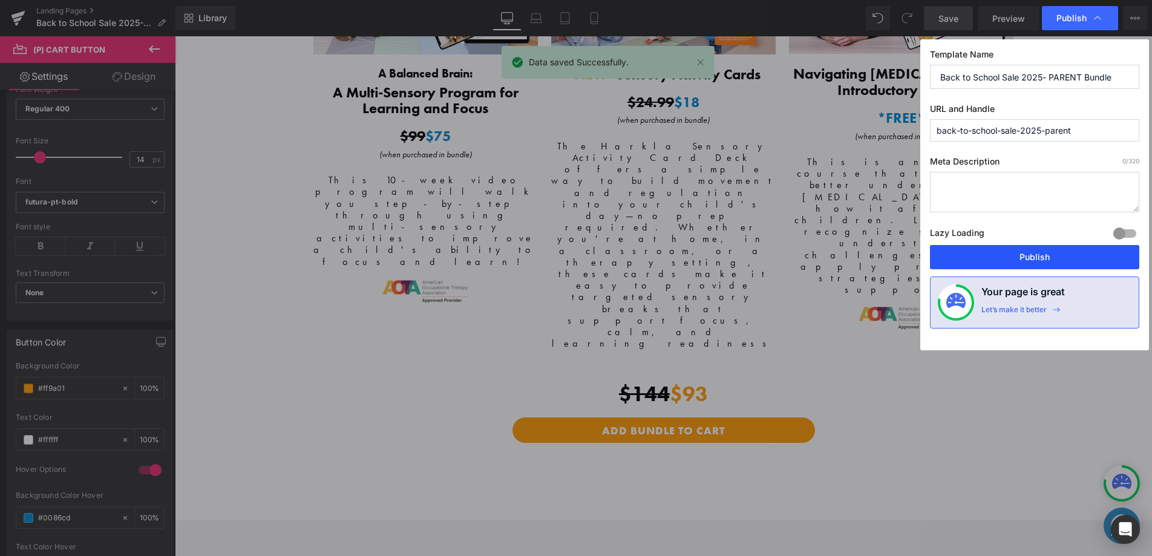
click at [1043, 249] on button "Publish" at bounding box center [1034, 257] width 209 height 24
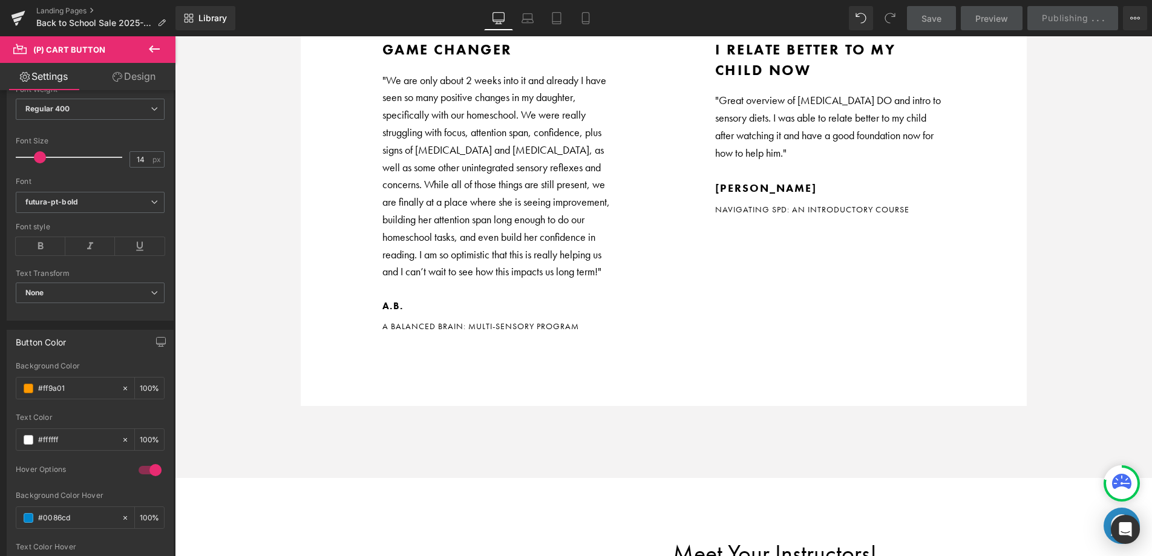
scroll to position [3281, 0]
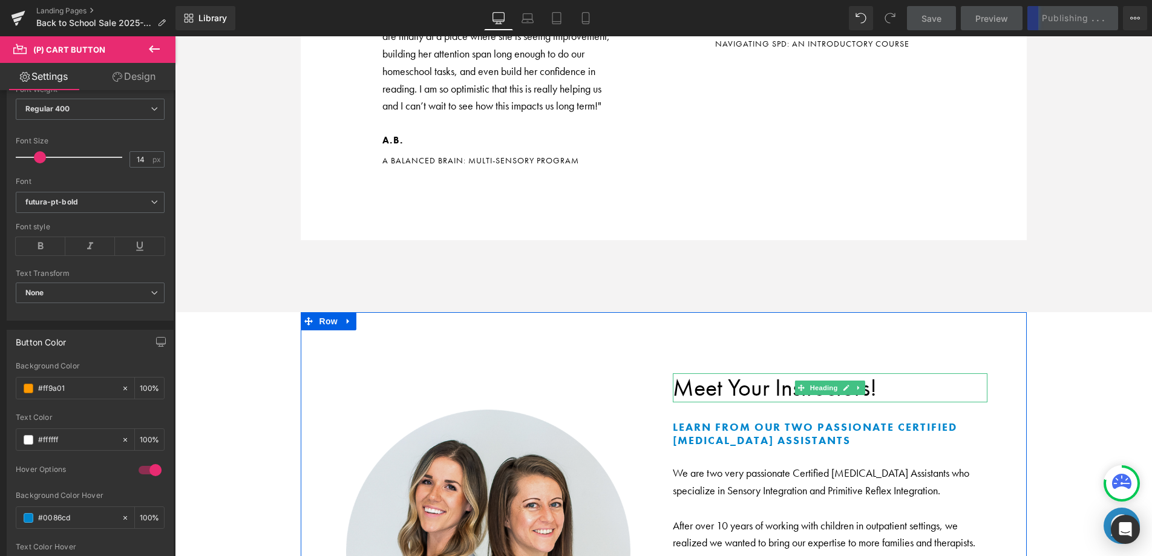
click at [687, 373] on h2 "Meet Your Instructors!" at bounding box center [830, 387] width 315 height 29
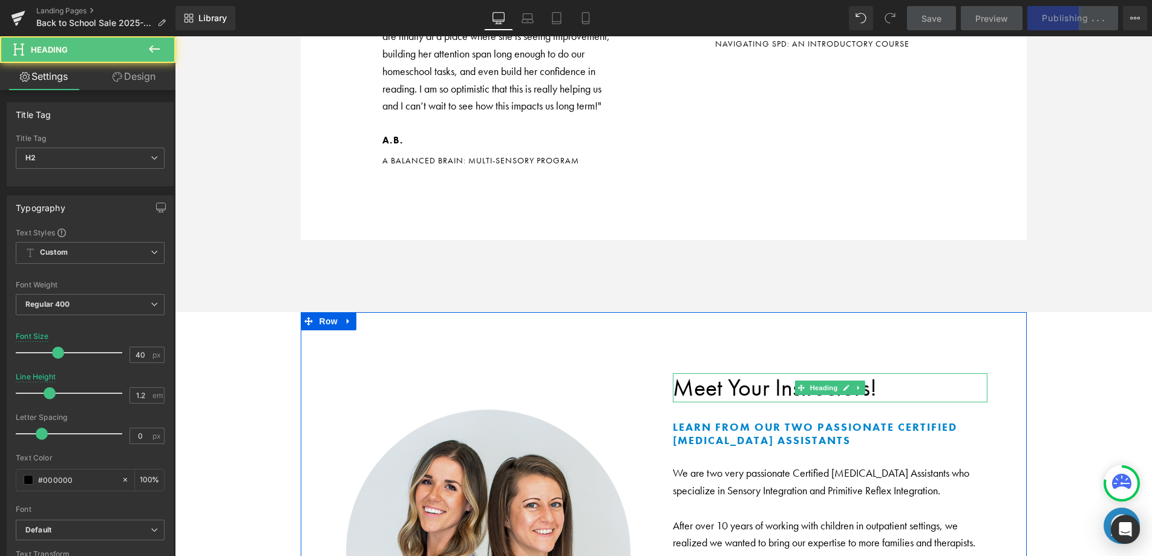
click at [752, 373] on h2 "Meet Your Instructors!" at bounding box center [830, 387] width 315 height 29
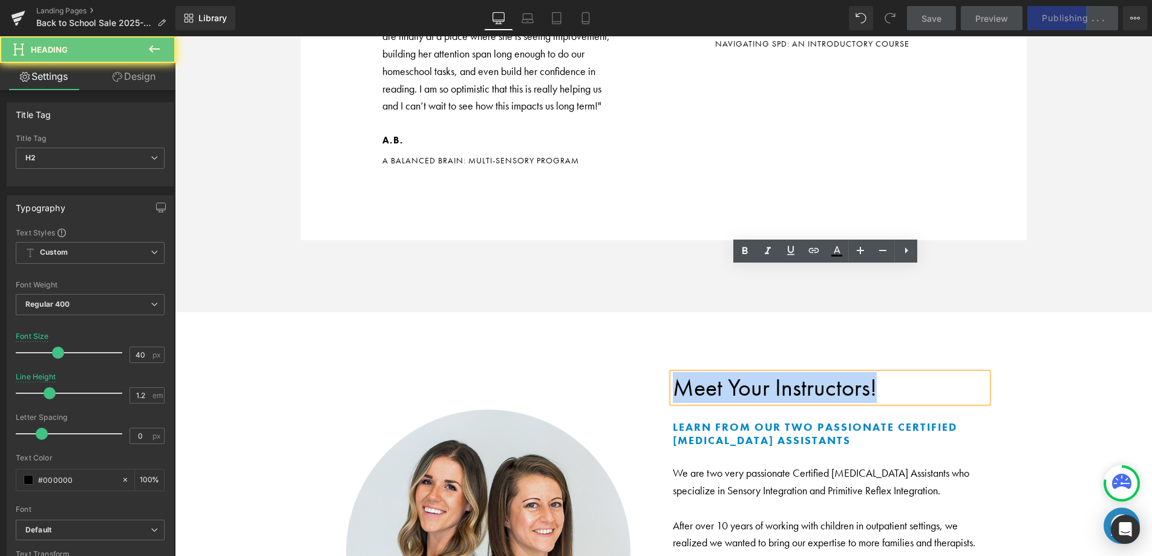
drag, startPoint x: 752, startPoint y: 289, endPoint x: 769, endPoint y: 272, distance: 24.0
click at [753, 373] on h2 "Meet Your Instructors!" at bounding box center [830, 387] width 315 height 29
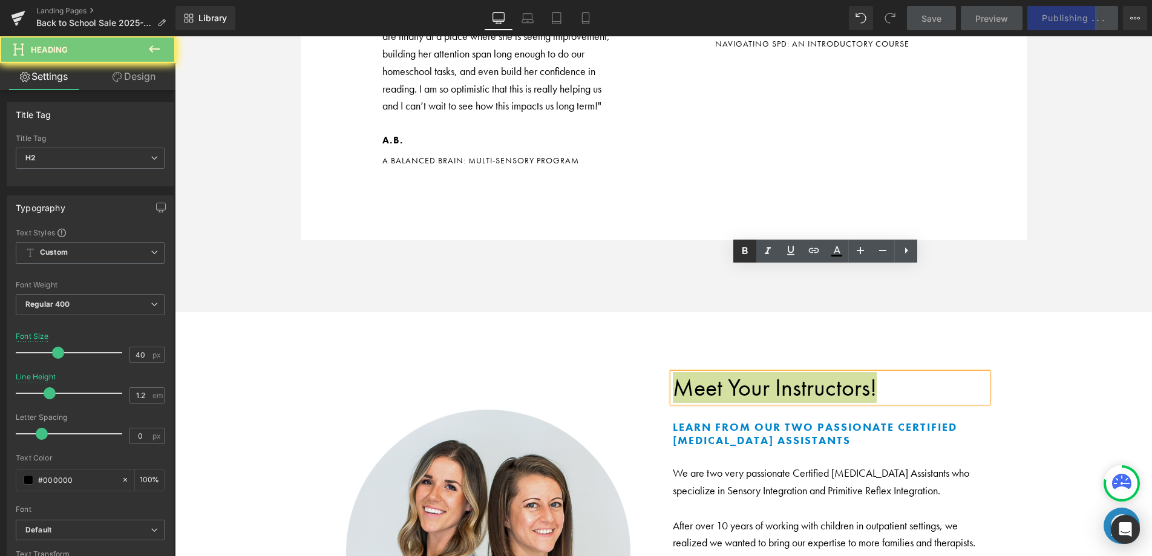
click at [744, 254] on icon at bounding box center [745, 251] width 15 height 15
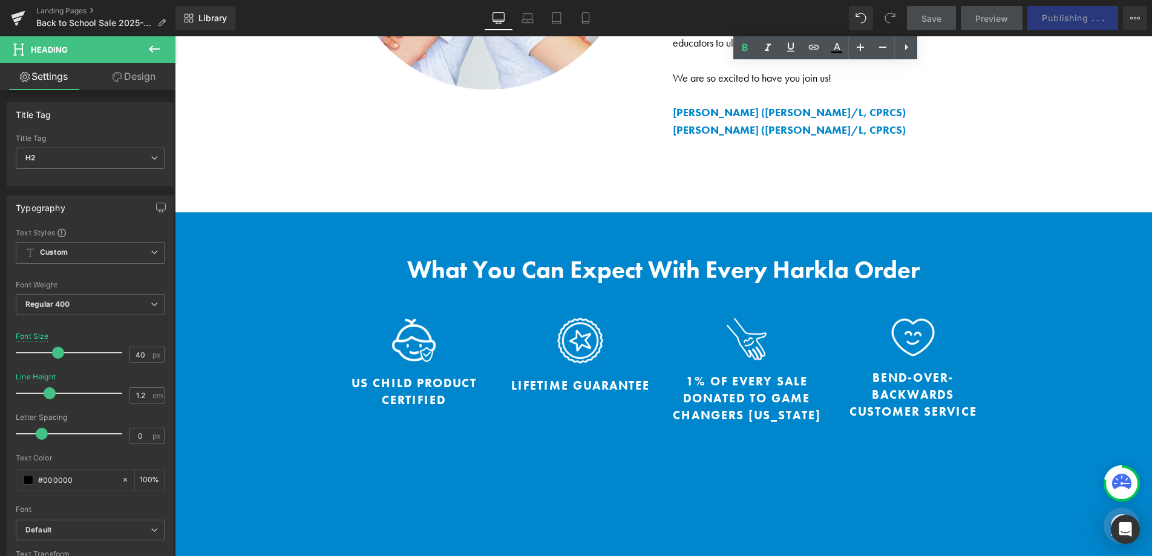
scroll to position [3895, 0]
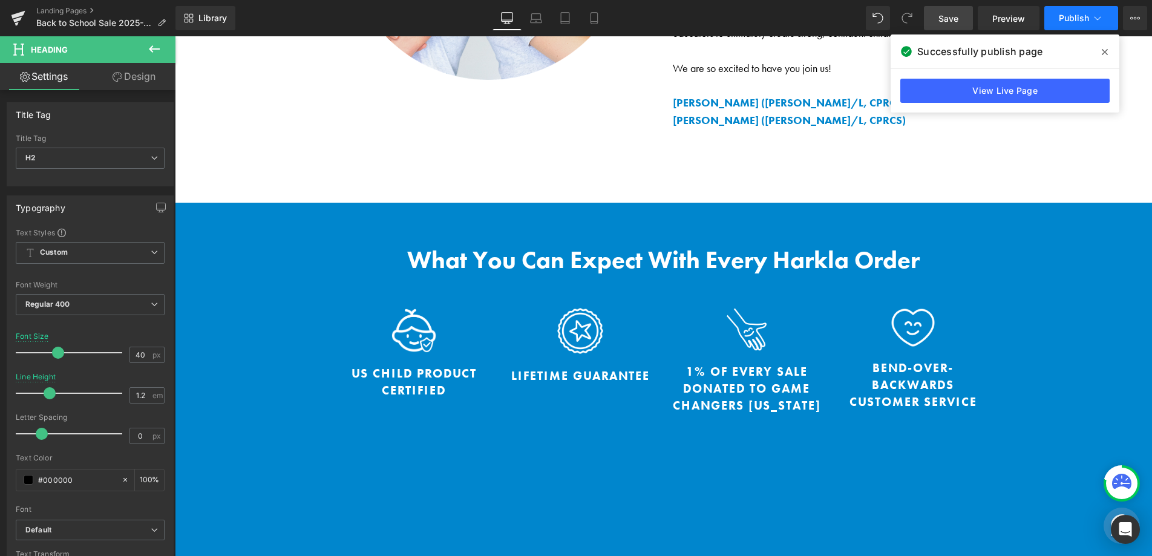
click at [1082, 16] on span "Publish" at bounding box center [1074, 18] width 30 height 10
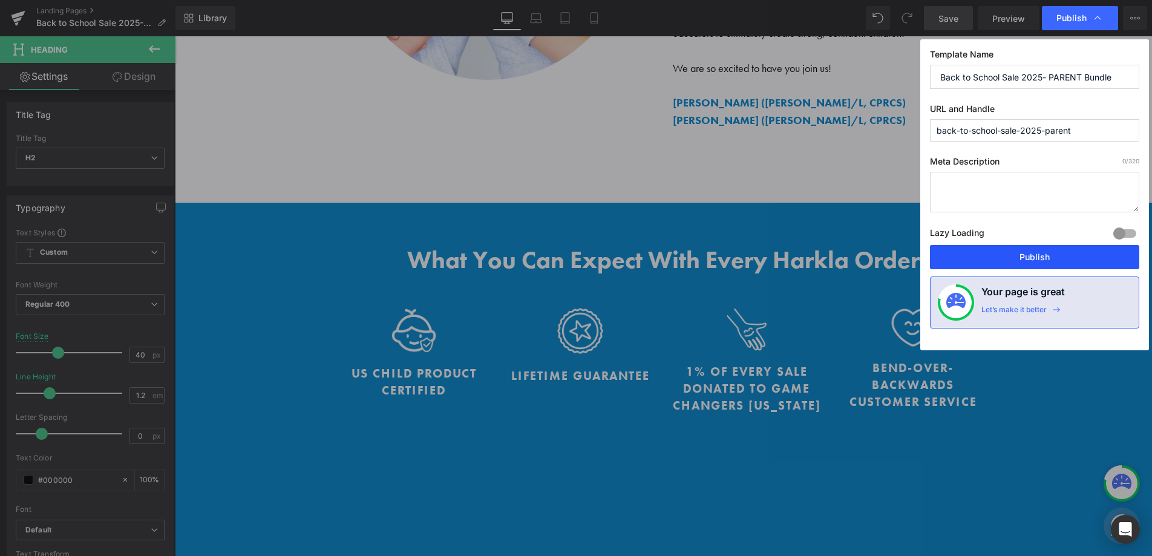
click at [981, 252] on button "Publish" at bounding box center [1034, 257] width 209 height 24
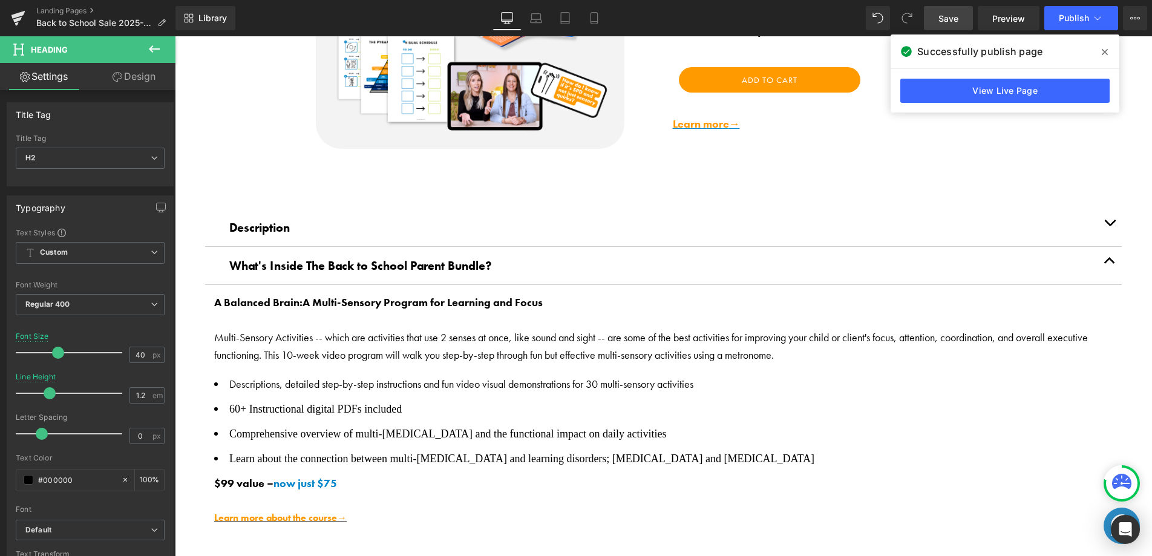
scroll to position [787, 0]
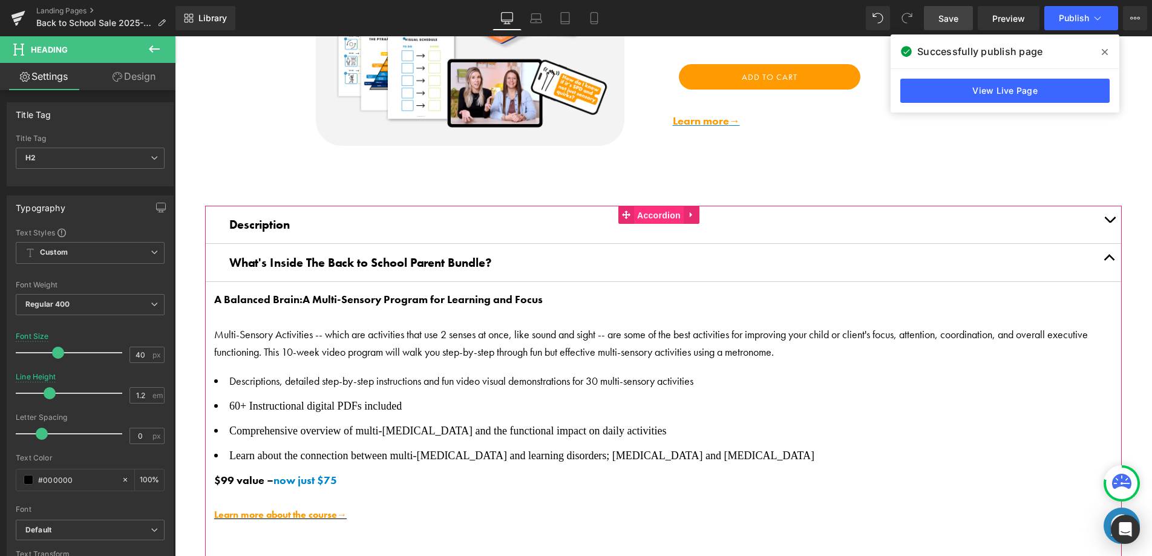
click at [648, 212] on span "Accordion" at bounding box center [659, 215] width 50 height 18
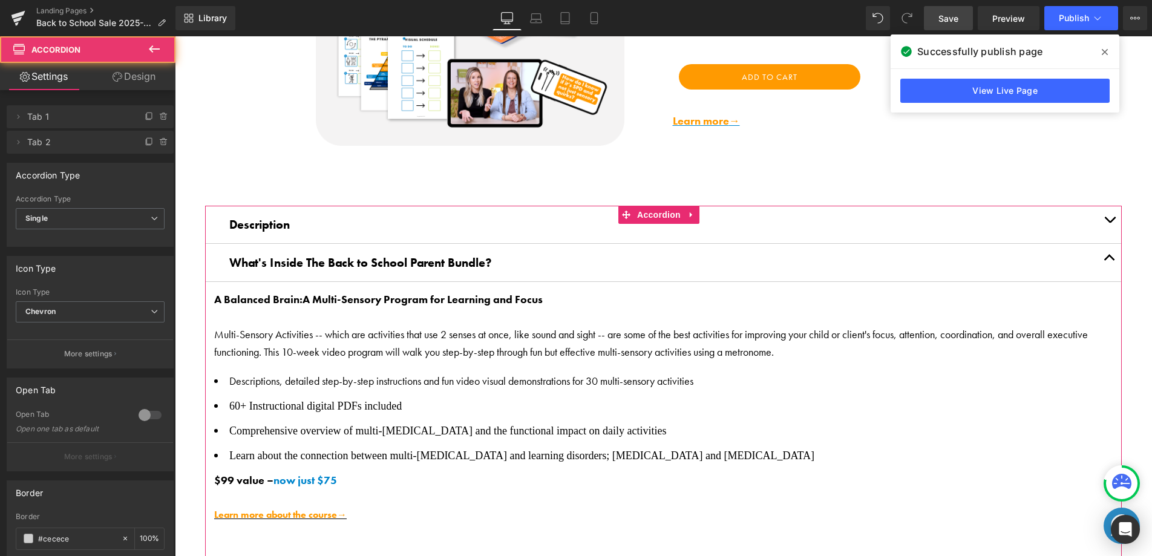
click at [133, 71] on link "Design" at bounding box center [134, 76] width 88 height 27
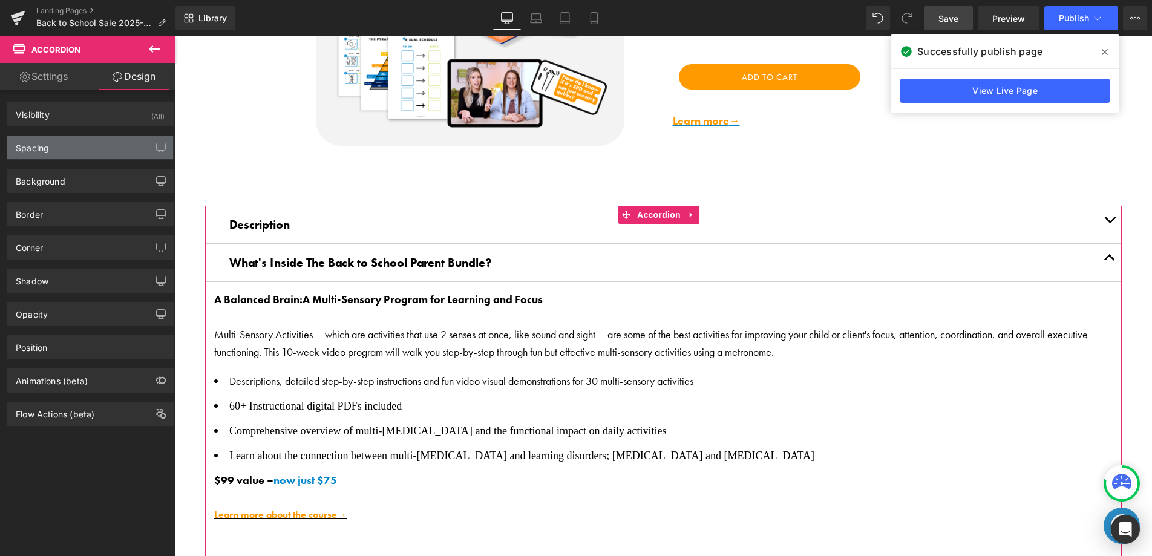
click at [88, 145] on div "Spacing" at bounding box center [90, 147] width 166 height 23
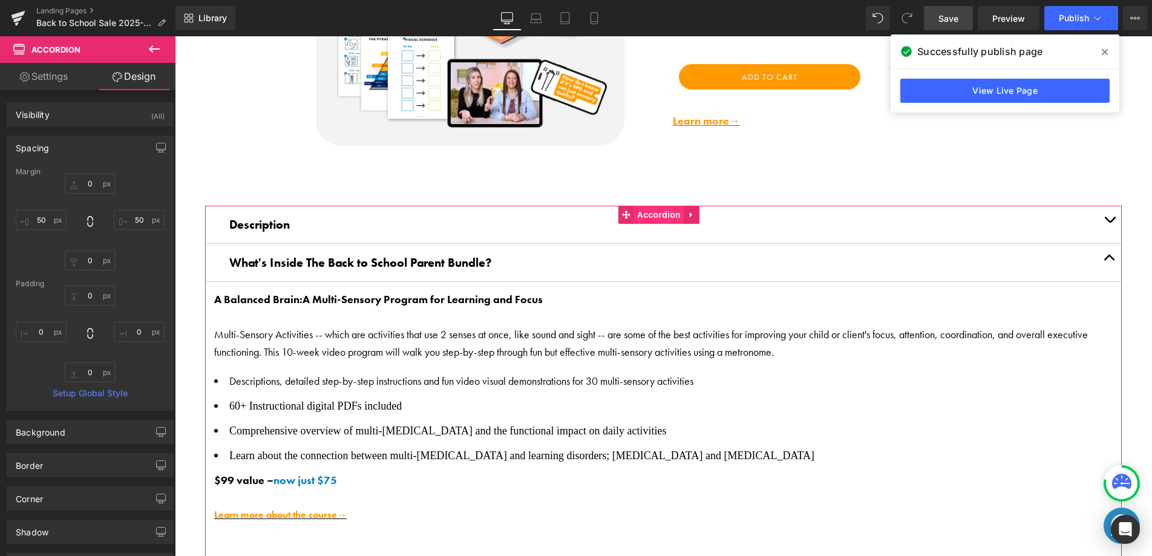
click at [672, 211] on span "Accordion" at bounding box center [659, 215] width 50 height 18
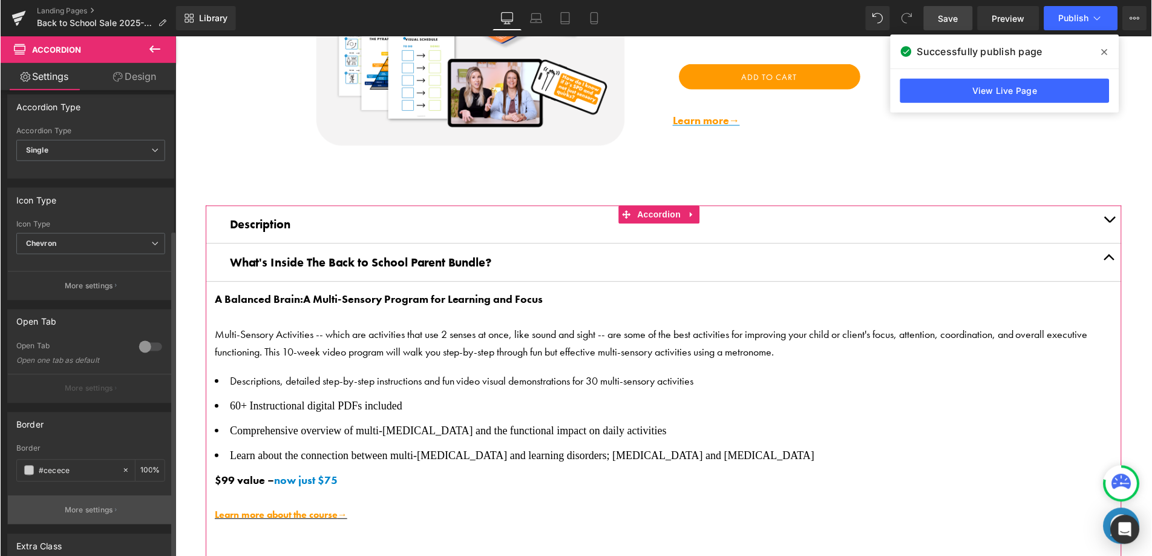
scroll to position [0, 0]
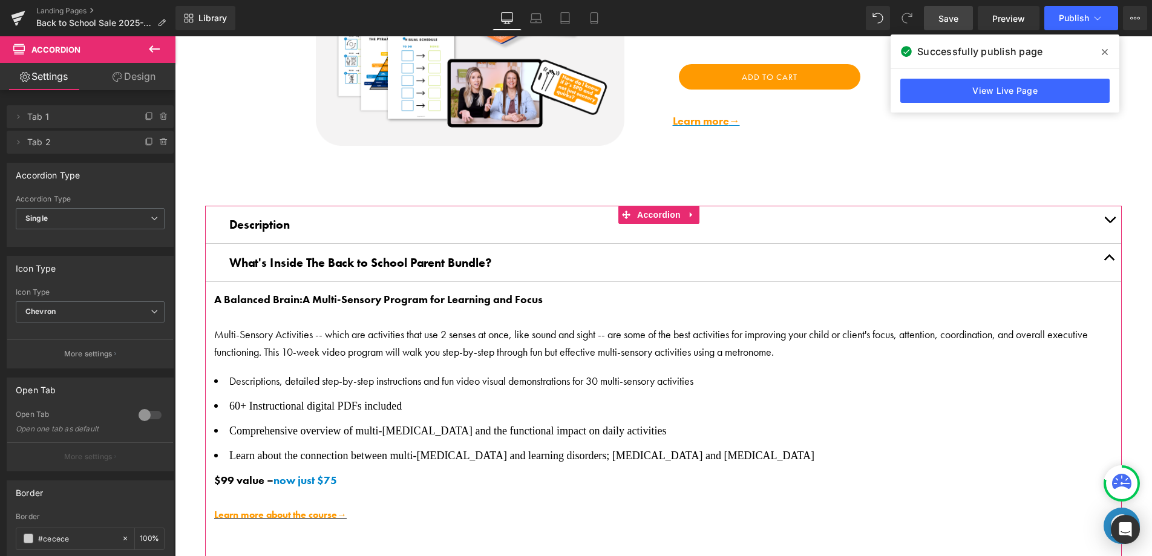
drag, startPoint x: 139, startPoint y: 80, endPoint x: 125, endPoint y: 91, distance: 18.1
click at [139, 81] on link "Design" at bounding box center [134, 76] width 88 height 27
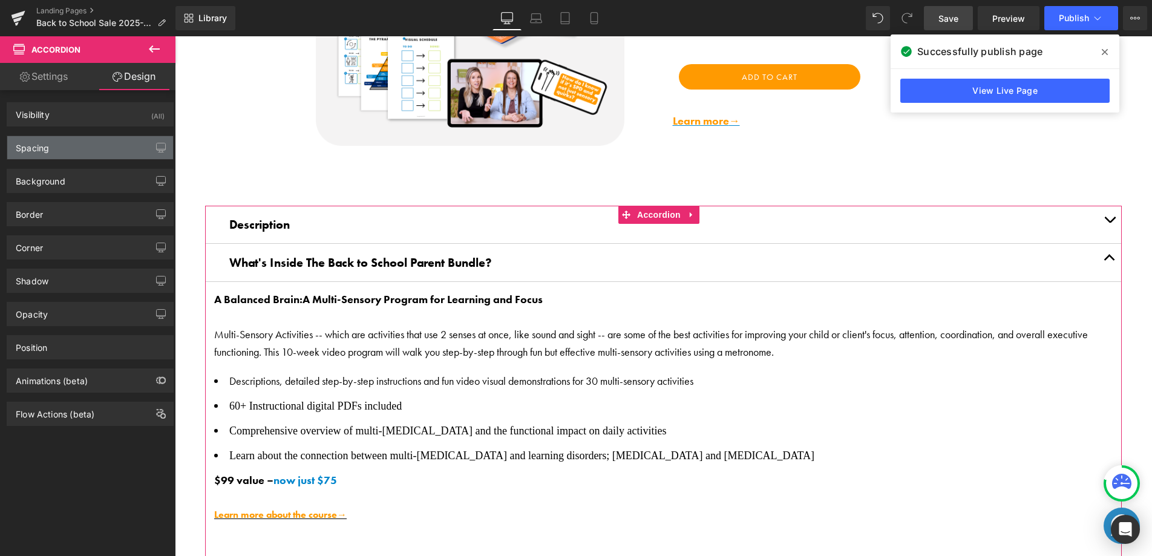
click at [70, 145] on div "Spacing" at bounding box center [90, 147] width 166 height 23
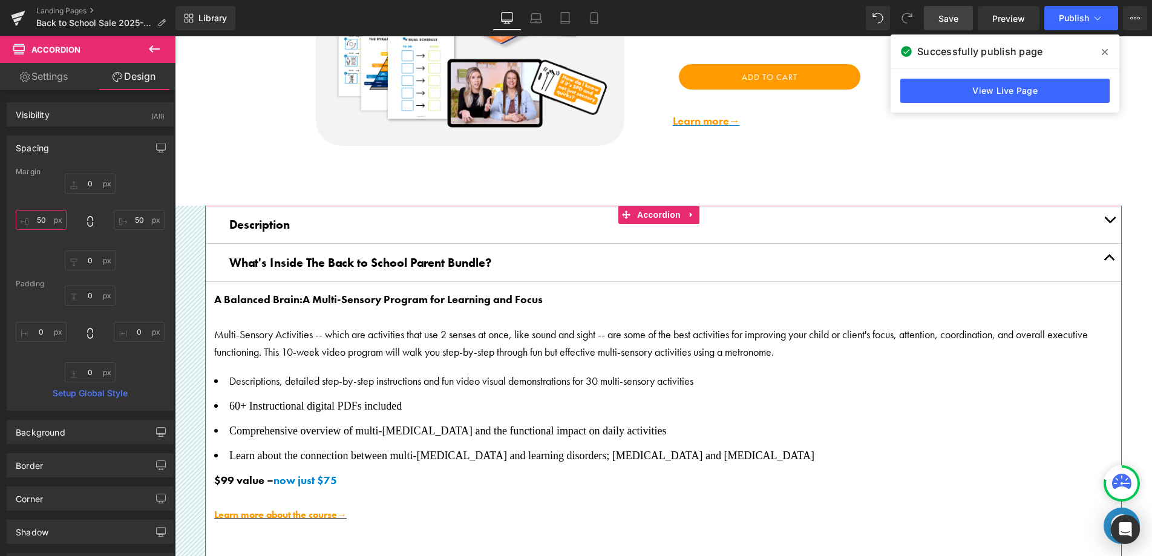
click at [41, 218] on input "50" at bounding box center [41, 220] width 51 height 20
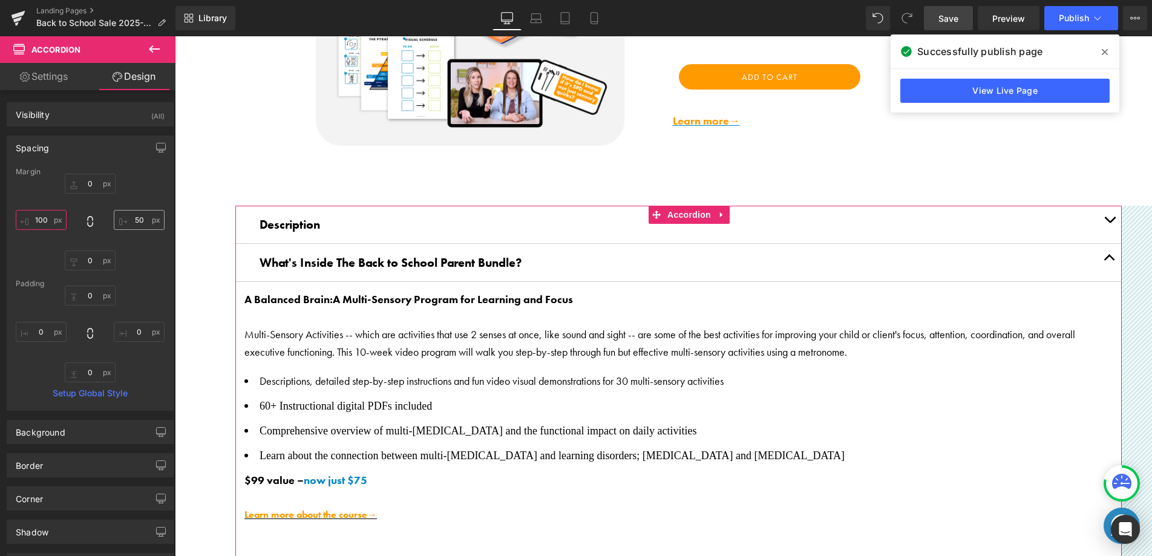
type input "100"
click at [134, 218] on input "50" at bounding box center [139, 220] width 51 height 20
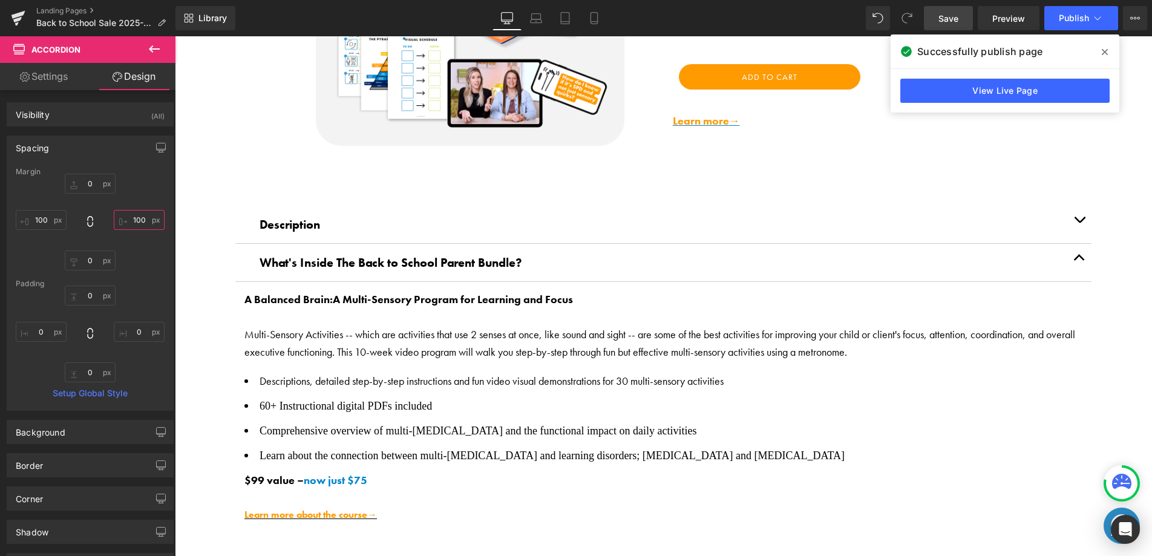
type input "100"
click at [944, 19] on span "Save" at bounding box center [949, 18] width 20 height 13
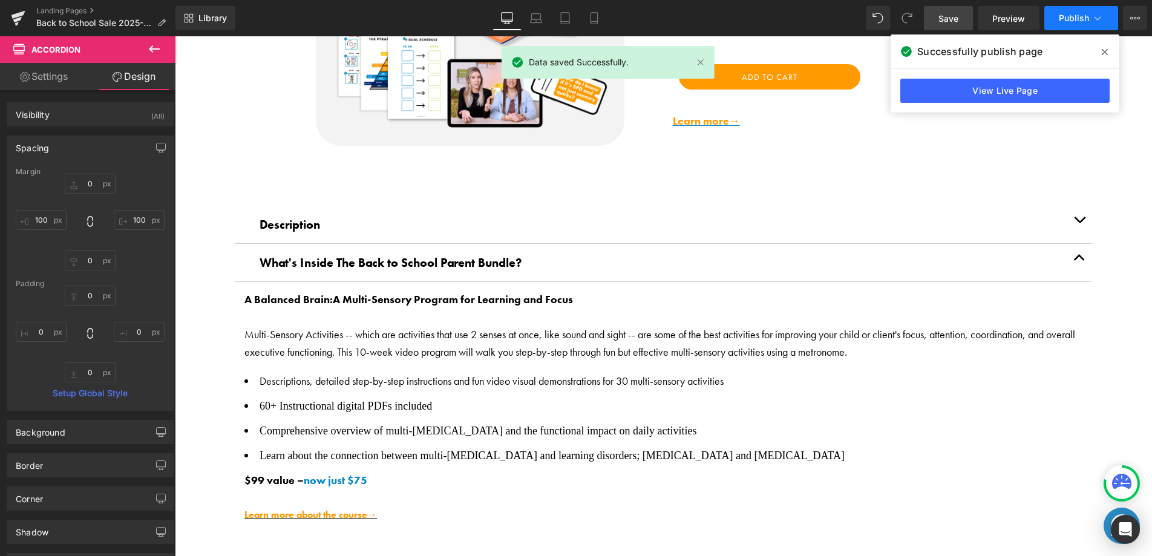
click at [1077, 16] on span "Publish" at bounding box center [1074, 18] width 30 height 10
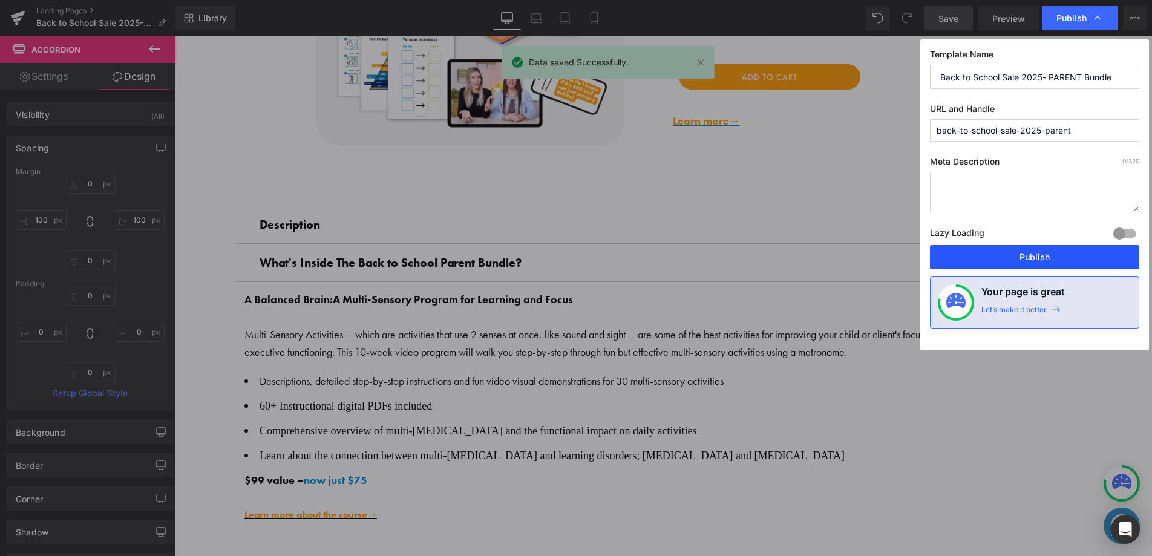
click at [1053, 267] on button "Publish" at bounding box center [1034, 257] width 209 height 24
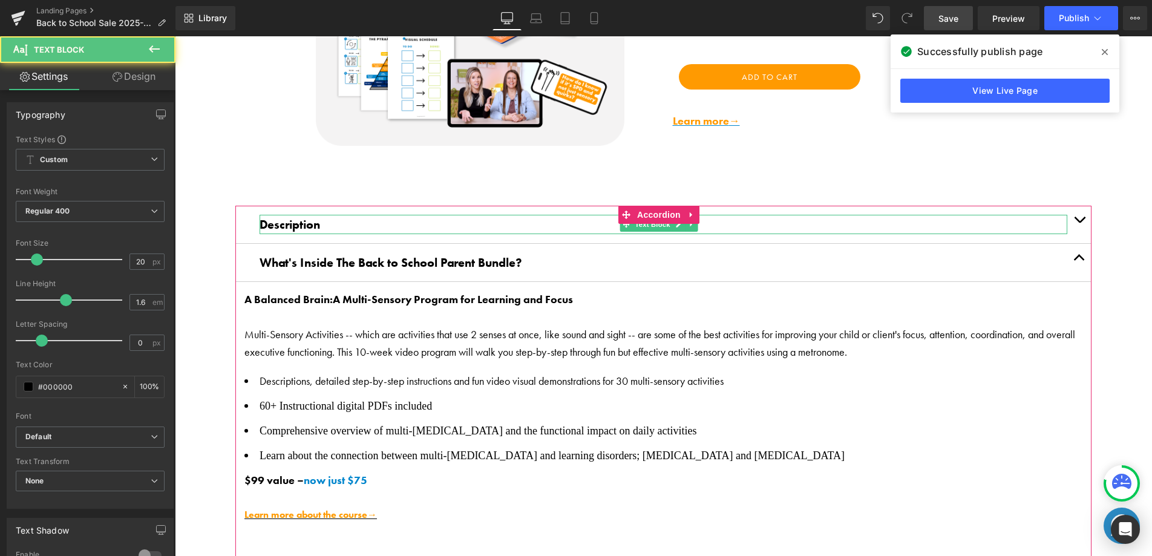
click at [312, 221] on span "Description" at bounding box center [290, 225] width 61 height 16
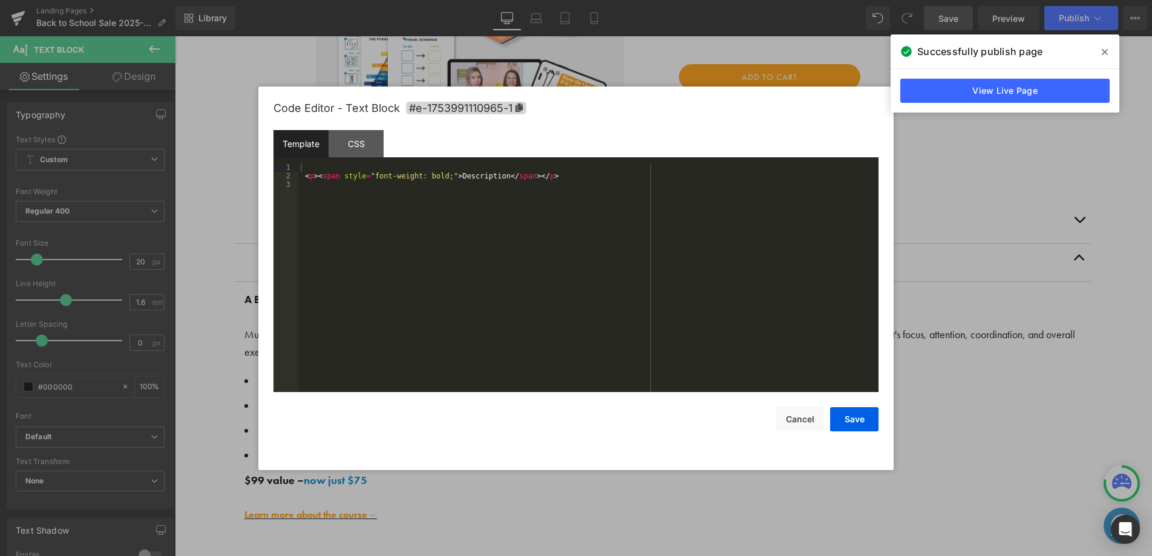
click at [291, 0] on div "Accordion You are previewing how the will restyle your page. You can not edit E…" at bounding box center [576, 0] width 1152 height 0
click at [855, 429] on button "Save" at bounding box center [854, 419] width 48 height 24
